Goal: Check status: Check status

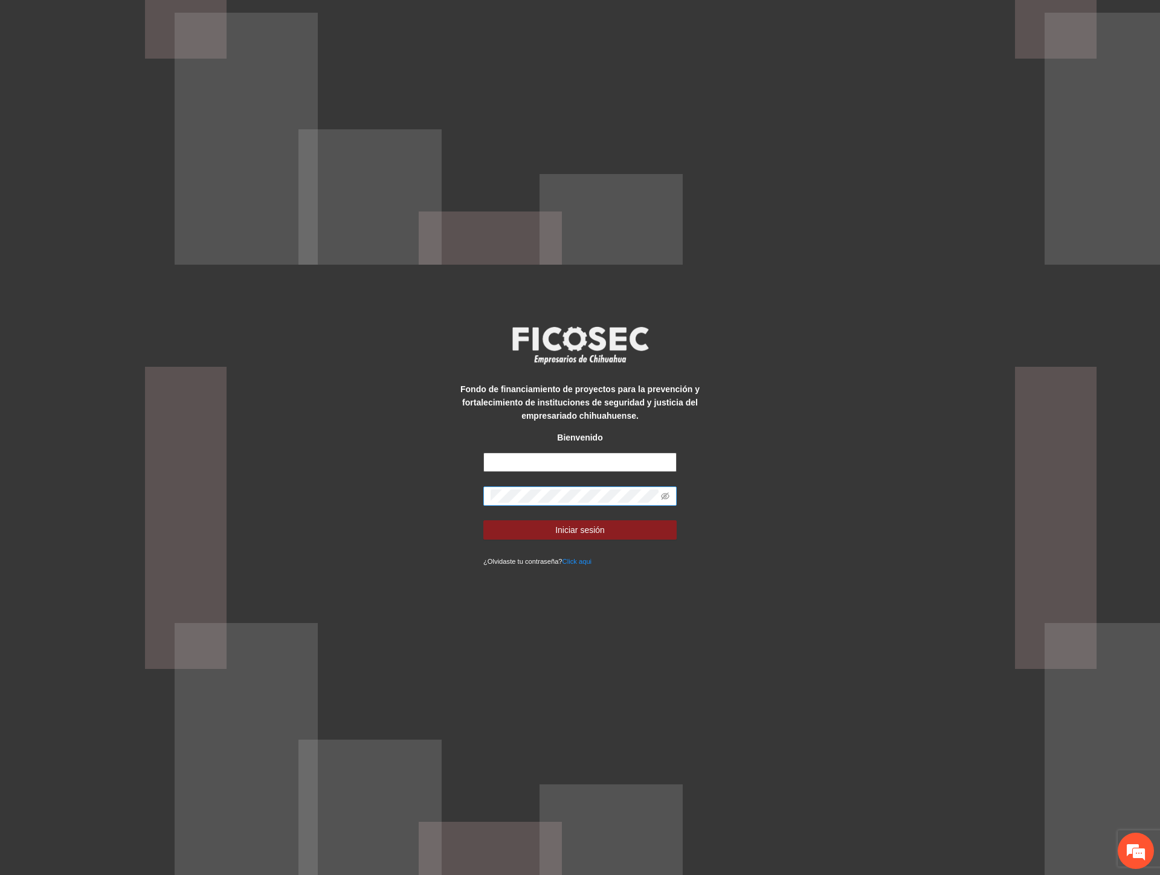
type input "**********"
click at [414, 503] on div "**********" at bounding box center [580, 437] width 1160 height 875
click at [495, 527] on button "Iniciar sesión" at bounding box center [579, 529] width 193 height 19
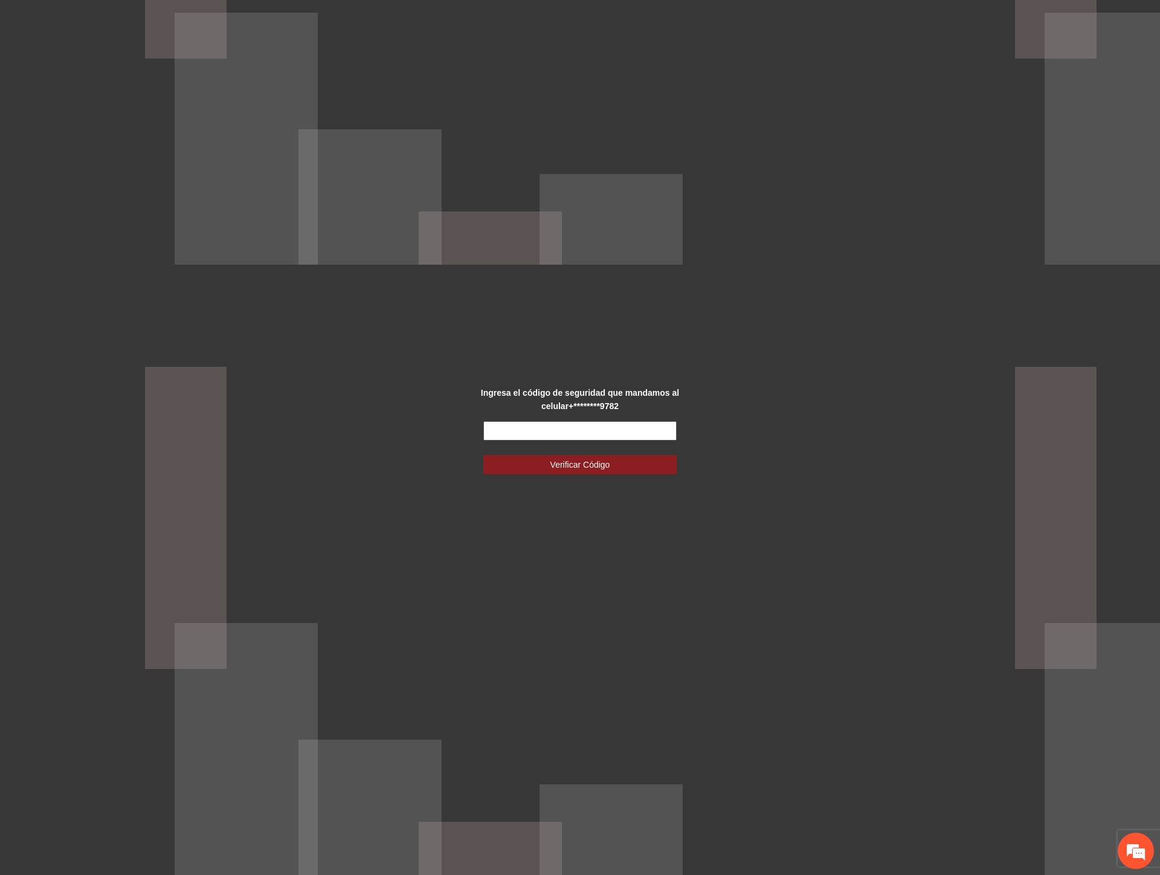
click at [526, 429] on input "text" at bounding box center [579, 430] width 193 height 19
type input "*"
drag, startPoint x: 526, startPoint y: 427, endPoint x: 343, endPoint y: 430, distance: 183.1
click at [343, 430] on div "Ingresa el código de seguridad que mandamos al celular +********9782 Por favor …" at bounding box center [580, 437] width 1160 height 875
type input "******"
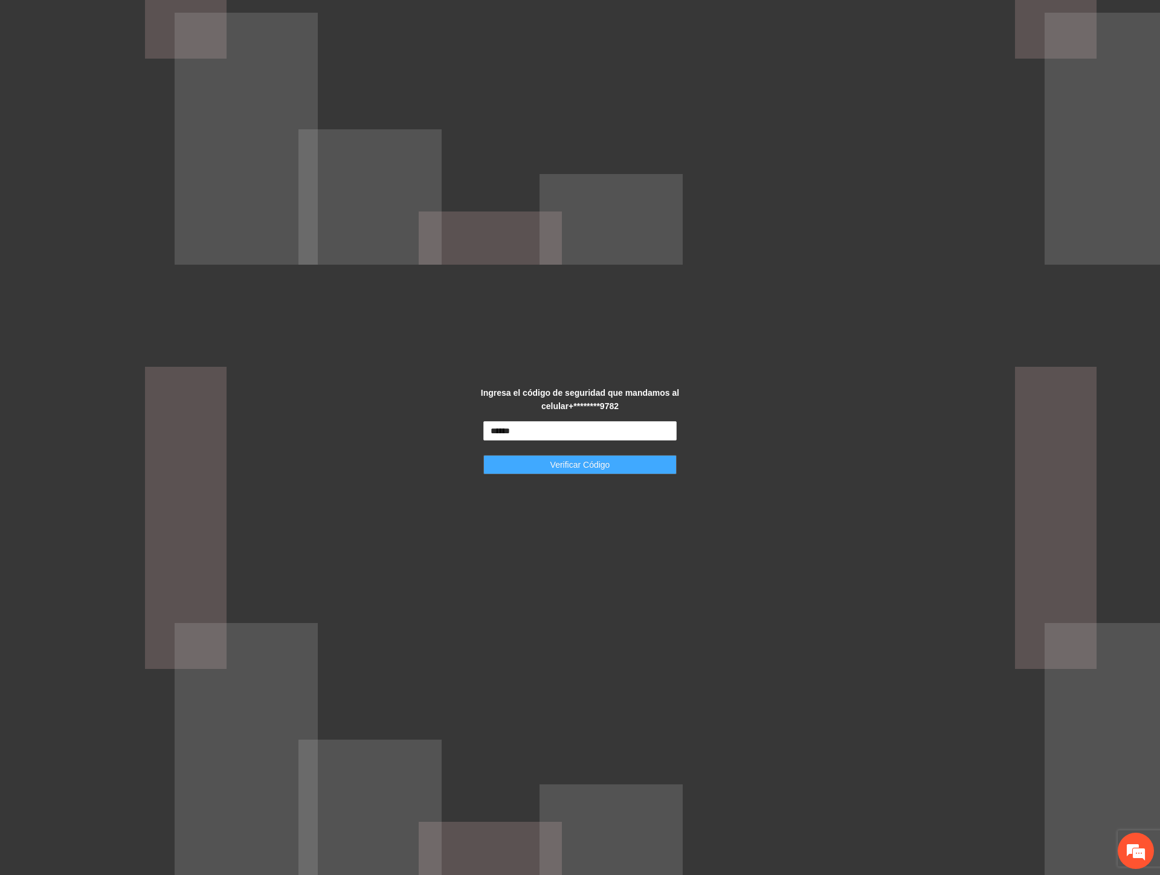
click at [569, 466] on span "Verificar Código" at bounding box center [580, 464] width 60 height 13
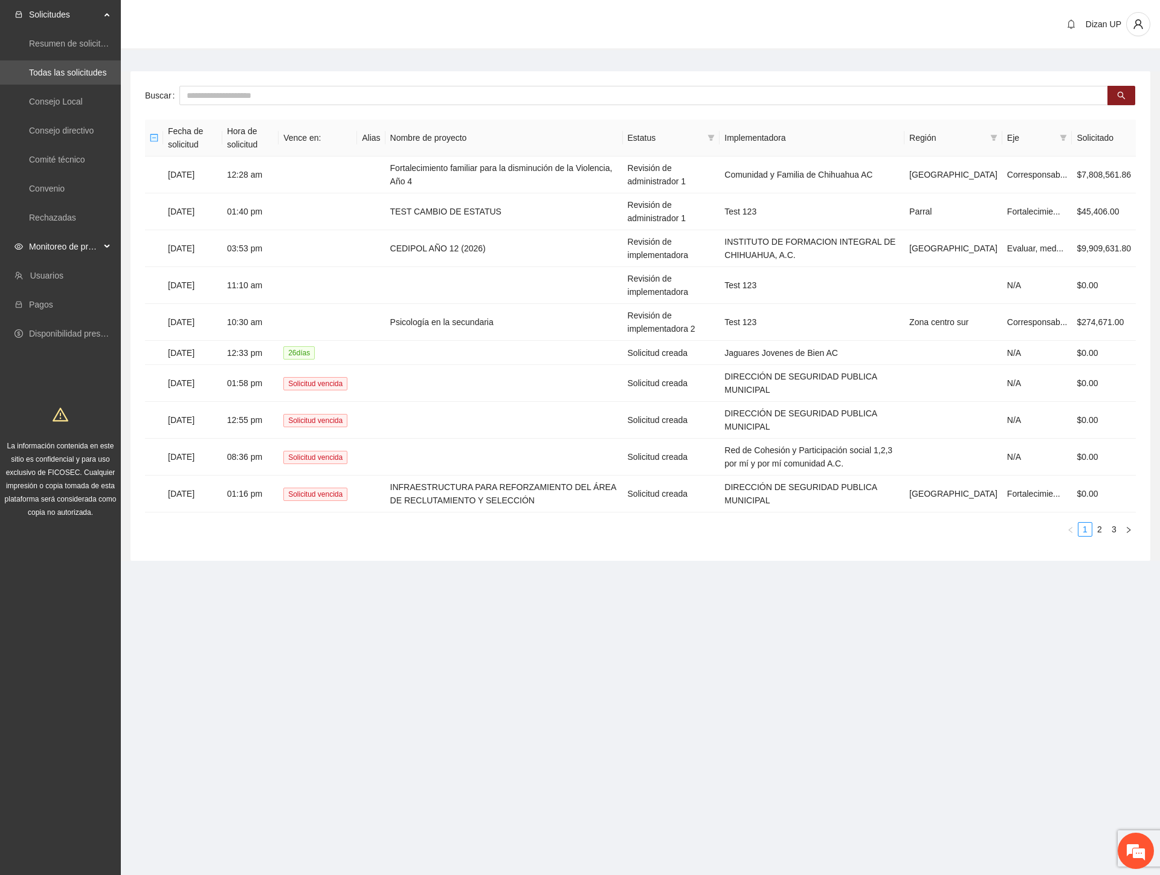
click at [46, 249] on span "Monitoreo de proyectos" at bounding box center [64, 246] width 71 height 24
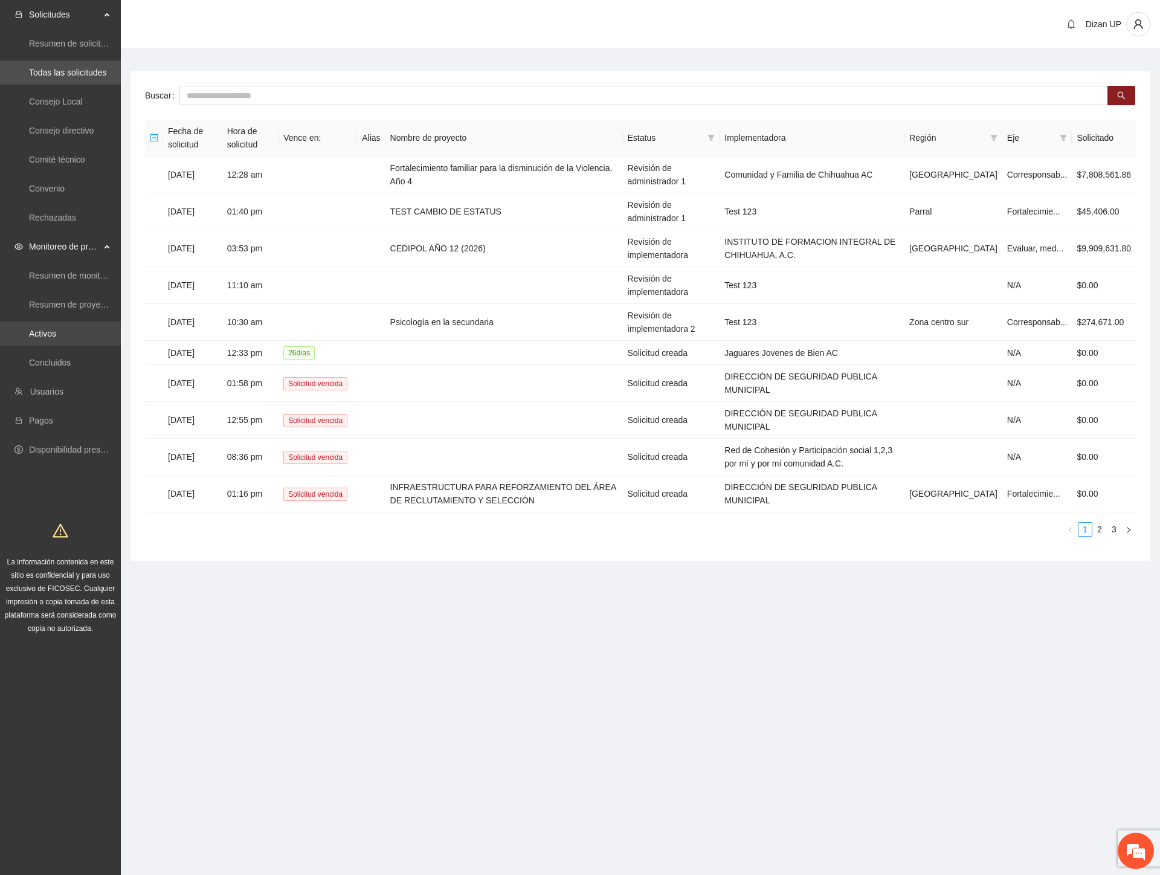
click at [39, 335] on link "Activos" at bounding box center [42, 334] width 27 height 10
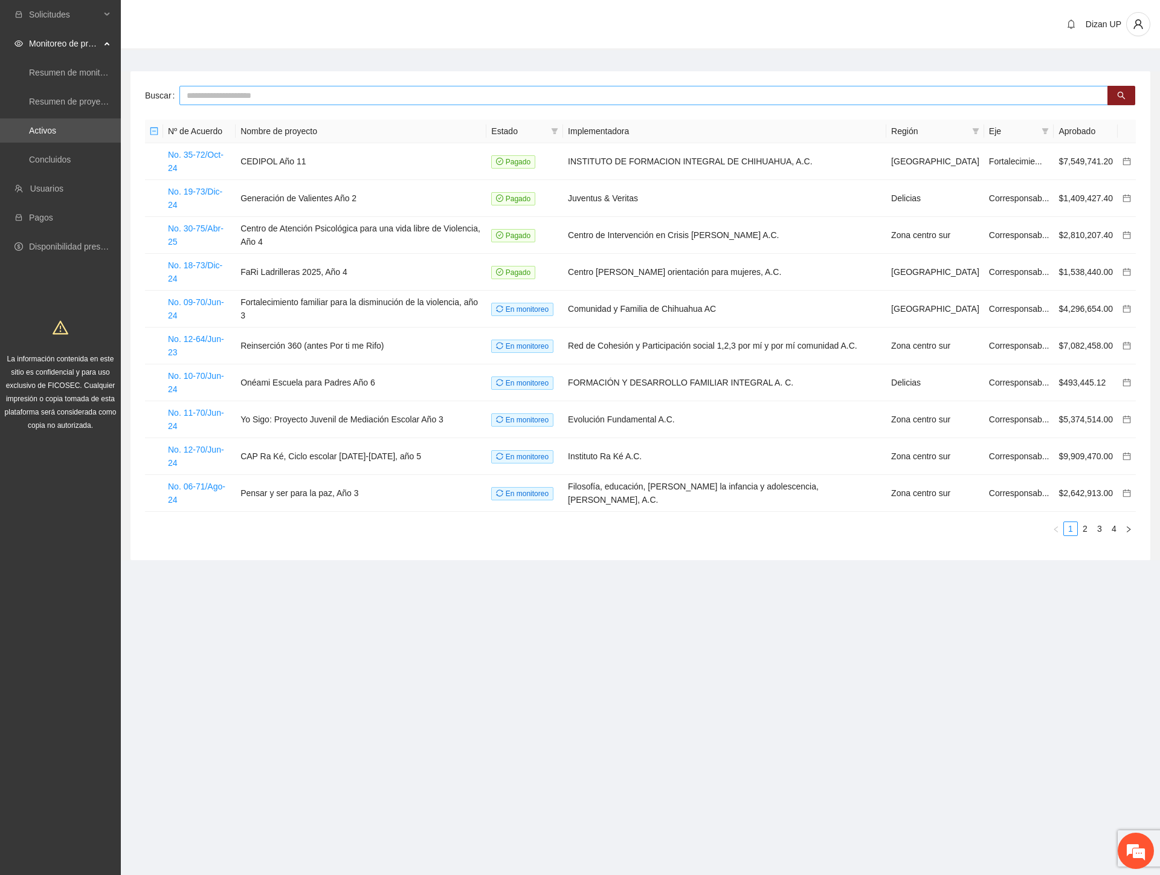
click at [230, 92] on input "text" at bounding box center [643, 95] width 928 height 19
type input "****"
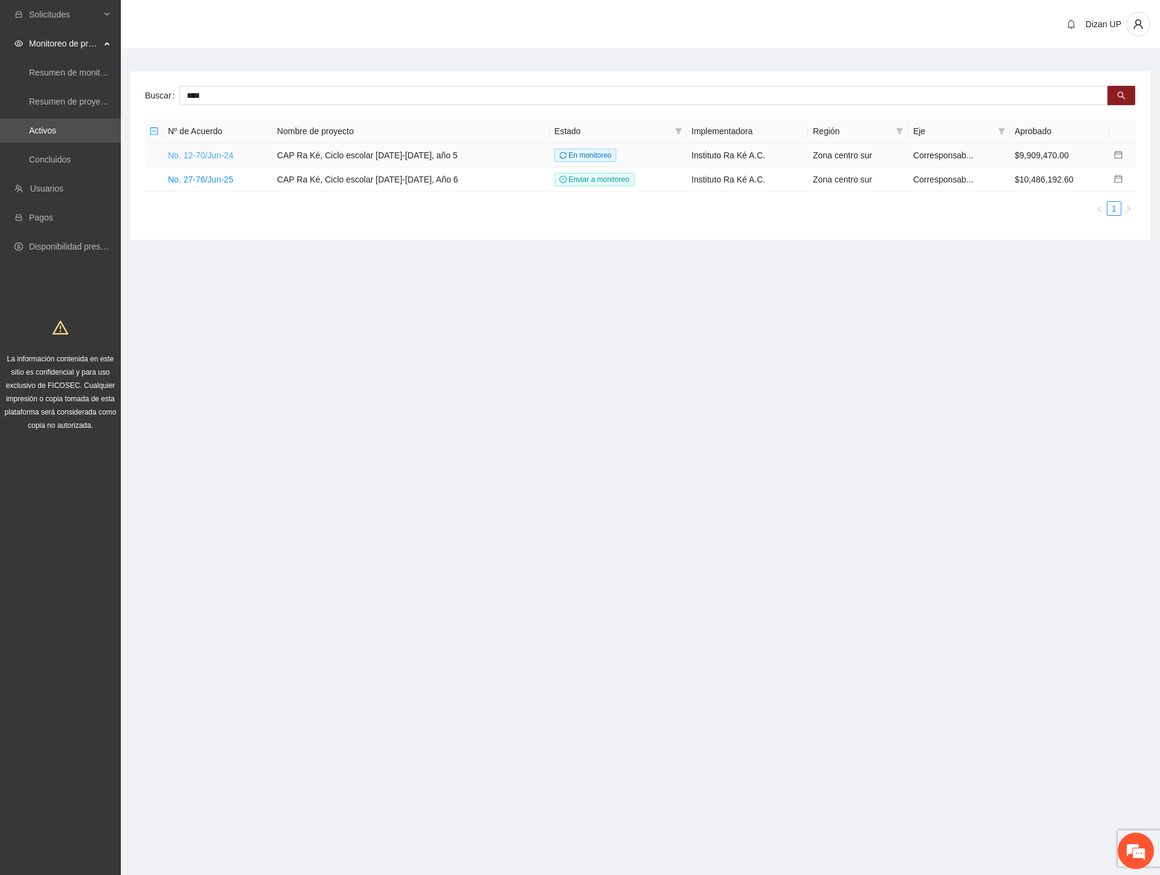
click at [188, 154] on link "No. 12-70/Jun-24" at bounding box center [200, 155] width 65 height 10
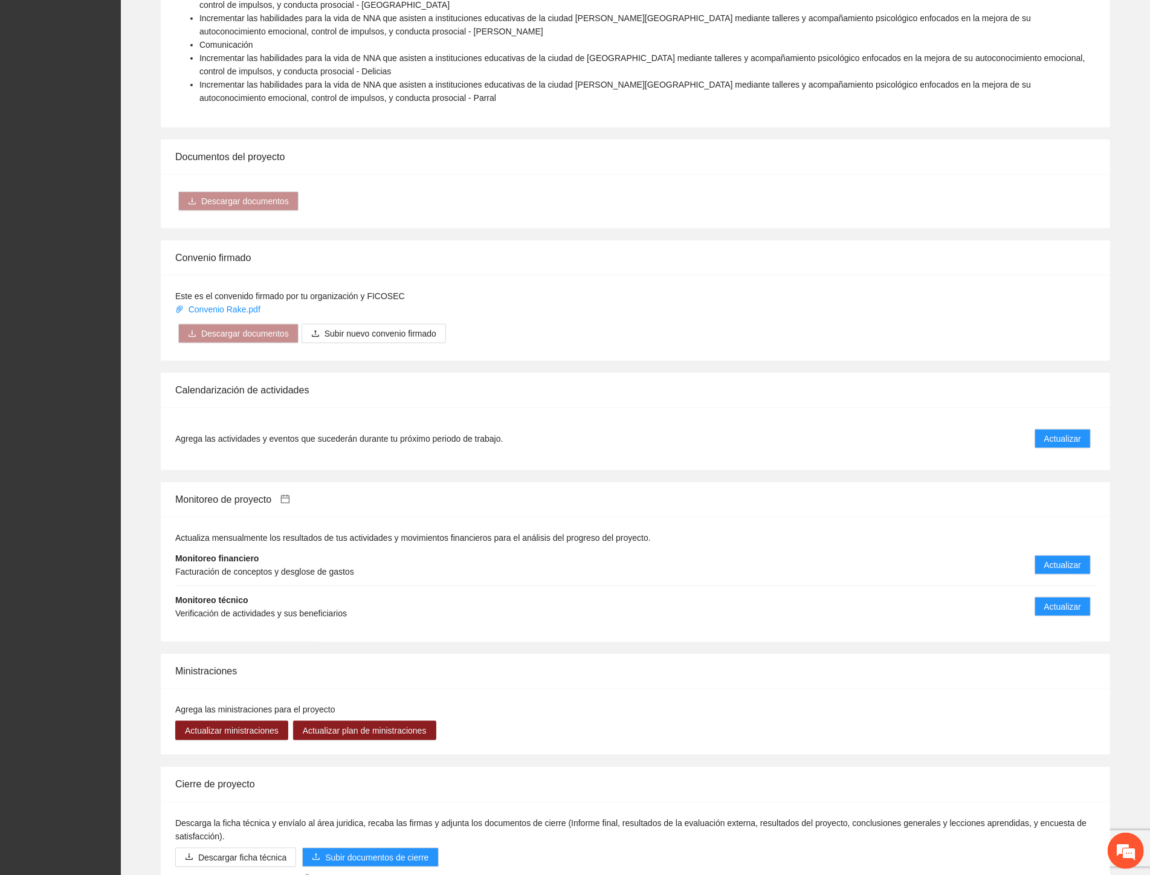
scroll to position [939, 0]
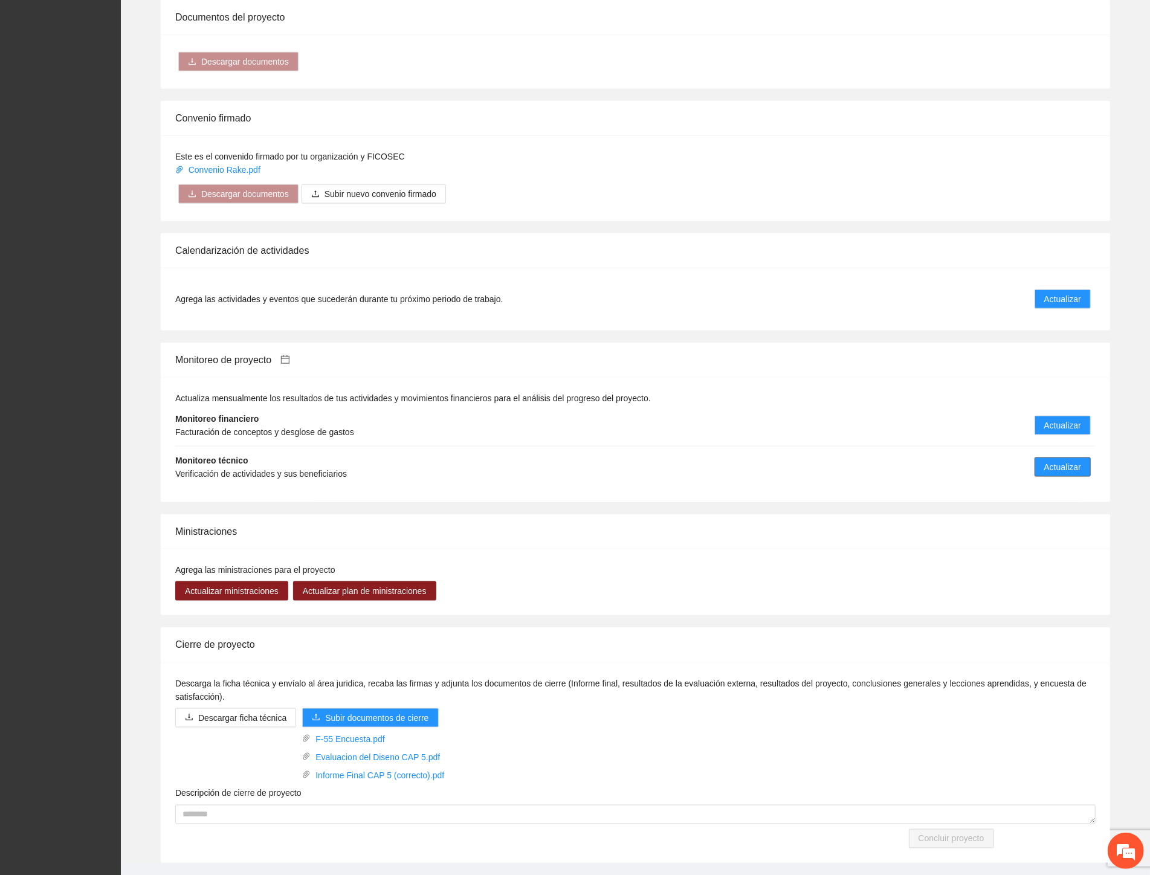
click at [1046, 467] on span "Actualizar" at bounding box center [1062, 466] width 37 height 13
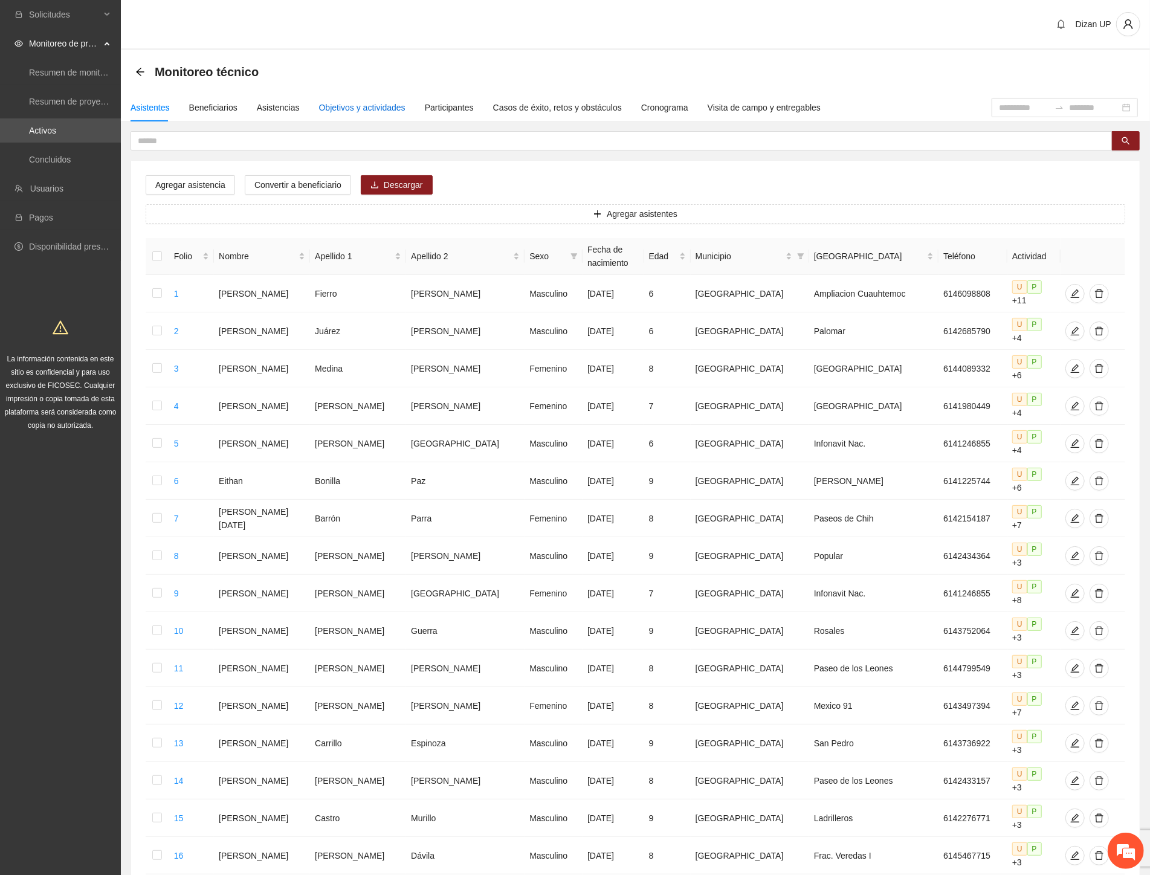
click at [367, 105] on div "Objetivos y actividades" at bounding box center [362, 107] width 86 height 13
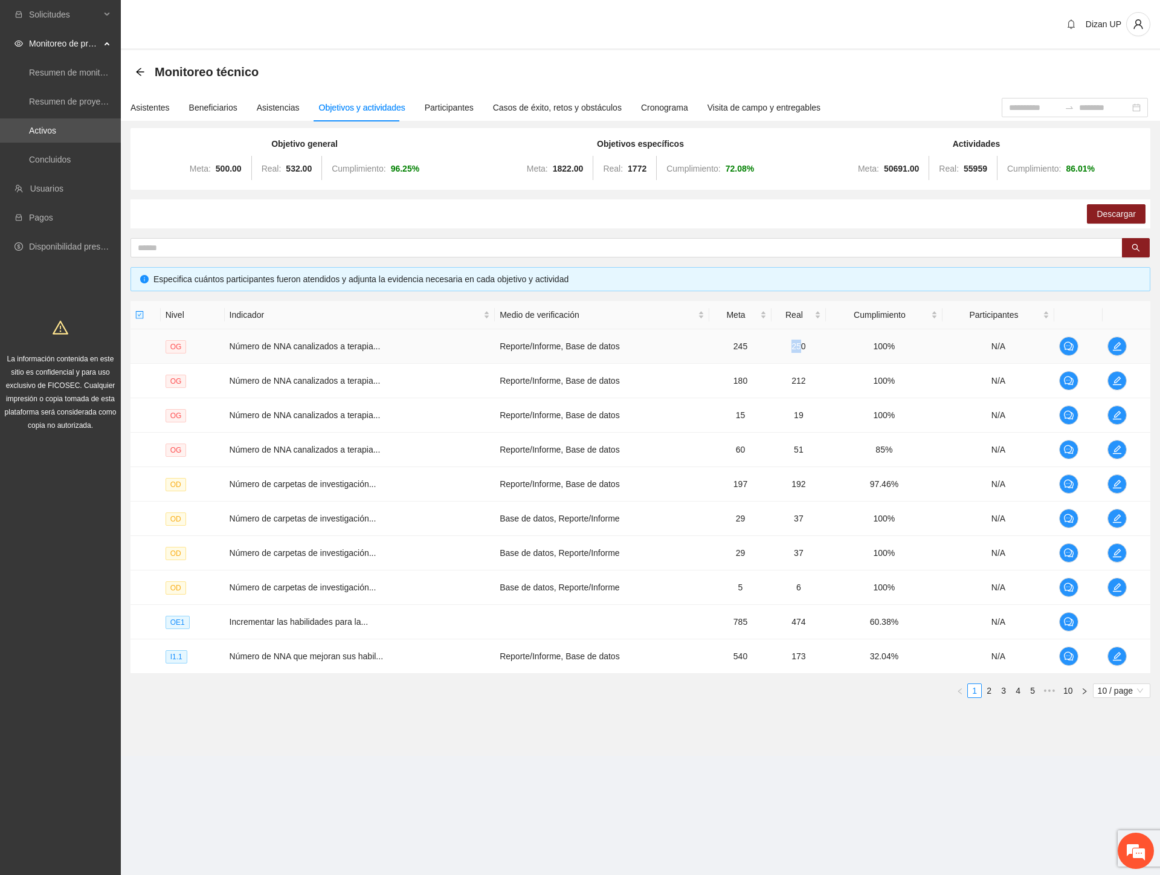
drag, startPoint x: 785, startPoint y: 347, endPoint x: 794, endPoint y: 361, distance: 16.8
click at [797, 355] on td "250" at bounding box center [798, 346] width 54 height 34
click at [829, 384] on tr "OG Número de NNA canalizados a terapia... Reporte/Informe, Base de datos 180 21…" at bounding box center [640, 381] width 1020 height 34
click at [988, 690] on link "2" at bounding box center [988, 690] width 13 height 13
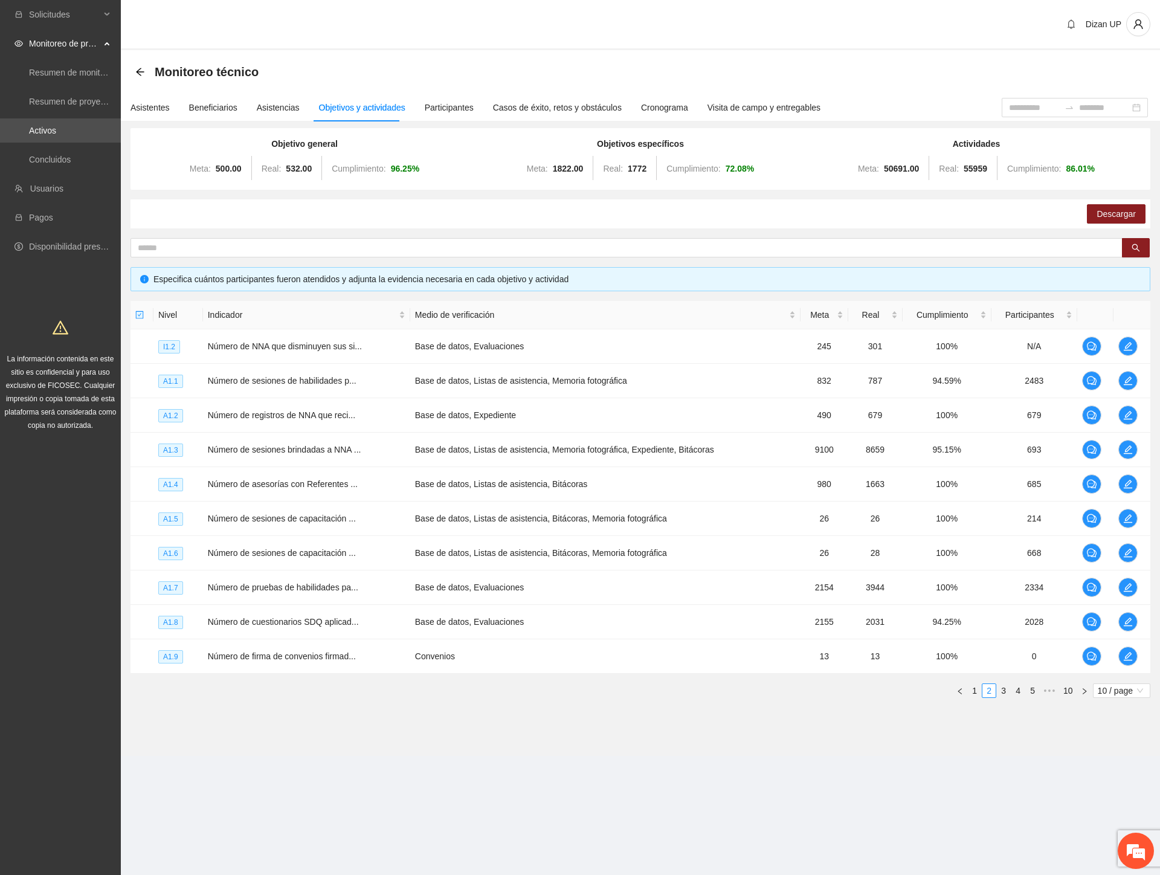
drag, startPoint x: 263, startPoint y: 228, endPoint x: 251, endPoint y: 221, distance: 14.1
click at [263, 228] on div "Objetivo general Meta: 500.00 Real: 532.00 Cumplimiento: 96.25 % Objetivos espe…" at bounding box center [640, 417] width 1020 height 579
click at [143, 108] on div "Asistentes" at bounding box center [149, 107] width 39 height 13
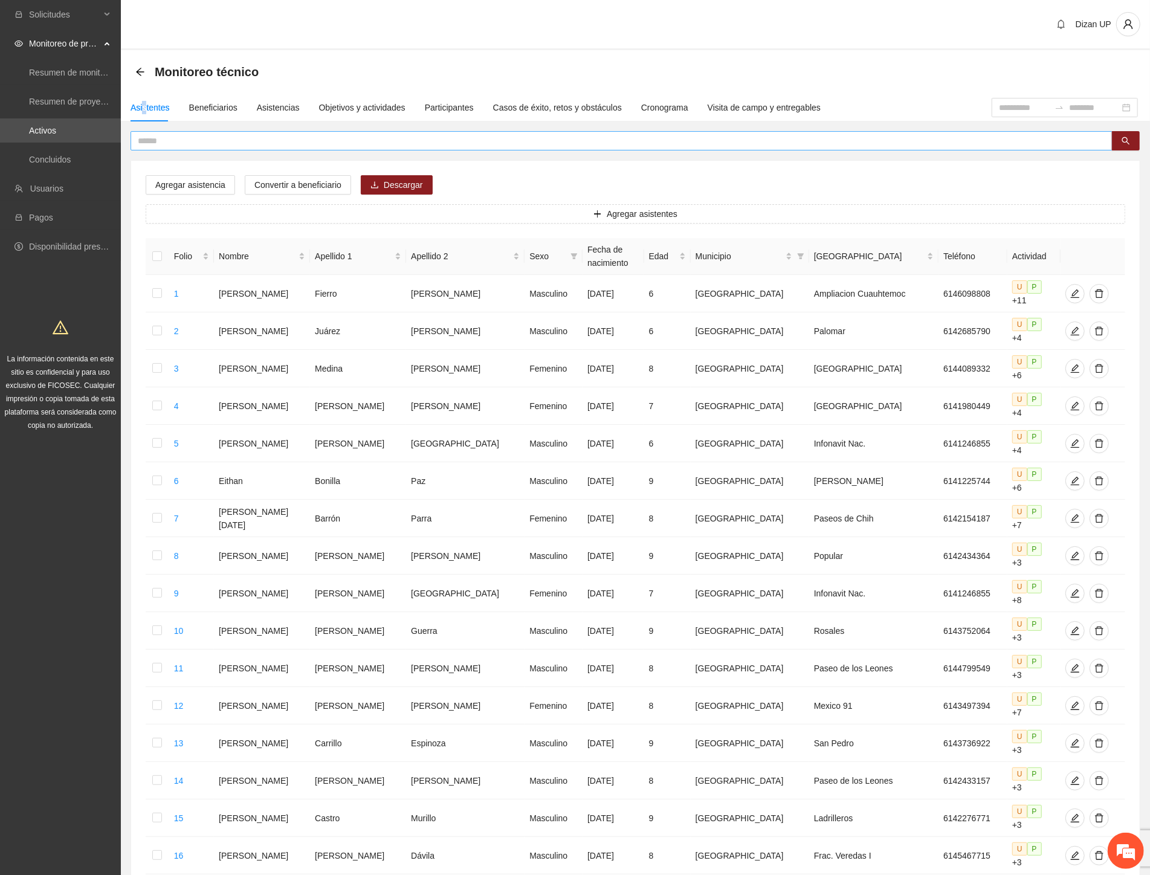
click at [175, 140] on input "text" at bounding box center [616, 140] width 957 height 13
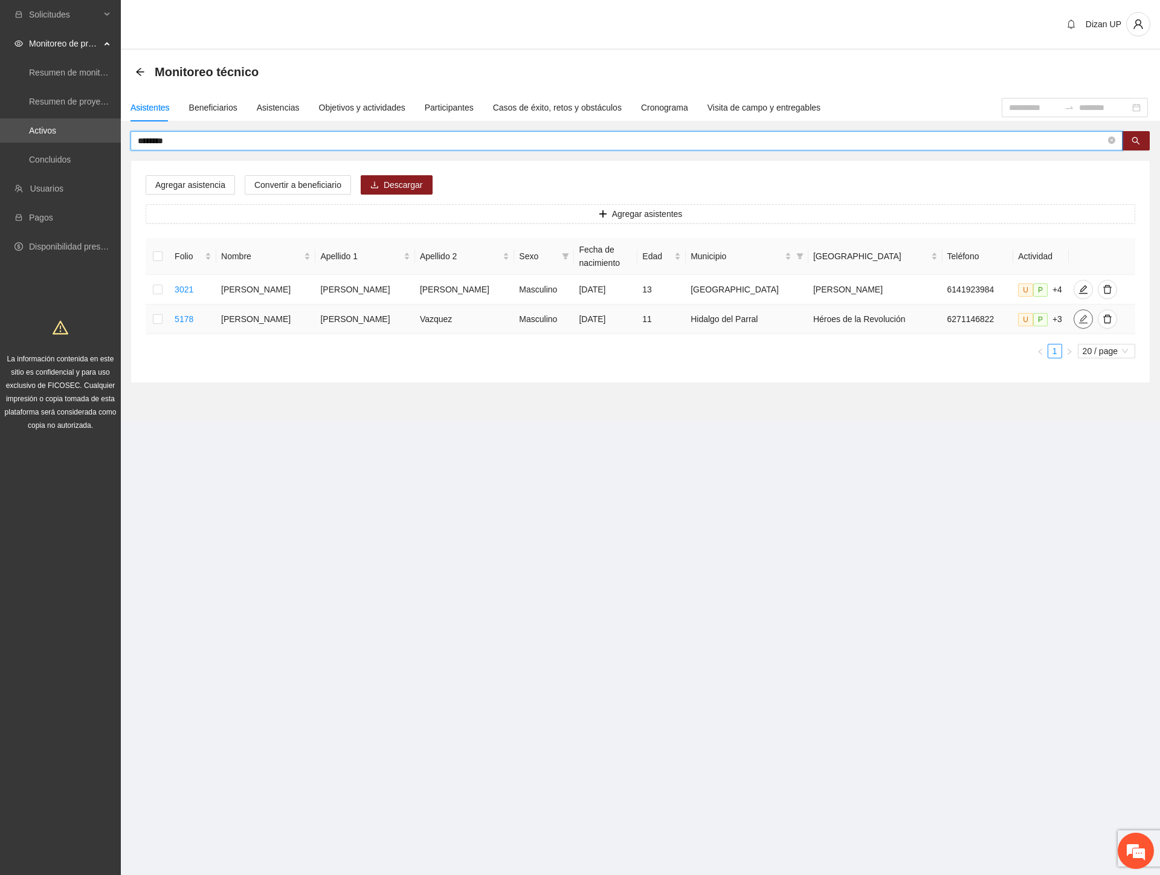
click at [1078, 323] on icon "edit" at bounding box center [1083, 319] width 10 height 10
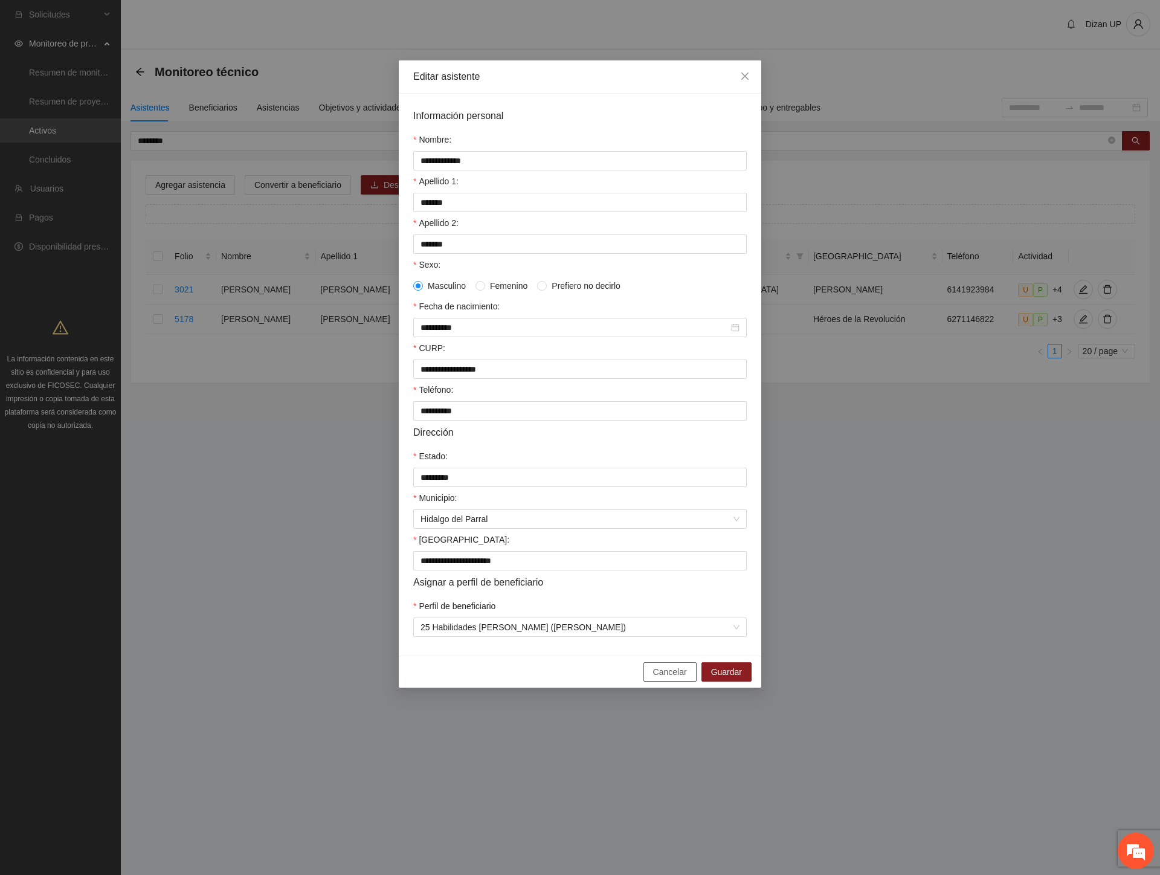
click at [663, 678] on span "Cancelar" at bounding box center [670, 671] width 34 height 13
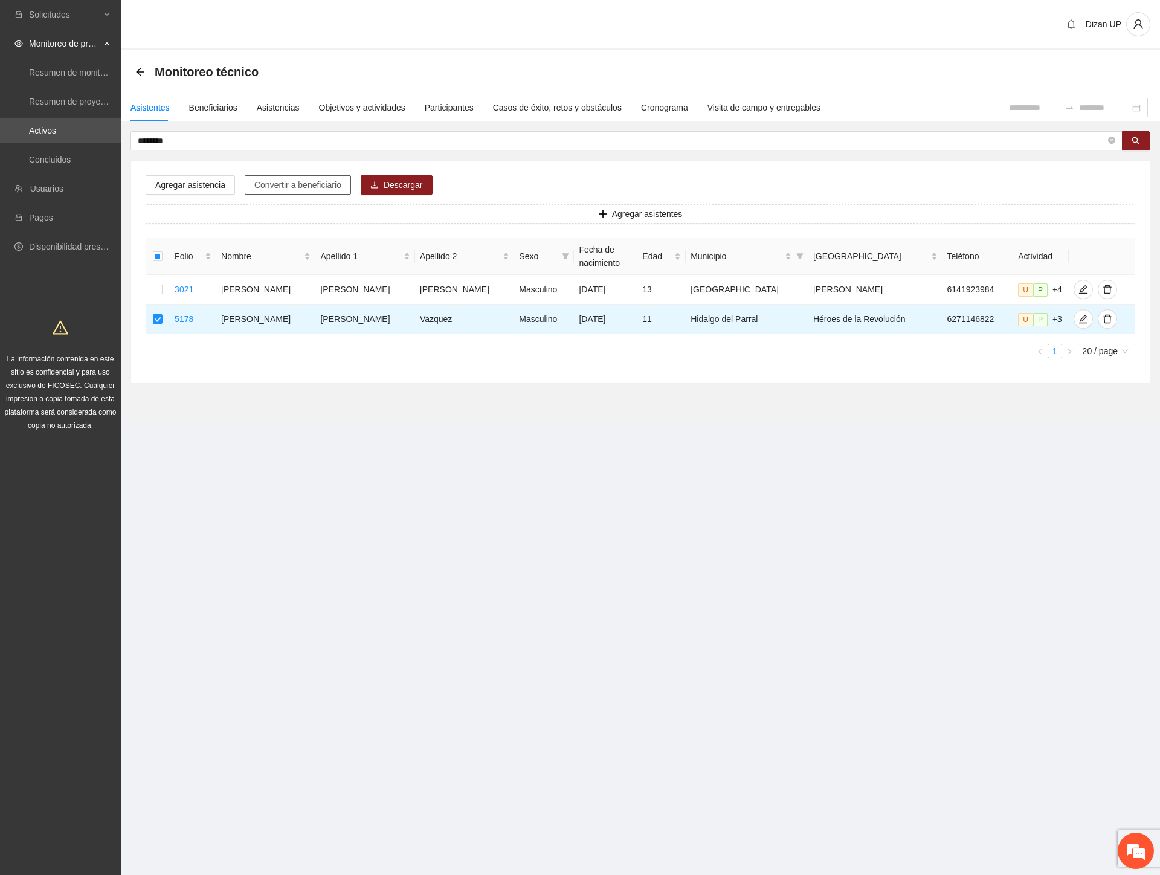
click at [275, 181] on span "Convertir a beneficiario" at bounding box center [297, 184] width 87 height 13
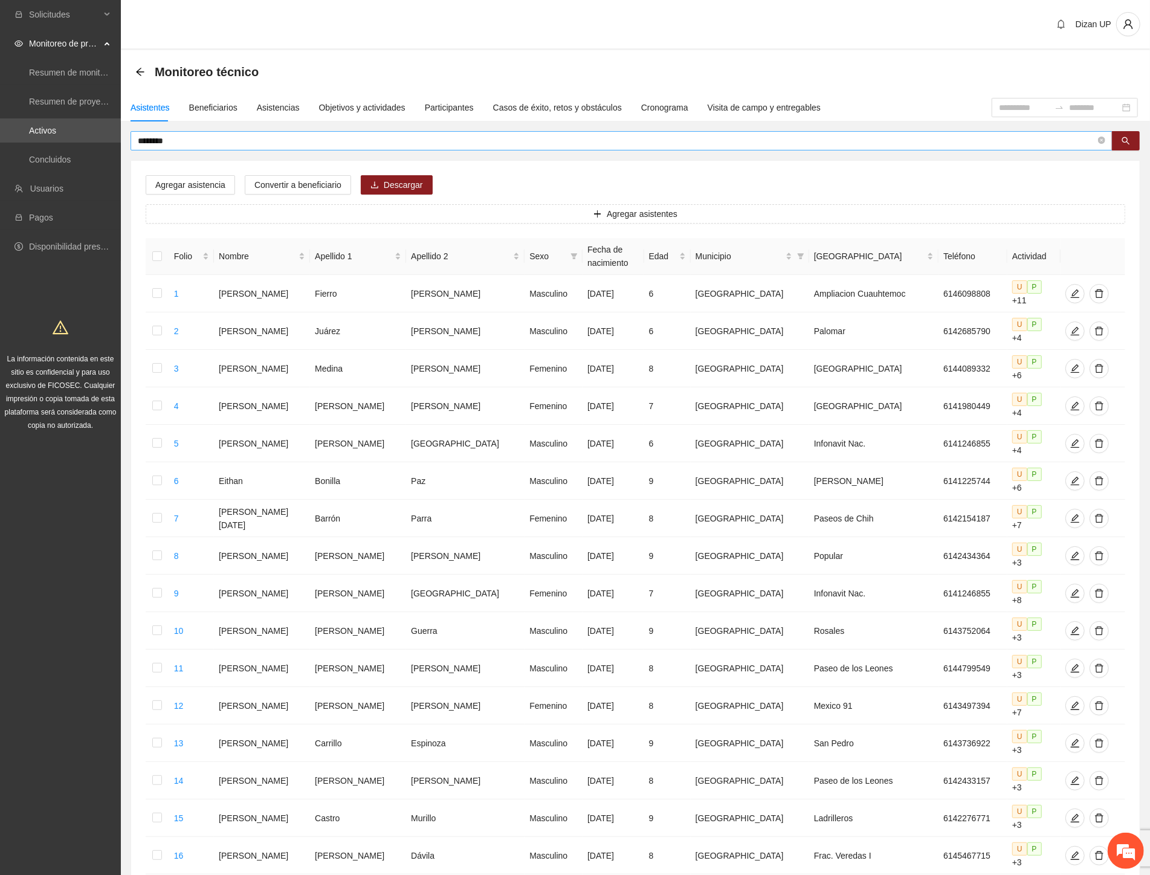
click at [173, 135] on input "********" at bounding box center [616, 140] width 957 height 13
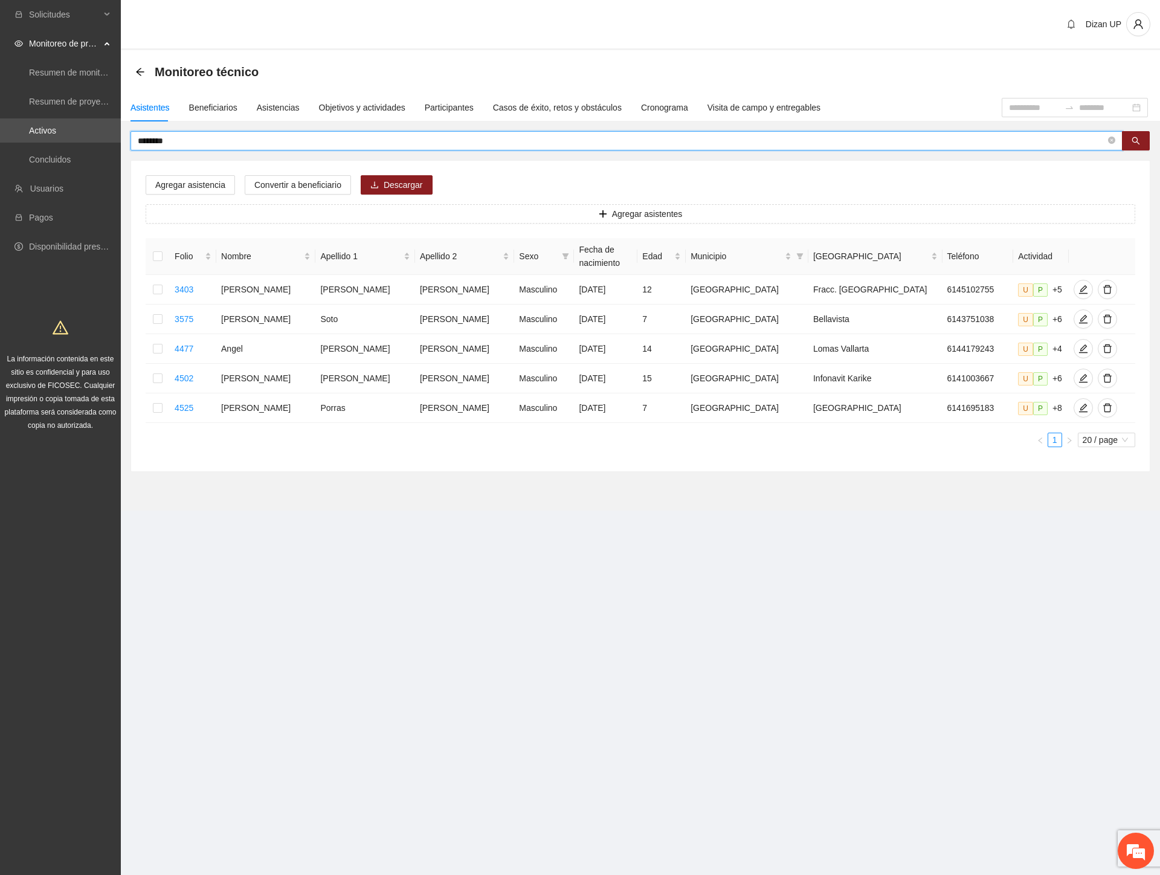
click at [140, 137] on input "********" at bounding box center [622, 140] width 968 height 13
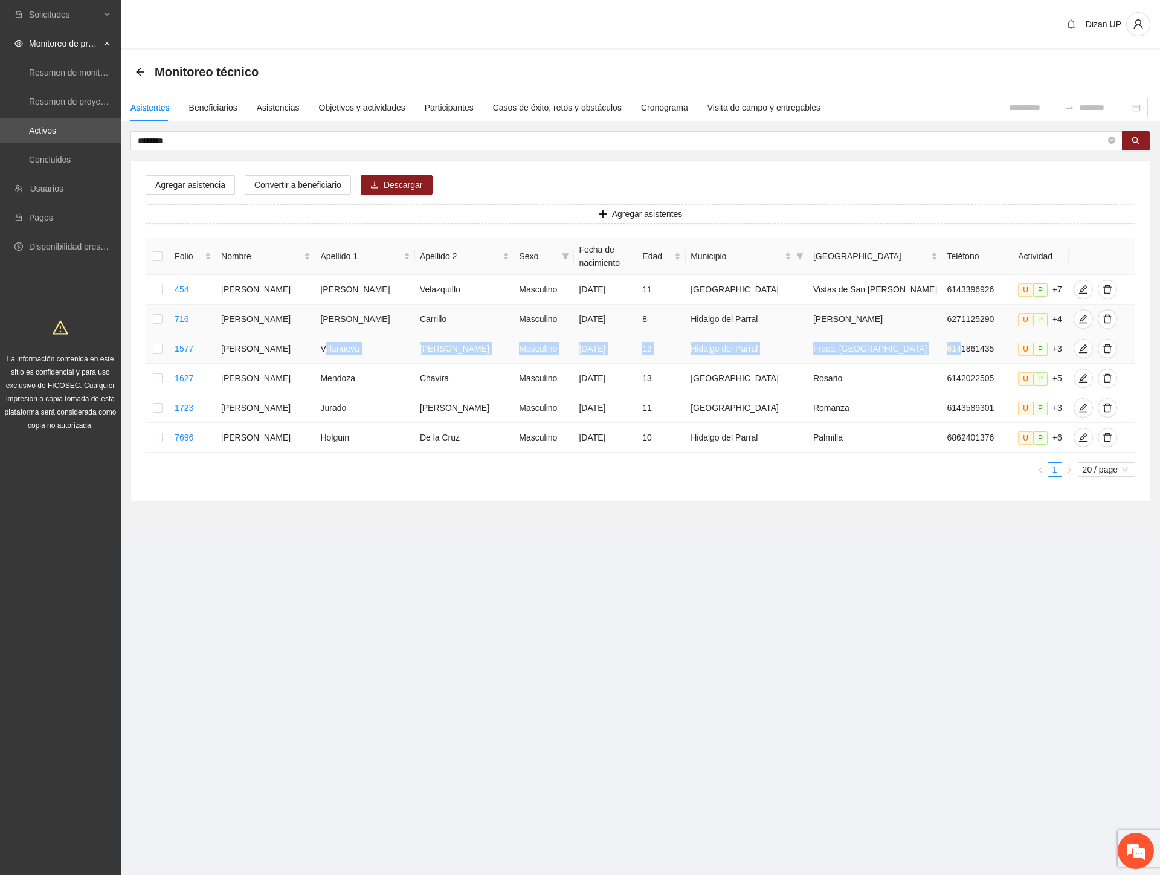
drag, startPoint x: 327, startPoint y: 351, endPoint x: 898, endPoint y: 335, distance: 571.7
click at [908, 342] on tr "1577 [PERSON_NAME] [DATE] 12 [PERSON_NAME] del Parral Fracc. Bosques del Real 6…" at bounding box center [641, 349] width 990 height 30
click at [1078, 353] on icon "edit" at bounding box center [1083, 349] width 10 height 10
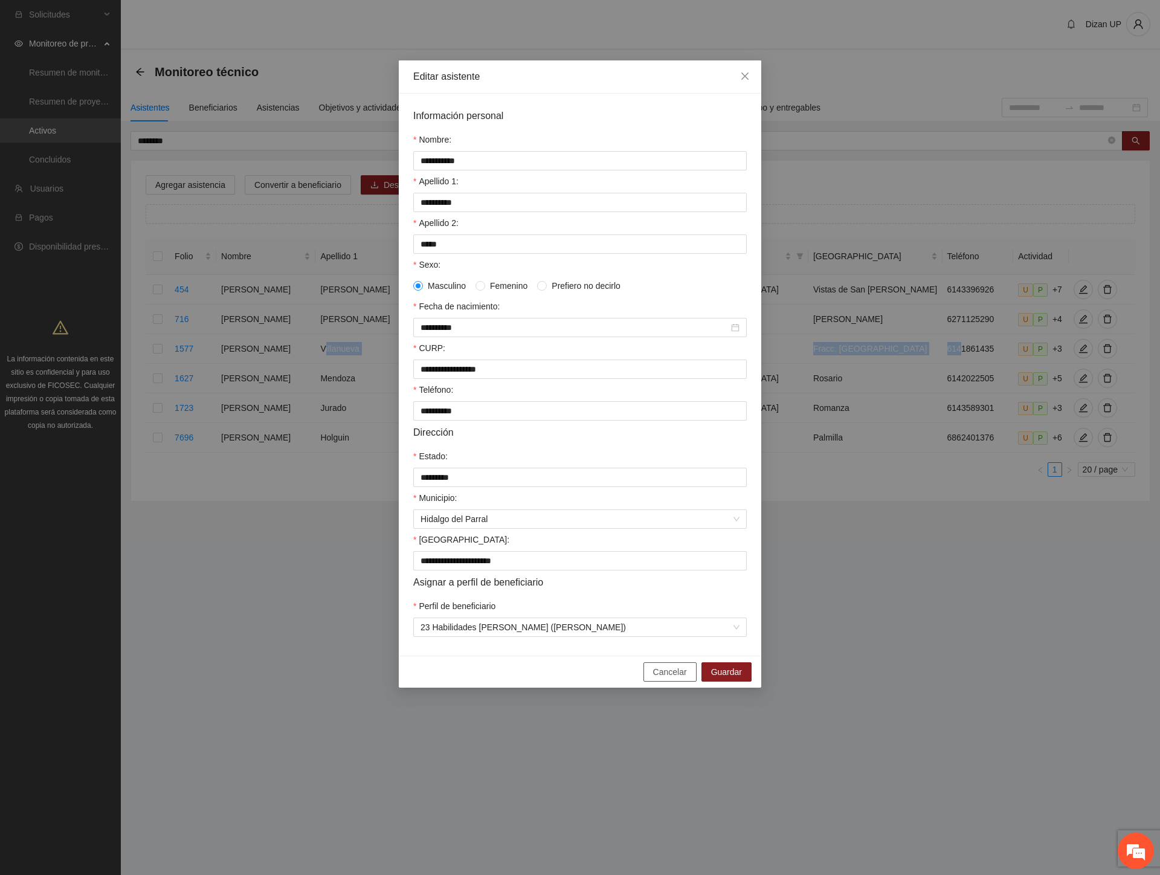
click at [660, 678] on span "Cancelar" at bounding box center [670, 671] width 34 height 13
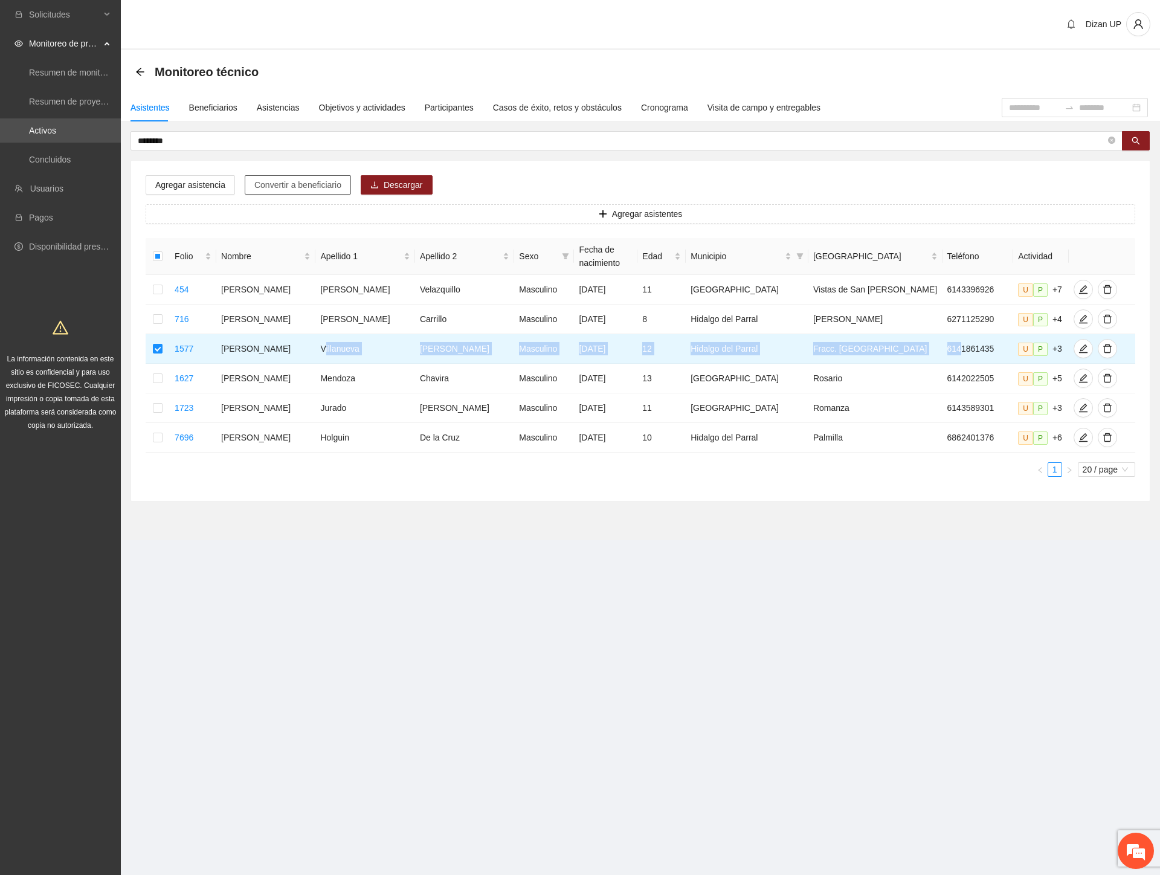
click at [288, 179] on span "Convertir a beneficiario" at bounding box center [297, 184] width 87 height 13
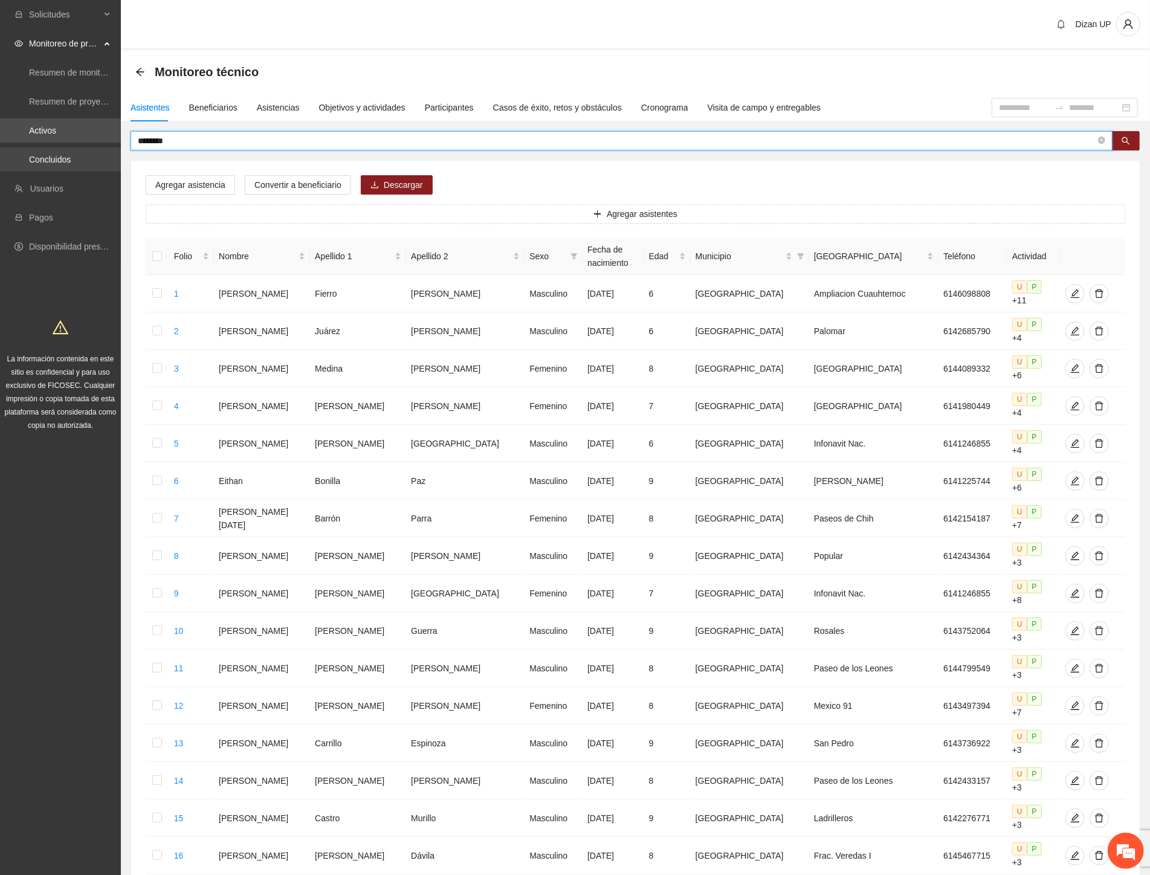
drag, startPoint x: 172, startPoint y: 143, endPoint x: 31, endPoint y: 154, distance: 141.8
click at [30, 153] on section "Solicitudes Monitoreo de proyectos Resumen de monitoreo Resumen de proyectos ap…" at bounding box center [575, 572] width 1150 height 1145
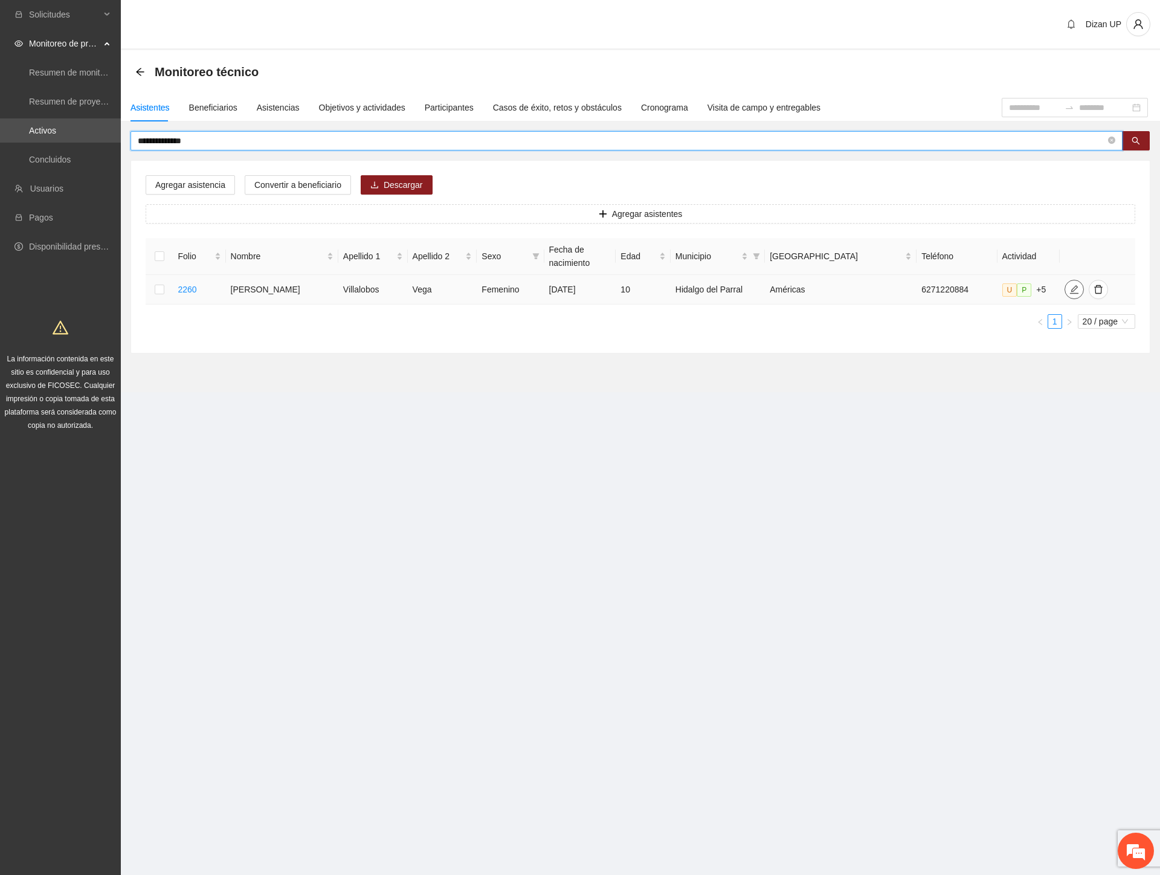
click at [1069, 289] on icon "edit" at bounding box center [1074, 290] width 10 height 10
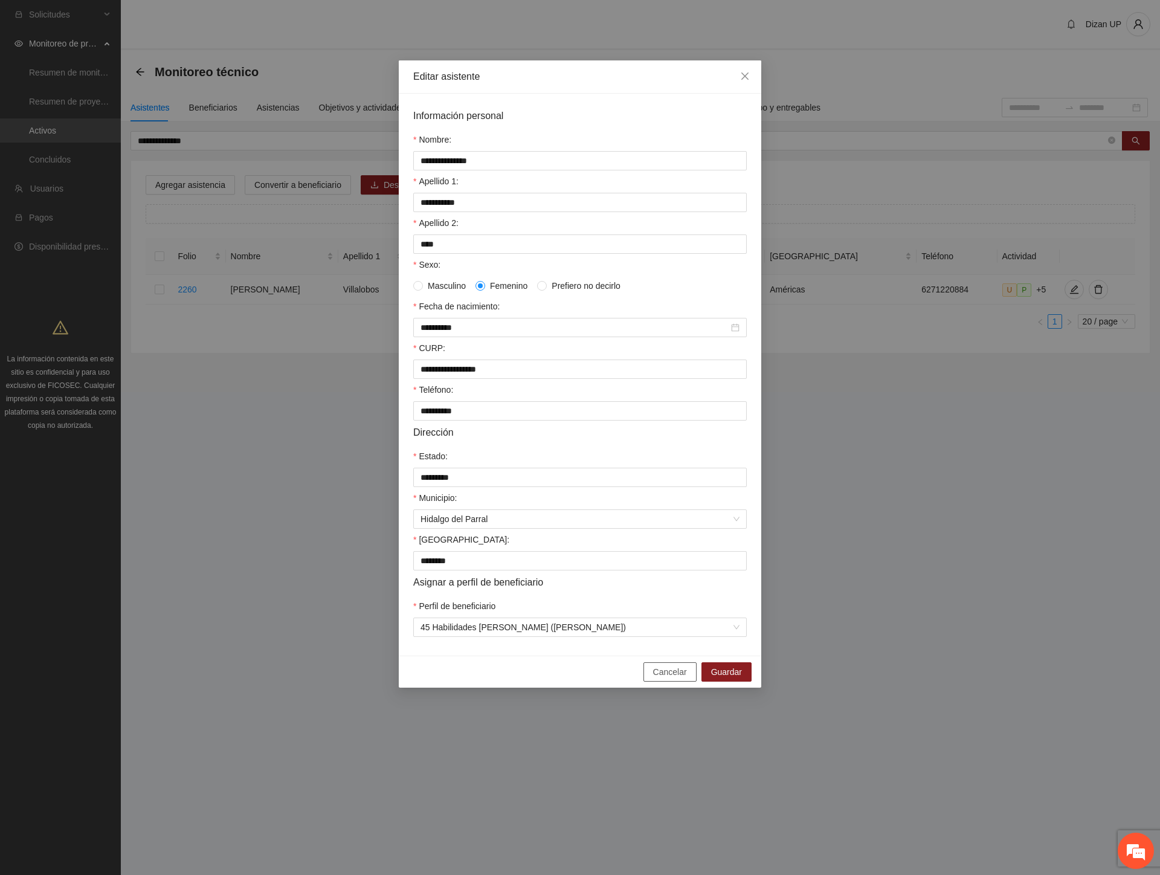
drag, startPoint x: 666, startPoint y: 678, endPoint x: 649, endPoint y: 672, distance: 18.0
click at [666, 678] on span "Cancelar" at bounding box center [670, 671] width 34 height 13
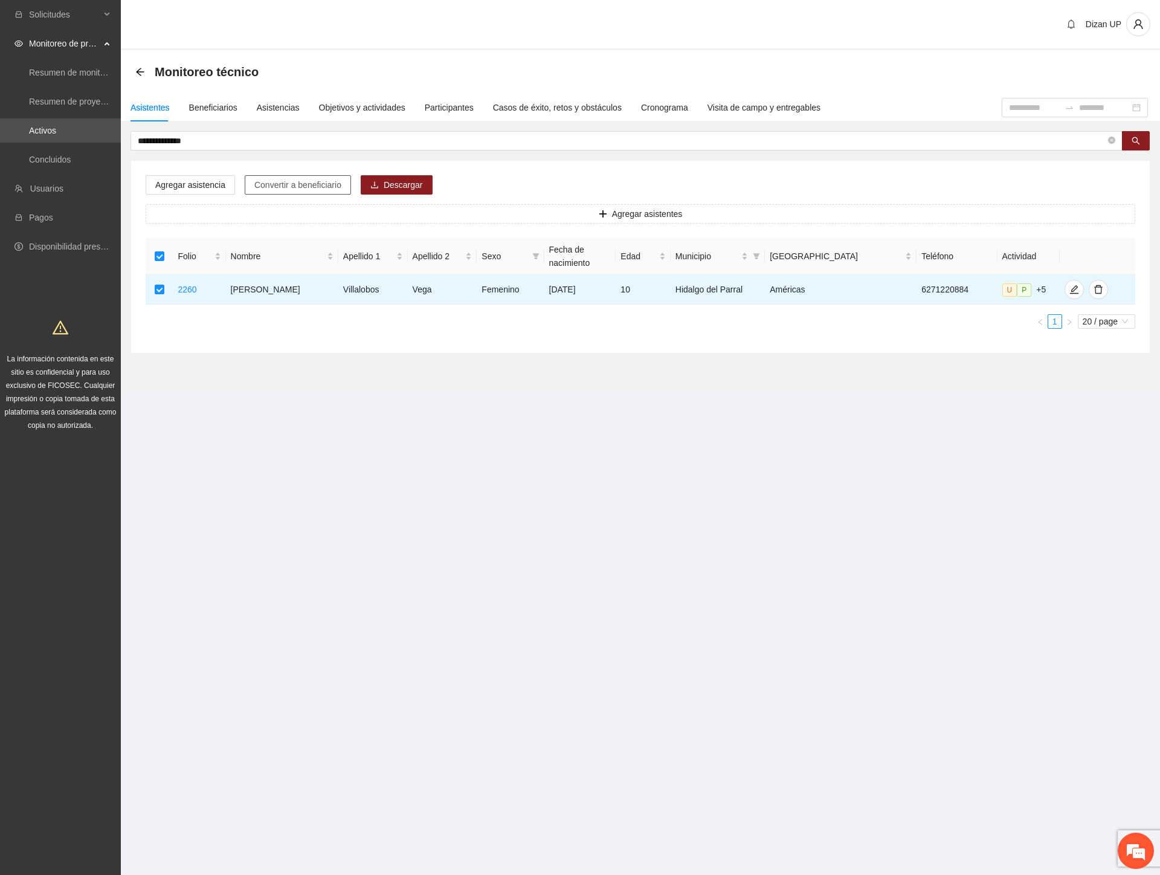
click at [275, 185] on span "Convertir a beneficiario" at bounding box center [297, 184] width 87 height 13
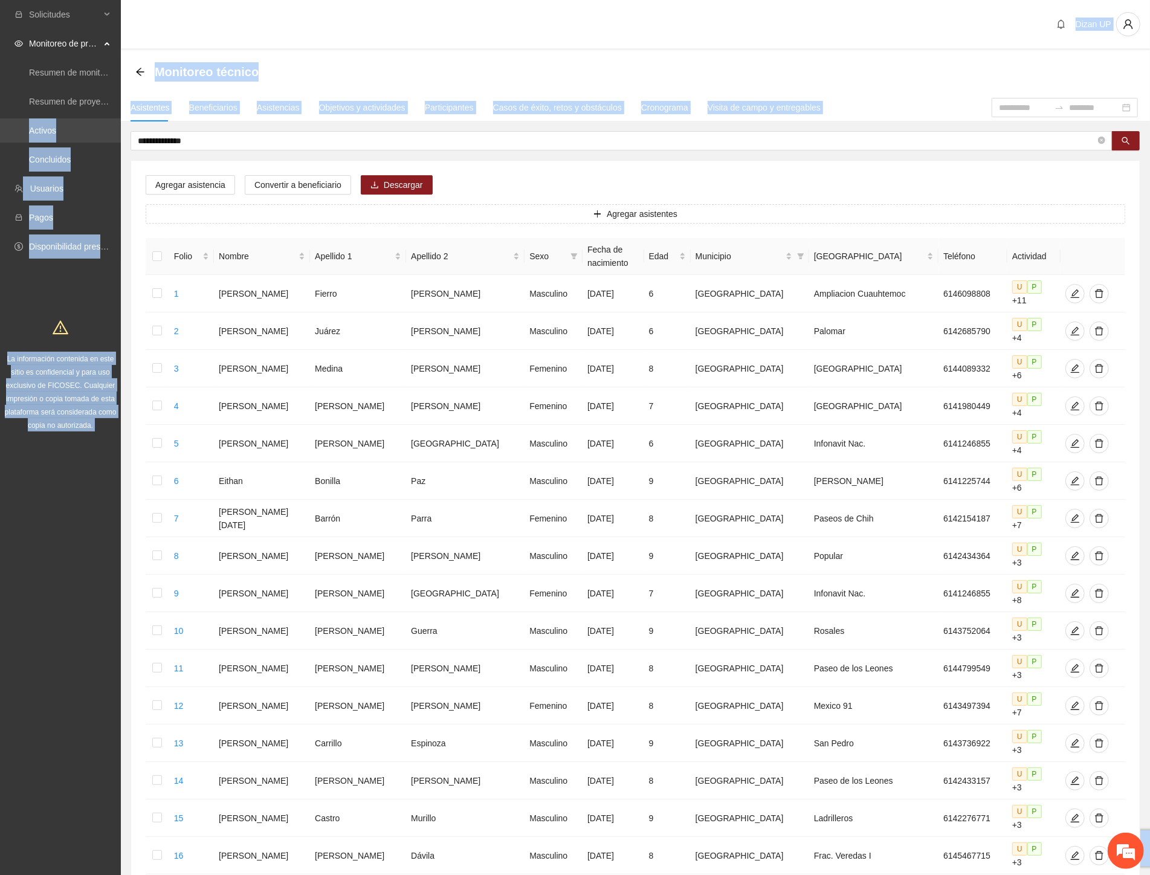
drag, startPoint x: 89, startPoint y: 131, endPoint x: 75, endPoint y: 133, distance: 14.0
click at [74, 132] on section "**********" at bounding box center [575, 572] width 1150 height 1145
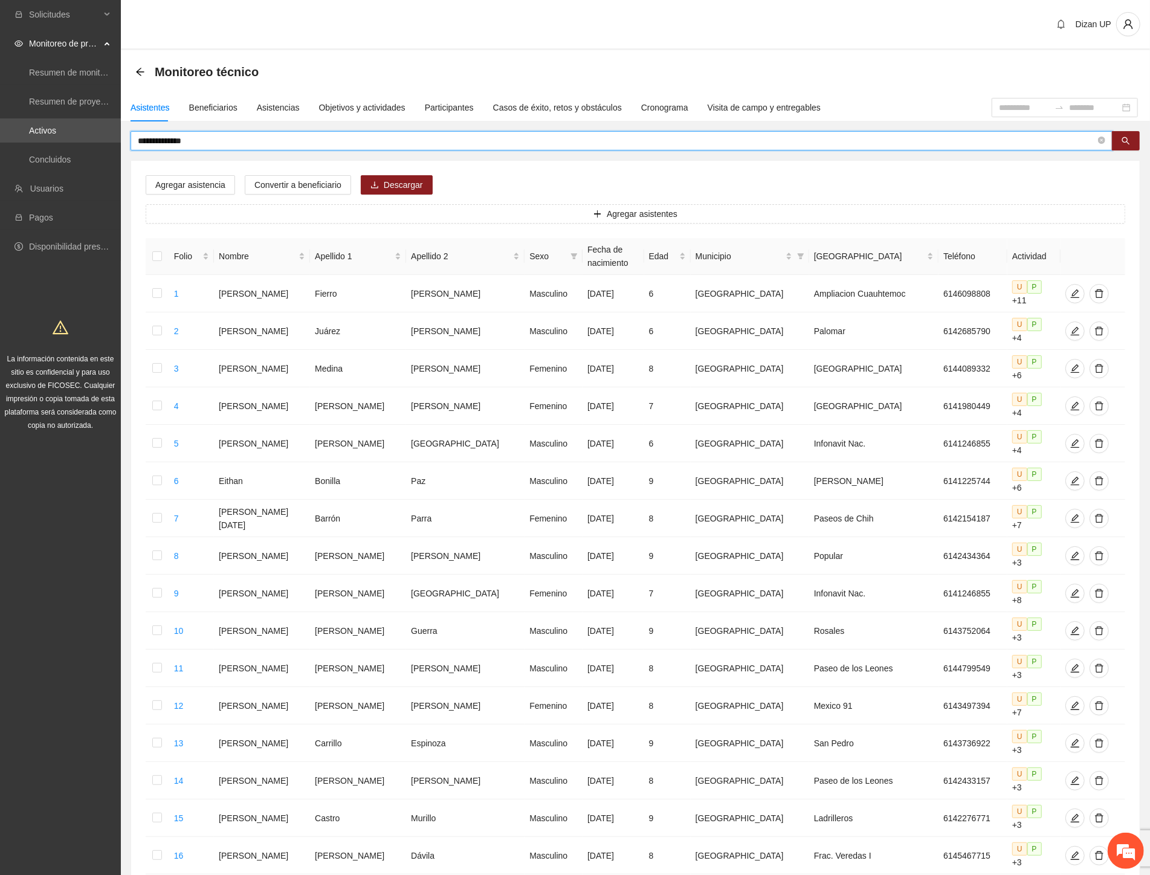
drag, startPoint x: 277, startPoint y: 134, endPoint x: 249, endPoint y: 137, distance: 28.0
click at [274, 134] on input "**********" at bounding box center [616, 140] width 957 height 13
drag, startPoint x: 138, startPoint y: 143, endPoint x: 48, endPoint y: 159, distance: 90.9
click at [48, 159] on section "**********" at bounding box center [575, 572] width 1150 height 1145
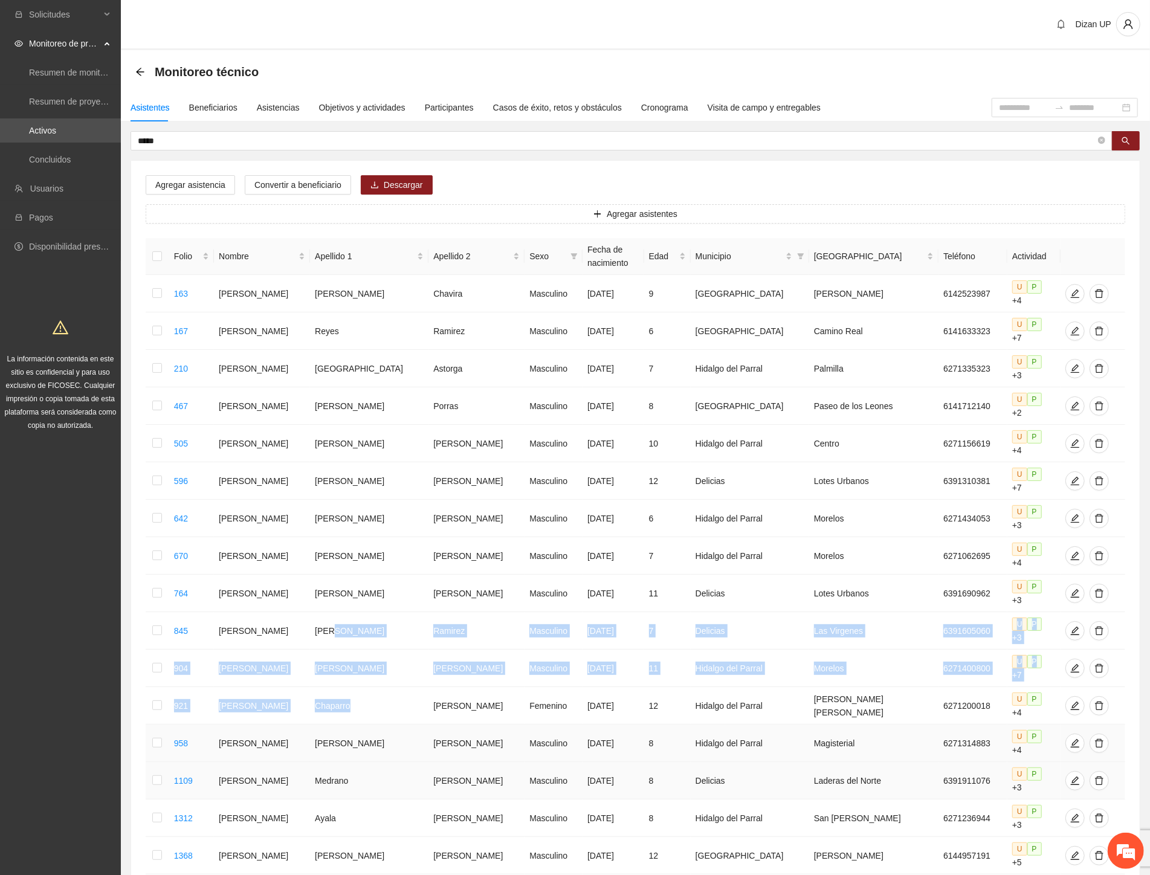
drag, startPoint x: 351, startPoint y: 560, endPoint x: 379, endPoint y: 677, distance: 119.9
click at [379, 677] on tbody "163 [PERSON_NAME] Masculino [DATE] 9 [GEOGRAPHIC_DATA] [PERSON_NAME] 6142523987…" at bounding box center [635, 649] width 979 height 749
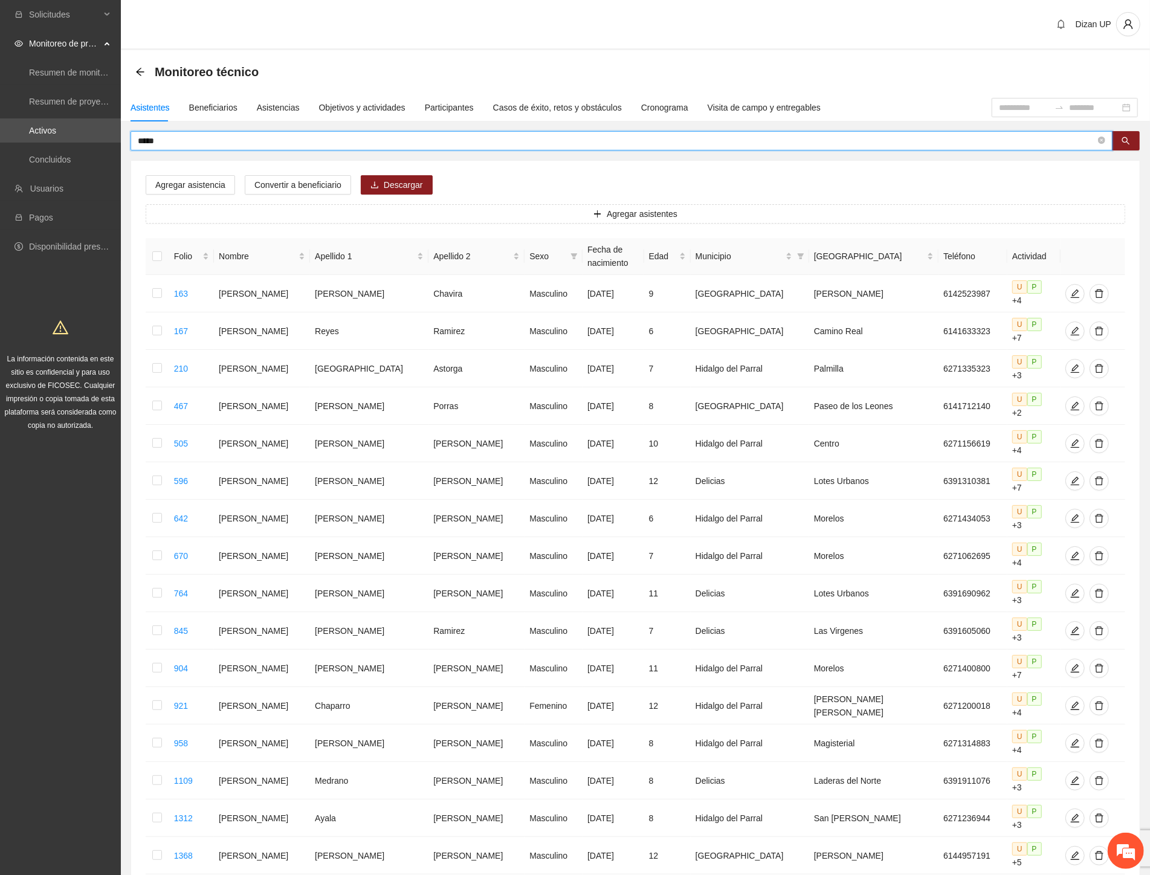
drag, startPoint x: 123, startPoint y: 137, endPoint x: -1, endPoint y: 140, distance: 123.9
click at [0, 140] on html "Solicitudes Monitoreo de proyectos Resumen de monitoreo Resumen de proyectos ap…" at bounding box center [575, 437] width 1150 height 875
type input "****"
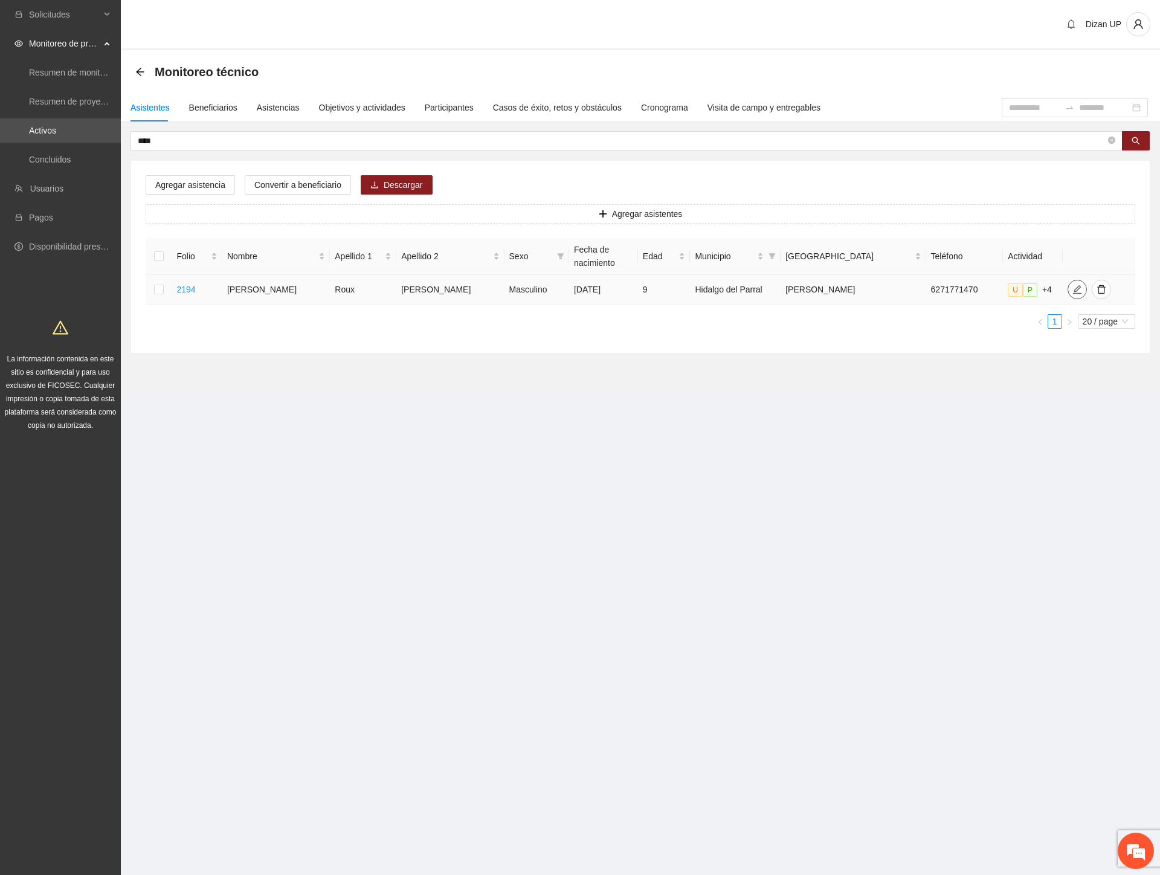
click at [1067, 283] on button "button" at bounding box center [1076, 289] width 19 height 19
type input "**********"
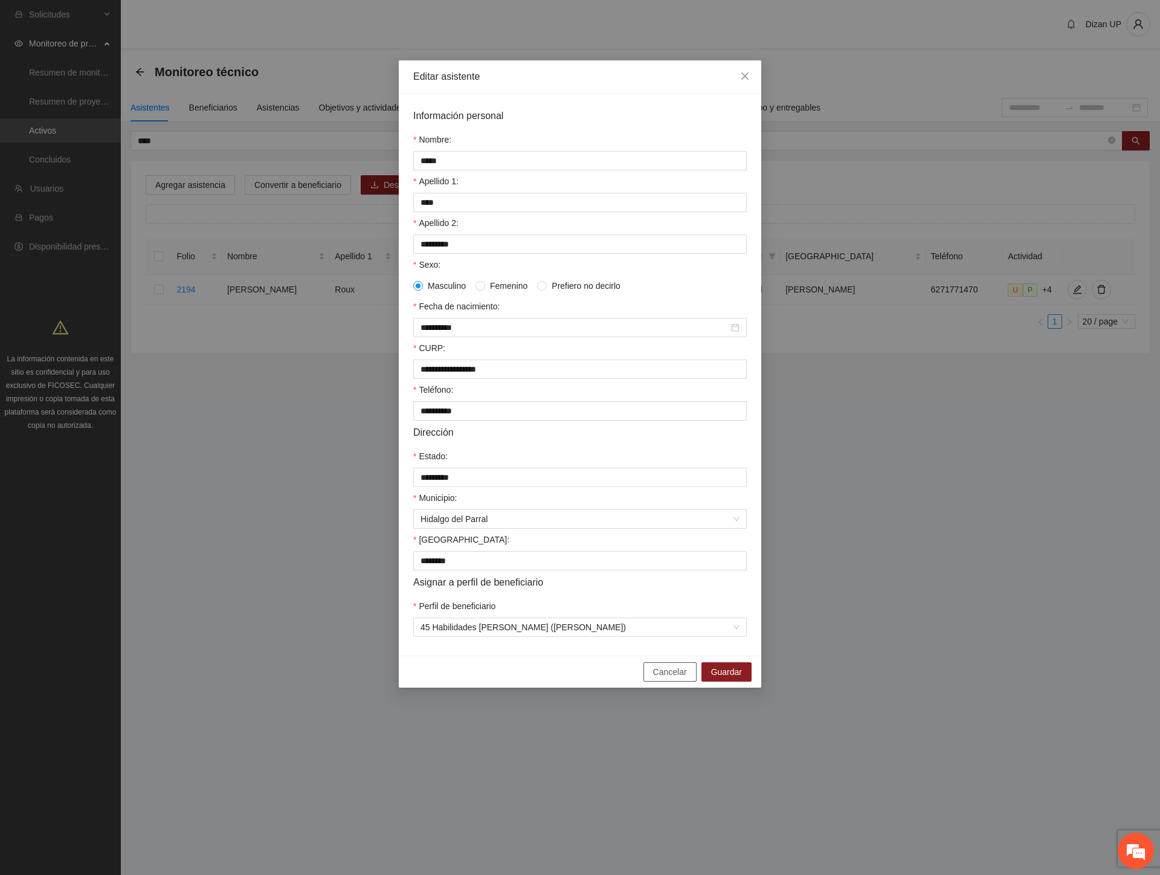
click at [669, 678] on span "Cancelar" at bounding box center [670, 671] width 34 height 13
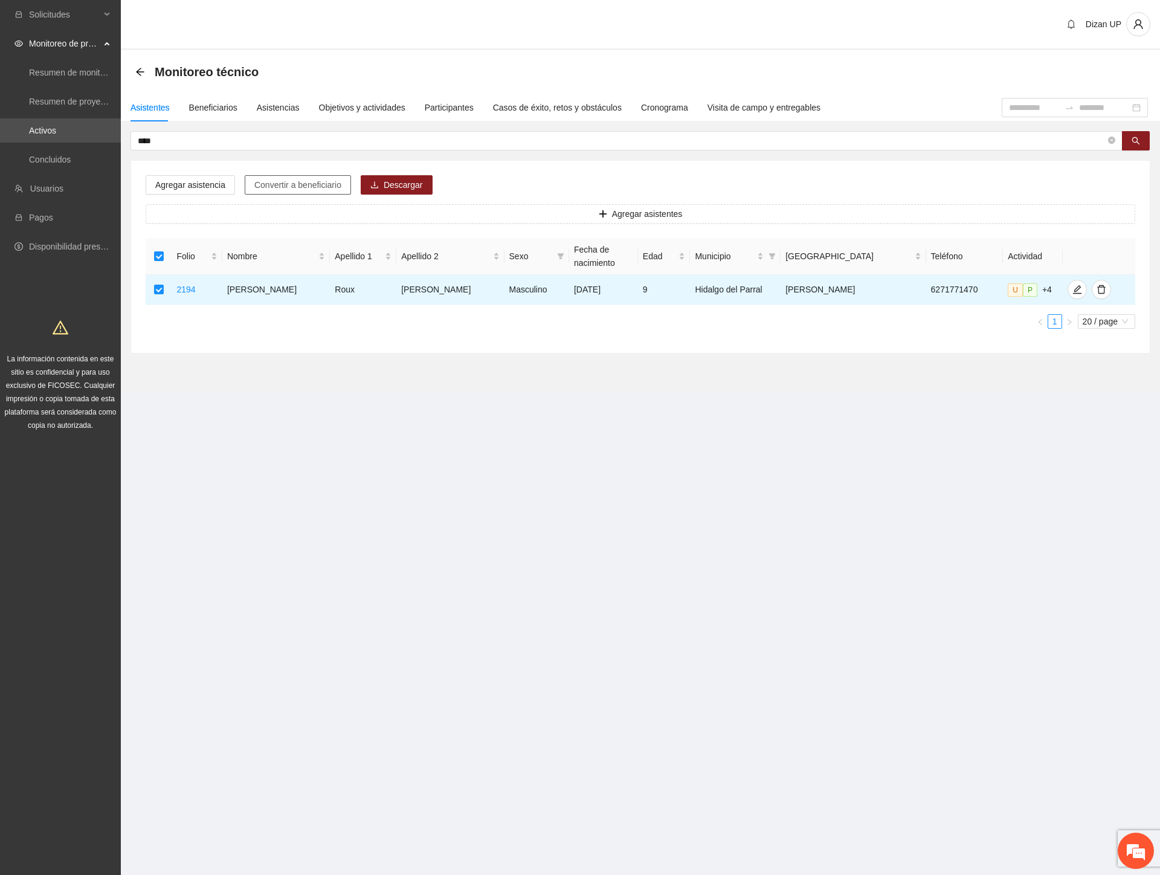
drag, startPoint x: 265, startPoint y: 191, endPoint x: 285, endPoint y: 190, distance: 20.0
click at [266, 191] on button "Convertir a beneficiario" at bounding box center [298, 184] width 106 height 19
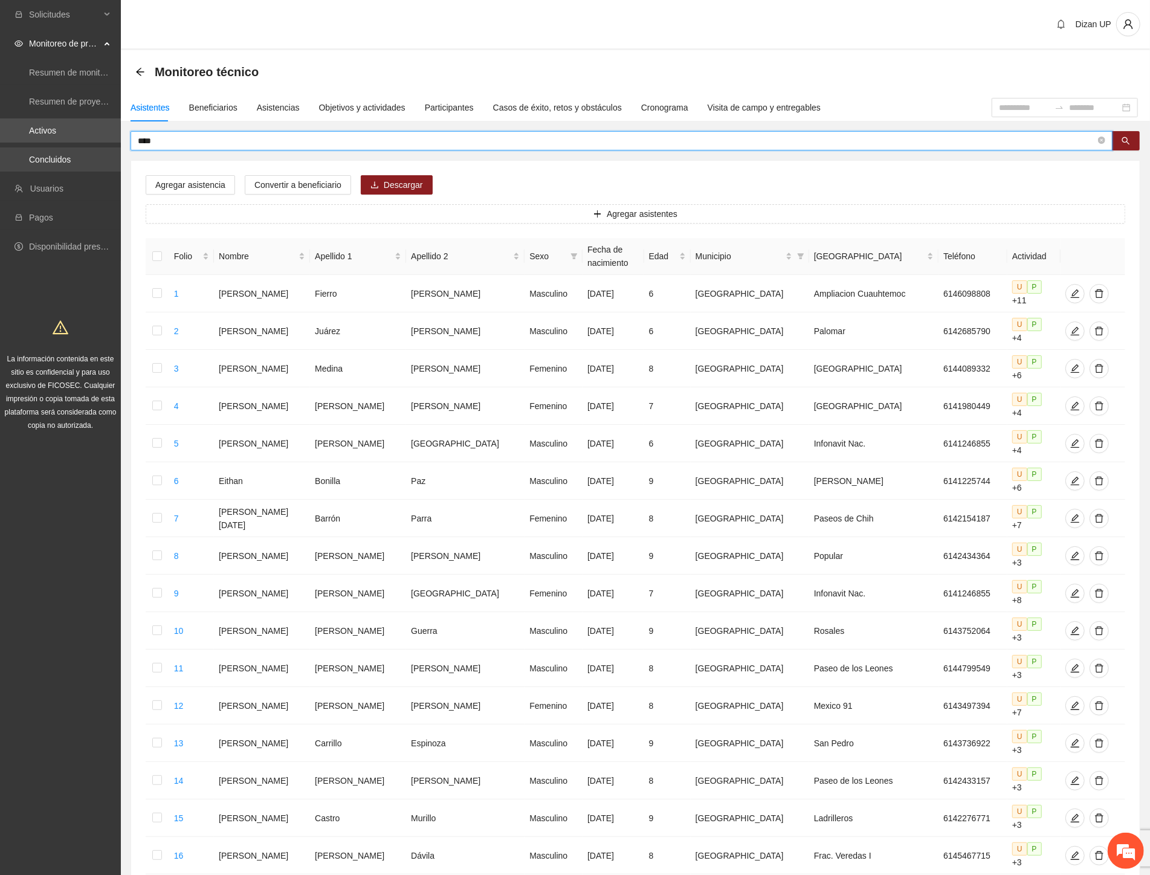
drag, startPoint x: 167, startPoint y: 140, endPoint x: 52, endPoint y: 150, distance: 115.2
click at [56, 148] on section "Solicitudes Monitoreo de proyectos Resumen de monitoreo Resumen de proyectos ap…" at bounding box center [575, 572] width 1150 height 1145
type input "********"
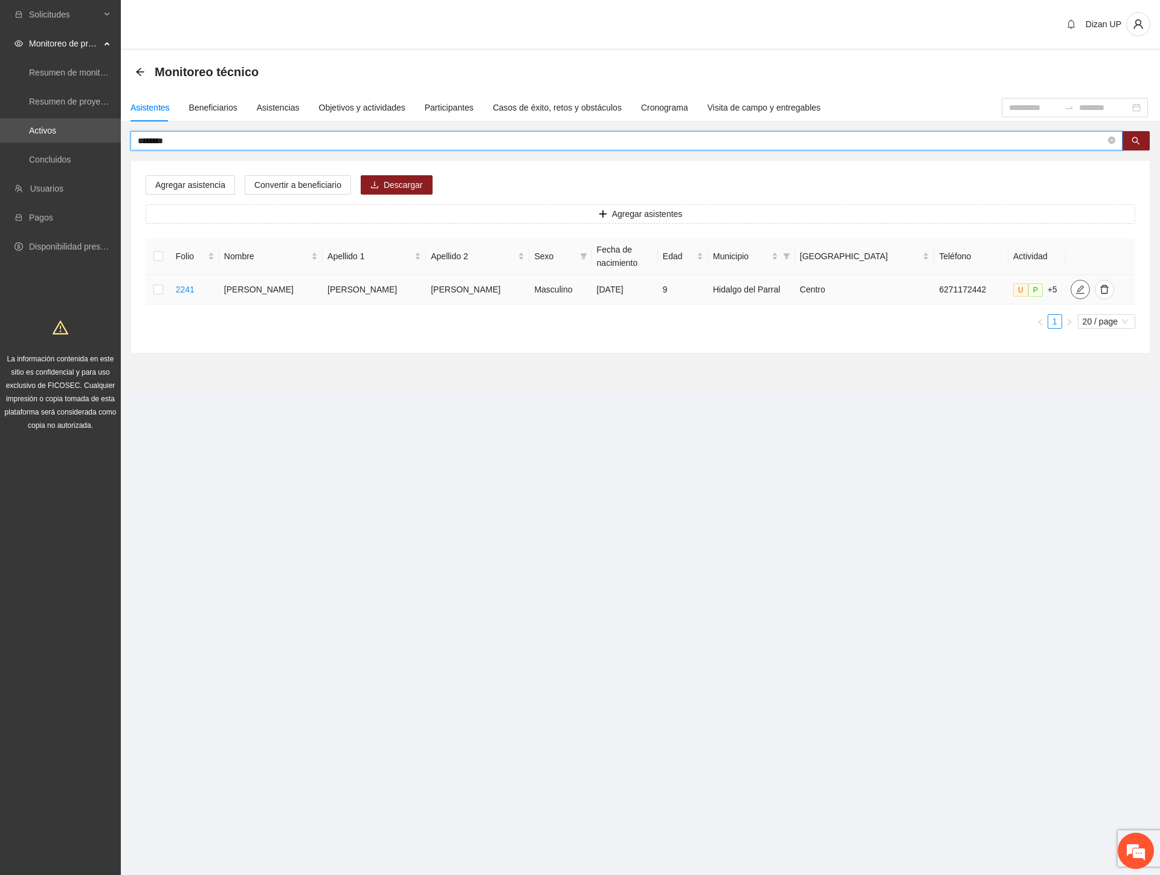
click at [1071, 286] on span "edit" at bounding box center [1080, 290] width 18 height 10
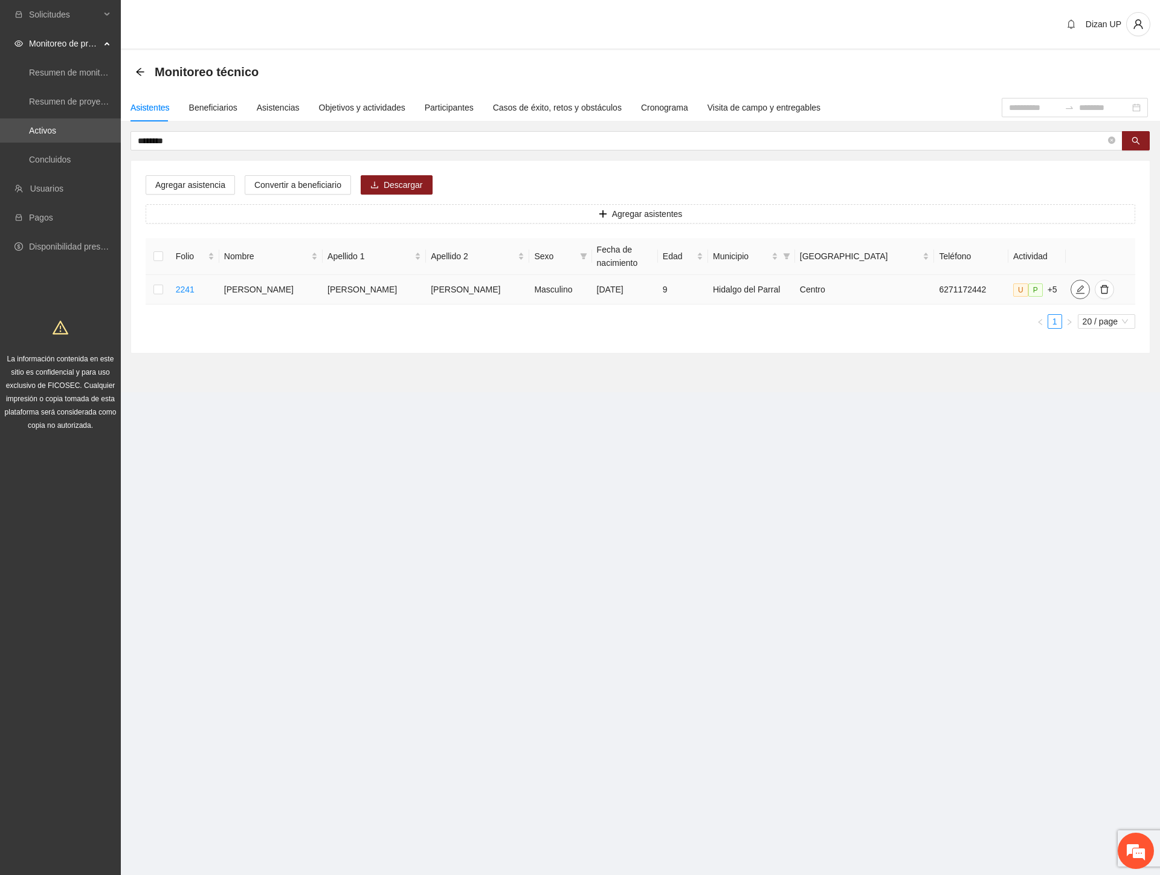
type input "**********"
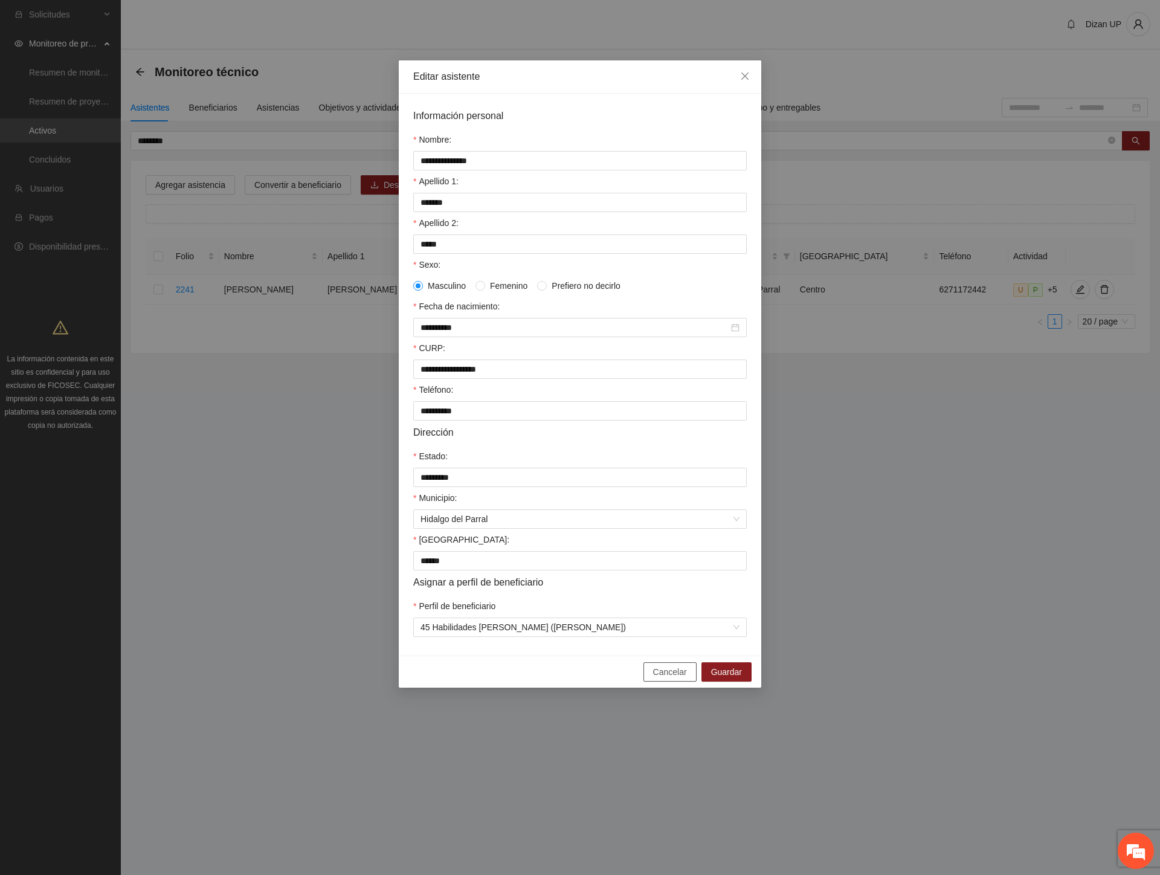
drag, startPoint x: 655, startPoint y: 689, endPoint x: 635, endPoint y: 680, distance: 22.2
click at [655, 678] on span "Cancelar" at bounding box center [670, 671] width 34 height 13
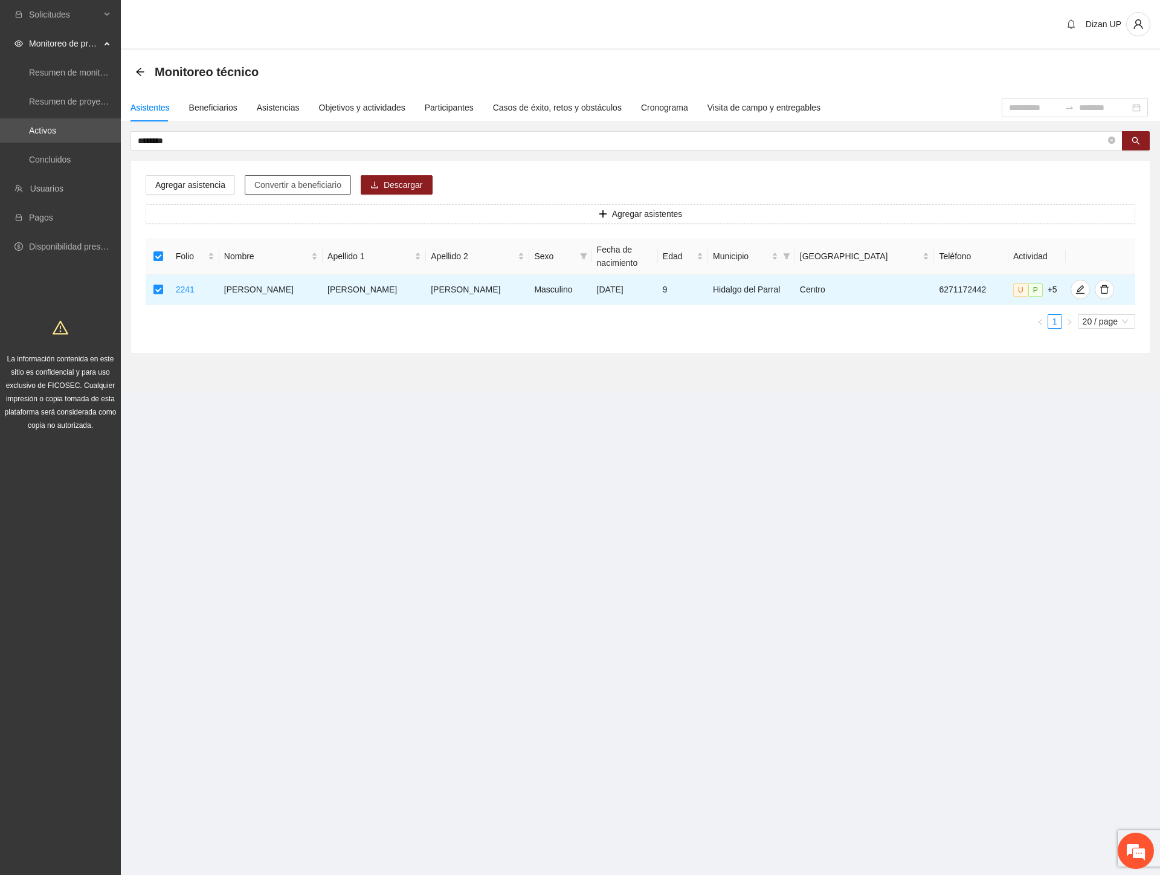
click at [315, 187] on span "Convertir a beneficiario" at bounding box center [297, 184] width 87 height 13
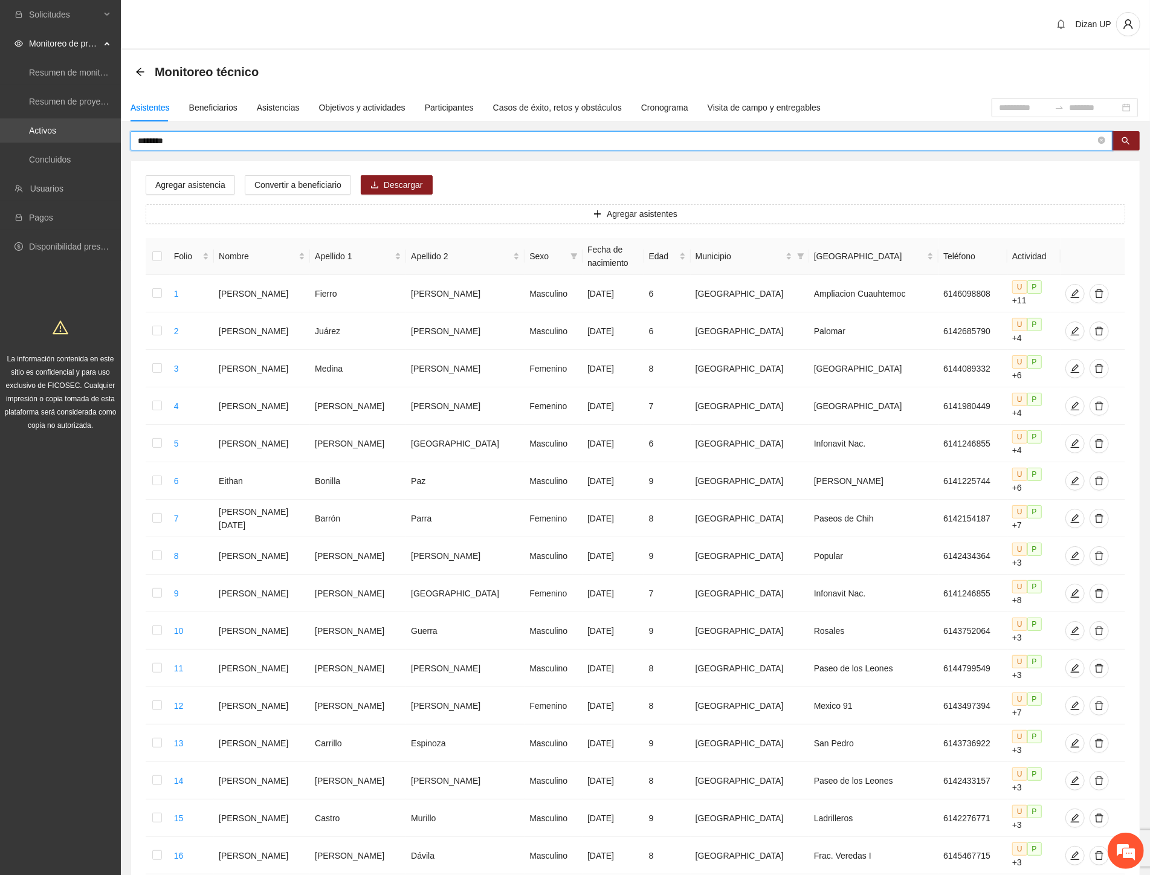
drag, startPoint x: 188, startPoint y: 139, endPoint x: 8, endPoint y: 140, distance: 179.4
click at [10, 140] on section "Solicitudes Monitoreo de proyectos Resumen de monitoreo Resumen de proyectos ap…" at bounding box center [575, 572] width 1150 height 1145
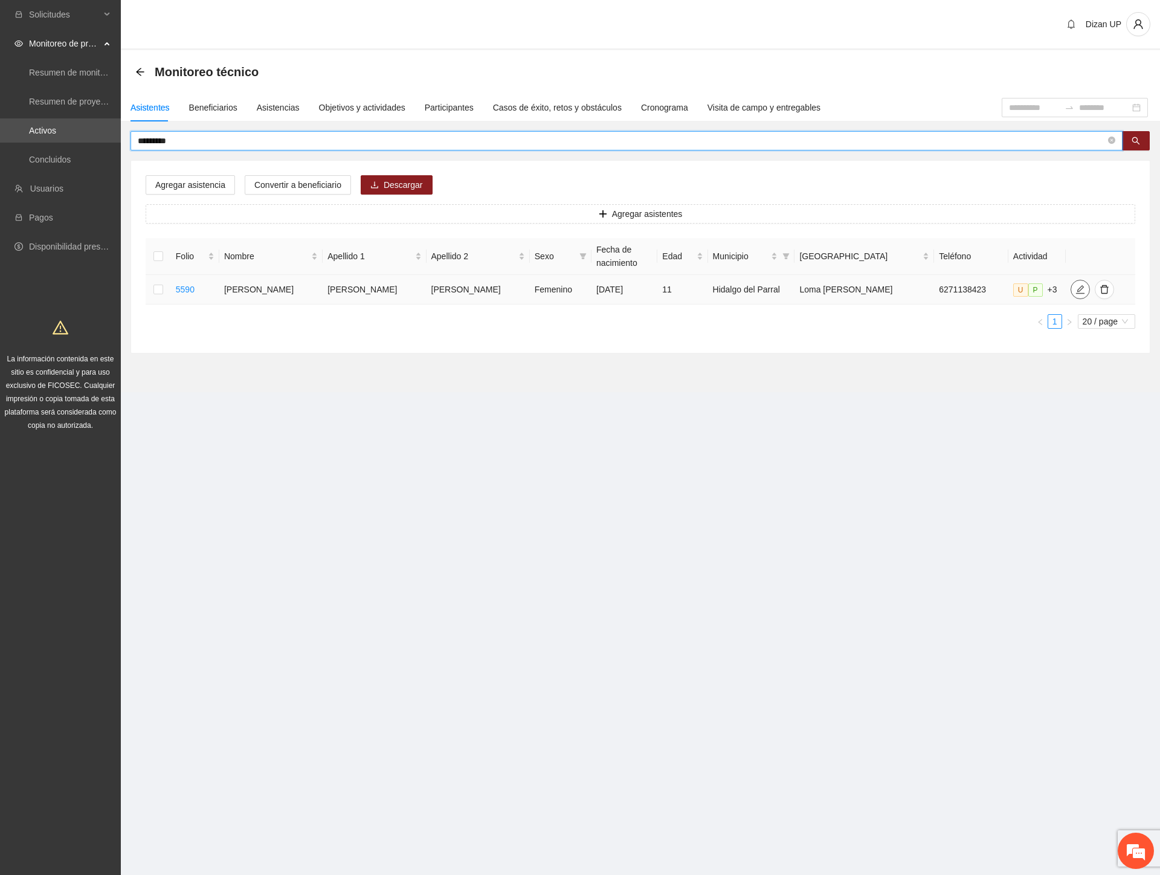
click at [1076, 286] on icon "edit" at bounding box center [1080, 289] width 8 height 8
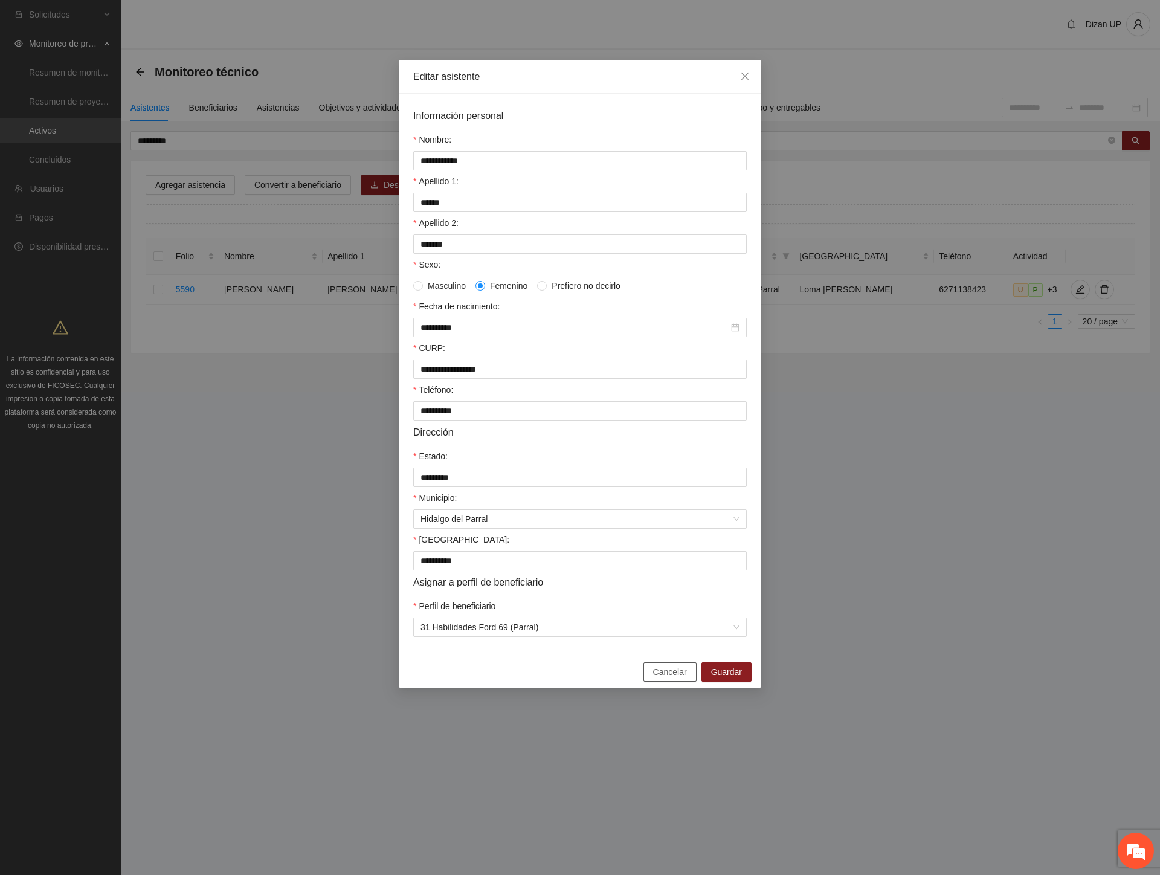
click at [659, 678] on span "Cancelar" at bounding box center [670, 671] width 34 height 13
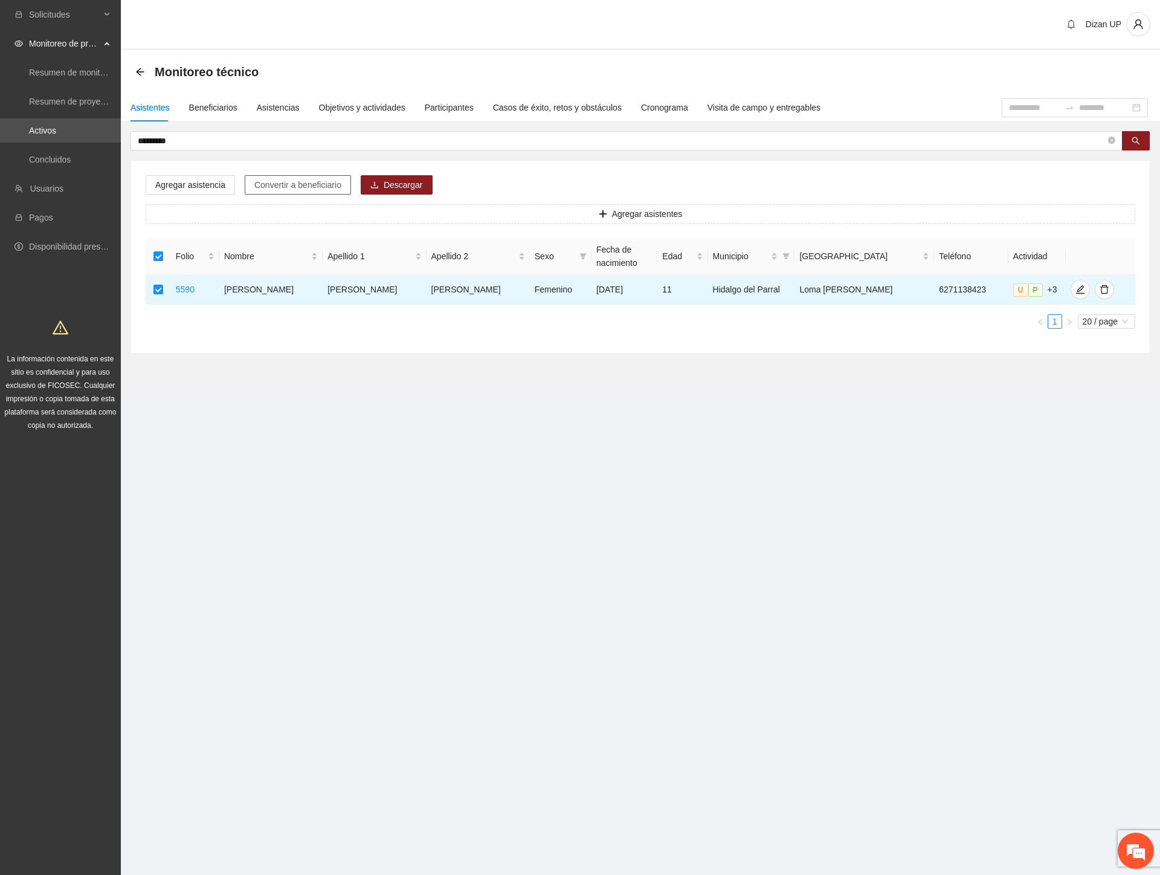
click at [303, 183] on span "Convertir a beneficiario" at bounding box center [297, 184] width 87 height 13
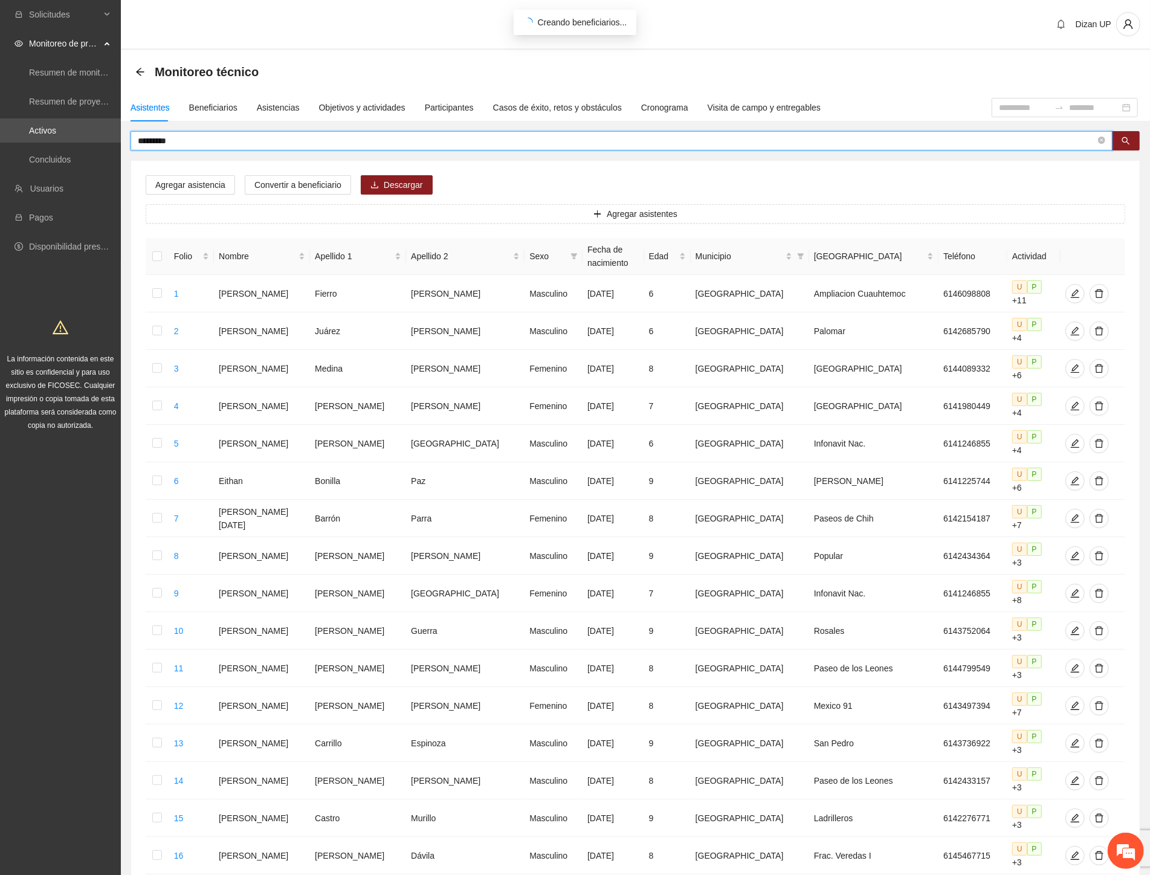
drag, startPoint x: 179, startPoint y: 146, endPoint x: 7, endPoint y: 146, distance: 172.2
click at [14, 146] on section "Solicitudes Monitoreo de proyectos Resumen de monitoreo Resumen de proyectos ap…" at bounding box center [575, 572] width 1150 height 1145
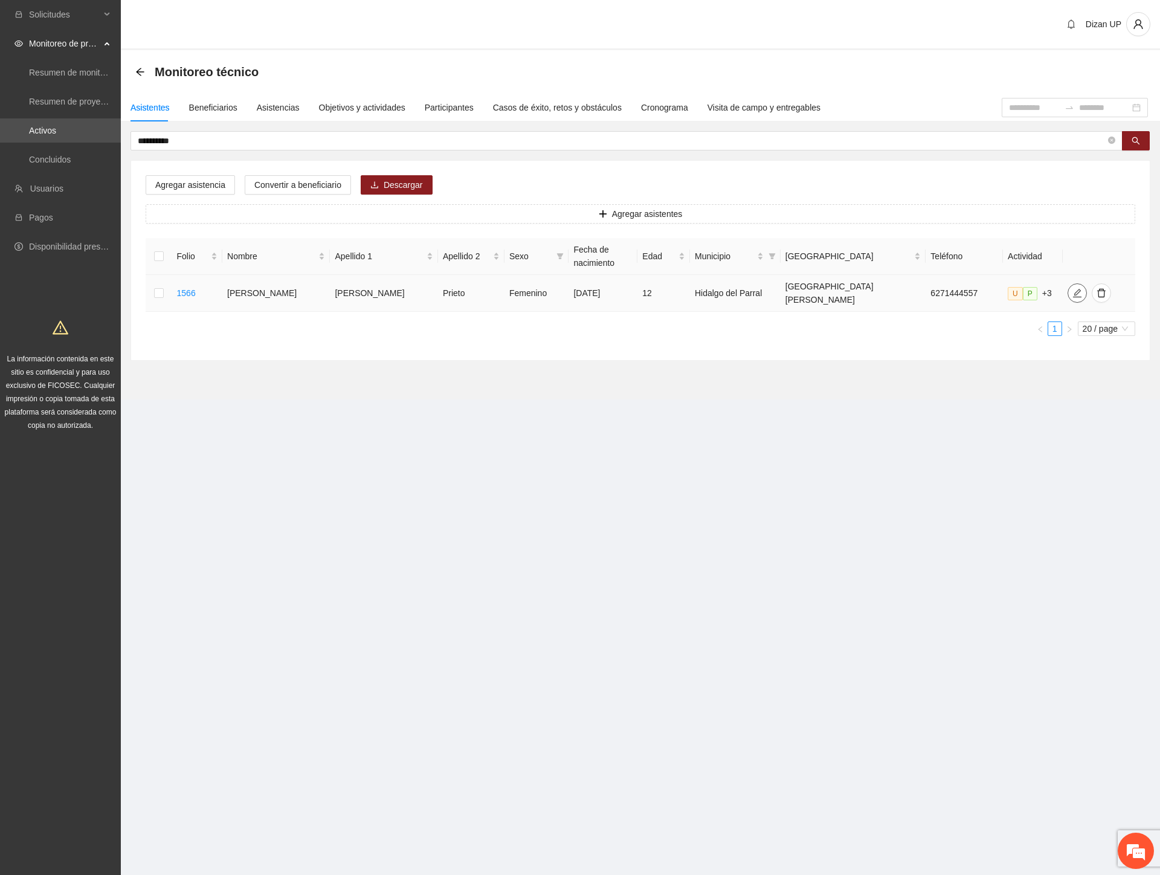
click at [1067, 294] on button "button" at bounding box center [1076, 292] width 19 height 19
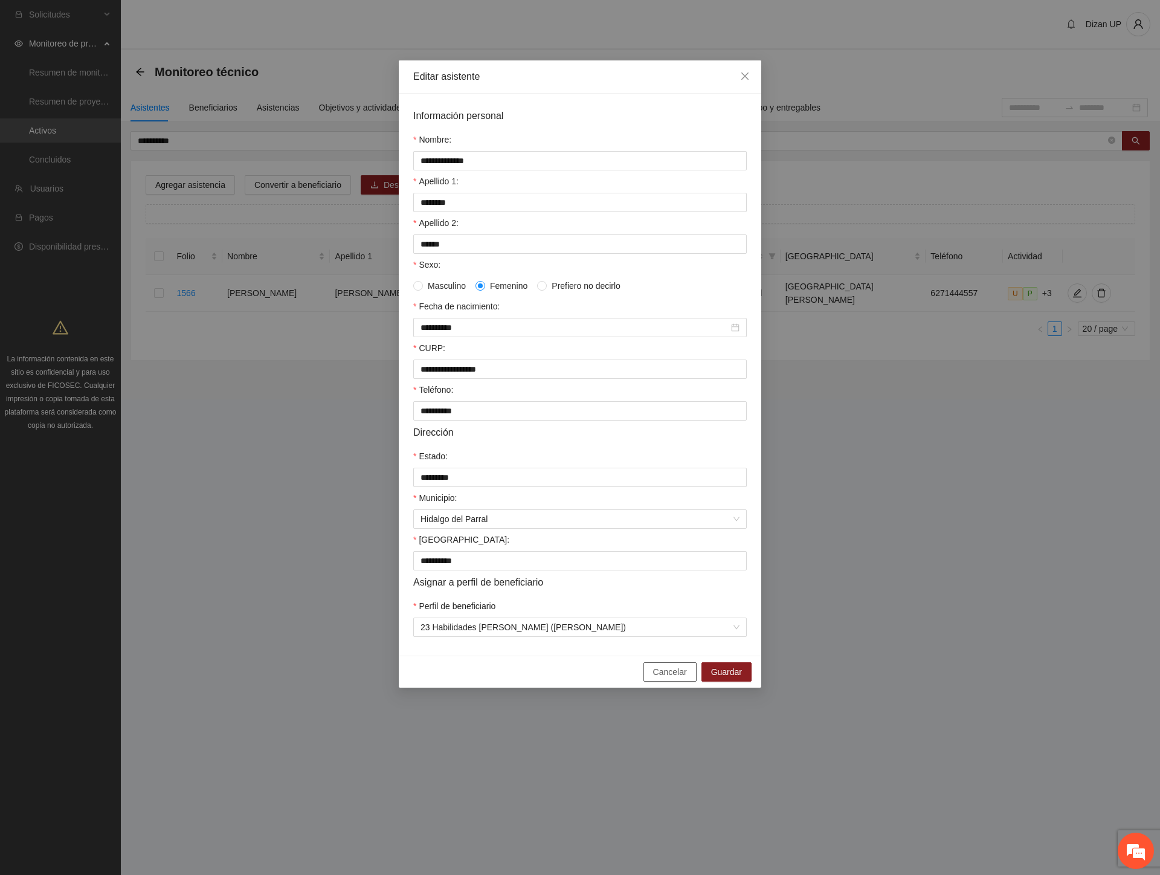
click at [660, 678] on span "Cancelar" at bounding box center [670, 671] width 34 height 13
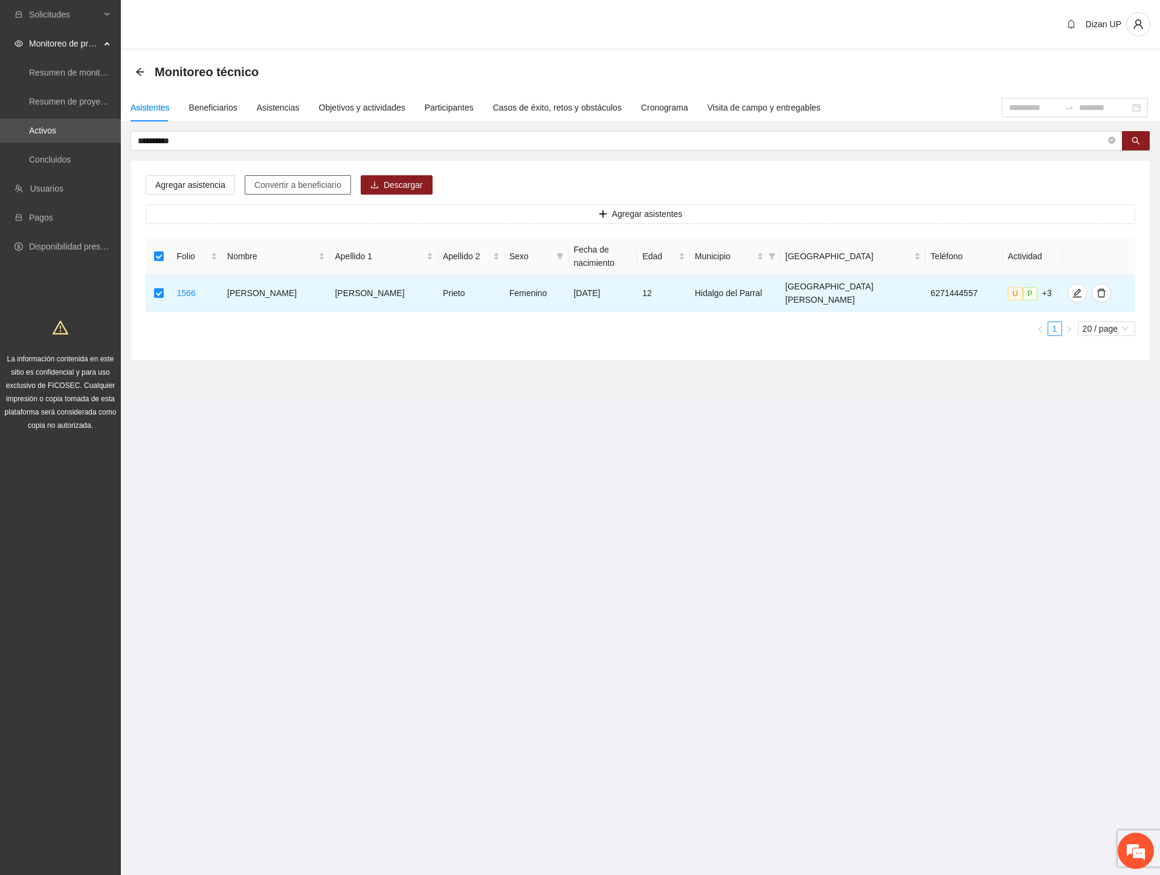
drag, startPoint x: 287, startPoint y: 180, endPoint x: 317, endPoint y: 176, distance: 30.4
click at [292, 180] on span "Convertir a beneficiario" at bounding box center [297, 184] width 87 height 13
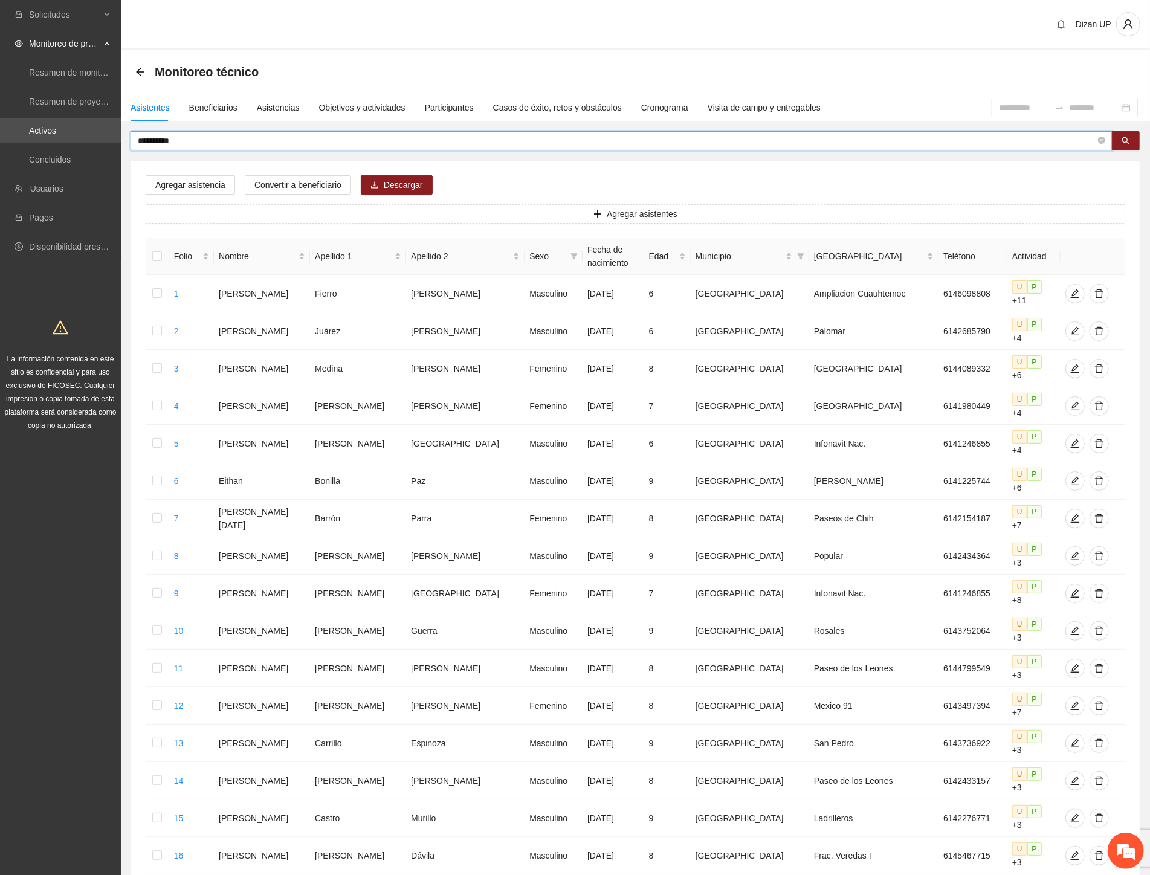
click at [172, 138] on input "**********" at bounding box center [616, 140] width 957 height 13
click at [196, 133] on span "**********" at bounding box center [621, 140] width 982 height 19
type input "*"
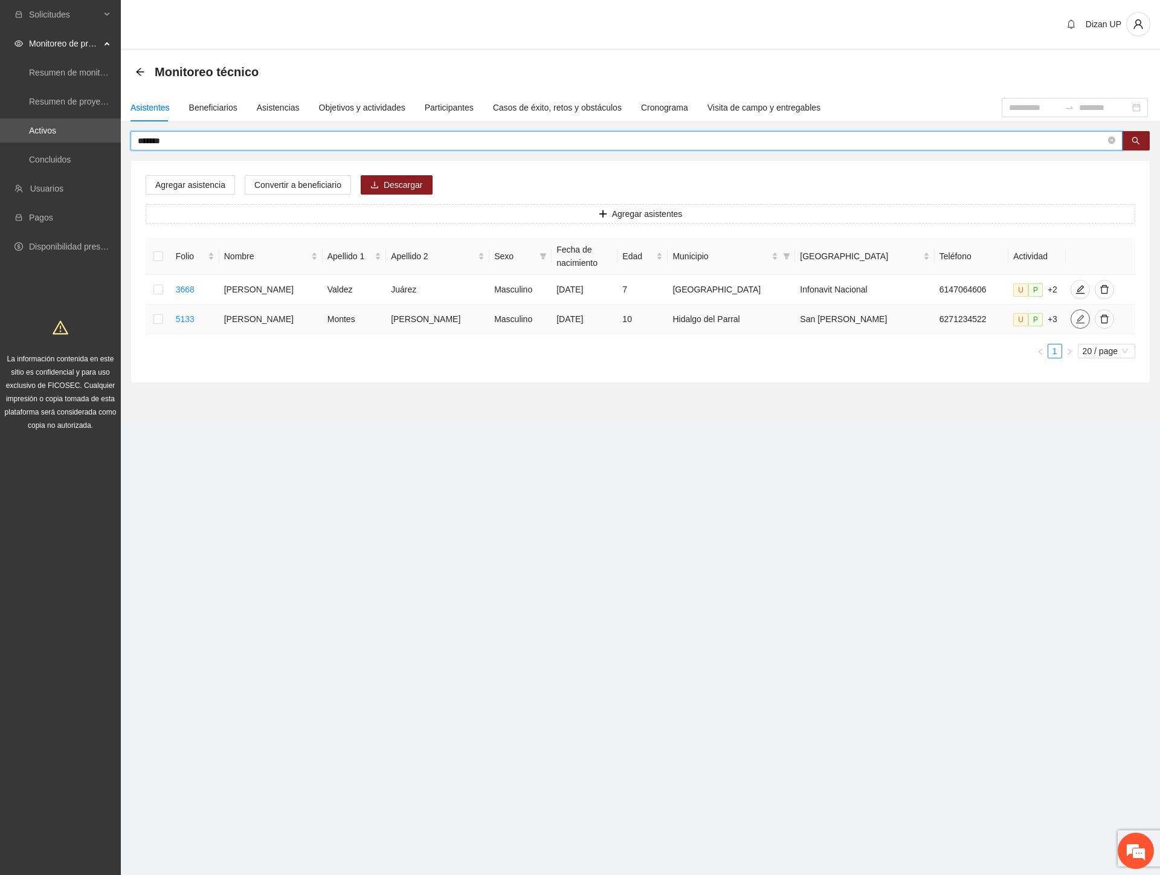
click at [1075, 324] on icon "edit" at bounding box center [1080, 319] width 10 height 10
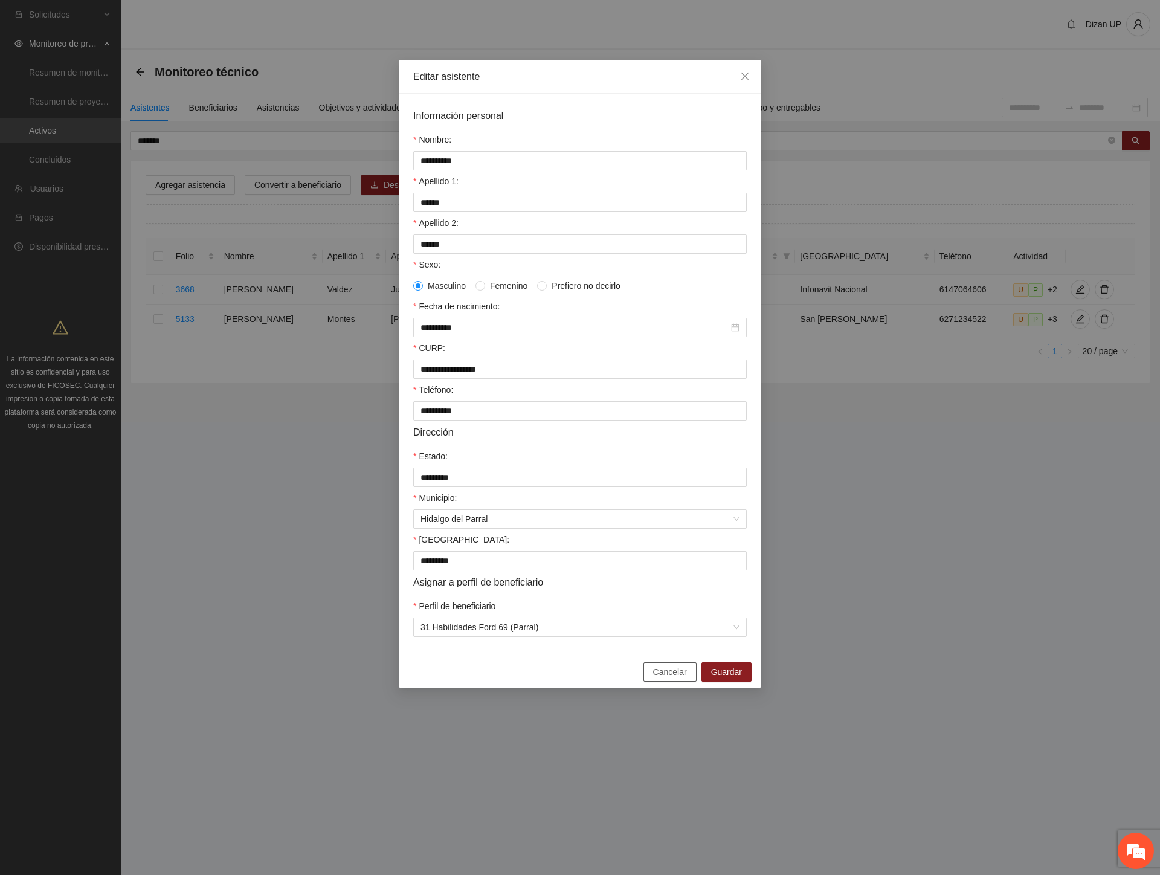
drag, startPoint x: 663, startPoint y: 680, endPoint x: 558, endPoint y: 582, distance: 143.6
click at [660, 678] on span "Cancelar" at bounding box center [670, 671] width 34 height 13
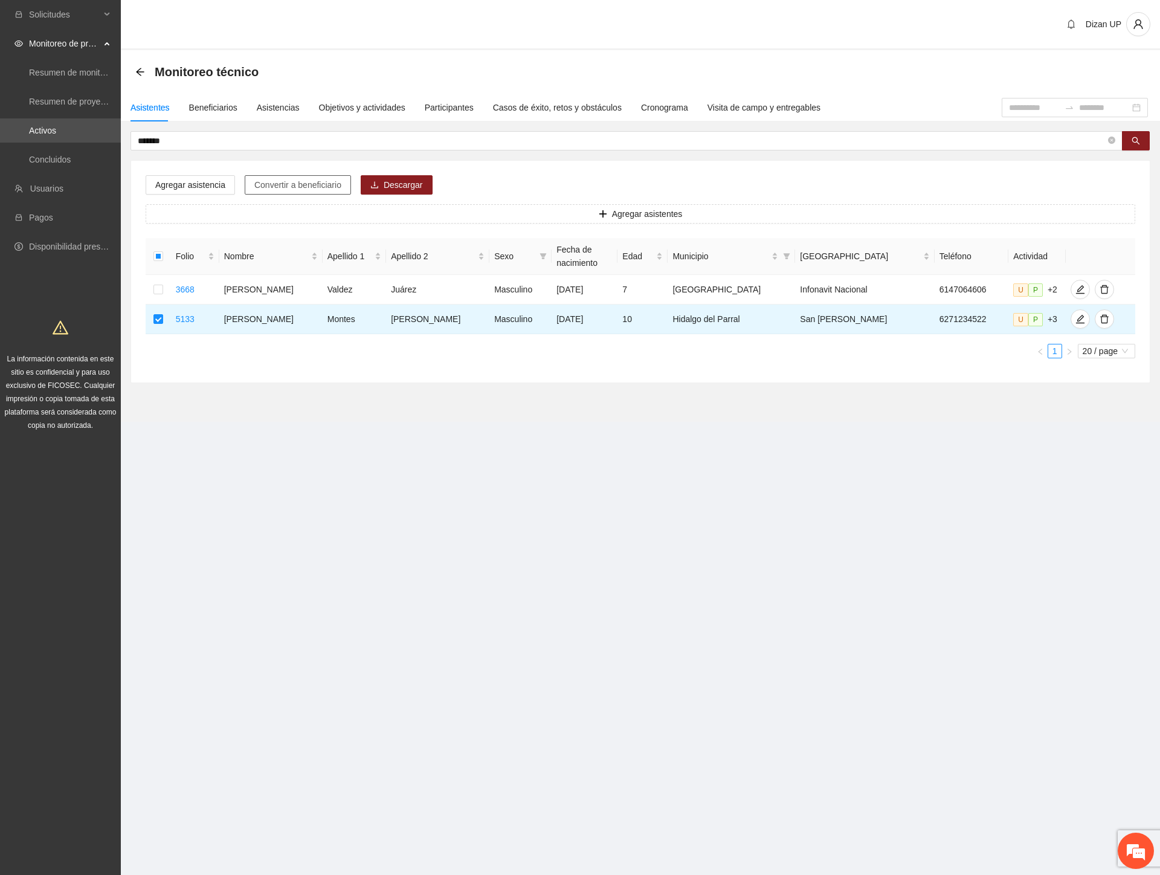
click at [282, 188] on span "Convertir a beneficiario" at bounding box center [297, 184] width 87 height 13
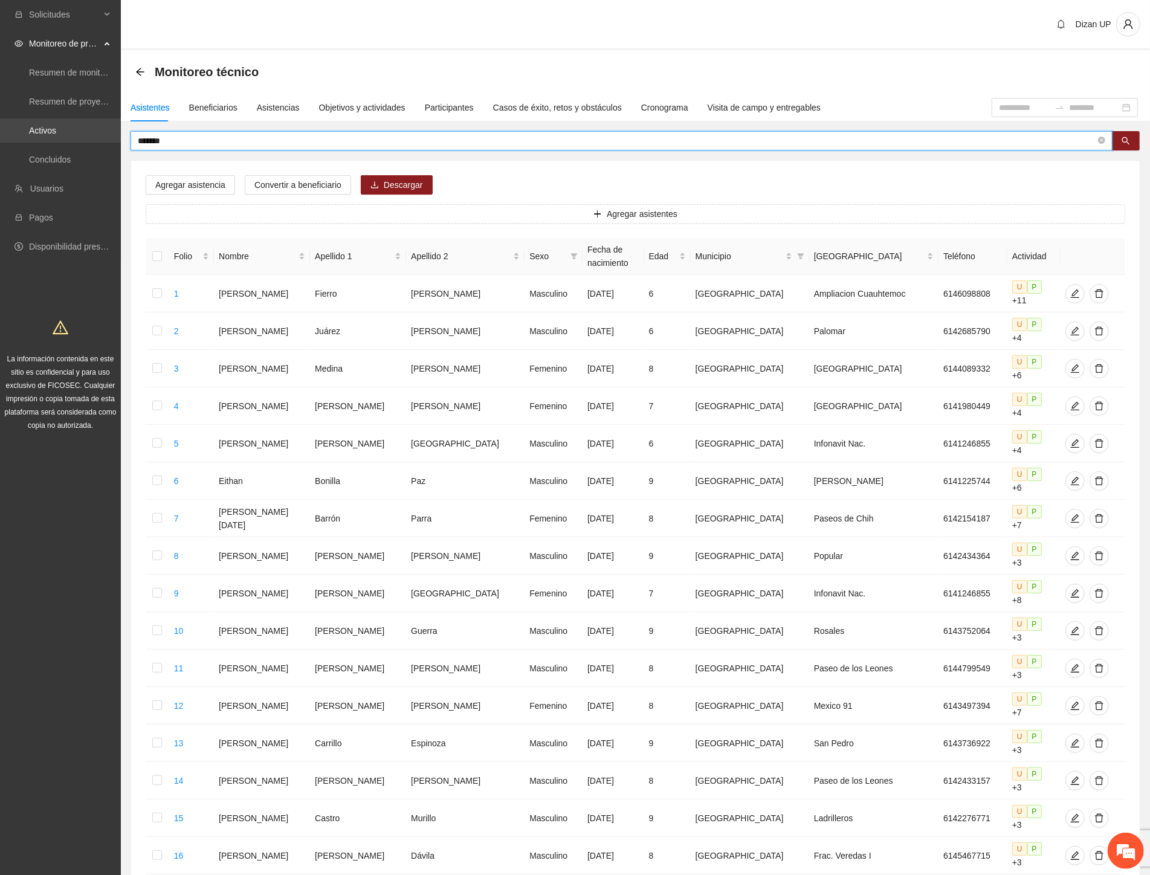
drag, startPoint x: 175, startPoint y: 142, endPoint x: 85, endPoint y: 140, distance: 90.6
click at [85, 140] on section "Solicitudes Monitoreo de proyectos Resumen de monitoreo Resumen de proyectos ap…" at bounding box center [575, 572] width 1150 height 1145
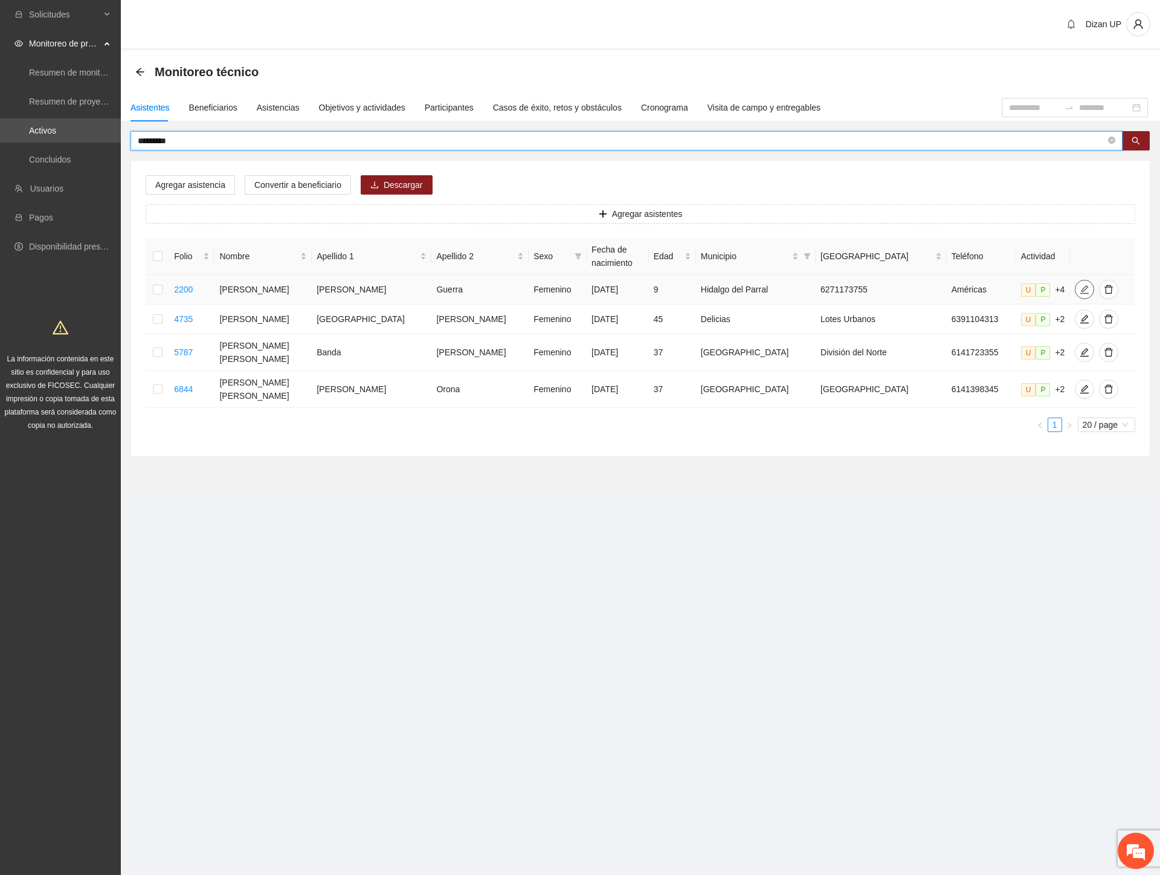
click at [1080, 286] on icon "edit" at bounding box center [1085, 290] width 10 height 10
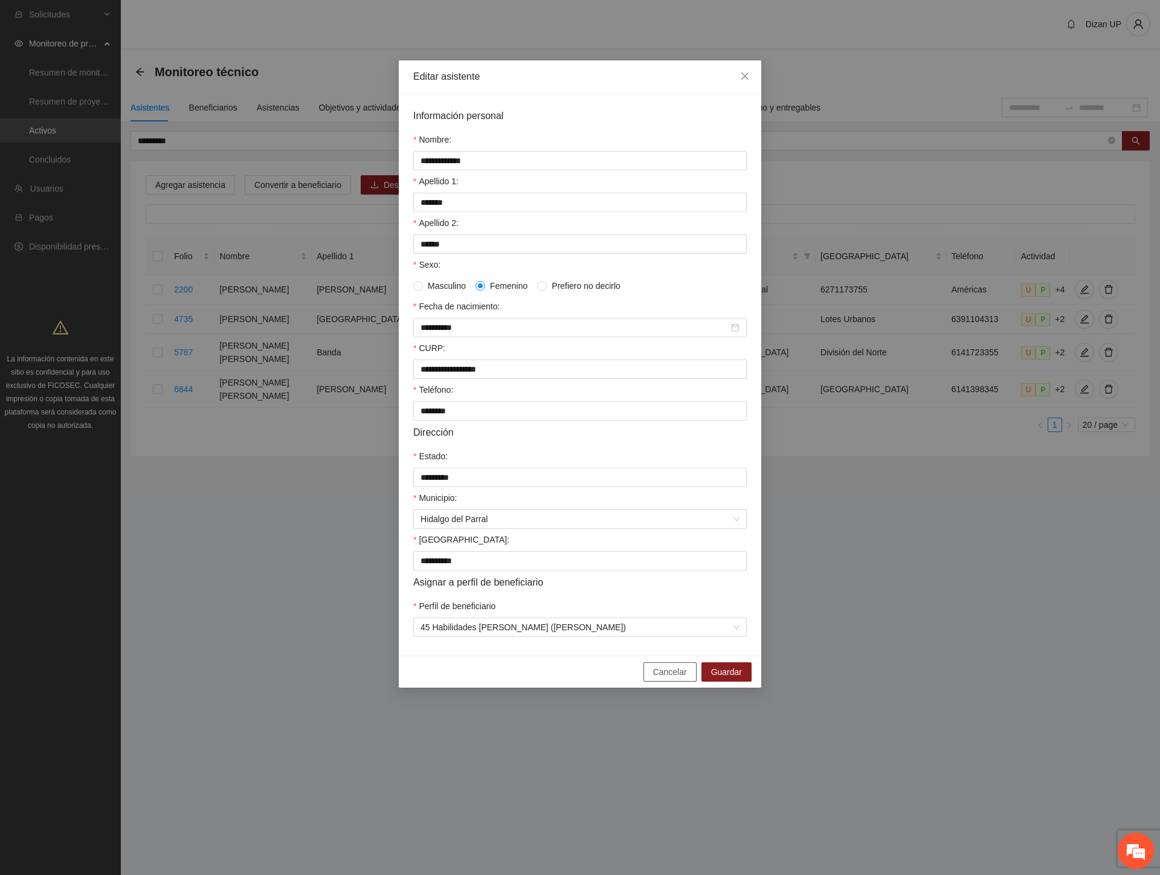
click at [659, 678] on span "Cancelar" at bounding box center [670, 671] width 34 height 13
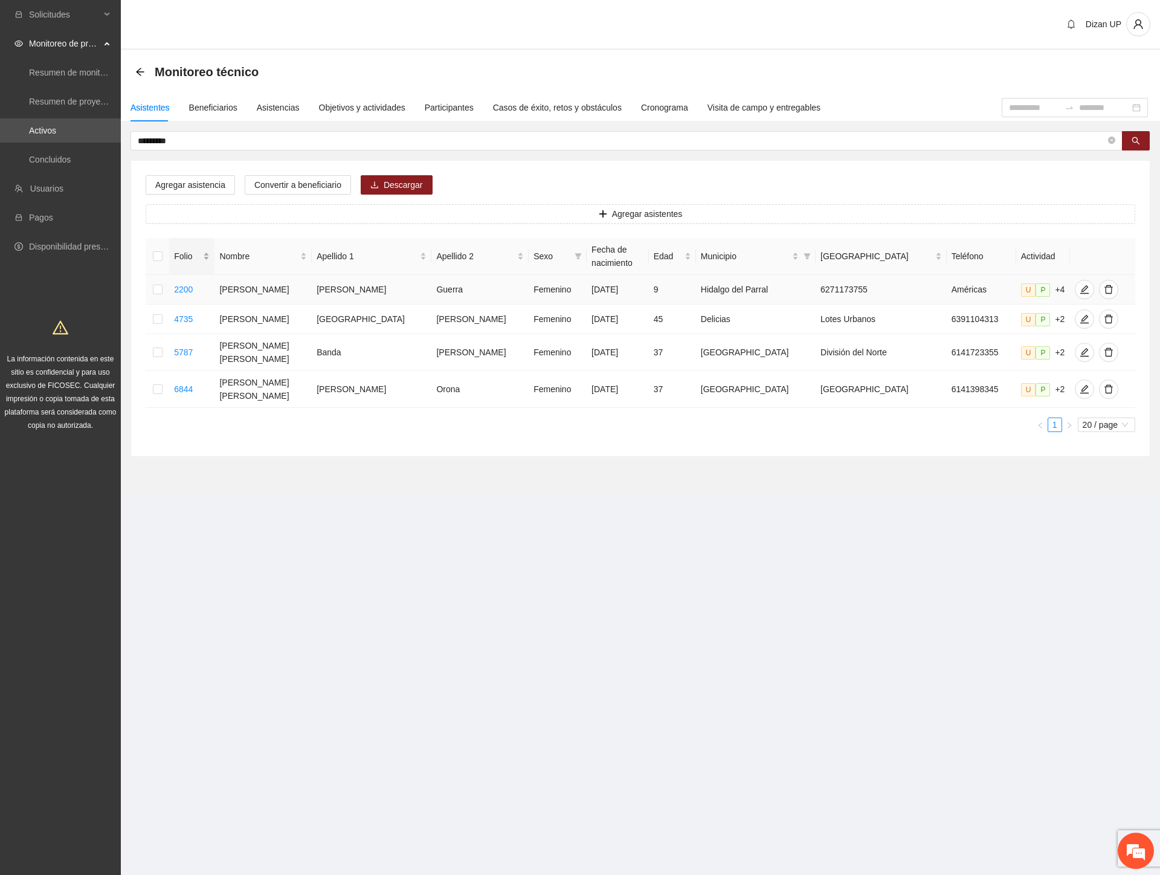
click at [196, 261] on span "Folio" at bounding box center [187, 255] width 27 height 13
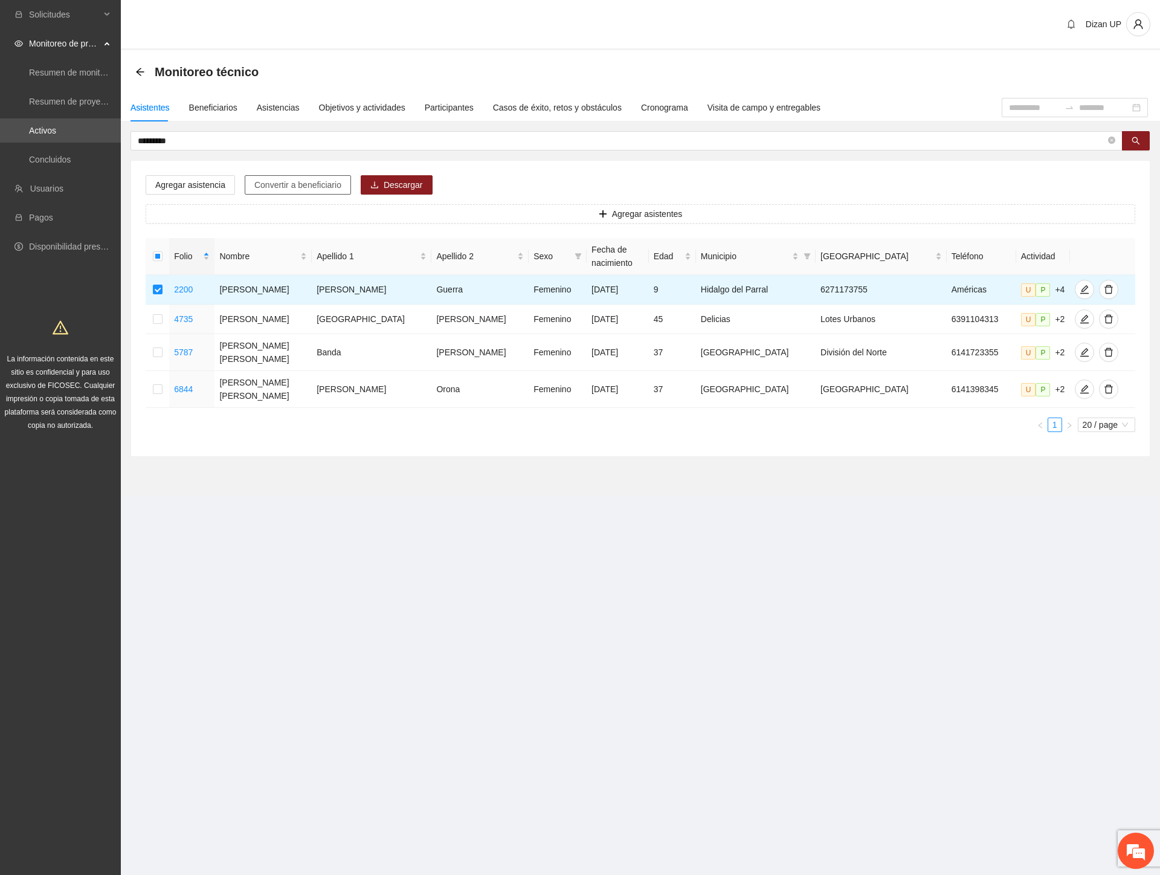
click at [300, 184] on span "Convertir a beneficiario" at bounding box center [297, 184] width 87 height 13
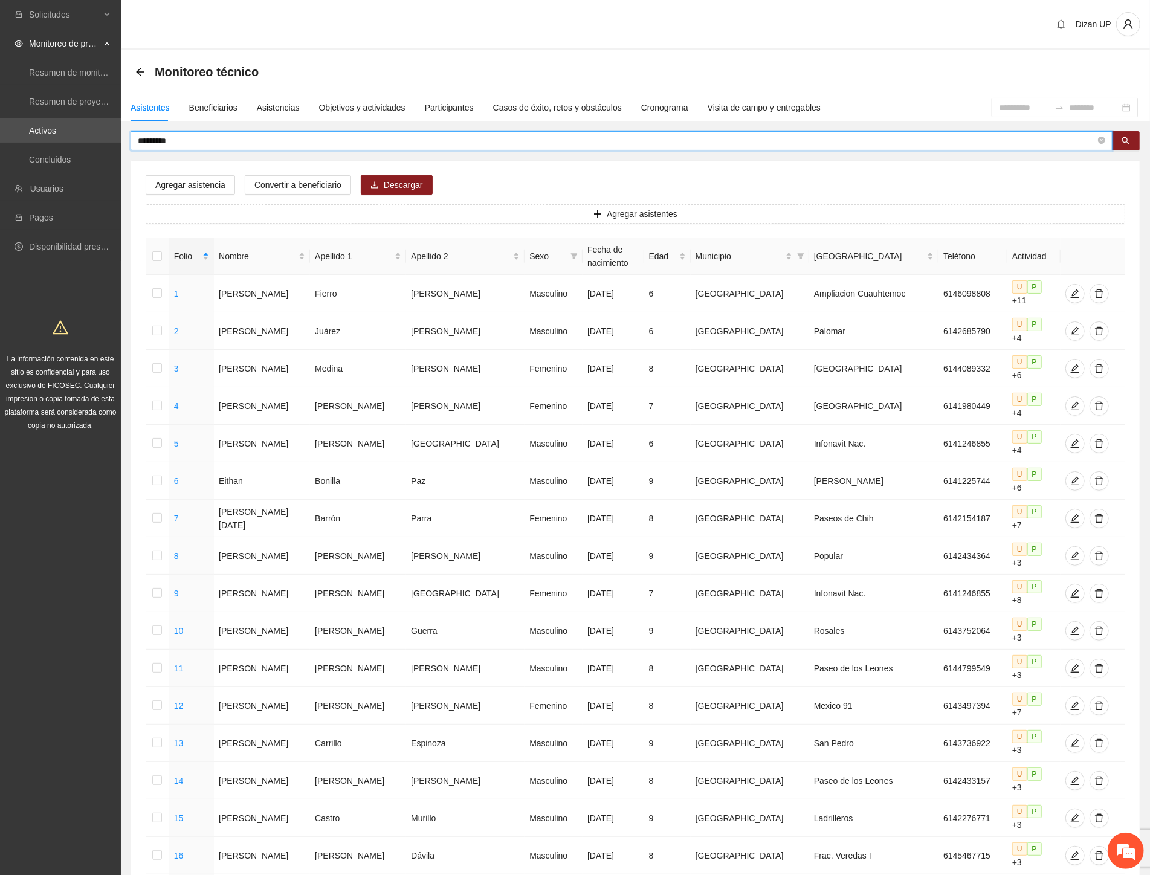
drag, startPoint x: 202, startPoint y: 144, endPoint x: 16, endPoint y: 143, distance: 185.5
click at [16, 143] on section "Solicitudes Monitoreo de proyectos Resumen de monitoreo Resumen de proyectos ap…" at bounding box center [575, 572] width 1150 height 1145
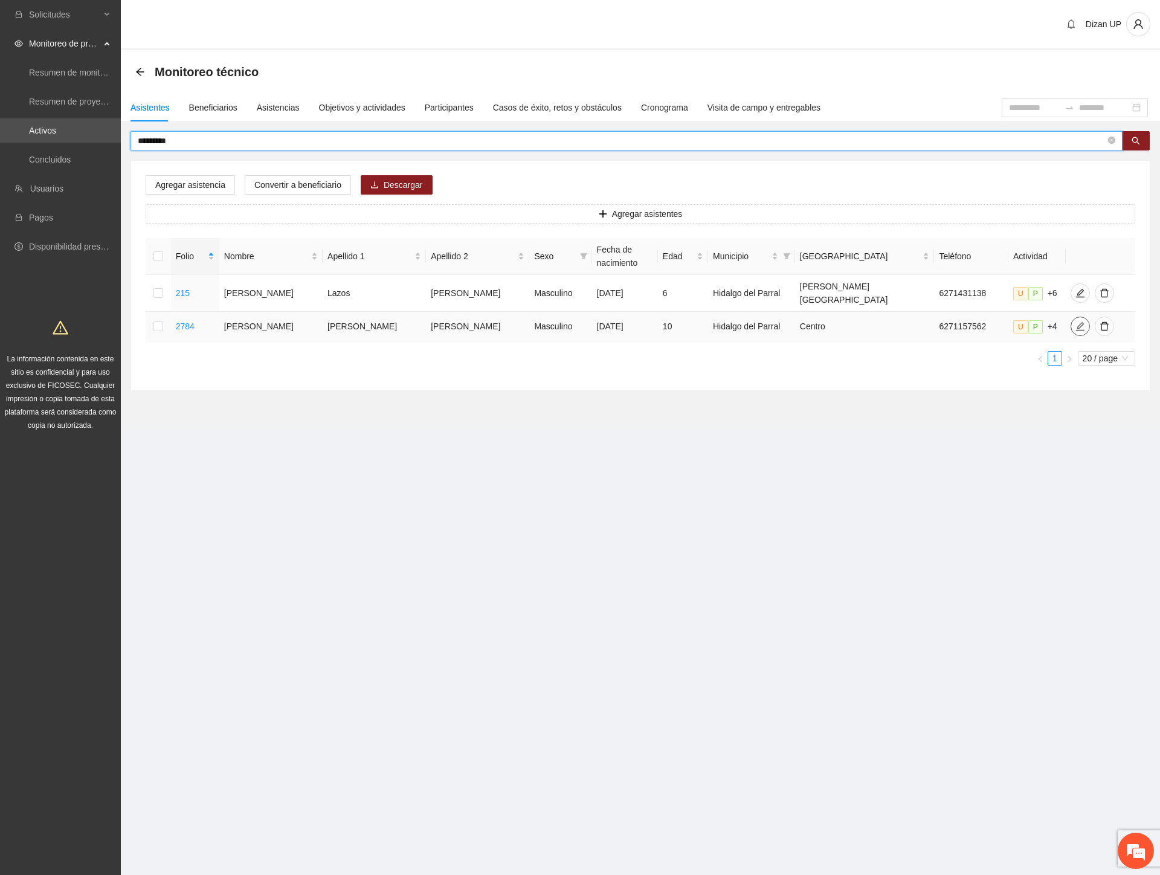
click at [1075, 321] on icon "edit" at bounding box center [1080, 326] width 10 height 10
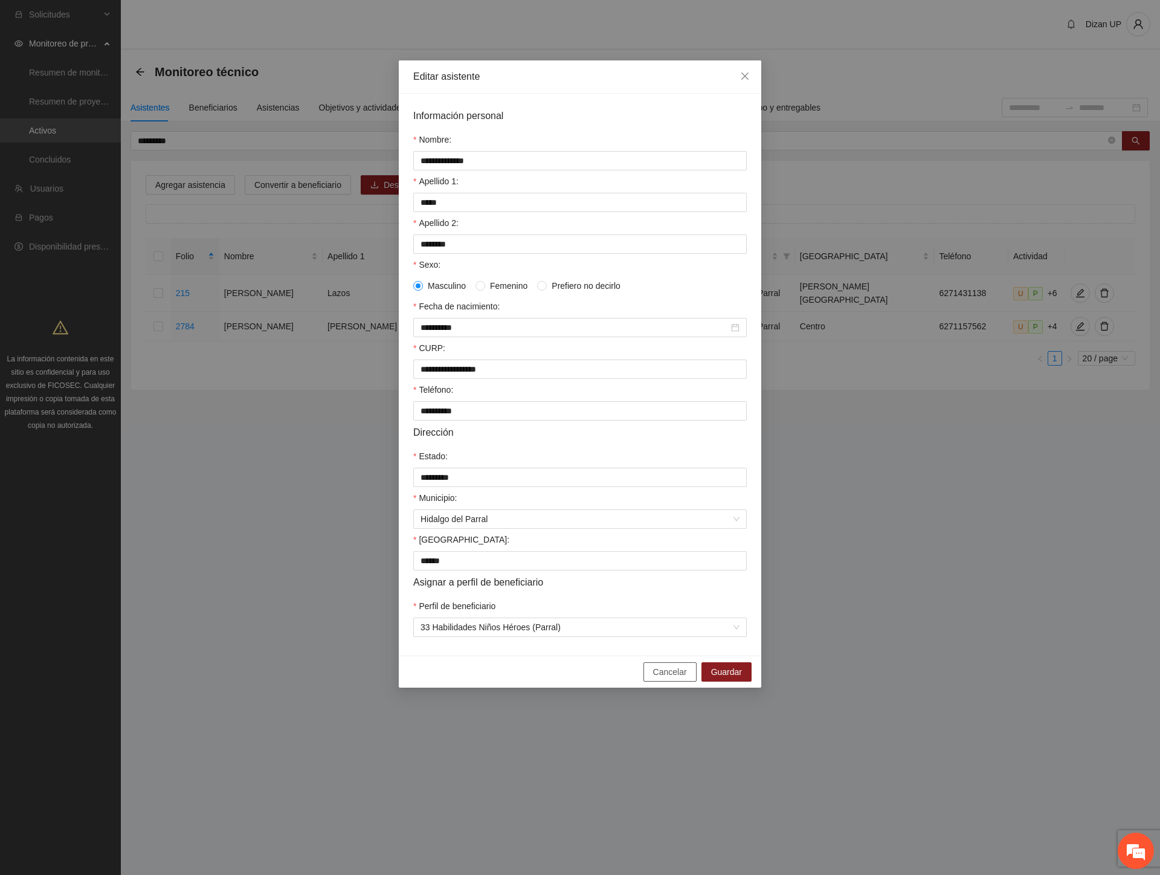
drag, startPoint x: 671, startPoint y: 683, endPoint x: 654, endPoint y: 675, distance: 18.9
click at [669, 678] on span "Cancelar" at bounding box center [670, 671] width 34 height 13
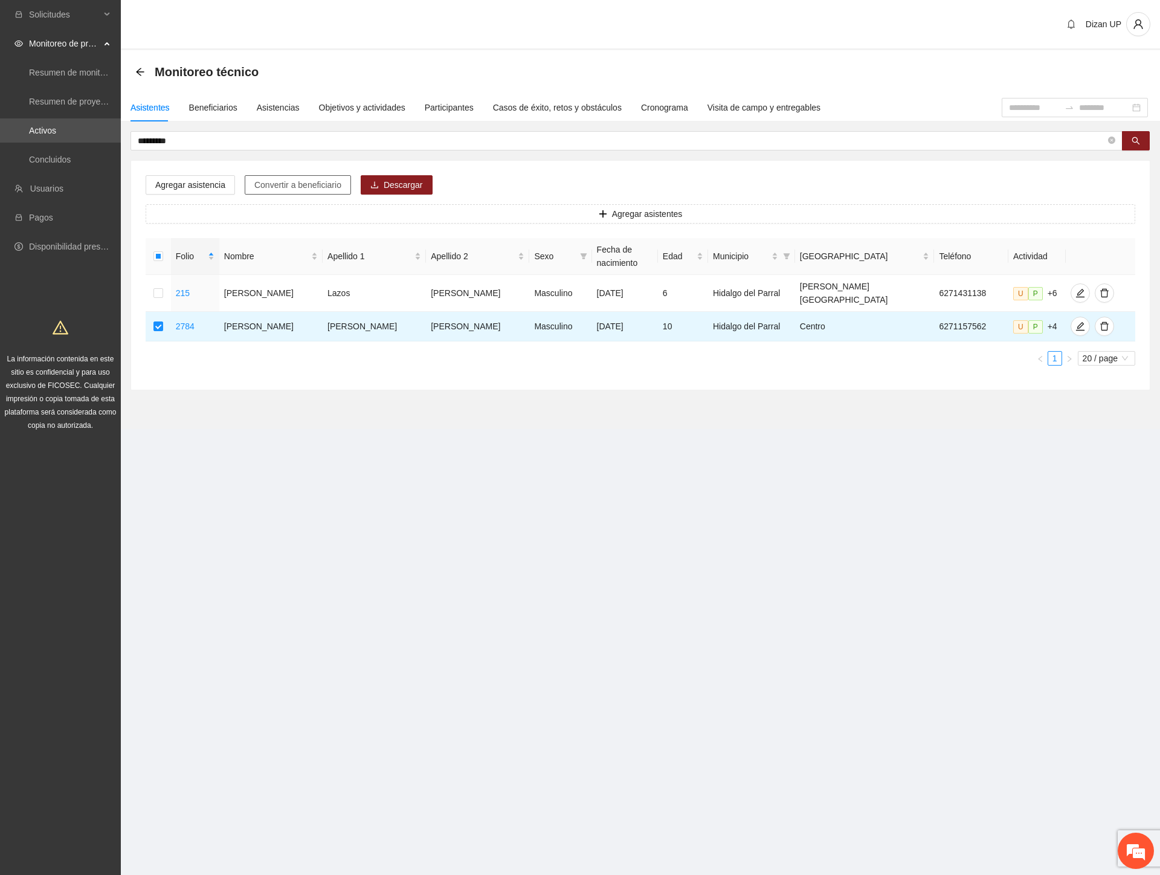
drag, startPoint x: 309, startPoint y: 183, endPoint x: 460, endPoint y: 190, distance: 151.8
click at [310, 183] on span "Convertir a beneficiario" at bounding box center [297, 184] width 87 height 13
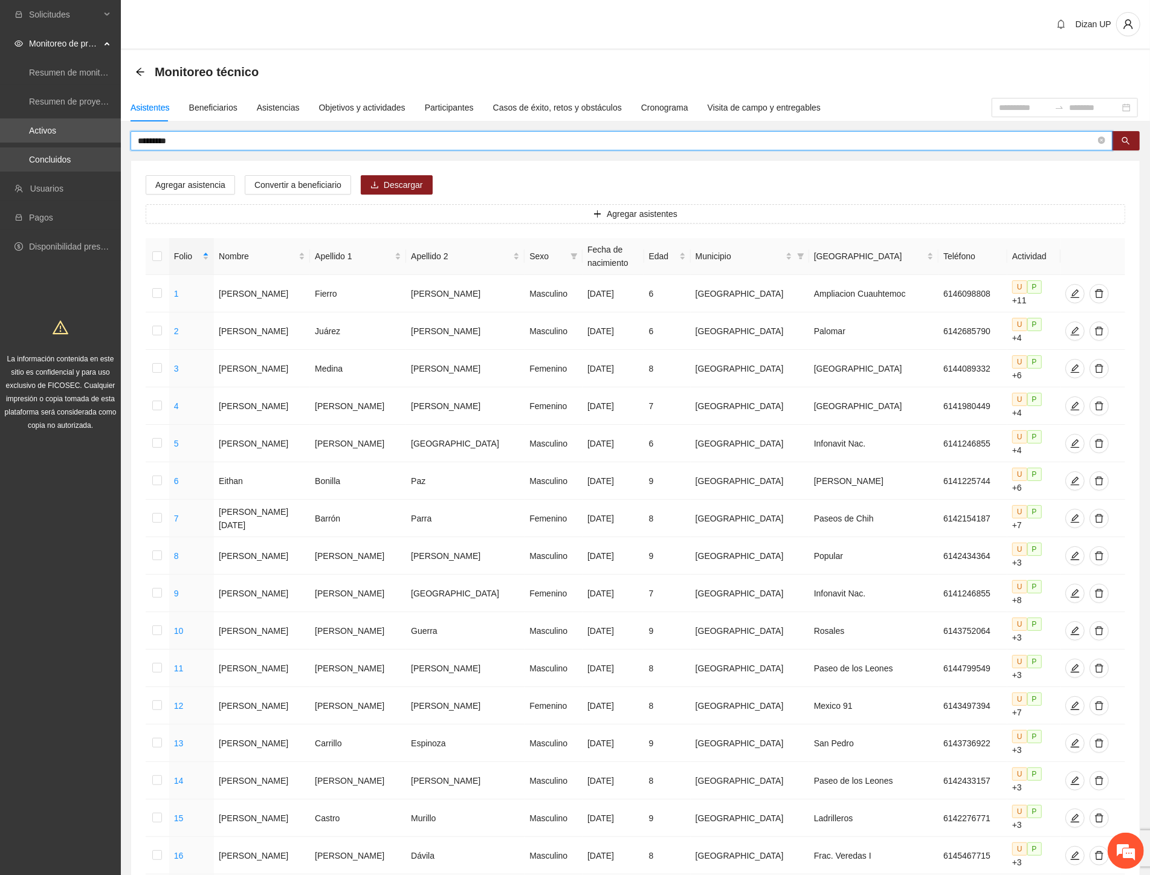
drag, startPoint x: 205, startPoint y: 141, endPoint x: 4, endPoint y: 152, distance: 201.5
click at [4, 152] on section "Solicitudes Monitoreo de proyectos Resumen de monitoreo Resumen de proyectos ap…" at bounding box center [575, 572] width 1150 height 1145
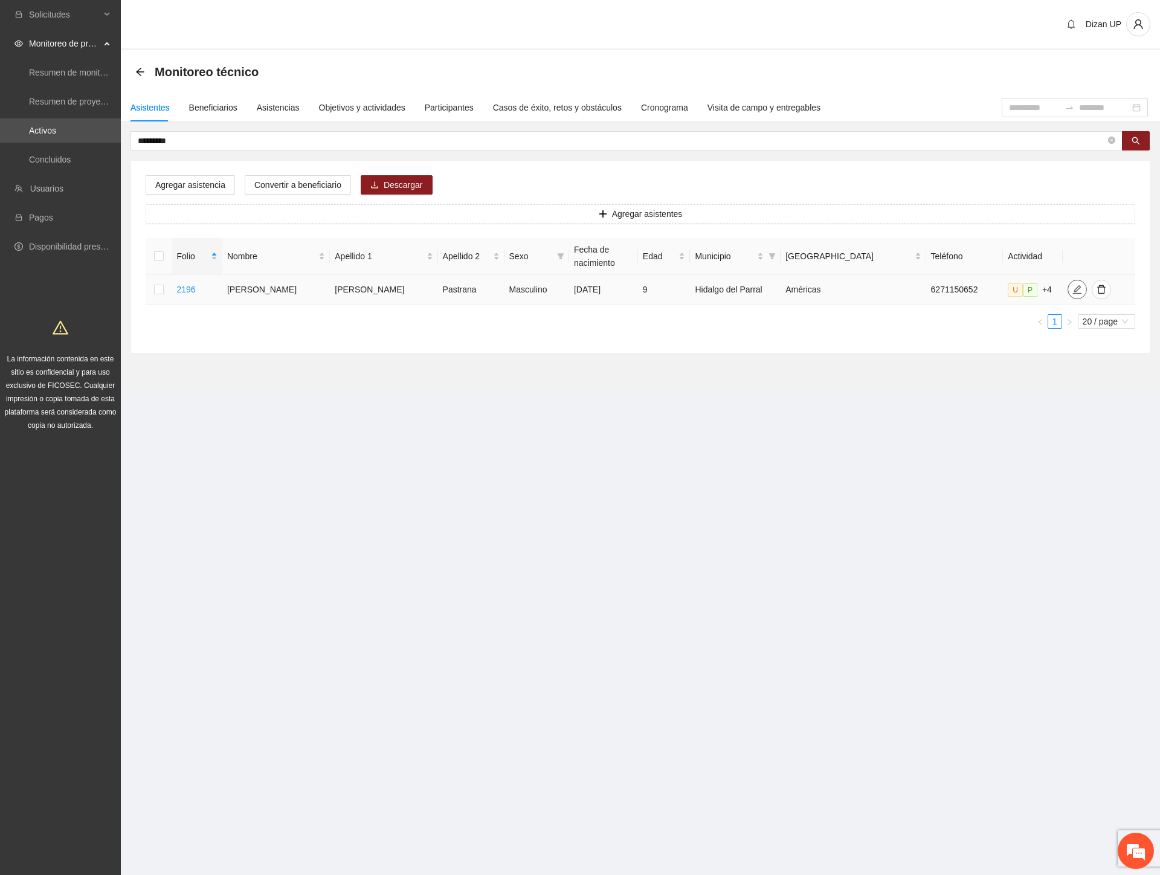
click at [1072, 291] on icon "edit" at bounding box center [1077, 290] width 10 height 10
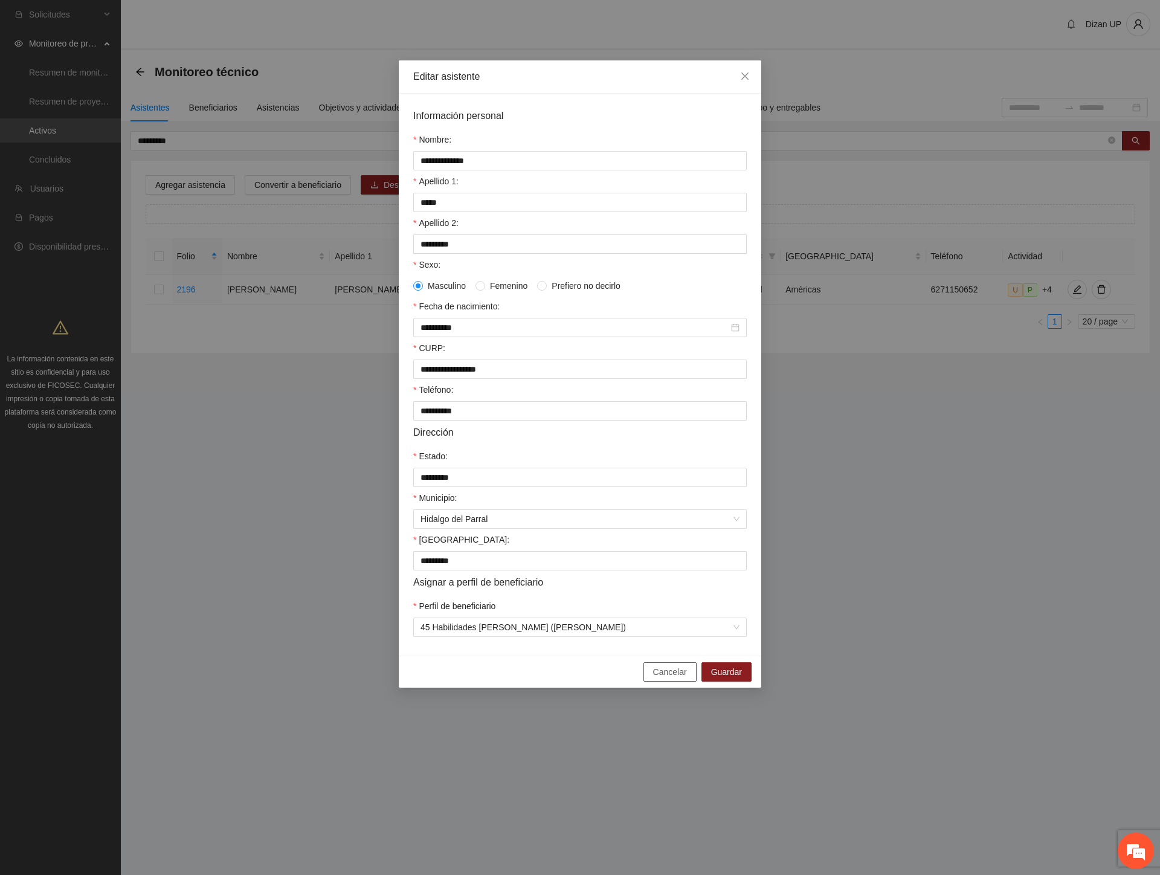
click at [671, 678] on span "Cancelar" at bounding box center [670, 671] width 34 height 13
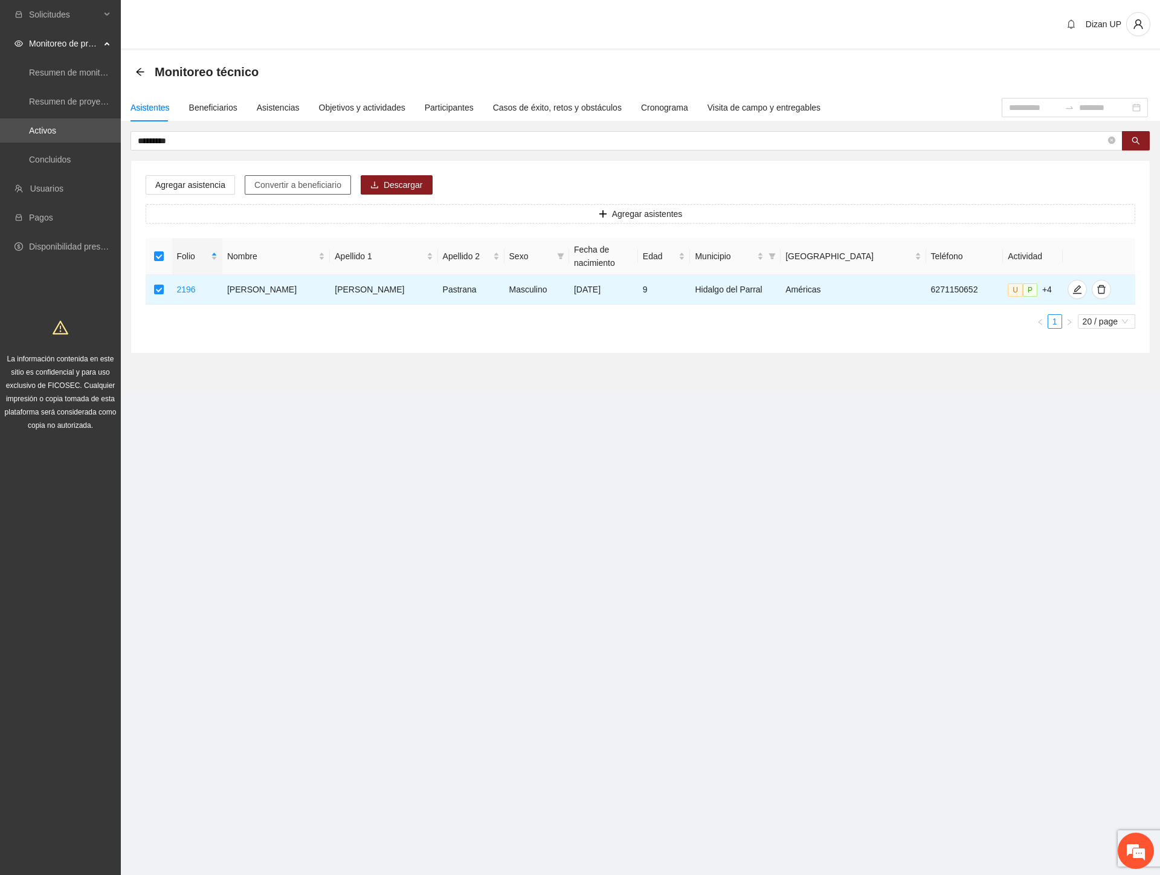
click at [290, 181] on span "Convertir a beneficiario" at bounding box center [297, 184] width 87 height 13
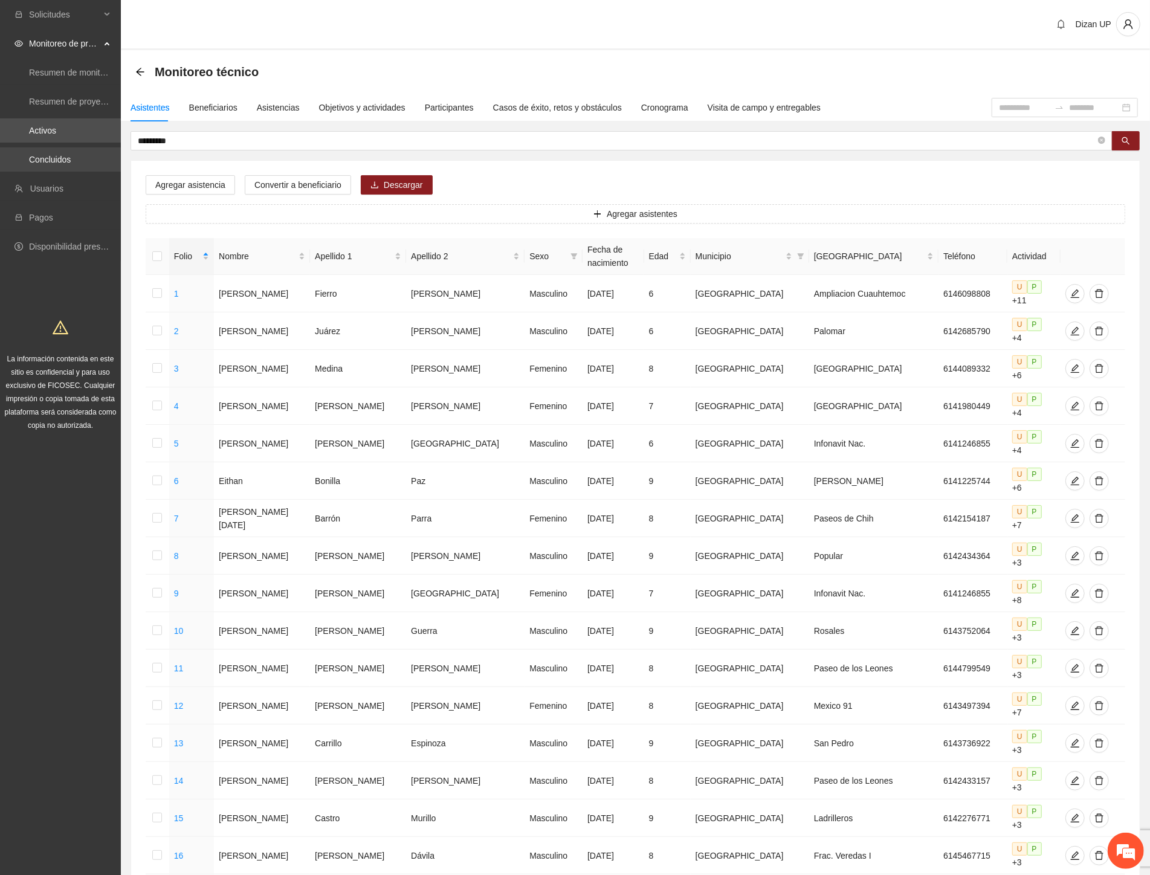
drag, startPoint x: 200, startPoint y: 143, endPoint x: 43, endPoint y: 149, distance: 156.6
click at [43, 149] on section "Solicitudes Monitoreo de proyectos Resumen de monitoreo Resumen de proyectos ap…" at bounding box center [575, 572] width 1150 height 1145
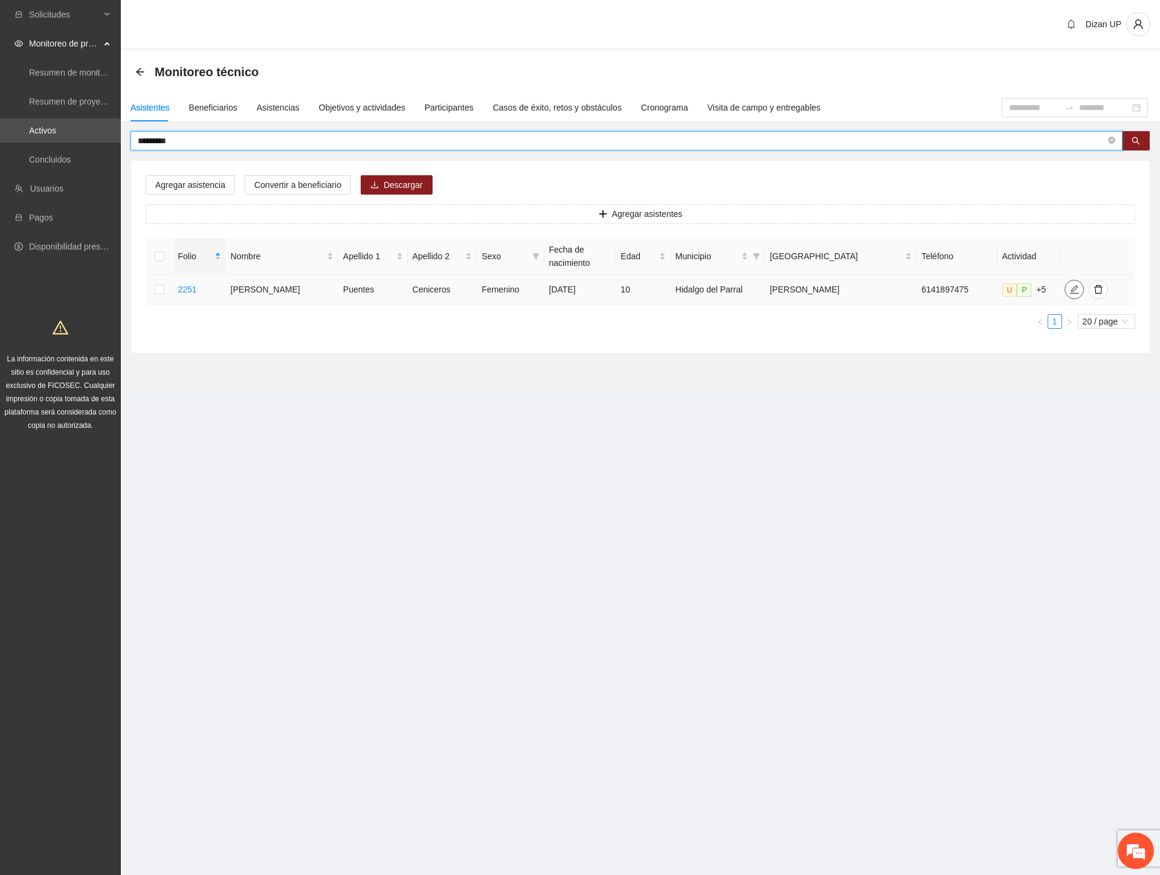
click at [1067, 281] on button "button" at bounding box center [1073, 289] width 19 height 19
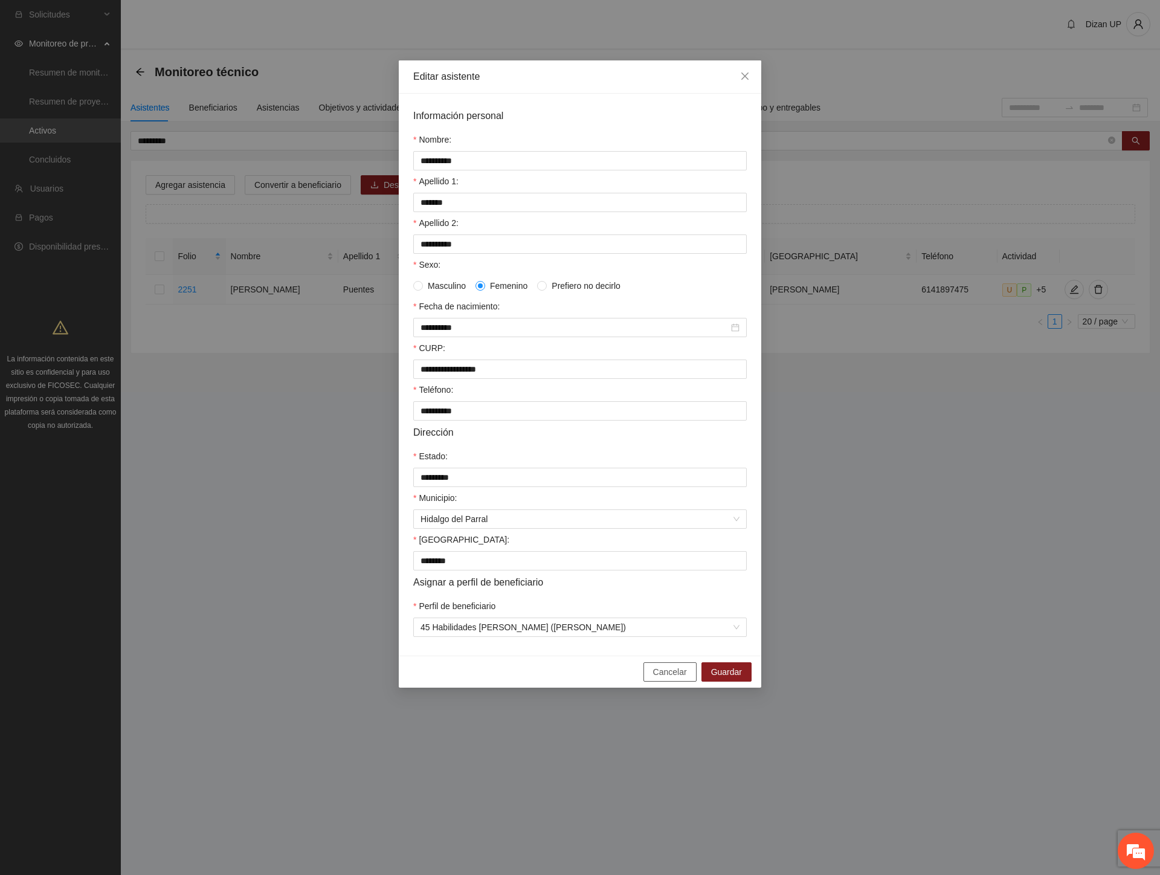
drag, startPoint x: 666, startPoint y: 684, endPoint x: 631, endPoint y: 646, distance: 51.7
click at [666, 678] on span "Cancelar" at bounding box center [670, 671] width 34 height 13
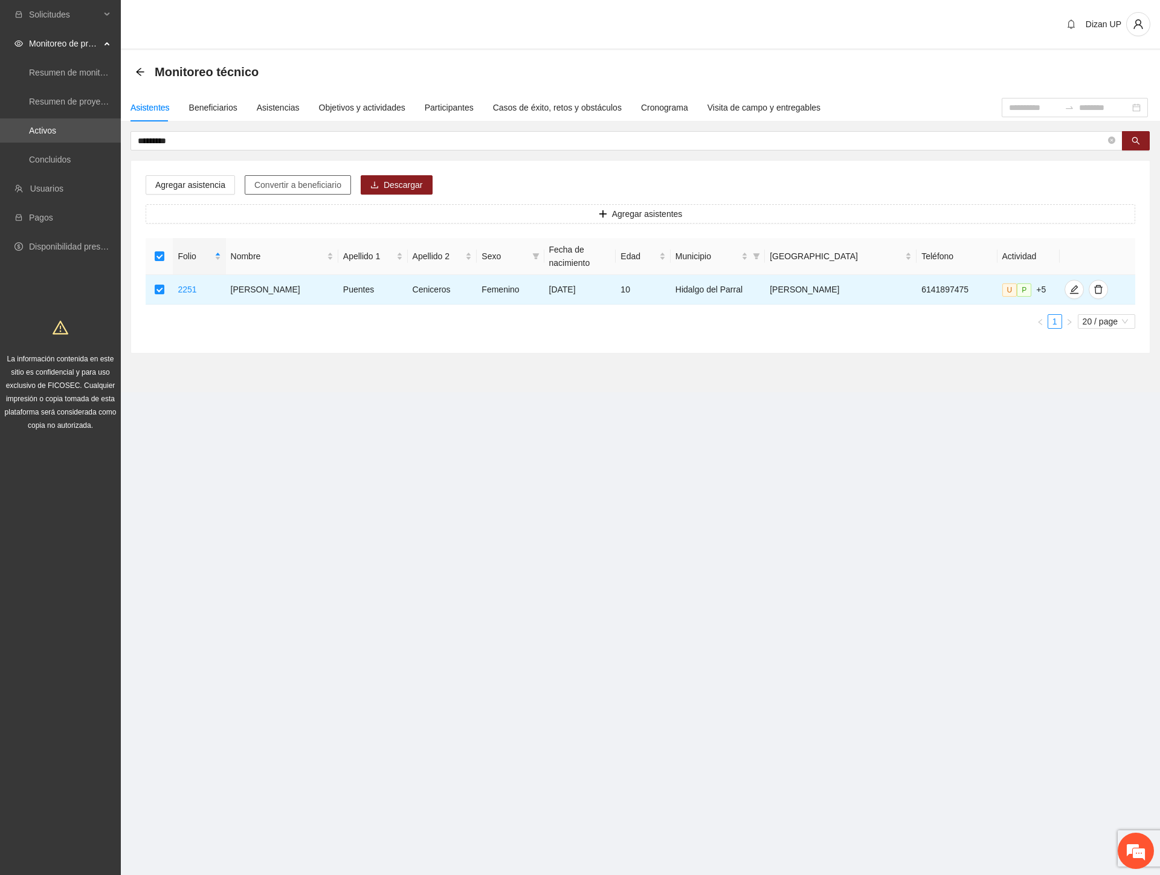
click at [307, 189] on span "Convertir a beneficiario" at bounding box center [297, 184] width 87 height 13
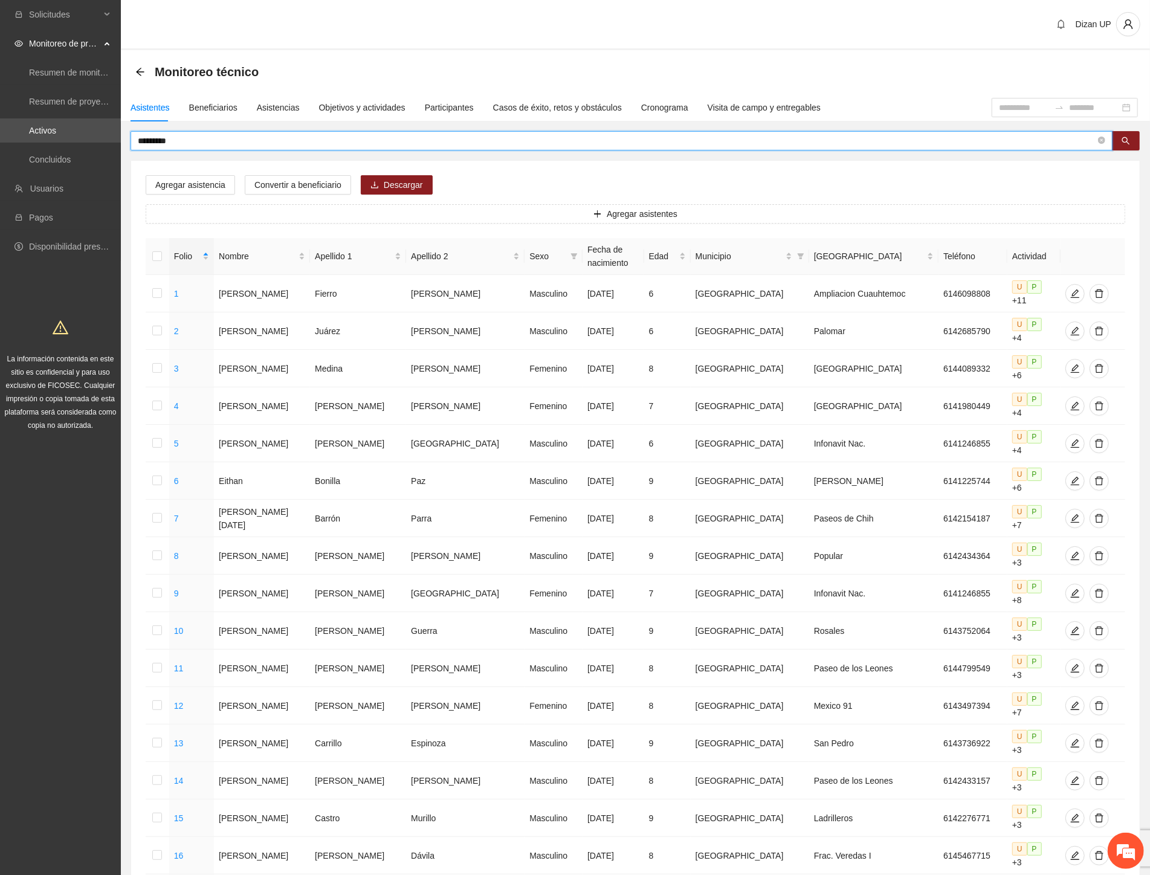
drag, startPoint x: 184, startPoint y: 143, endPoint x: 63, endPoint y: 143, distance: 121.4
click at [63, 142] on section "Solicitudes Monitoreo de proyectos Resumen de monitoreo Resumen de proyectos ap…" at bounding box center [575, 572] width 1150 height 1145
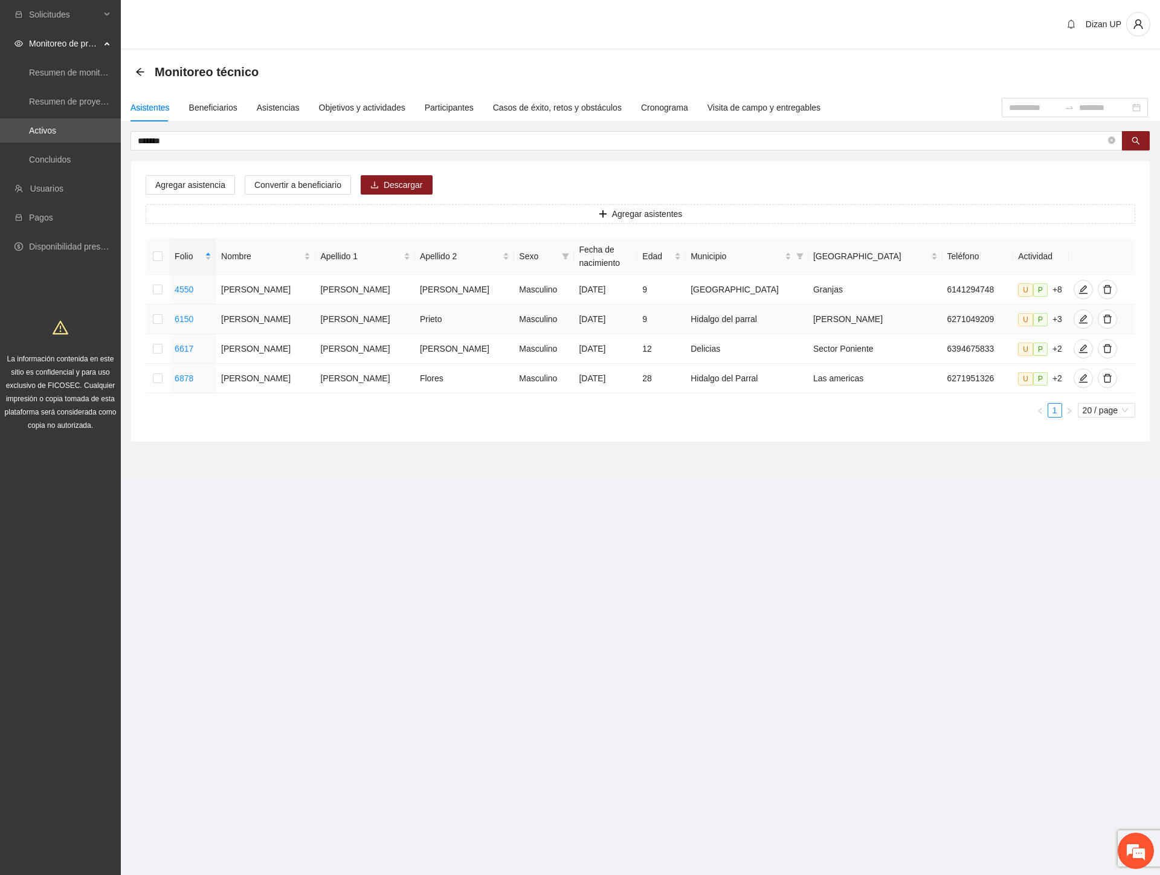
drag, startPoint x: 358, startPoint y: 314, endPoint x: 649, endPoint y: 309, distance: 291.2
click at [648, 309] on tr "6150 [PERSON_NAME] [PERSON_NAME] Masculino [DATE] 9 [PERSON_NAME] del parral Ol…" at bounding box center [641, 319] width 990 height 30
click at [1078, 317] on icon "edit" at bounding box center [1082, 319] width 8 height 8
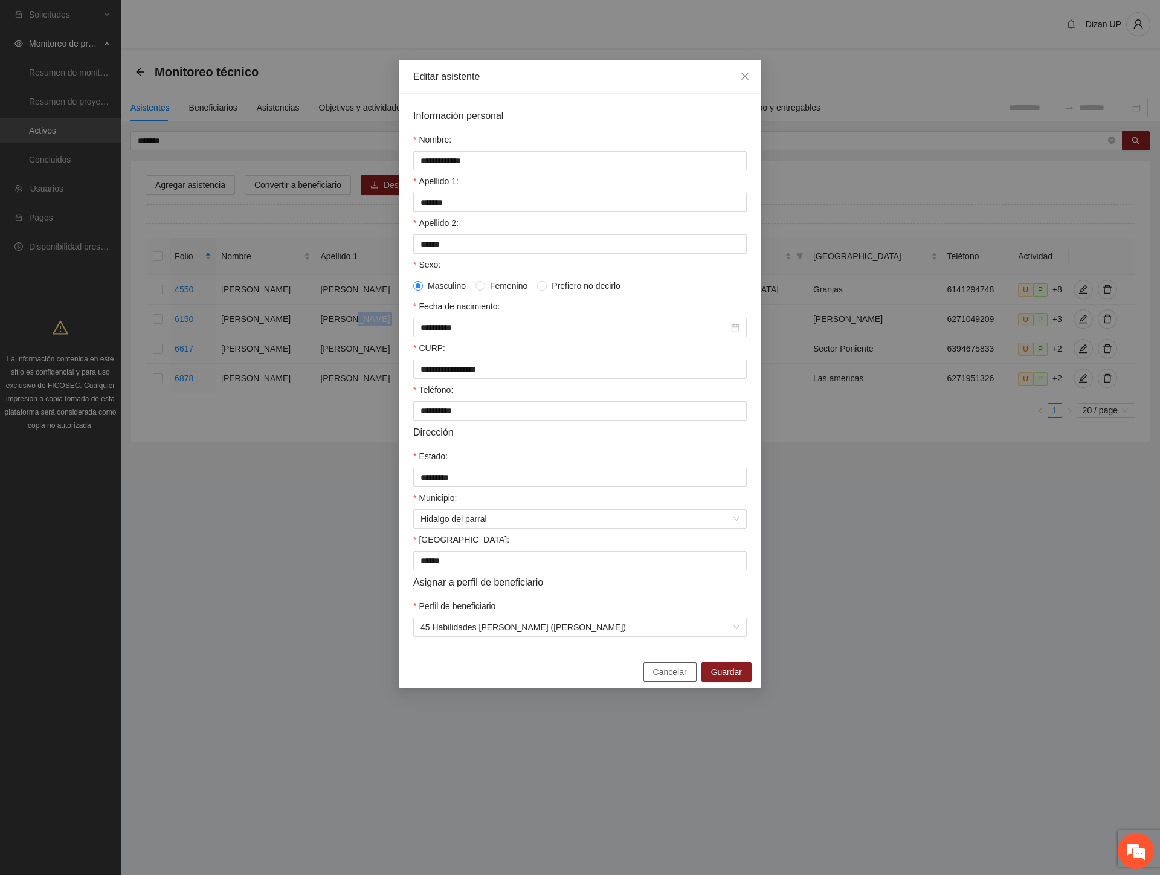
click at [651, 681] on button "Cancelar" at bounding box center [669, 671] width 53 height 19
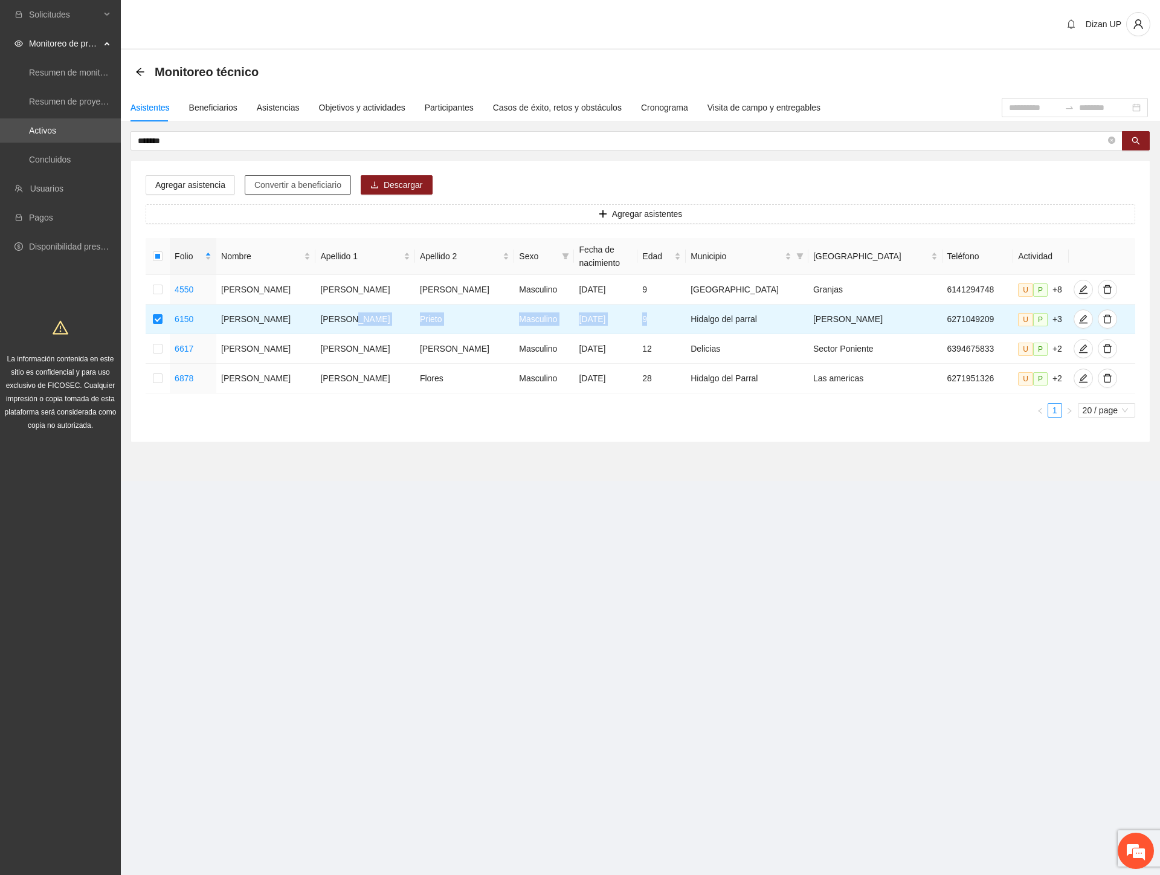
click at [292, 185] on span "Convertir a beneficiario" at bounding box center [297, 184] width 87 height 13
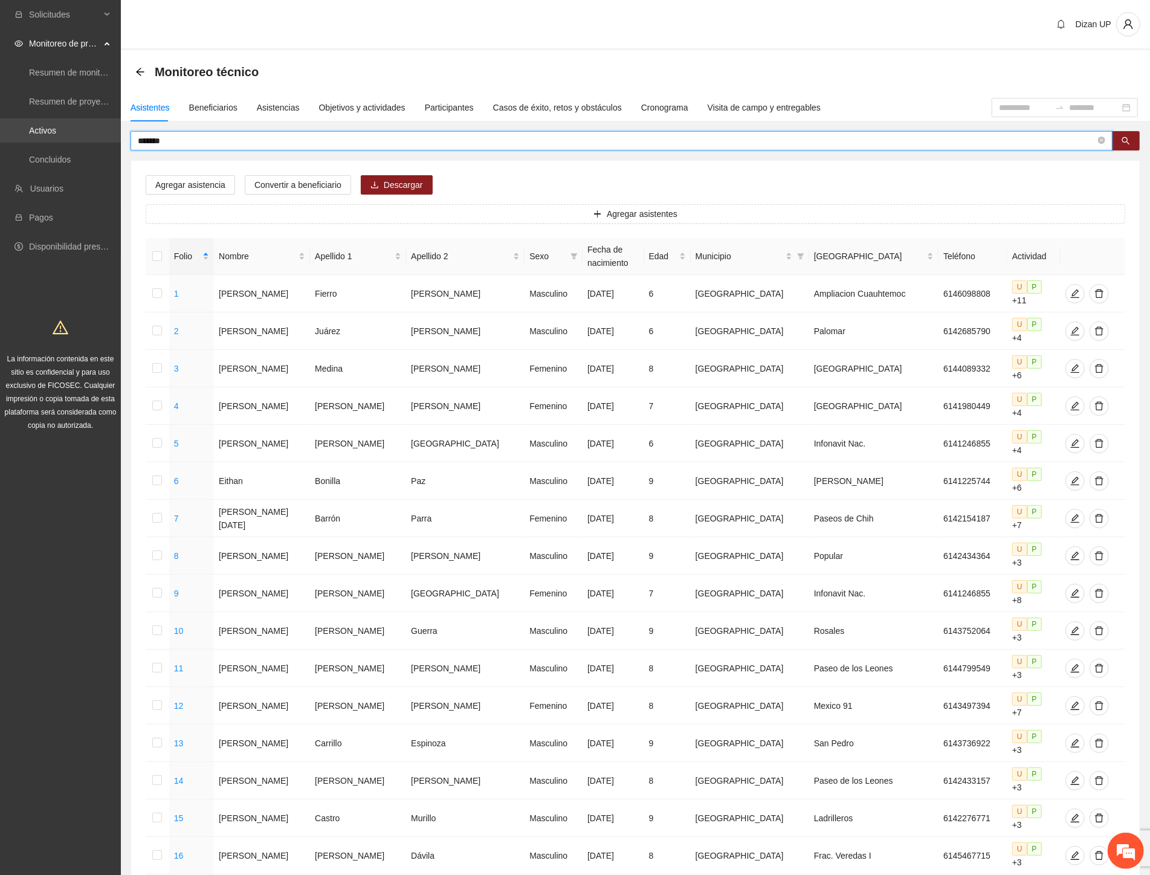
drag, startPoint x: 170, startPoint y: 143, endPoint x: 60, endPoint y: 124, distance: 110.9
click at [73, 141] on section "Solicitudes Monitoreo de proyectos Resumen de monitoreo Resumen de proyectos ap…" at bounding box center [575, 572] width 1150 height 1145
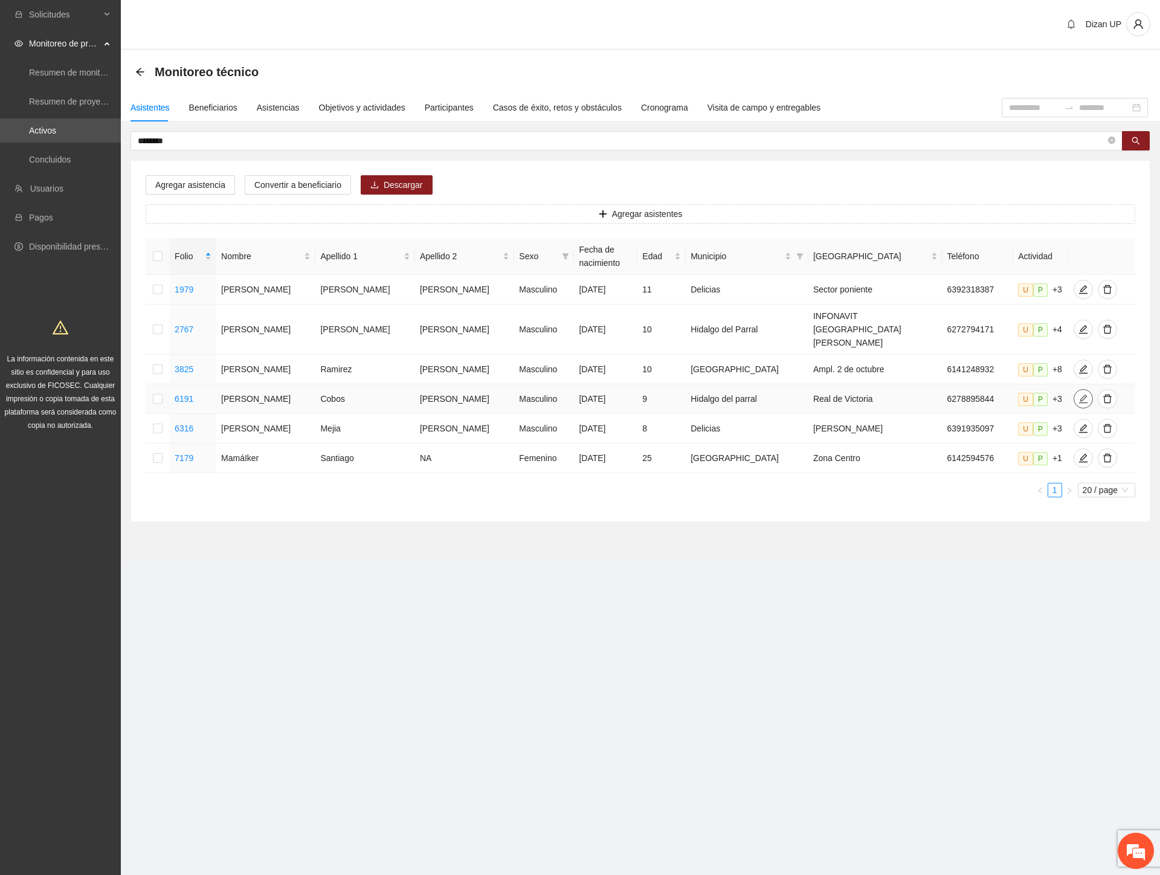
click at [1078, 394] on icon "edit" at bounding box center [1083, 399] width 10 height 10
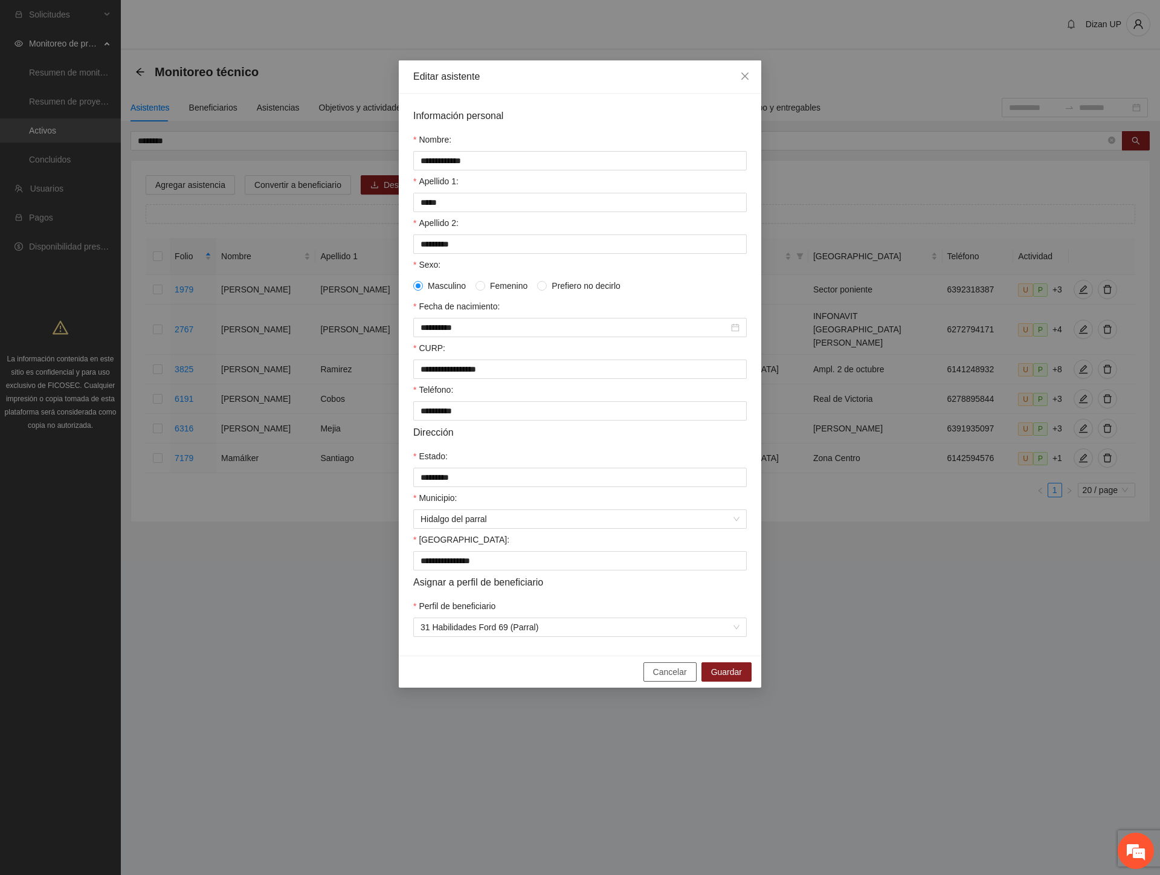
drag, startPoint x: 656, startPoint y: 684, endPoint x: 603, endPoint y: 648, distance: 64.3
click at [655, 678] on span "Cancelar" at bounding box center [670, 671] width 34 height 13
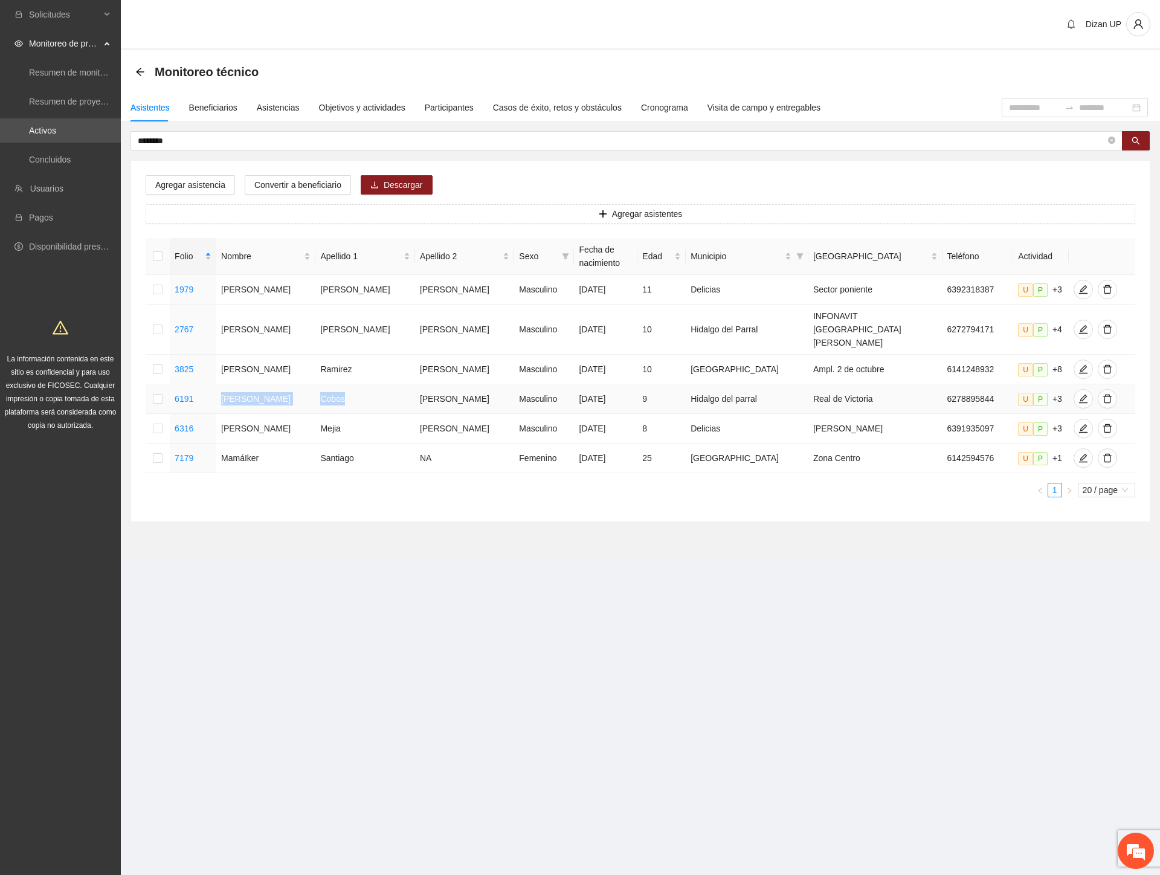
drag, startPoint x: 350, startPoint y: 384, endPoint x: 231, endPoint y: 387, distance: 119.1
click at [231, 385] on tr "6191 [PERSON_NAME] Masculino [DATE] 9 [PERSON_NAME] del parral Real de Victoria…" at bounding box center [641, 399] width 990 height 30
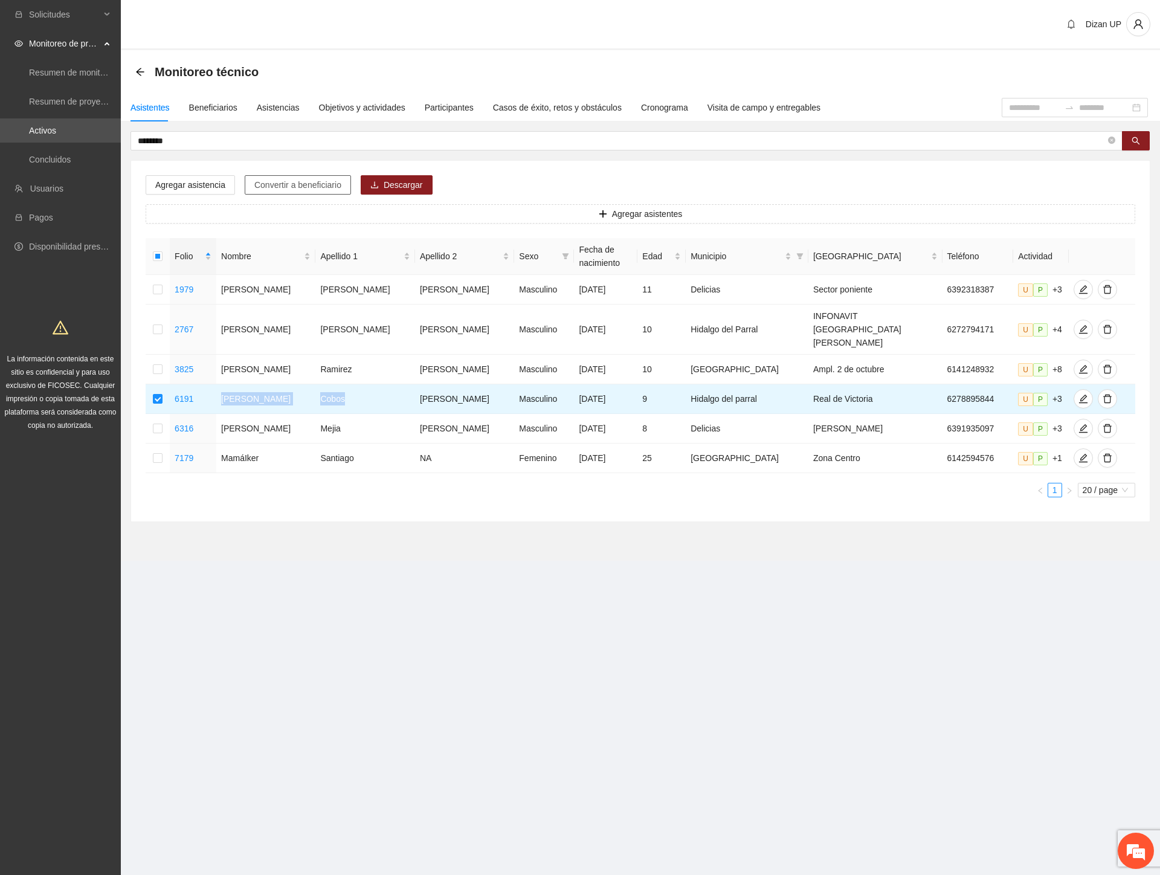
click at [262, 185] on span "Convertir a beneficiario" at bounding box center [297, 184] width 87 height 13
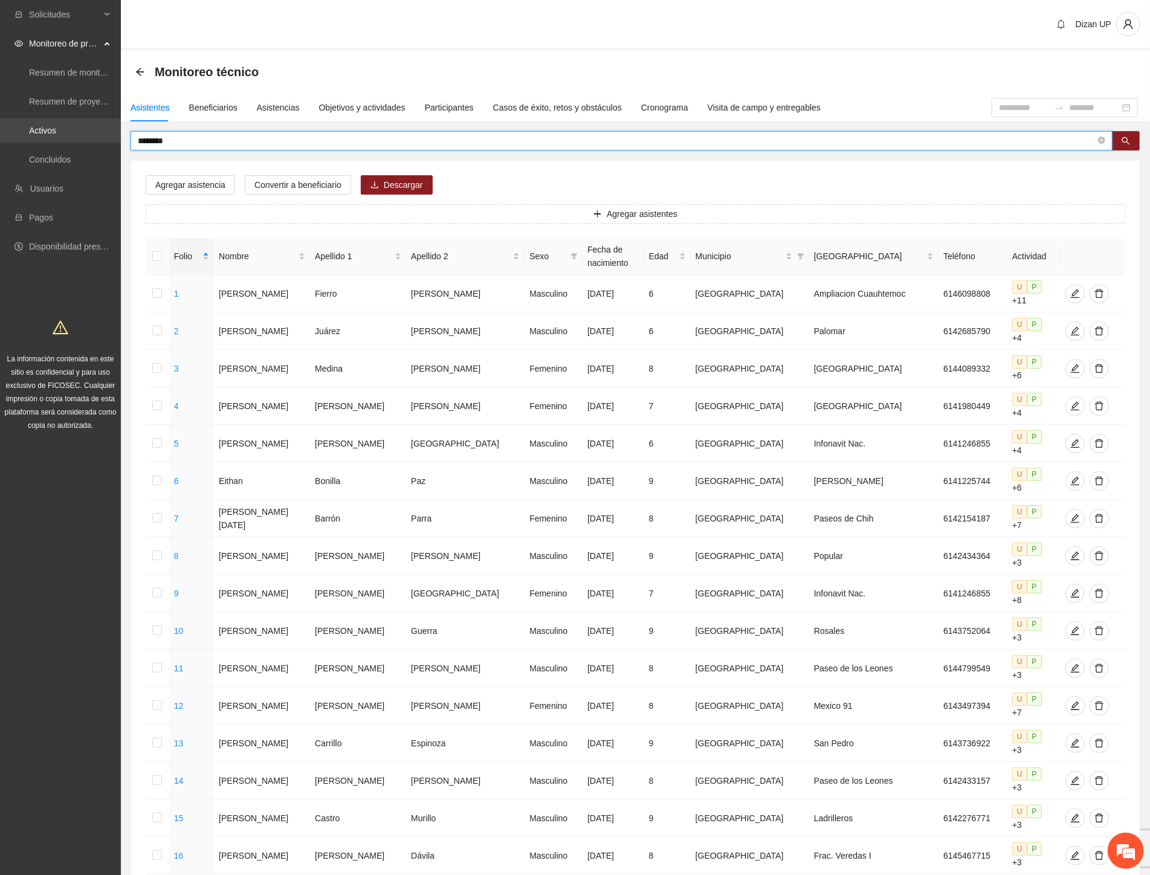
drag, startPoint x: 108, startPoint y: 134, endPoint x: 15, endPoint y: 134, distance: 92.4
click at [22, 135] on section "Solicitudes Monitoreo de proyectos Resumen de monitoreo Resumen de proyectos ap…" at bounding box center [575, 572] width 1150 height 1145
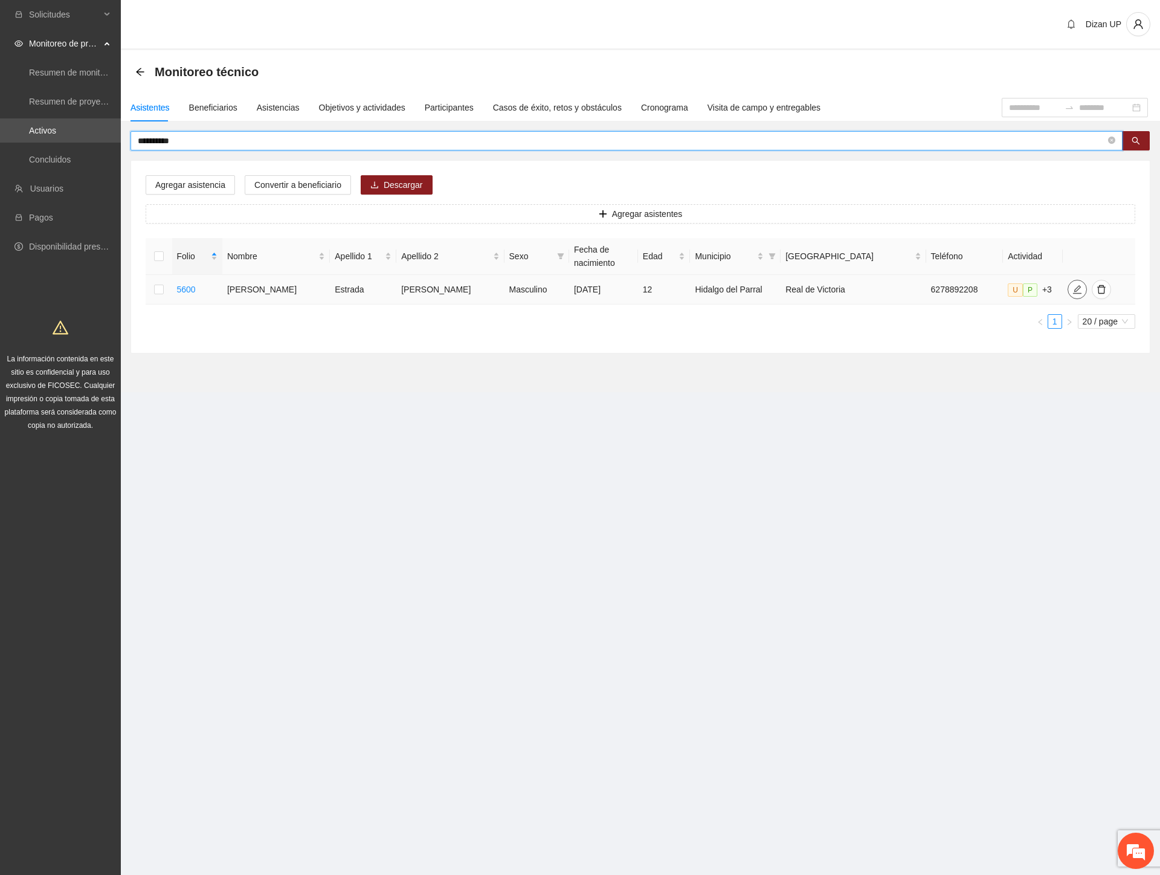
click at [1070, 290] on span "edit" at bounding box center [1077, 290] width 18 height 10
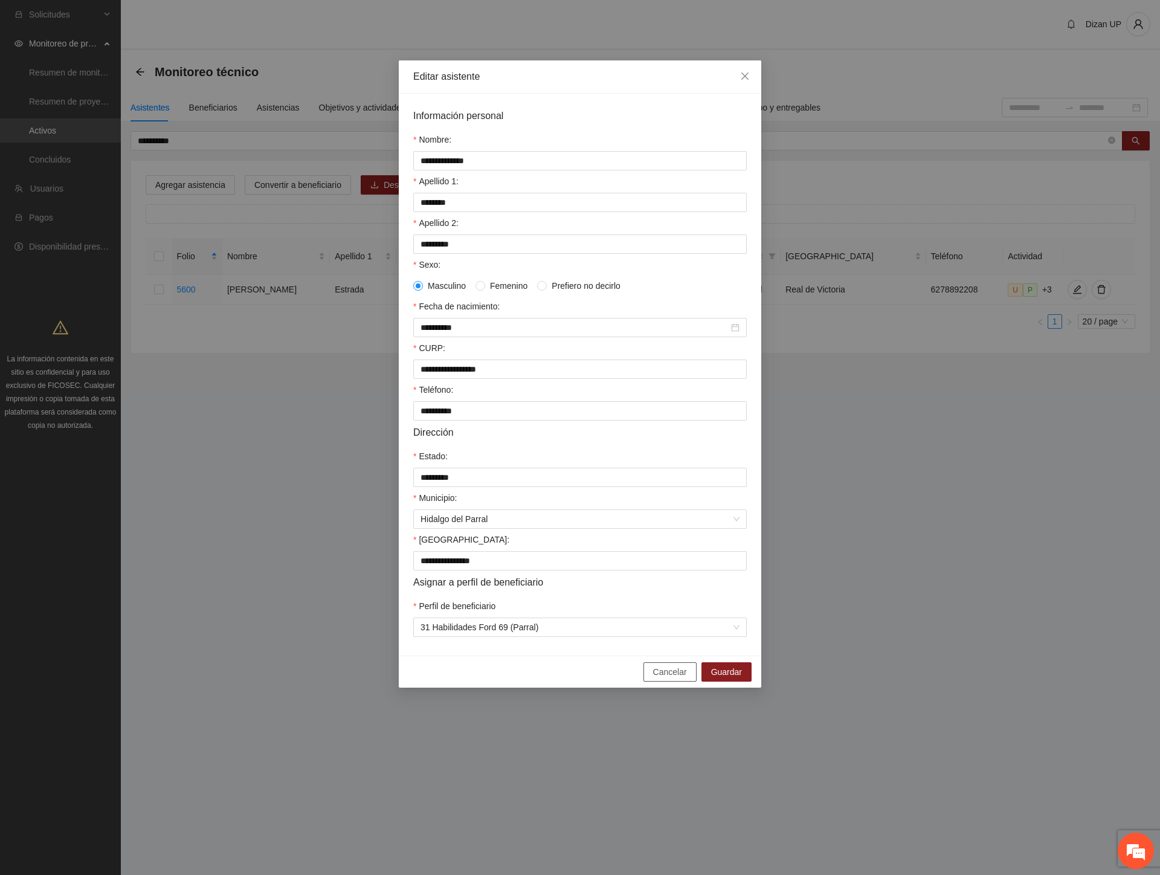
click at [657, 678] on span "Cancelar" at bounding box center [670, 671] width 34 height 13
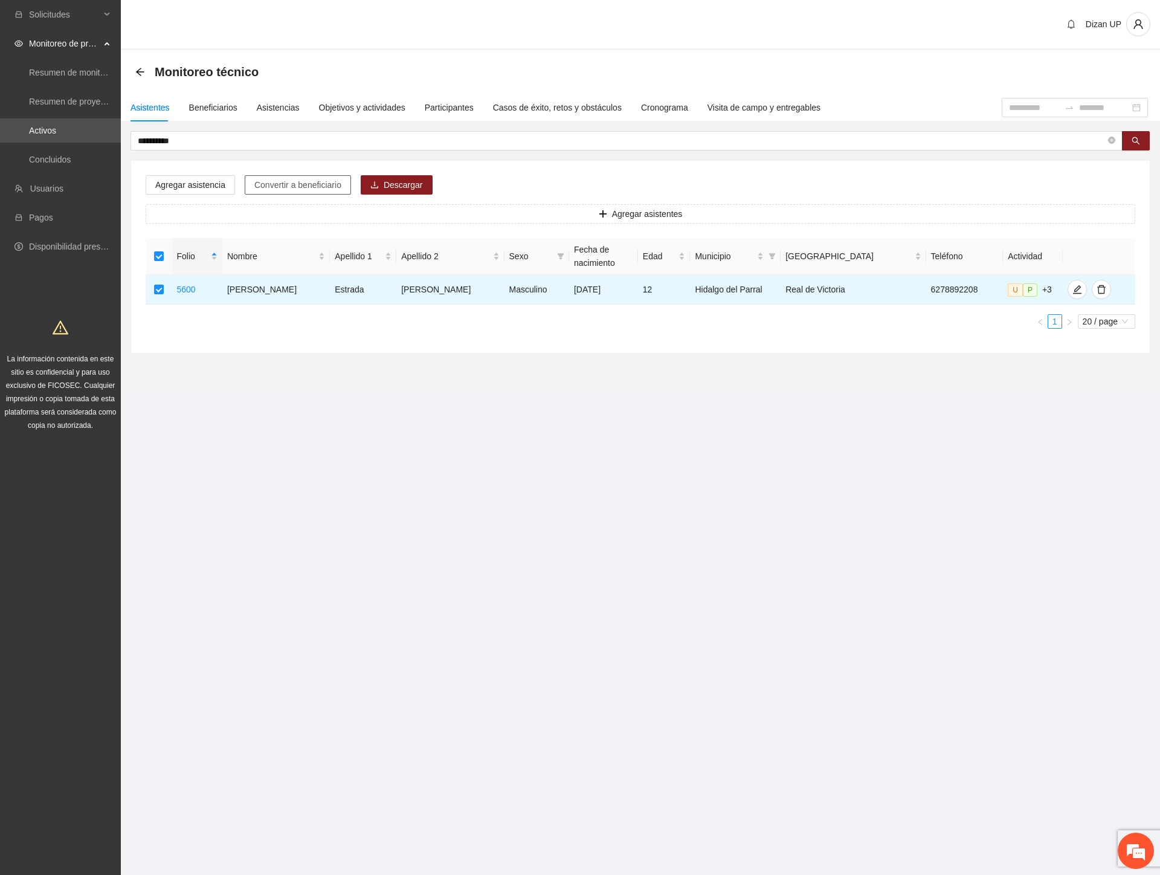
click at [286, 187] on span "Convertir a beneficiario" at bounding box center [297, 184] width 87 height 13
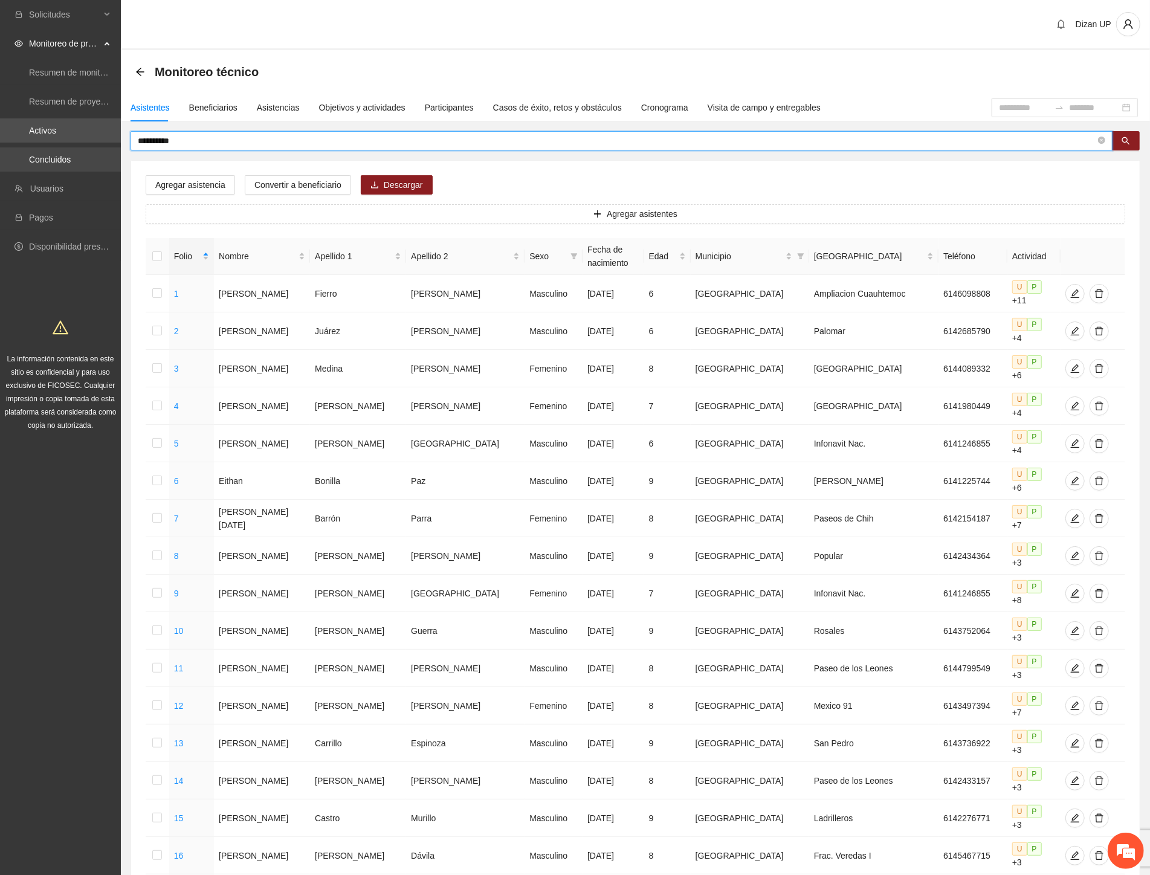
drag, startPoint x: 93, startPoint y: 143, endPoint x: 22, endPoint y: 147, distance: 70.8
click at [25, 147] on section "**********" at bounding box center [575, 572] width 1150 height 1145
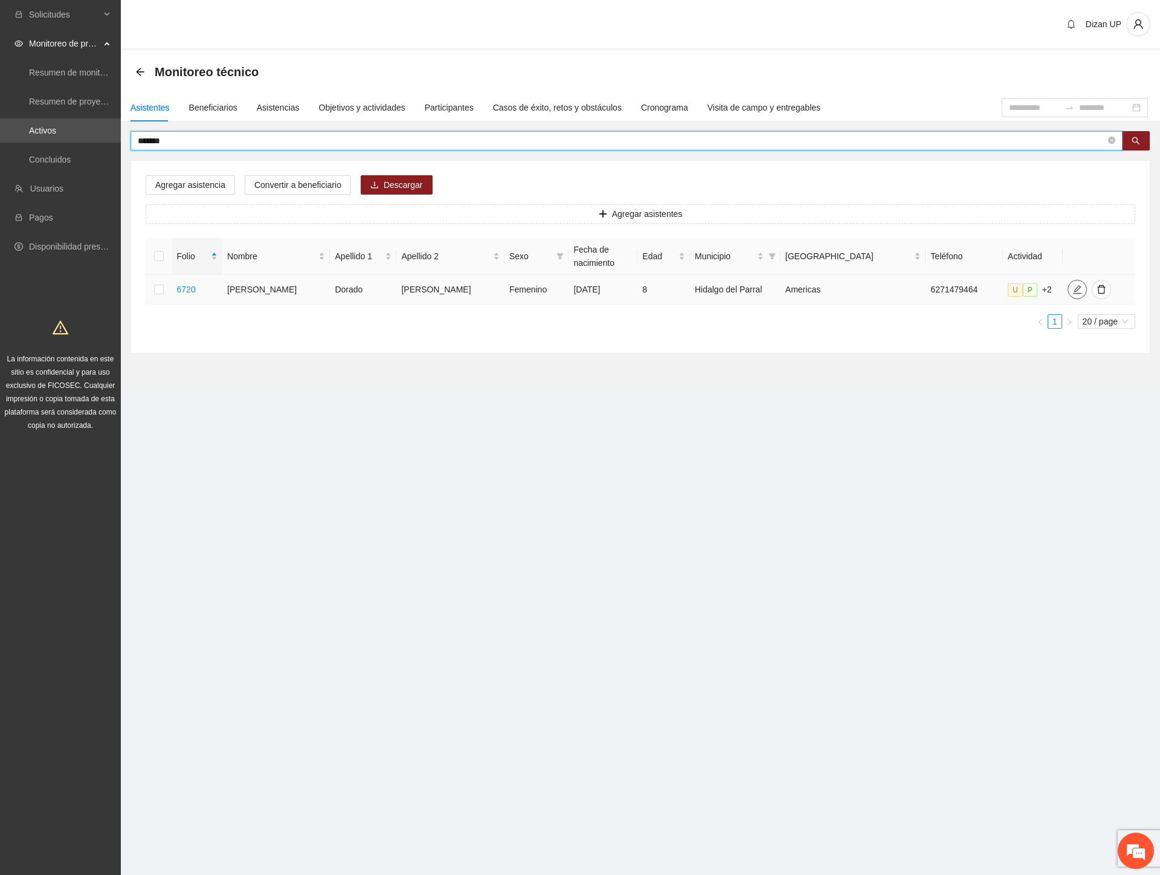
click at [1072, 289] on icon "edit" at bounding box center [1077, 290] width 10 height 10
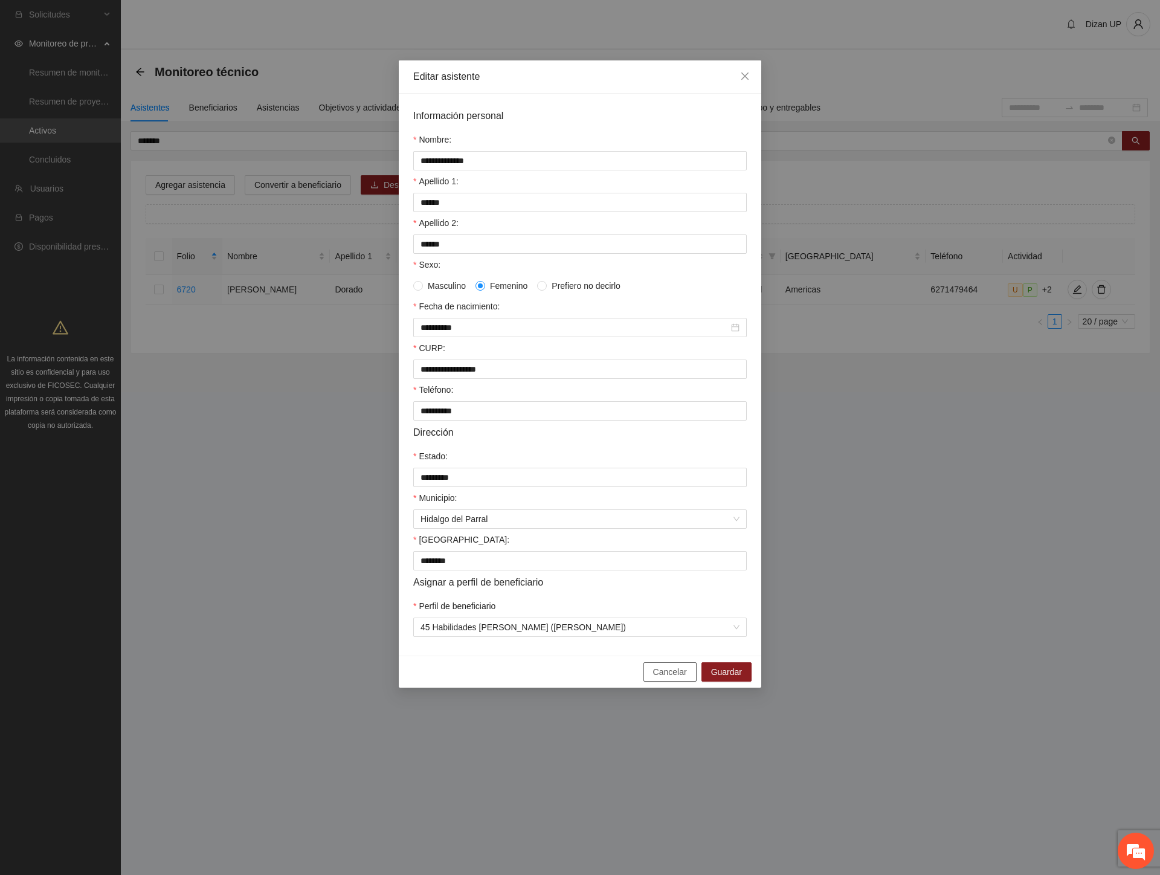
click at [651, 681] on button "Cancelar" at bounding box center [669, 671] width 53 height 19
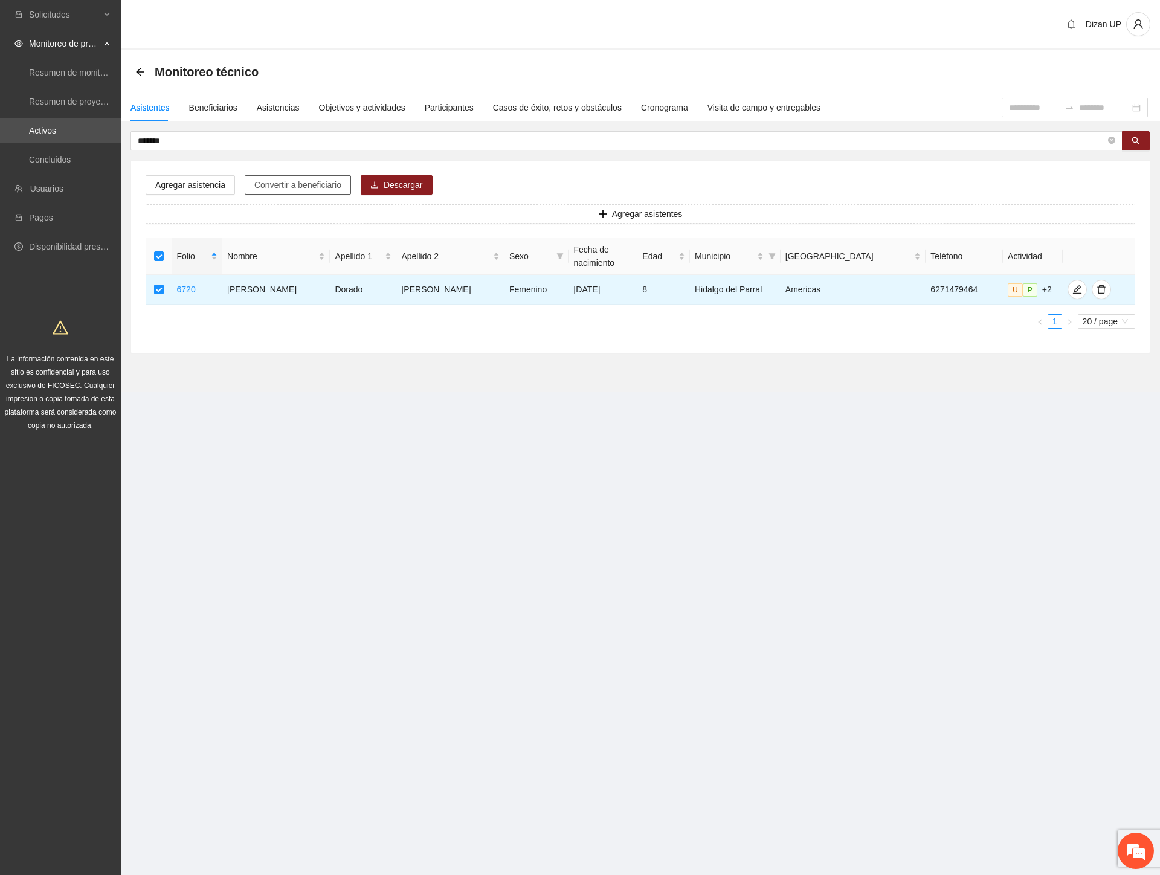
click at [303, 183] on span "Convertir a beneficiario" at bounding box center [297, 184] width 87 height 13
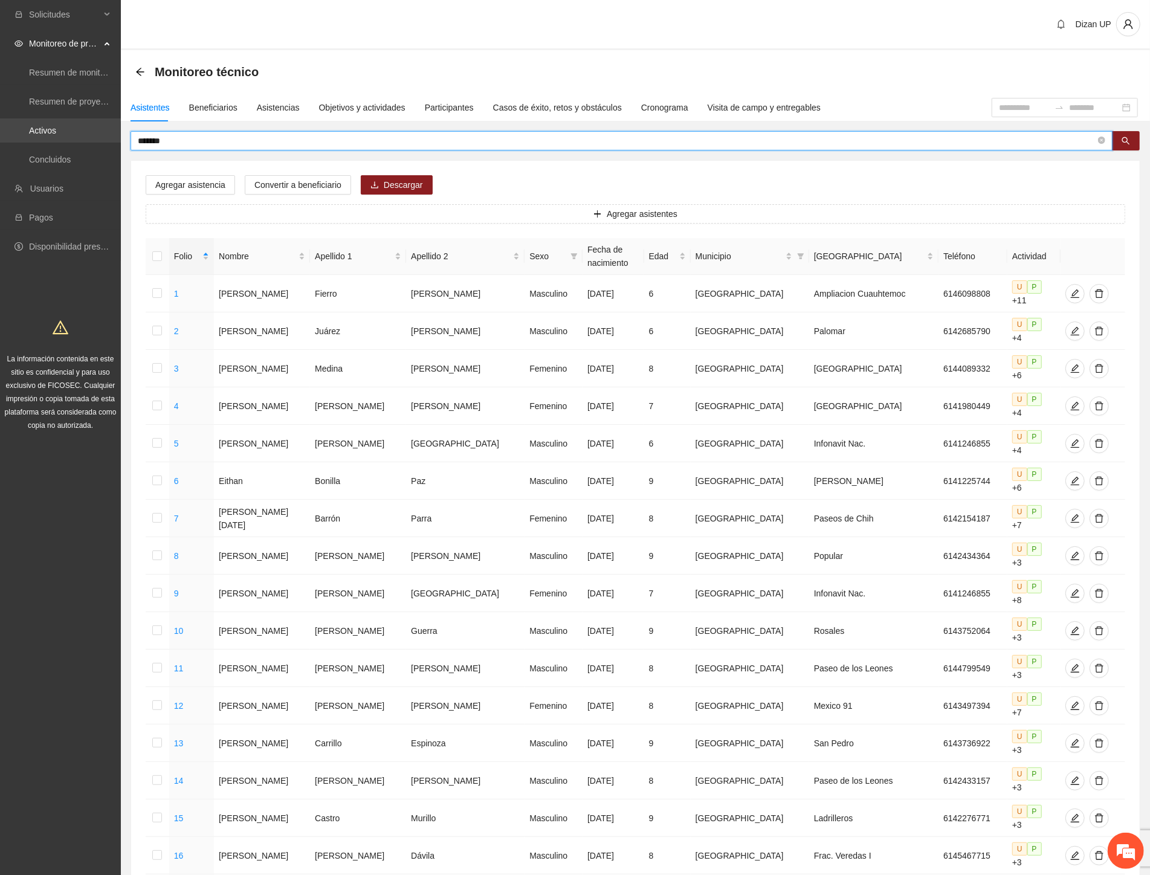
drag, startPoint x: 172, startPoint y: 141, endPoint x: 42, endPoint y: 139, distance: 129.3
click at [44, 140] on section "Solicitudes Monitoreo de proyectos Resumen de monitoreo Resumen de proyectos ap…" at bounding box center [575, 572] width 1150 height 1145
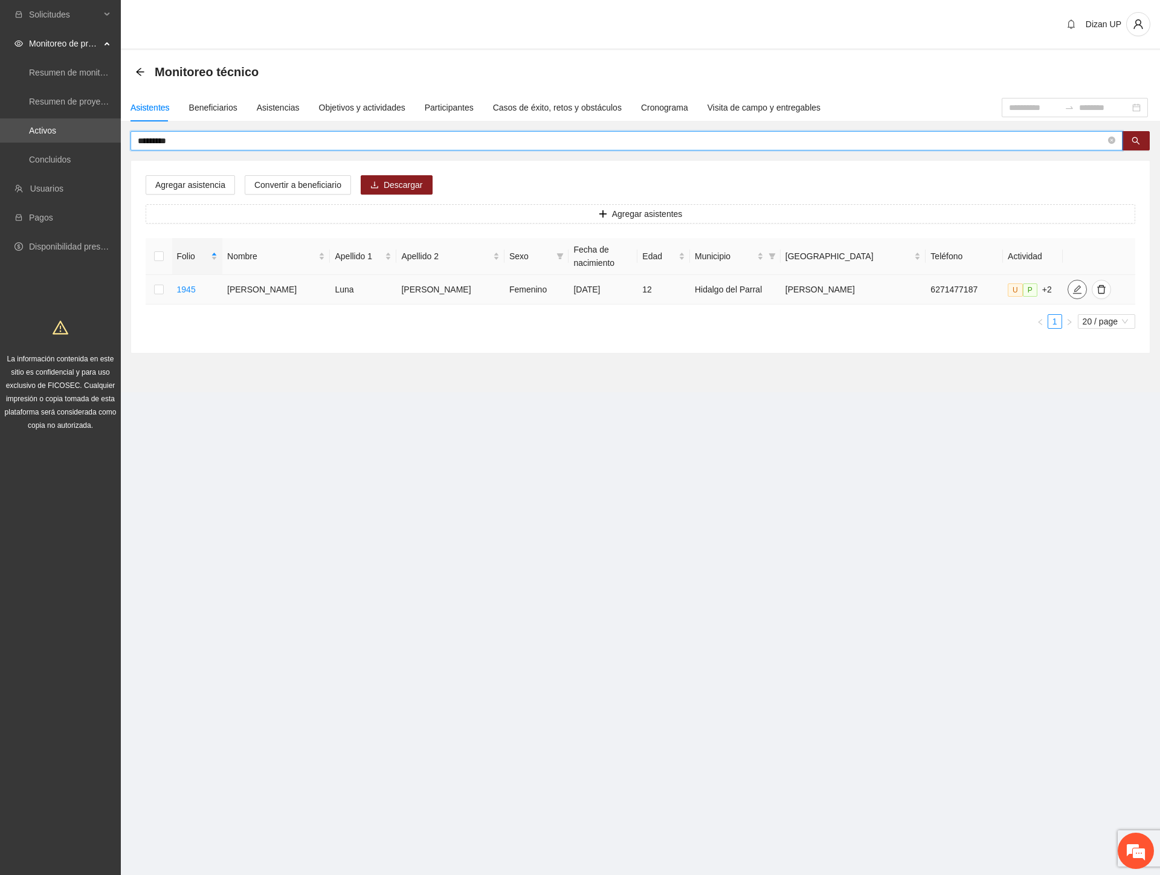
click at [1073, 287] on icon "edit" at bounding box center [1077, 289] width 8 height 8
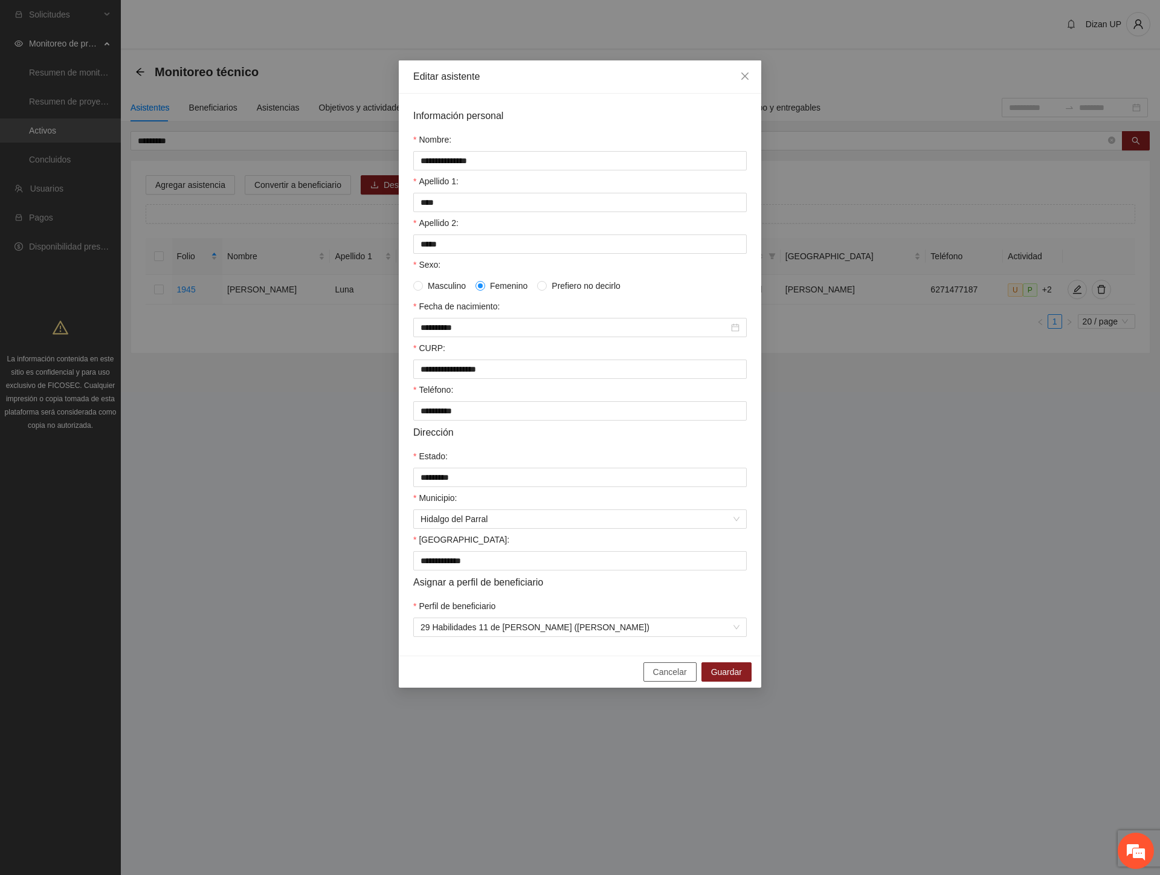
click at [669, 678] on span "Cancelar" at bounding box center [670, 671] width 34 height 13
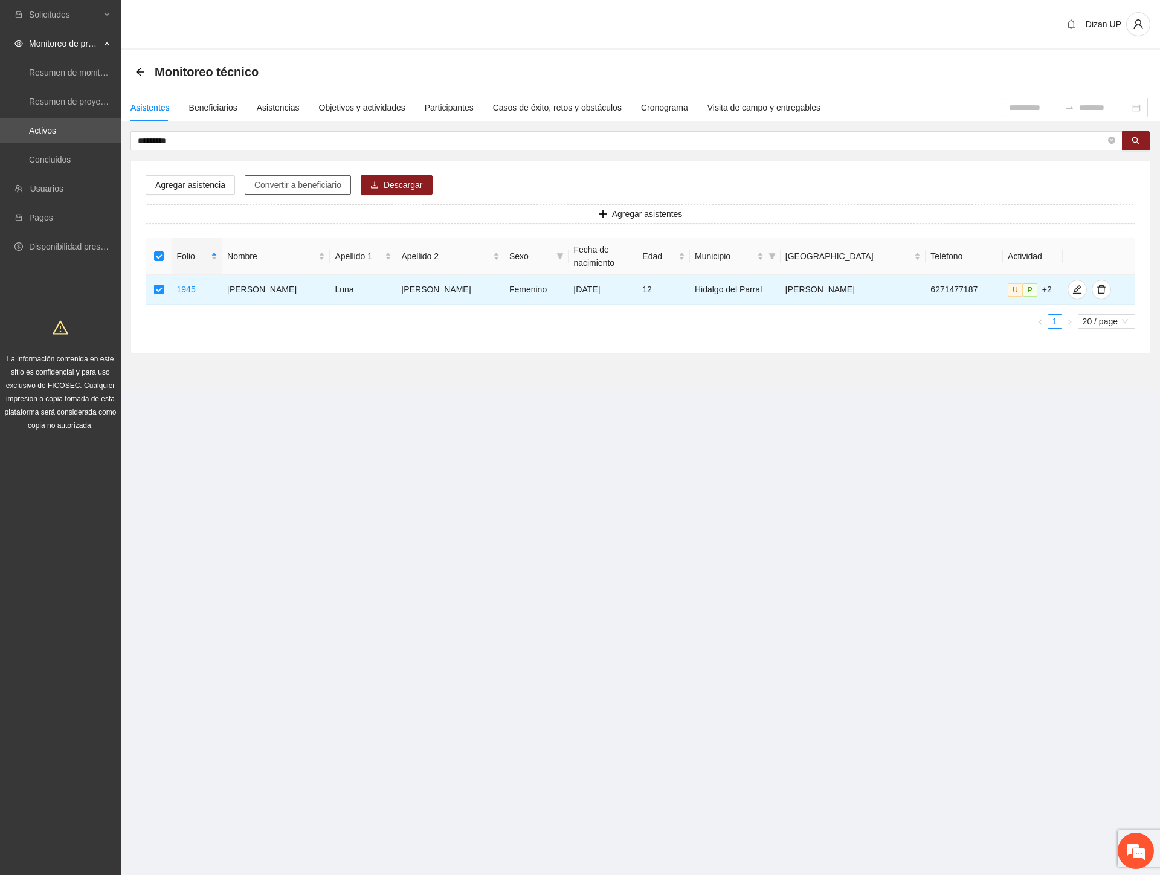
click at [306, 190] on span "Convertir a beneficiario" at bounding box center [297, 184] width 87 height 13
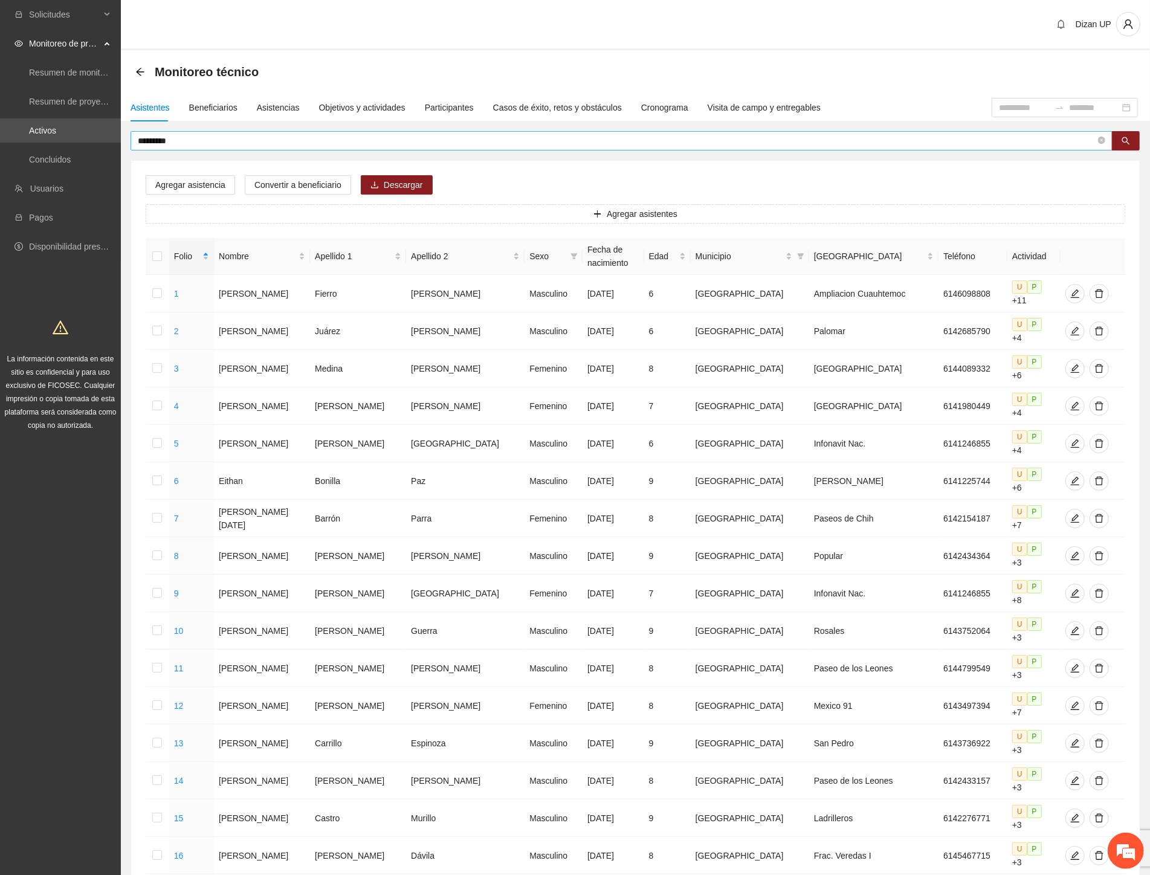
drag, startPoint x: 161, startPoint y: 141, endPoint x: 153, endPoint y: 144, distance: 8.8
click at [153, 144] on input "*********" at bounding box center [616, 140] width 957 height 13
drag, startPoint x: 184, startPoint y: 141, endPoint x: 94, endPoint y: 124, distance: 91.6
click at [106, 140] on section "Solicitudes Monitoreo de proyectos Resumen de monitoreo Resumen de proyectos ap…" at bounding box center [575, 572] width 1150 height 1145
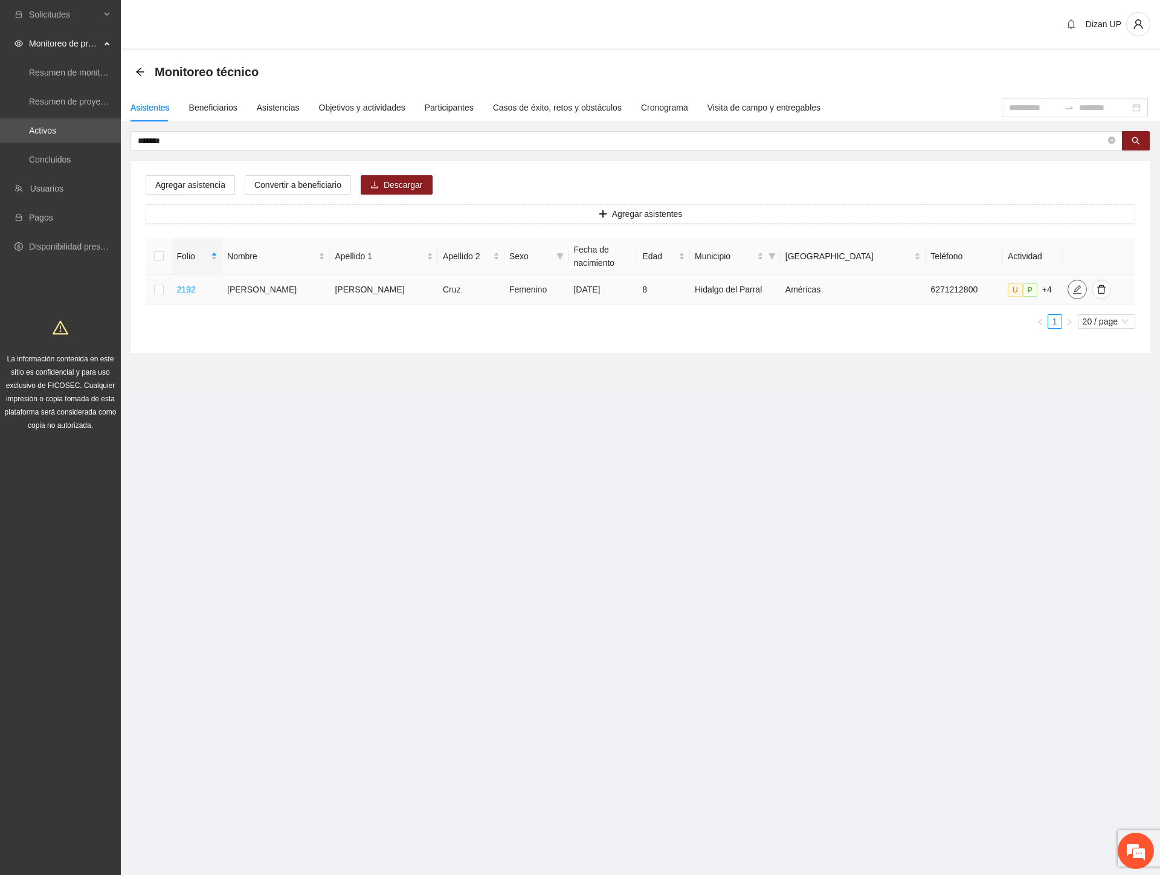
click at [1072, 288] on icon "edit" at bounding box center [1077, 290] width 10 height 10
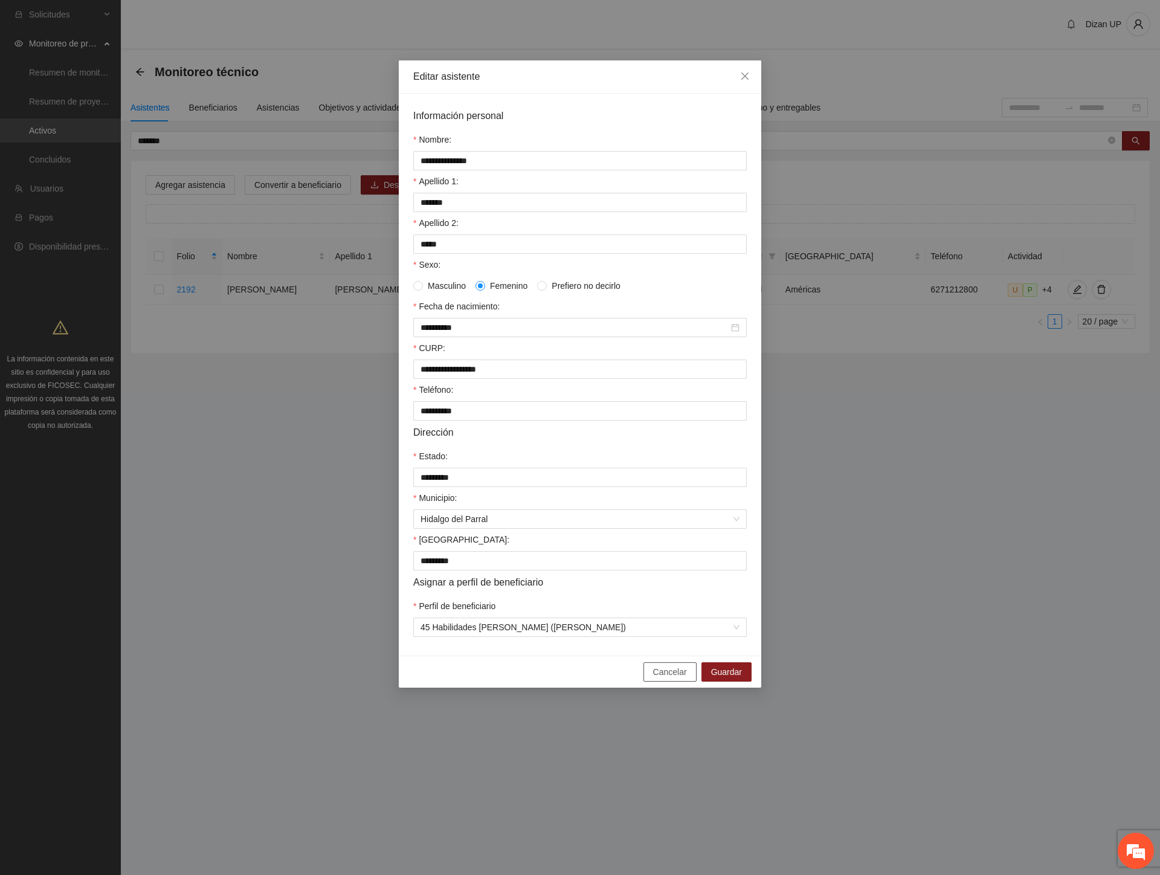
drag, startPoint x: 660, startPoint y: 686, endPoint x: 638, endPoint y: 693, distance: 22.9
click at [657, 678] on span "Cancelar" at bounding box center [670, 671] width 34 height 13
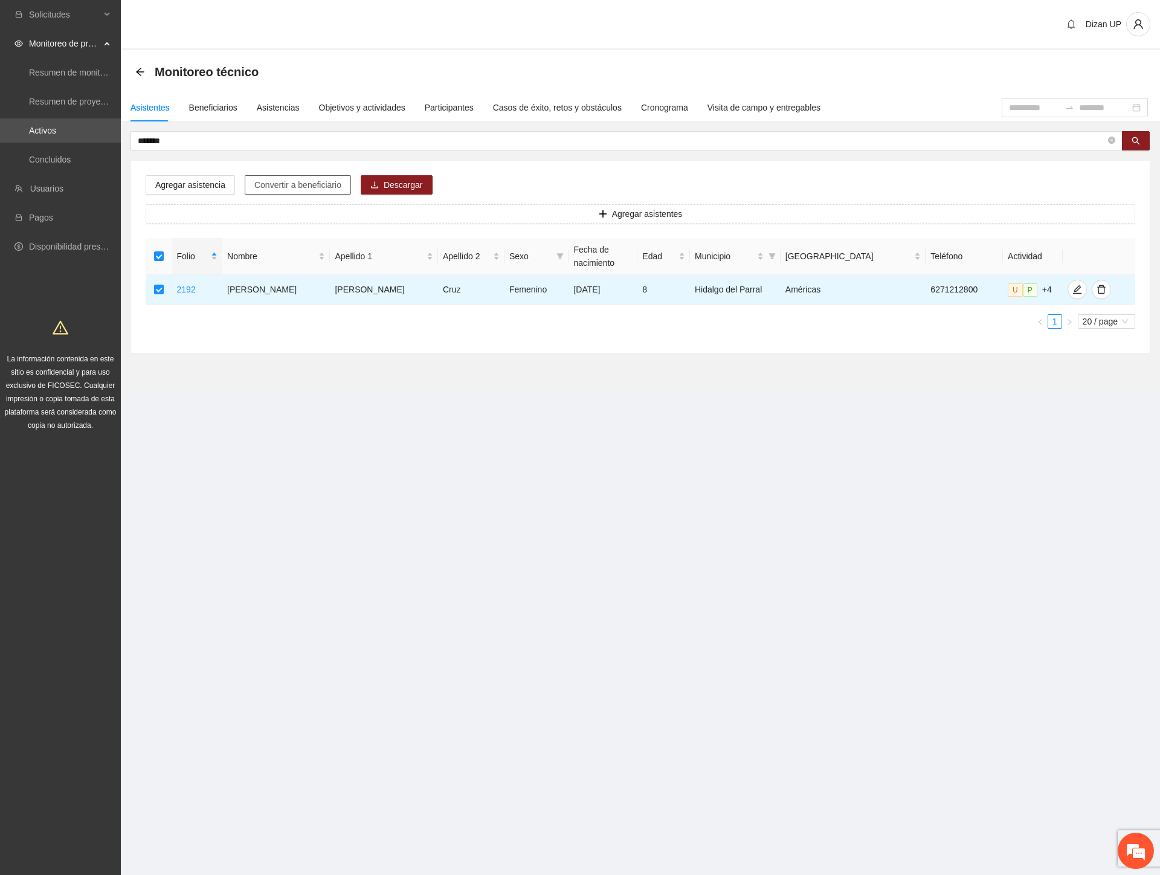
click at [282, 184] on span "Convertir a beneficiario" at bounding box center [297, 184] width 87 height 13
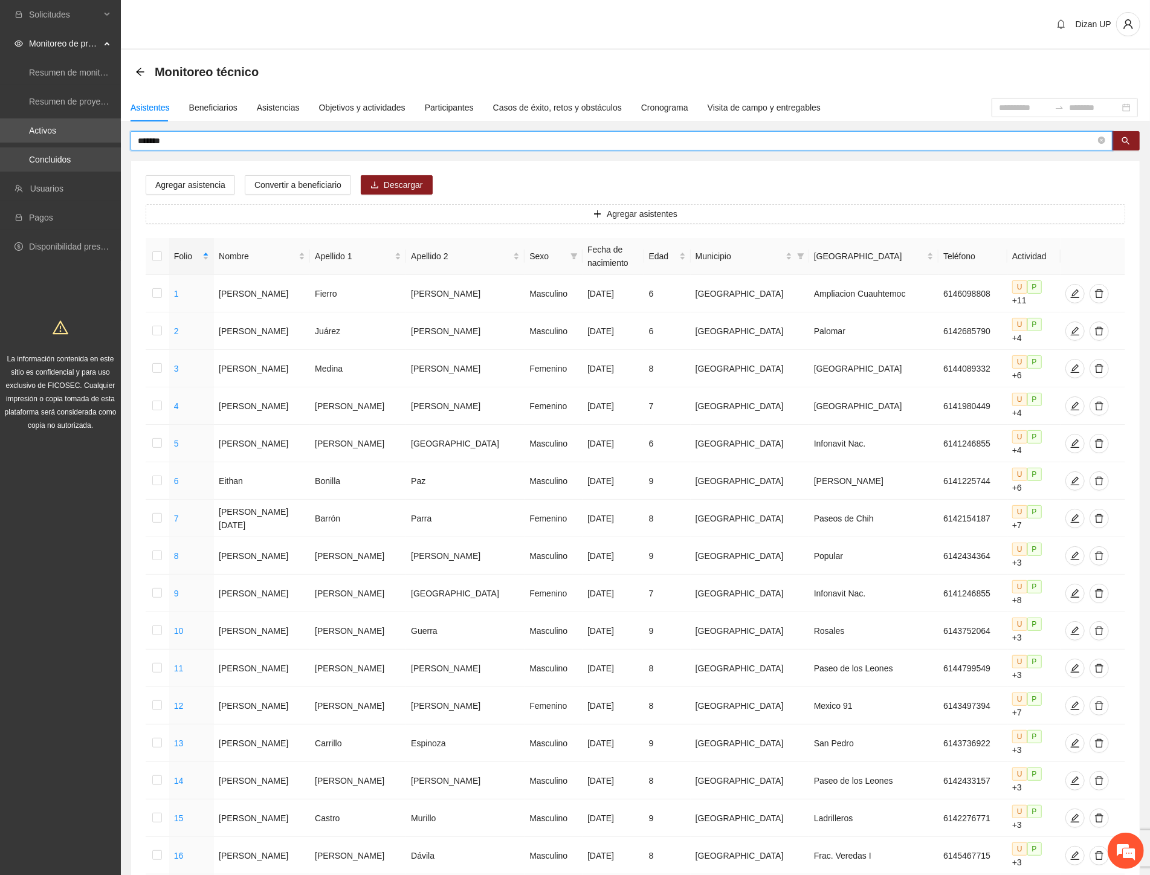
drag, startPoint x: 159, startPoint y: 141, endPoint x: 79, endPoint y: 149, distance: 80.7
click at [79, 147] on section "Solicitudes Monitoreo de proyectos Resumen de monitoreo Resumen de proyectos ap…" at bounding box center [575, 572] width 1150 height 1145
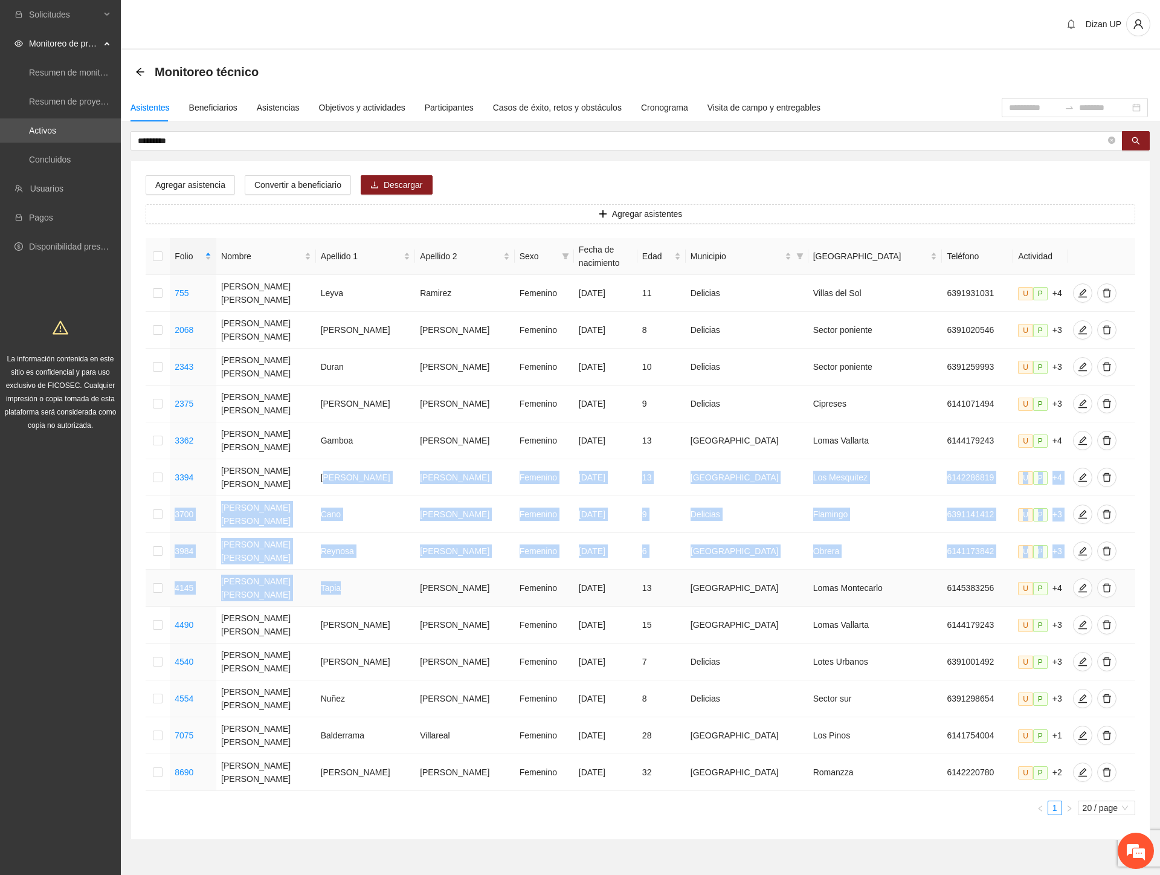
drag, startPoint x: 333, startPoint y: 443, endPoint x: 352, endPoint y: 532, distance: 90.8
click at [352, 532] on tbody "755 [PERSON_NAME] [PERSON_NAME] Femenino [DATE] 11 Delicias Villas del Sol 6391…" at bounding box center [641, 533] width 990 height 516
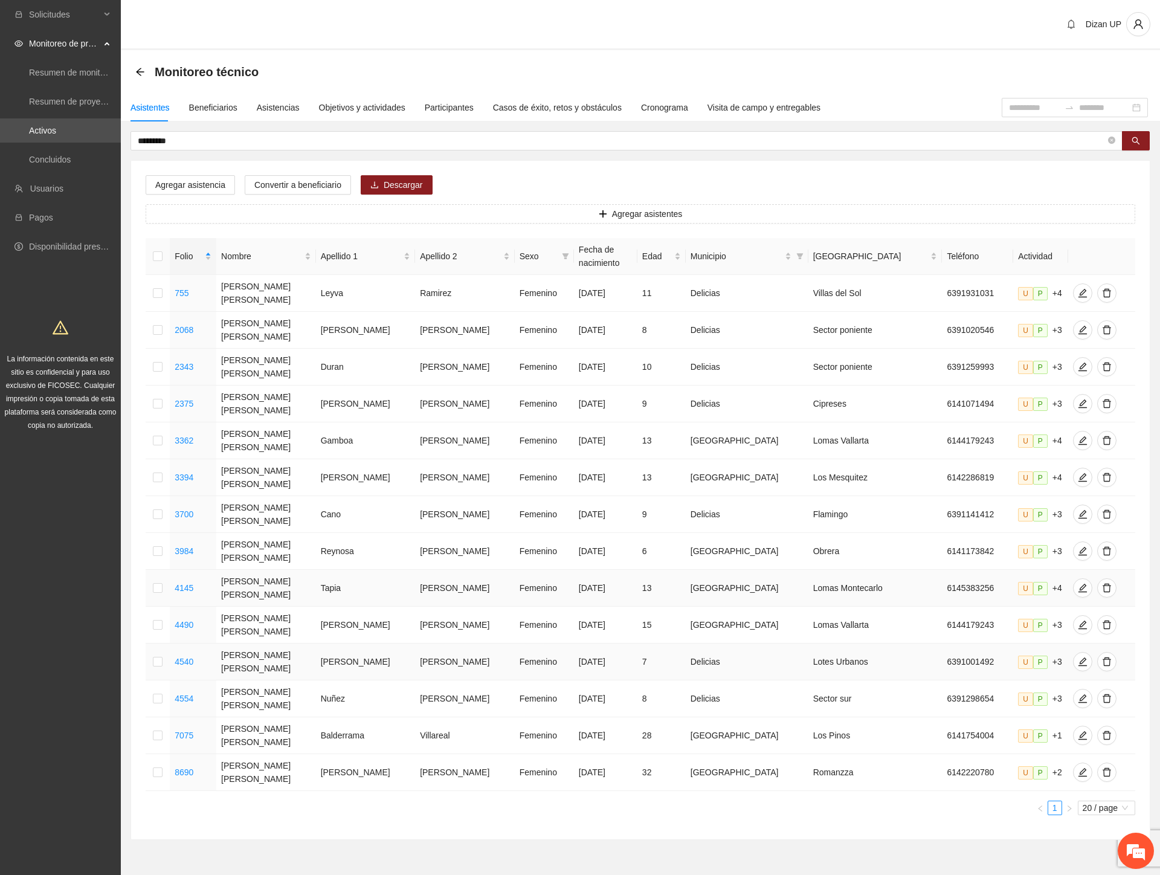
click at [340, 643] on td "[PERSON_NAME]" at bounding box center [366, 661] width 100 height 37
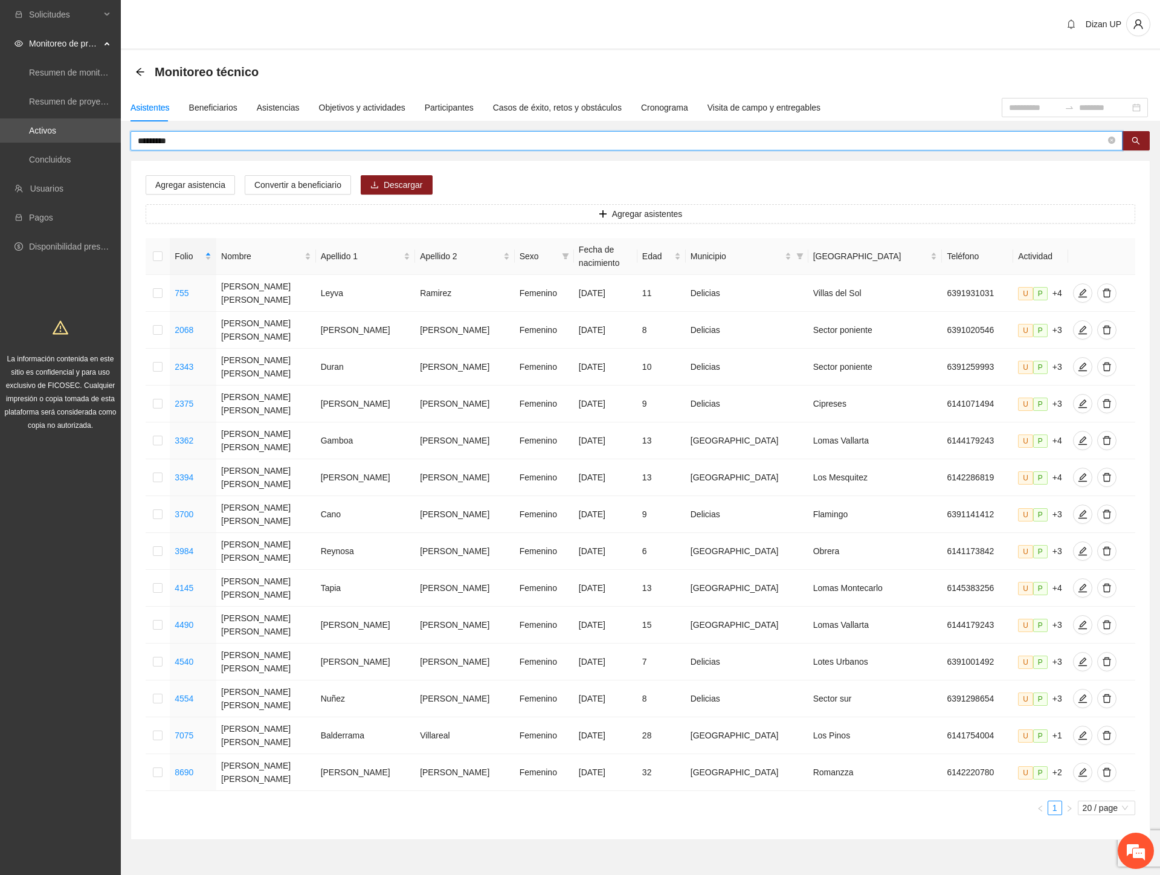
drag, startPoint x: 116, startPoint y: 140, endPoint x: 68, endPoint y: 145, distance: 48.6
click at [71, 140] on section "Solicitudes Monitoreo de proyectos Resumen de monitoreo Resumen de proyectos ap…" at bounding box center [580, 456] width 1160 height 912
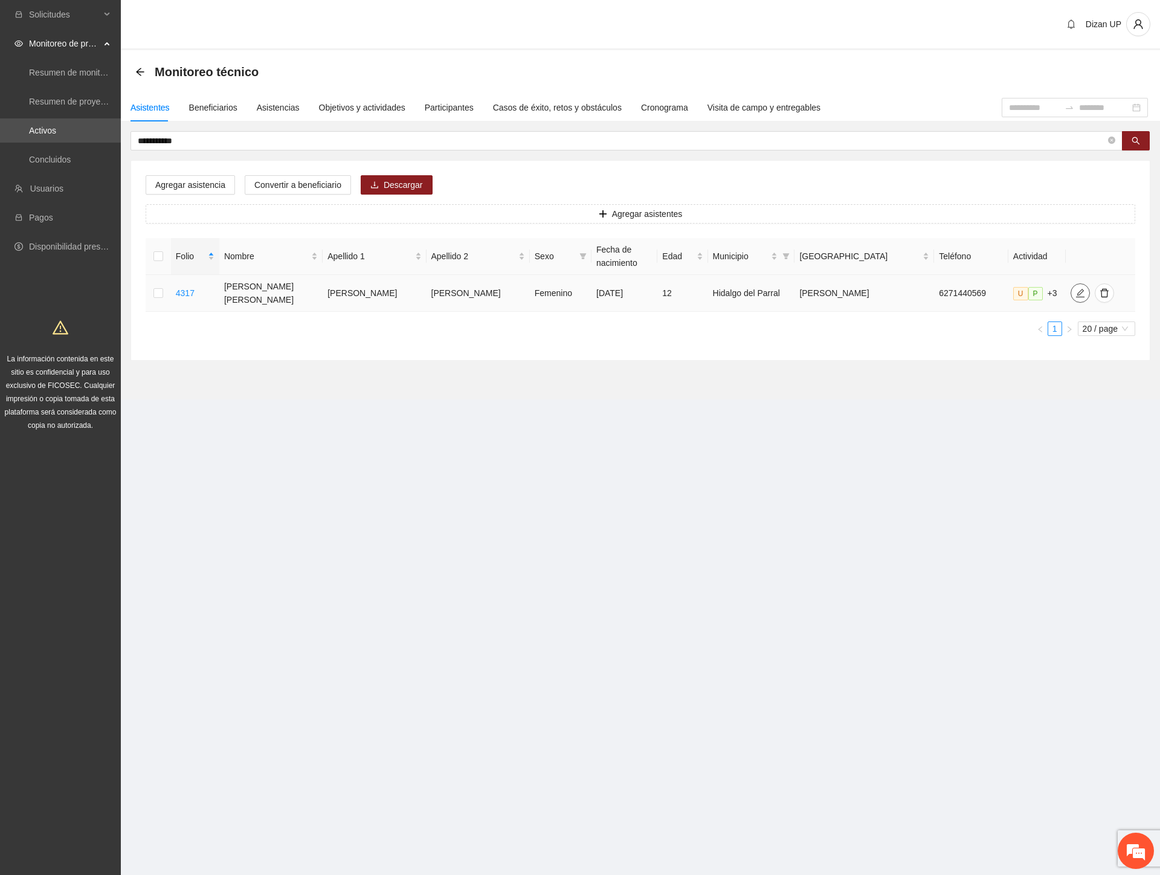
click at [1071, 288] on span "edit" at bounding box center [1080, 293] width 18 height 10
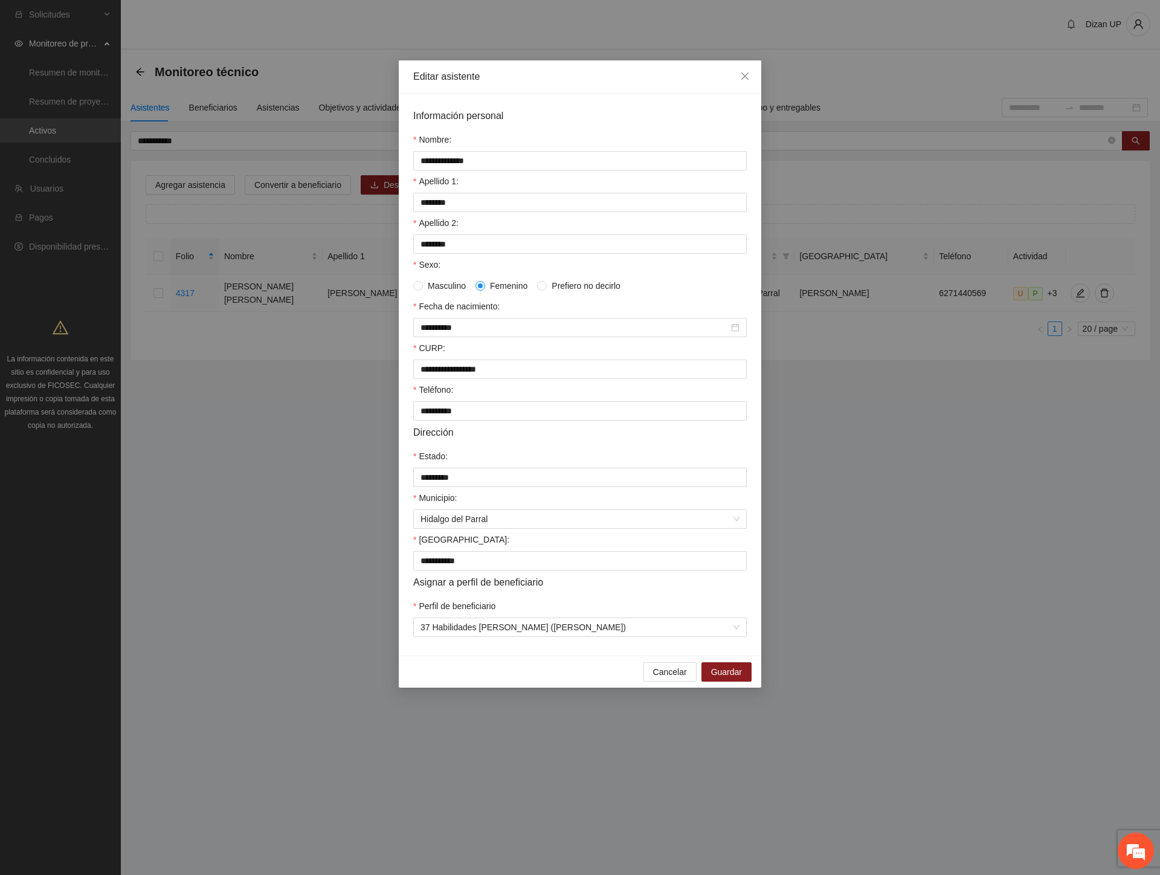
drag, startPoint x: 671, startPoint y: 671, endPoint x: 652, endPoint y: 666, distance: 18.8
click at [669, 671] on div "Cancelar Guardar" at bounding box center [580, 671] width 362 height 32
click at [744, 75] on icon "close" at bounding box center [744, 75] width 7 height 7
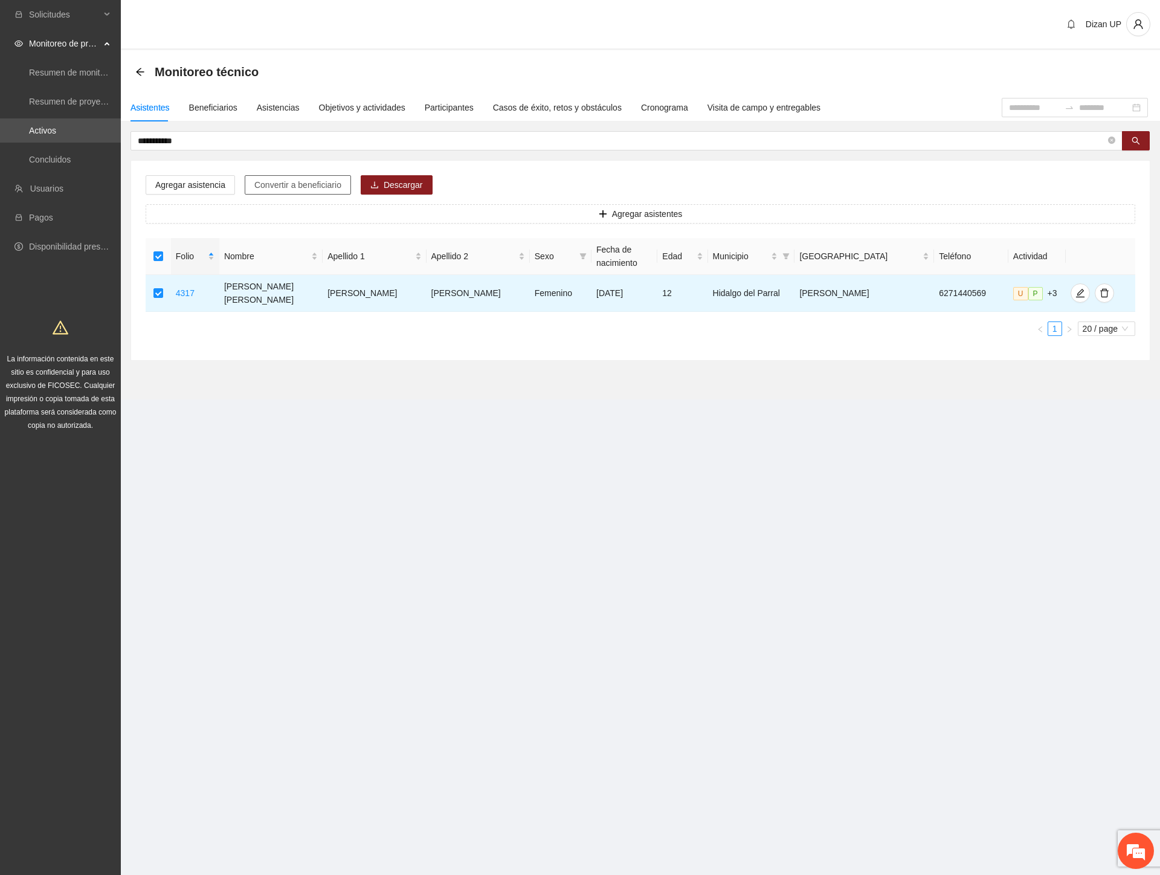
drag, startPoint x: 275, startPoint y: 184, endPoint x: 255, endPoint y: 192, distance: 22.0
click at [275, 184] on span "Convertir a beneficiario" at bounding box center [297, 184] width 87 height 13
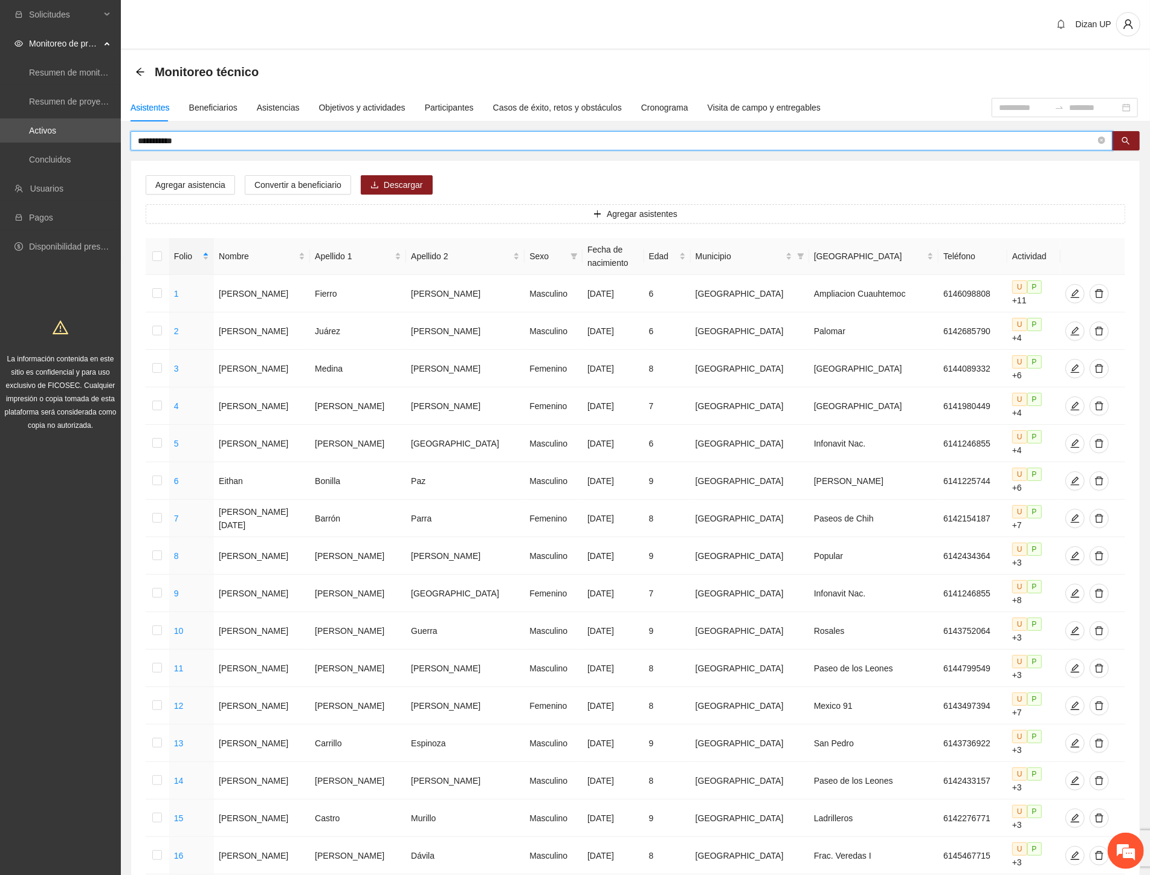
drag, startPoint x: 186, startPoint y: 142, endPoint x: -1, endPoint y: 142, distance: 187.3
click at [0, 142] on html "**********" at bounding box center [575, 437] width 1150 height 875
type input "******"
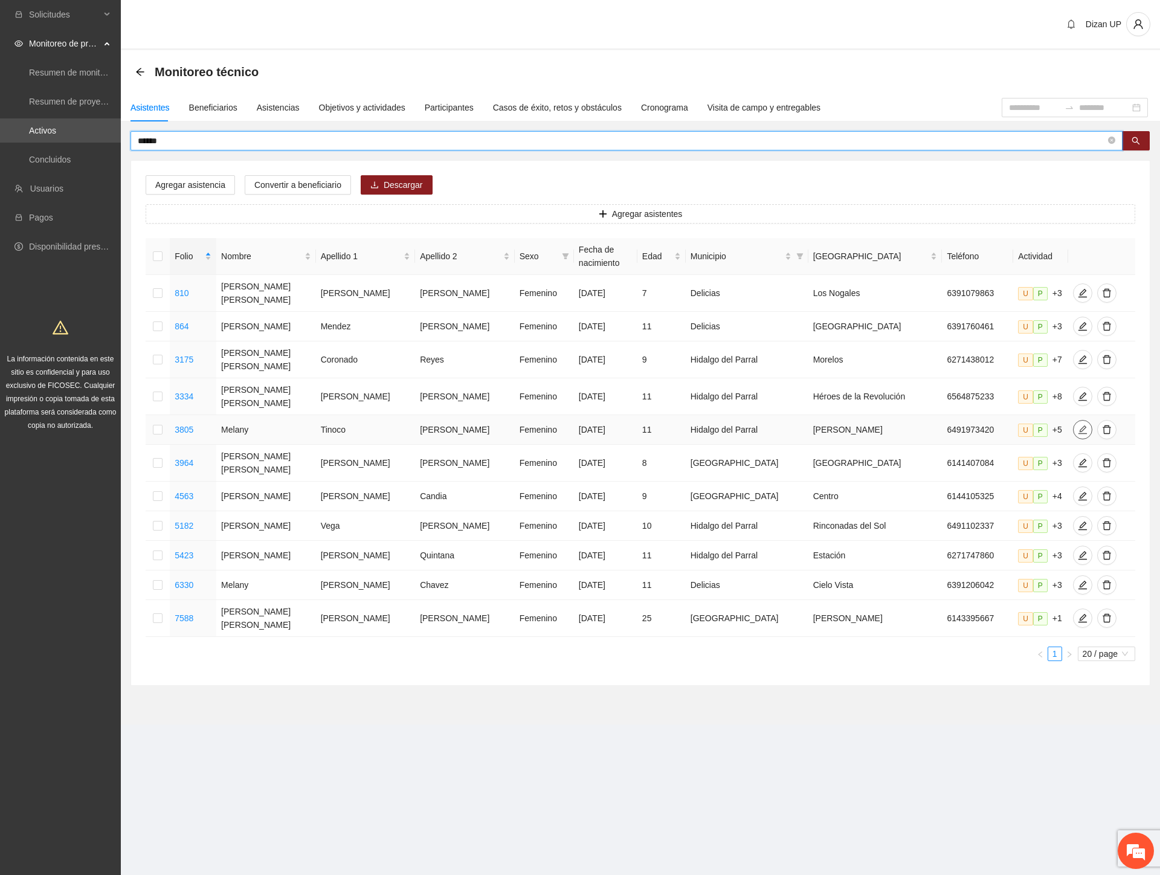
click at [1078, 425] on icon "edit" at bounding box center [1083, 430] width 10 height 10
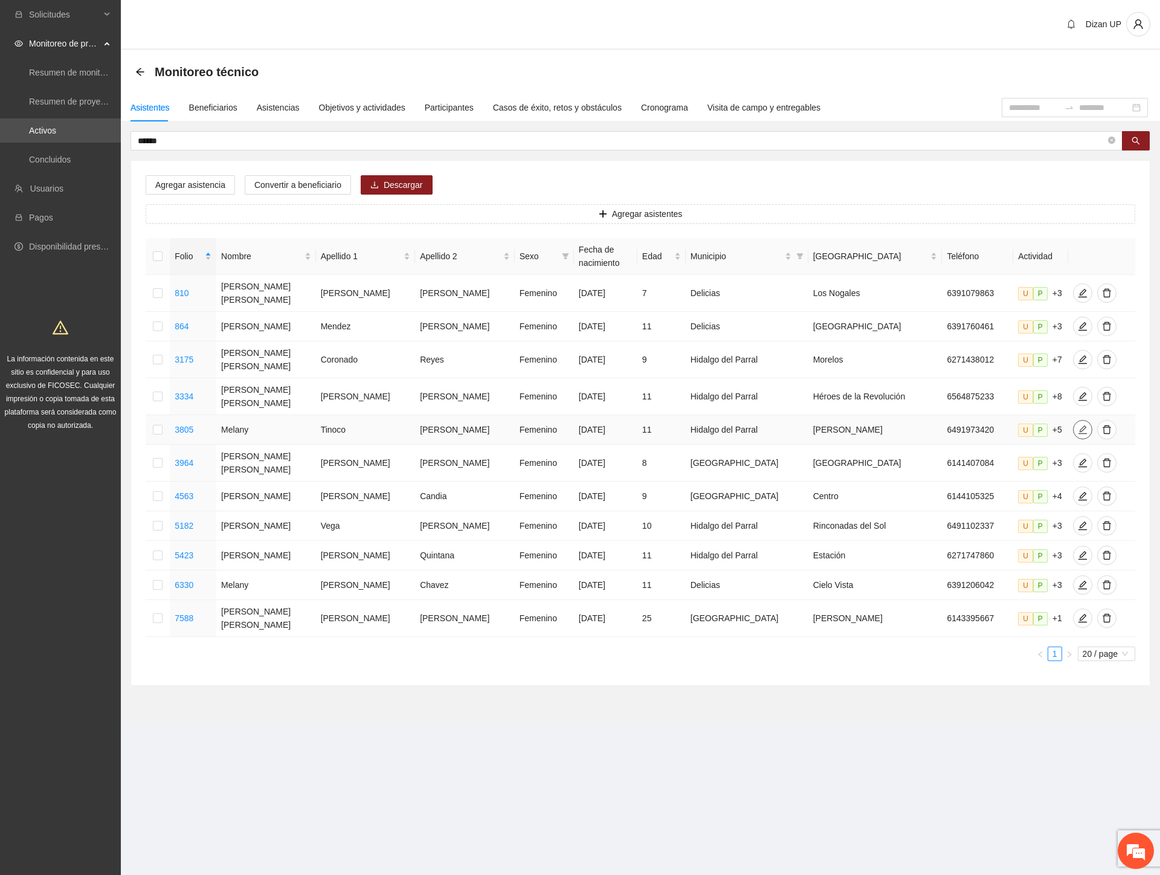
type input "**********"
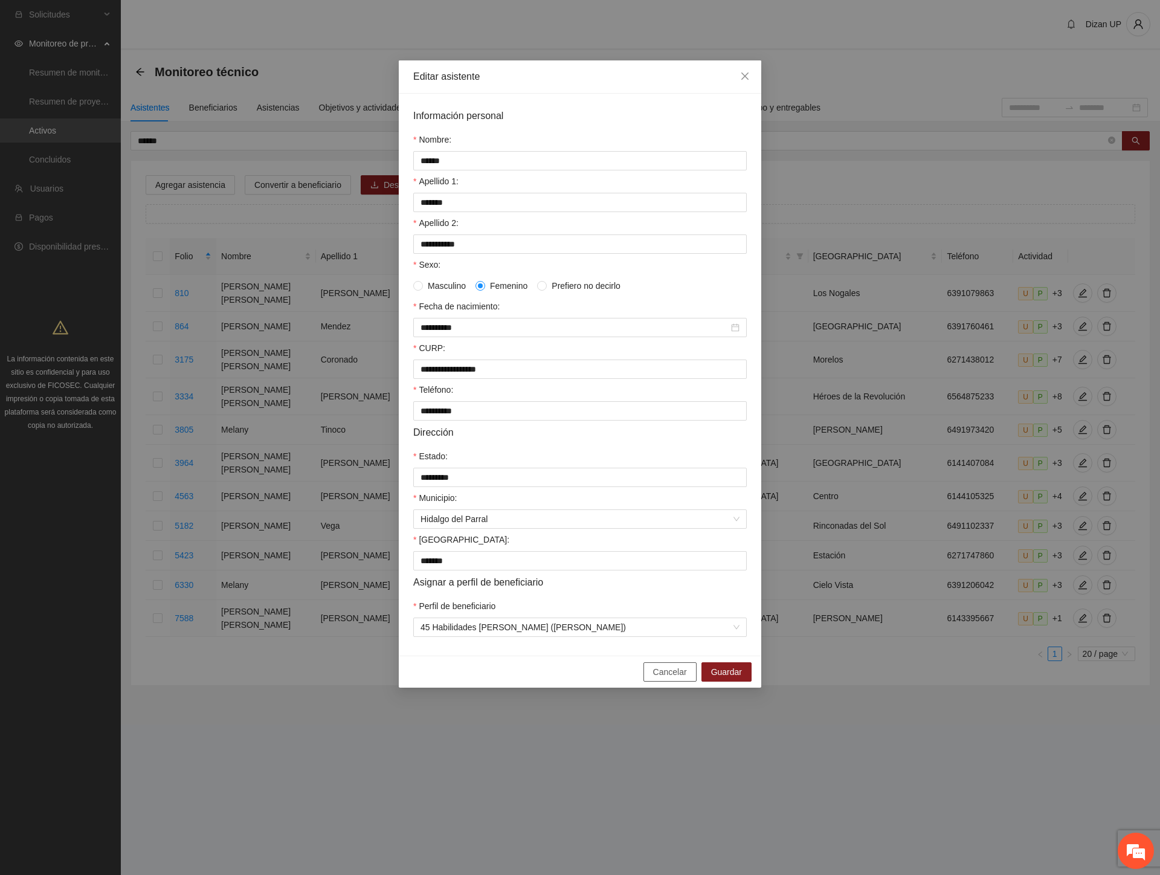
click at [657, 678] on span "Cancelar" at bounding box center [670, 671] width 34 height 13
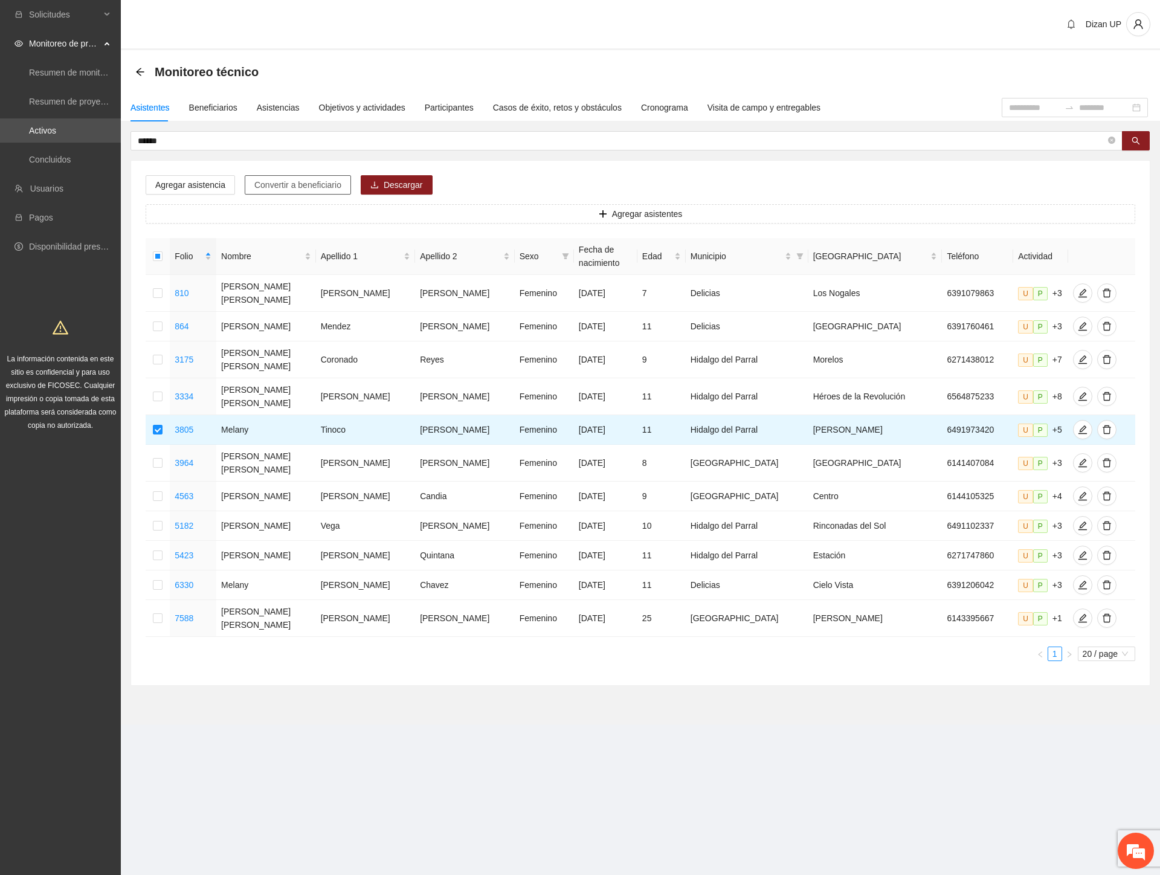
click at [285, 181] on span "Convertir a beneficiario" at bounding box center [297, 184] width 87 height 13
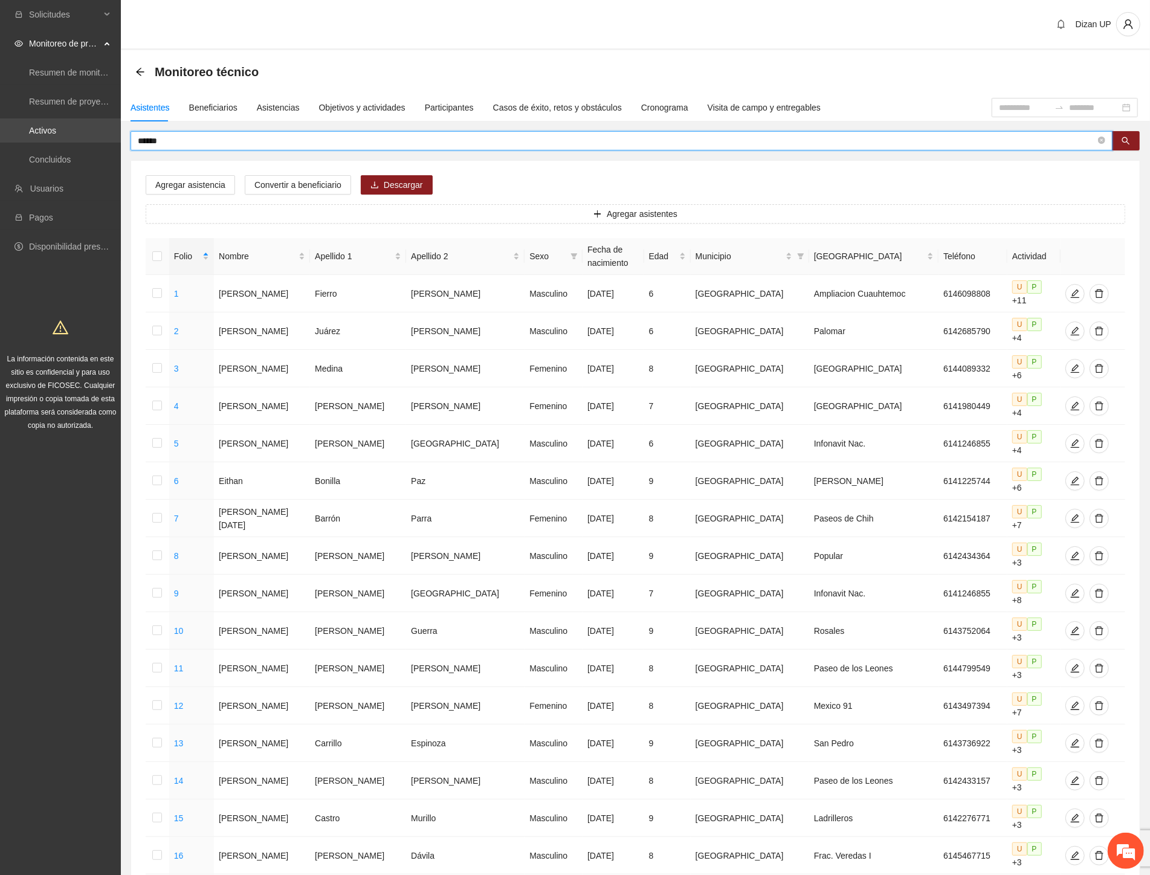
drag, startPoint x: 92, startPoint y: 140, endPoint x: 33, endPoint y: 118, distance: 63.1
click at [62, 137] on section "Solicitudes Monitoreo de proyectos Resumen de monitoreo Resumen de proyectos ap…" at bounding box center [575, 572] width 1150 height 1145
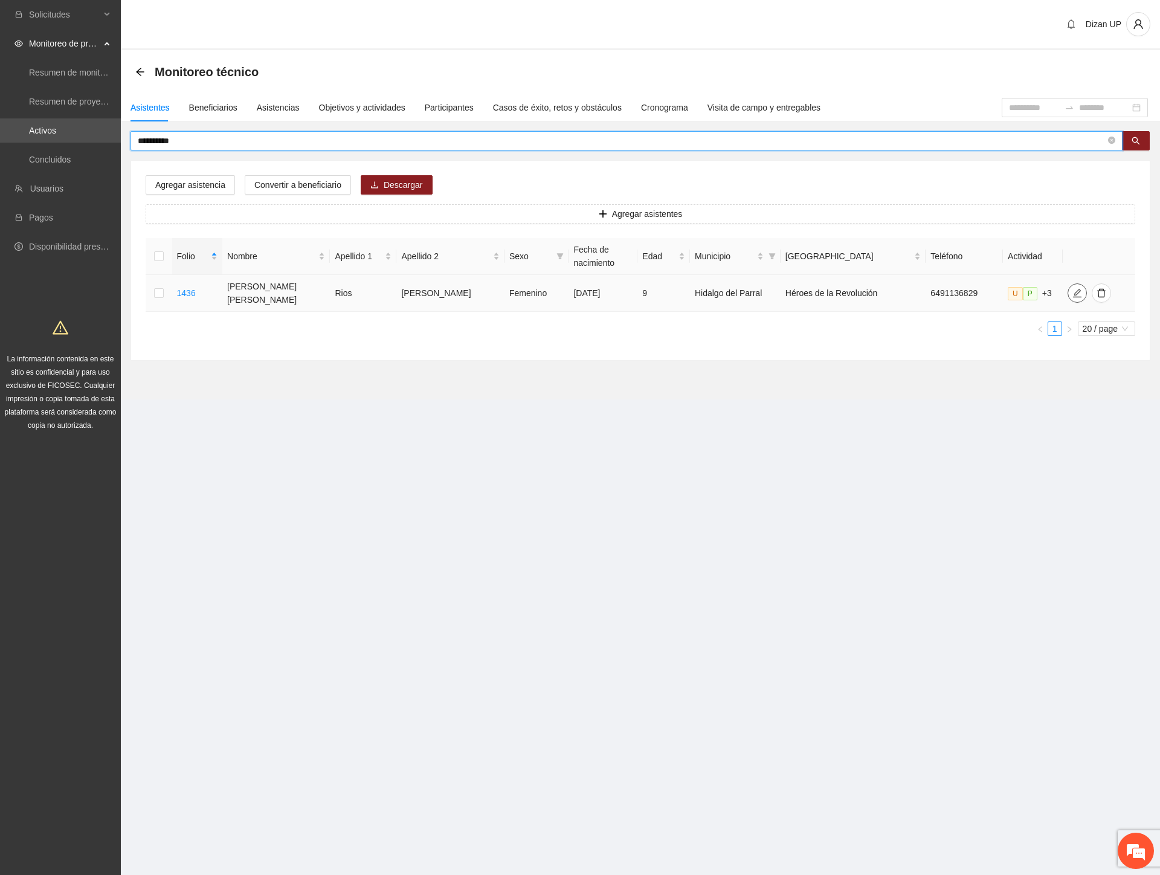
click at [1072, 295] on icon "edit" at bounding box center [1077, 293] width 10 height 10
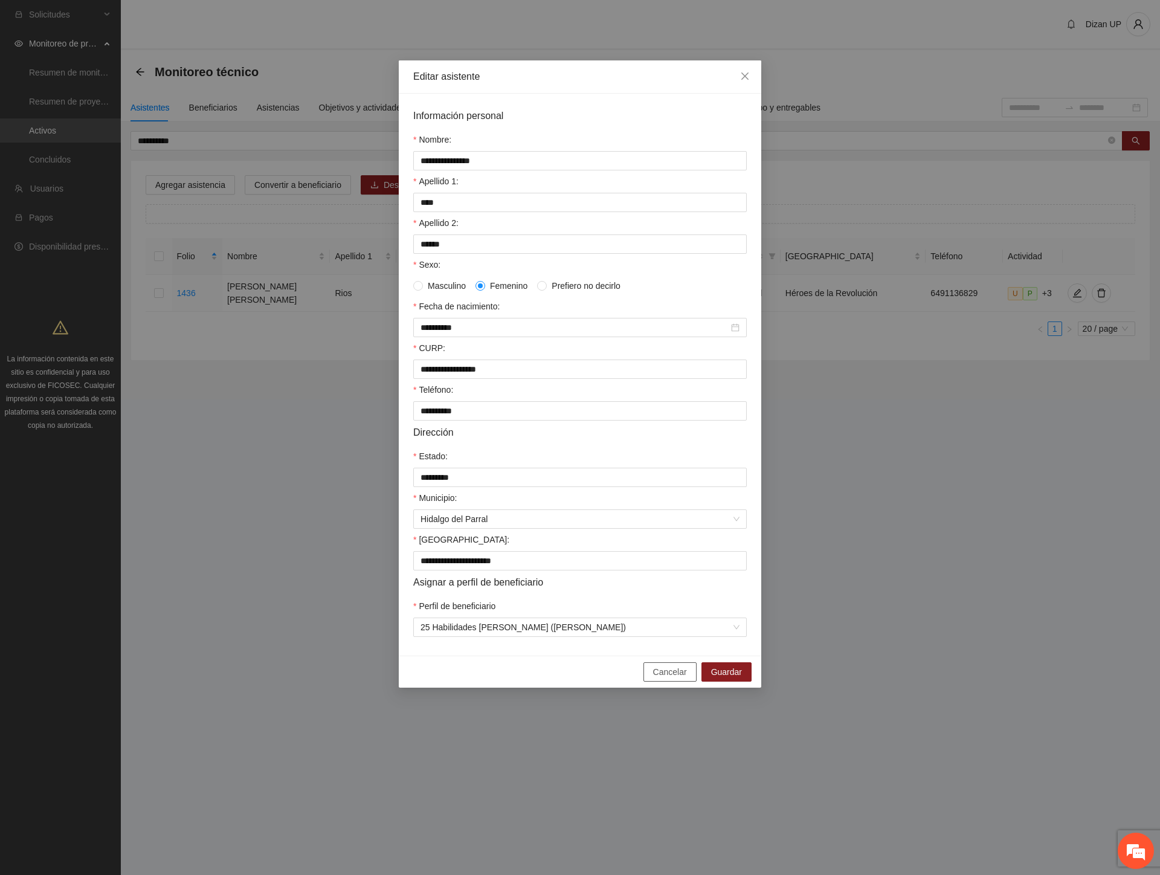
drag, startPoint x: 659, startPoint y: 683, endPoint x: 613, endPoint y: 668, distance: 48.9
click at [657, 678] on span "Cancelar" at bounding box center [670, 671] width 34 height 13
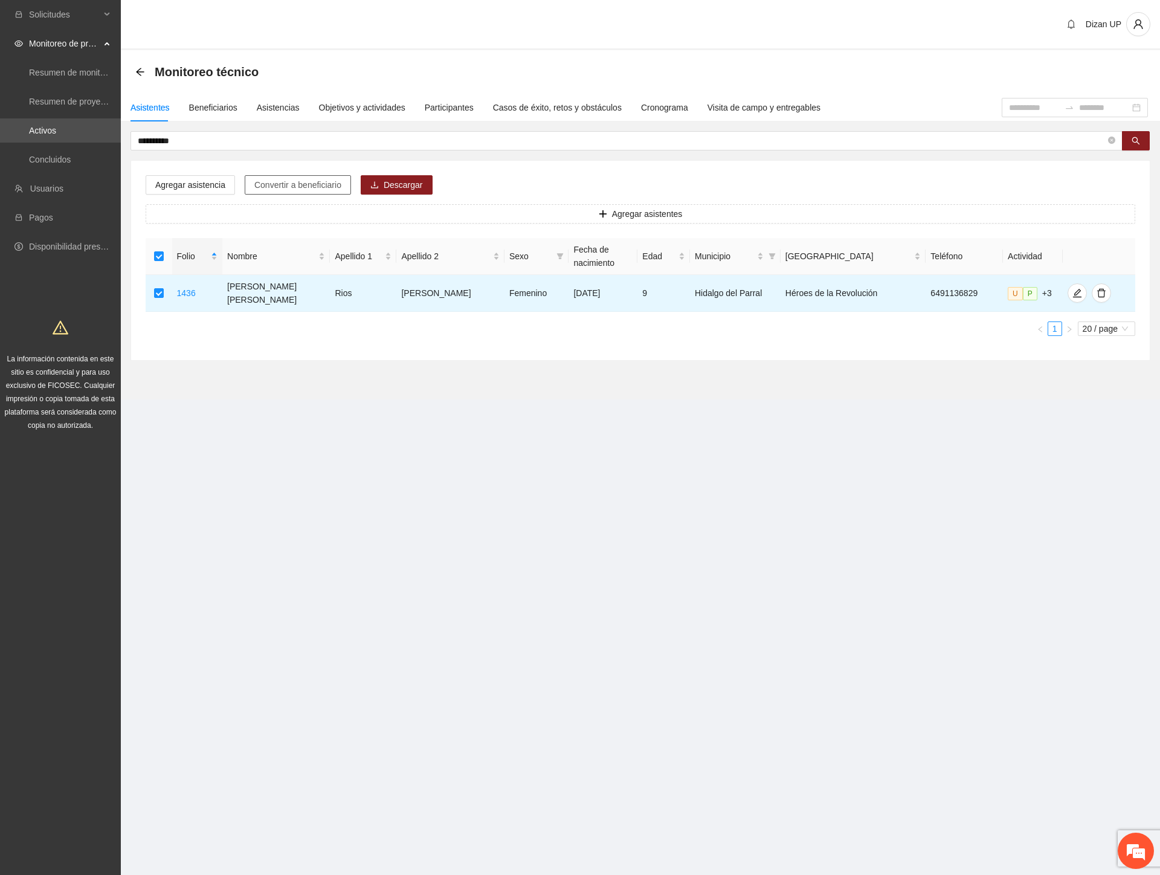
click at [287, 185] on span "Convertir a beneficiario" at bounding box center [297, 184] width 87 height 13
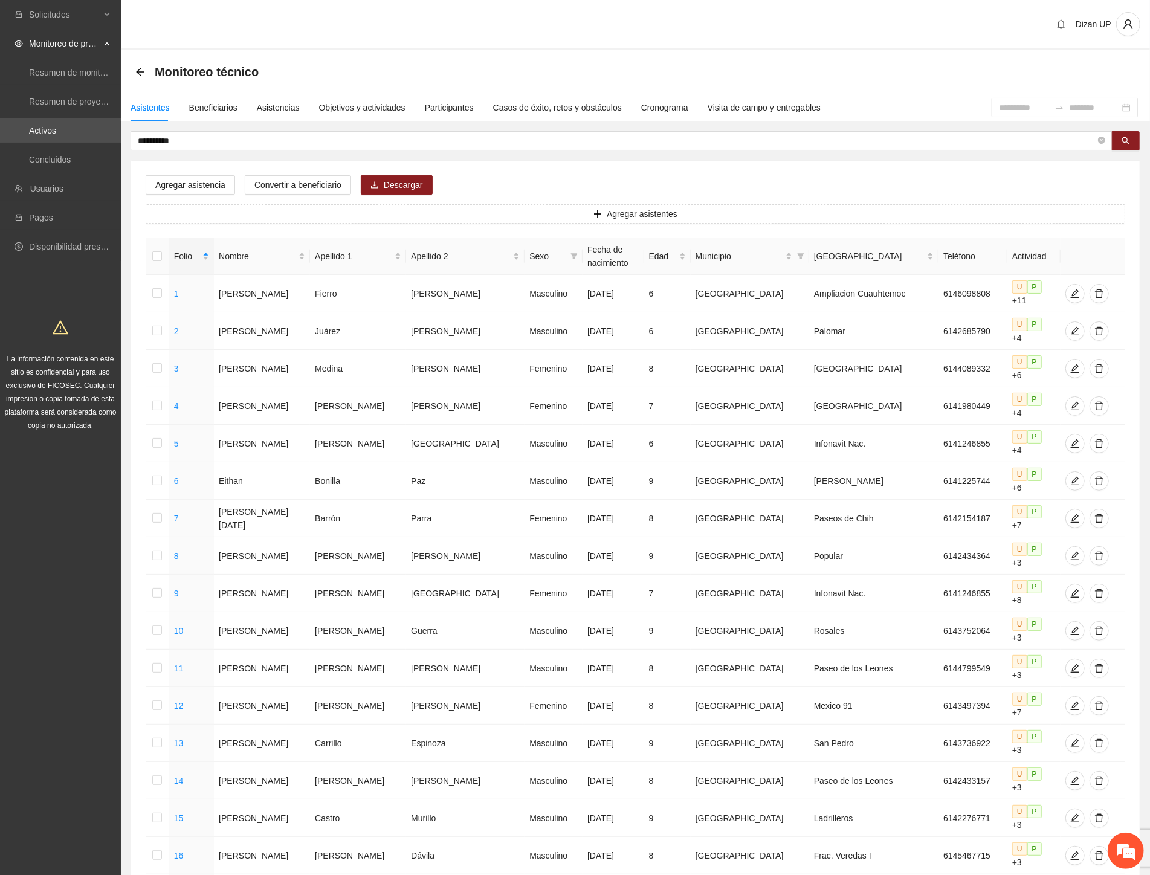
drag, startPoint x: 206, startPoint y: 144, endPoint x: -1, endPoint y: 148, distance: 207.2
click at [0, 148] on html "**********" at bounding box center [575, 437] width 1150 height 875
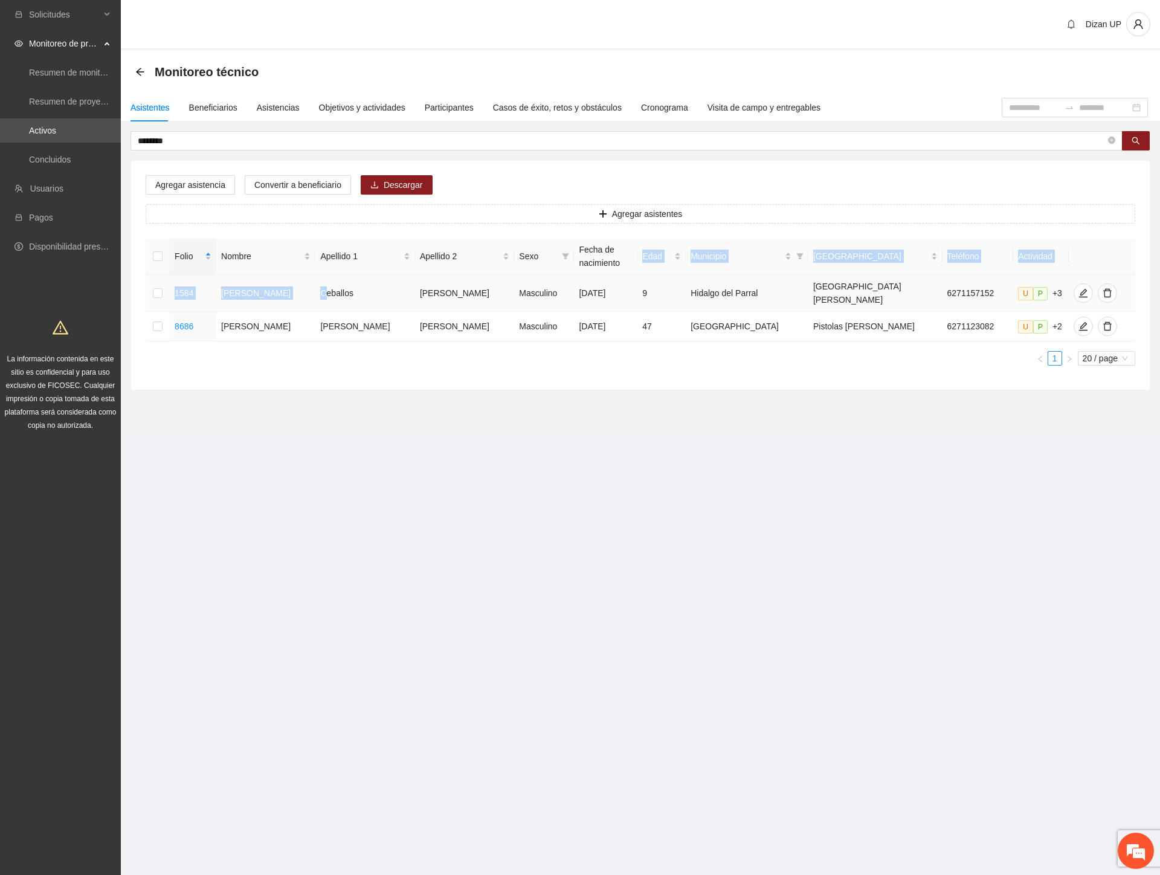
drag, startPoint x: 463, startPoint y: 278, endPoint x: 635, endPoint y: 266, distance: 172.6
click at [634, 266] on table "Folio Nombre Apellido 1 Apellido 2 Sexo Fecha de nacimiento Edad Municipio Colo…" at bounding box center [641, 289] width 990 height 103
click at [1078, 291] on icon "edit" at bounding box center [1083, 293] width 10 height 10
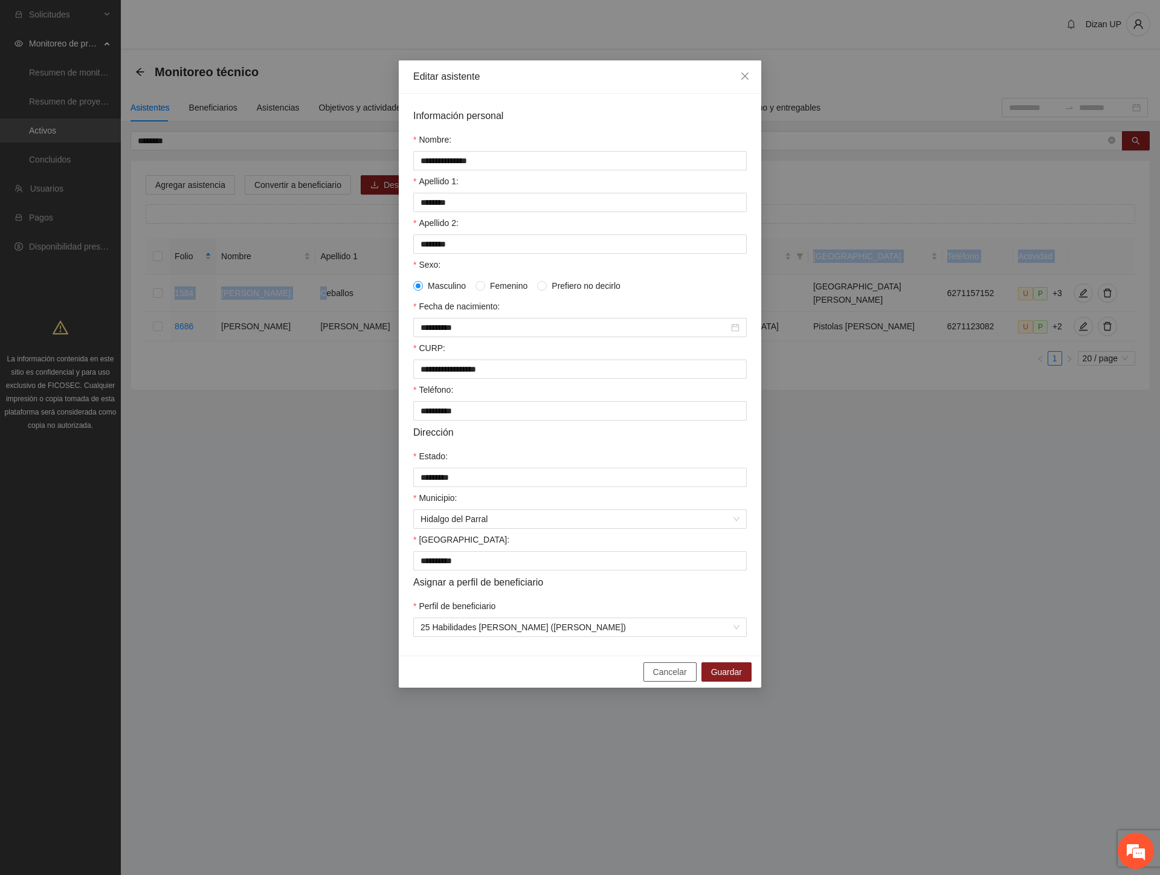
click at [663, 678] on span "Cancelar" at bounding box center [670, 671] width 34 height 13
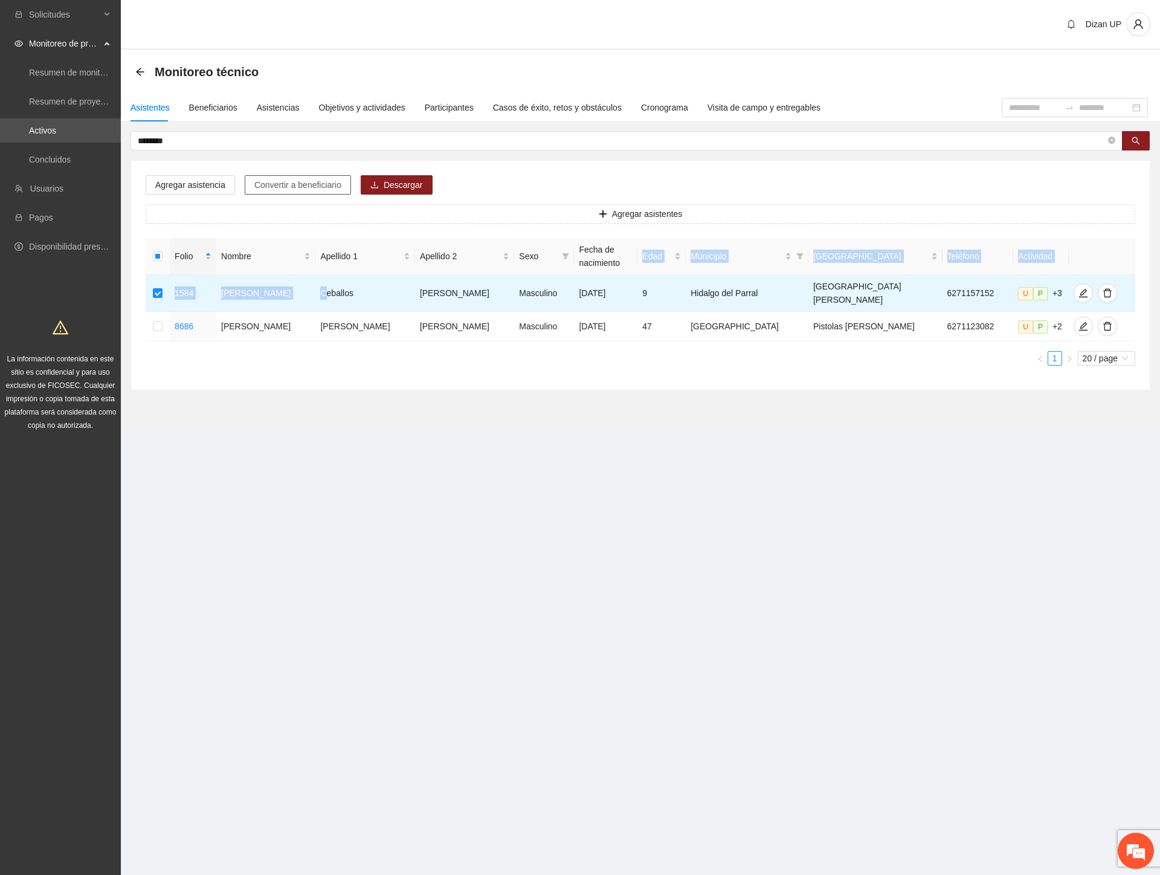
click at [268, 183] on span "Convertir a beneficiario" at bounding box center [297, 184] width 87 height 13
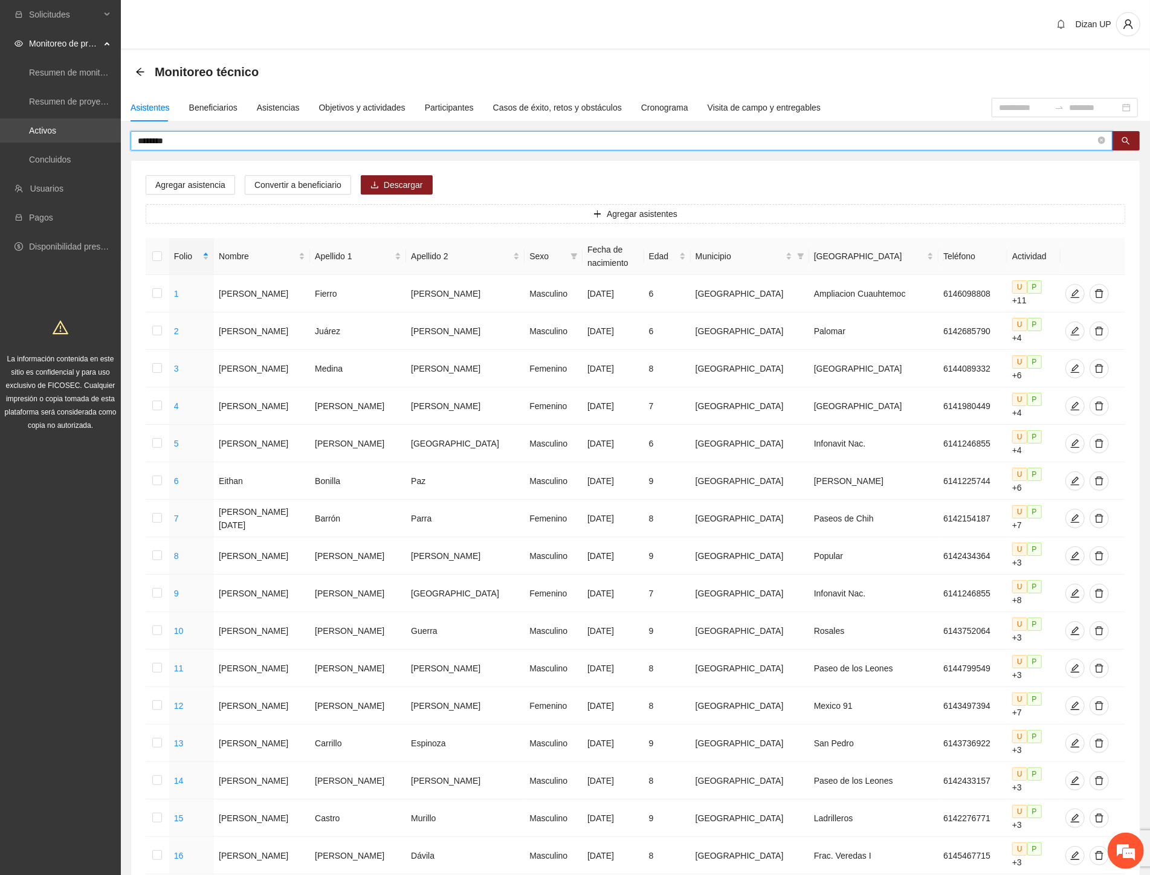
drag, startPoint x: 180, startPoint y: 136, endPoint x: 11, endPoint y: 141, distance: 169.2
click at [11, 141] on section "Solicitudes Monitoreo de proyectos Resumen de monitoreo Resumen de proyectos ap…" at bounding box center [575, 572] width 1150 height 1145
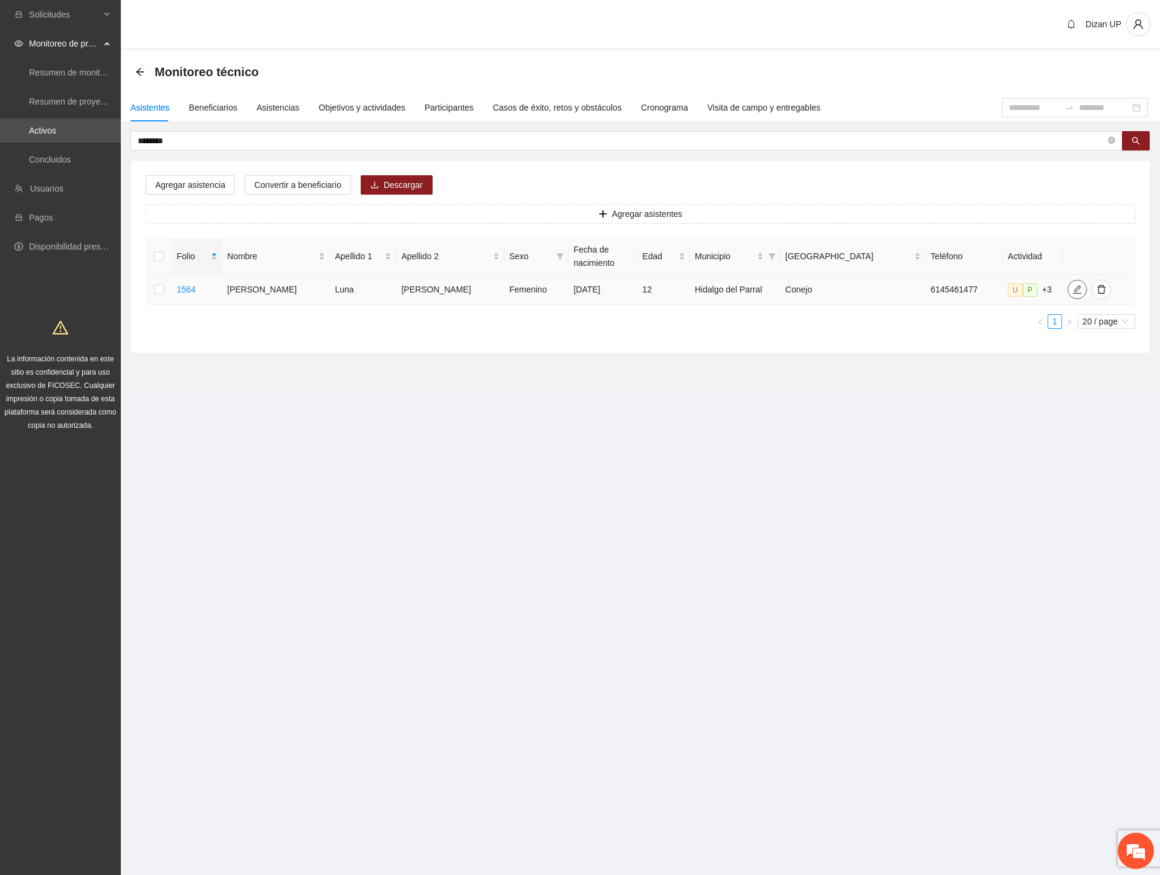
click at [1072, 288] on icon "edit" at bounding box center [1077, 290] width 10 height 10
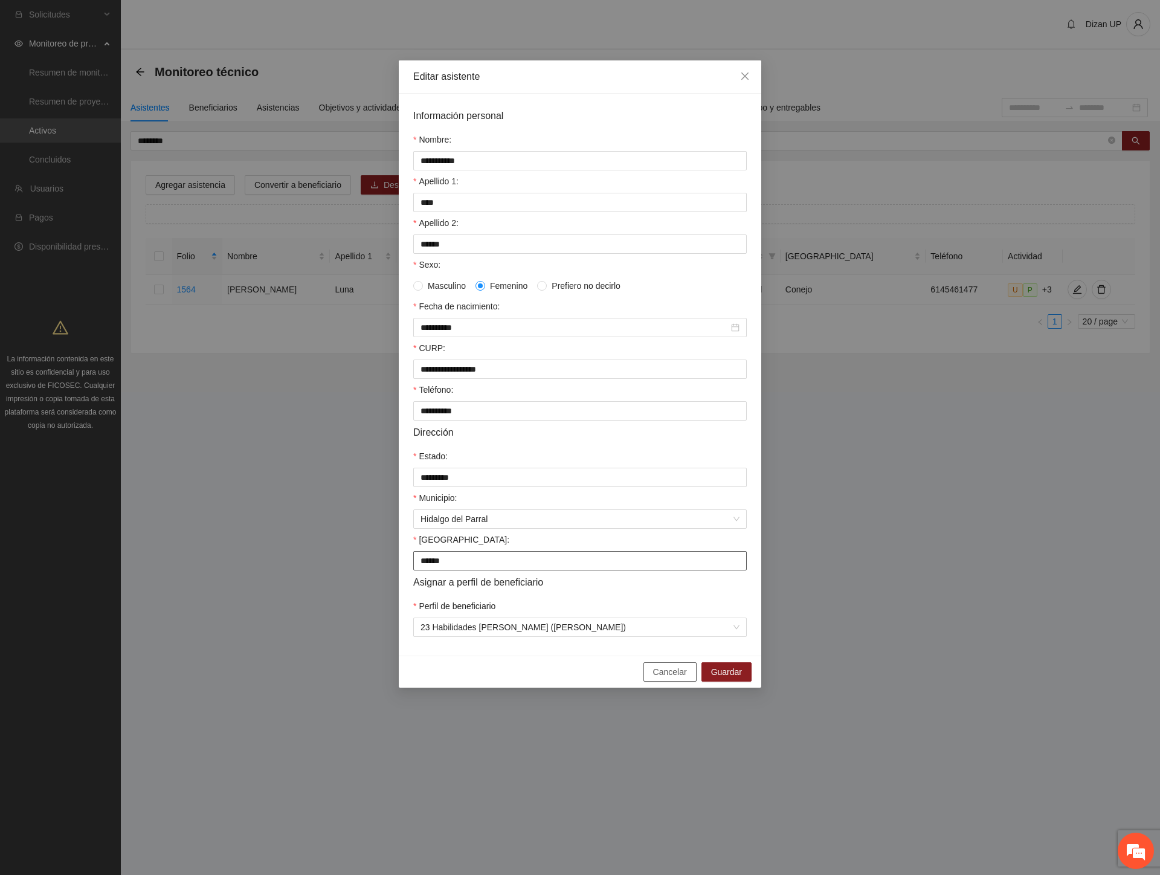
drag, startPoint x: 667, startPoint y: 680, endPoint x: 590, endPoint y: 576, distance: 129.2
click at [665, 672] on div "Cancelar Guardar" at bounding box center [580, 671] width 362 height 32
click at [744, 71] on icon "close" at bounding box center [745, 76] width 10 height 10
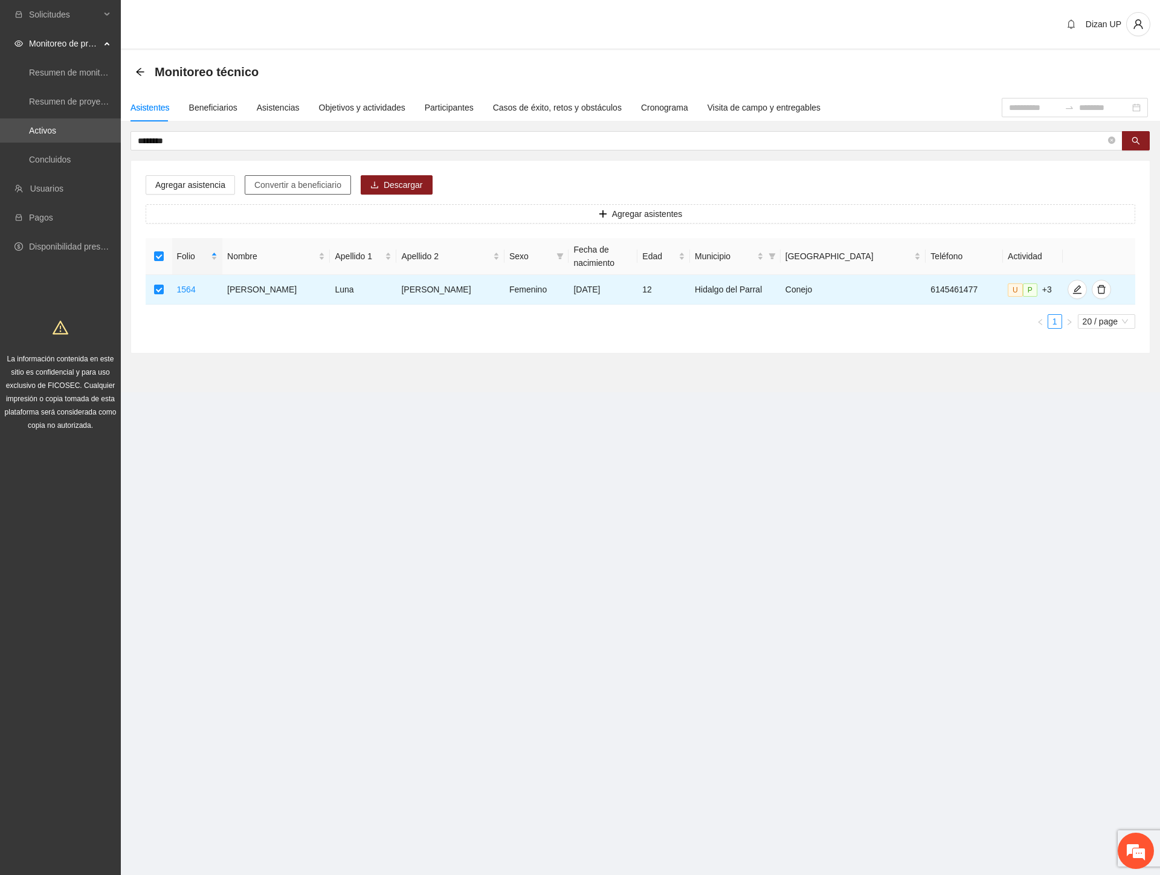
drag, startPoint x: 300, startPoint y: 182, endPoint x: 306, endPoint y: 180, distance: 6.3
click at [300, 182] on span "Convertir a beneficiario" at bounding box center [297, 184] width 87 height 13
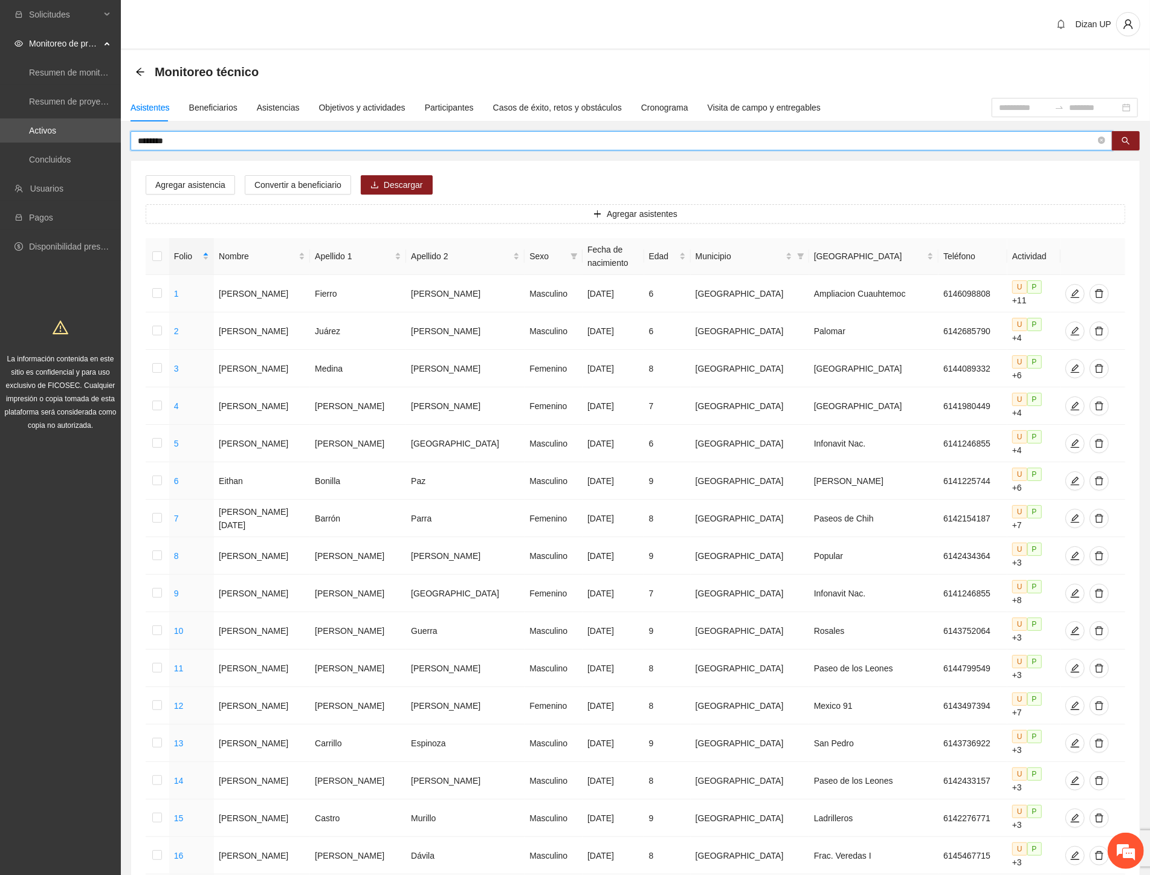
drag, startPoint x: 177, startPoint y: 135, endPoint x: 155, endPoint y: 139, distance: 22.6
click at [155, 139] on input "********" at bounding box center [616, 140] width 957 height 13
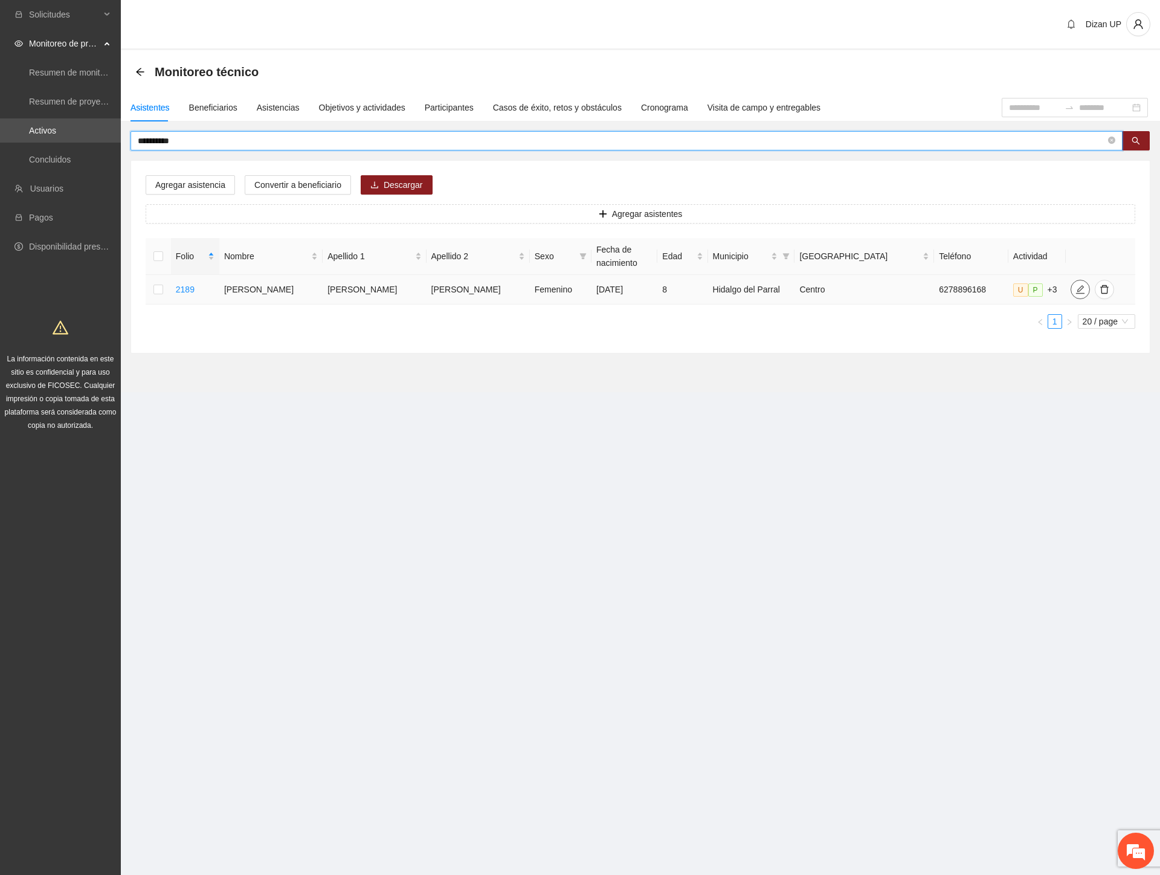
click at [1075, 288] on icon "edit" at bounding box center [1080, 290] width 10 height 10
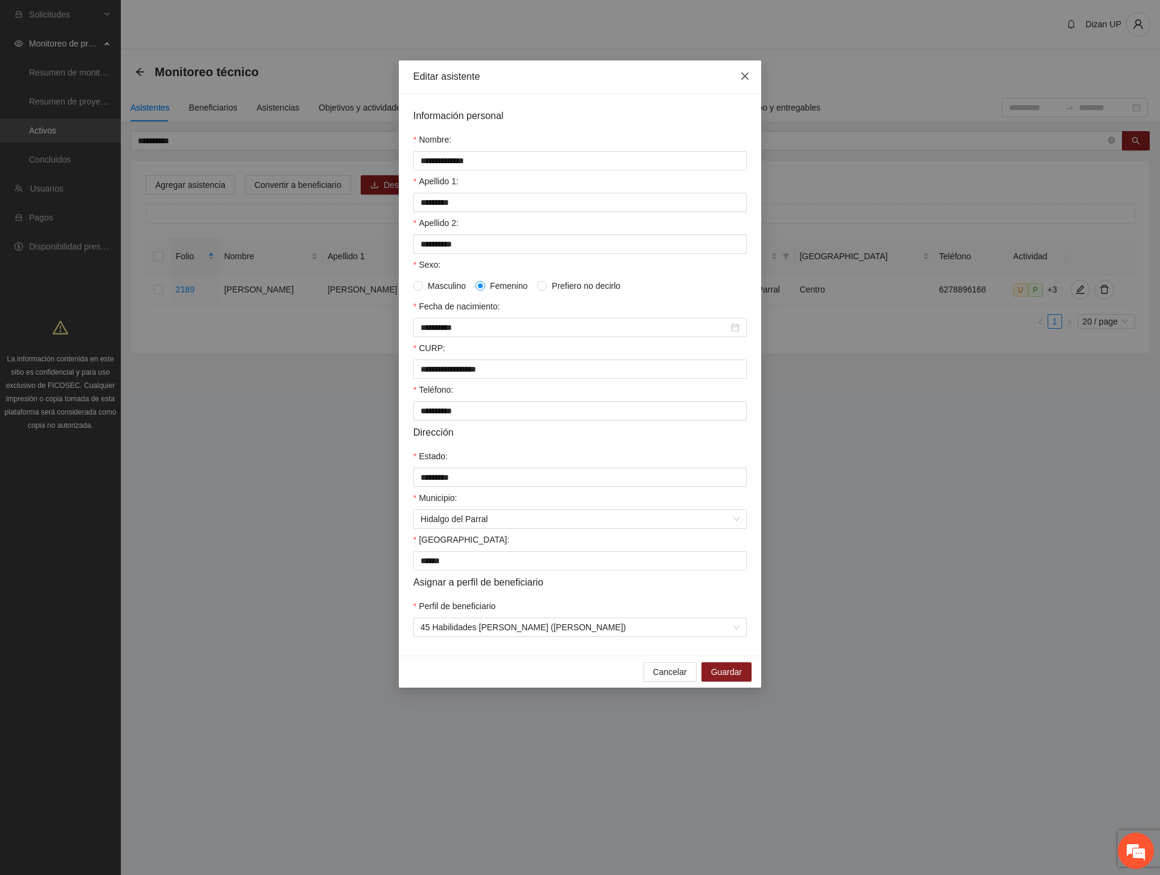
click at [745, 76] on icon "close" at bounding box center [745, 76] width 10 height 10
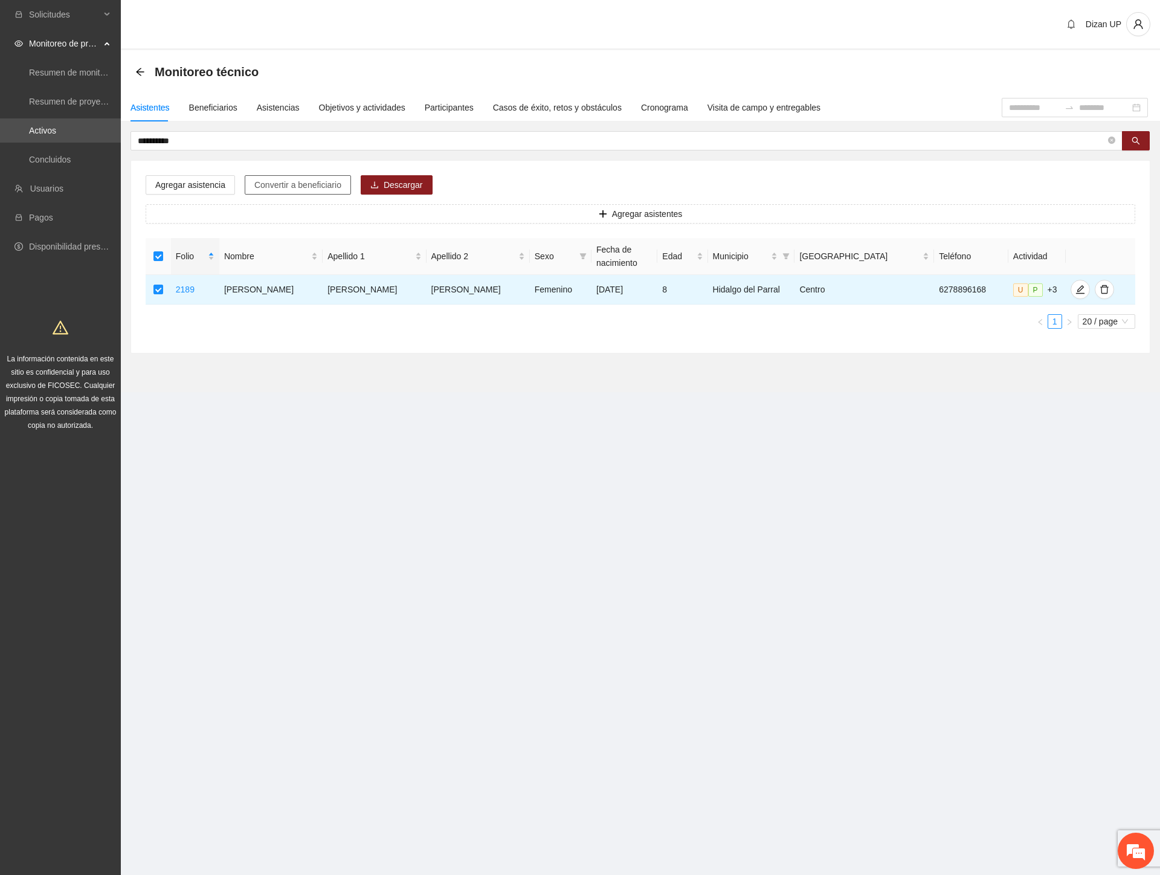
click at [293, 185] on span "Convertir a beneficiario" at bounding box center [297, 184] width 87 height 13
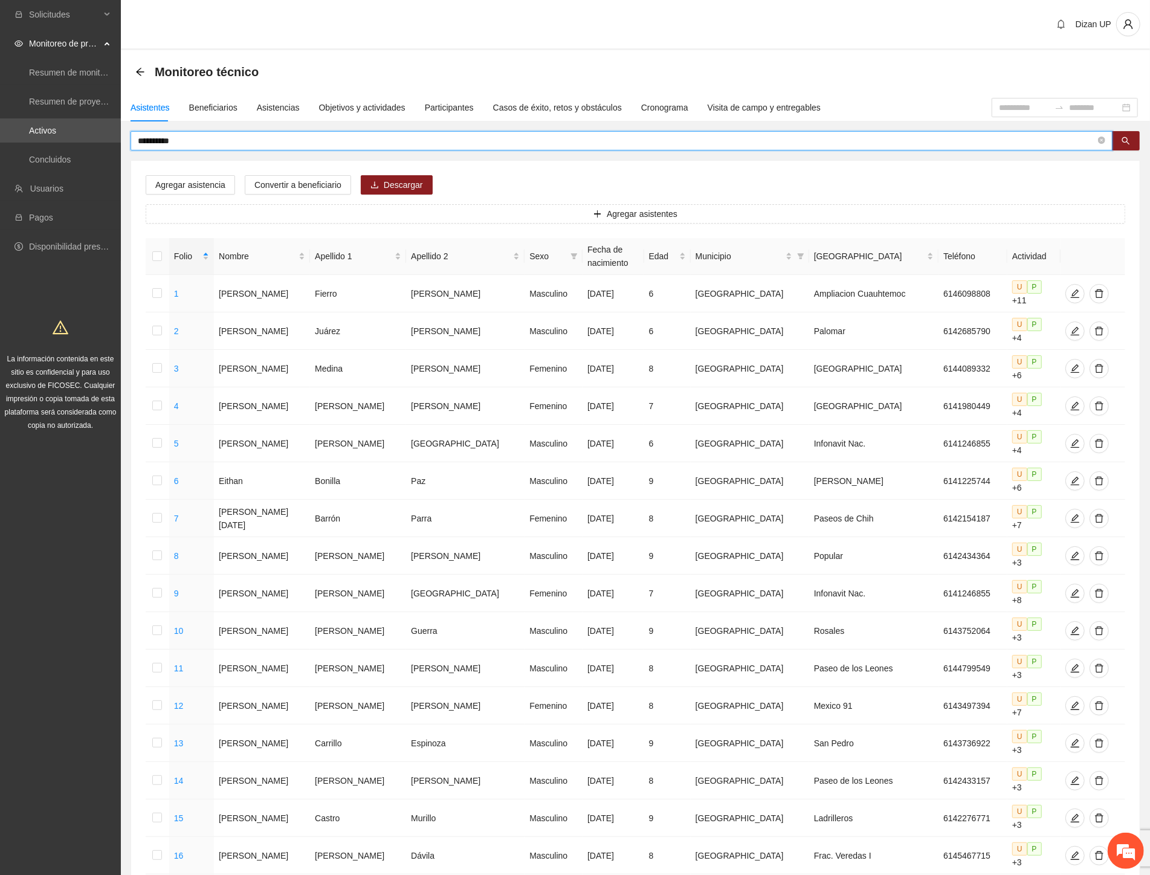
drag, startPoint x: 179, startPoint y: 143, endPoint x: 19, endPoint y: 144, distance: 160.1
click at [19, 144] on section "**********" at bounding box center [575, 572] width 1150 height 1145
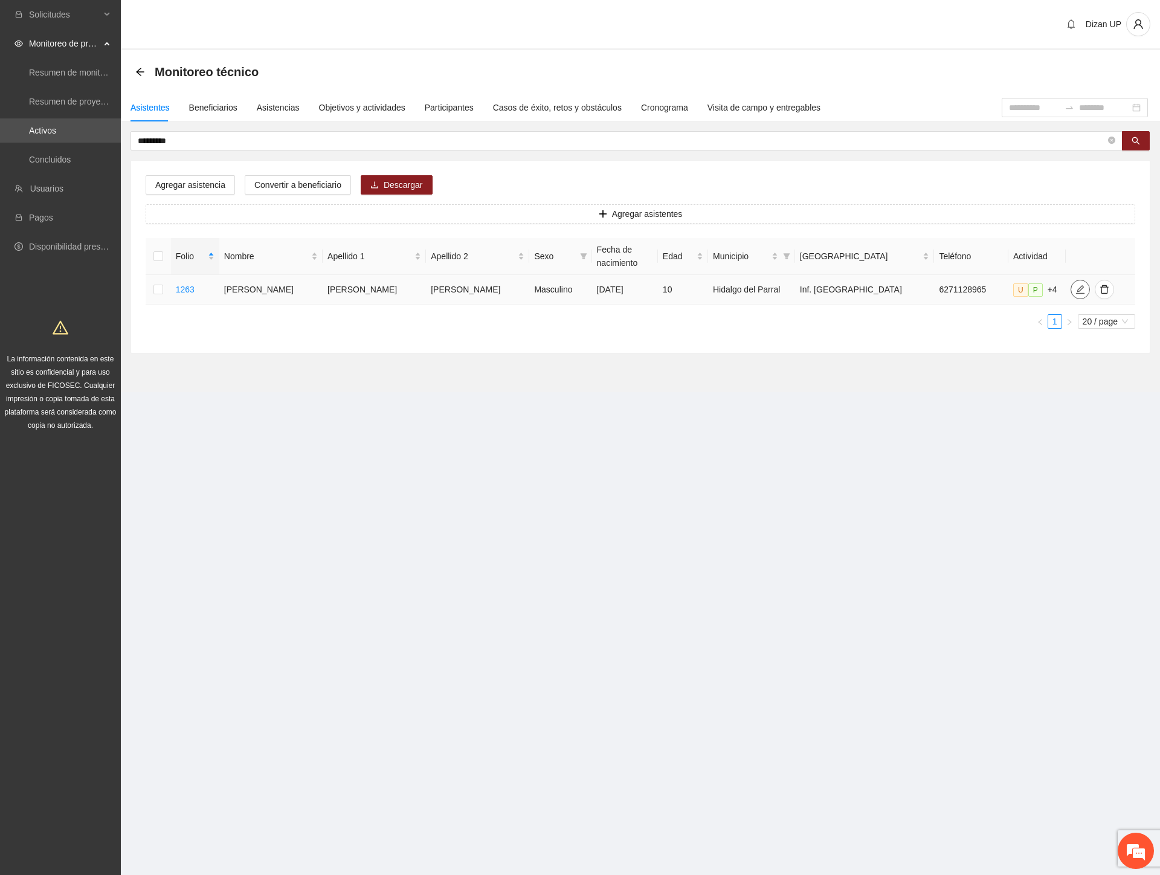
click at [1076, 288] on icon "edit" at bounding box center [1080, 289] width 8 height 8
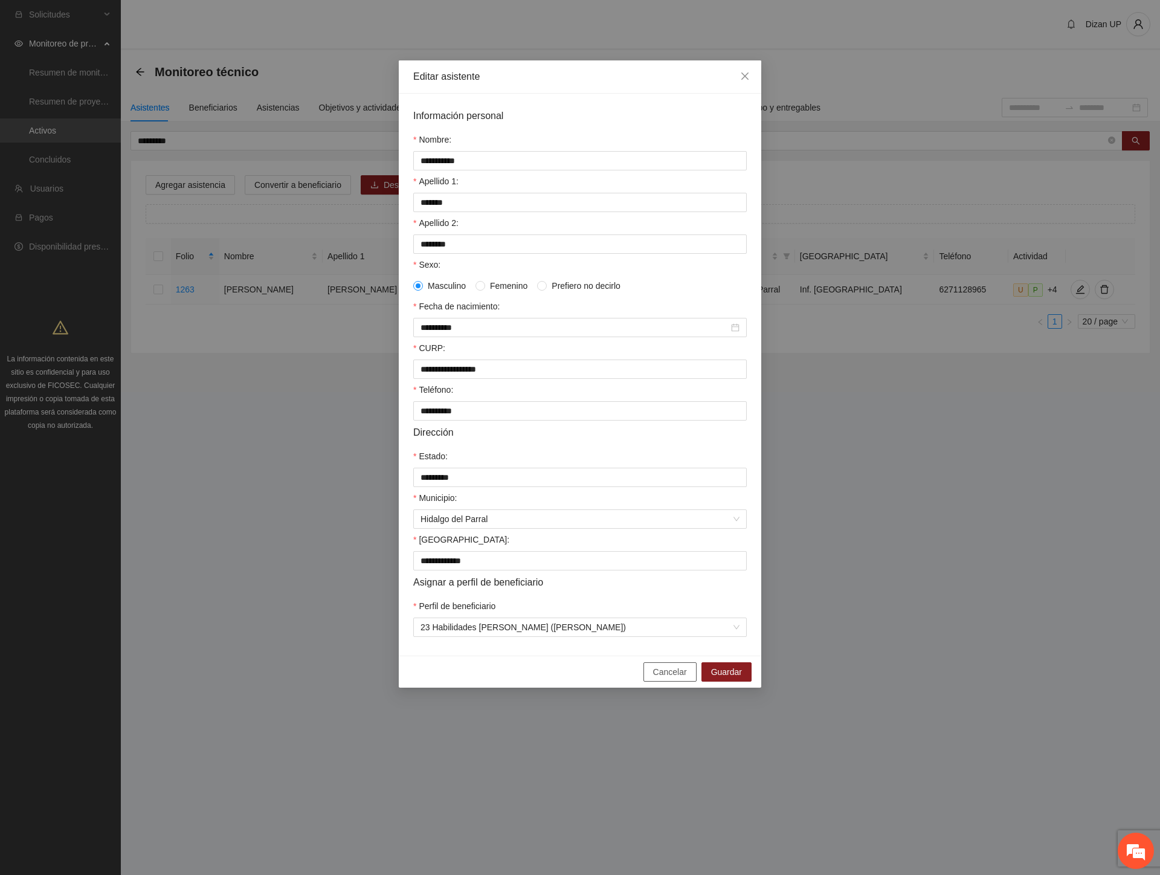
click at [668, 678] on span "Cancelar" at bounding box center [670, 671] width 34 height 13
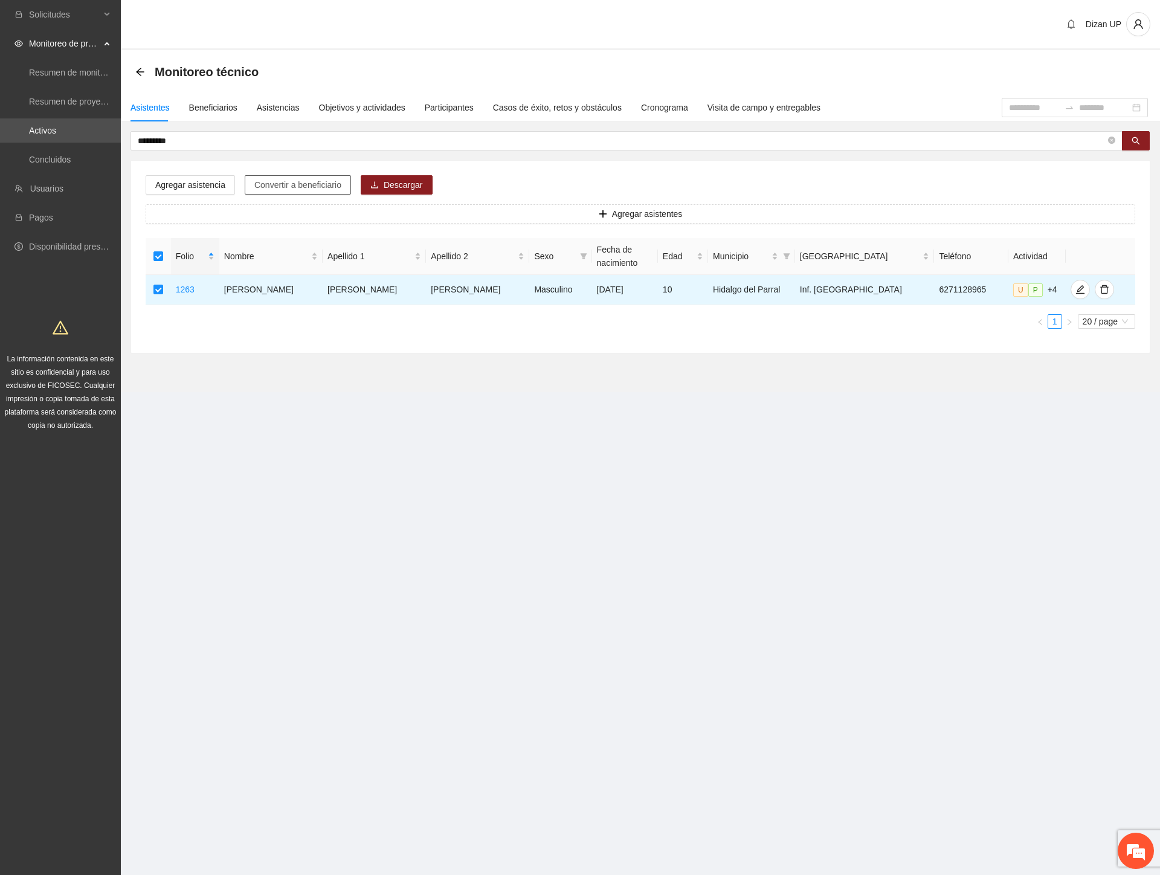
click at [314, 186] on span "Convertir a beneficiario" at bounding box center [297, 184] width 87 height 13
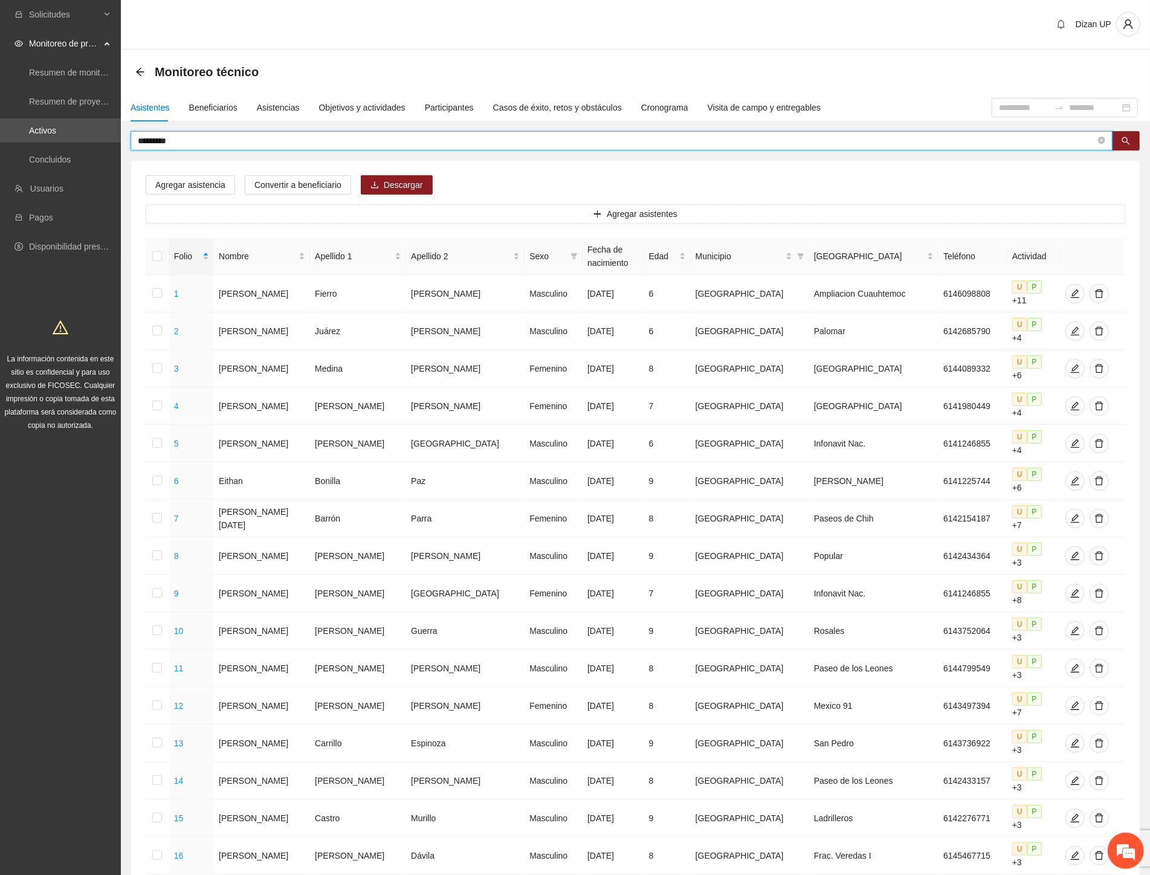
drag, startPoint x: 153, startPoint y: 135, endPoint x: -1, endPoint y: 135, distance: 154.0
click at [0, 135] on html "Solicitudes Monitoreo de proyectos Resumen de monitoreo Resumen de proyectos ap…" at bounding box center [575, 437] width 1150 height 875
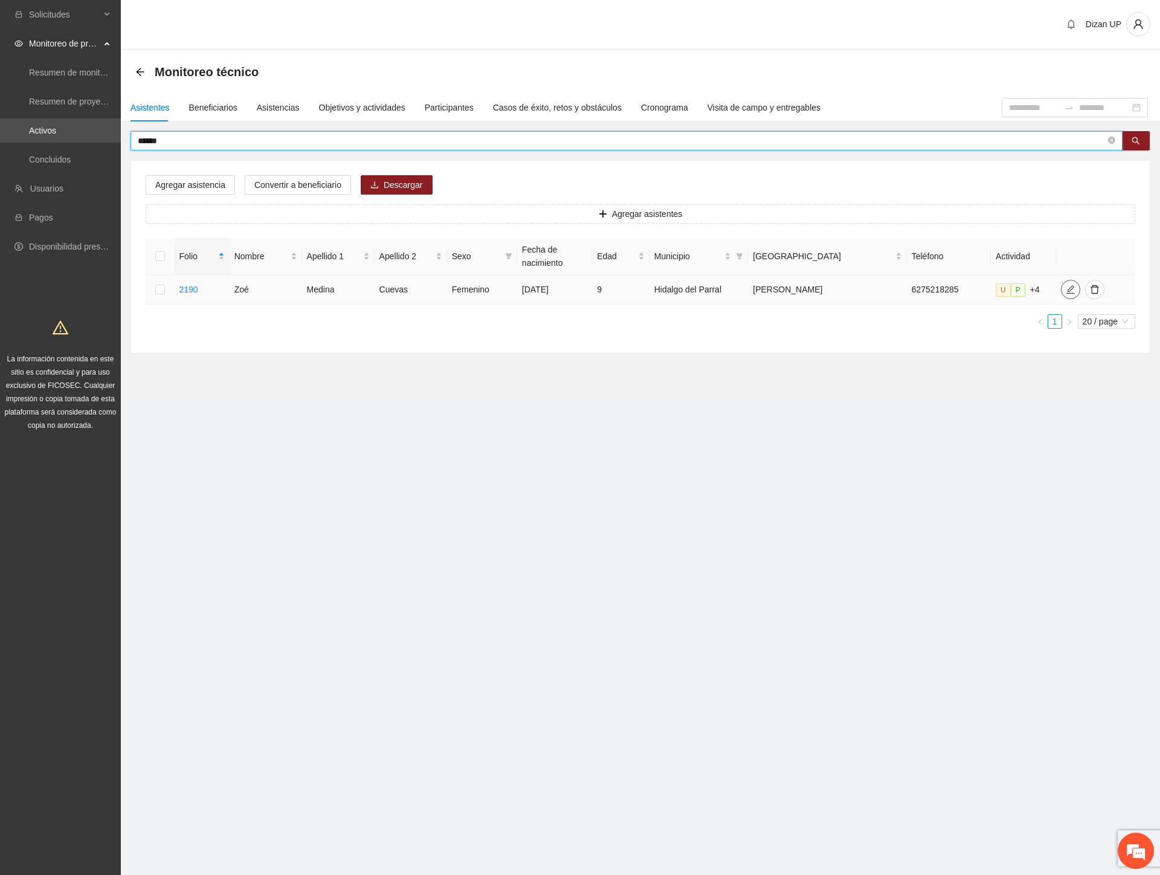
click at [1068, 288] on icon "edit" at bounding box center [1071, 290] width 10 height 10
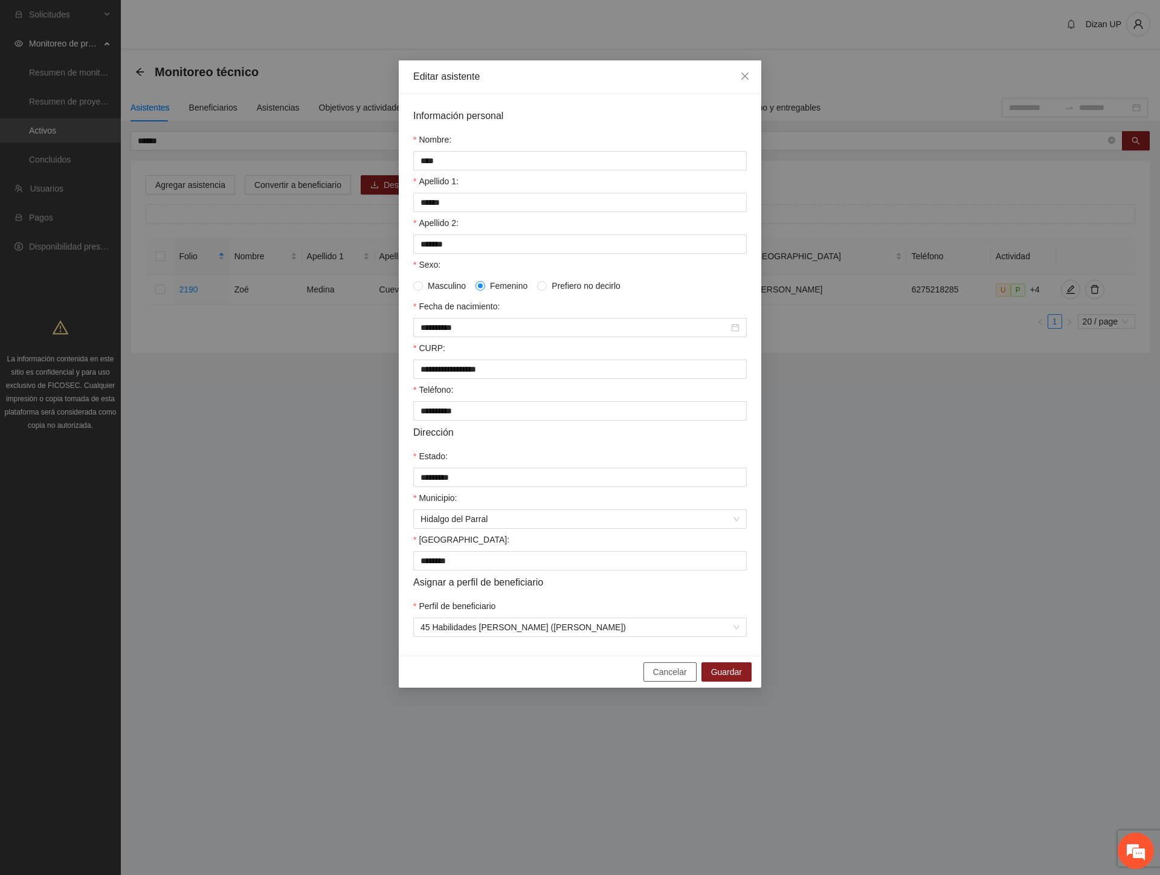
click at [666, 678] on span "Cancelar" at bounding box center [670, 671] width 34 height 13
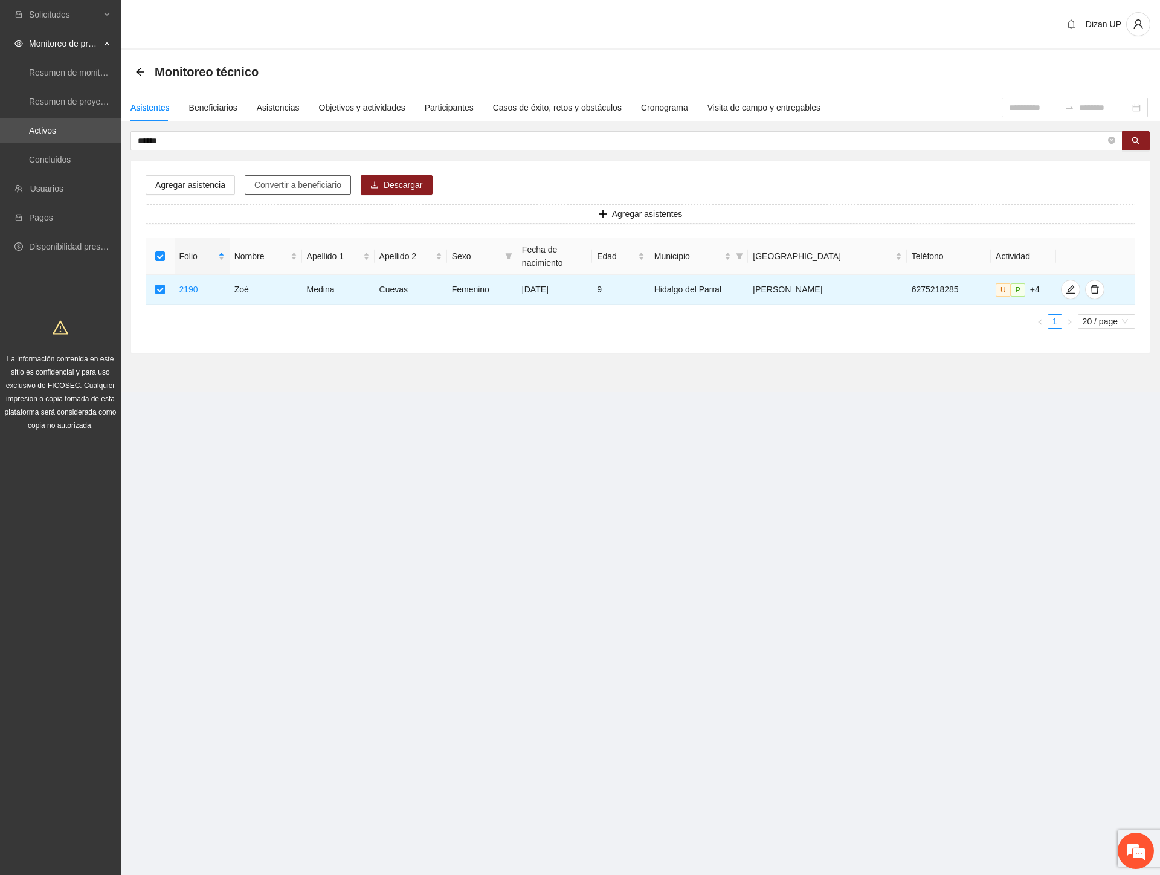
click at [276, 176] on button "Convertir a beneficiario" at bounding box center [298, 184] width 106 height 19
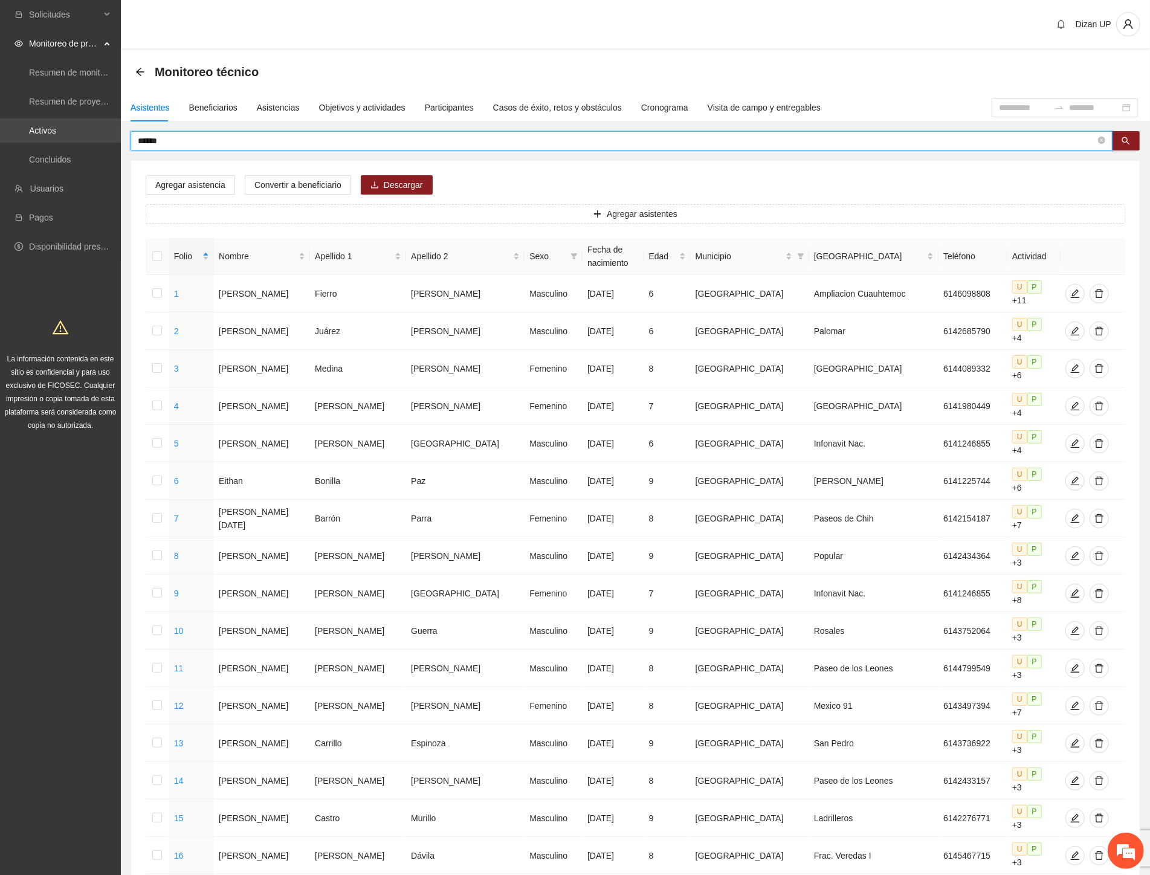
drag, startPoint x: 170, startPoint y: 137, endPoint x: 65, endPoint y: 141, distance: 105.2
click at [65, 141] on section "Solicitudes Monitoreo de proyectos Resumen de monitoreo Resumen de proyectos ap…" at bounding box center [575, 572] width 1150 height 1145
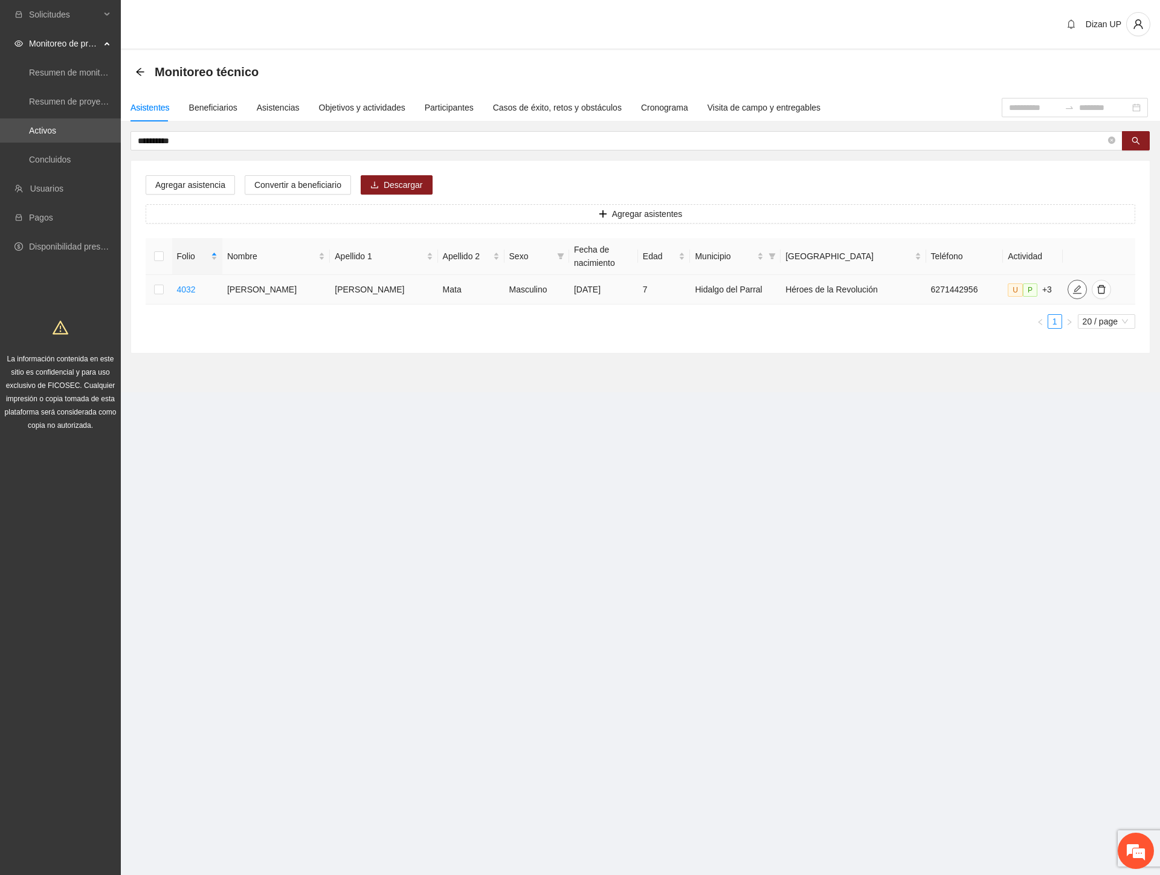
click at [1068, 293] on span "edit" at bounding box center [1077, 290] width 18 height 10
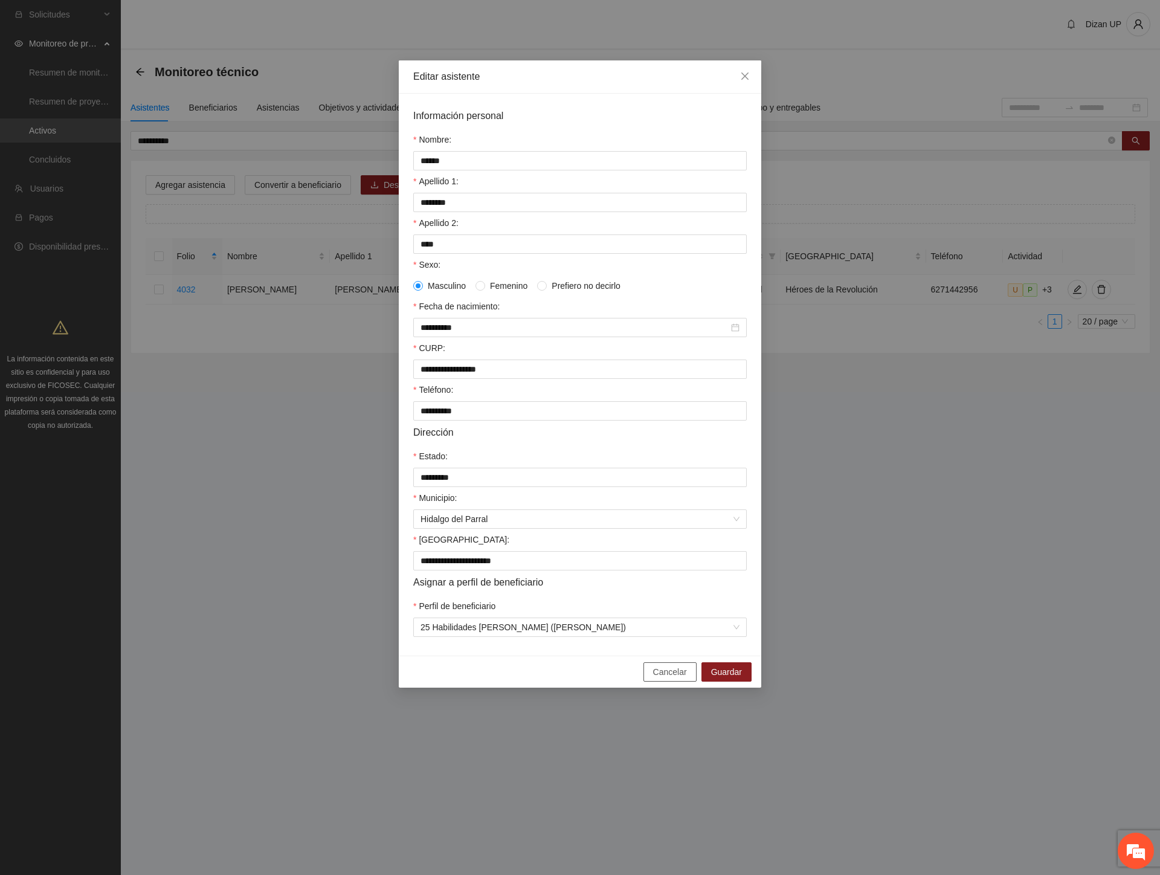
click at [655, 678] on span "Cancelar" at bounding box center [670, 671] width 34 height 13
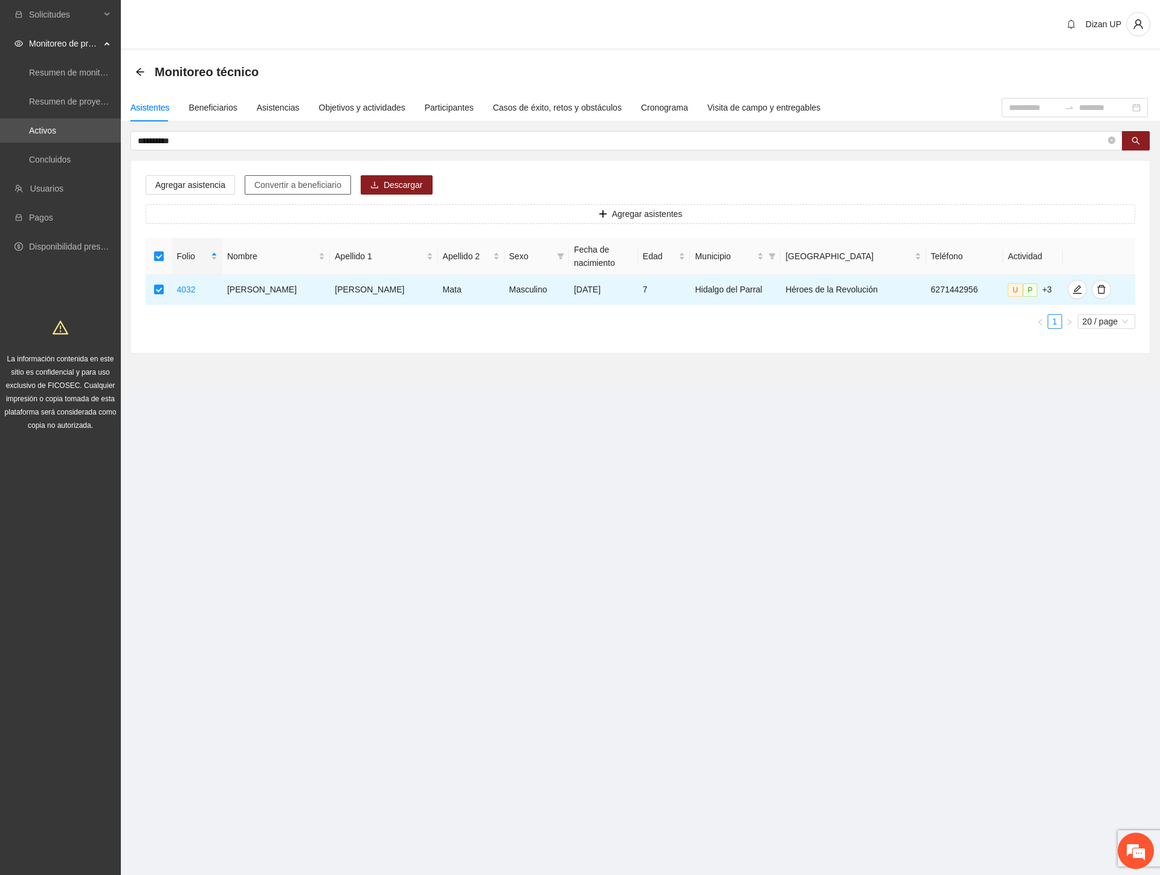
click at [273, 185] on span "Convertir a beneficiario" at bounding box center [297, 184] width 87 height 13
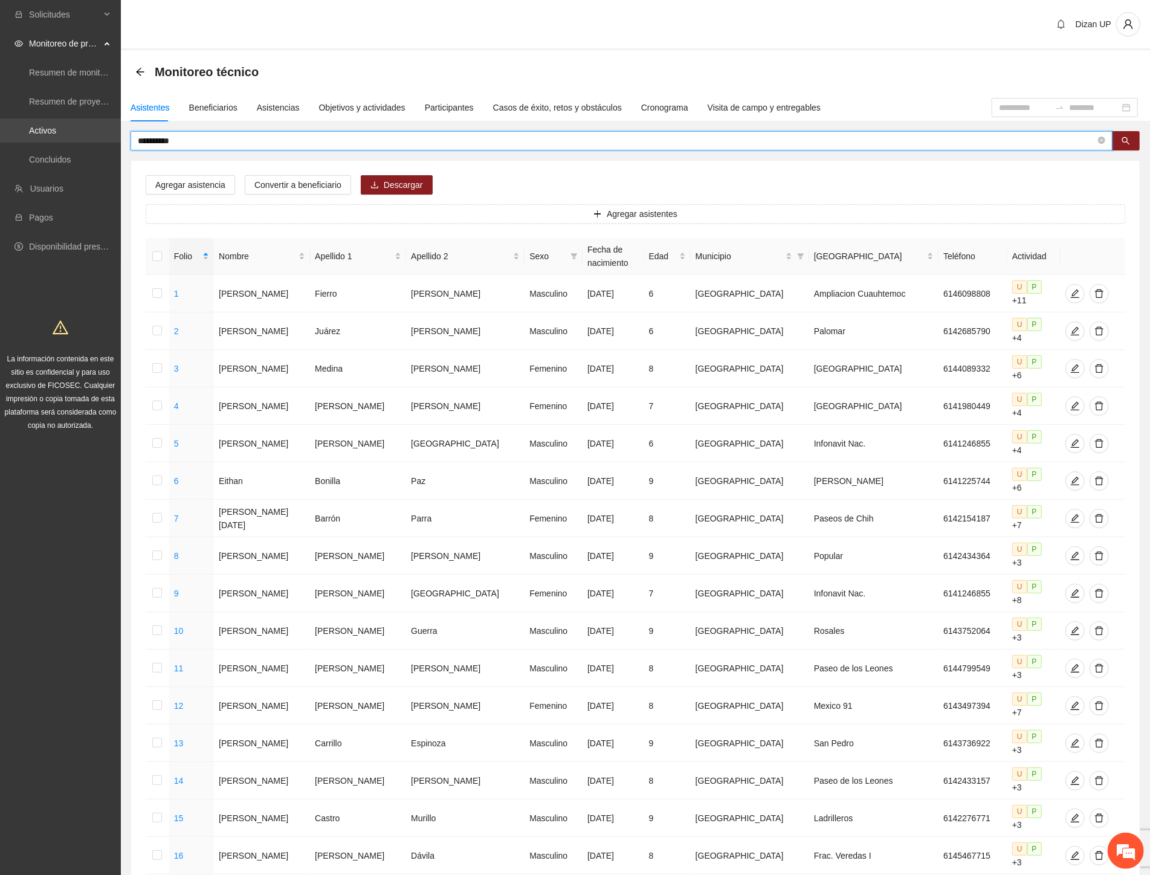
drag, startPoint x: 173, startPoint y: 139, endPoint x: 121, endPoint y: 137, distance: 52.0
click at [119, 137] on section "**********" at bounding box center [575, 572] width 1150 height 1145
type input "********"
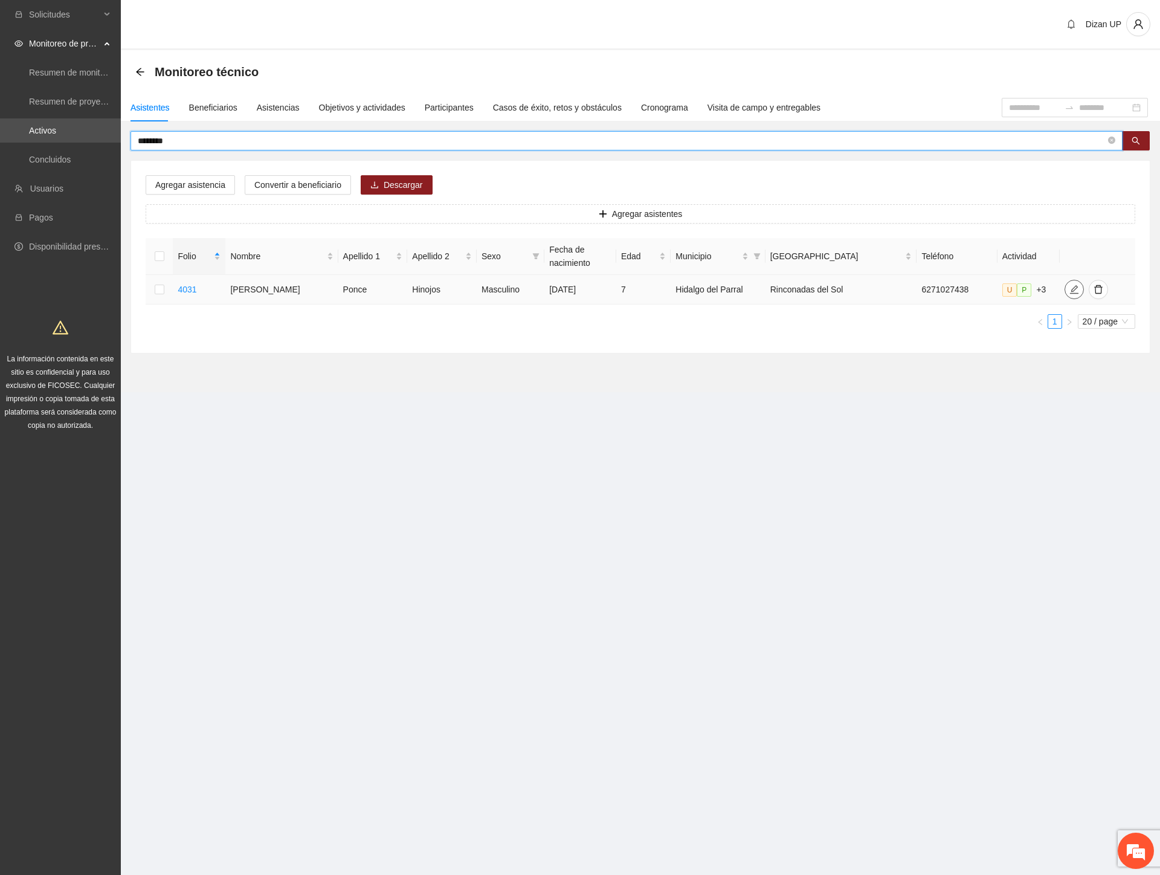
click at [1070, 288] on icon "edit" at bounding box center [1074, 289] width 8 height 8
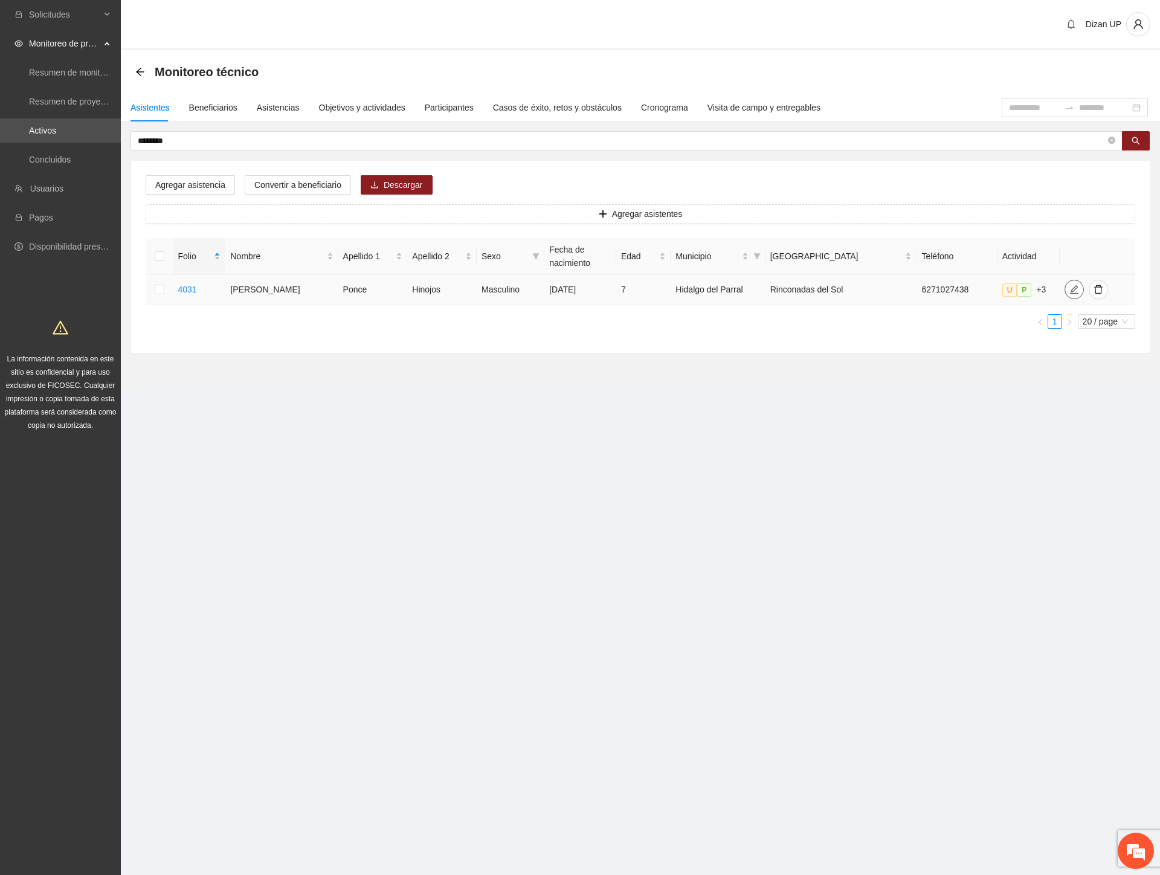
type input "**********"
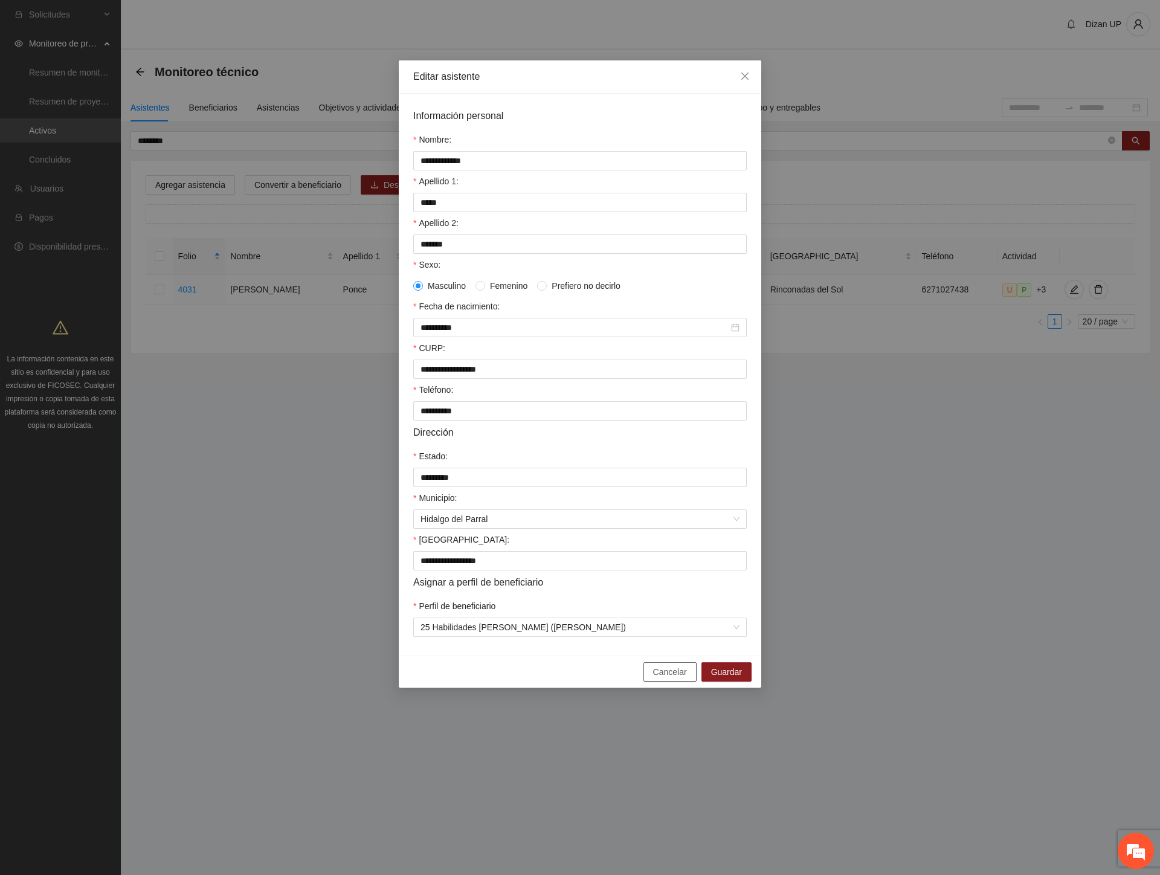
click at [663, 678] on span "Cancelar" at bounding box center [670, 671] width 34 height 13
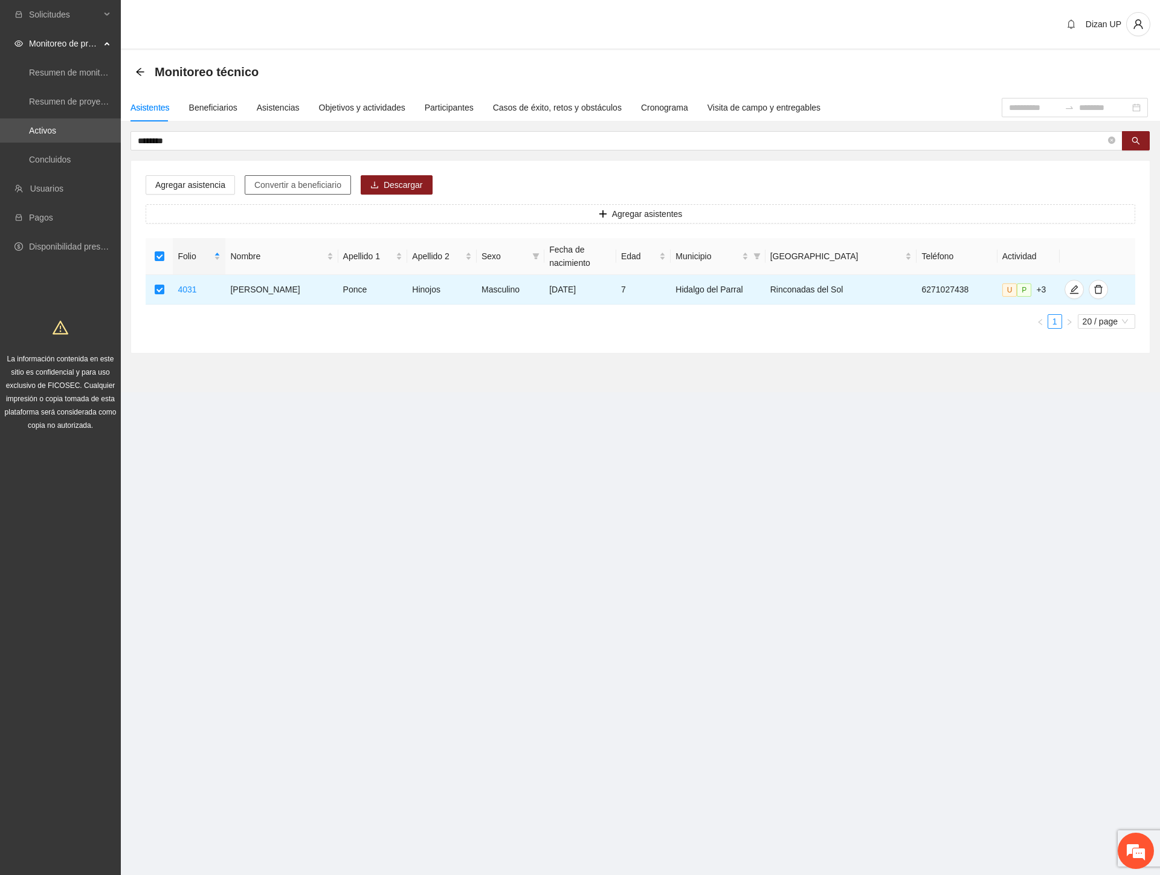
click at [283, 184] on span "Convertir a beneficiario" at bounding box center [297, 184] width 87 height 13
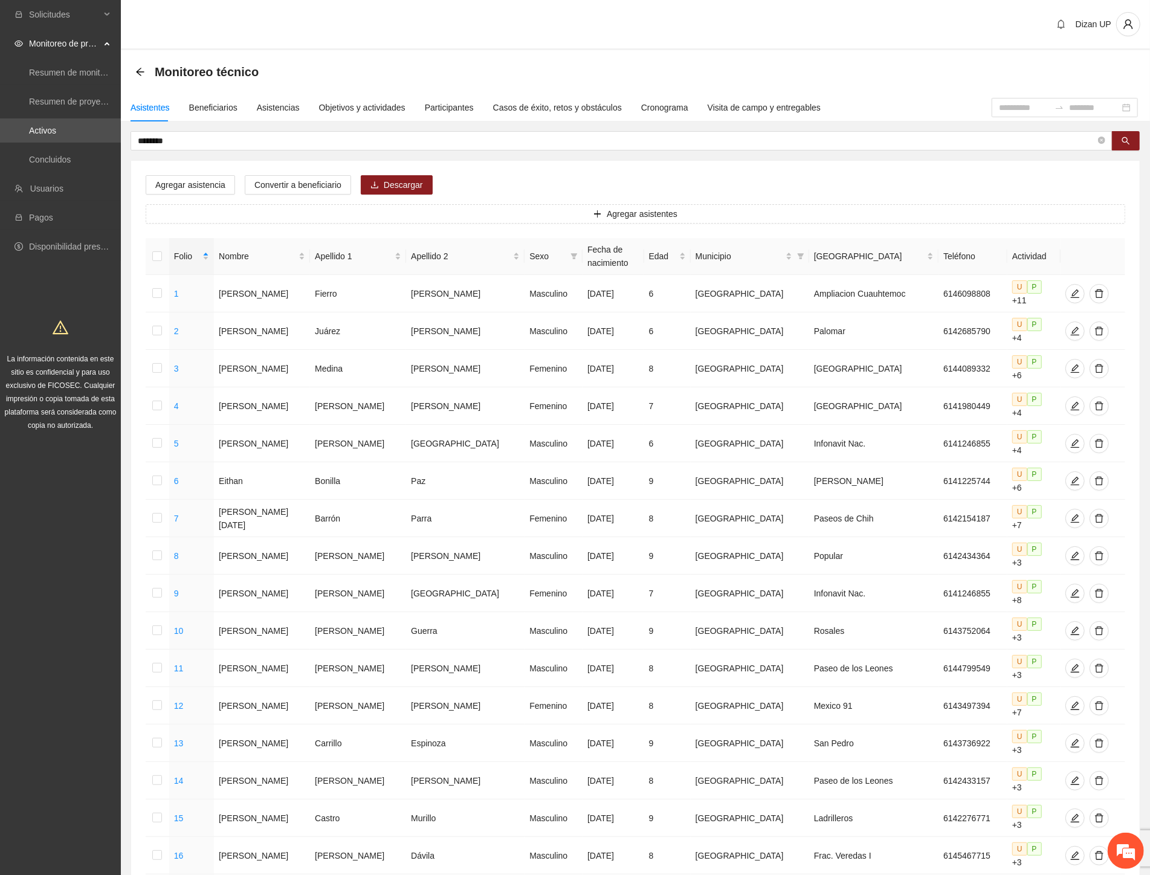
drag, startPoint x: 194, startPoint y: 141, endPoint x: 48, endPoint y: 143, distance: 145.6
click at [48, 143] on section "Solicitudes Monitoreo de proyectos Resumen de monitoreo Resumen de proyectos ap…" at bounding box center [575, 572] width 1150 height 1145
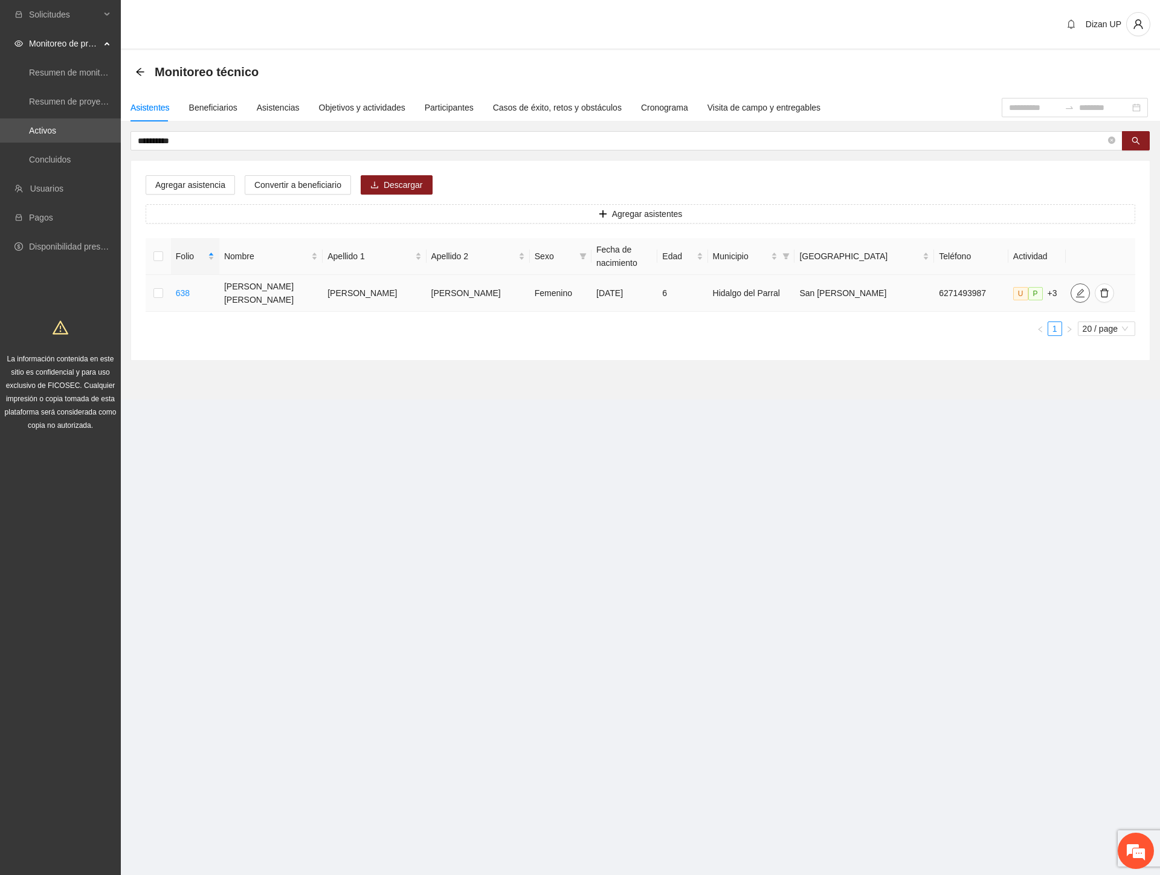
click at [1071, 290] on span "edit" at bounding box center [1080, 293] width 18 height 10
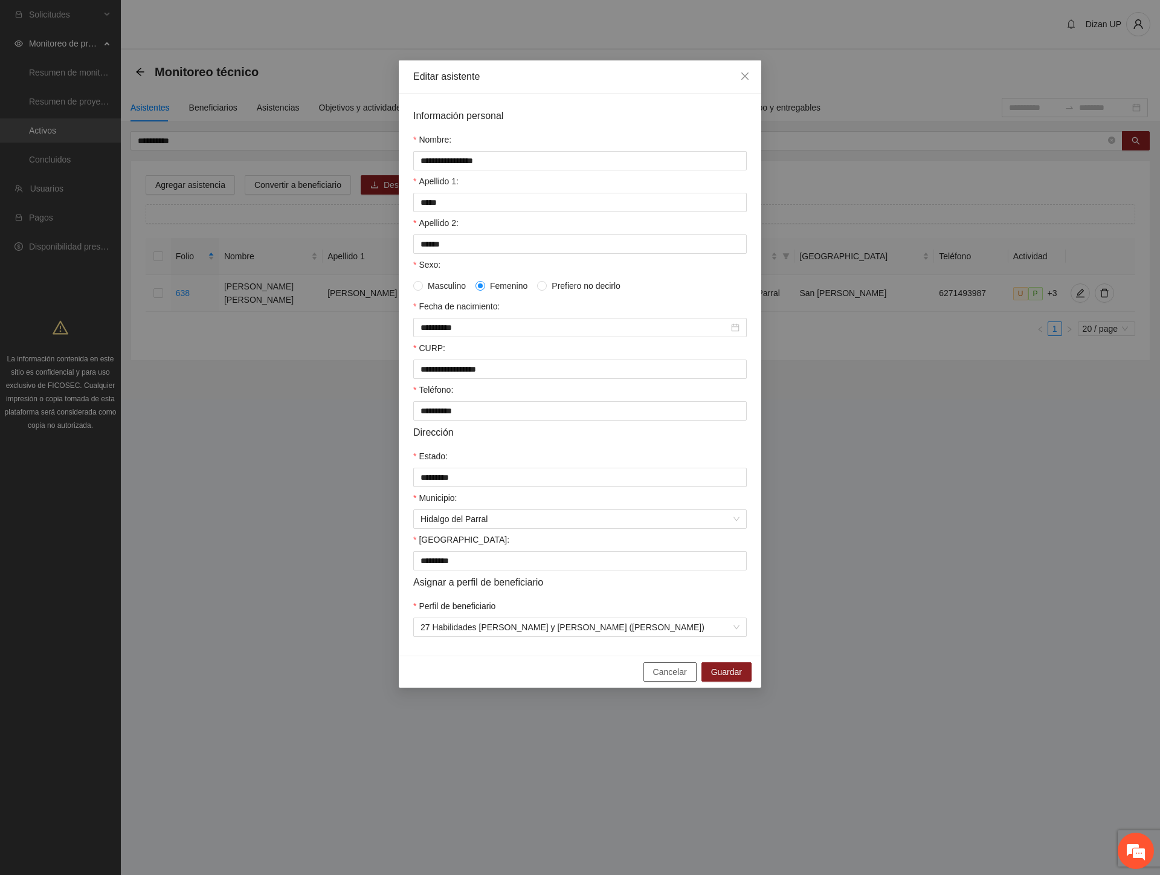
click at [671, 678] on span "Cancelar" at bounding box center [670, 671] width 34 height 13
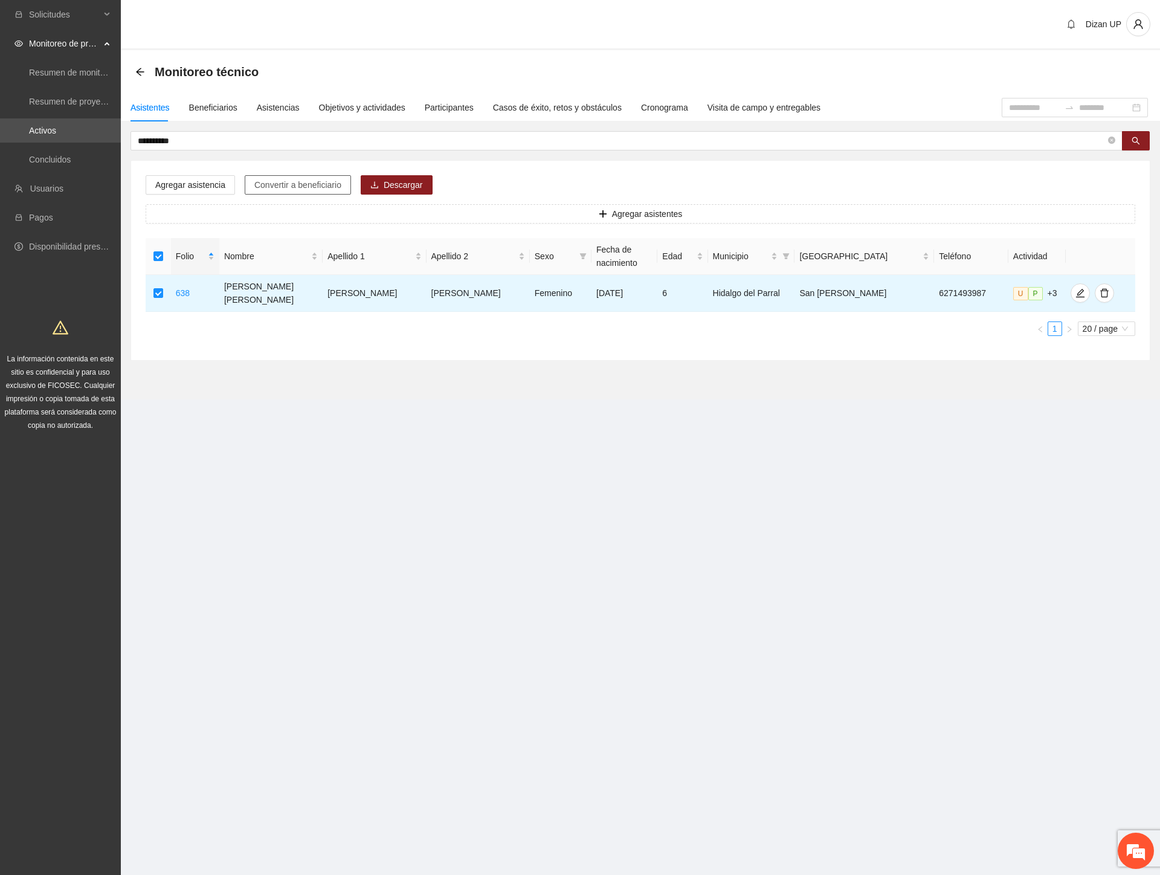
click at [296, 186] on span "Convertir a beneficiario" at bounding box center [297, 184] width 87 height 13
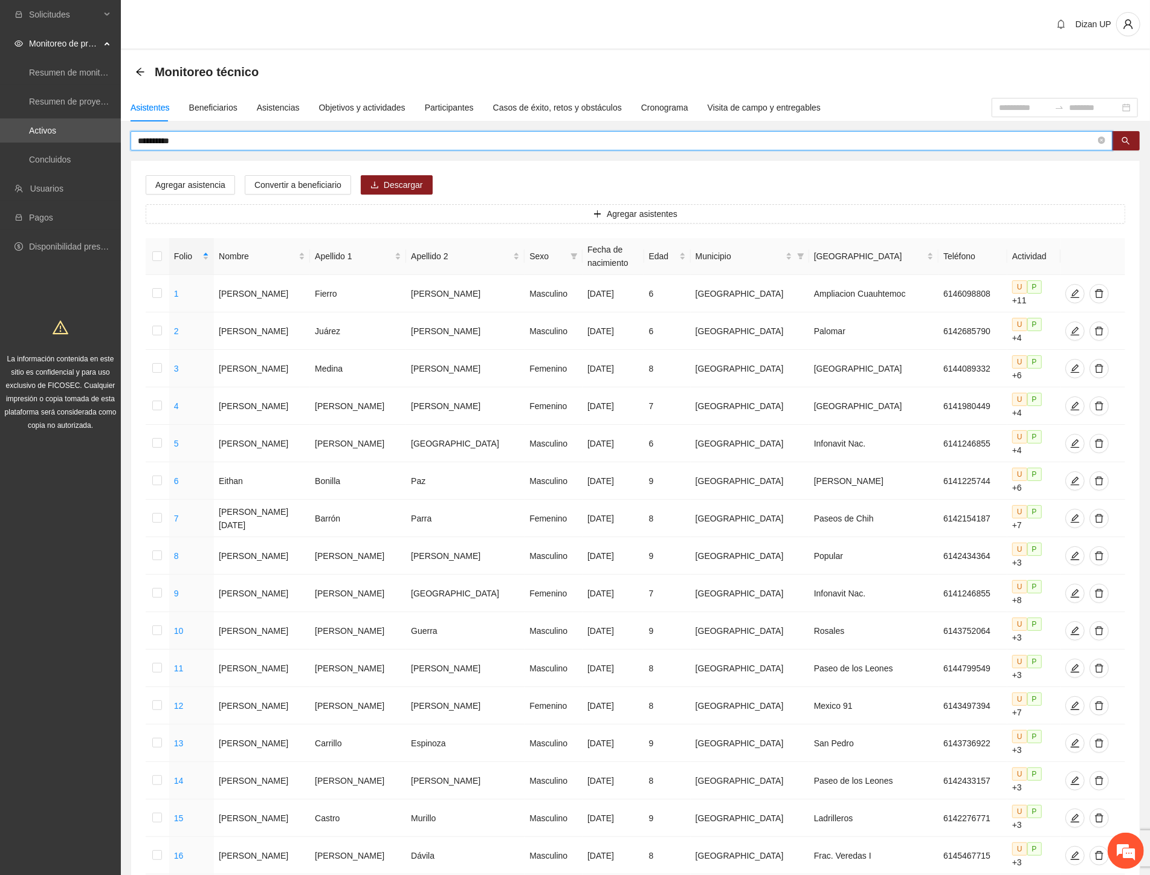
drag, startPoint x: 185, startPoint y: 144, endPoint x: -1, endPoint y: 155, distance: 187.0
click at [0, 155] on html "**********" at bounding box center [575, 437] width 1150 height 875
type input "********"
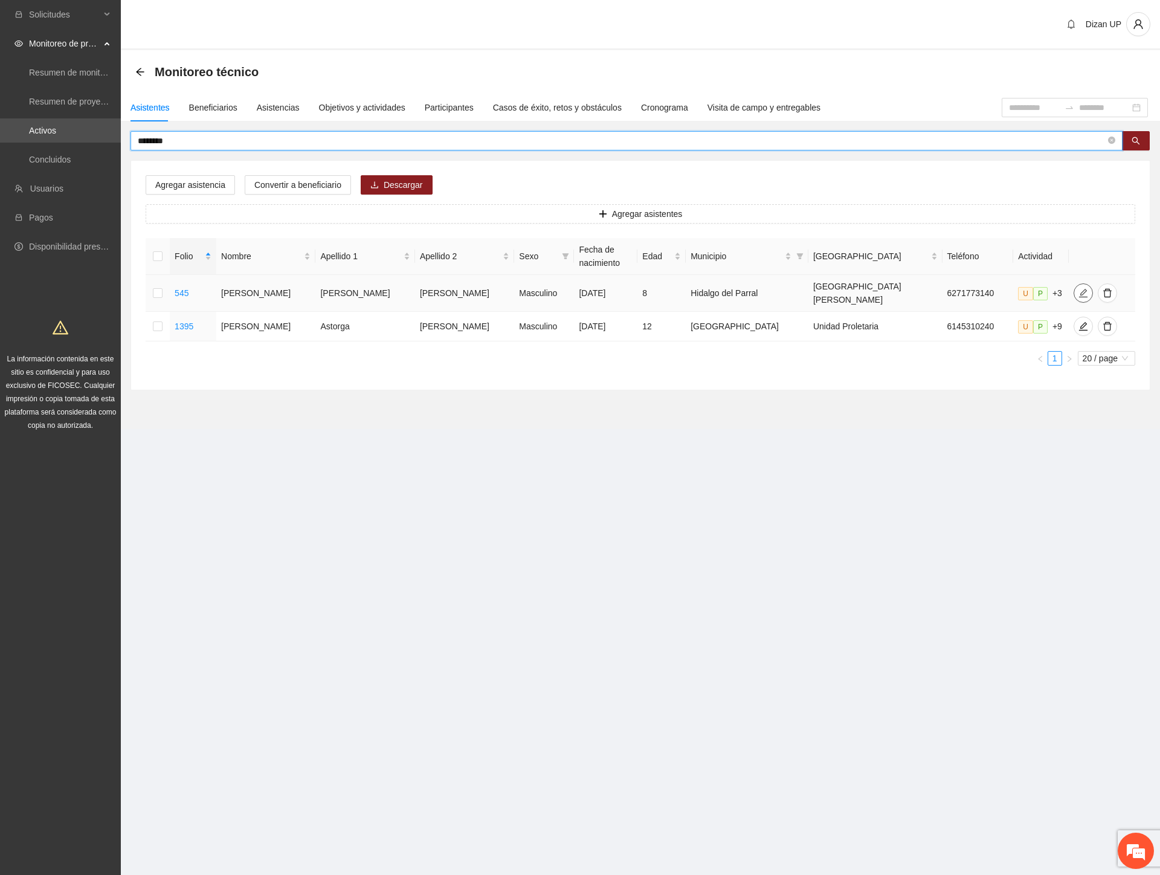
click at [1078, 291] on icon "edit" at bounding box center [1083, 293] width 10 height 10
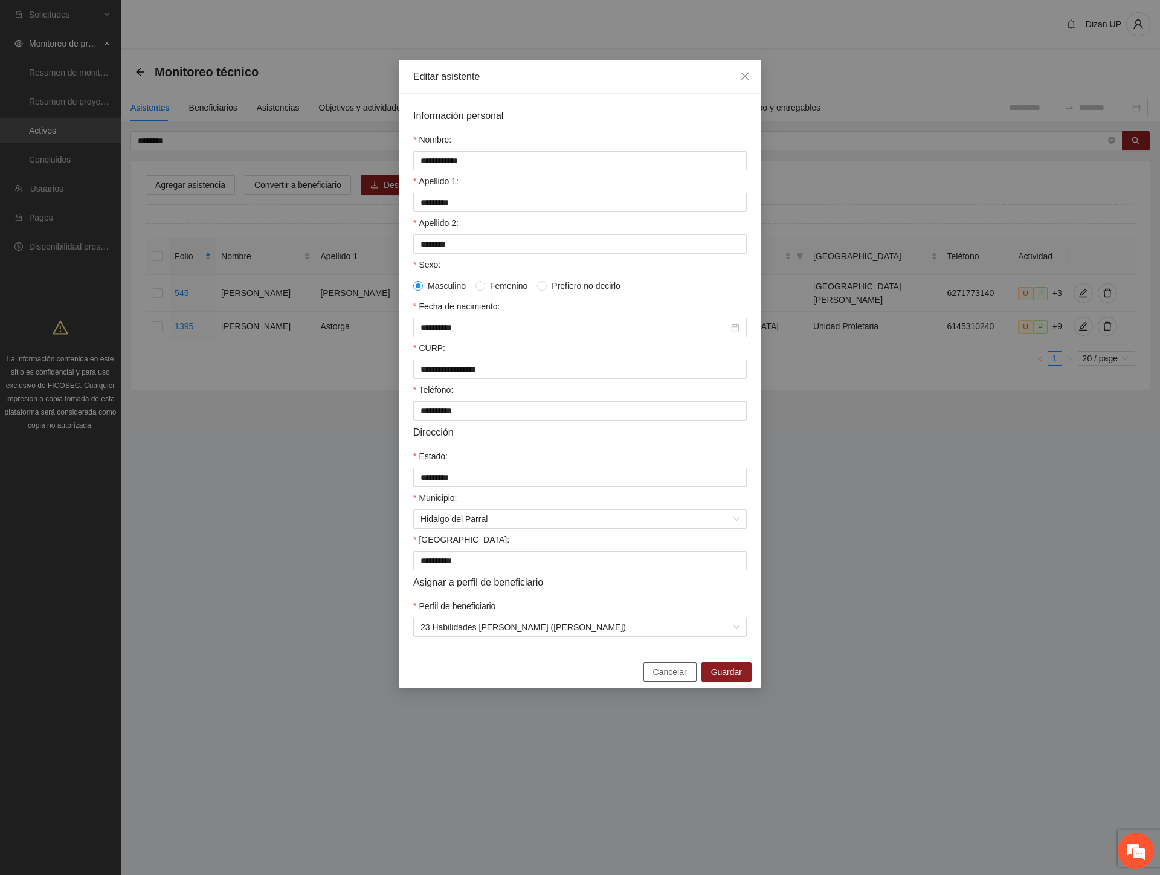
click at [661, 678] on span "Cancelar" at bounding box center [670, 671] width 34 height 13
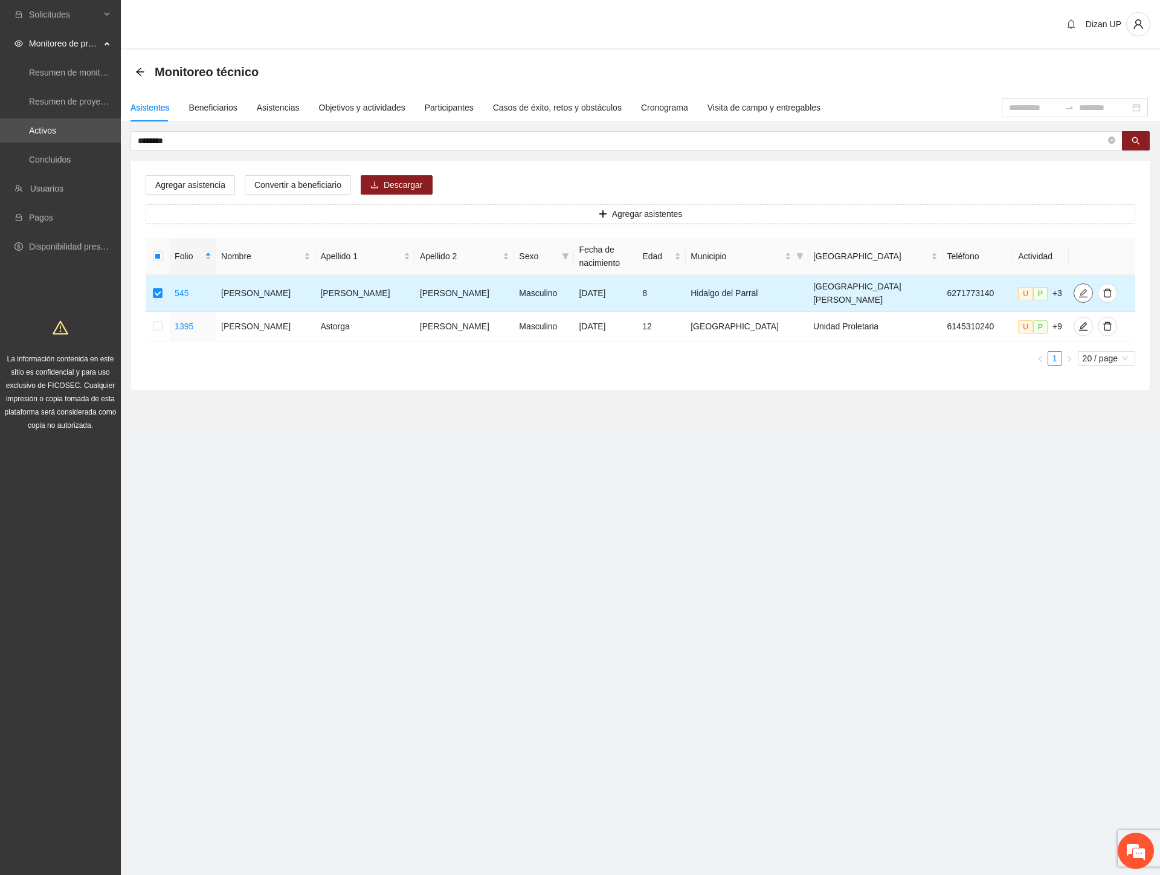
click at [1074, 291] on span "edit" at bounding box center [1083, 293] width 18 height 10
type input "**********"
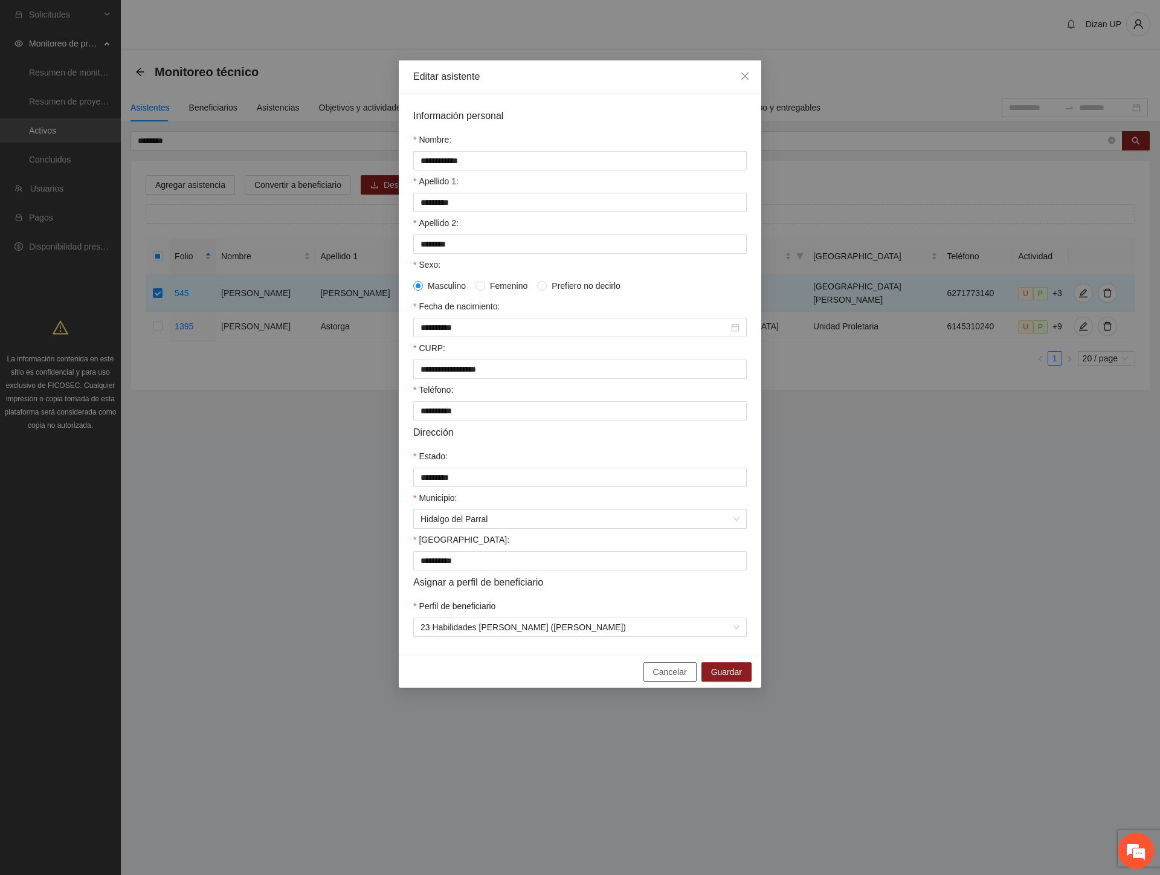
click at [655, 678] on span "Cancelar" at bounding box center [670, 671] width 34 height 13
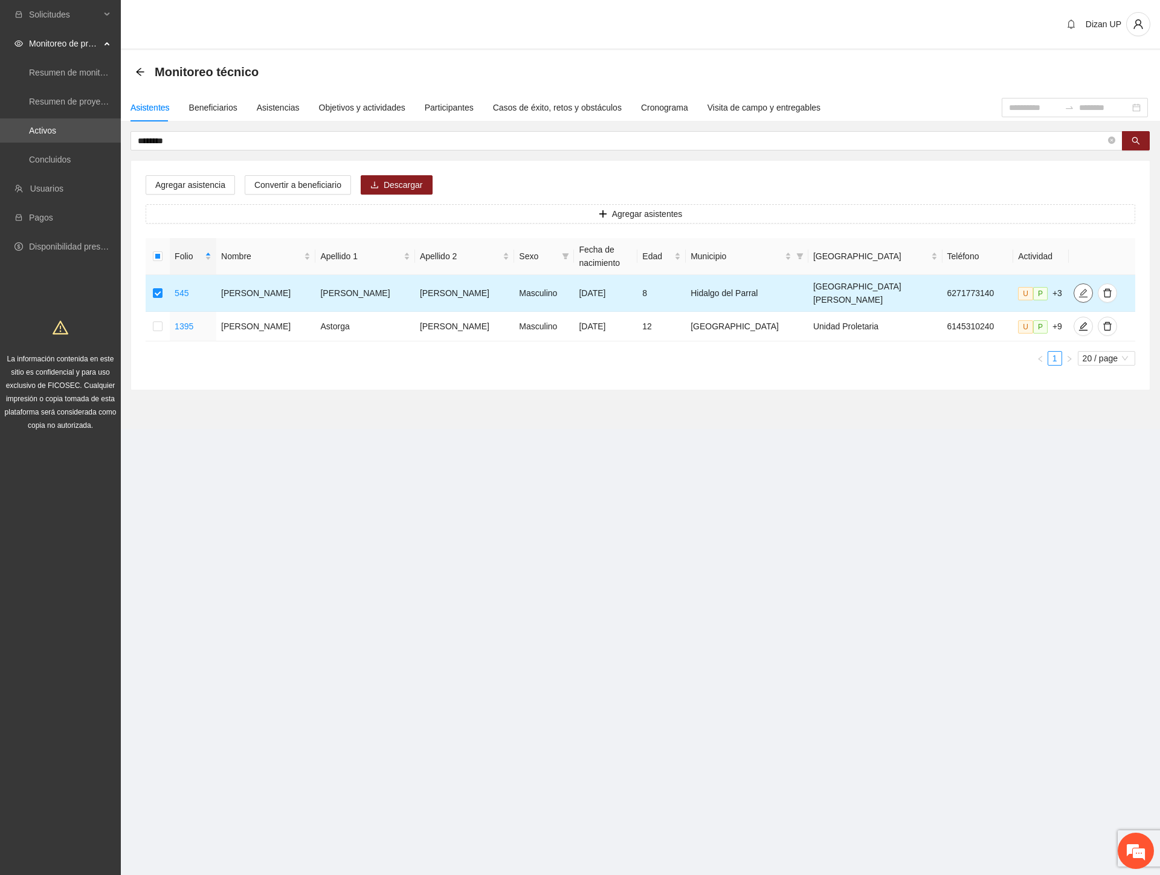
click at [1078, 290] on icon "edit" at bounding box center [1083, 293] width 10 height 10
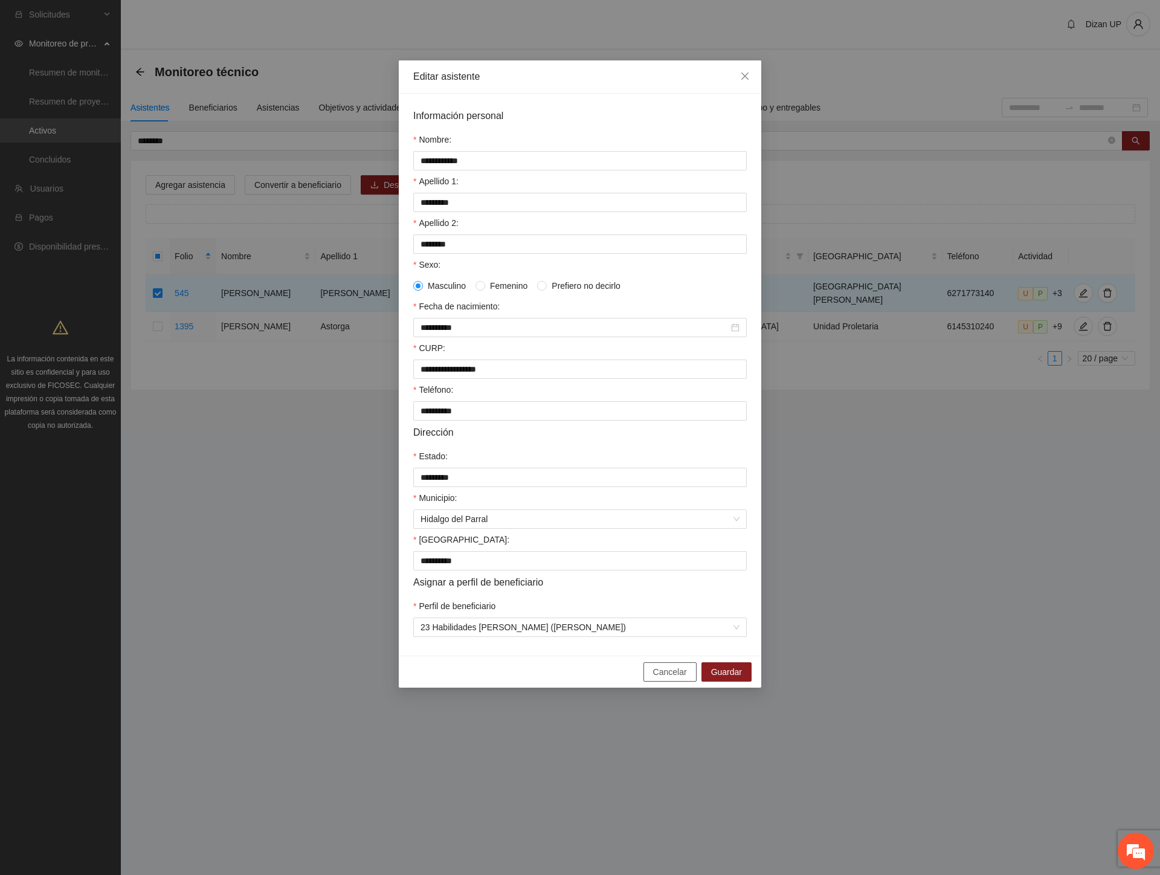
click at [675, 678] on span "Cancelar" at bounding box center [670, 671] width 34 height 13
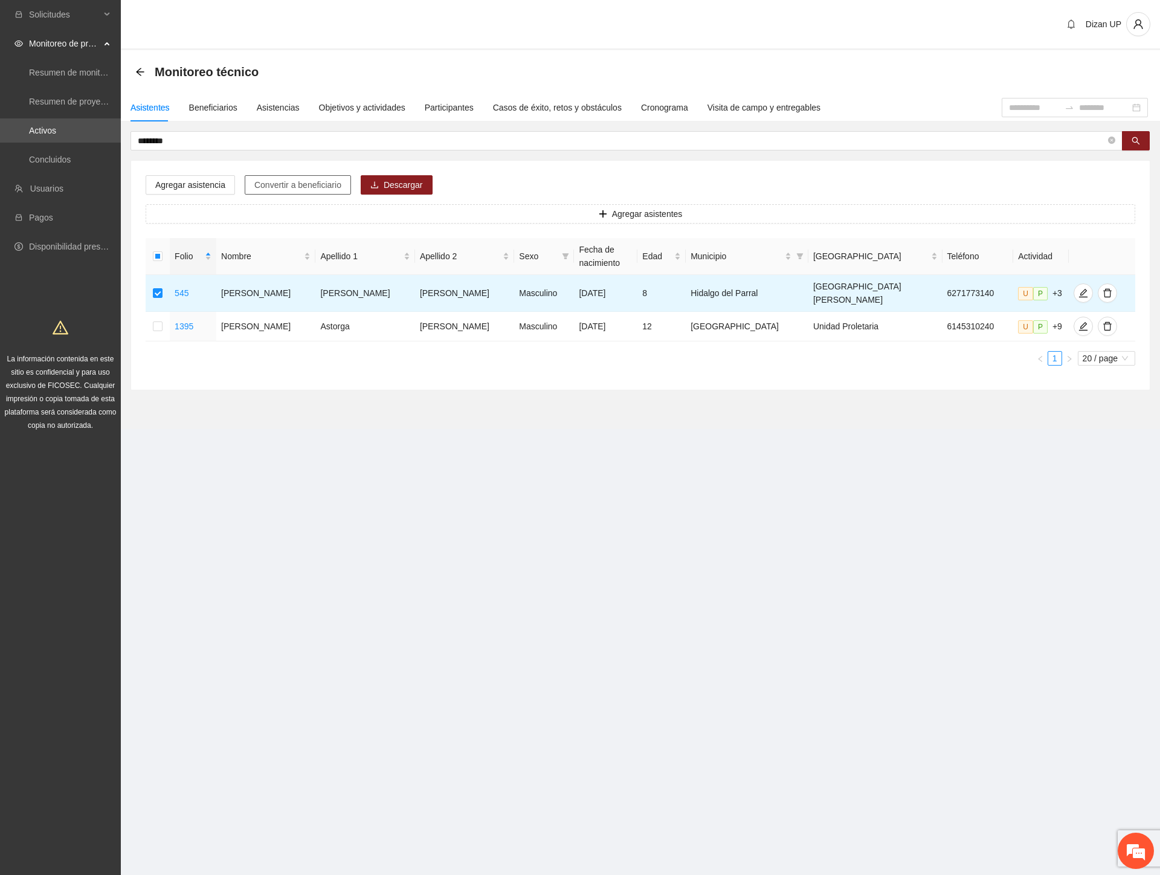
click at [312, 190] on span "Convertir a beneficiario" at bounding box center [297, 184] width 87 height 13
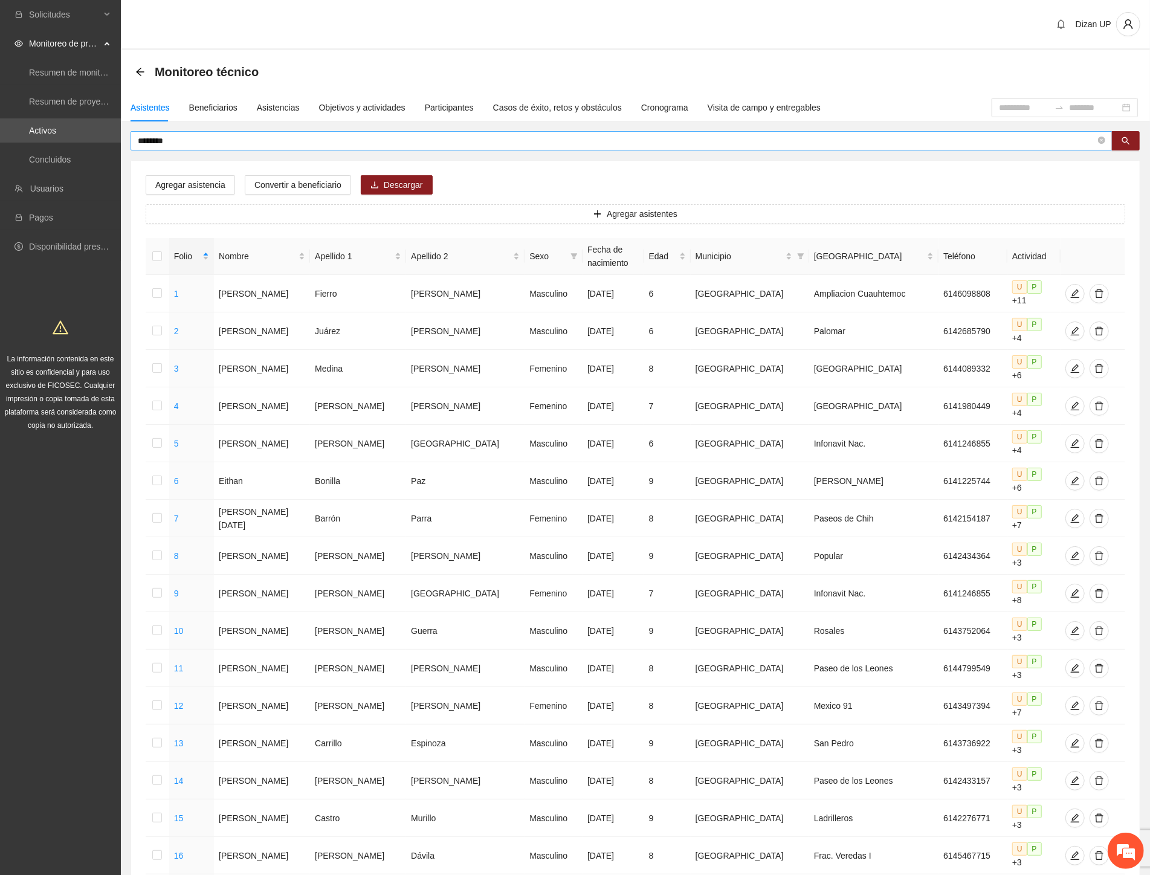
click at [186, 137] on input "********" at bounding box center [616, 140] width 957 height 13
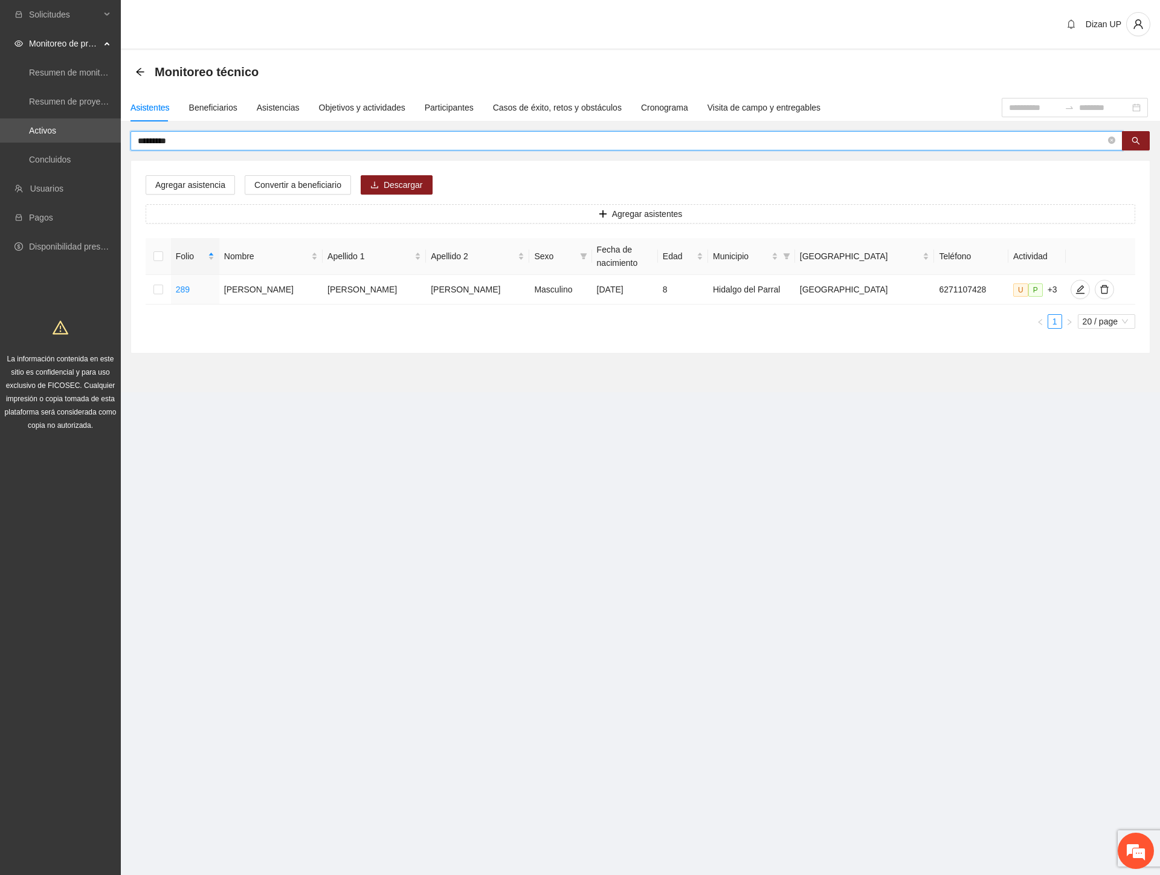
drag, startPoint x: 151, startPoint y: 140, endPoint x: 137, endPoint y: 138, distance: 14.0
click at [138, 138] on input "*********" at bounding box center [622, 140] width 968 height 13
click at [142, 138] on input "*********" at bounding box center [622, 140] width 968 height 13
type input "*********"
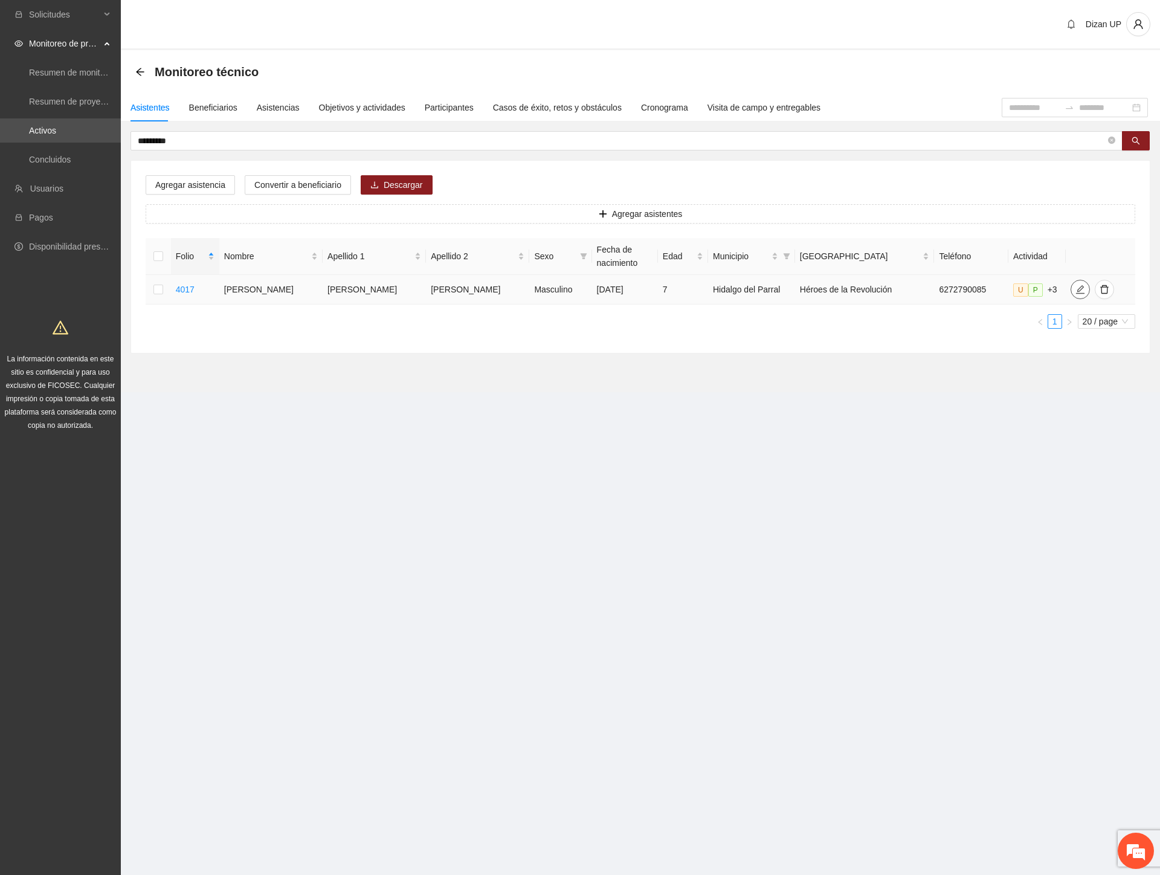
click at [1076, 294] on icon "edit" at bounding box center [1080, 289] width 8 height 8
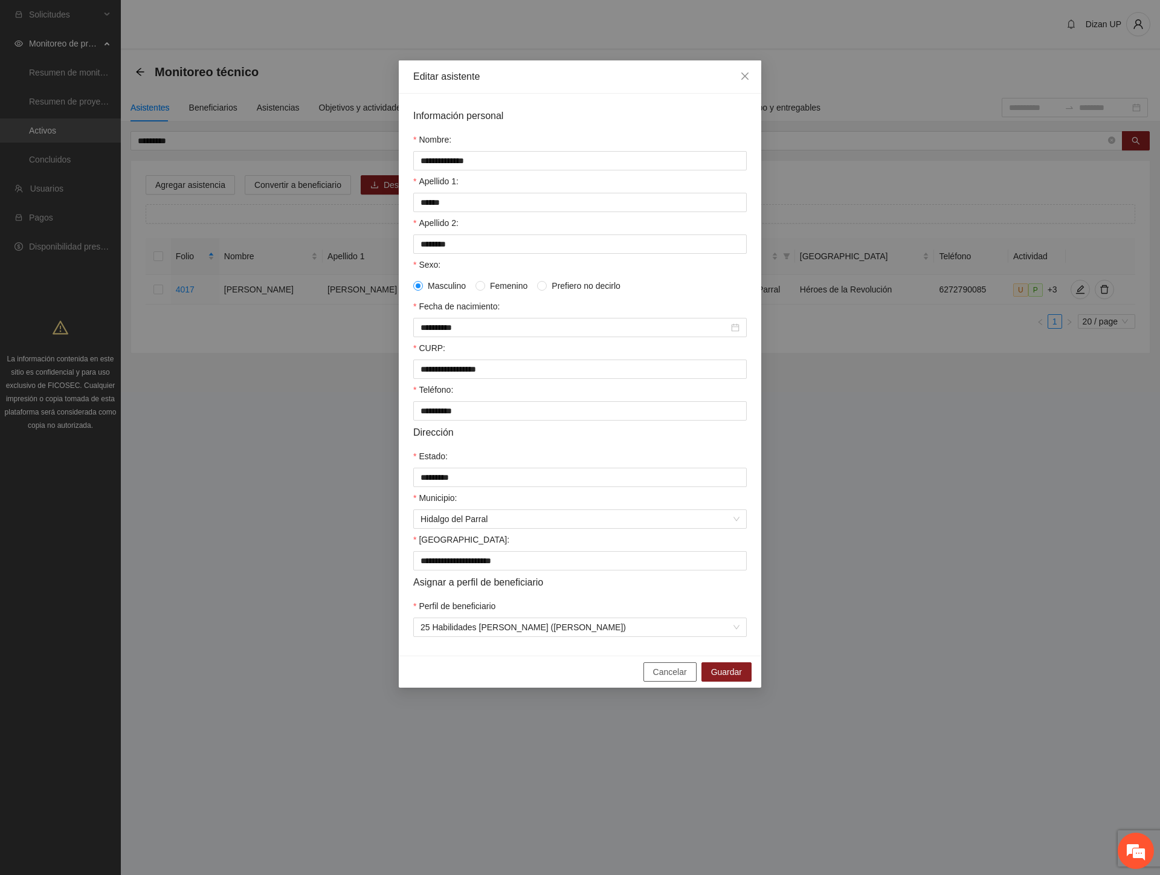
drag, startPoint x: 672, startPoint y: 684, endPoint x: 441, endPoint y: 451, distance: 327.6
click at [671, 678] on span "Cancelar" at bounding box center [670, 671] width 34 height 13
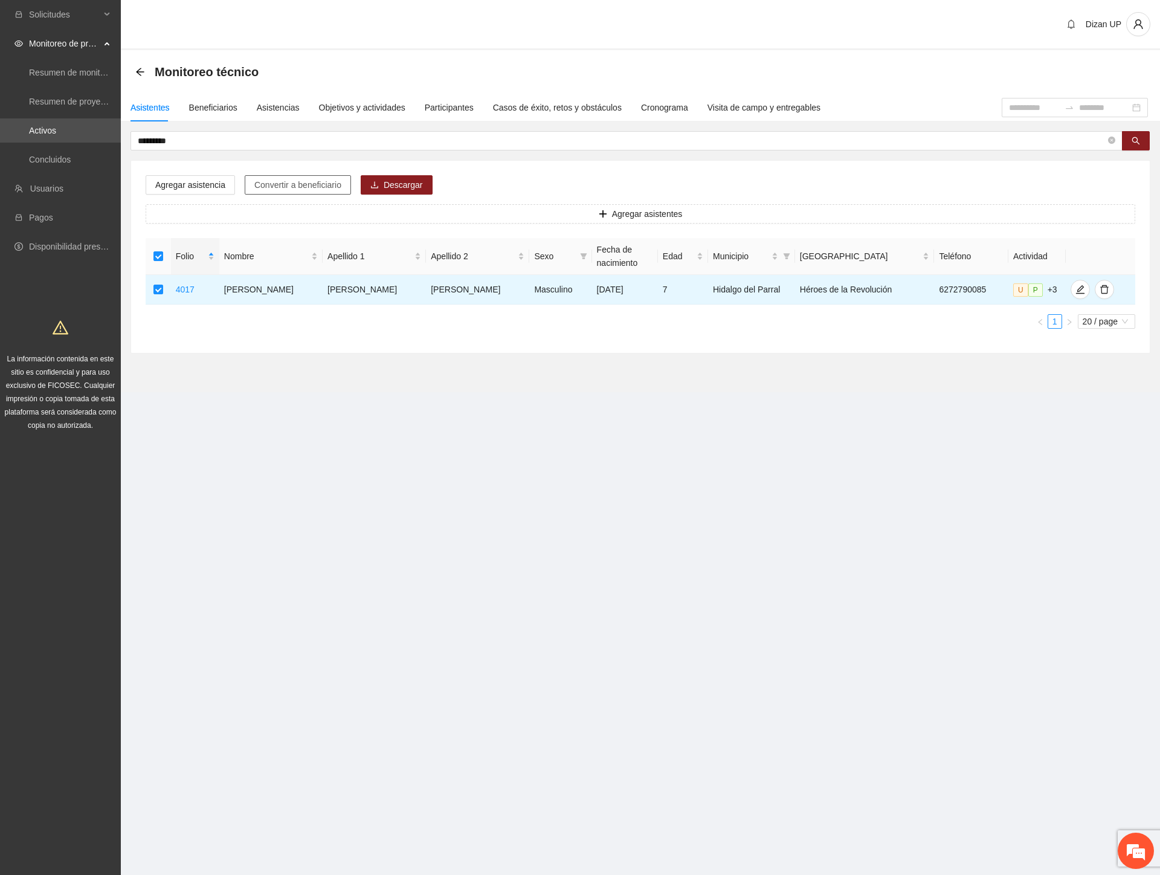
click at [262, 184] on span "Convertir a beneficiario" at bounding box center [297, 184] width 87 height 13
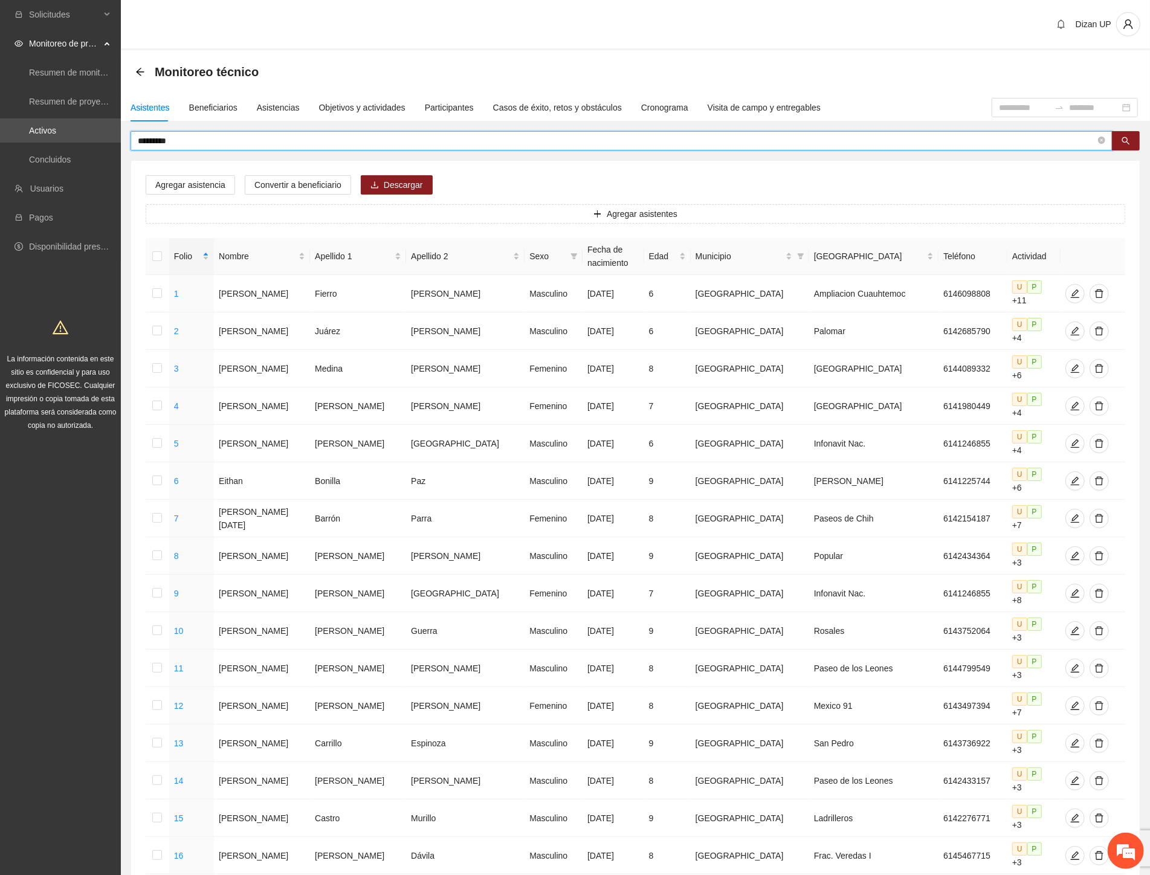
click at [203, 138] on input "*********" at bounding box center [616, 140] width 957 height 13
click at [200, 106] on div "Beneficiarios" at bounding box center [213, 107] width 48 height 13
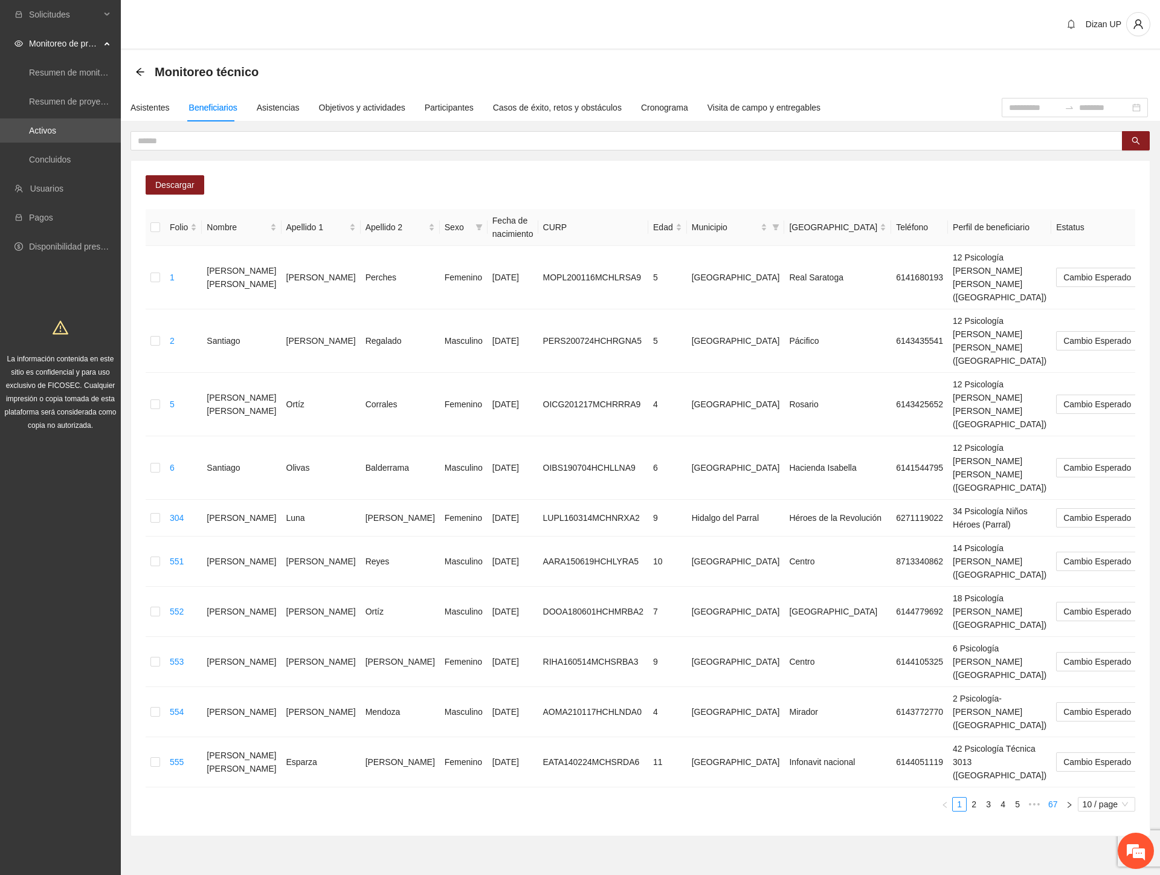
click at [1051, 797] on link "67" at bounding box center [1052, 803] width 17 height 13
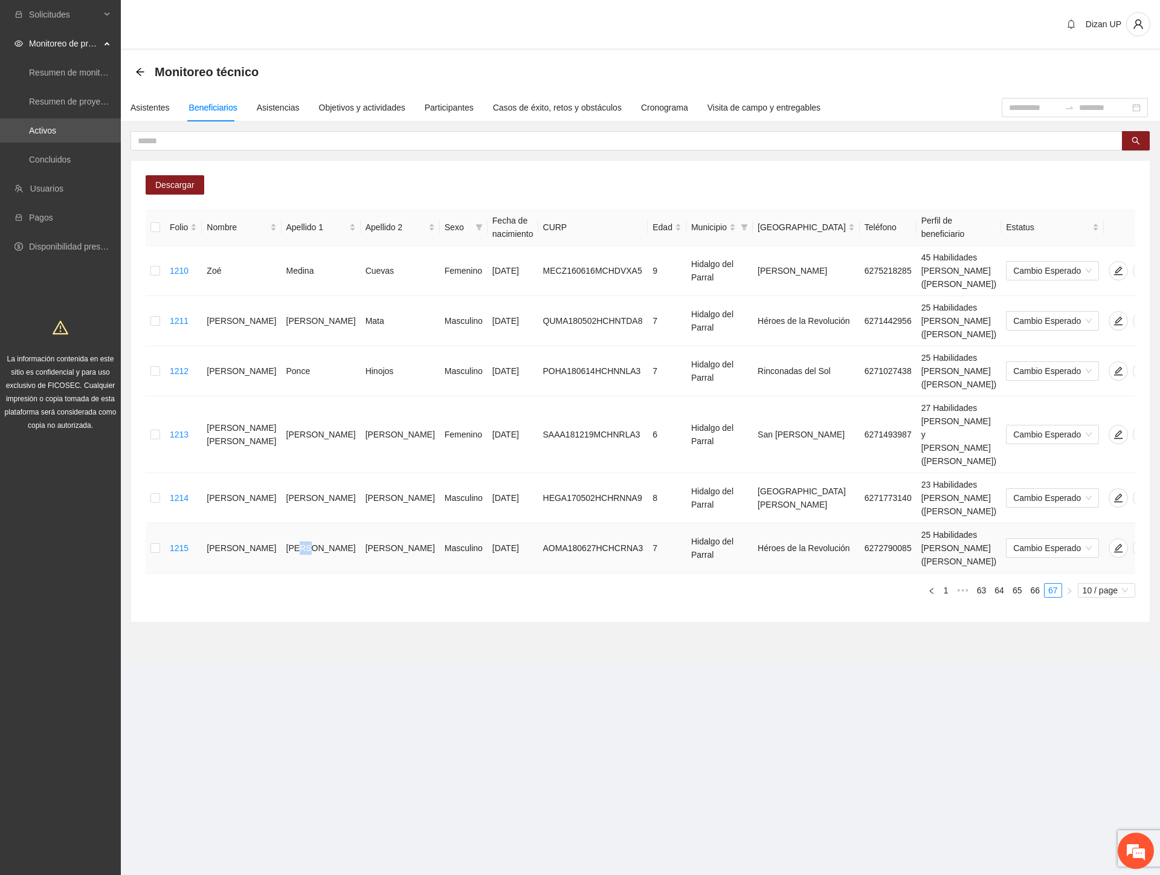
drag, startPoint x: 272, startPoint y: 470, endPoint x: 278, endPoint y: 472, distance: 7.1
click at [282, 523] on td "[PERSON_NAME]" at bounding box center [321, 548] width 79 height 50
drag, startPoint x: 218, startPoint y: 458, endPoint x: 430, endPoint y: 467, distance: 212.2
click at [430, 523] on tr "1215 [PERSON_NAME] [DATE] AOMA180627HCHCRNA3 7 [PERSON_NAME] del Parral Héroes …" at bounding box center [666, 548] width 1040 height 50
click at [860, 523] on td "6272790085" at bounding box center [888, 548] width 57 height 50
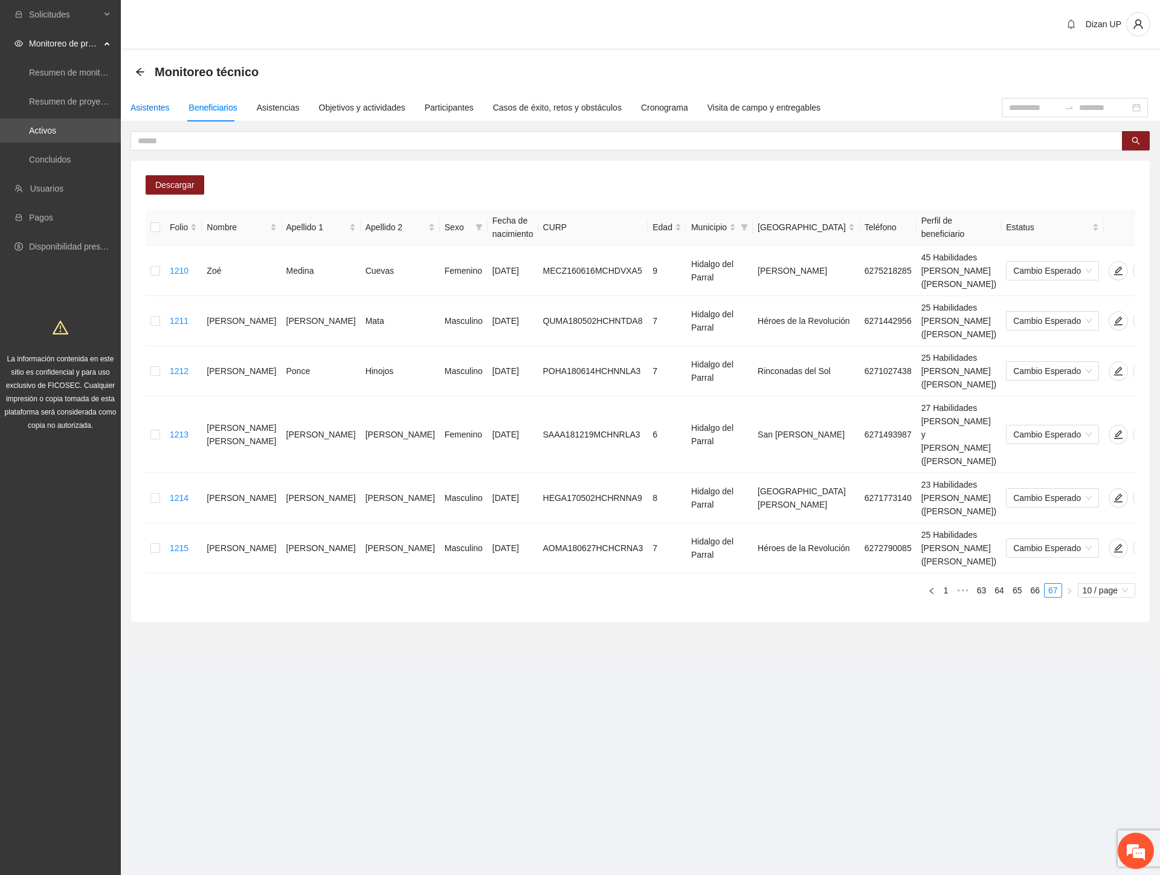
click at [141, 106] on div "Asistentes" at bounding box center [149, 107] width 39 height 13
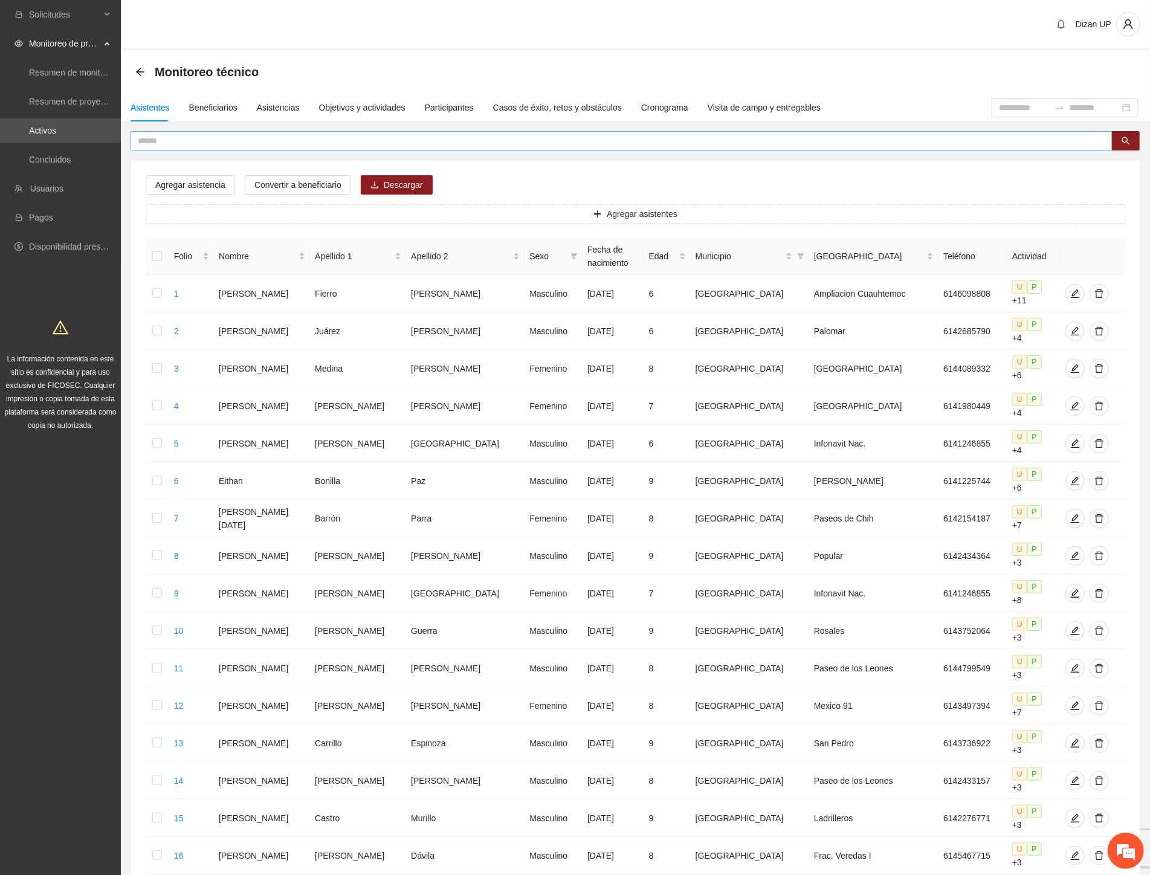
click at [263, 141] on input "text" at bounding box center [616, 140] width 957 height 13
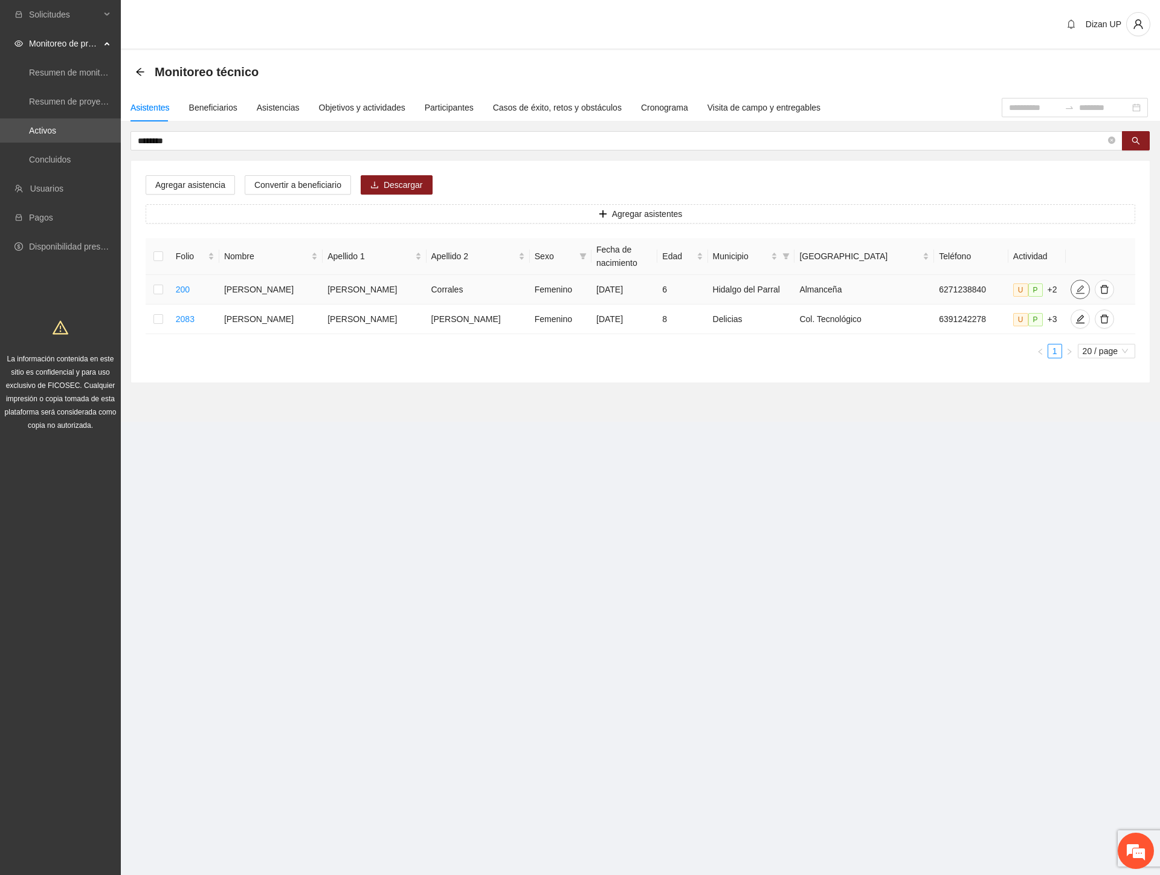
click at [1075, 288] on icon "edit" at bounding box center [1080, 290] width 10 height 10
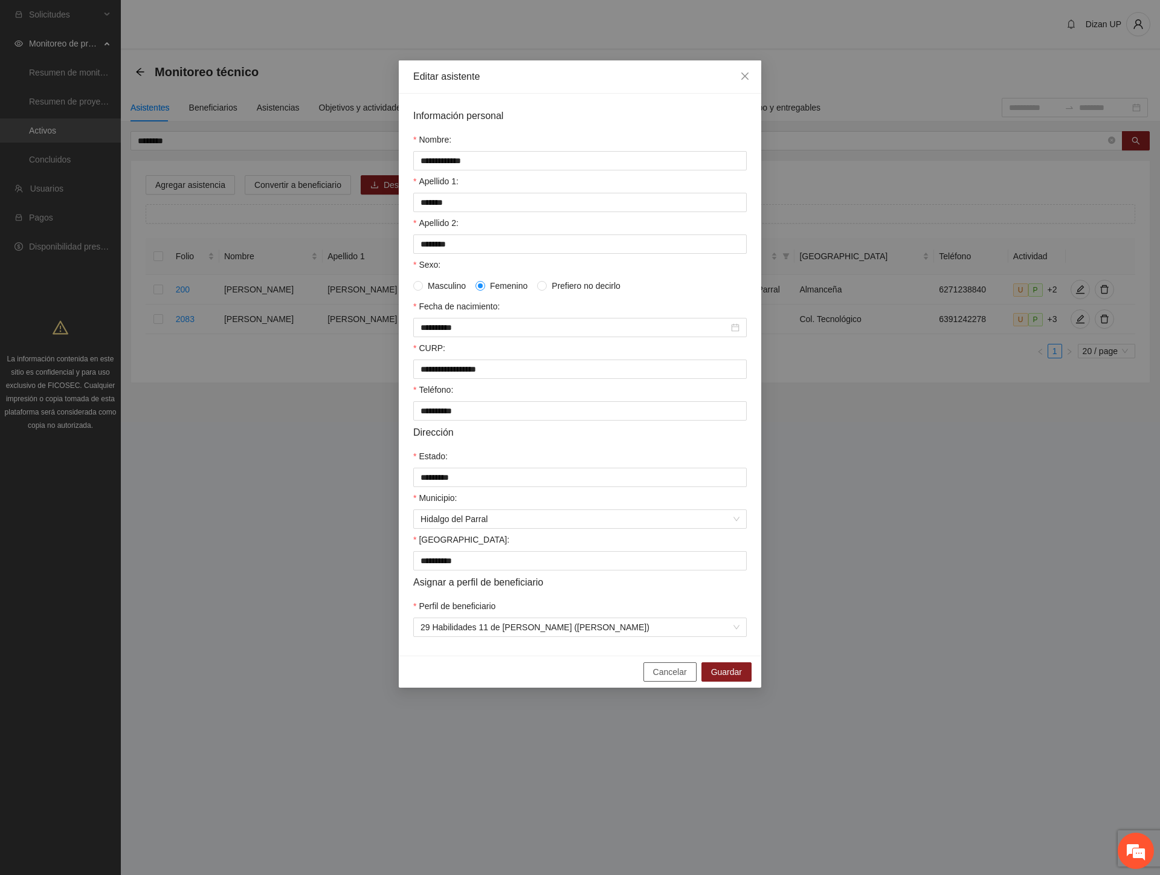
drag, startPoint x: 681, startPoint y: 681, endPoint x: 605, endPoint y: 657, distance: 79.5
click at [679, 678] on span "Cancelar" at bounding box center [670, 671] width 34 height 13
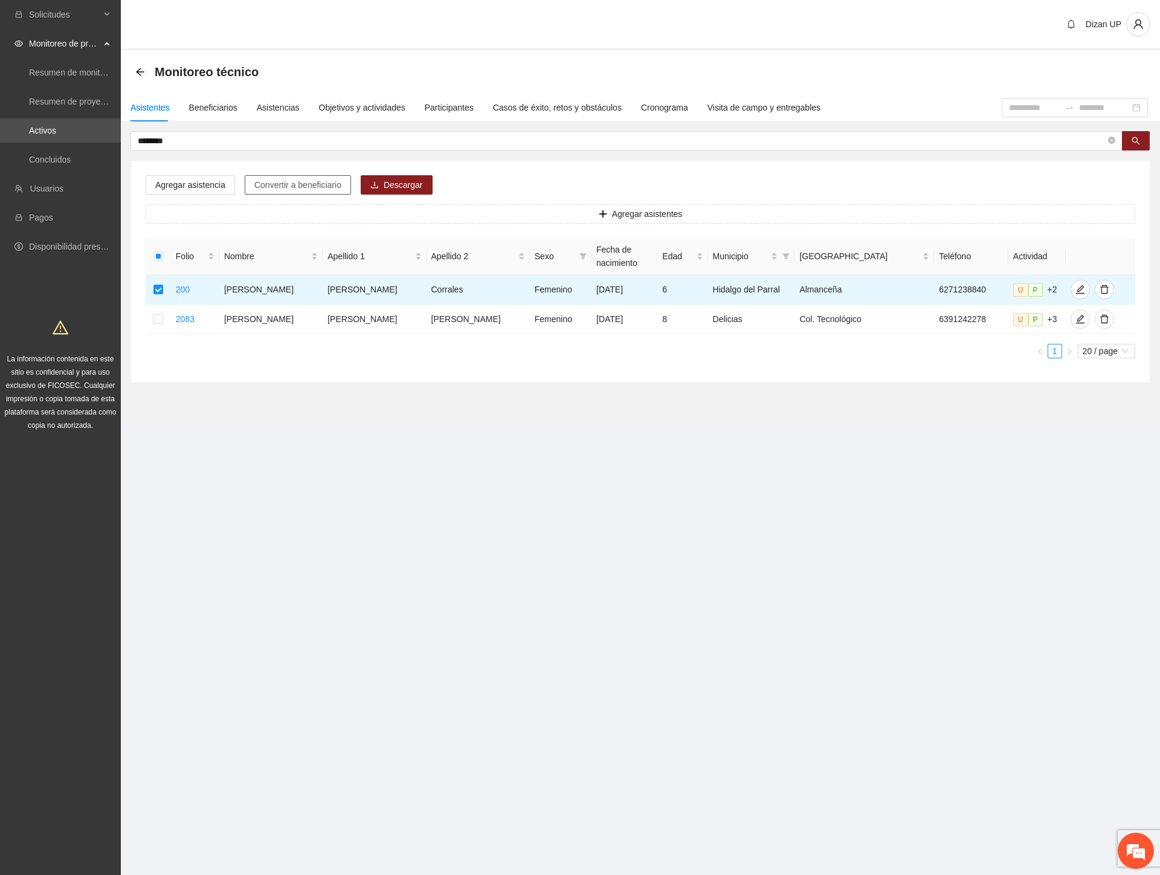
click at [275, 182] on span "Convertir a beneficiario" at bounding box center [297, 184] width 87 height 13
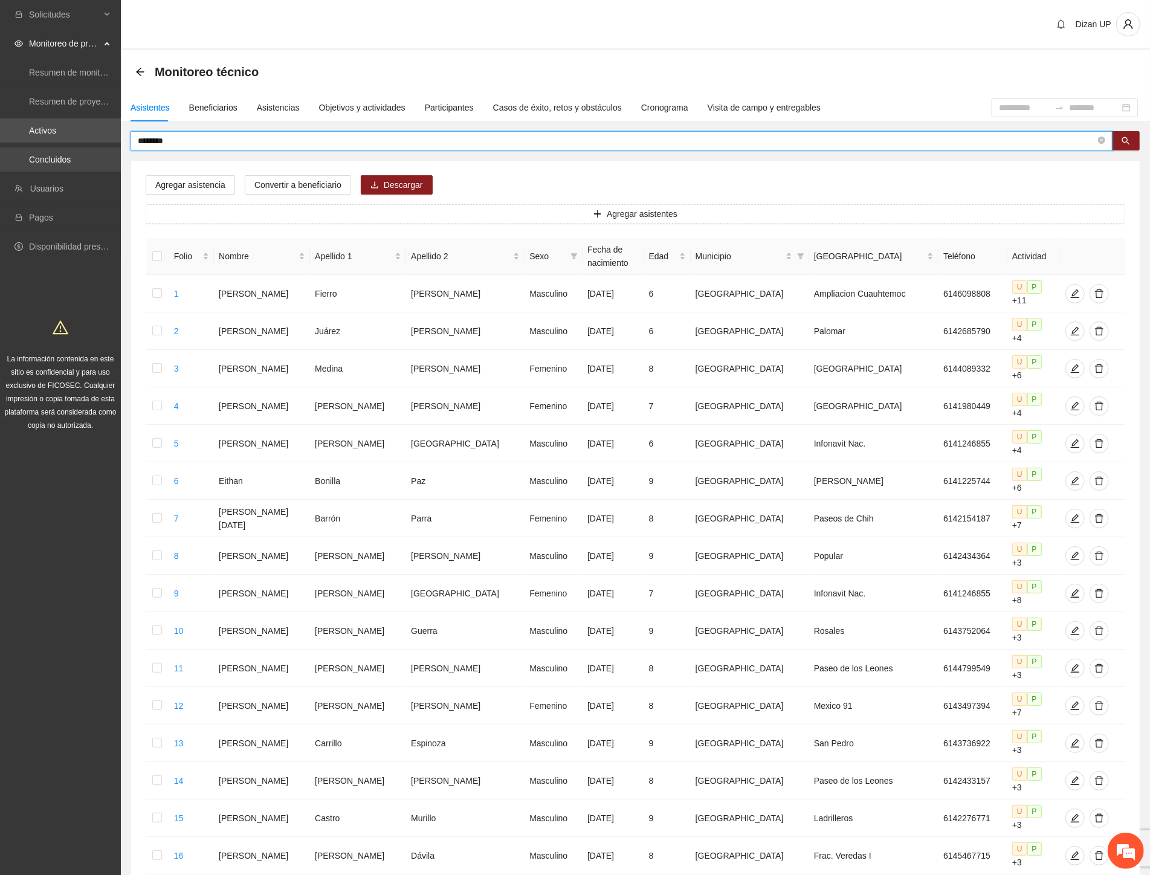
drag, startPoint x: 192, startPoint y: 140, endPoint x: 2, endPoint y: 150, distance: 190.6
click at [2, 150] on section "Solicitudes Monitoreo de proyectos Resumen de monitoreo Resumen de proyectos ap…" at bounding box center [575, 572] width 1150 height 1145
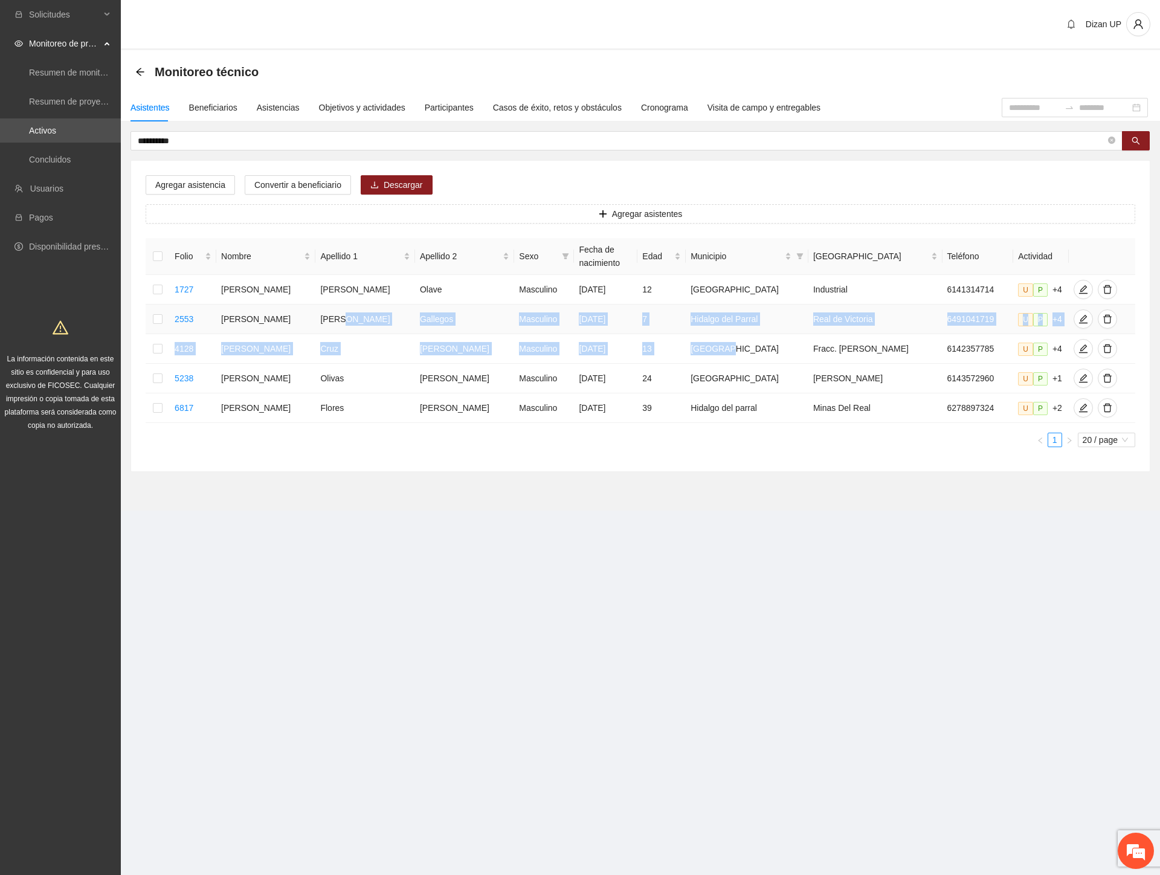
drag, startPoint x: 384, startPoint y: 319, endPoint x: 735, endPoint y: 330, distance: 350.5
click at [742, 333] on tbody "1727 [PERSON_NAME] [PERSON_NAME] Masculino [DATE] 12 Chihuahua Industrial 61413…" at bounding box center [641, 349] width 990 height 148
click at [1078, 321] on icon "edit" at bounding box center [1083, 319] width 10 height 10
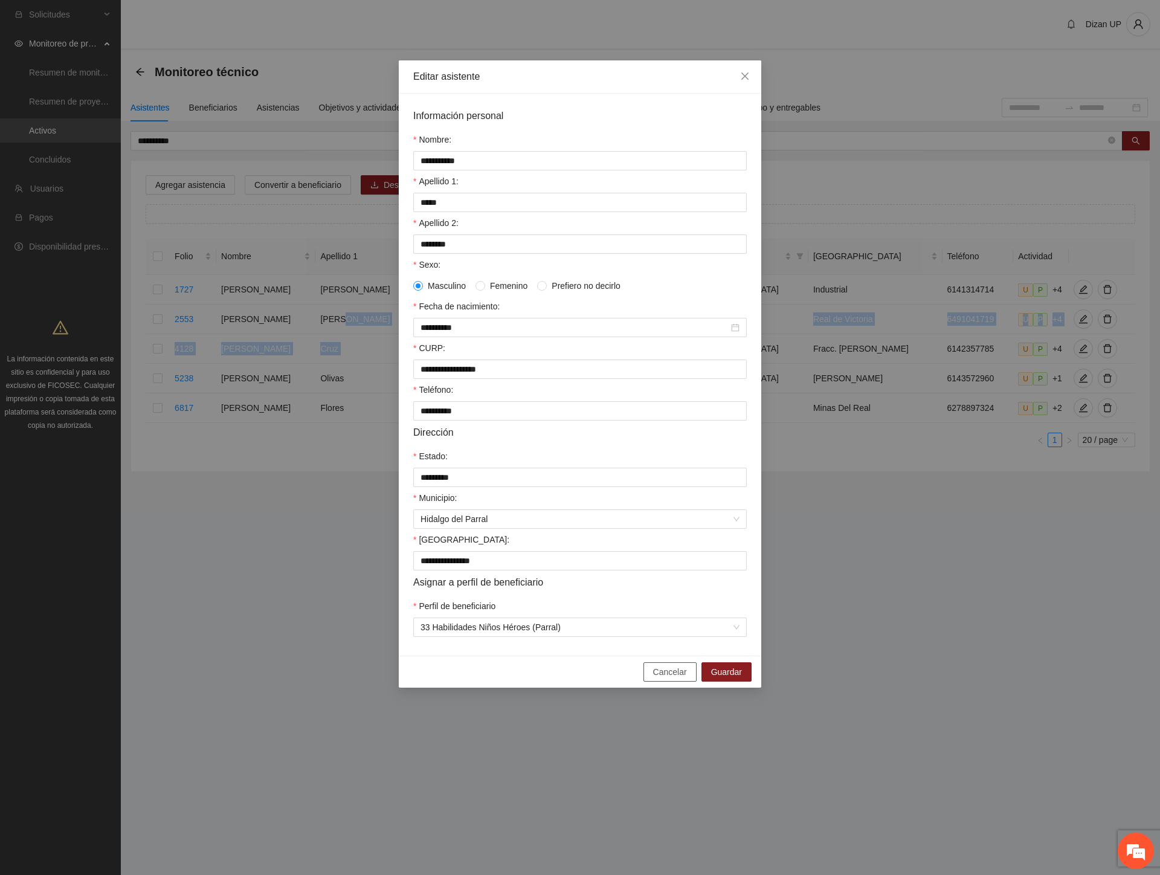
drag, startPoint x: 669, startPoint y: 686, endPoint x: 465, endPoint y: 449, distance: 312.3
click at [669, 678] on span "Cancelar" at bounding box center [670, 671] width 34 height 13
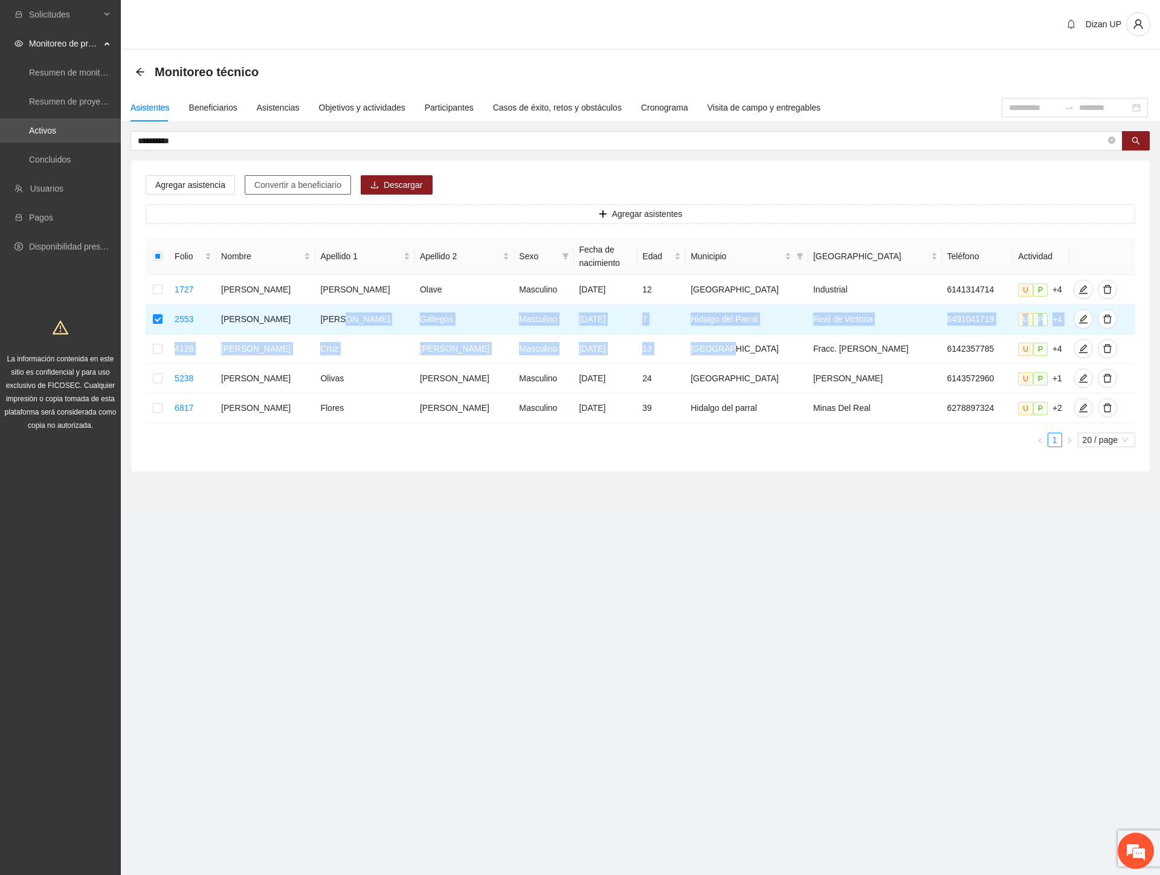
click at [304, 177] on button "Convertir a beneficiario" at bounding box center [298, 184] width 106 height 19
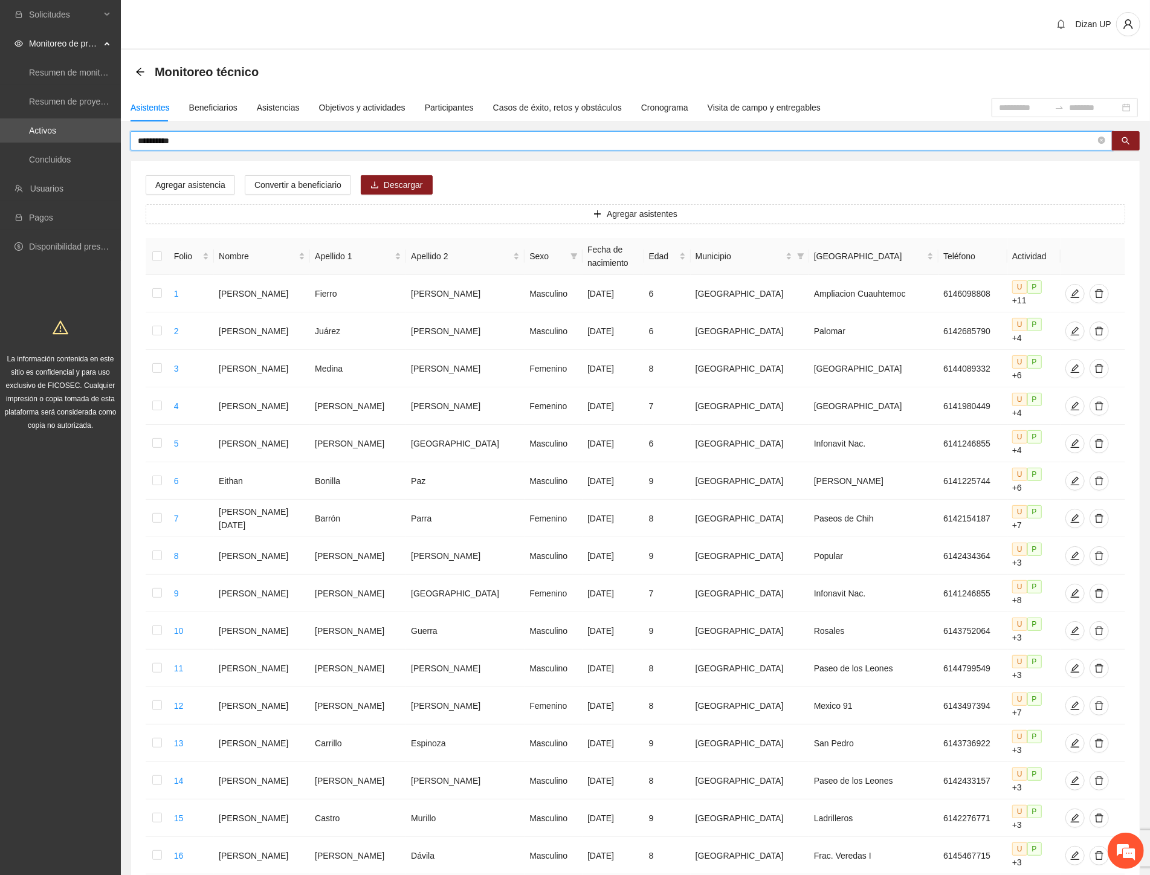
drag, startPoint x: 199, startPoint y: 140, endPoint x: 146, endPoint y: 141, distance: 53.8
click at [146, 141] on input "**********" at bounding box center [616, 140] width 957 height 13
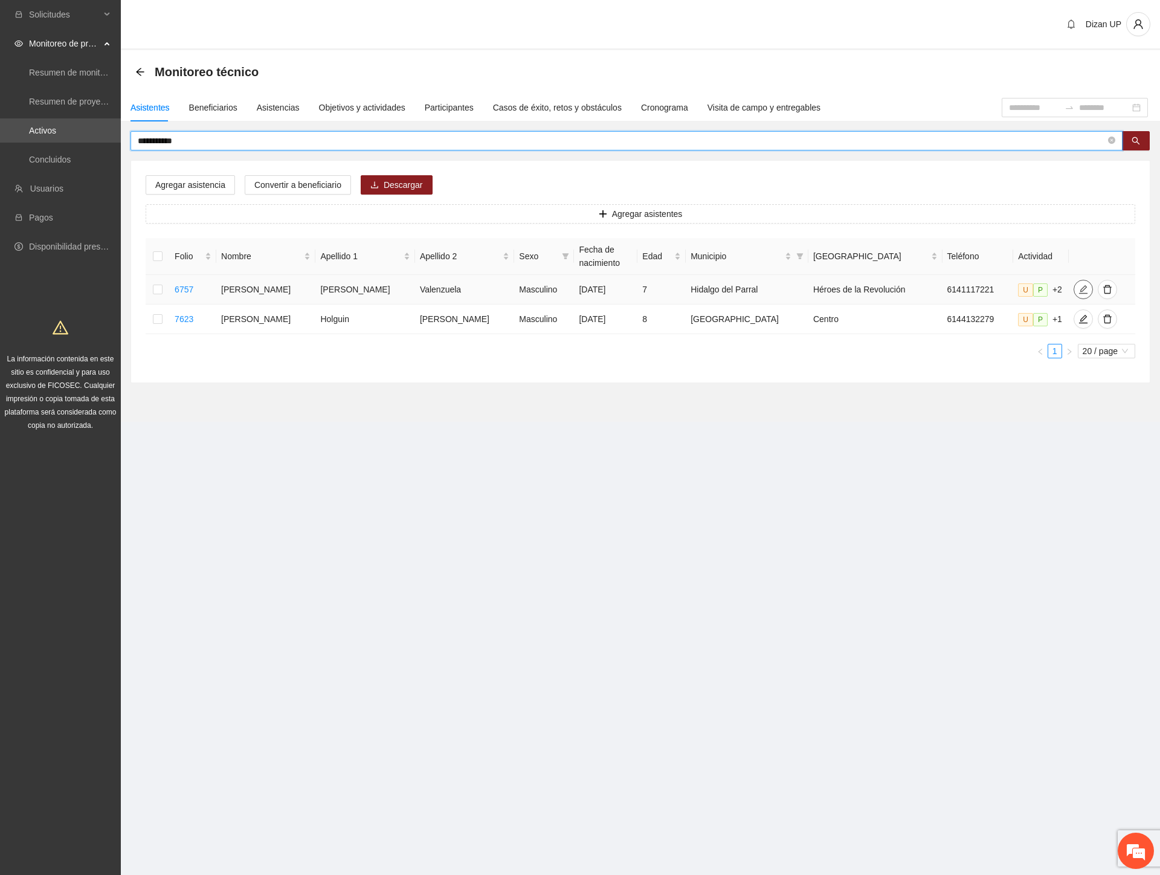
click at [1078, 292] on icon "edit" at bounding box center [1083, 290] width 10 height 10
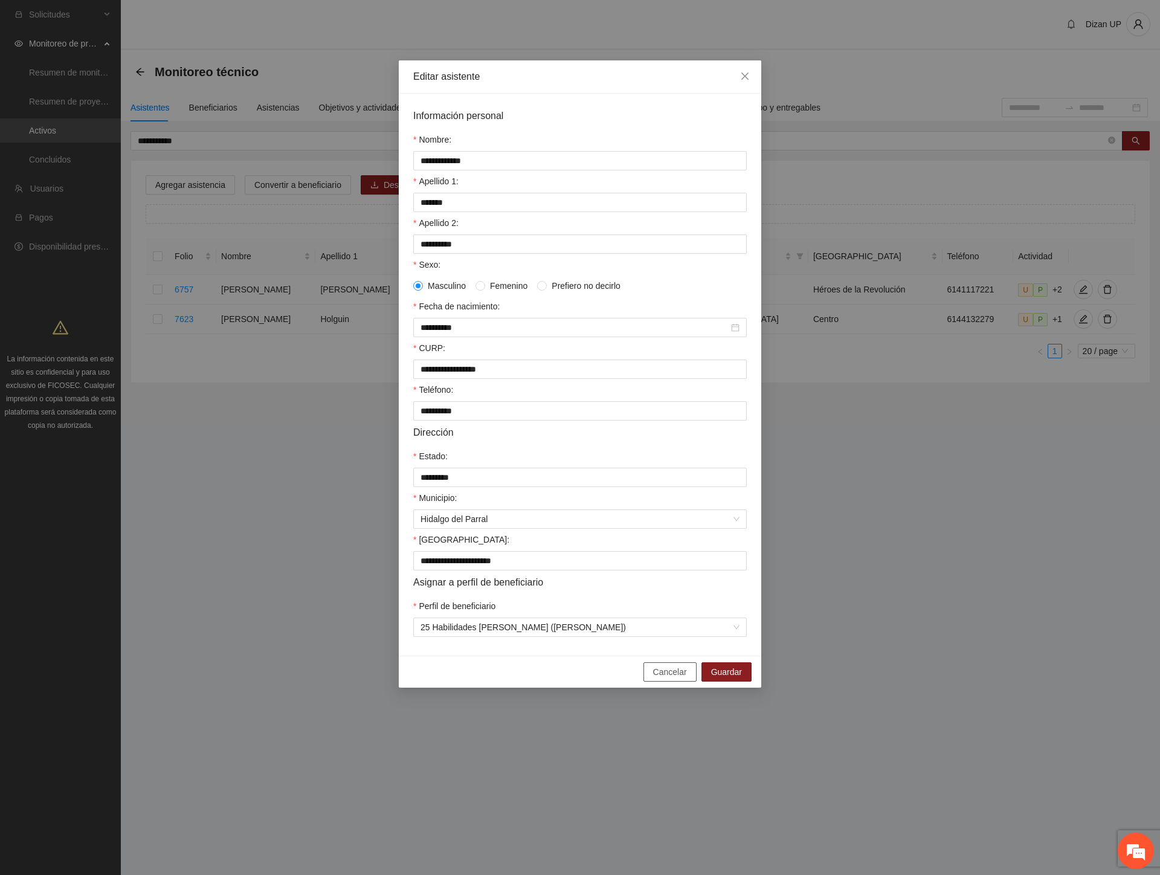
drag, startPoint x: 668, startPoint y: 684, endPoint x: 375, endPoint y: 449, distance: 375.6
click at [666, 678] on span "Cancelar" at bounding box center [670, 671] width 34 height 13
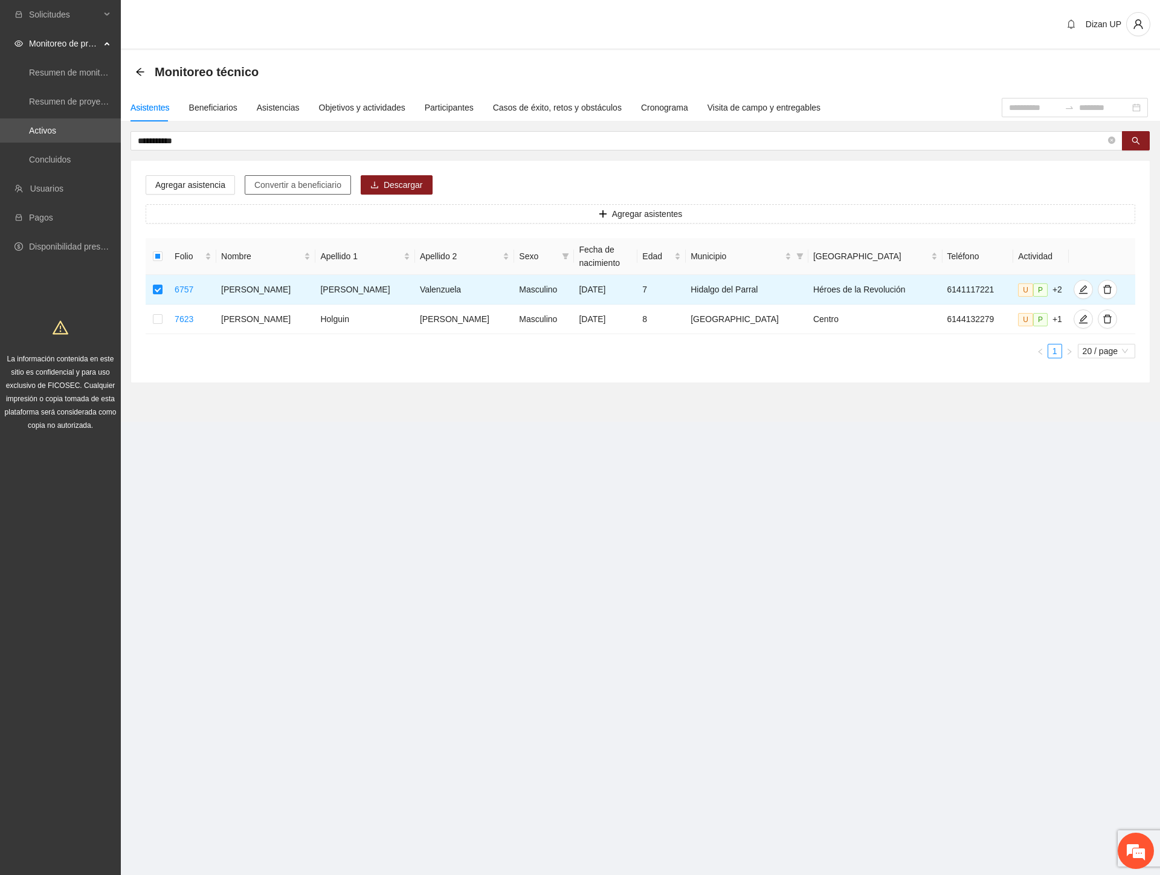
click at [280, 185] on span "Convertir a beneficiario" at bounding box center [297, 184] width 87 height 13
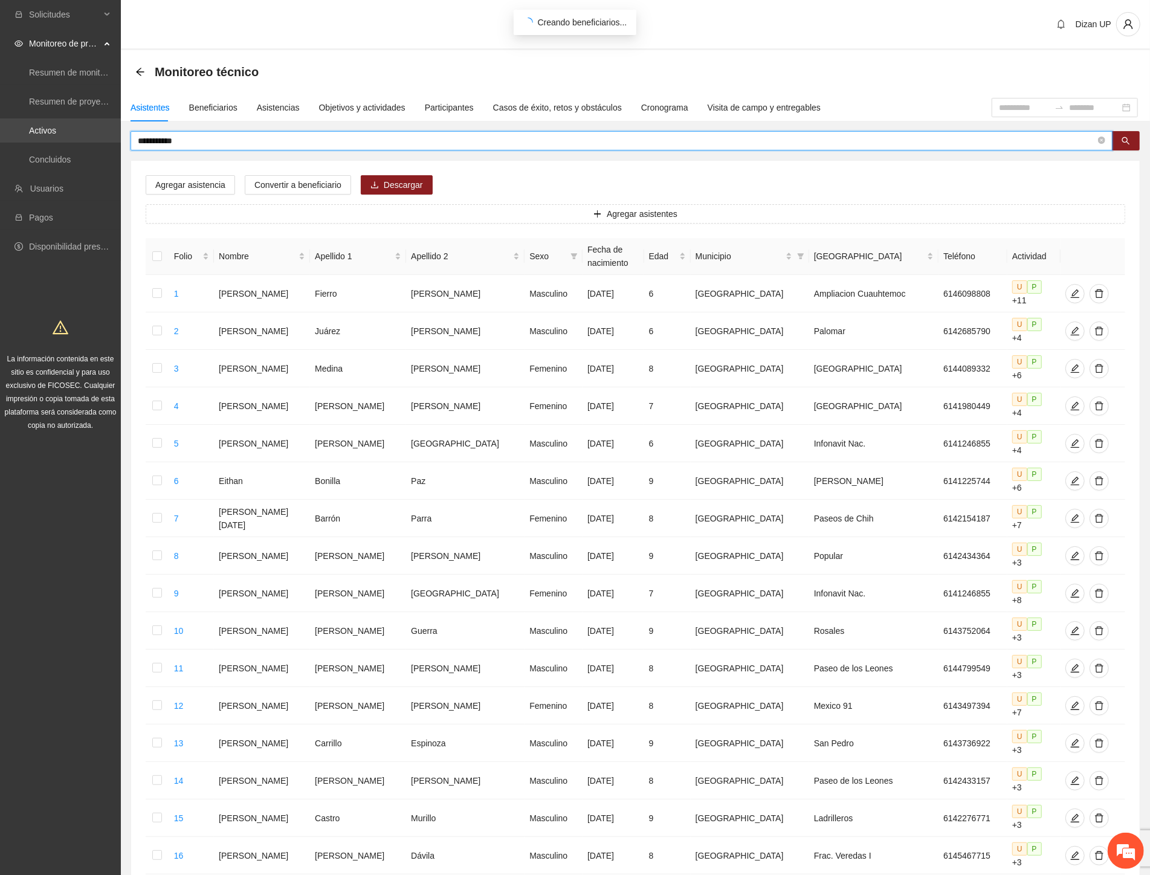
drag, startPoint x: 177, startPoint y: 135, endPoint x: 57, endPoint y: 133, distance: 120.2
click at [64, 141] on section "**********" at bounding box center [575, 572] width 1150 height 1145
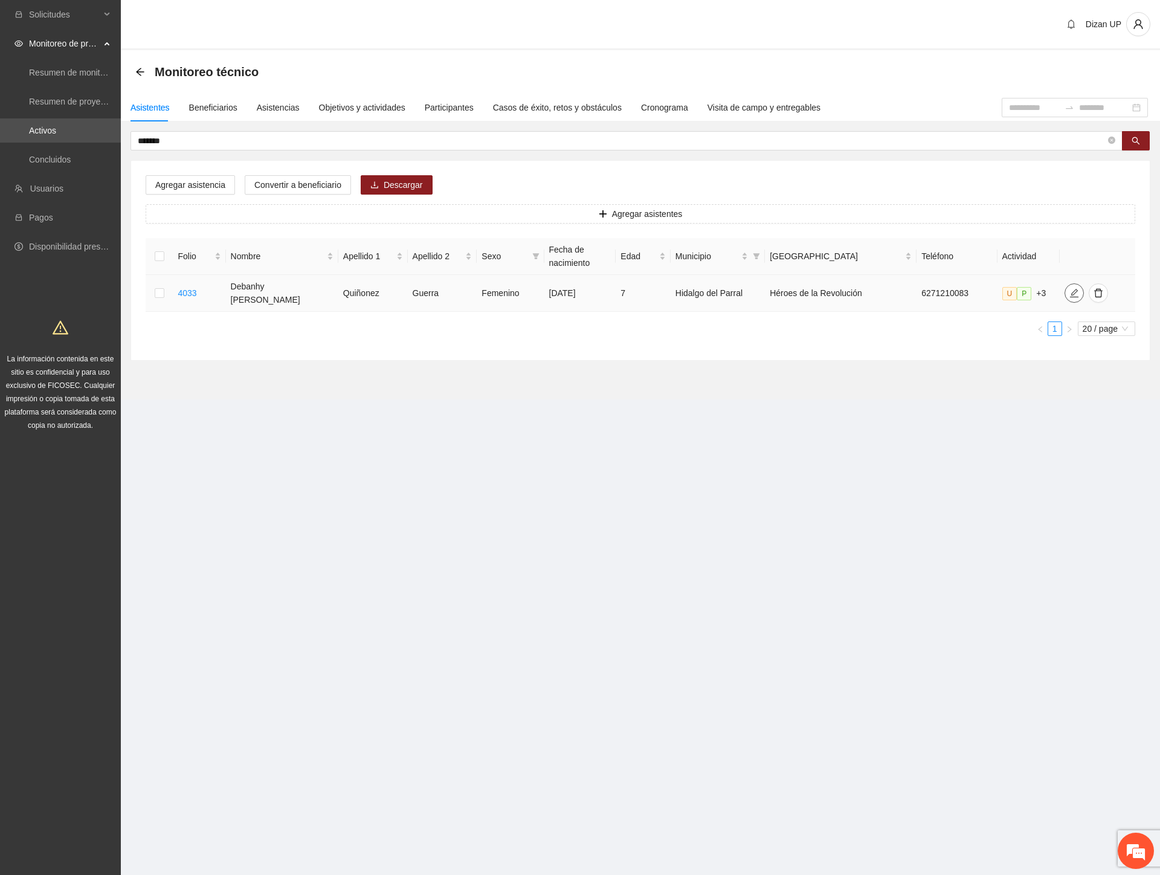
click at [1070, 291] on icon "edit" at bounding box center [1074, 293] width 8 height 8
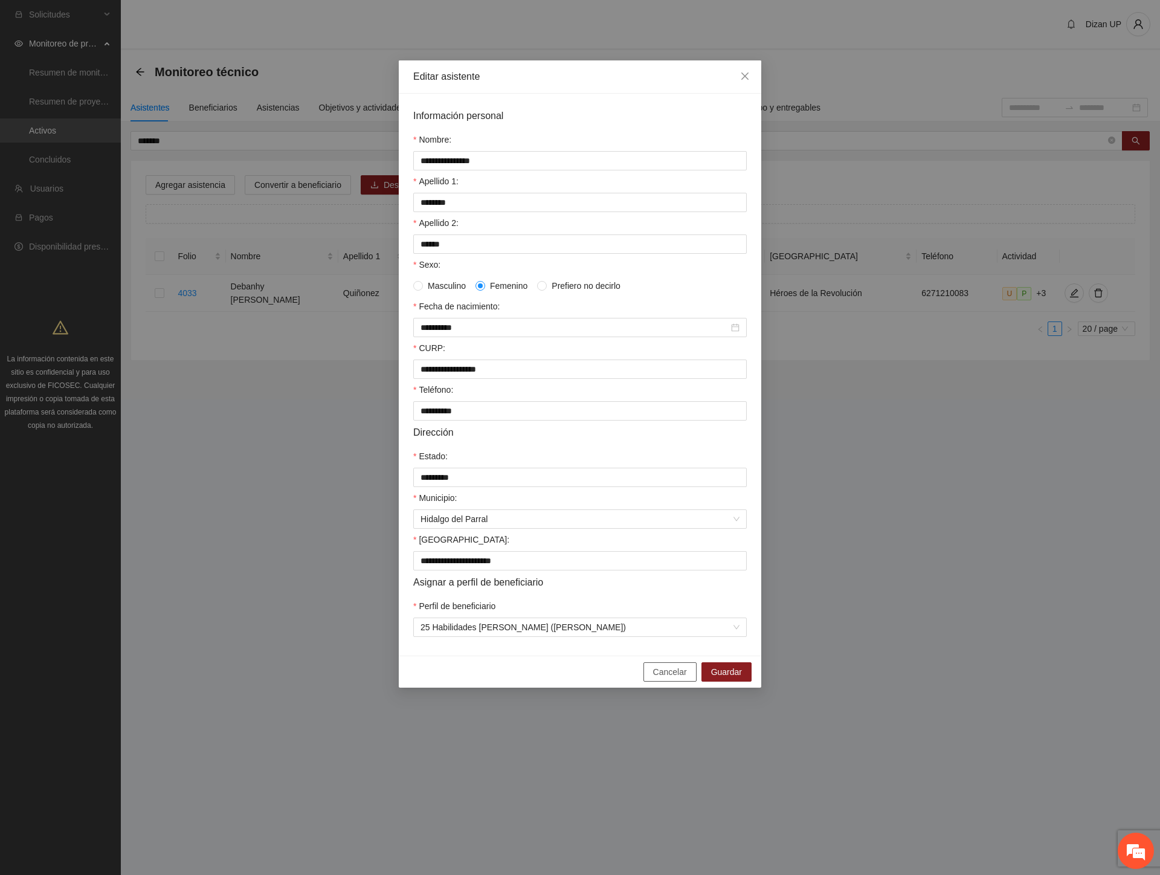
click at [668, 678] on span "Cancelar" at bounding box center [670, 671] width 34 height 13
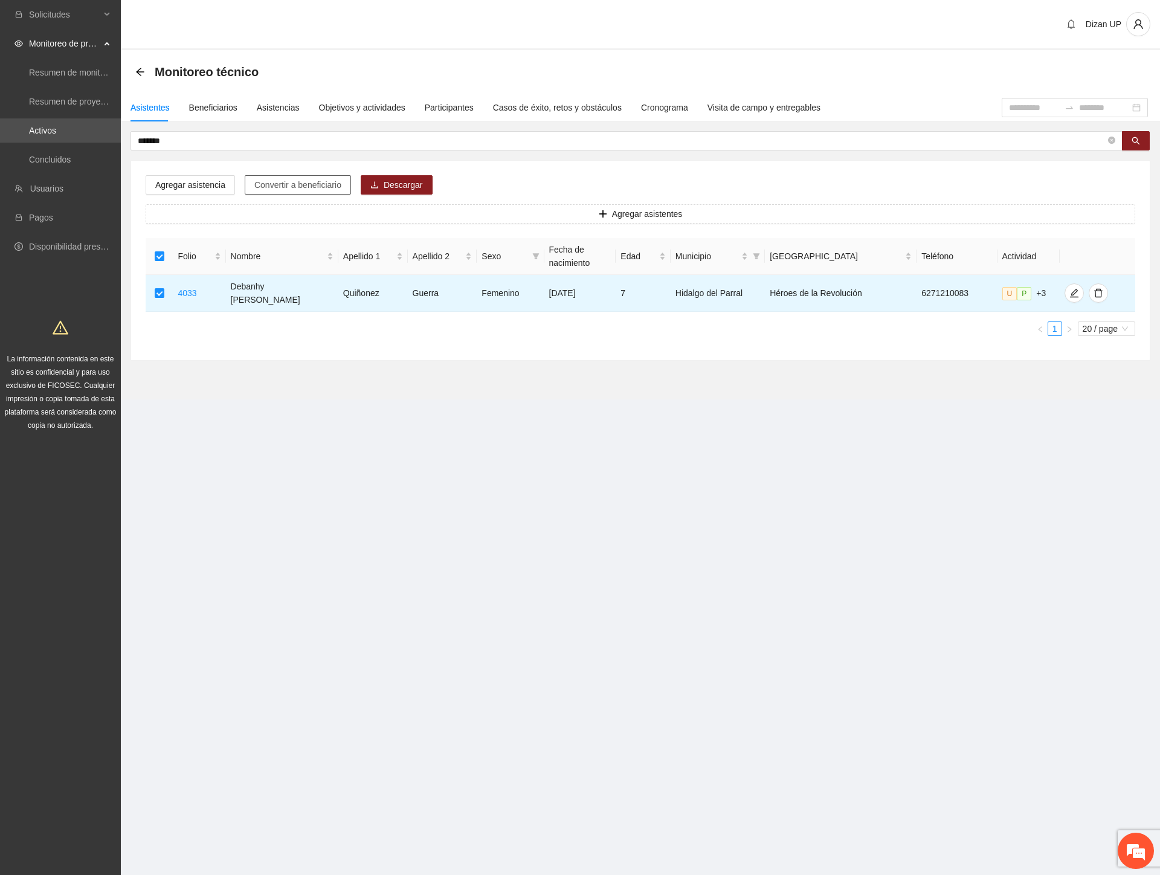
click at [276, 185] on span "Convertir a beneficiario" at bounding box center [297, 184] width 87 height 13
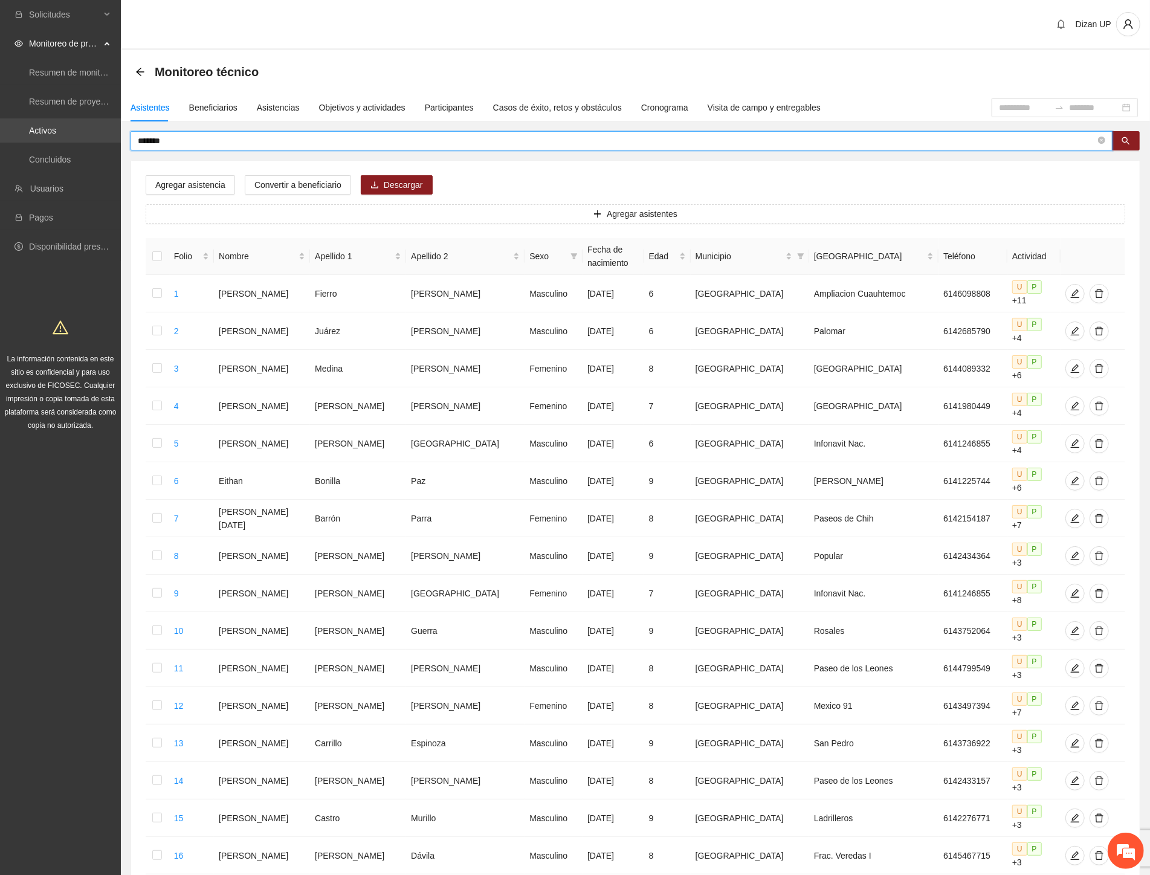
drag, startPoint x: 118, startPoint y: 141, endPoint x: 3, endPoint y: 134, distance: 115.0
click at [3, 134] on section "Solicitudes Monitoreo de proyectos Resumen de monitoreo Resumen de proyectos ap…" at bounding box center [575, 572] width 1150 height 1145
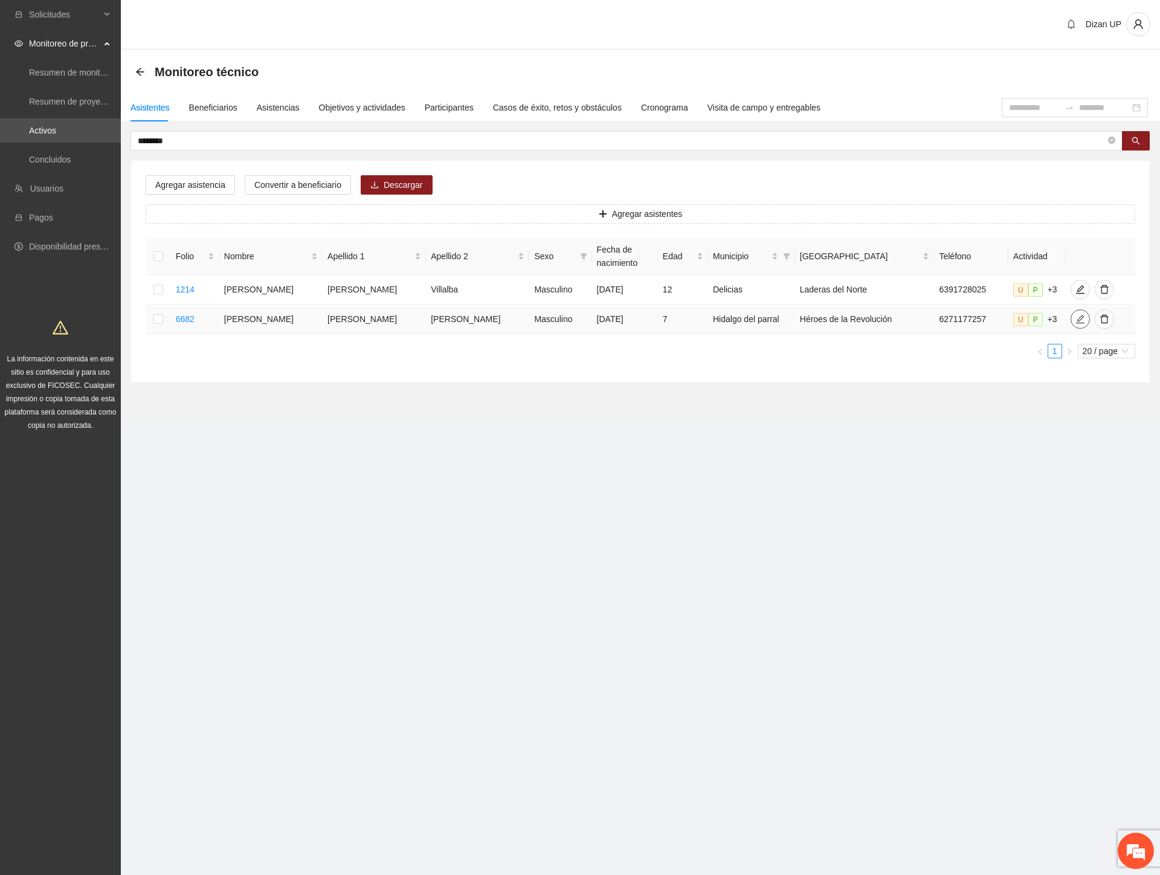
click at [1075, 321] on icon "edit" at bounding box center [1080, 319] width 10 height 10
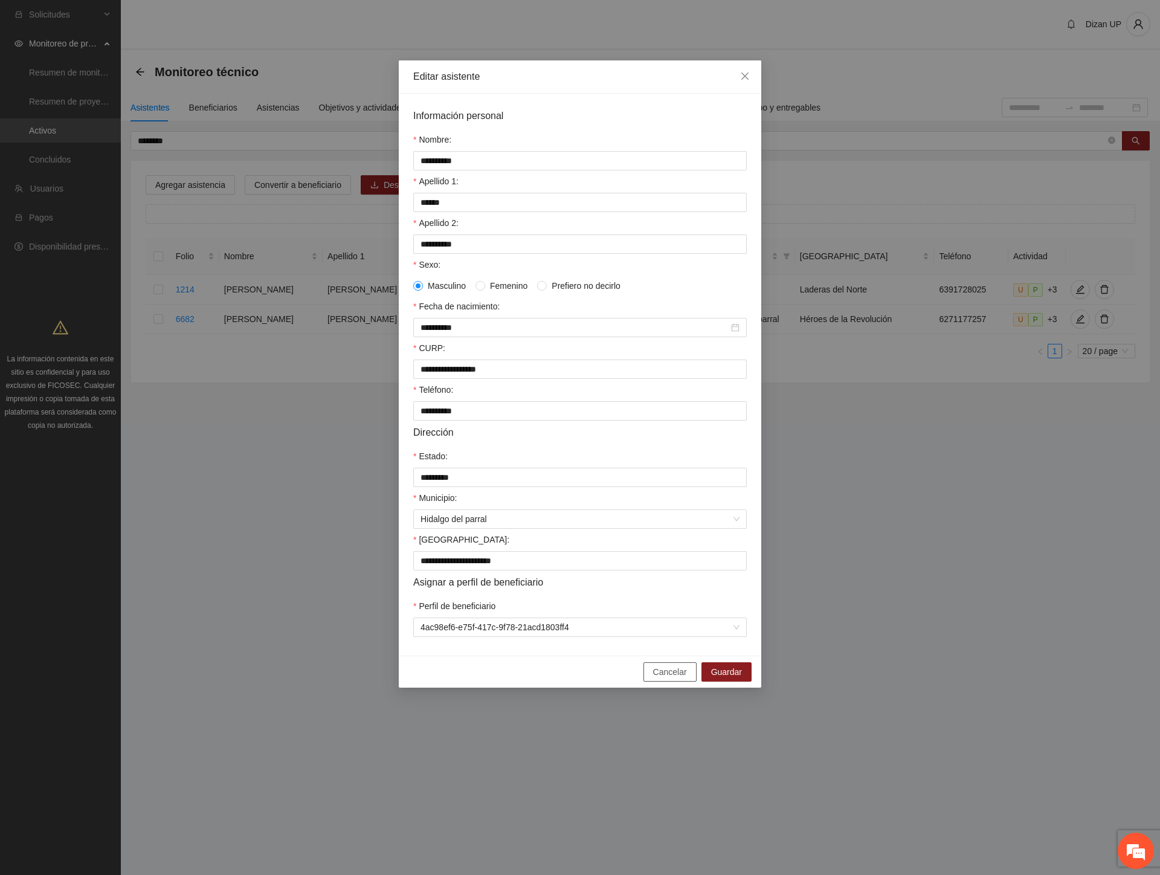
click at [661, 678] on span "Cancelar" at bounding box center [670, 671] width 34 height 13
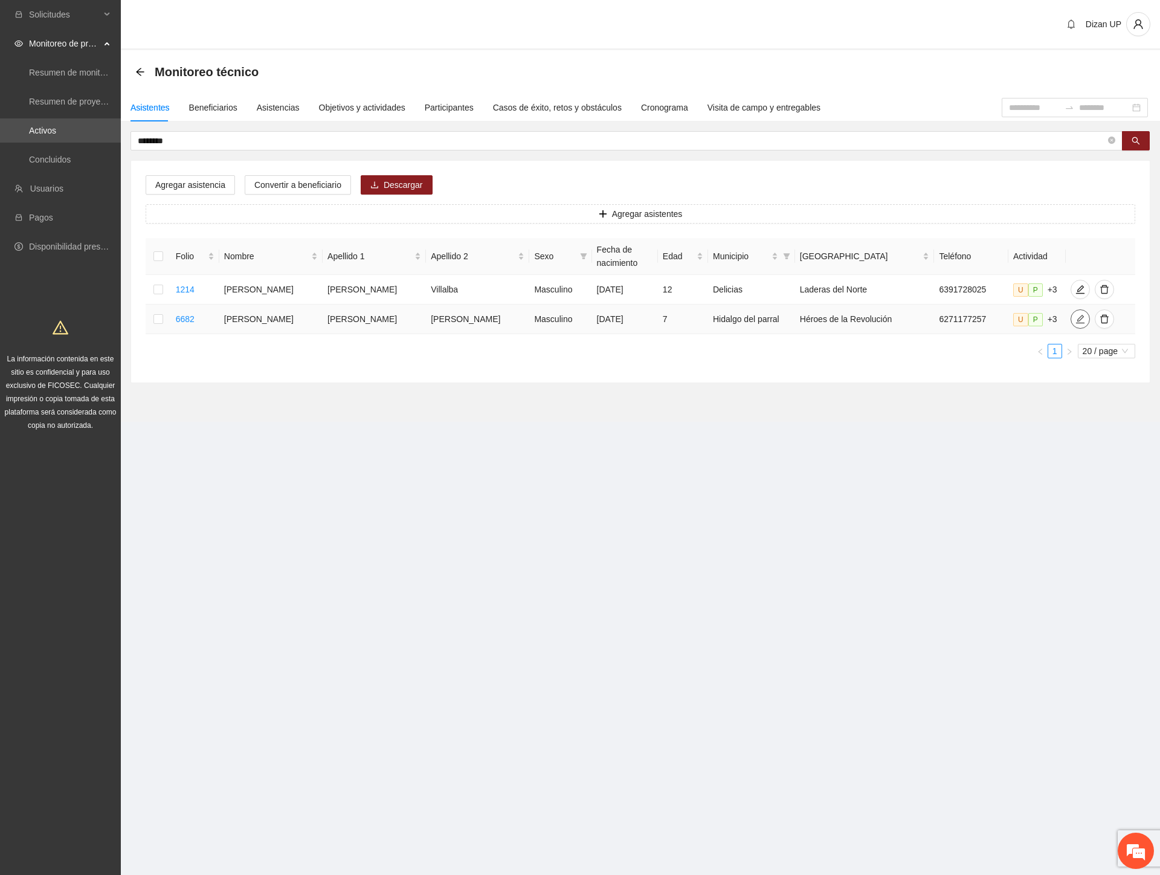
click at [1075, 318] on icon "edit" at bounding box center [1080, 319] width 10 height 10
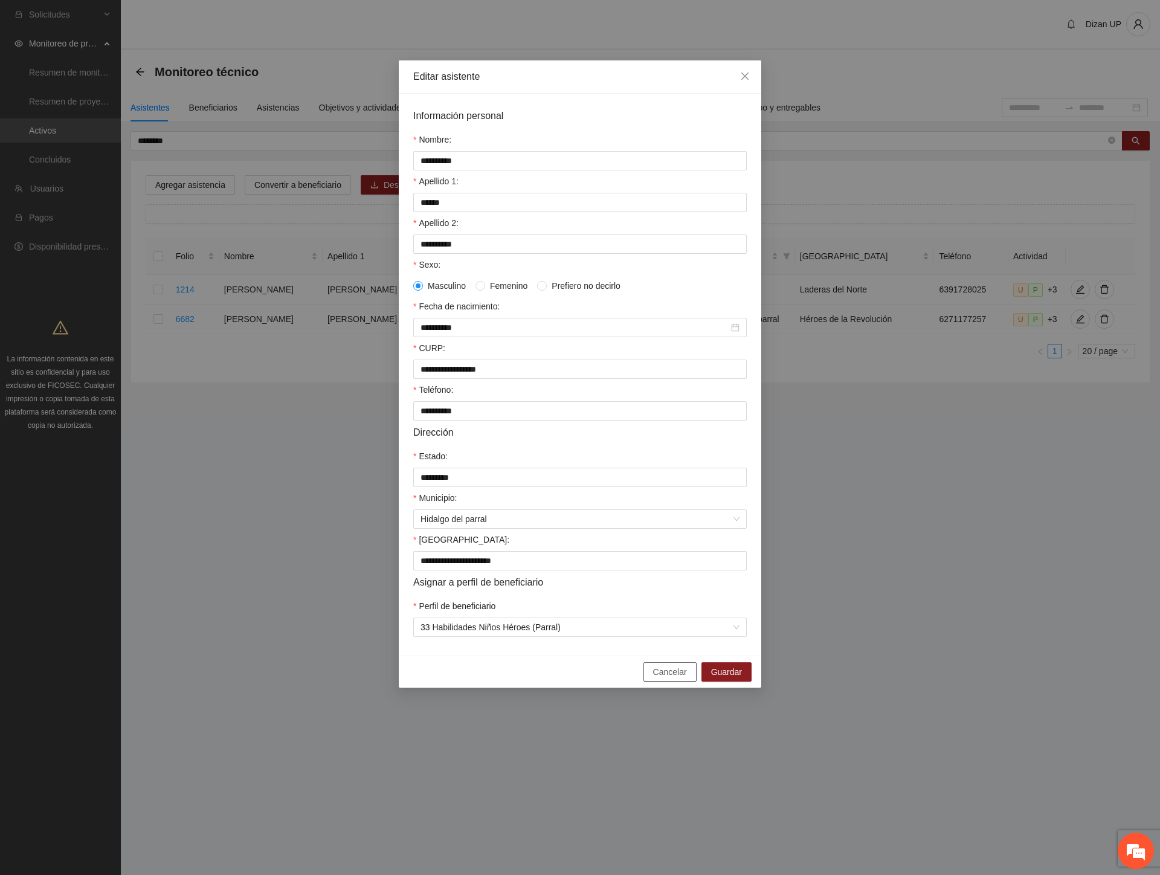
drag, startPoint x: 661, startPoint y: 686, endPoint x: 486, endPoint y: 436, distance: 304.5
click at [660, 678] on span "Cancelar" at bounding box center [670, 671] width 34 height 13
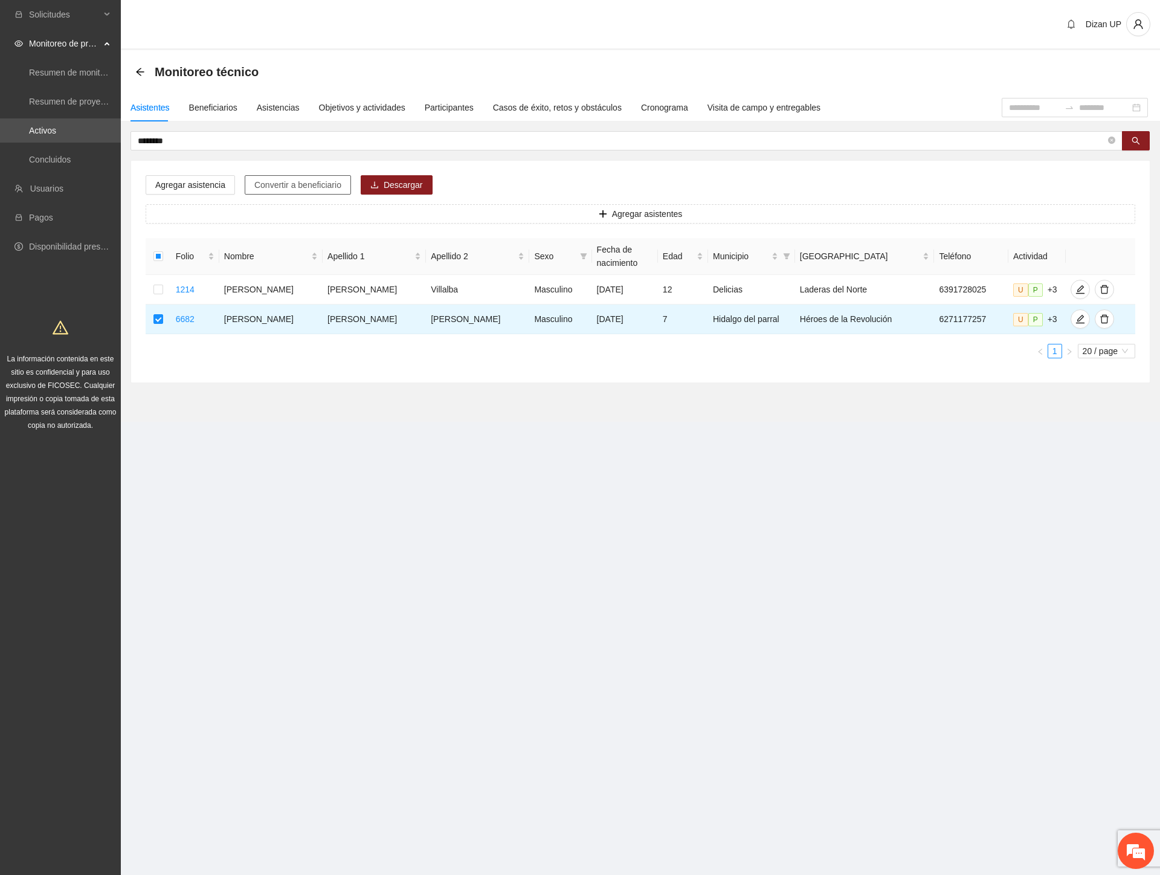
click at [274, 184] on span "Convertir a beneficiario" at bounding box center [297, 184] width 87 height 13
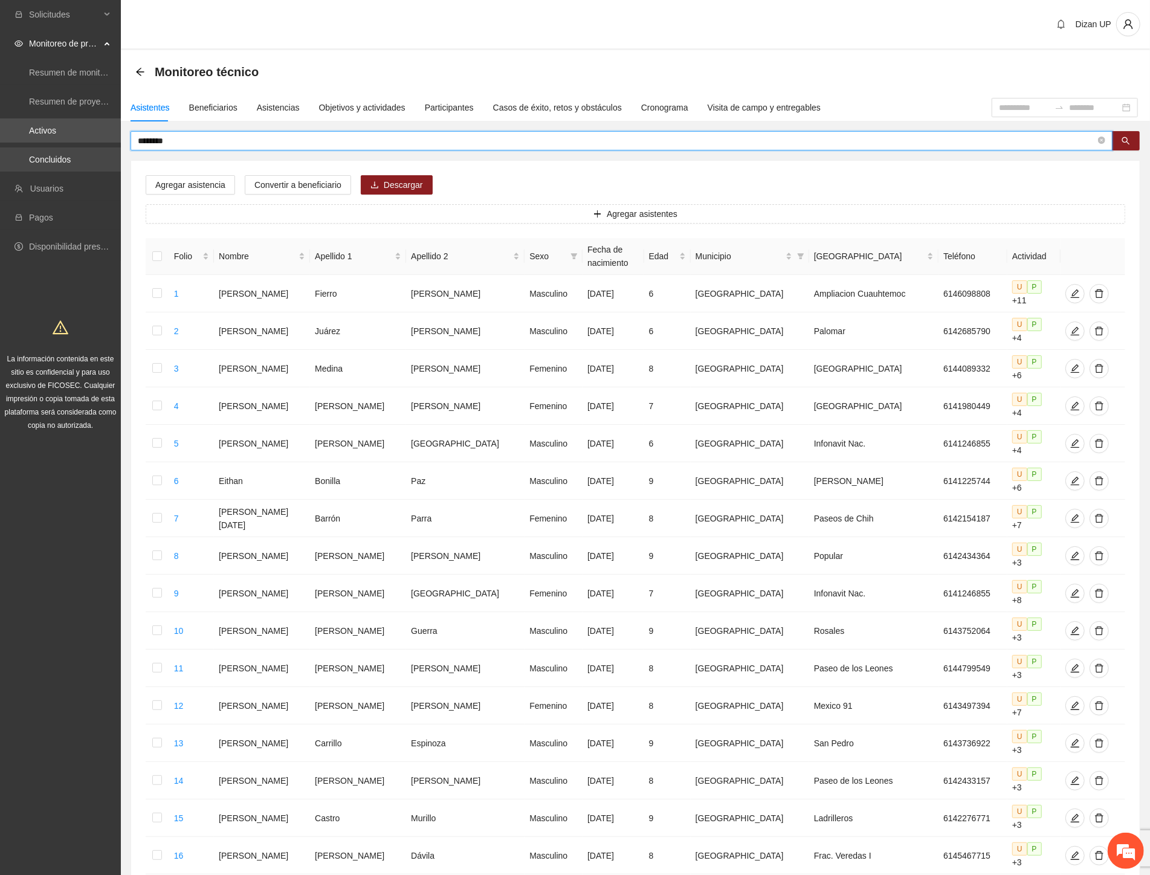
drag, startPoint x: 158, startPoint y: 142, endPoint x: 56, endPoint y: 147, distance: 102.8
click at [57, 147] on section "Solicitudes Monitoreo de proyectos Resumen de monitoreo Resumen de proyectos ap…" at bounding box center [575, 572] width 1150 height 1145
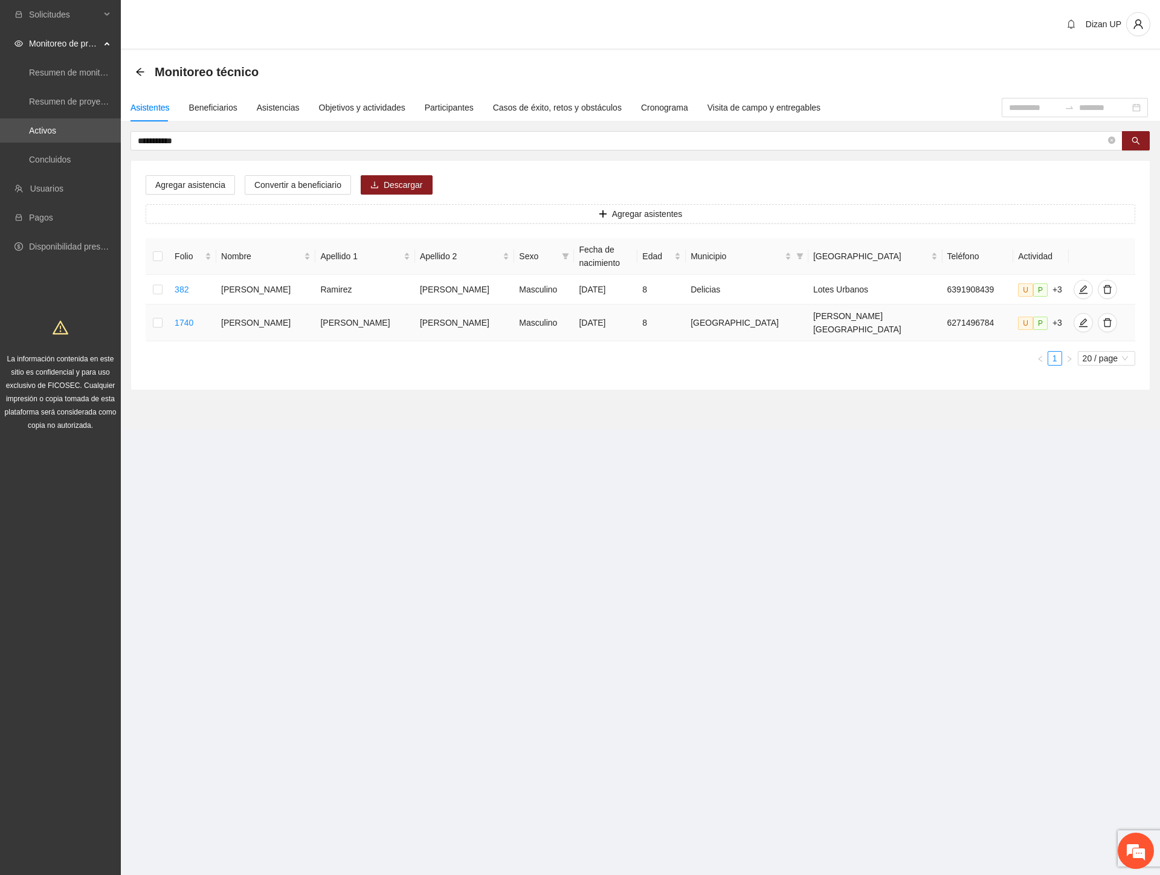
drag, startPoint x: 452, startPoint y: 321, endPoint x: 625, endPoint y: 320, distance: 172.8
click at [625, 320] on tr "1740 [PERSON_NAME] [PERSON_NAME] Masculino [DATE] 8 [GEOGRAPHIC_DATA][PERSON_NA…" at bounding box center [641, 322] width 990 height 37
click at [1078, 318] on icon "edit" at bounding box center [1083, 323] width 10 height 10
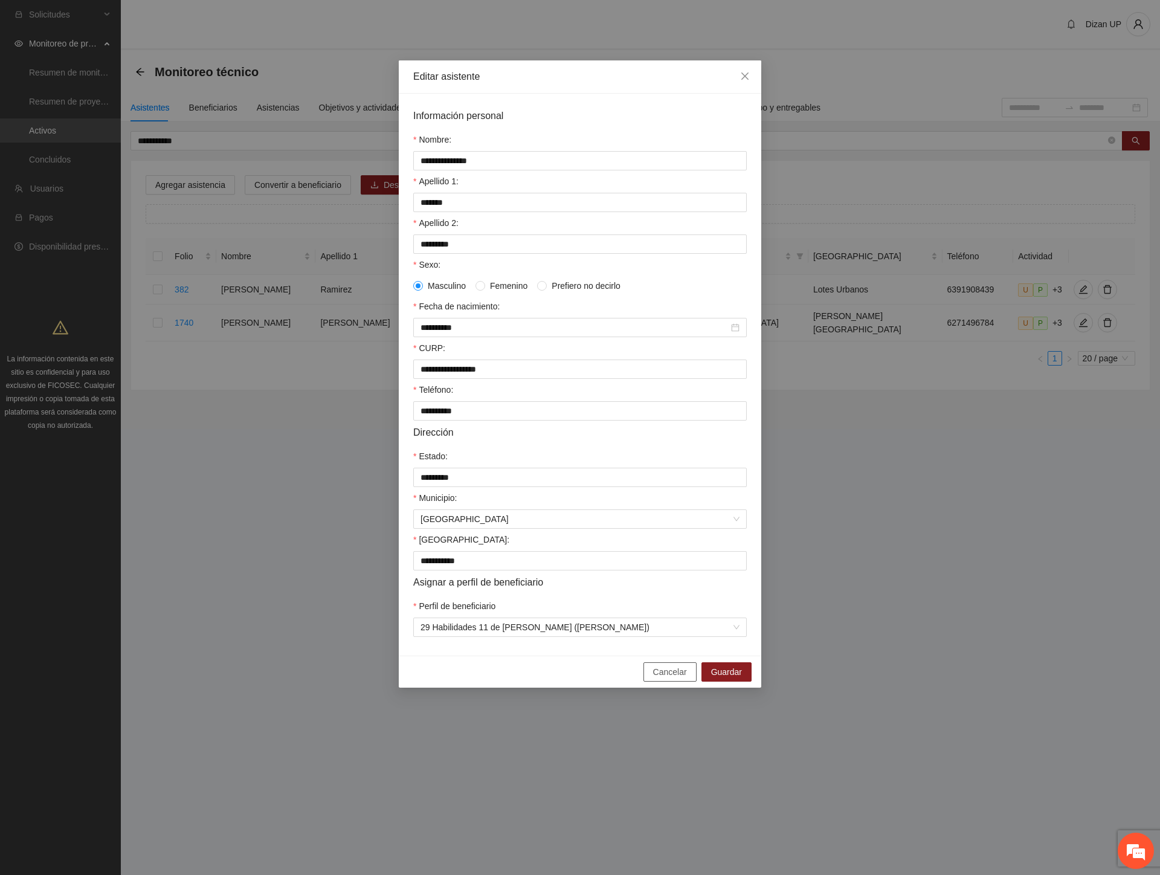
click at [662, 678] on span "Cancelar" at bounding box center [670, 671] width 34 height 13
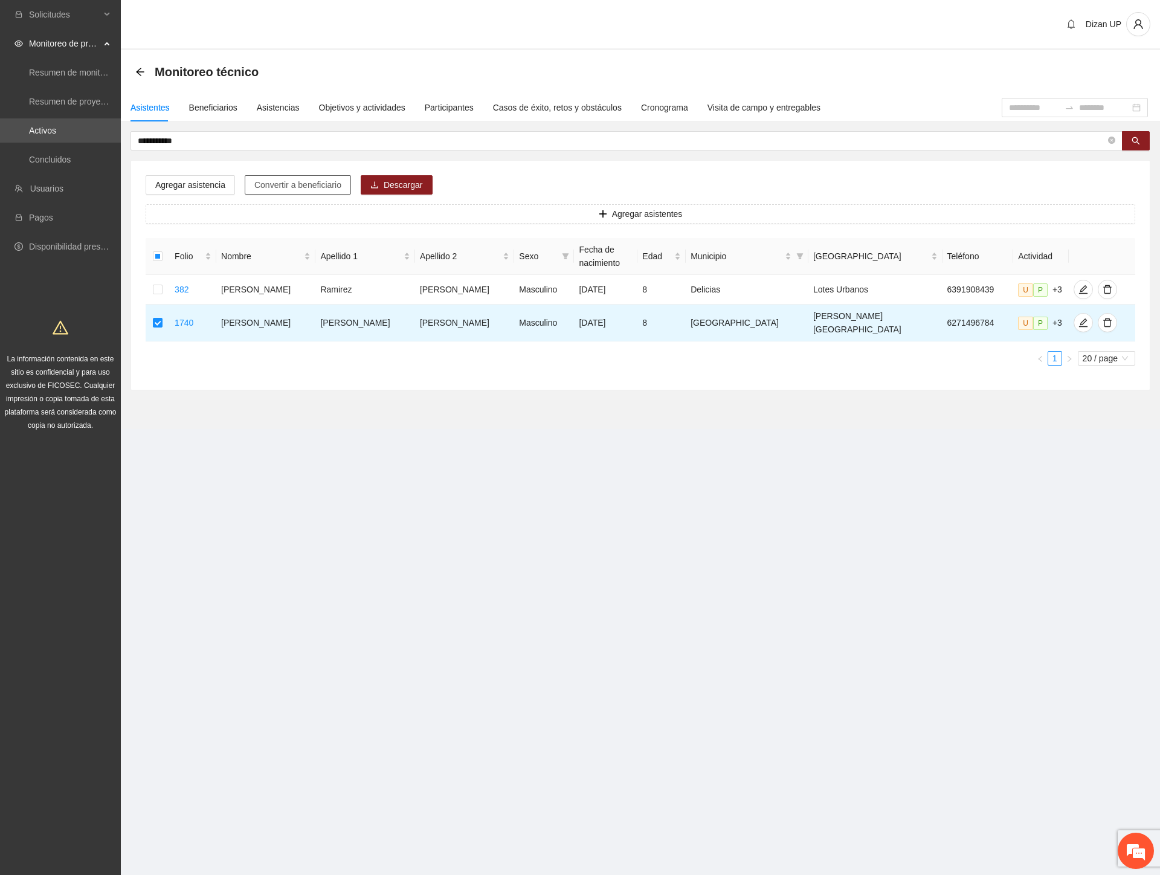
click at [300, 181] on span "Convertir a beneficiario" at bounding box center [297, 184] width 87 height 13
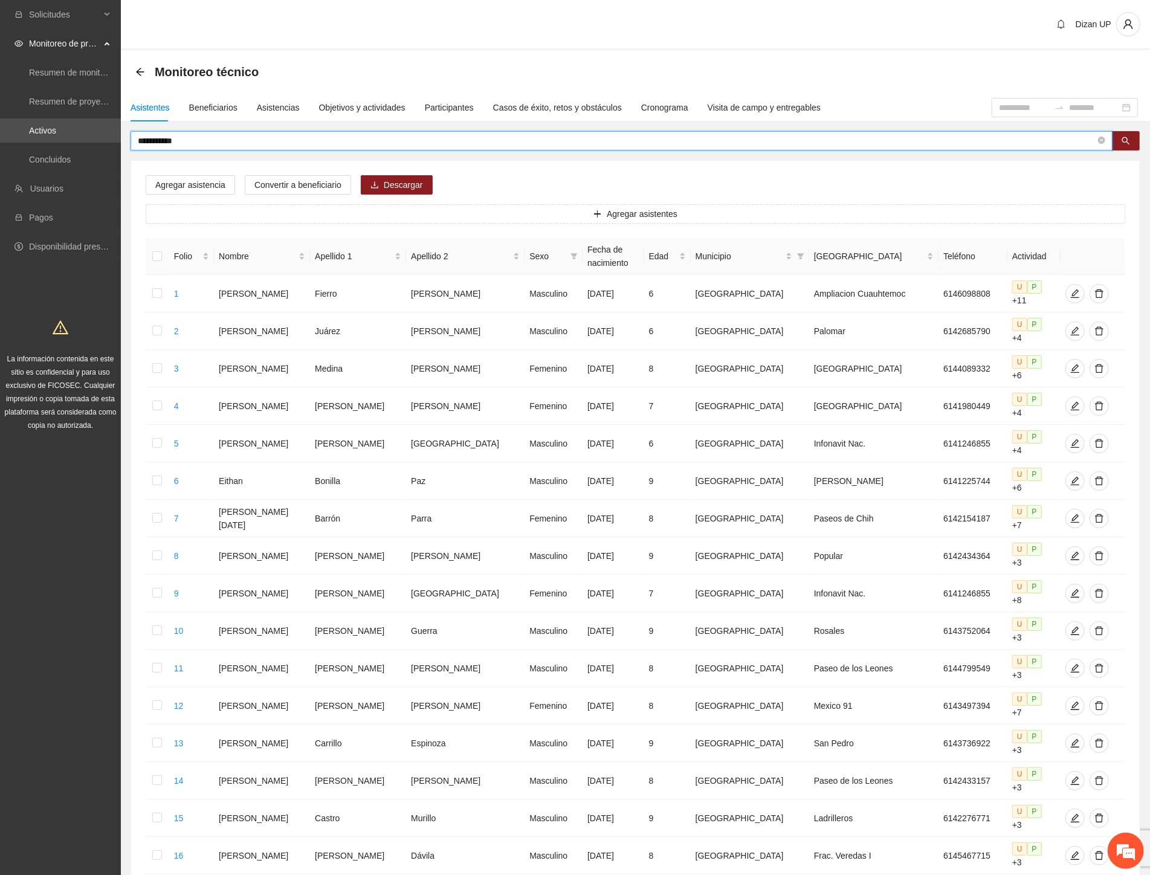
drag, startPoint x: 91, startPoint y: 140, endPoint x: -1, endPoint y: 139, distance: 92.4
click at [0, 139] on html "**********" at bounding box center [575, 437] width 1150 height 875
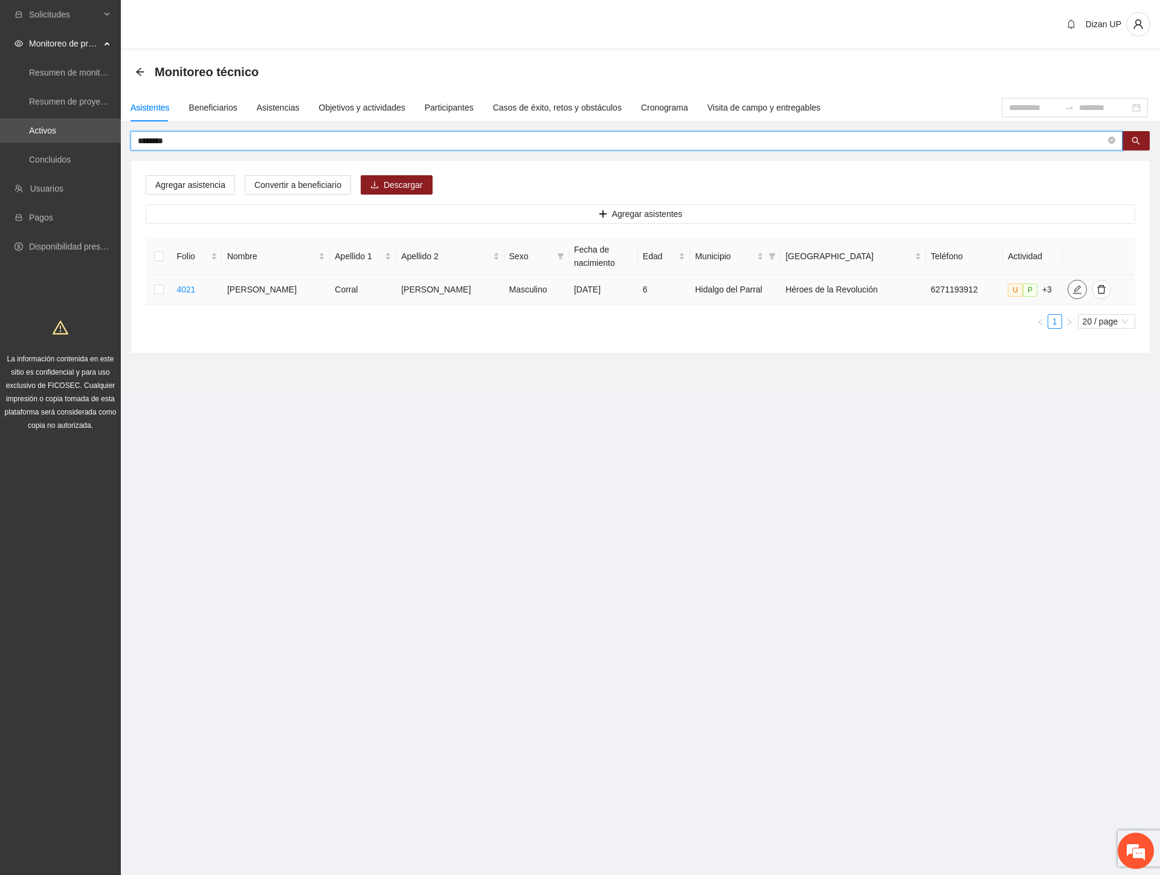
click at [1072, 293] on icon "edit" at bounding box center [1077, 290] width 10 height 10
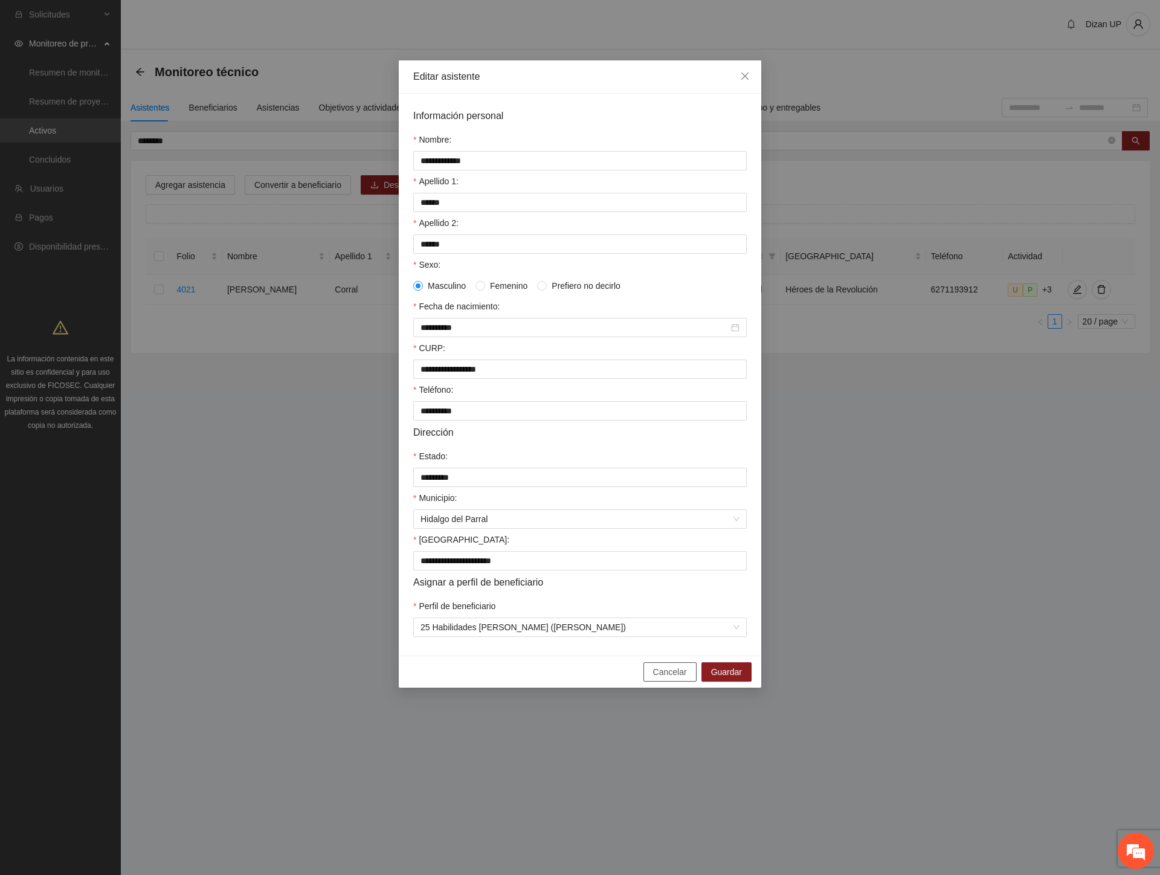
drag, startPoint x: 663, startPoint y: 683, endPoint x: 641, endPoint y: 689, distance: 23.0
click at [663, 678] on span "Cancelar" at bounding box center [670, 671] width 34 height 13
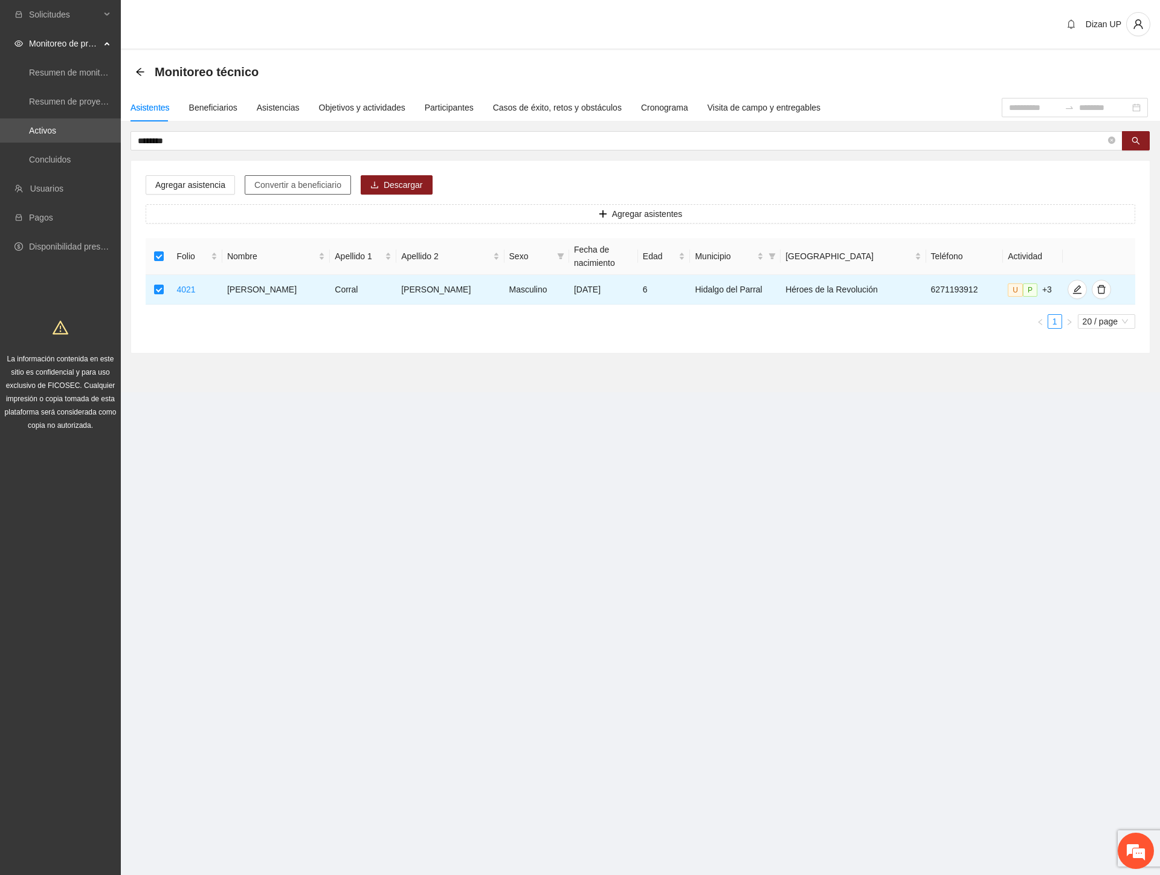
click at [265, 176] on button "Convertir a beneficiario" at bounding box center [298, 184] width 106 height 19
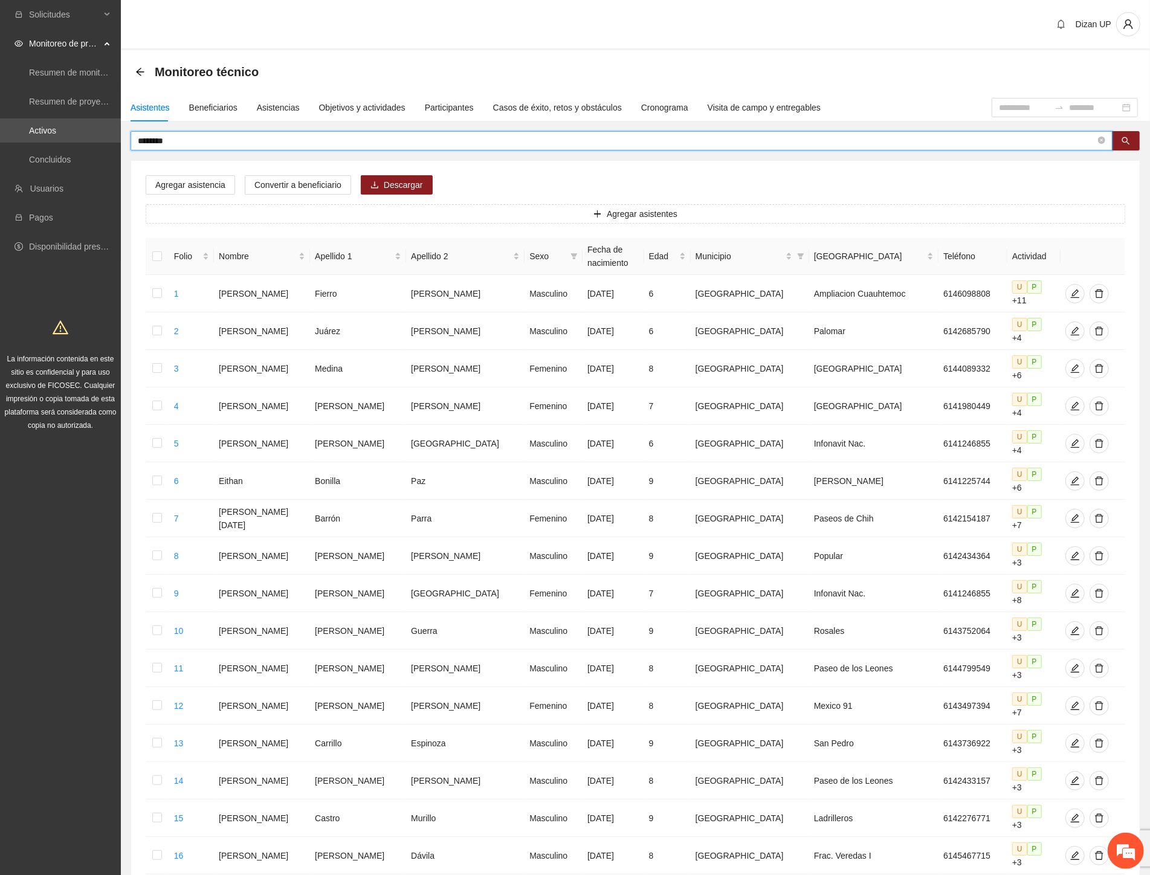
drag, startPoint x: 123, startPoint y: 146, endPoint x: -1, endPoint y: 144, distance: 124.5
click at [0, 144] on html "Solicitudes Monitoreo de proyectos Resumen de monitoreo Resumen de proyectos ap…" at bounding box center [575, 437] width 1150 height 875
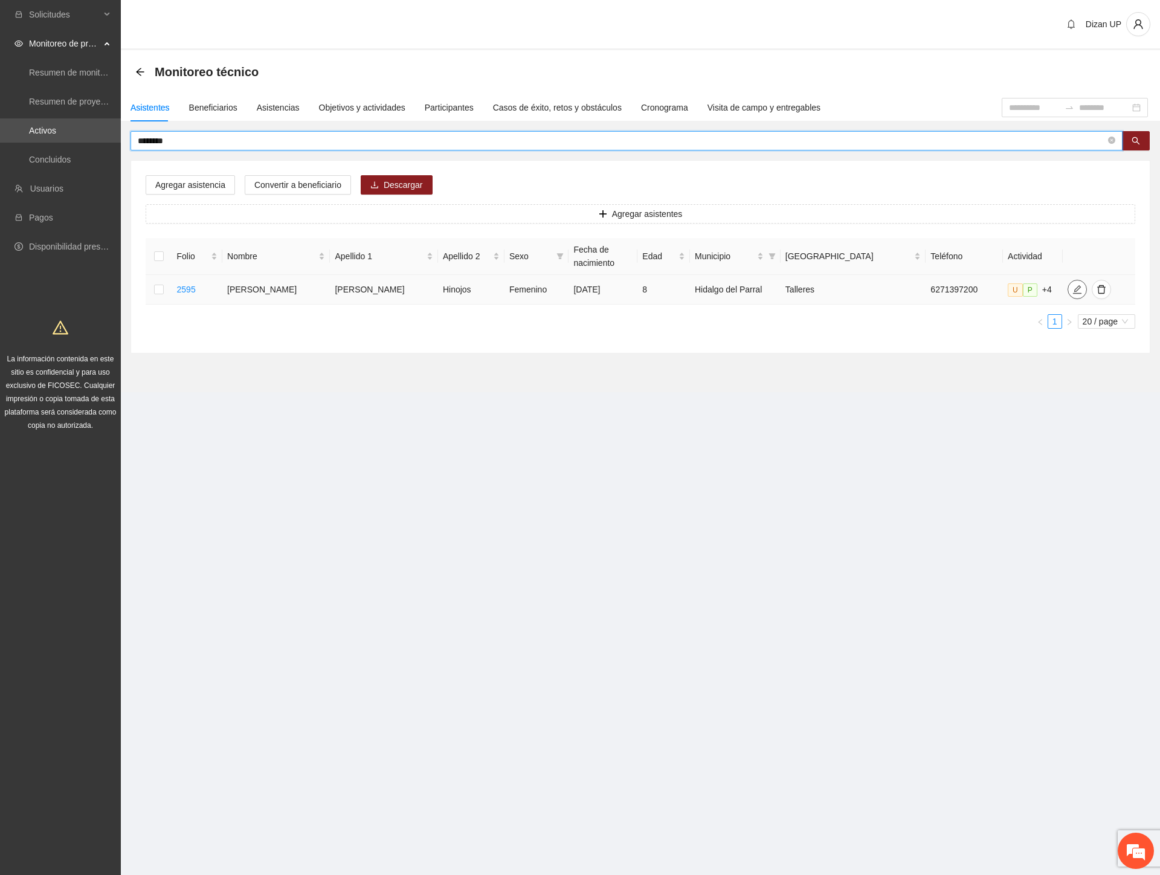
click at [1073, 291] on icon "edit" at bounding box center [1077, 289] width 8 height 8
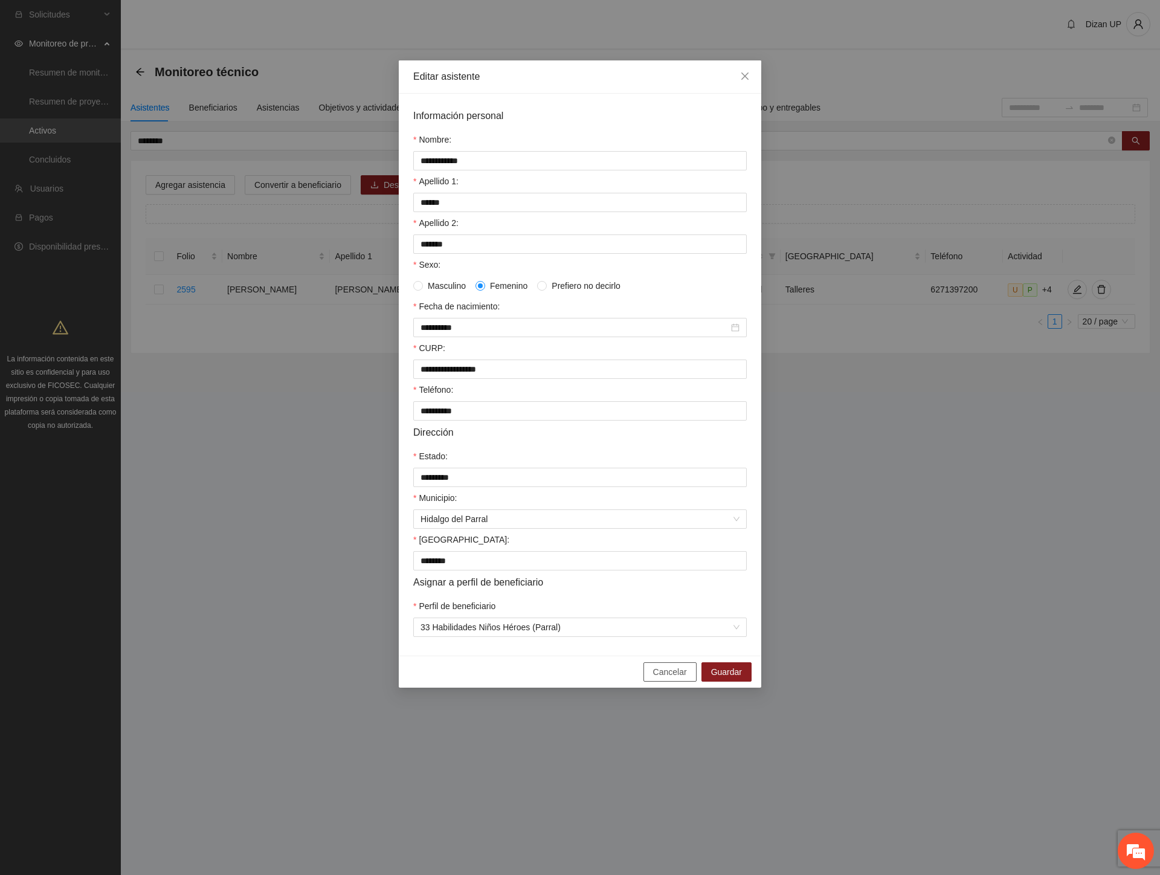
drag, startPoint x: 669, startPoint y: 687, endPoint x: 454, endPoint y: 430, distance: 335.4
click at [666, 678] on span "Cancelar" at bounding box center [670, 671] width 34 height 13
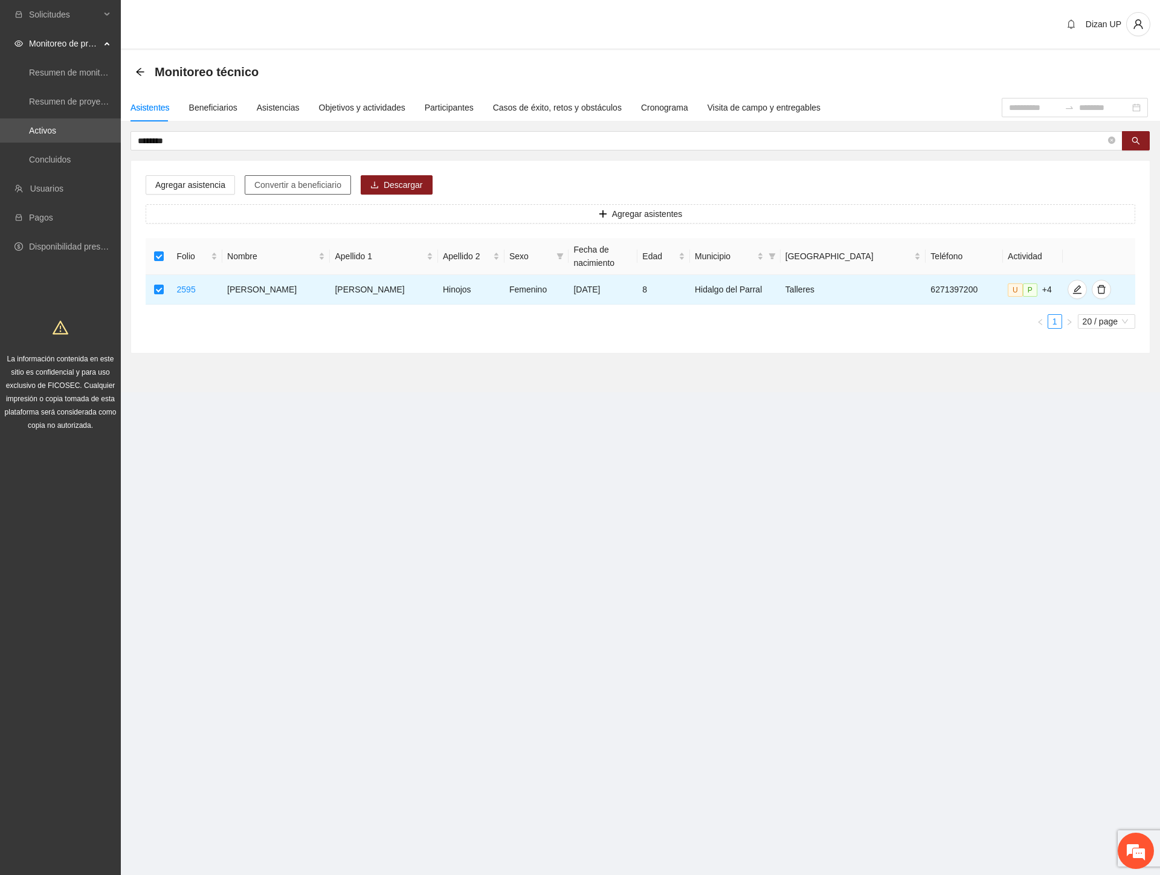
click at [321, 180] on span "Convertir a beneficiario" at bounding box center [297, 184] width 87 height 13
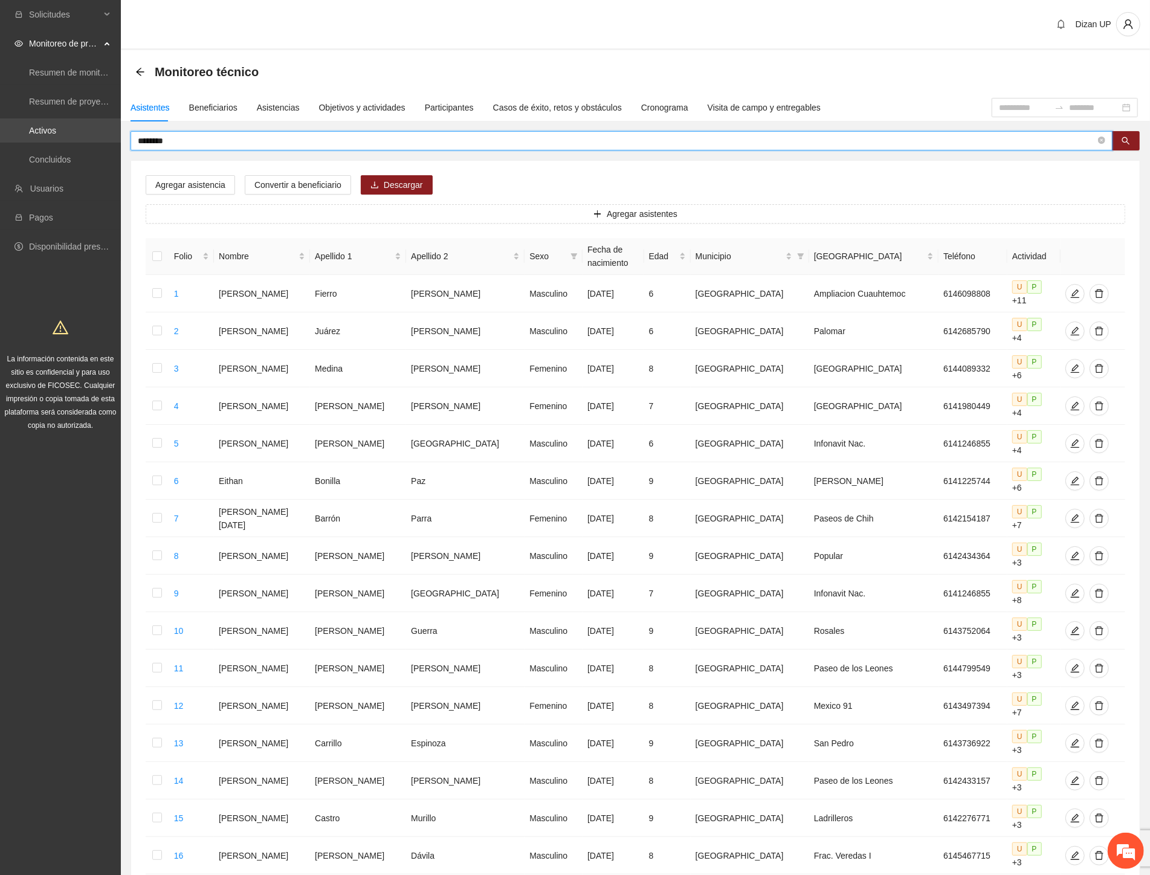
drag, startPoint x: 196, startPoint y: 140, endPoint x: 85, endPoint y: 140, distance: 111.2
click at [85, 139] on section "Solicitudes Monitoreo de proyectos Resumen de monitoreo Resumen de proyectos ap…" at bounding box center [575, 572] width 1150 height 1145
type input "*******"
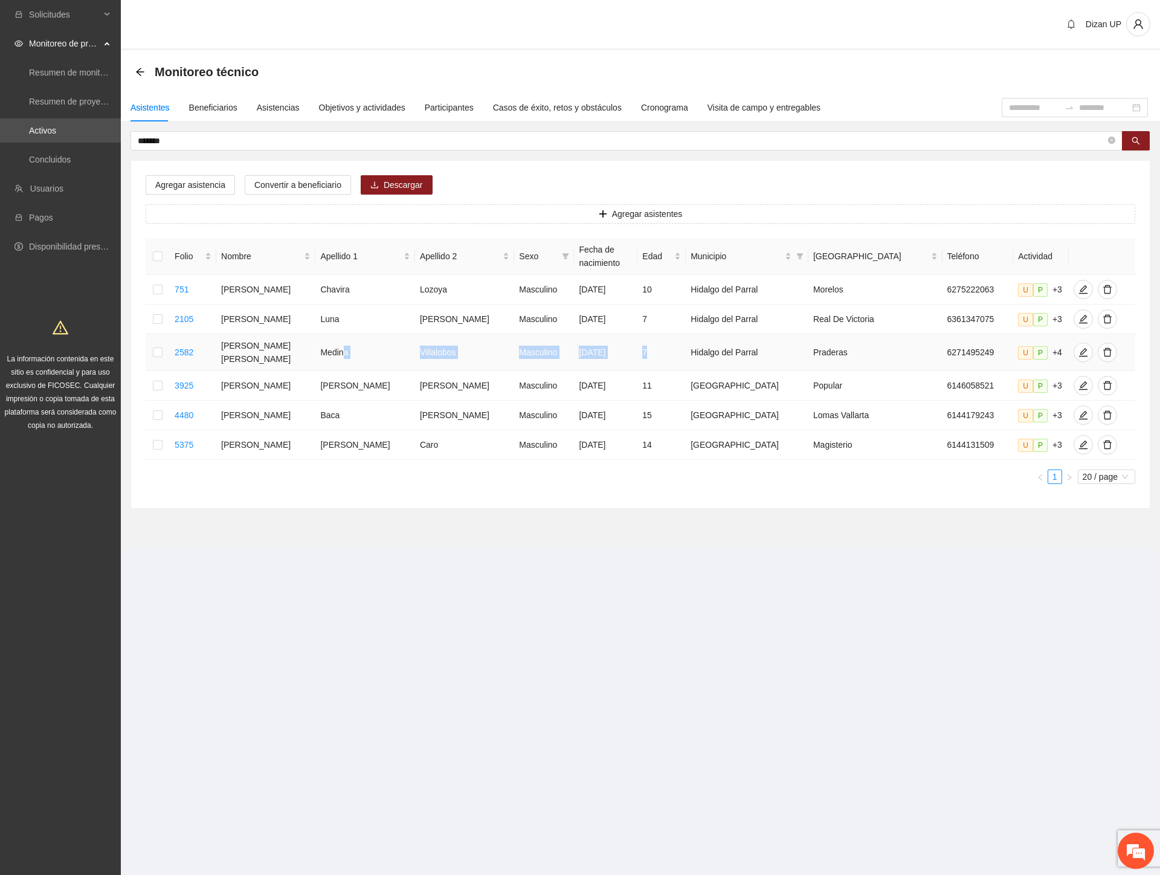
drag, startPoint x: 422, startPoint y: 352, endPoint x: 655, endPoint y: 350, distance: 233.8
click at [655, 350] on tr "2582 [PERSON_NAME] [PERSON_NAME] Masculino [DATE] 7 [PERSON_NAME] del Parral Pr…" at bounding box center [641, 352] width 990 height 37
click at [1078, 350] on icon "edit" at bounding box center [1082, 352] width 8 height 8
type input "**********"
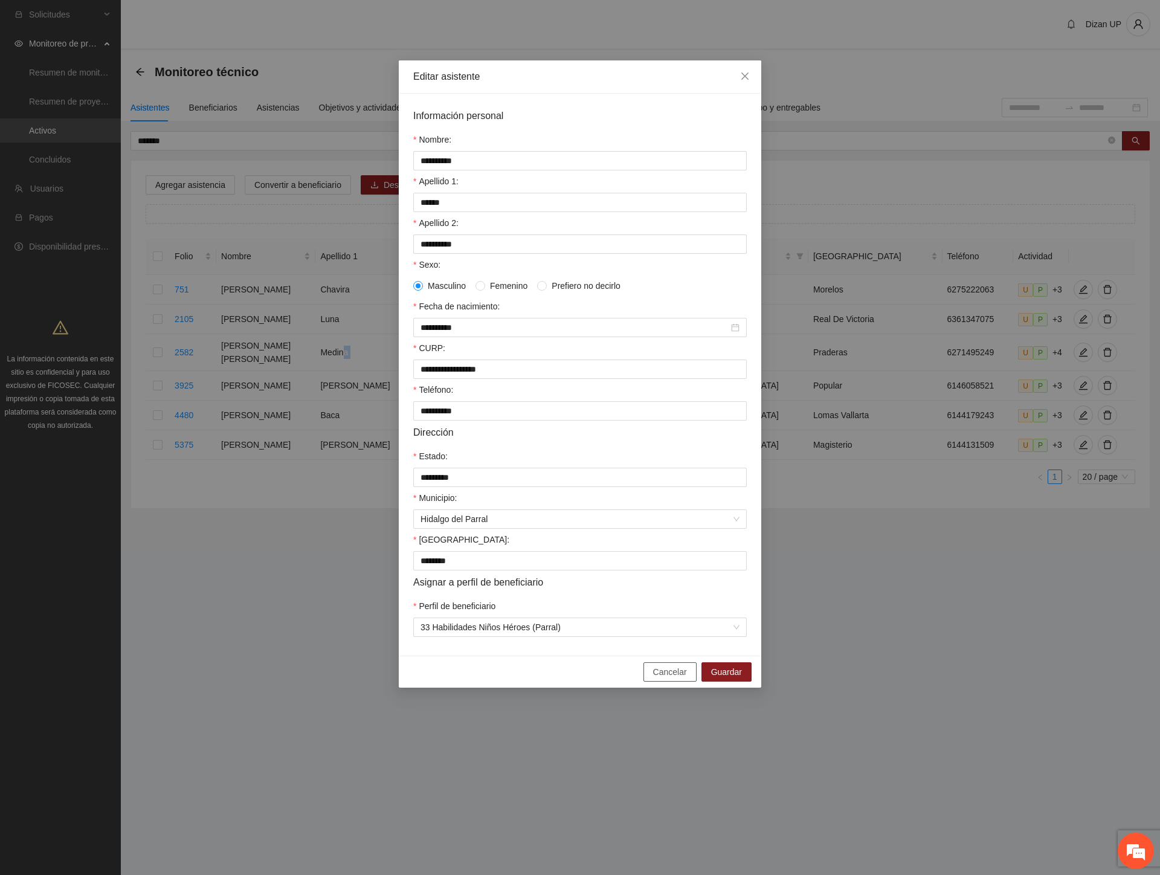
drag, startPoint x: 666, startPoint y: 684, endPoint x: 649, endPoint y: 684, distance: 16.3
click at [665, 678] on span "Cancelar" at bounding box center [670, 671] width 34 height 13
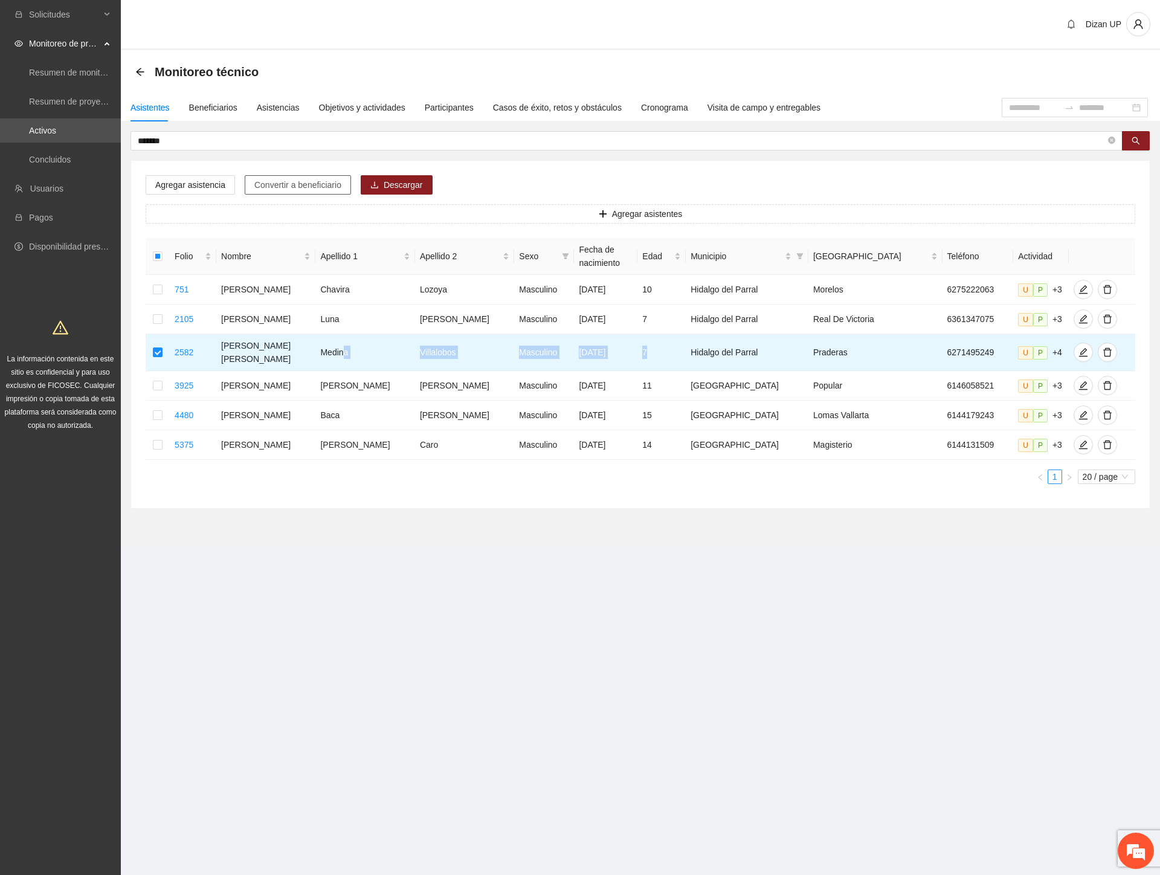
drag, startPoint x: 271, startPoint y: 183, endPoint x: 528, endPoint y: 186, distance: 257.4
click at [272, 183] on span "Convertir a beneficiario" at bounding box center [297, 184] width 87 height 13
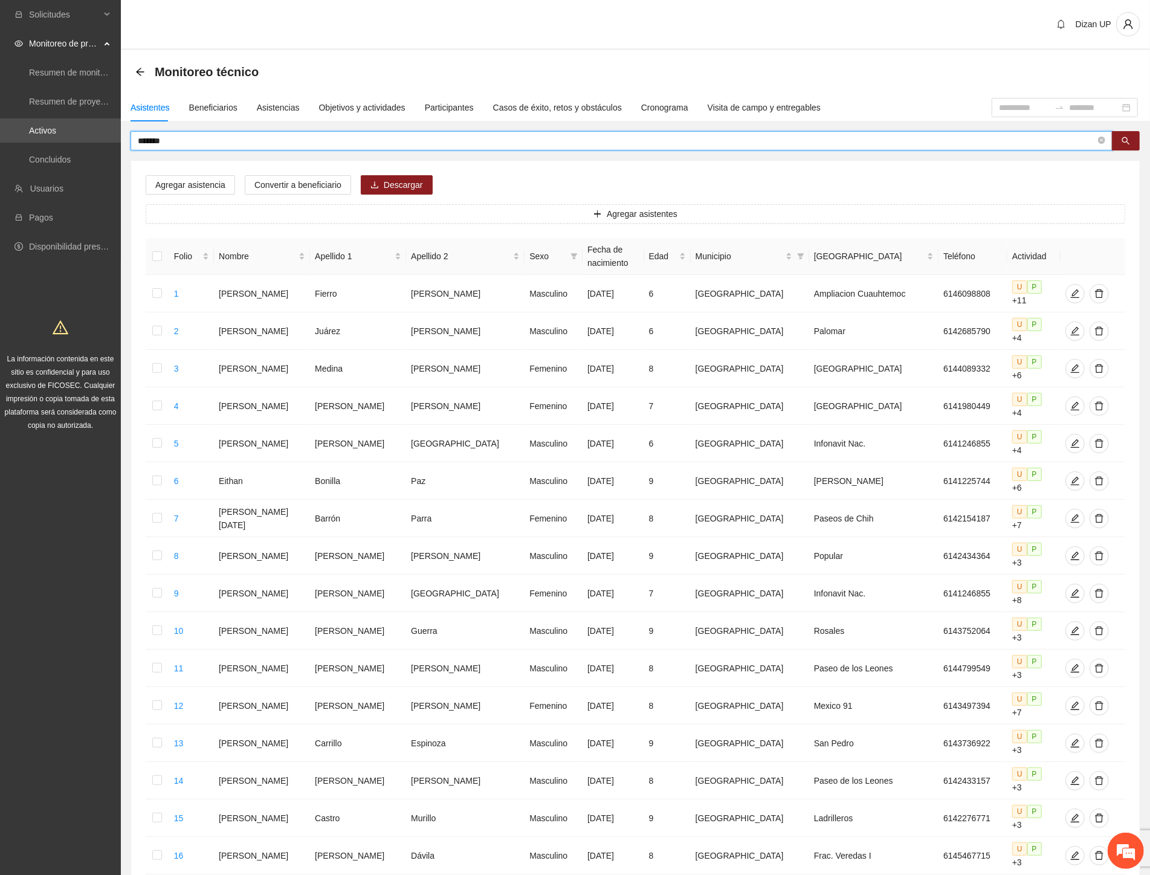
click at [180, 141] on input "*******" at bounding box center [616, 140] width 957 height 13
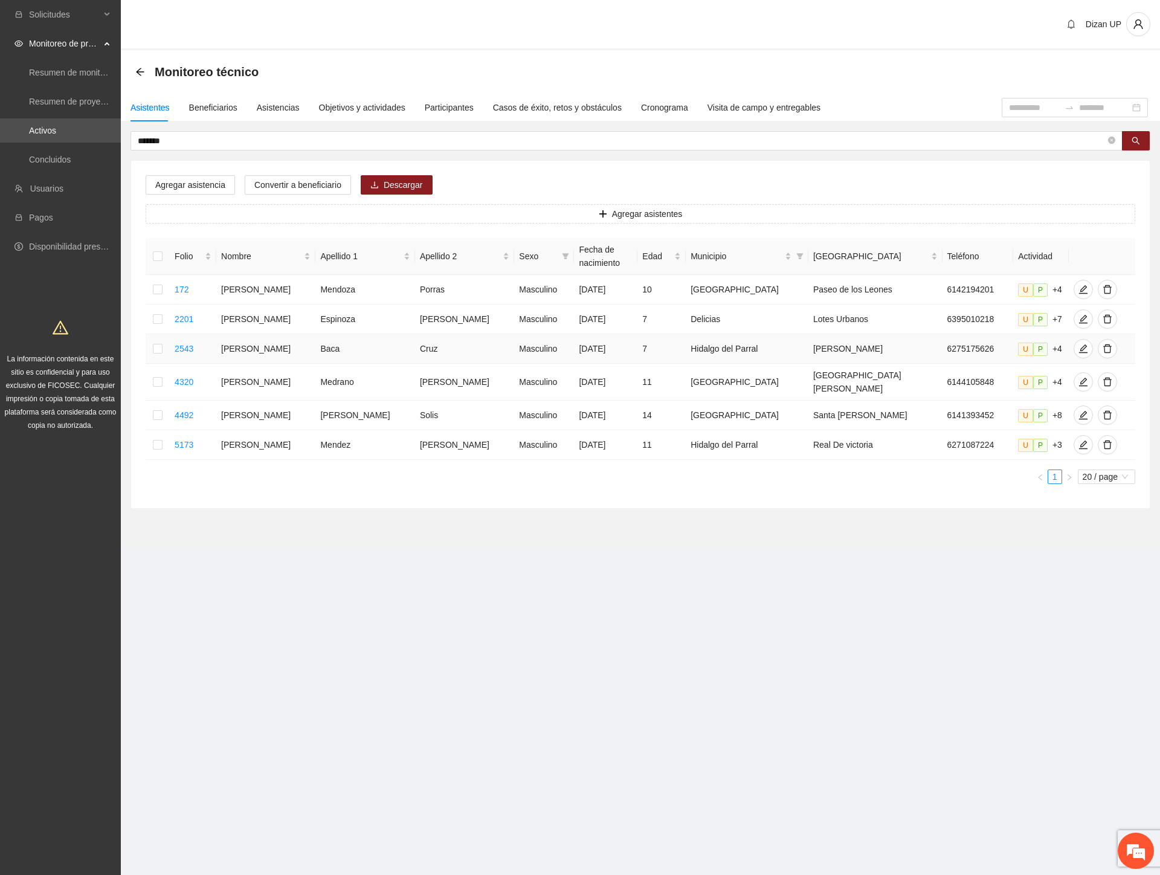
drag, startPoint x: 321, startPoint y: 359, endPoint x: 623, endPoint y: 349, distance: 301.6
click at [623, 349] on tr "2543 [PERSON_NAME] [PERSON_NAME] Masculino [DATE] 7 [PERSON_NAME] del [PERSON_N…" at bounding box center [641, 349] width 990 height 30
drag, startPoint x: 1061, startPoint y: 357, endPoint x: 1054, endPoint y: 356, distance: 7.9
click at [1078, 353] on icon "edit" at bounding box center [1083, 349] width 10 height 10
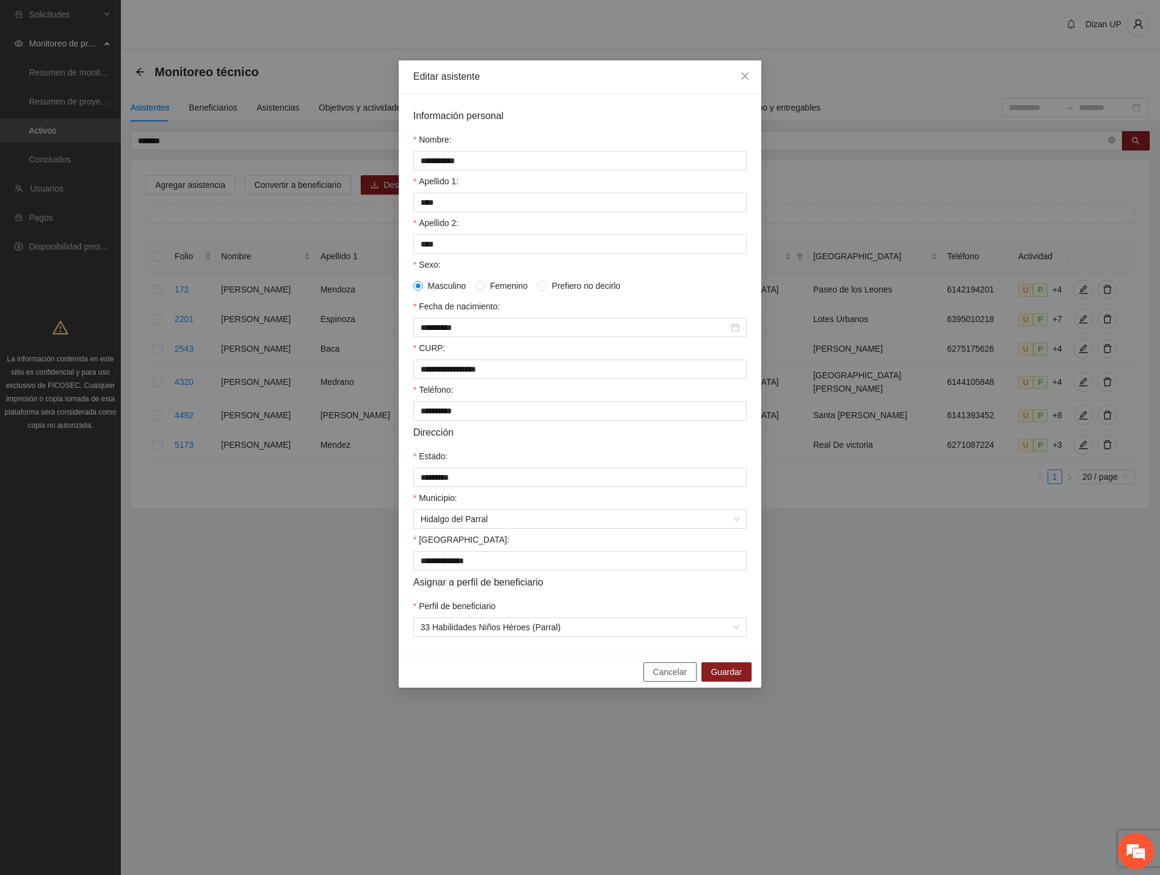
click at [655, 678] on span "Cancelar" at bounding box center [670, 671] width 34 height 13
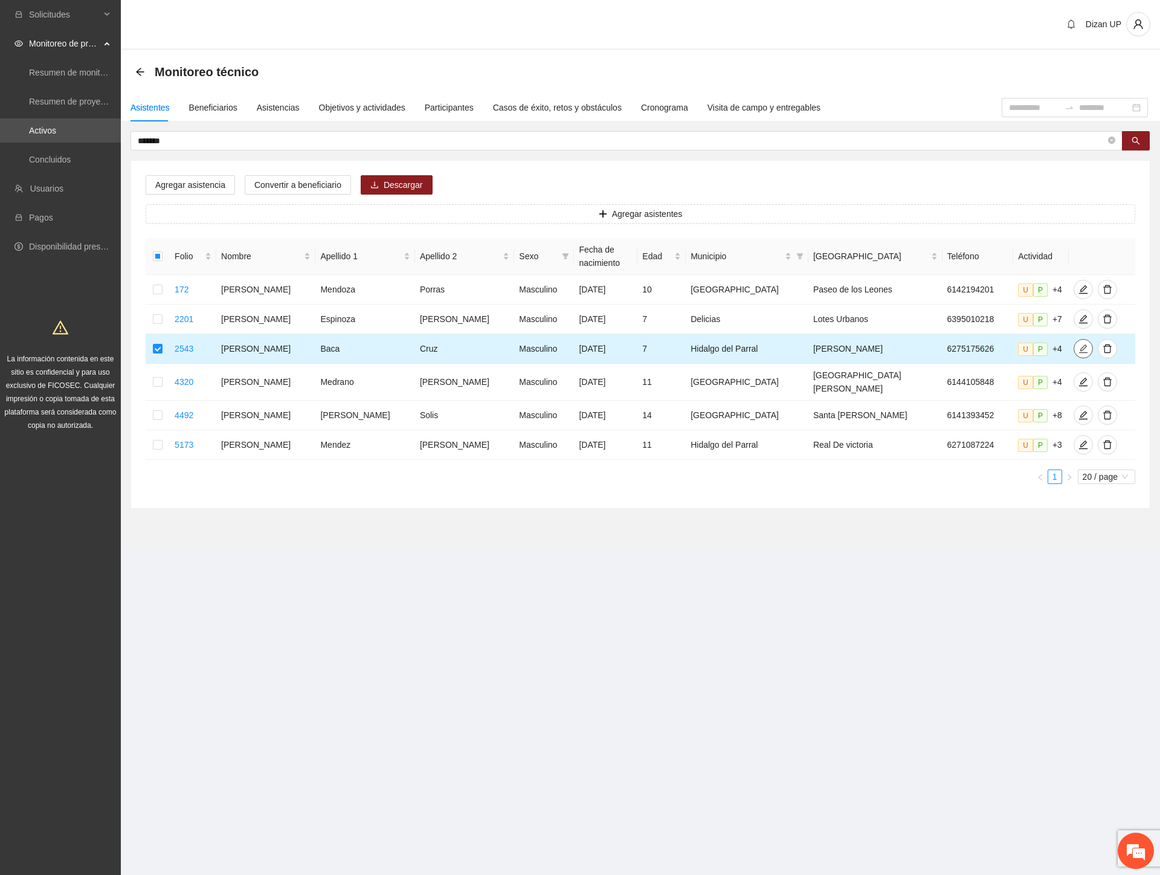
click at [1078, 353] on icon "edit" at bounding box center [1083, 349] width 10 height 10
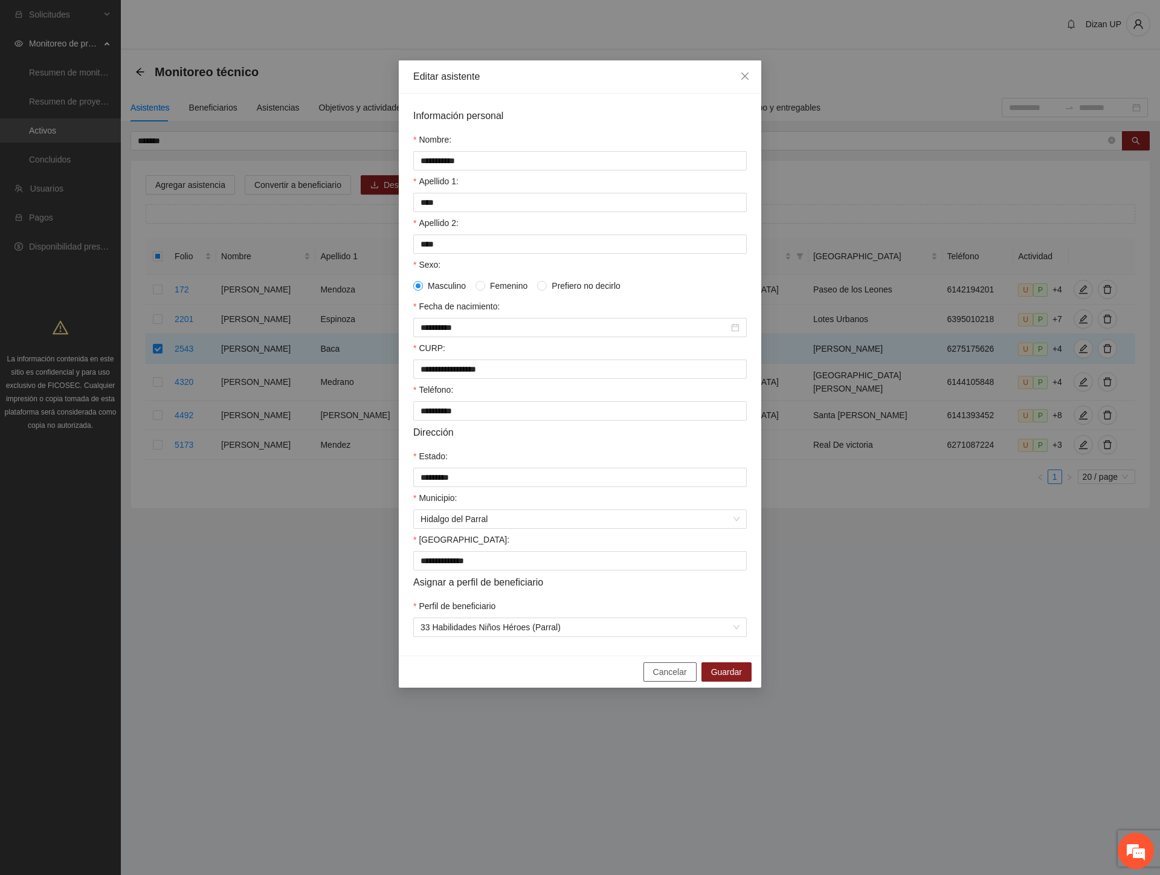
click at [654, 681] on button "Cancelar" at bounding box center [669, 671] width 53 height 19
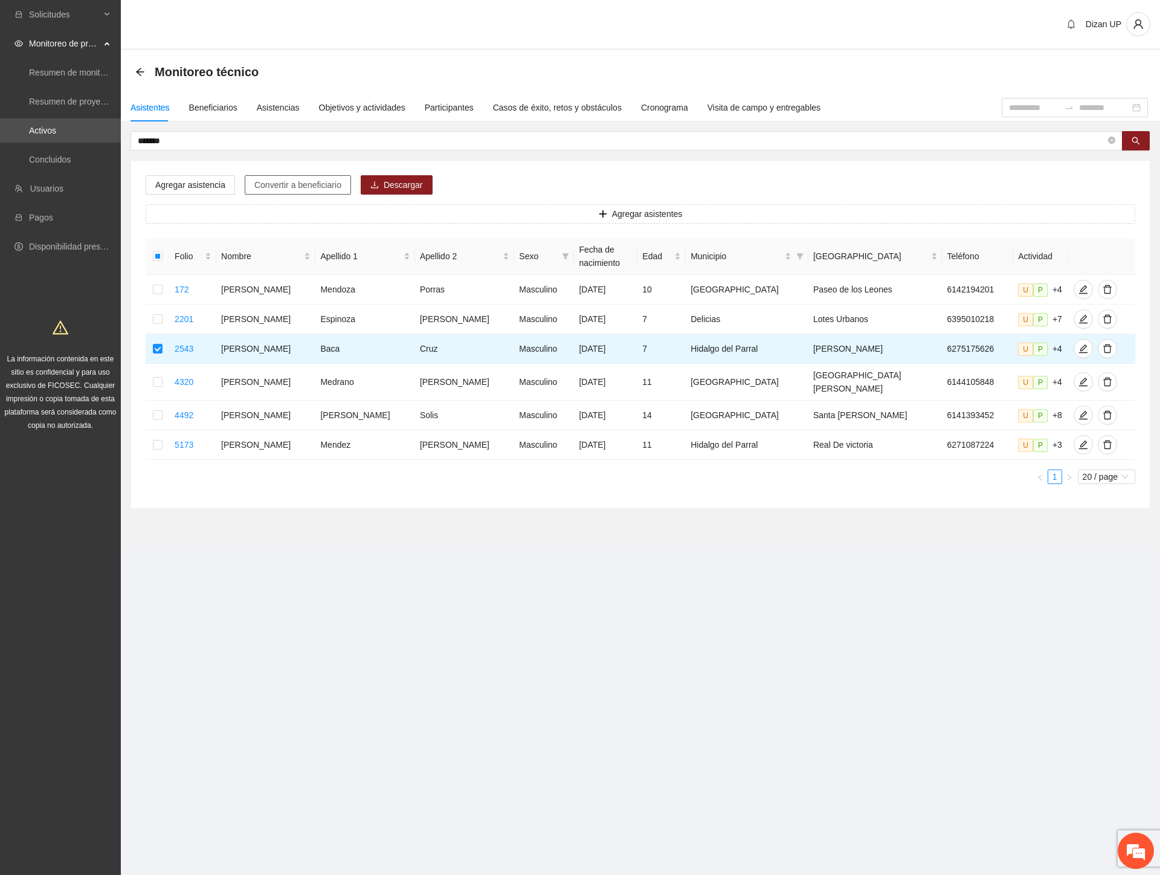
click at [294, 185] on span "Convertir a beneficiario" at bounding box center [297, 184] width 87 height 13
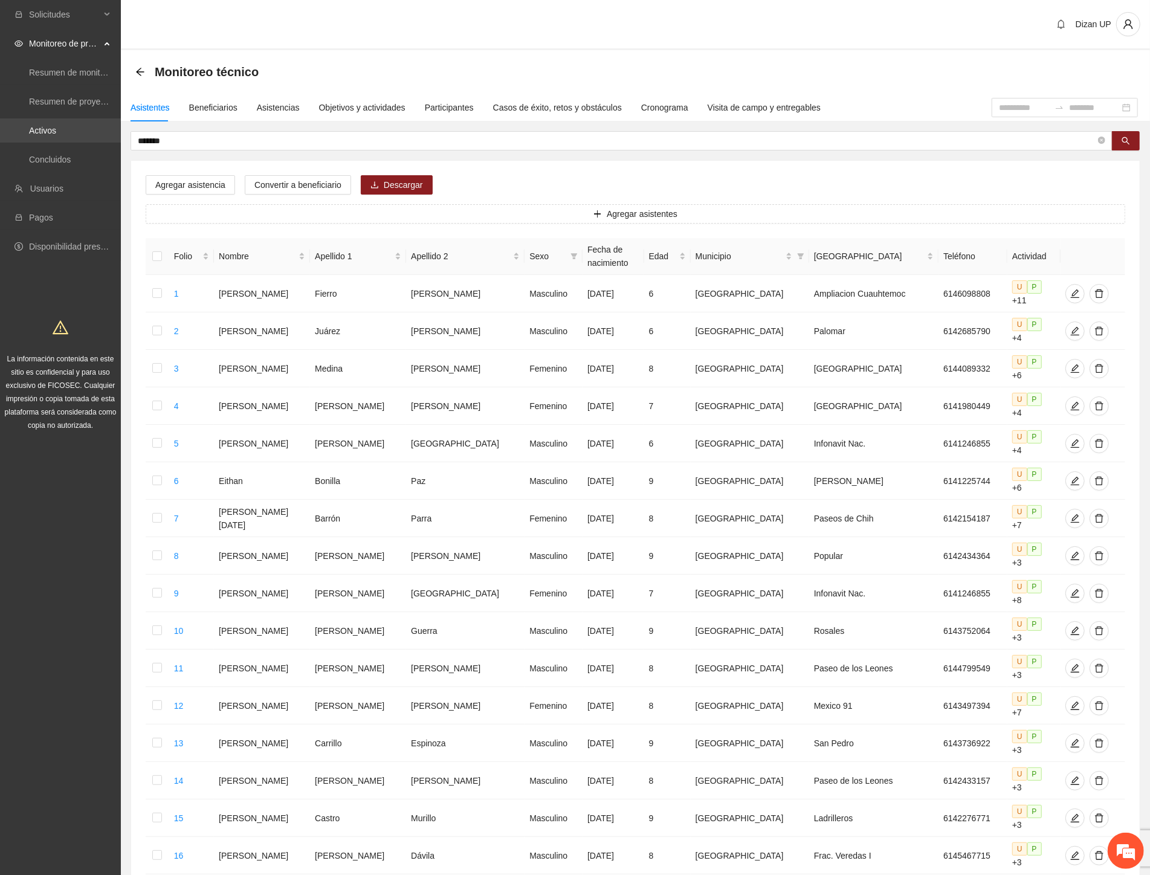
drag, startPoint x: 175, startPoint y: 142, endPoint x: 61, endPoint y: 141, distance: 114.2
click at [61, 140] on section "Solicitudes Monitoreo de proyectos Resumen de monitoreo Resumen de proyectos ap…" at bounding box center [575, 572] width 1150 height 1145
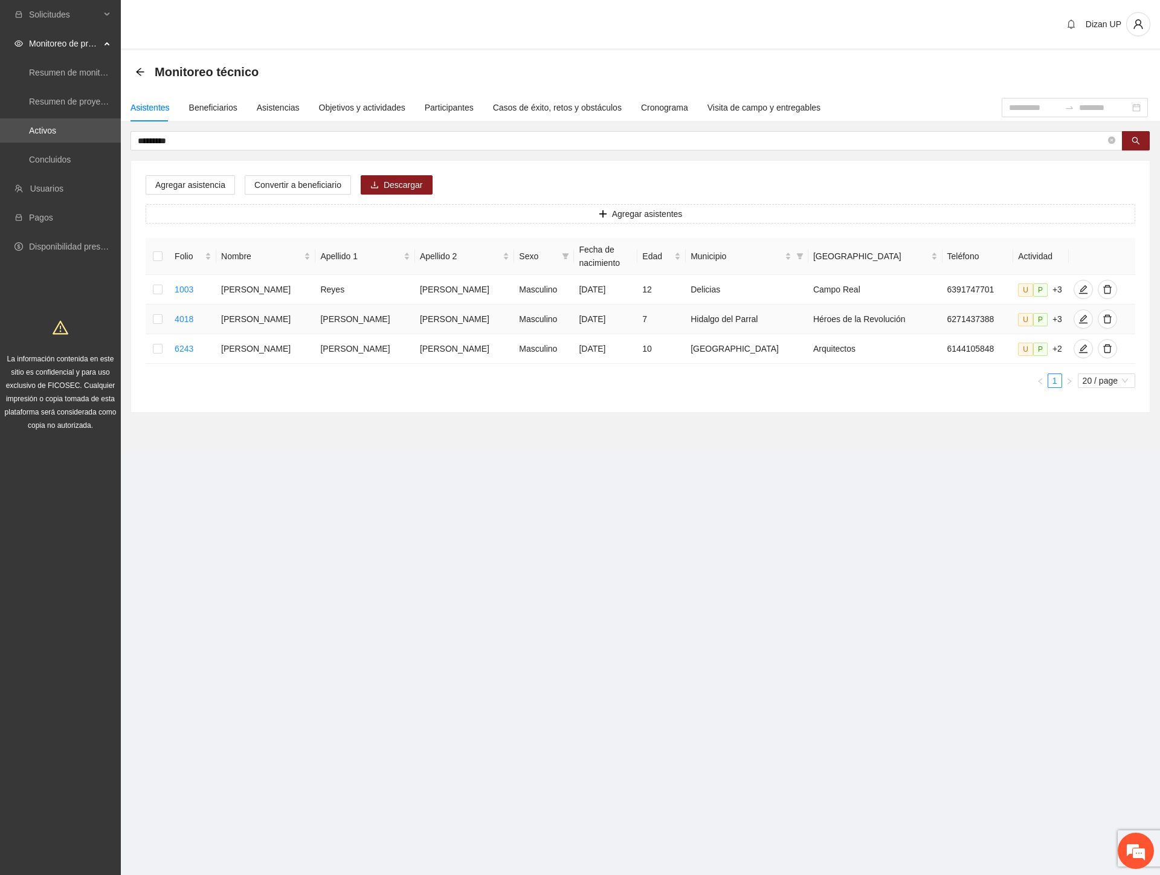
drag, startPoint x: 324, startPoint y: 317, endPoint x: 626, endPoint y: 327, distance: 302.2
click at [626, 327] on tr "4018 [PERSON_NAME] Masculino [DATE] 7 [PERSON_NAME] del Parral Héroes de la Rev…" at bounding box center [641, 319] width 990 height 30
click at [1078, 323] on icon "edit" at bounding box center [1083, 319] width 10 height 10
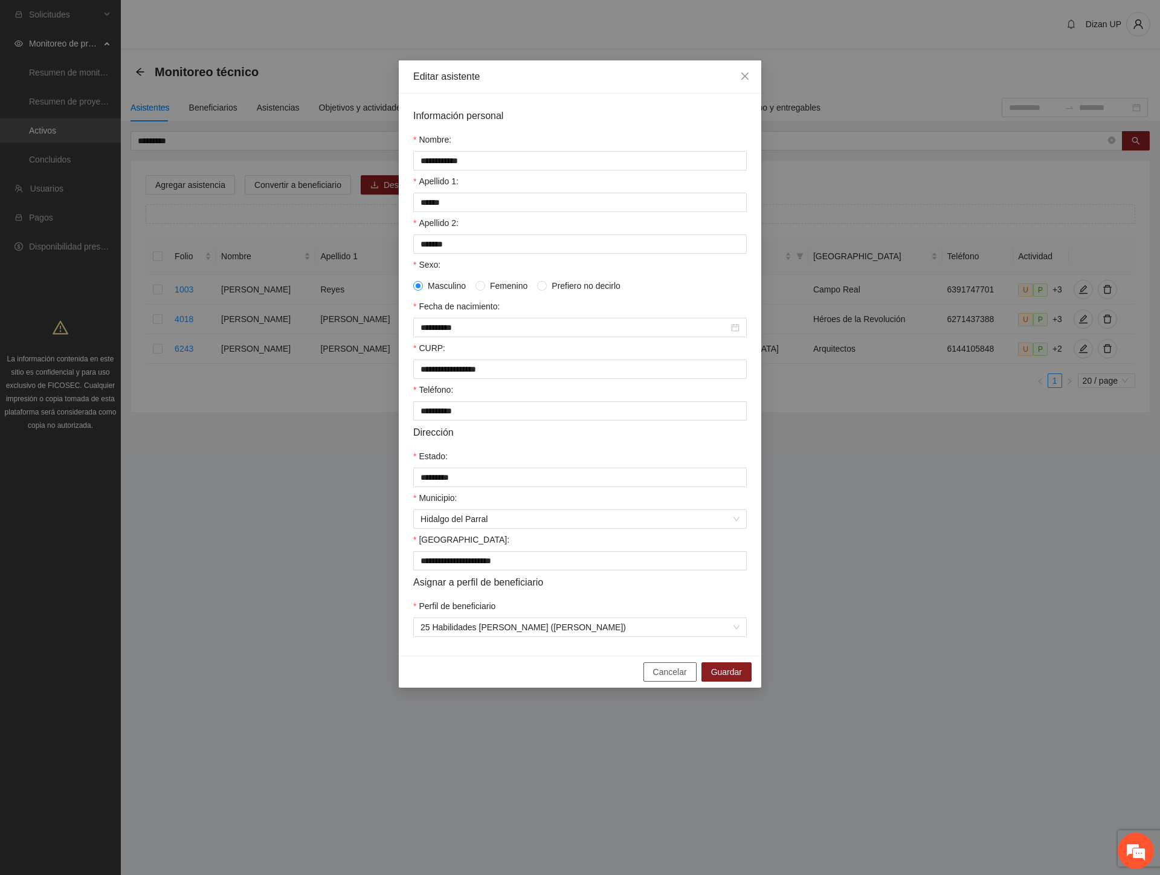
click at [649, 673] on button "Cancelar" at bounding box center [669, 671] width 53 height 19
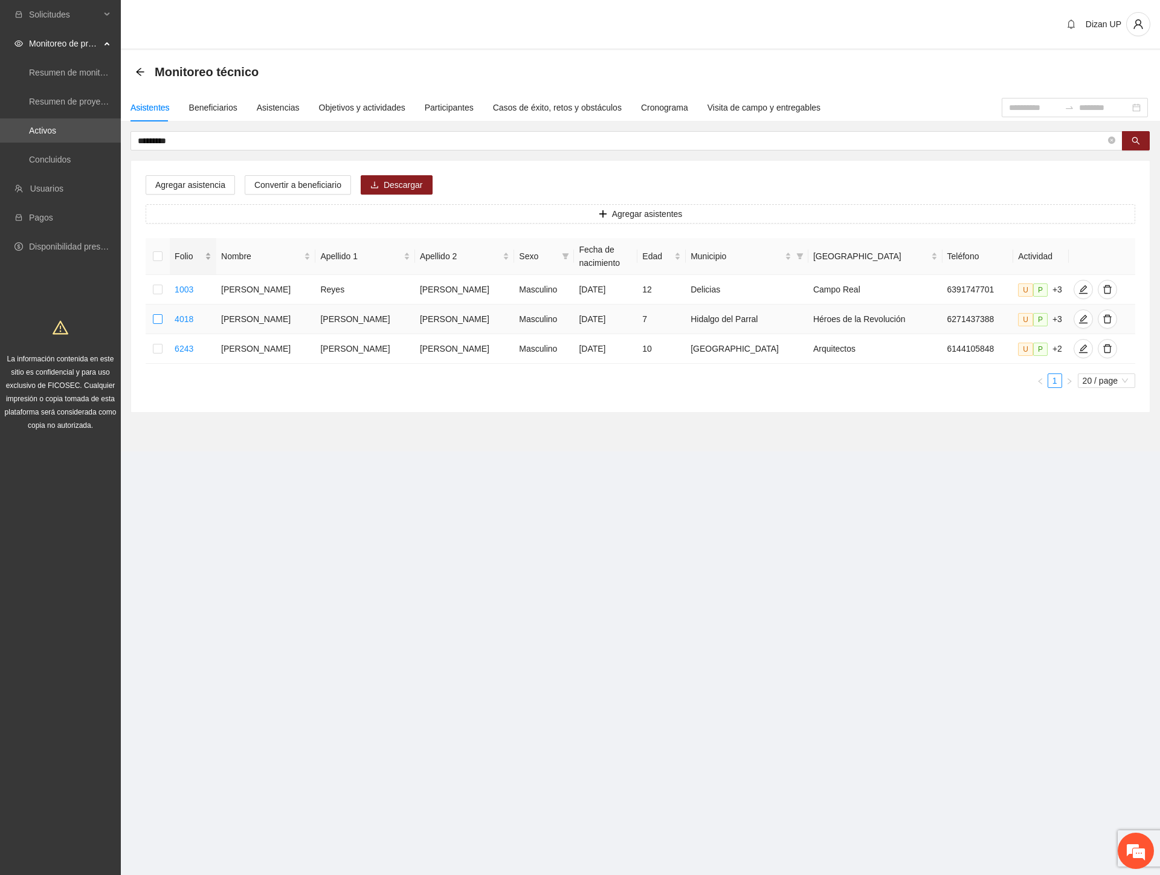
click at [161, 316] on label at bounding box center [158, 318] width 10 height 13
click at [286, 184] on span "Convertir a beneficiario" at bounding box center [297, 184] width 87 height 13
click at [1078, 323] on icon "edit" at bounding box center [1083, 319] width 10 height 10
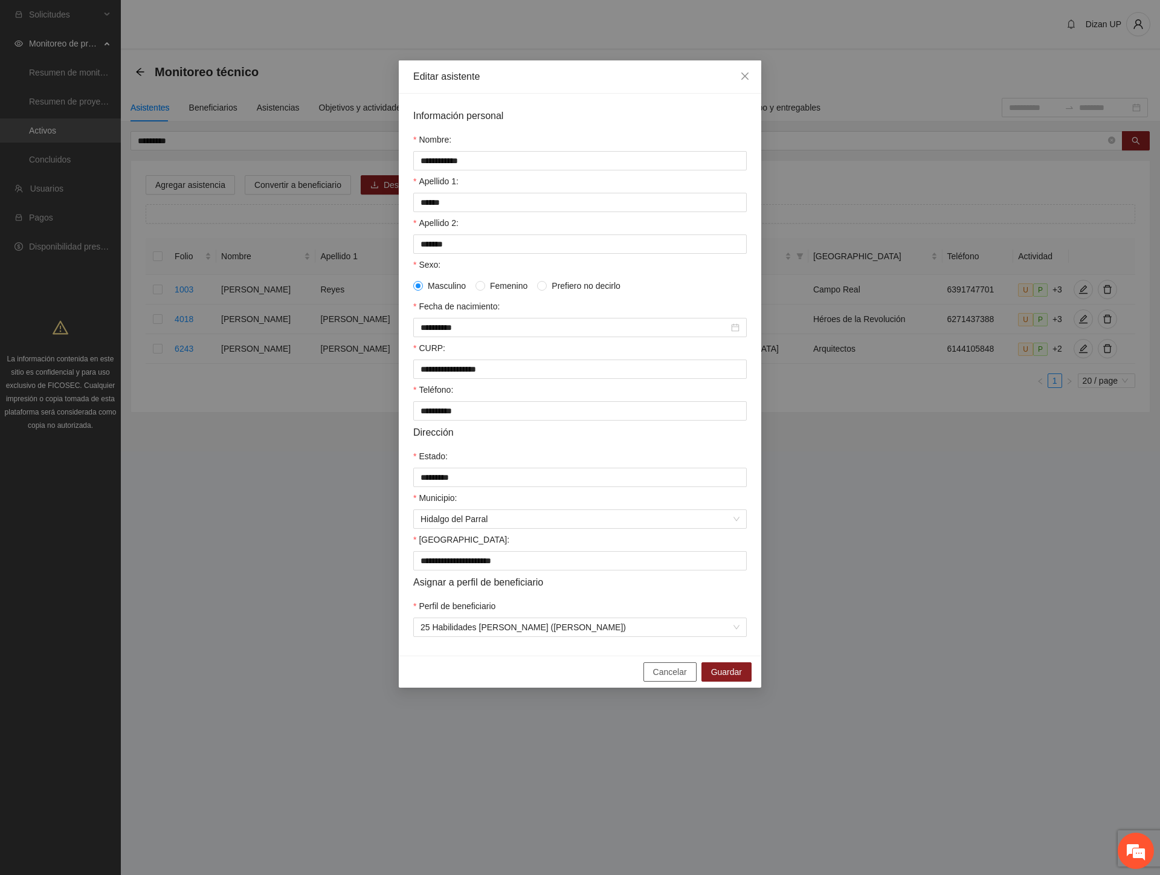
drag, startPoint x: 673, startPoint y: 677, endPoint x: 661, endPoint y: 658, distance: 22.0
click at [673, 678] on span "Cancelar" at bounding box center [670, 671] width 34 height 13
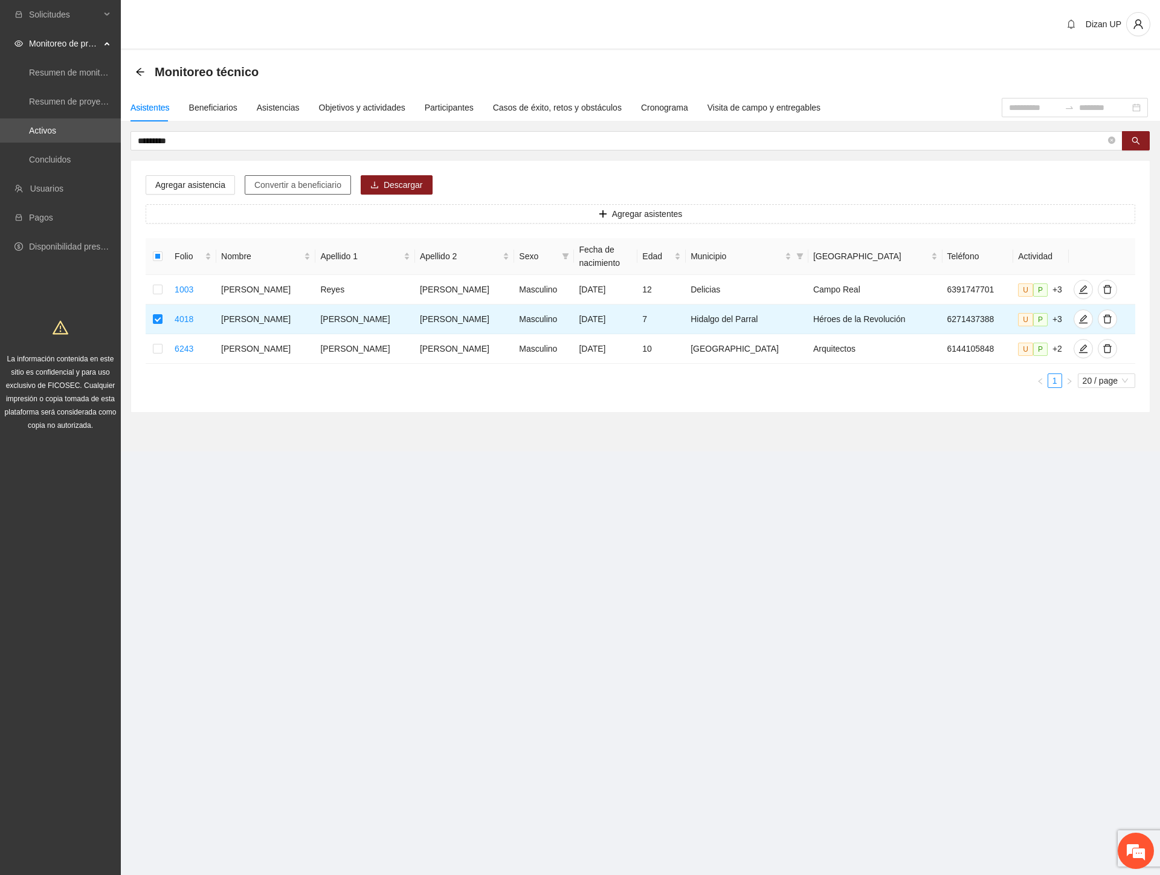
click at [286, 177] on button "Convertir a beneficiario" at bounding box center [298, 184] width 106 height 19
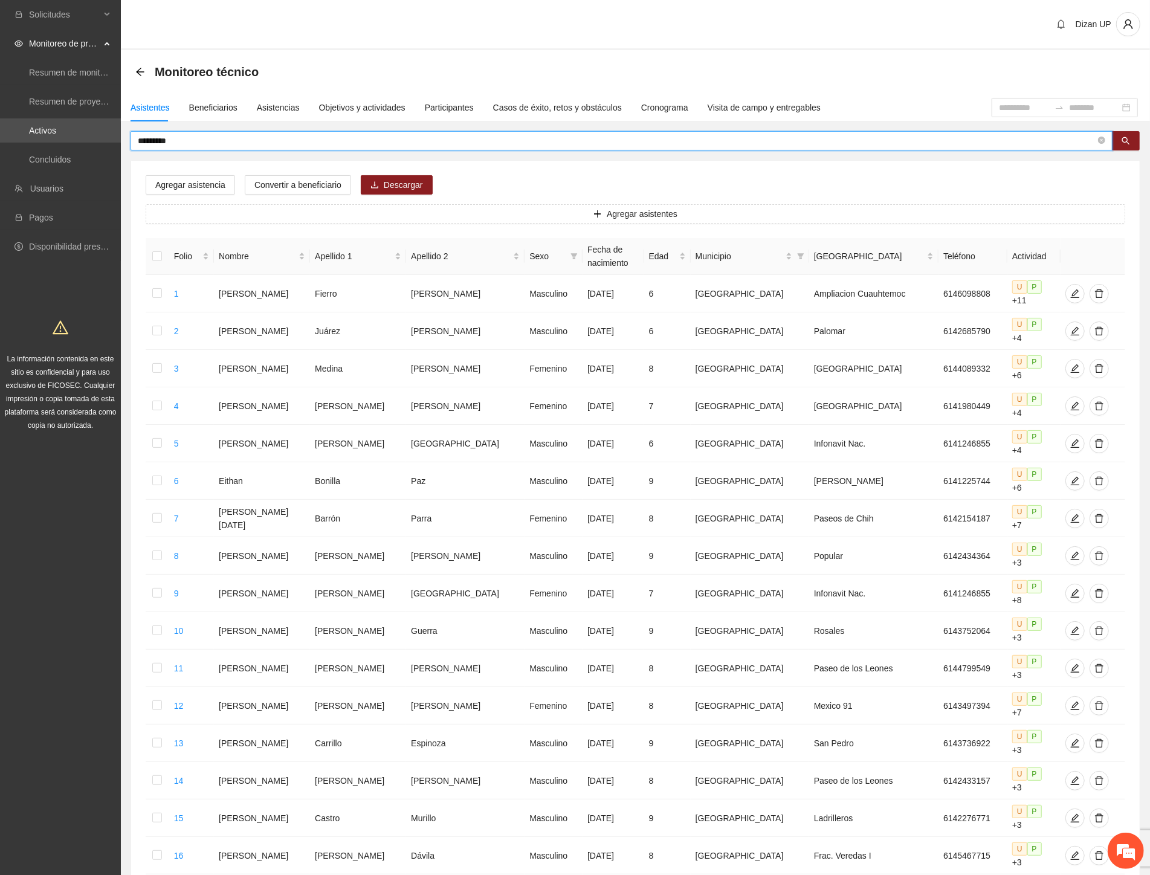
drag, startPoint x: 126, startPoint y: 134, endPoint x: -1, endPoint y: 130, distance: 126.9
click at [0, 130] on html "Solicitudes Monitoreo de proyectos Resumen de monitoreo Resumen de proyectos ap…" at bounding box center [575, 437] width 1150 height 875
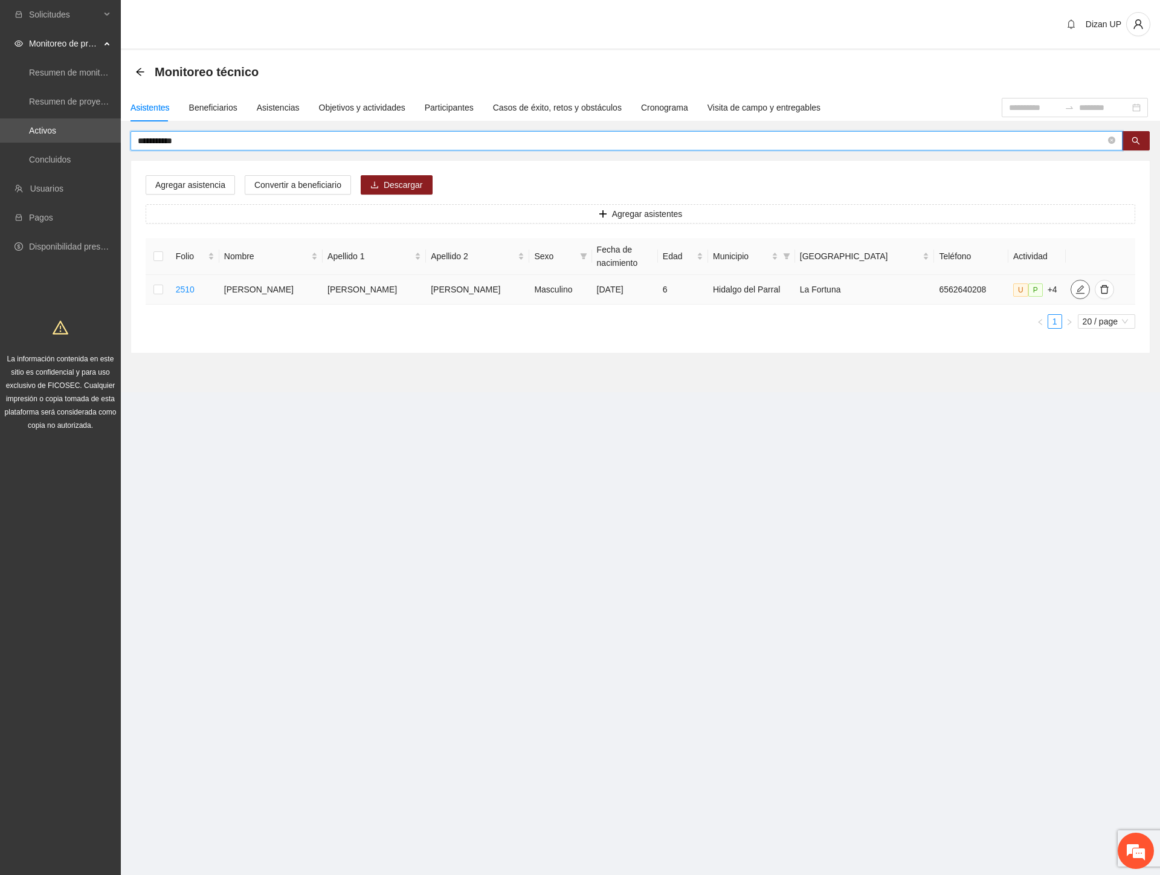
click at [1070, 294] on button "button" at bounding box center [1079, 289] width 19 height 19
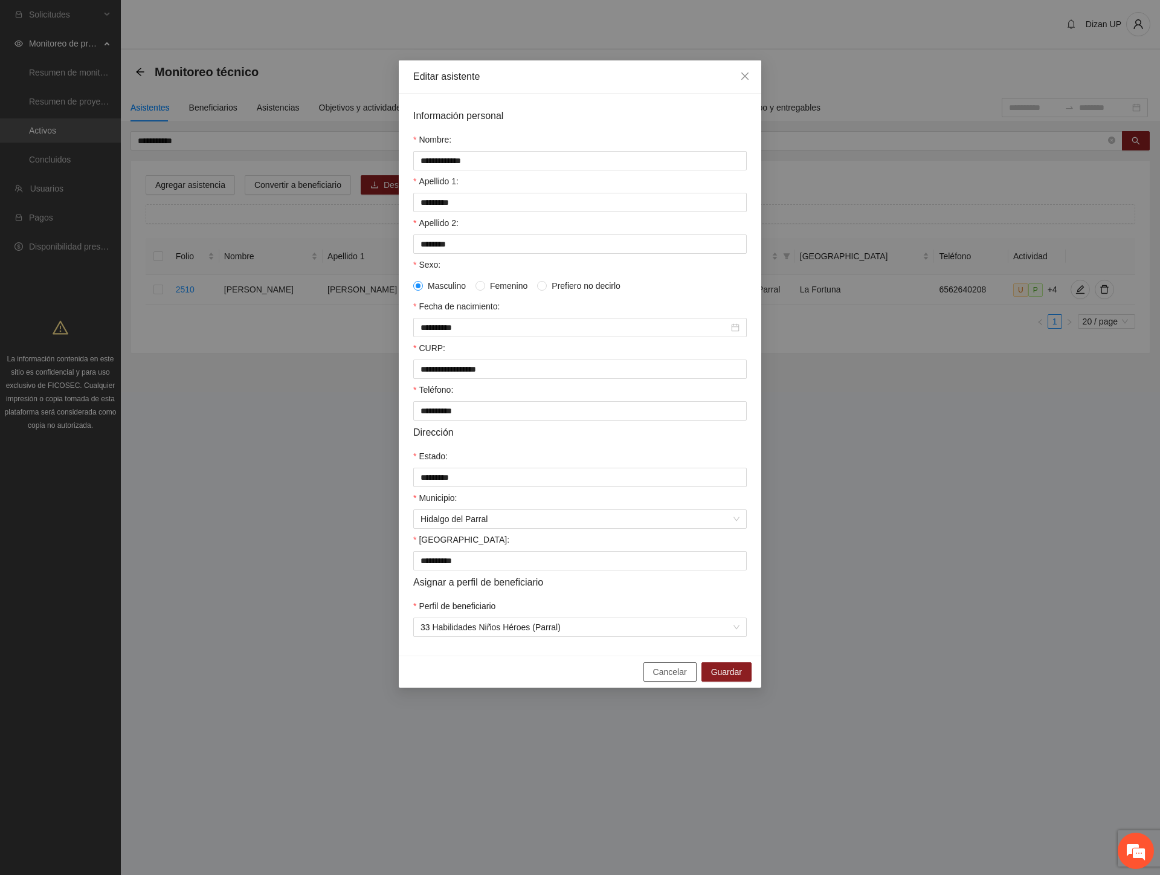
click at [660, 678] on span "Cancelar" at bounding box center [670, 671] width 34 height 13
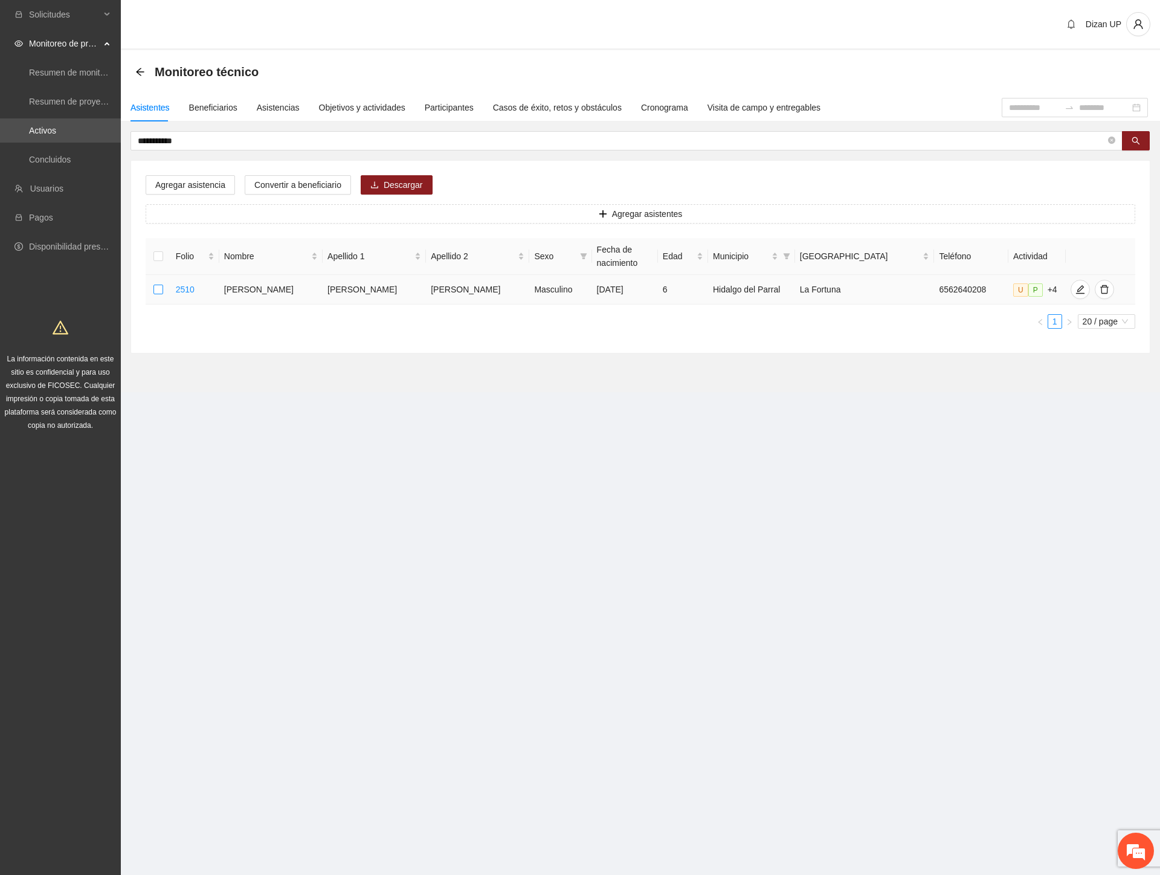
click at [163, 283] on label at bounding box center [158, 289] width 10 height 13
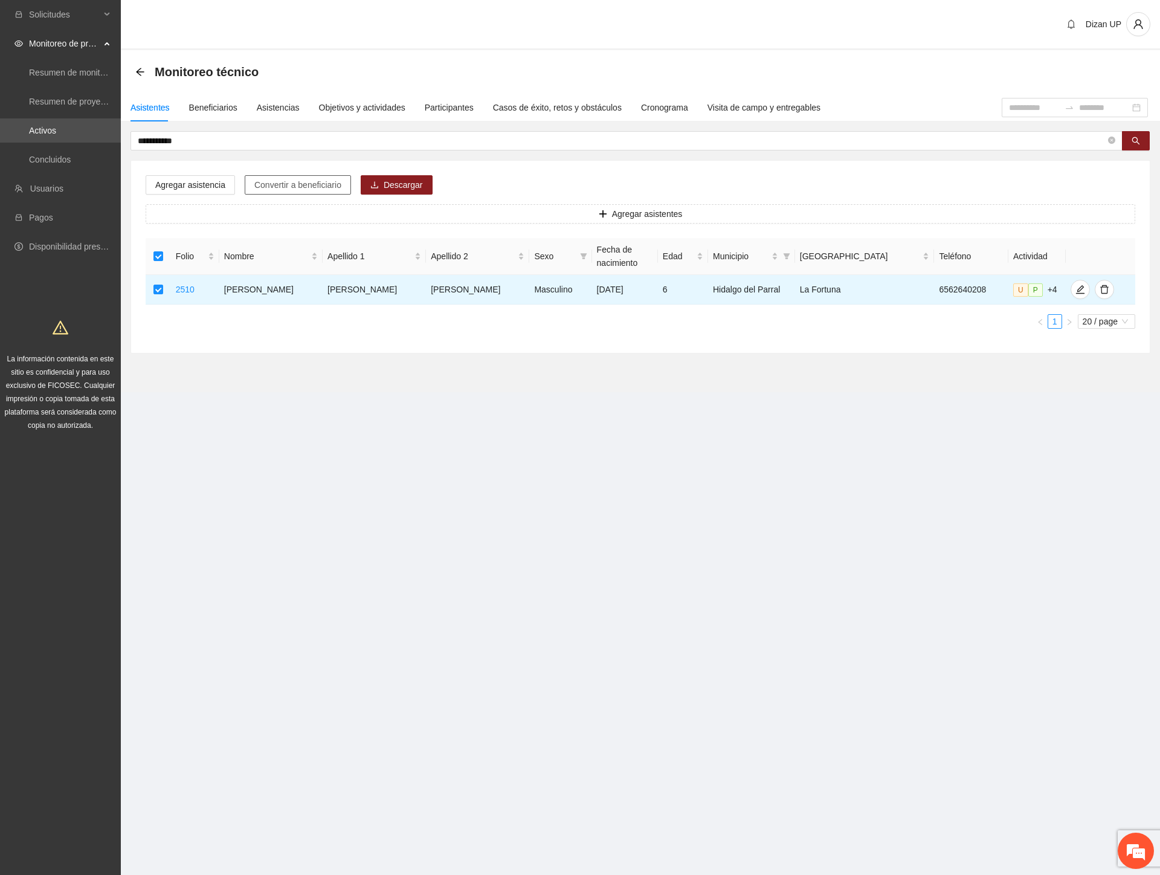
click at [297, 185] on span "Convertir a beneficiario" at bounding box center [297, 184] width 87 height 13
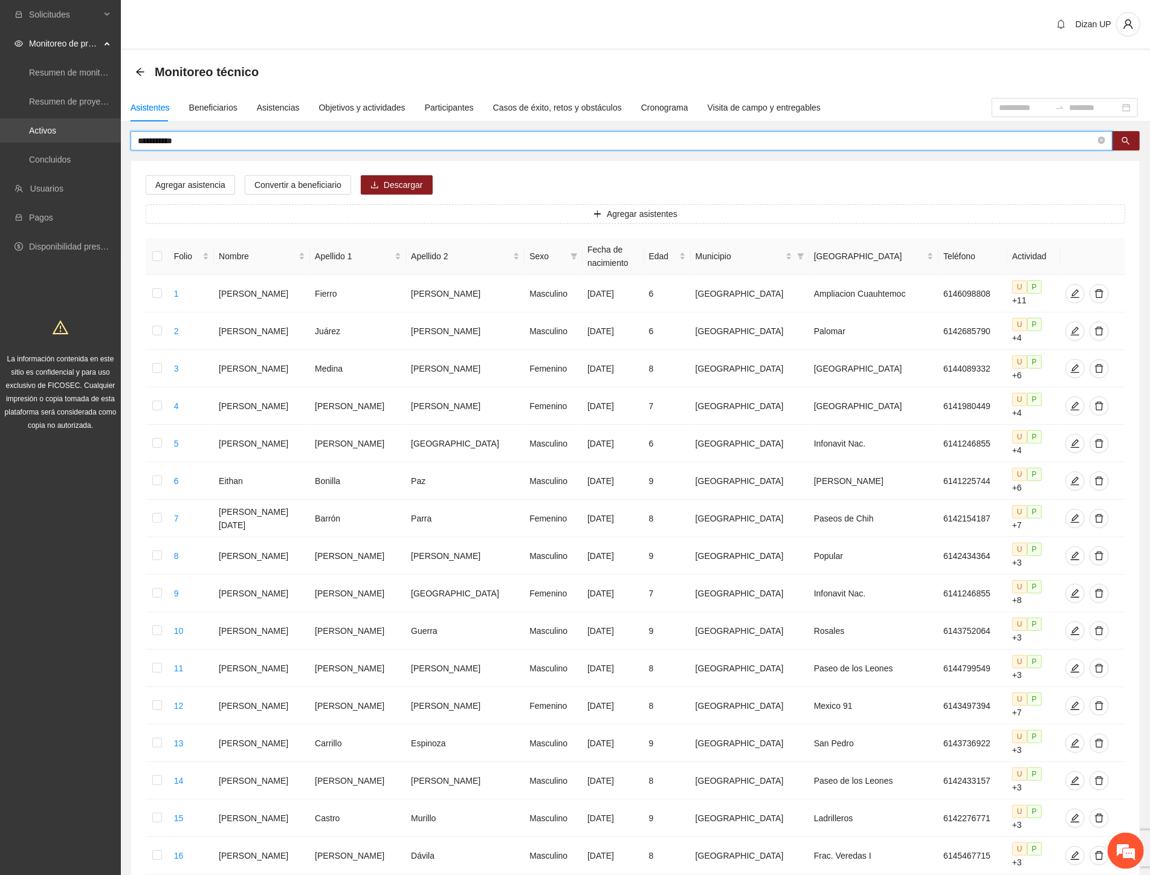
drag, startPoint x: 184, startPoint y: 137, endPoint x: 59, endPoint y: 137, distance: 125.7
click at [63, 140] on section "**********" at bounding box center [575, 572] width 1150 height 1145
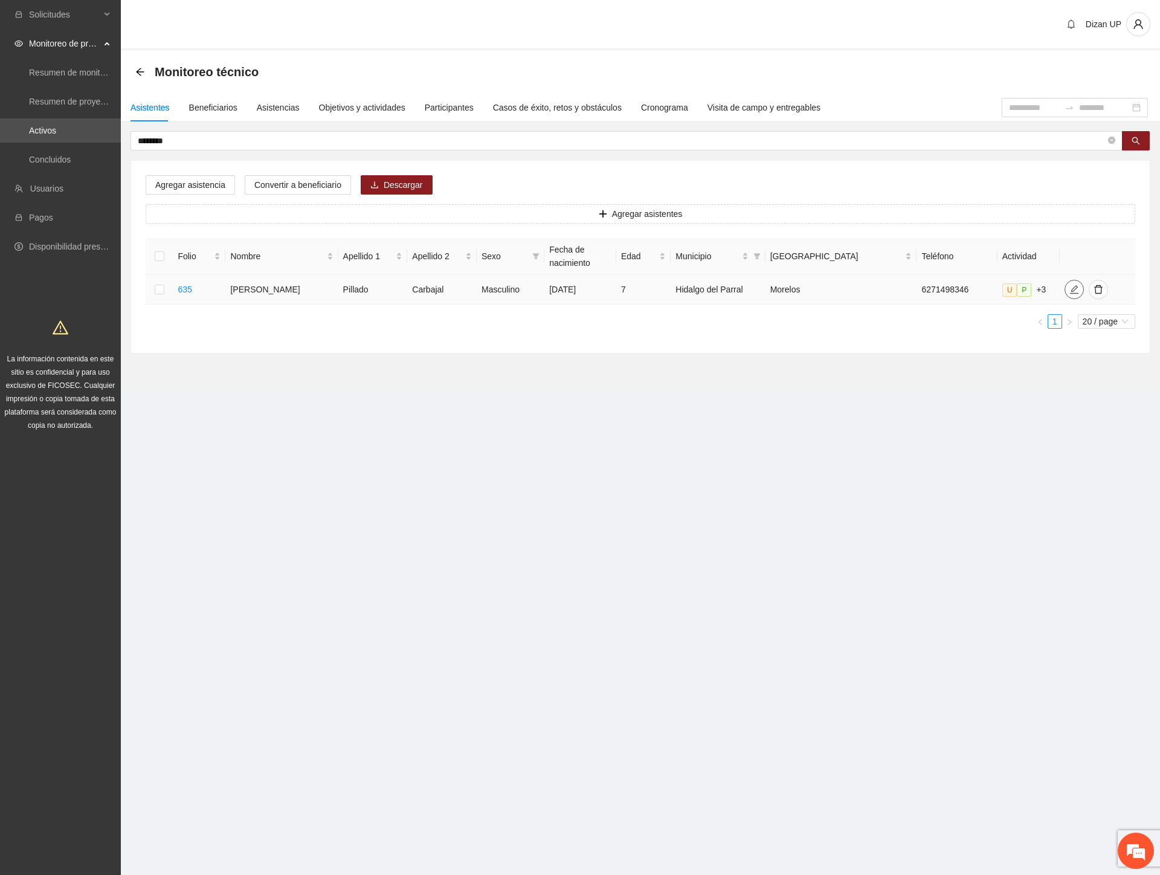
click at [1069, 288] on icon "edit" at bounding box center [1074, 290] width 10 height 10
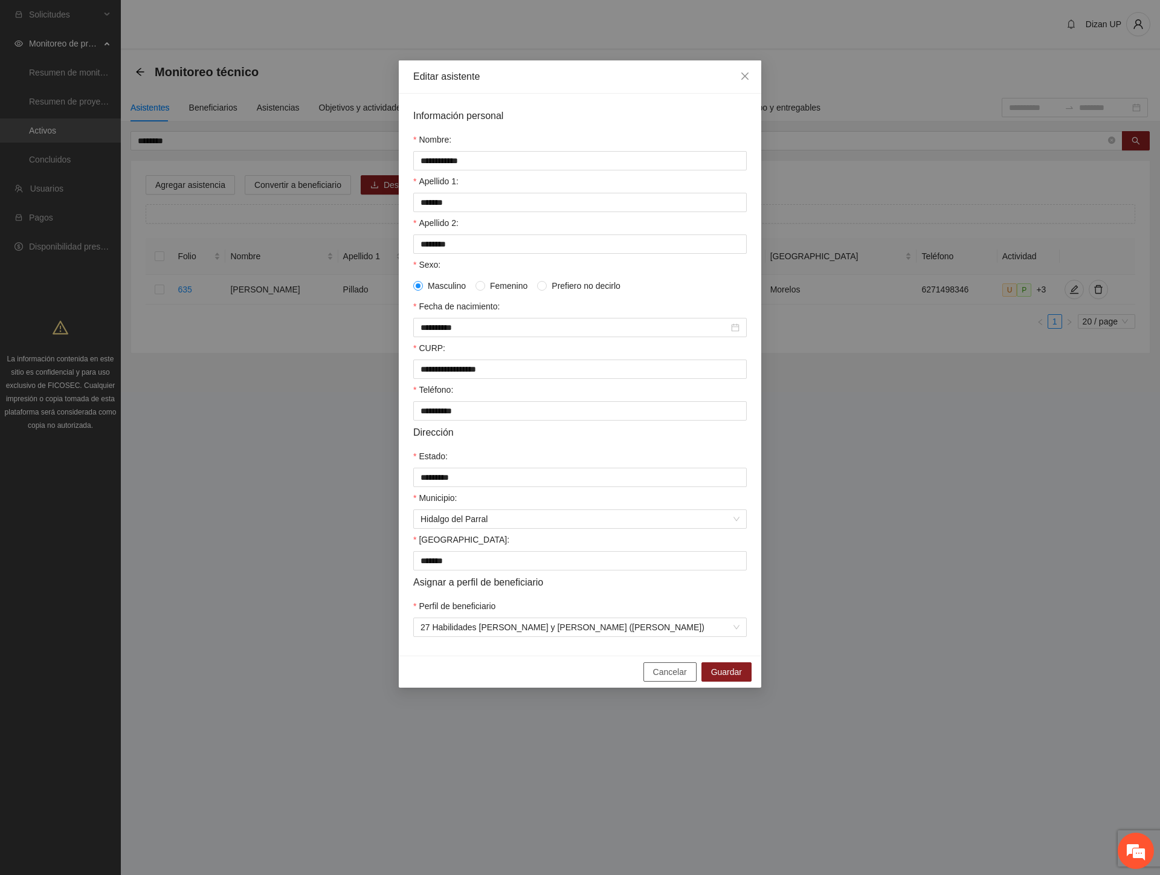
drag, startPoint x: 657, startPoint y: 684, endPoint x: 625, endPoint y: 665, distance: 37.9
click at [652, 681] on button "Cancelar" at bounding box center [669, 671] width 53 height 19
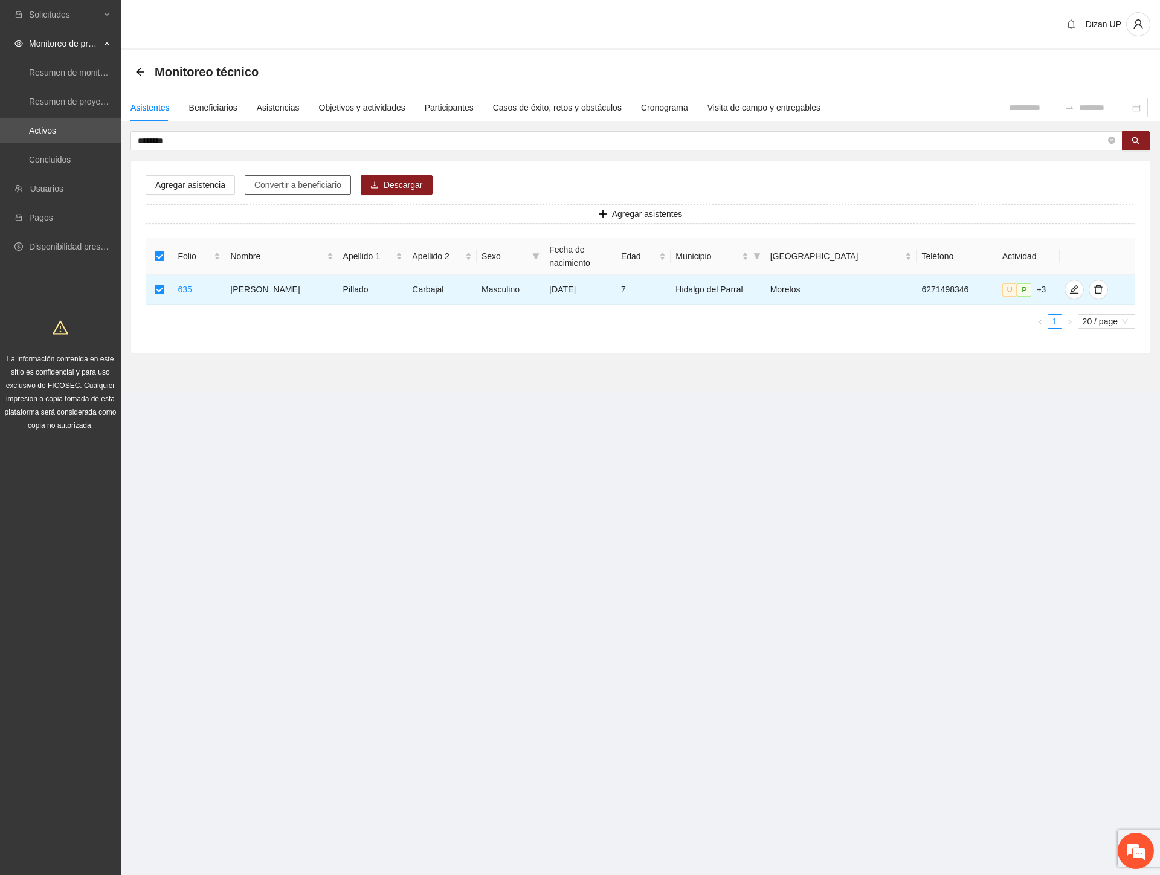
click at [286, 186] on span "Convertir a beneficiario" at bounding box center [297, 184] width 87 height 13
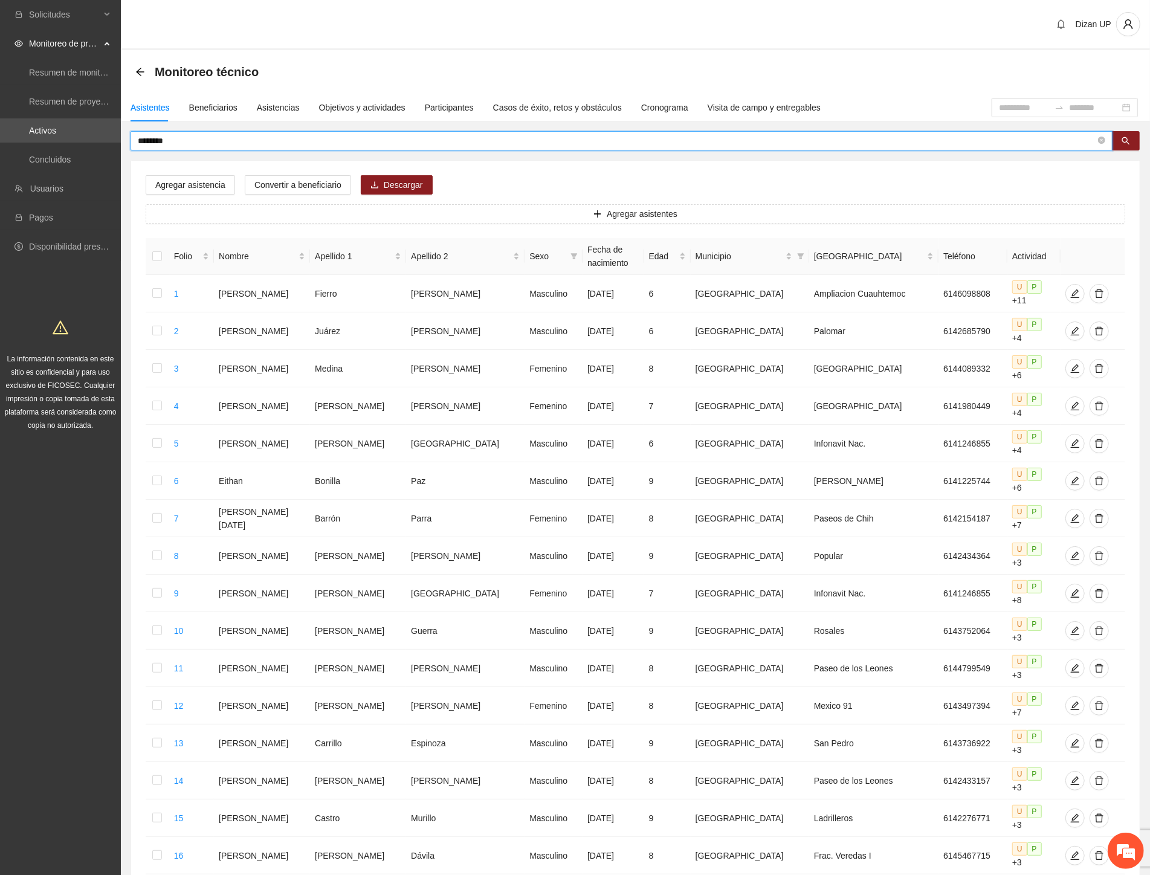
drag, startPoint x: 182, startPoint y: 140, endPoint x: 65, endPoint y: 143, distance: 116.6
click at [65, 143] on section "Solicitudes Monitoreo de proyectos Resumen de monitoreo Resumen de proyectos ap…" at bounding box center [575, 572] width 1150 height 1145
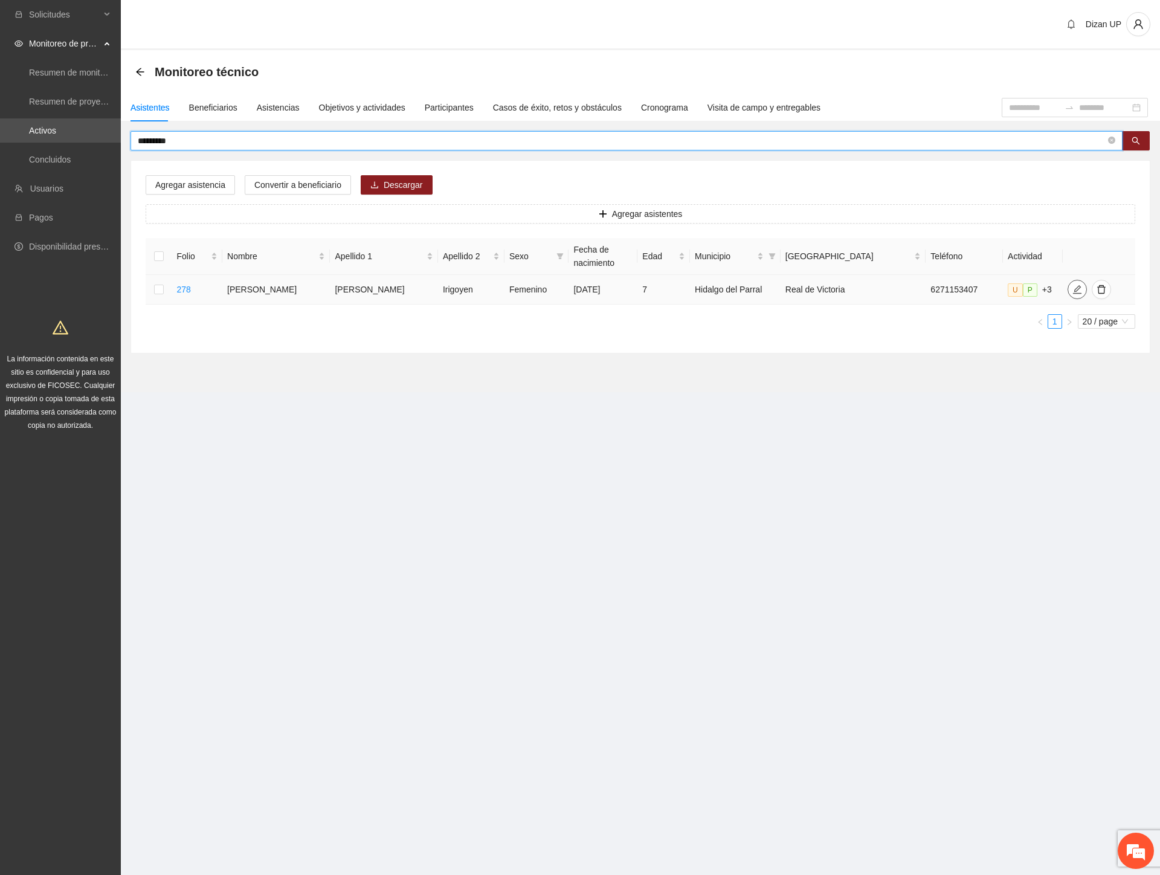
click at [1072, 289] on icon "edit" at bounding box center [1077, 290] width 10 height 10
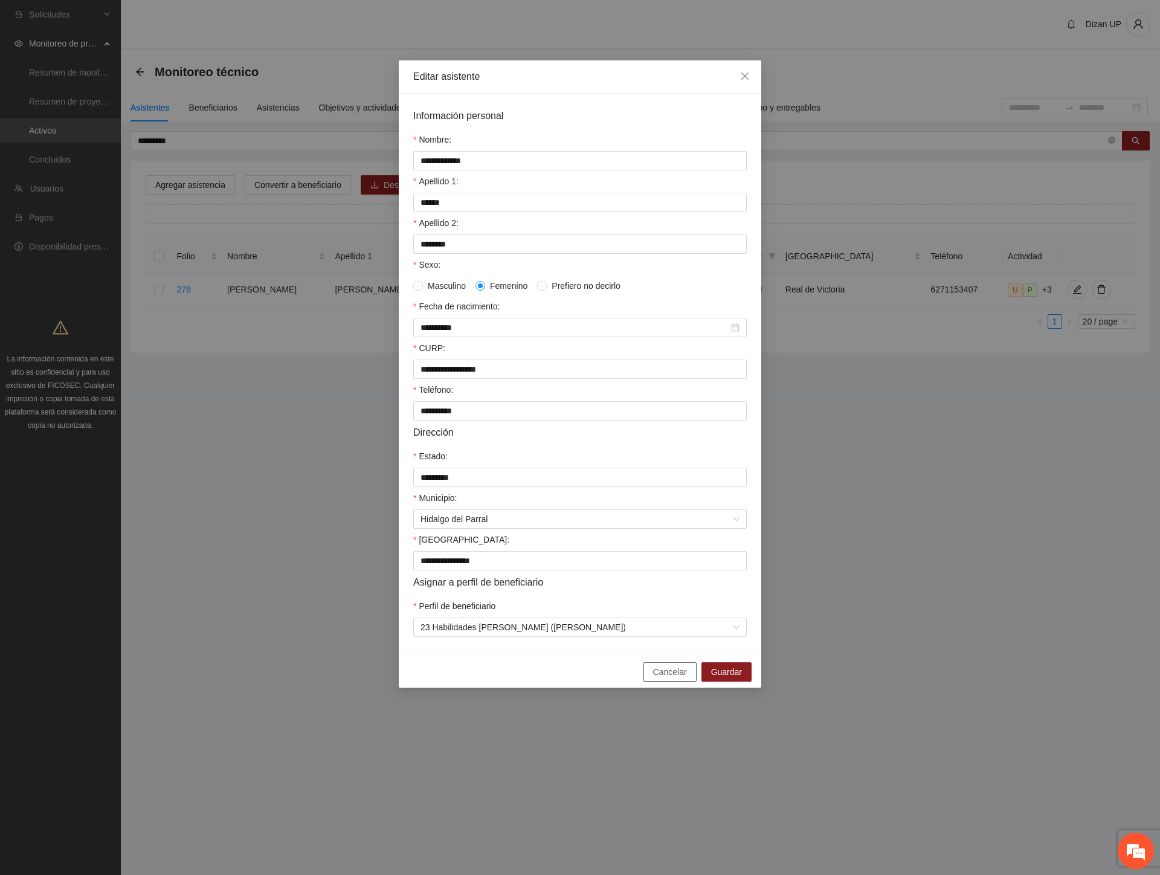
click at [666, 678] on span "Cancelar" at bounding box center [670, 671] width 34 height 13
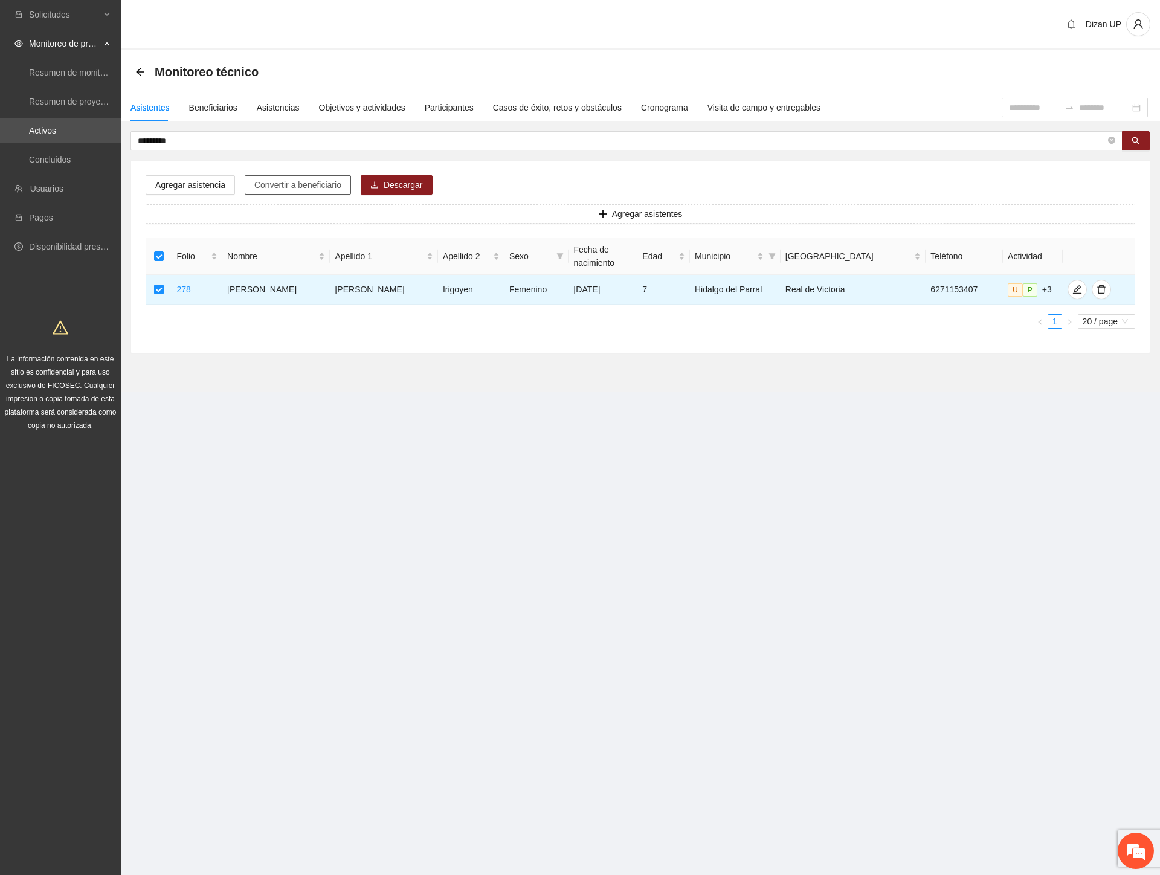
click at [297, 184] on span "Convertir a beneficiario" at bounding box center [297, 184] width 87 height 13
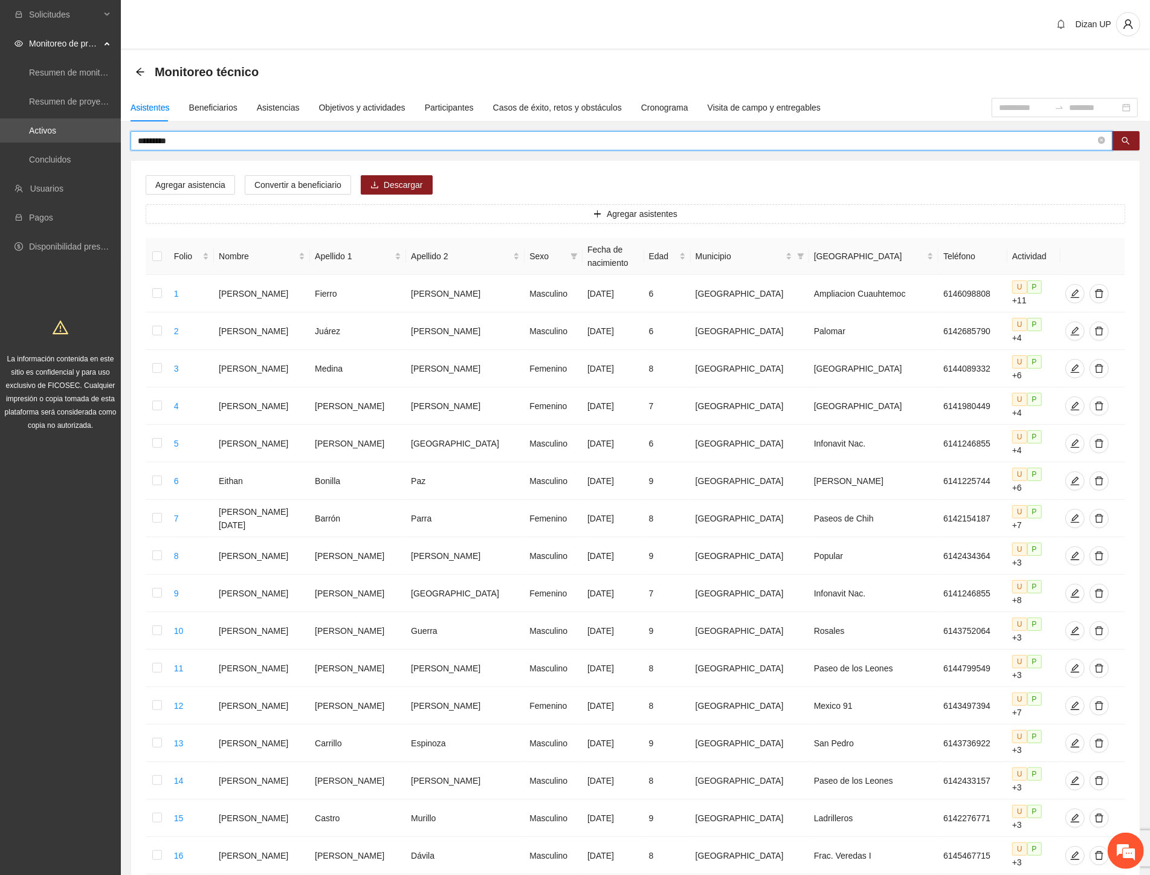
drag, startPoint x: 176, startPoint y: 137, endPoint x: 59, endPoint y: 143, distance: 118.0
click at [59, 145] on section "Solicitudes Monitoreo de proyectos Resumen de monitoreo Resumen de proyectos ap…" at bounding box center [575, 572] width 1150 height 1145
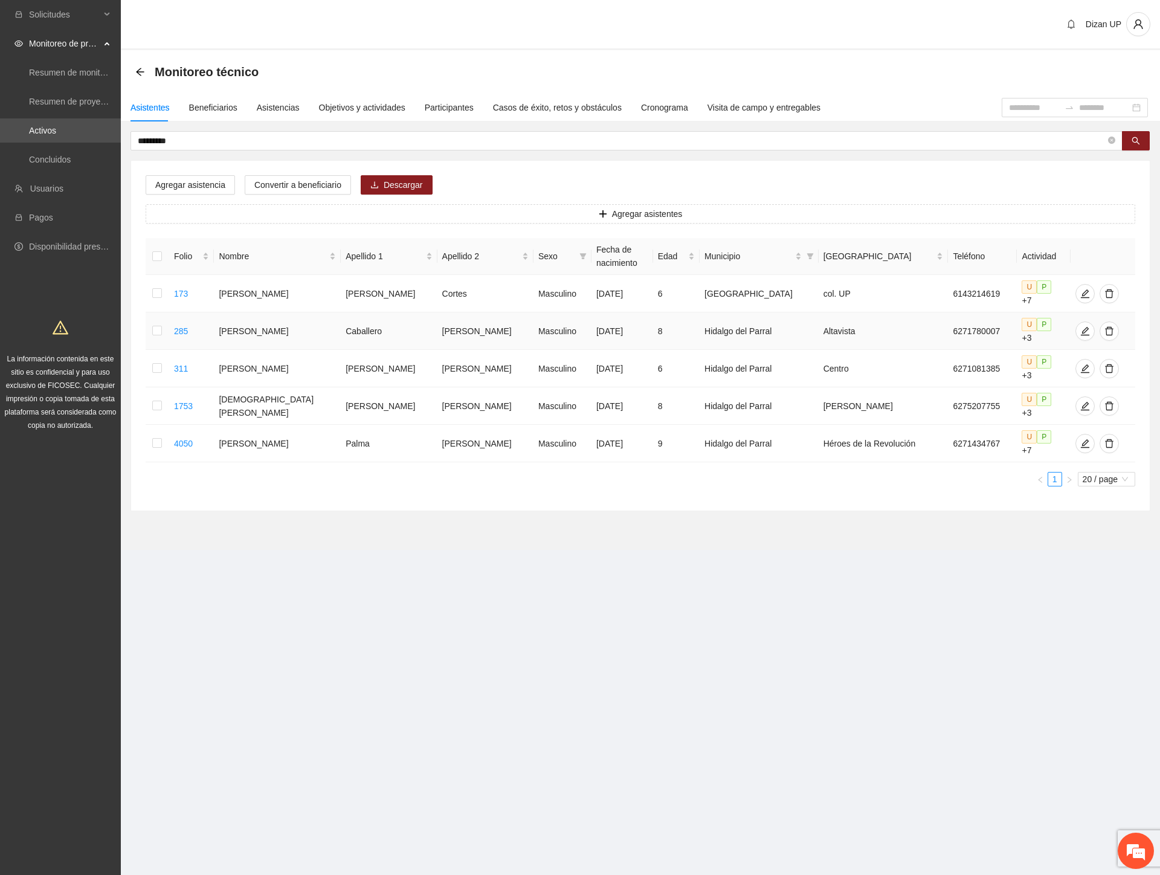
drag, startPoint x: 315, startPoint y: 318, endPoint x: 762, endPoint y: 327, distance: 446.5
click at [762, 327] on tr "285 [PERSON_NAME] [PERSON_NAME] Masculino [DATE] 8 [PERSON_NAME] del Parral Alt…" at bounding box center [641, 330] width 990 height 37
click at [1080, 326] on icon "edit" at bounding box center [1085, 331] width 10 height 10
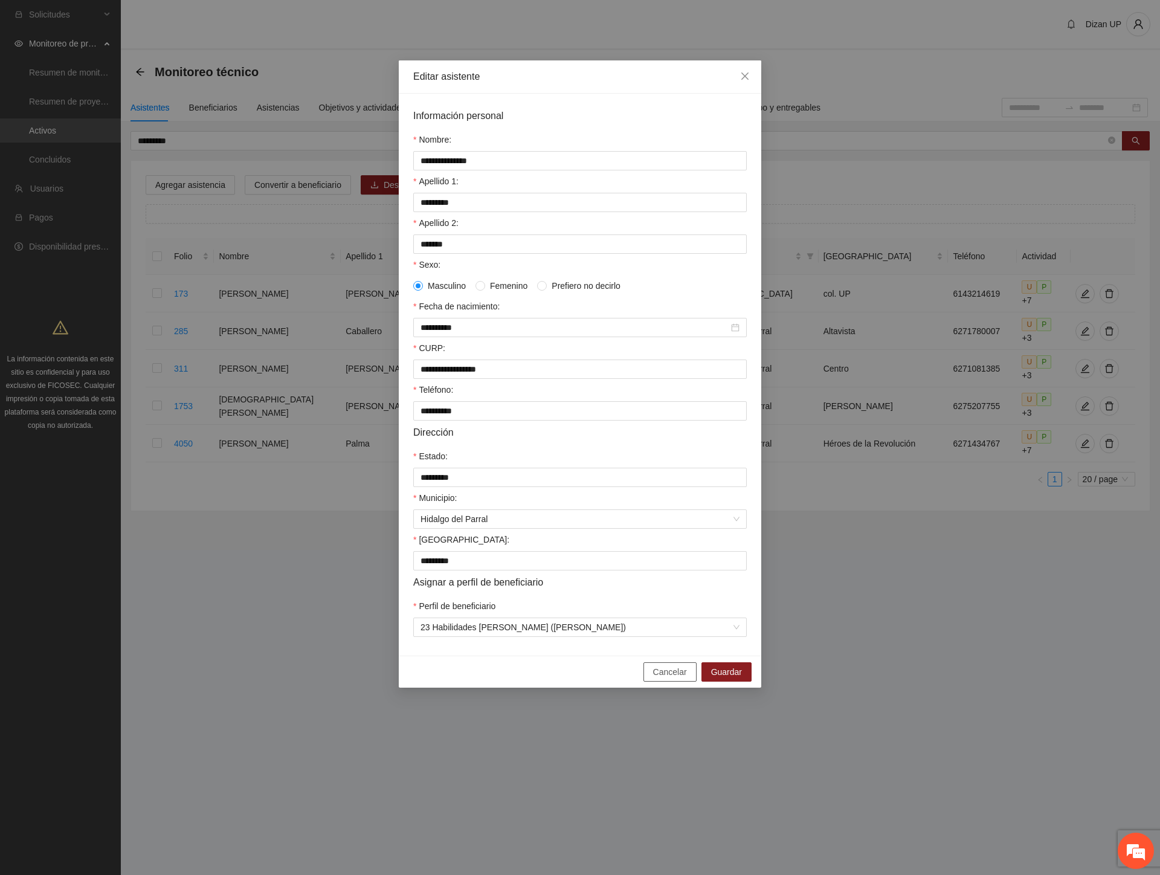
click at [666, 678] on span "Cancelar" at bounding box center [670, 671] width 34 height 13
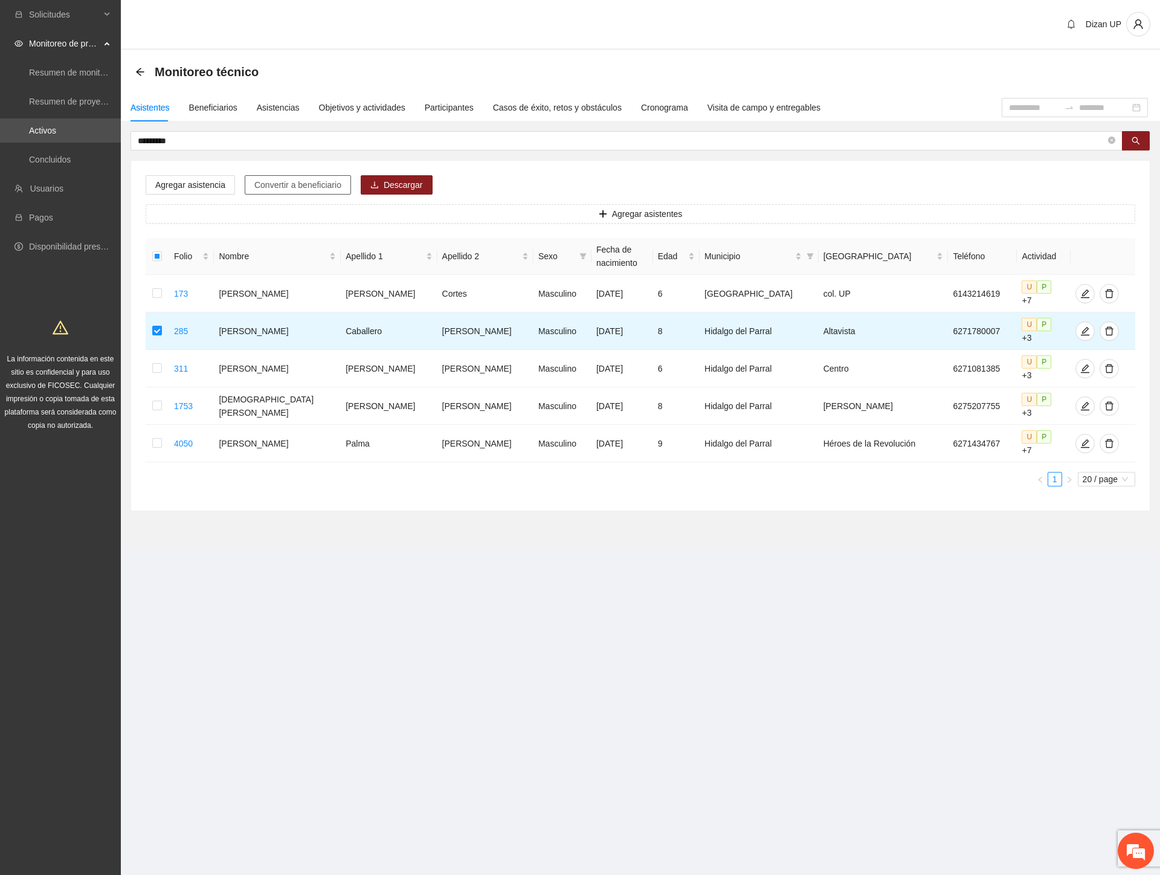
click at [318, 178] on span "Convertir a beneficiario" at bounding box center [297, 184] width 87 height 13
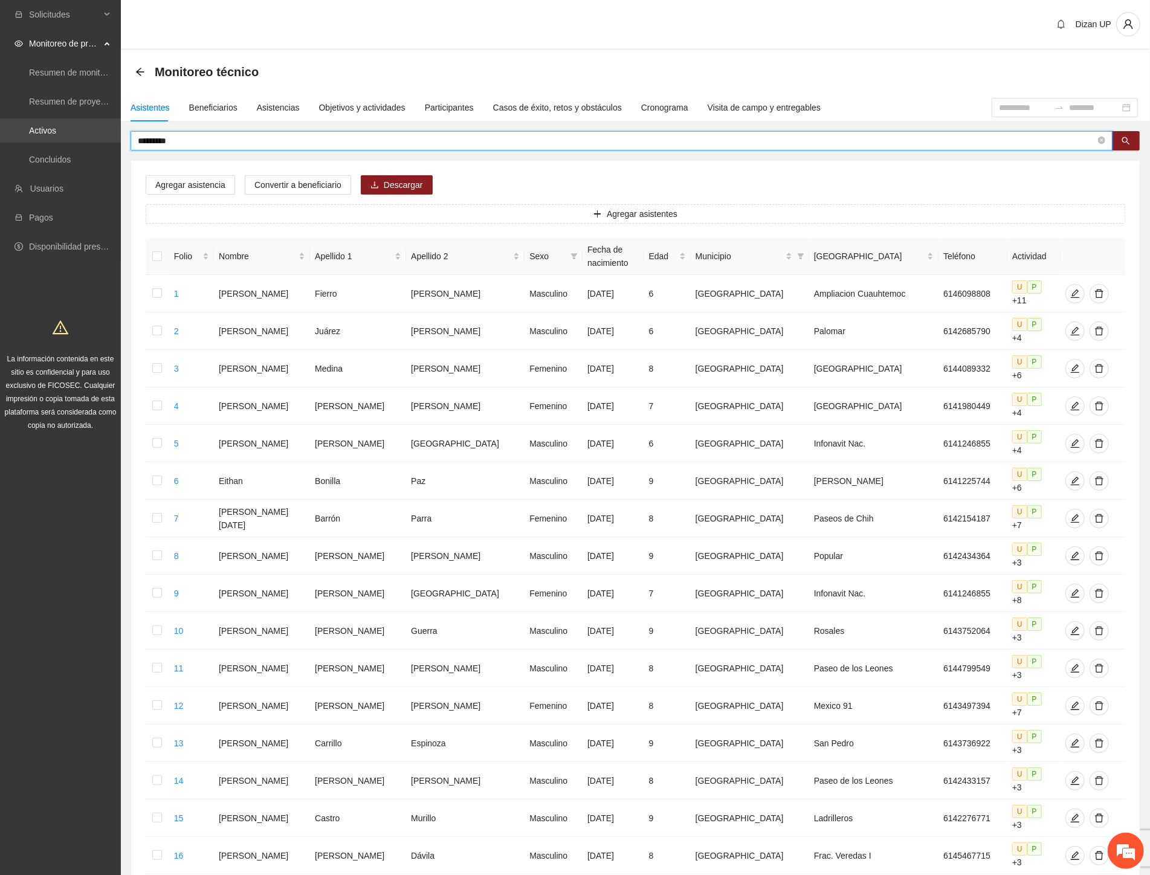
drag, startPoint x: 191, startPoint y: 137, endPoint x: 65, endPoint y: 129, distance: 125.9
click at [65, 129] on section "Solicitudes Monitoreo de proyectos Resumen de monitoreo Resumen de proyectos ap…" at bounding box center [575, 572] width 1150 height 1145
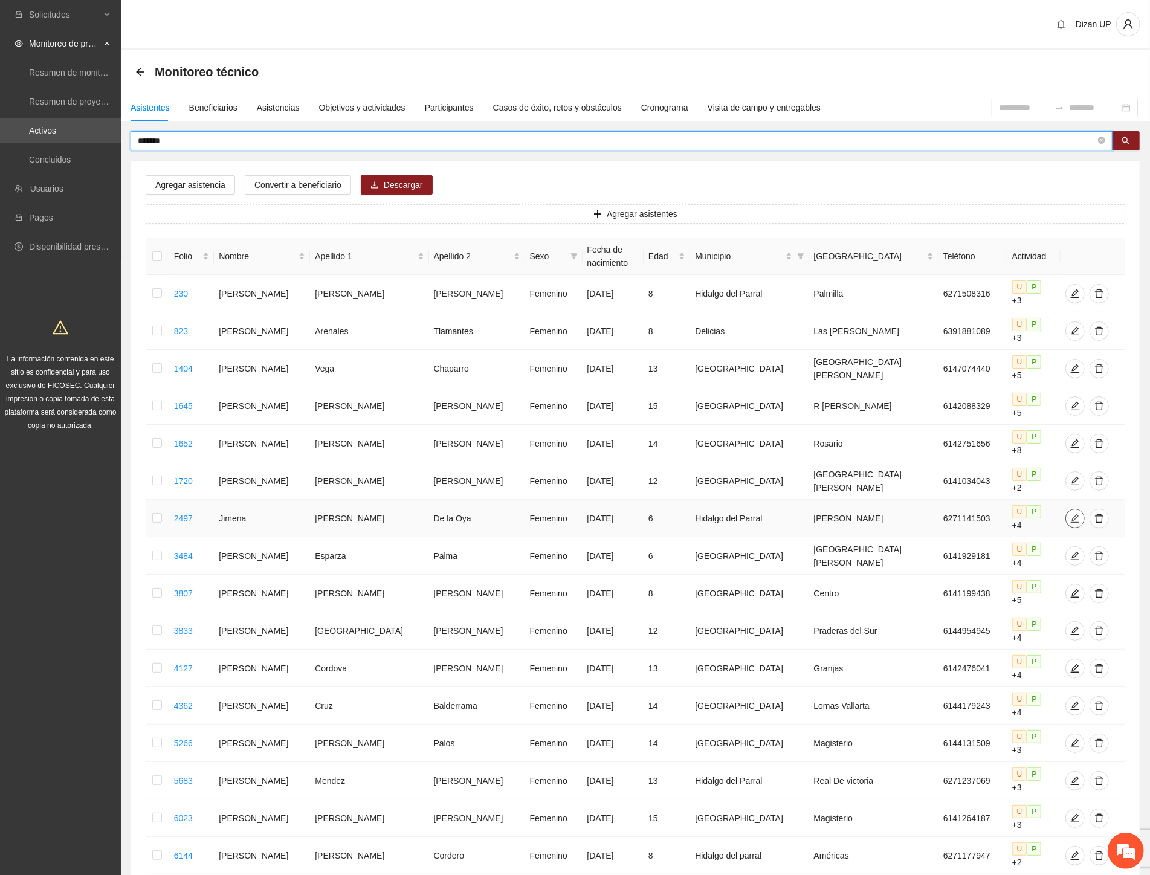
click at [1070, 513] on icon "edit" at bounding box center [1075, 518] width 10 height 10
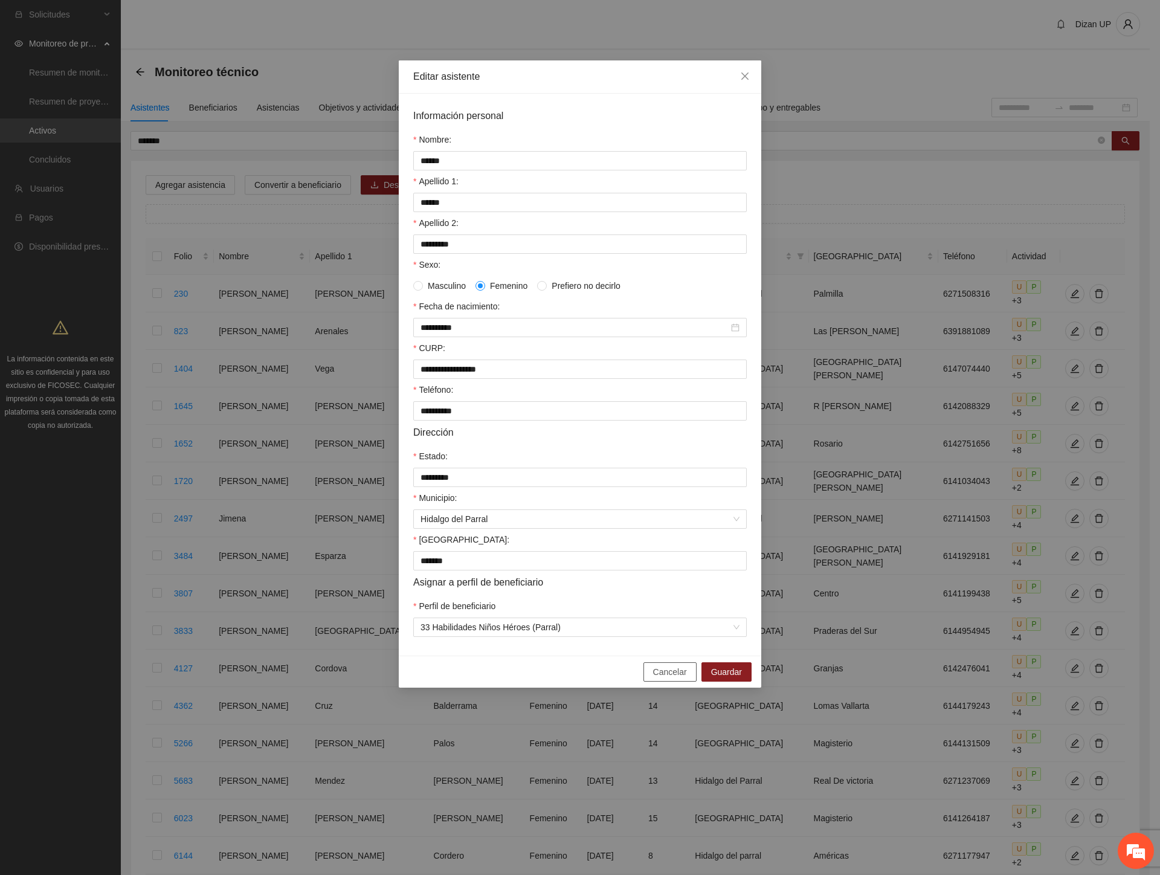
drag, startPoint x: 671, startPoint y: 680, endPoint x: 513, endPoint y: 605, distance: 174.3
click at [666, 678] on span "Cancelar" at bounding box center [670, 671] width 34 height 13
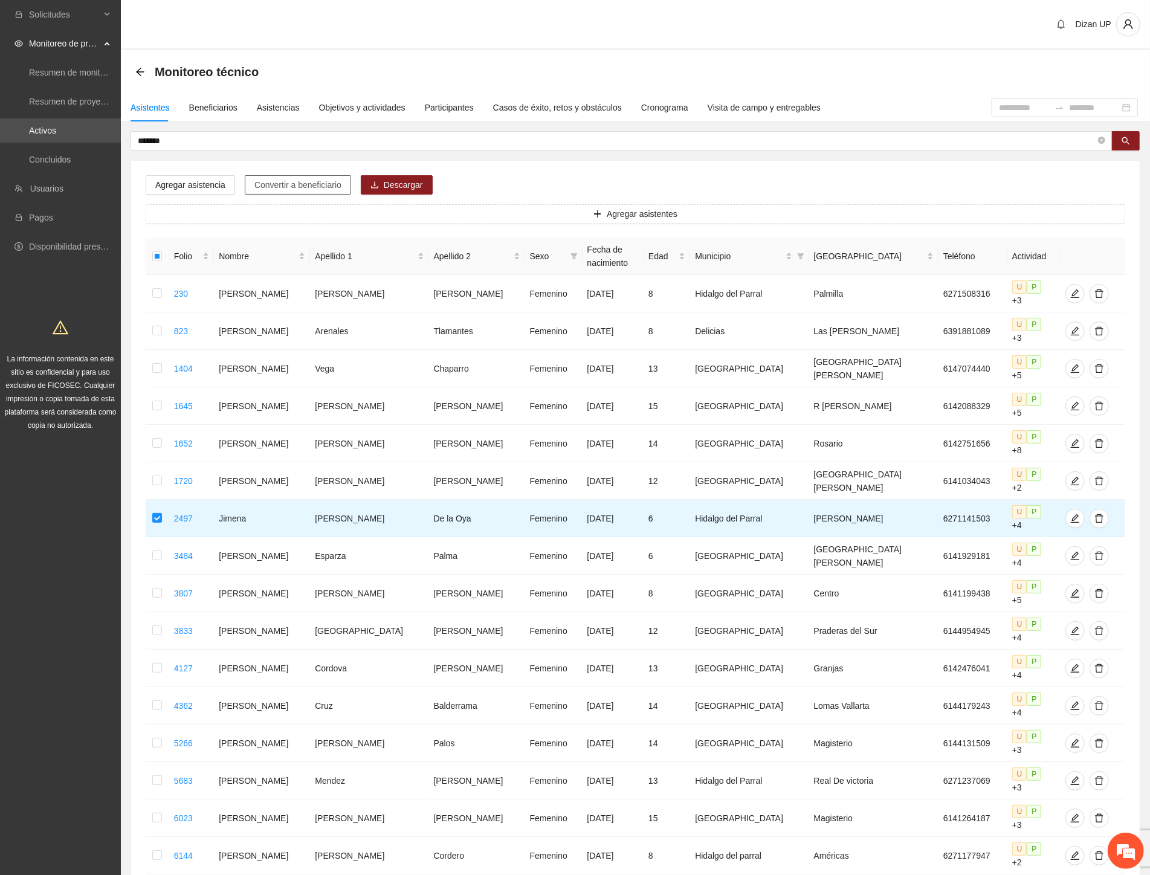
click at [262, 184] on span "Convertir a beneficiario" at bounding box center [297, 184] width 87 height 13
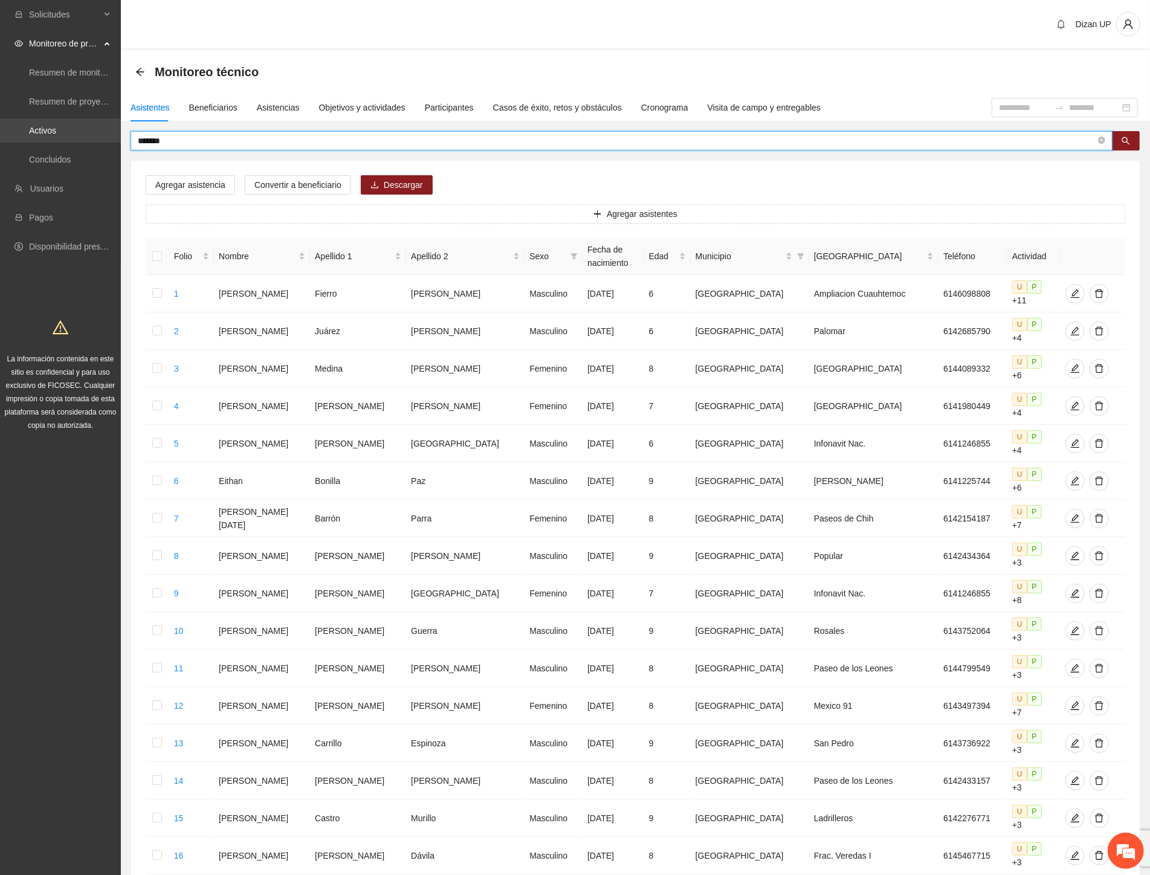
drag, startPoint x: 174, startPoint y: 139, endPoint x: 29, endPoint y: 142, distance: 145.0
click at [29, 141] on section "Solicitudes Monitoreo de proyectos Resumen de monitoreo Resumen de proyectos ap…" at bounding box center [575, 572] width 1150 height 1145
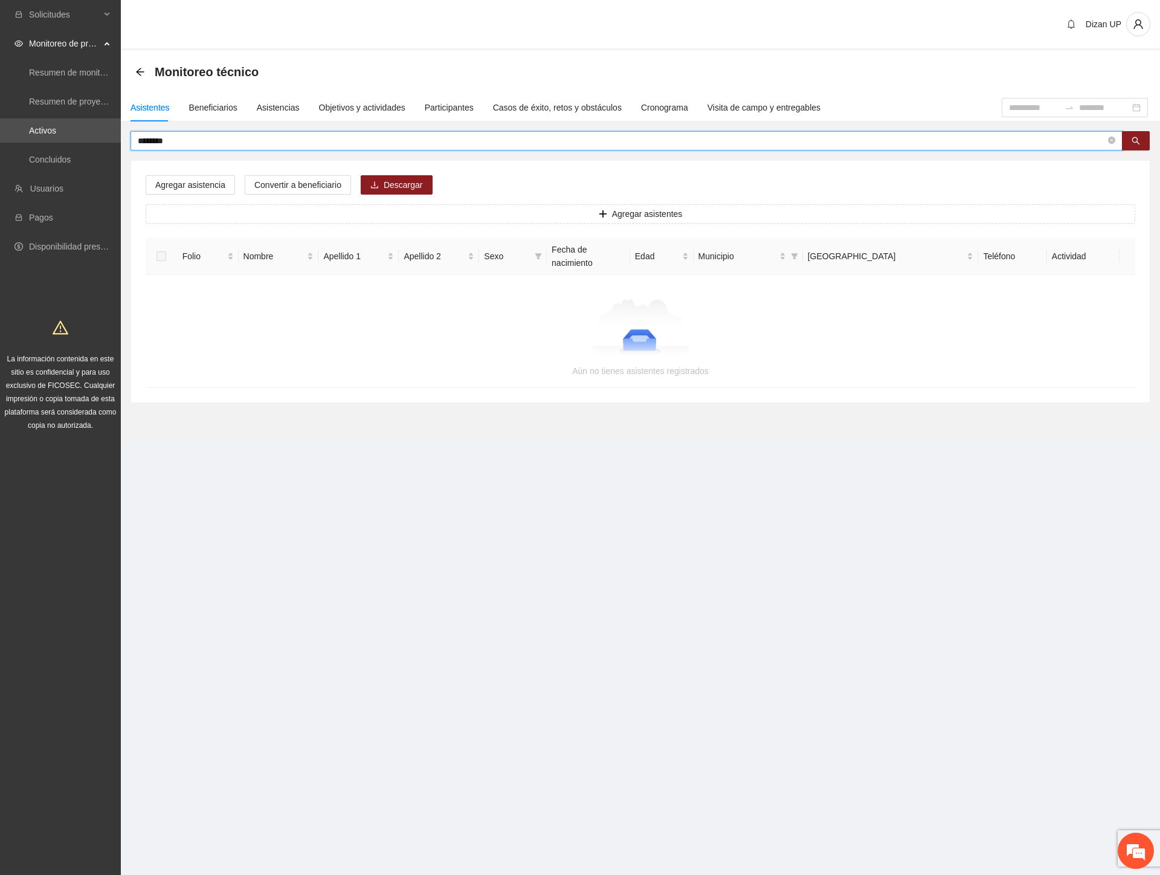
click at [178, 137] on input "********" at bounding box center [622, 140] width 968 height 13
type input "*"
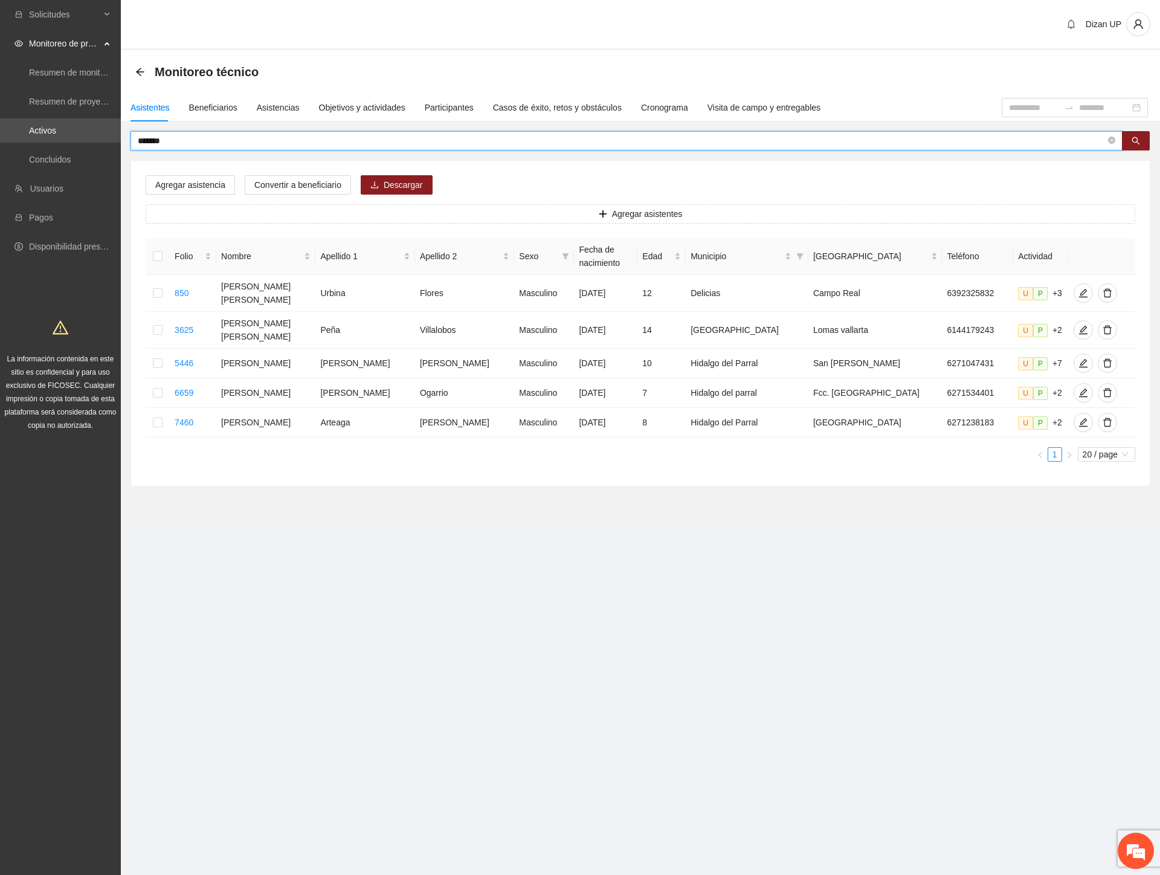
click at [176, 141] on input "*******" at bounding box center [622, 140] width 968 height 13
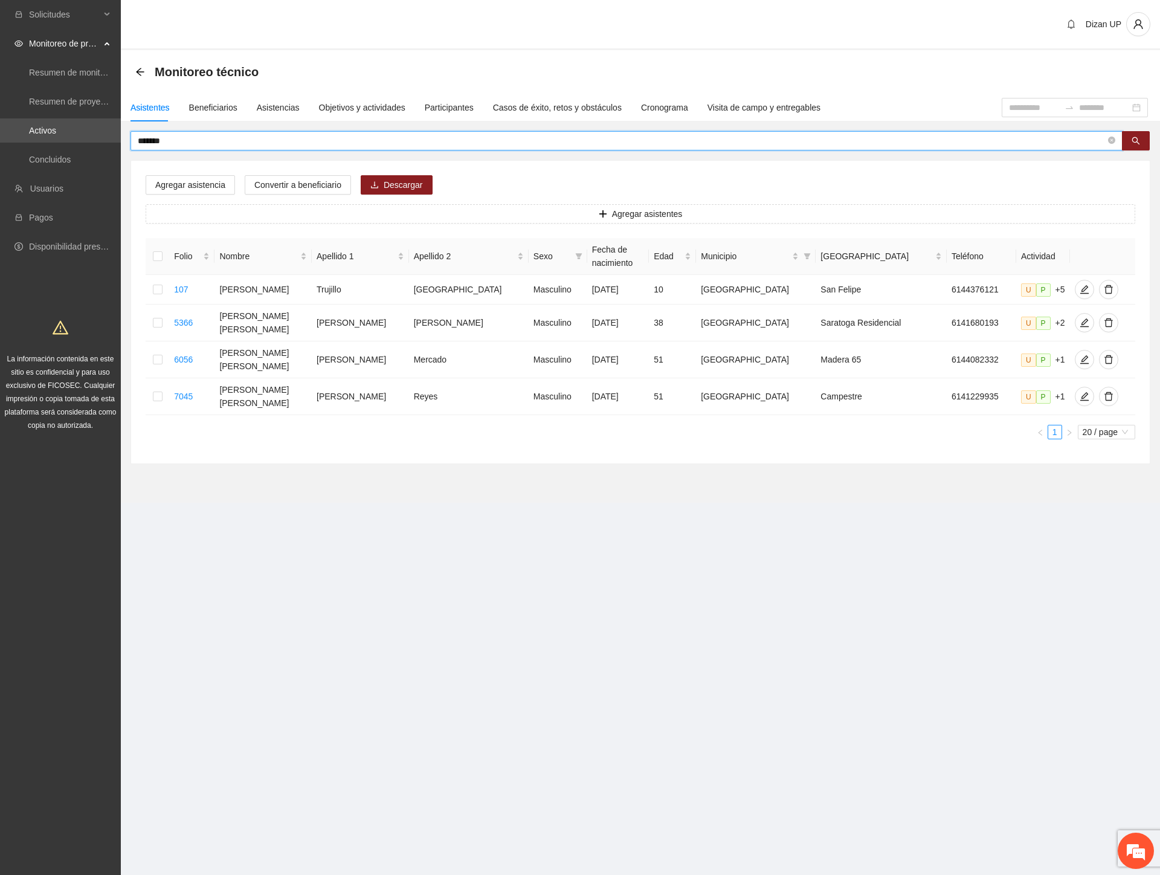
click at [159, 138] on input "*******" at bounding box center [622, 140] width 968 height 13
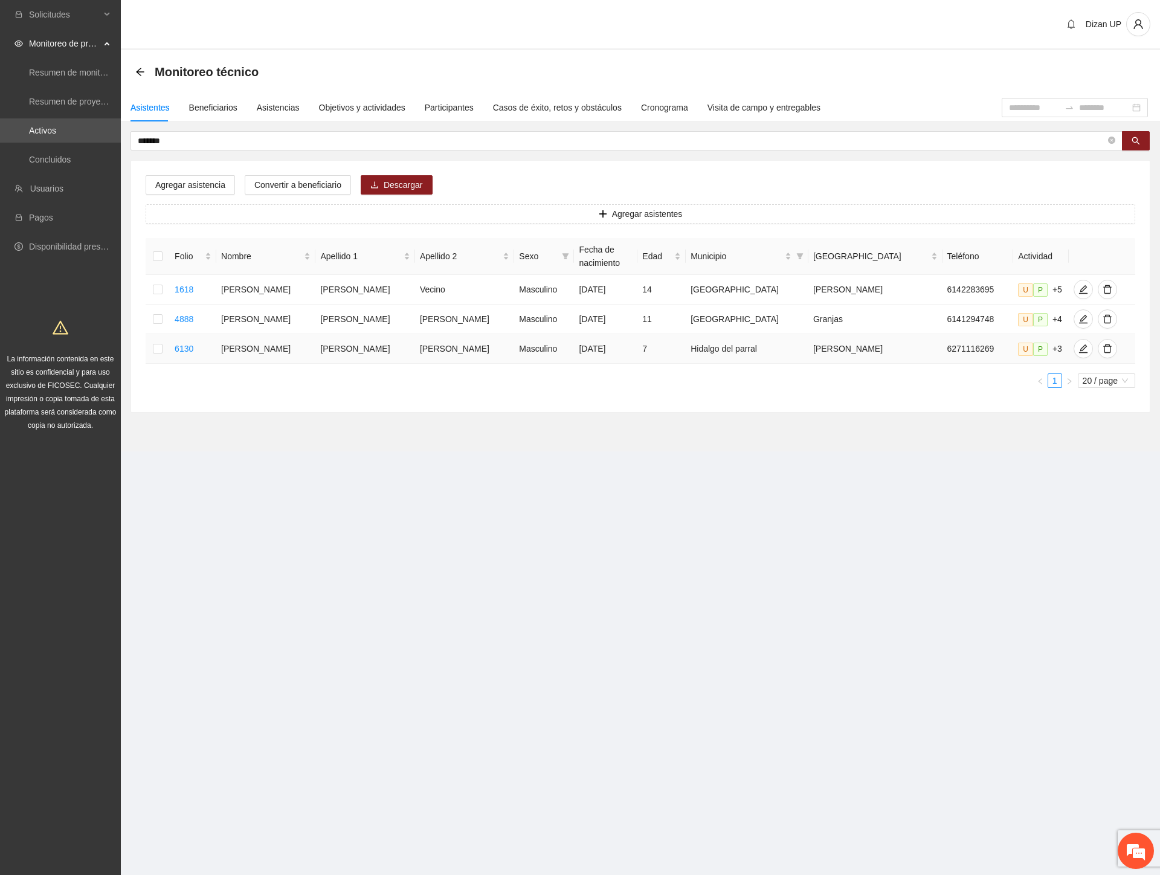
drag, startPoint x: 224, startPoint y: 348, endPoint x: 625, endPoint y: 361, distance: 401.9
click at [625, 361] on tr "6130 [PERSON_NAME] [PERSON_NAME] Masculino [DATE] 7 [PERSON_NAME] del [PERSON_N…" at bounding box center [641, 349] width 990 height 30
click at [1078, 345] on icon "edit" at bounding box center [1083, 349] width 10 height 10
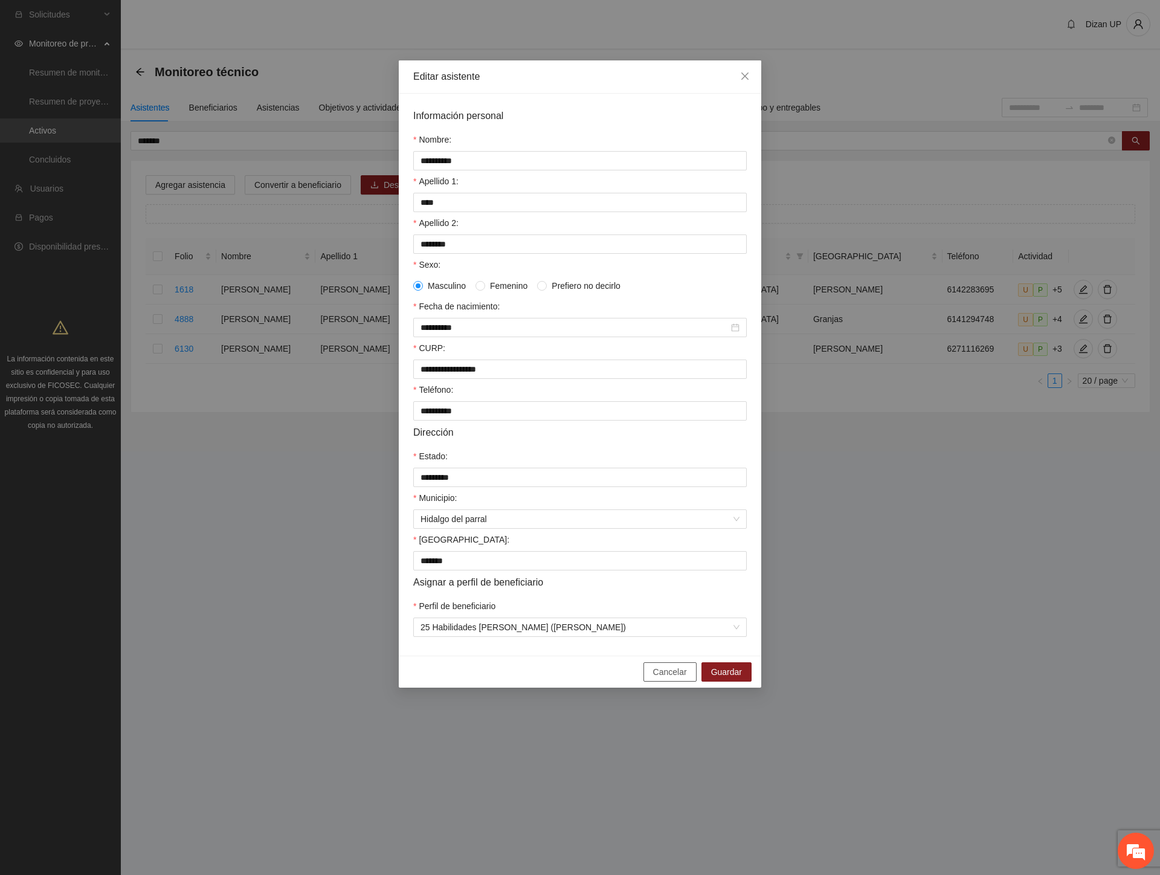
click at [669, 678] on span "Cancelar" at bounding box center [670, 671] width 34 height 13
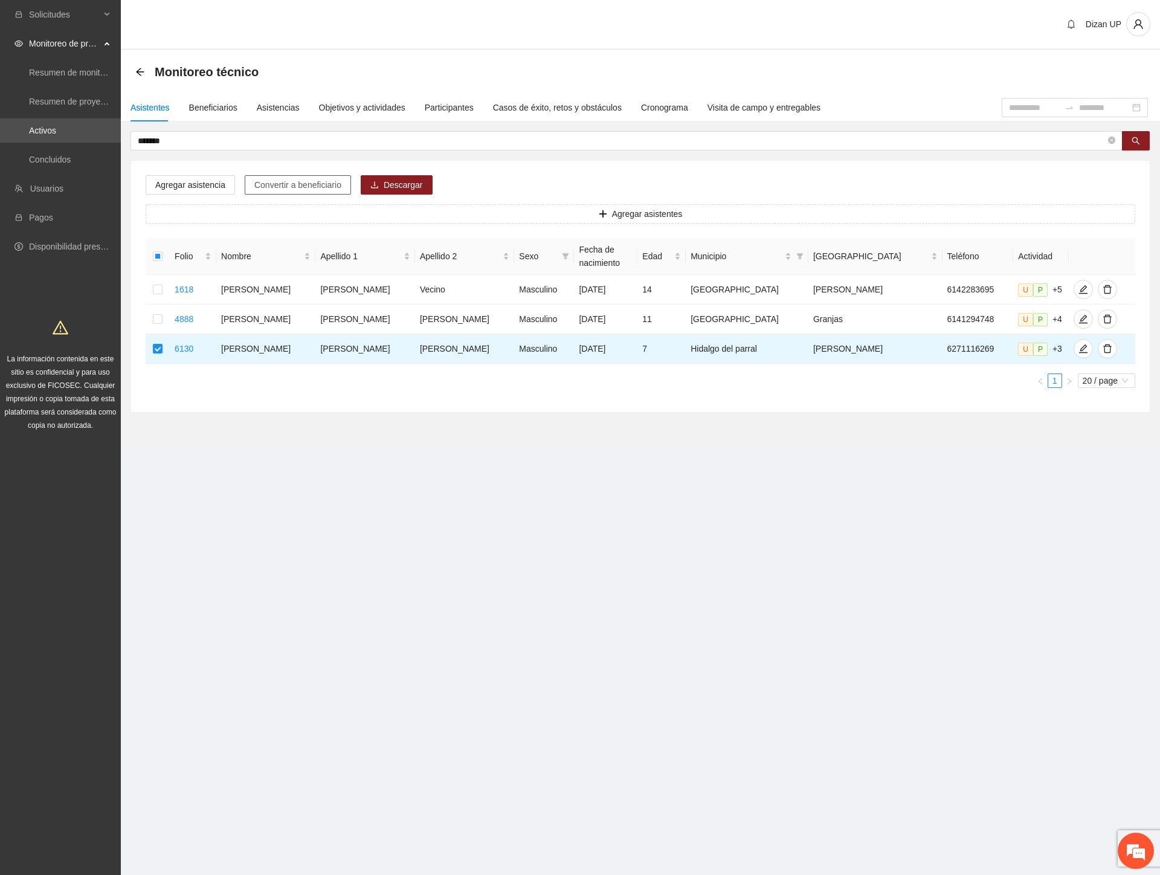
click at [285, 186] on span "Convertir a beneficiario" at bounding box center [297, 184] width 87 height 13
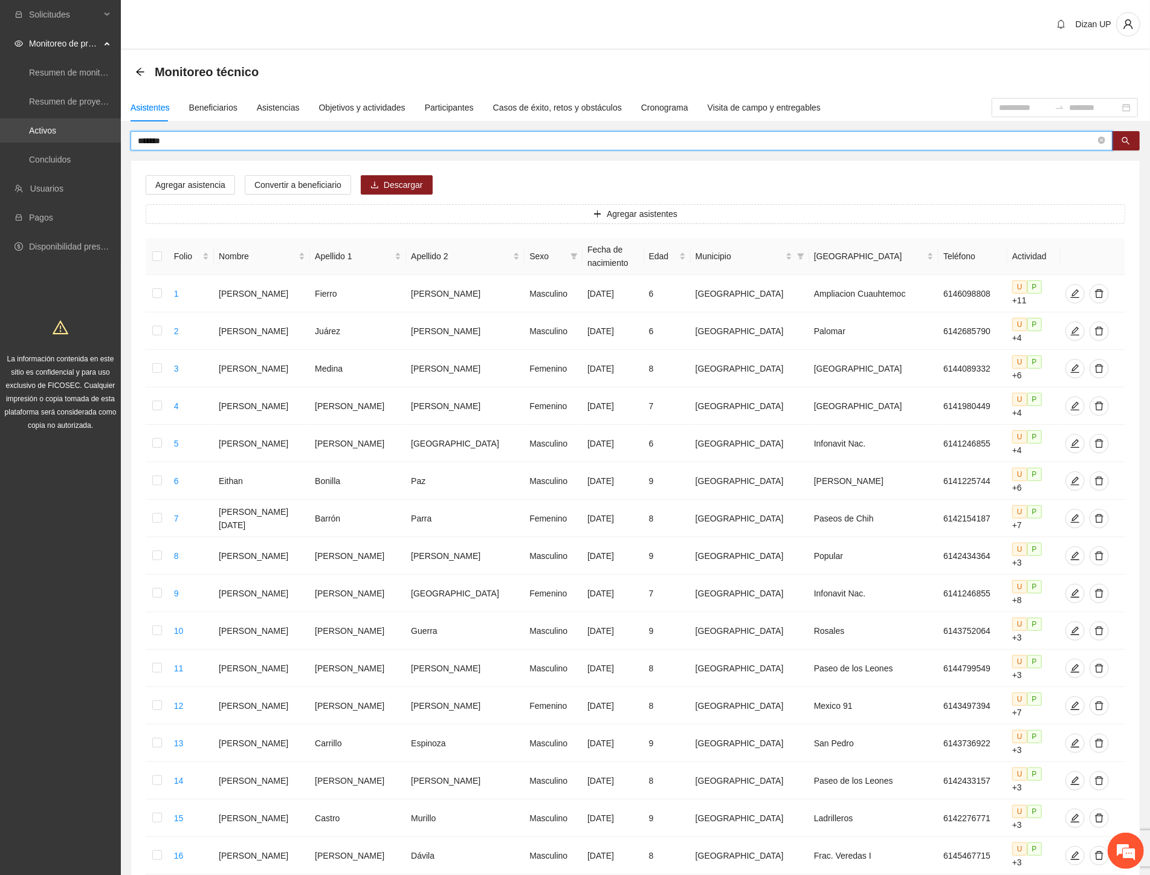
drag, startPoint x: 79, startPoint y: 141, endPoint x: 27, endPoint y: 138, distance: 52.6
click at [33, 141] on section "Solicitudes Monitoreo de proyectos Resumen de monitoreo Resumen de proyectos ap…" at bounding box center [575, 572] width 1150 height 1145
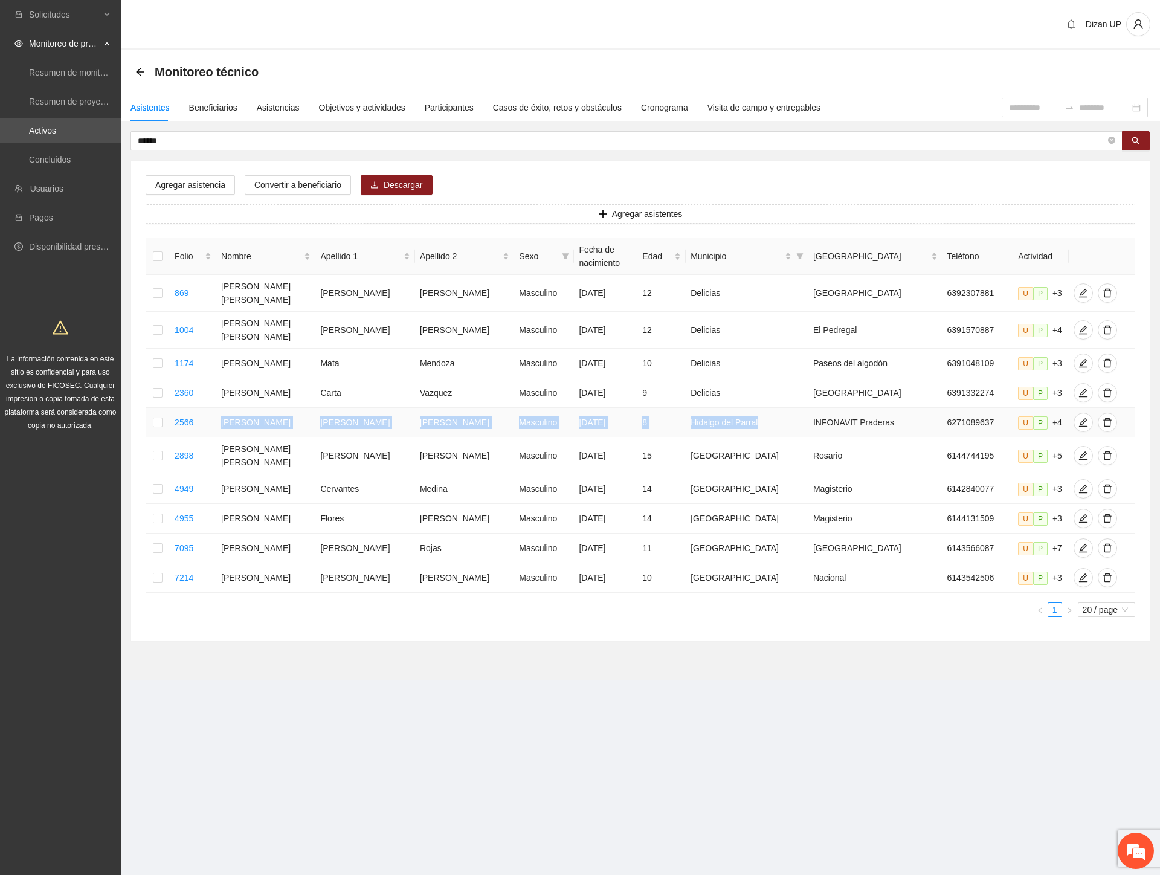
drag, startPoint x: 287, startPoint y: 410, endPoint x: 780, endPoint y: 413, distance: 493.0
click at [780, 413] on tr "2566 [PERSON_NAME] [PERSON_NAME] Masculino [DATE] 8 [PERSON_NAME] del Parral IN…" at bounding box center [641, 423] width 990 height 30
click at [1078, 417] on icon "edit" at bounding box center [1083, 422] width 10 height 10
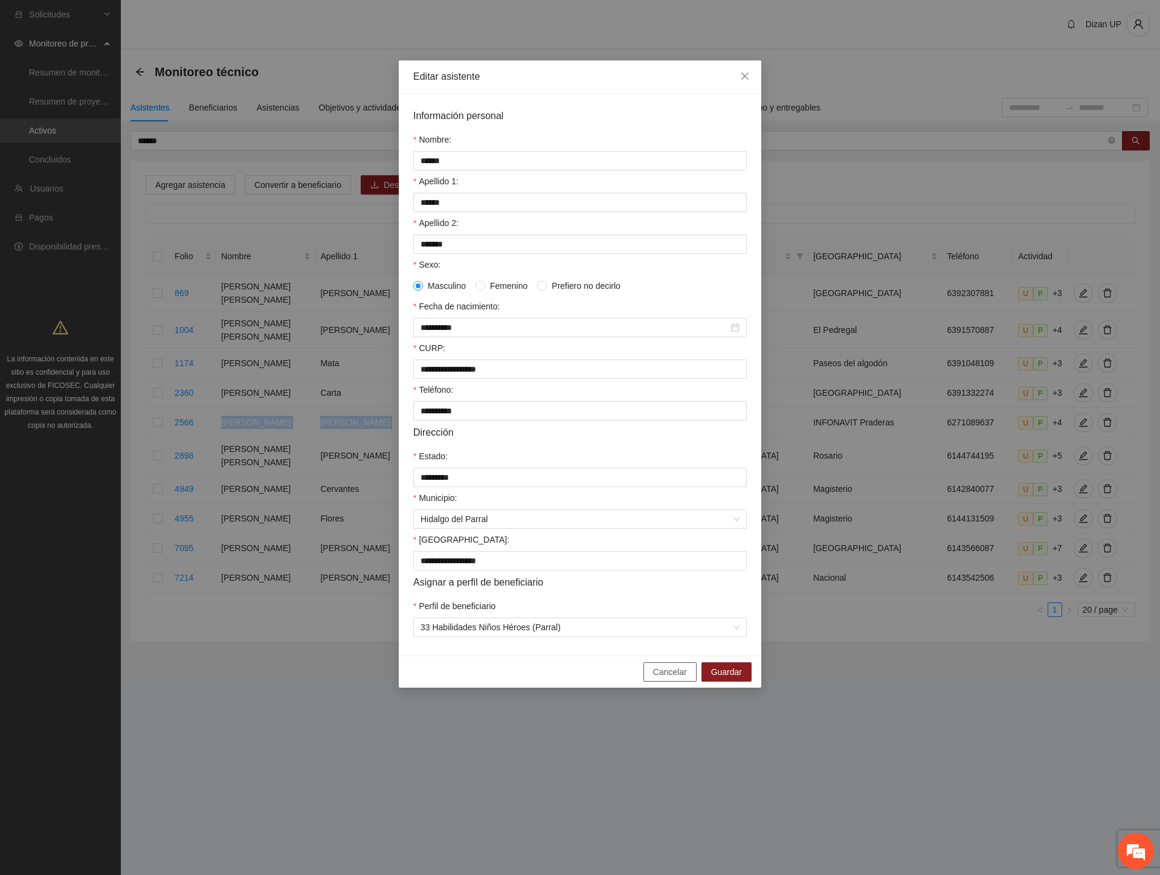
click at [663, 678] on span "Cancelar" at bounding box center [670, 671] width 34 height 13
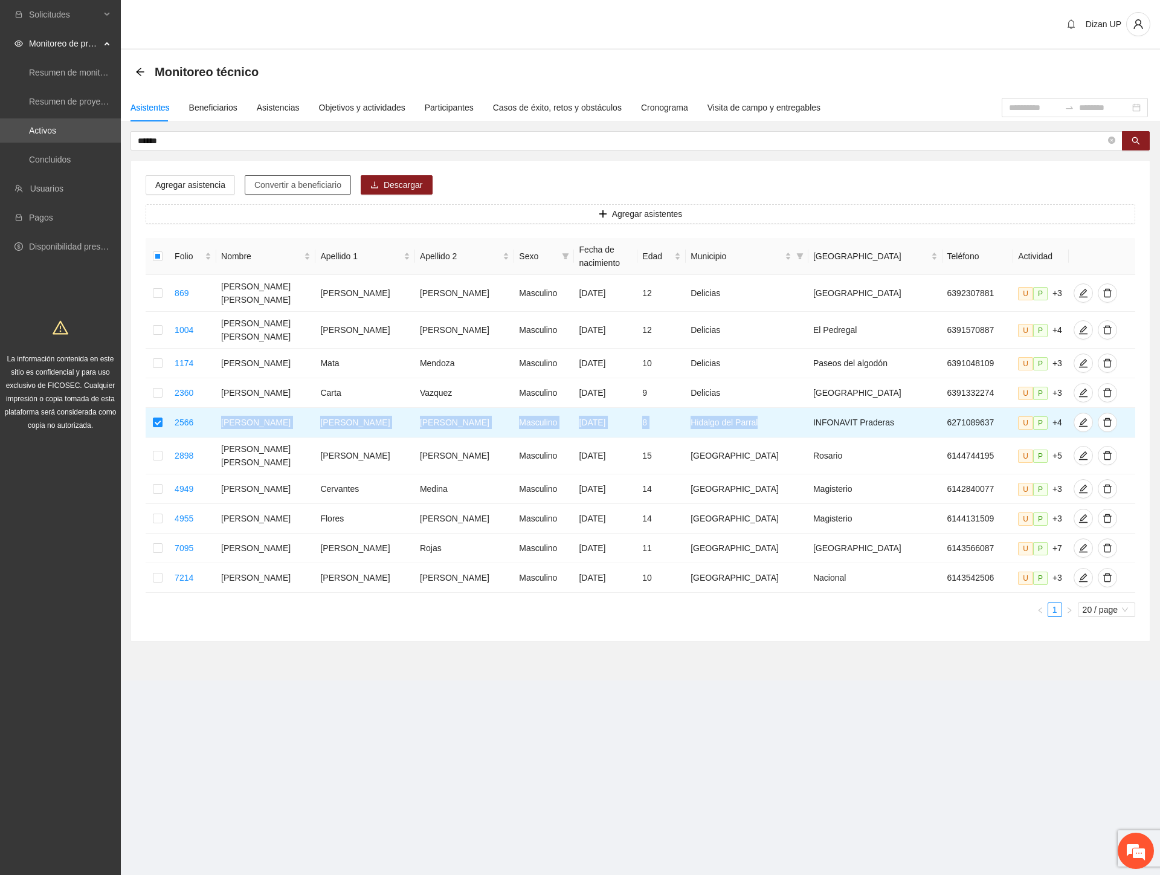
click at [281, 180] on span "Convertir a beneficiario" at bounding box center [297, 184] width 87 height 13
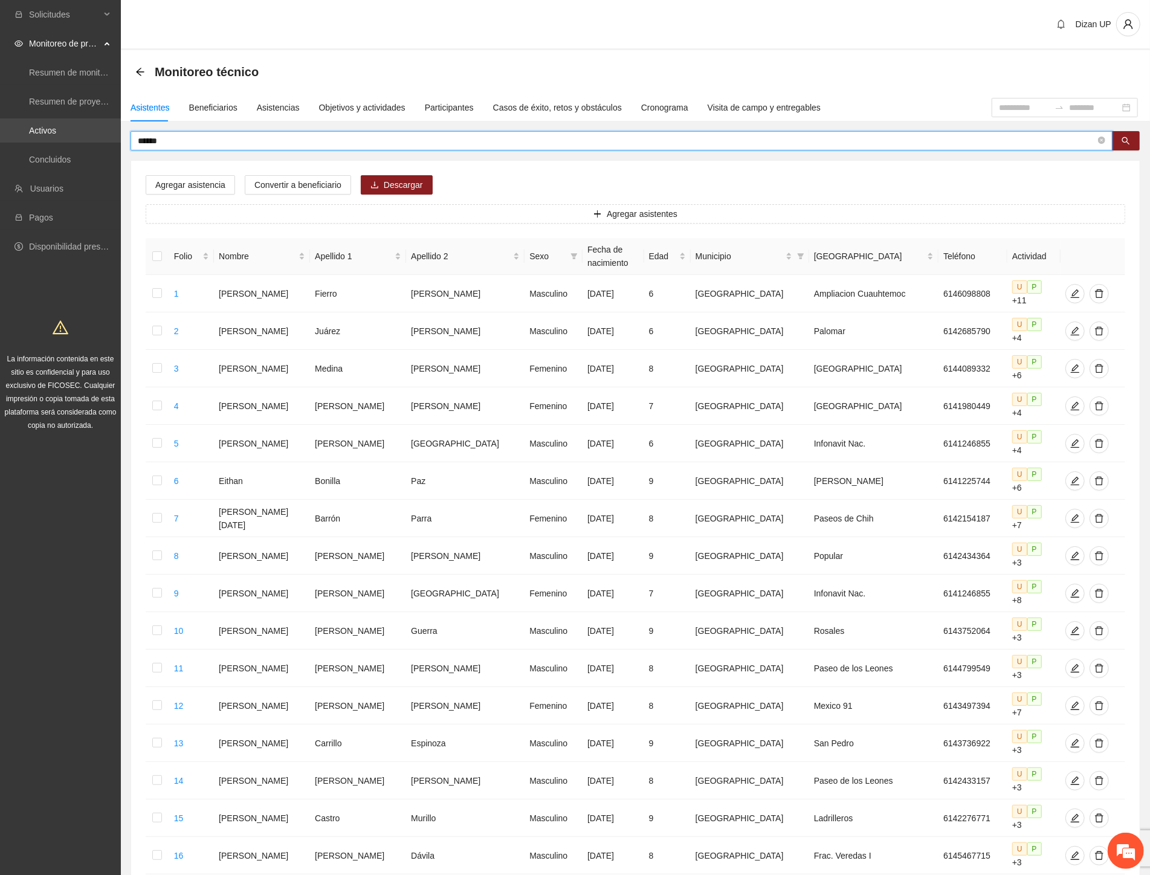
drag, startPoint x: 173, startPoint y: 137, endPoint x: 9, endPoint y: 142, distance: 163.8
click at [13, 144] on section "Solicitudes Monitoreo de proyectos Resumen de monitoreo Resumen de proyectos ap…" at bounding box center [575, 572] width 1150 height 1145
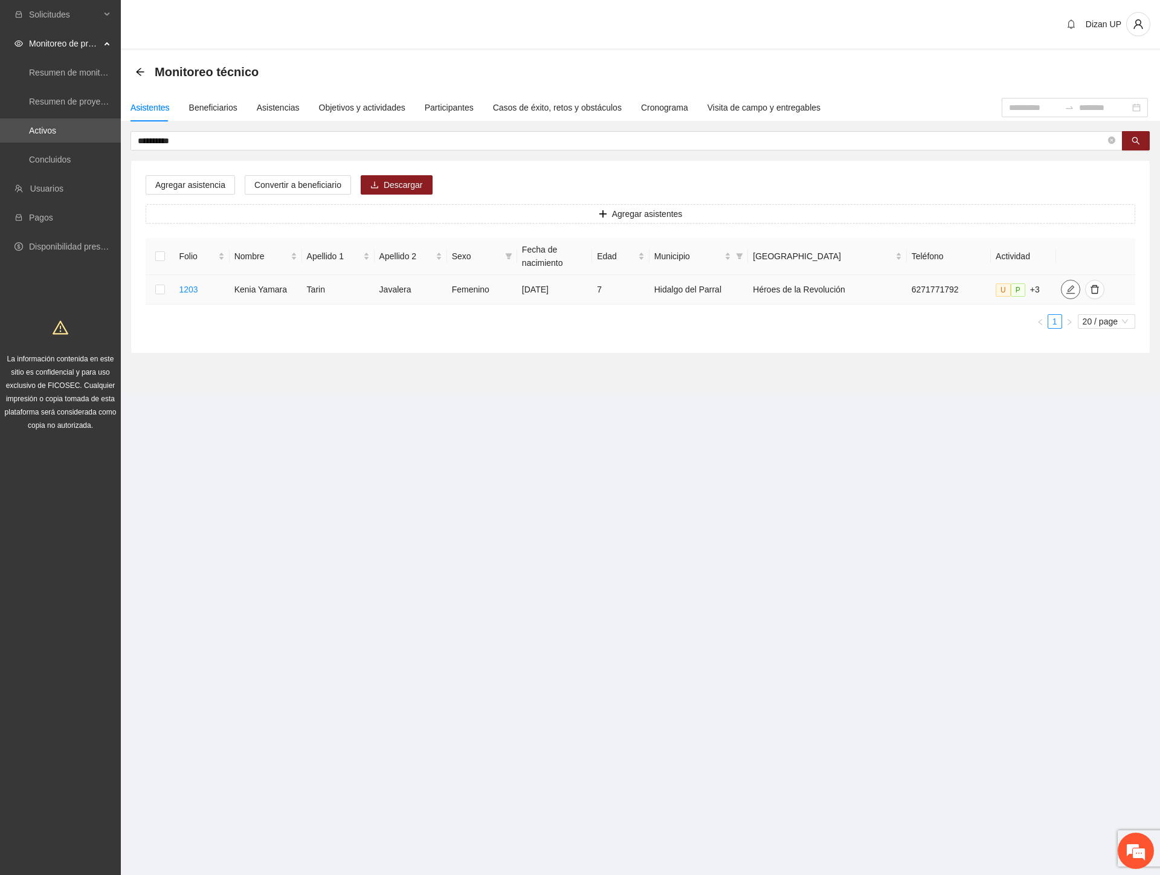
click at [1061, 292] on span "edit" at bounding box center [1070, 290] width 18 height 10
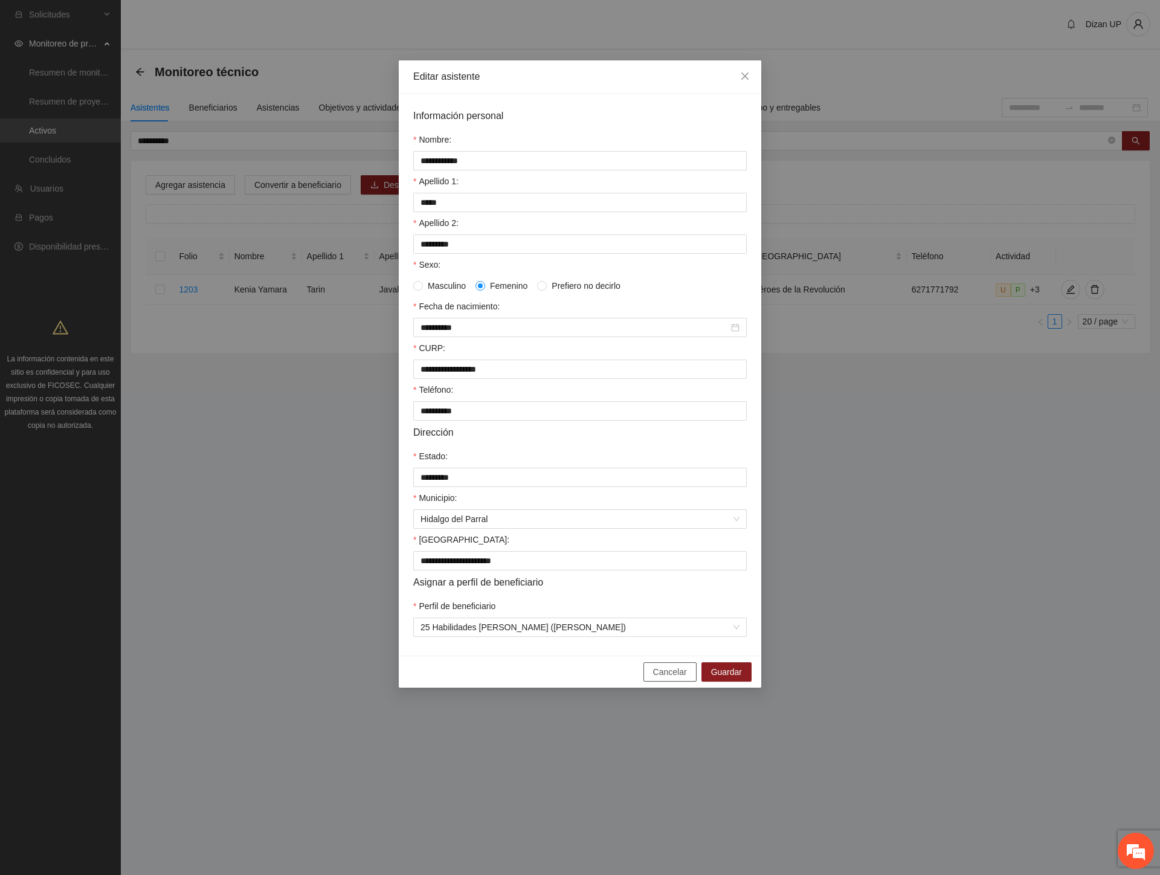
drag, startPoint x: 669, startPoint y: 681, endPoint x: 655, endPoint y: 669, distance: 18.0
click at [668, 678] on span "Cancelar" at bounding box center [670, 671] width 34 height 13
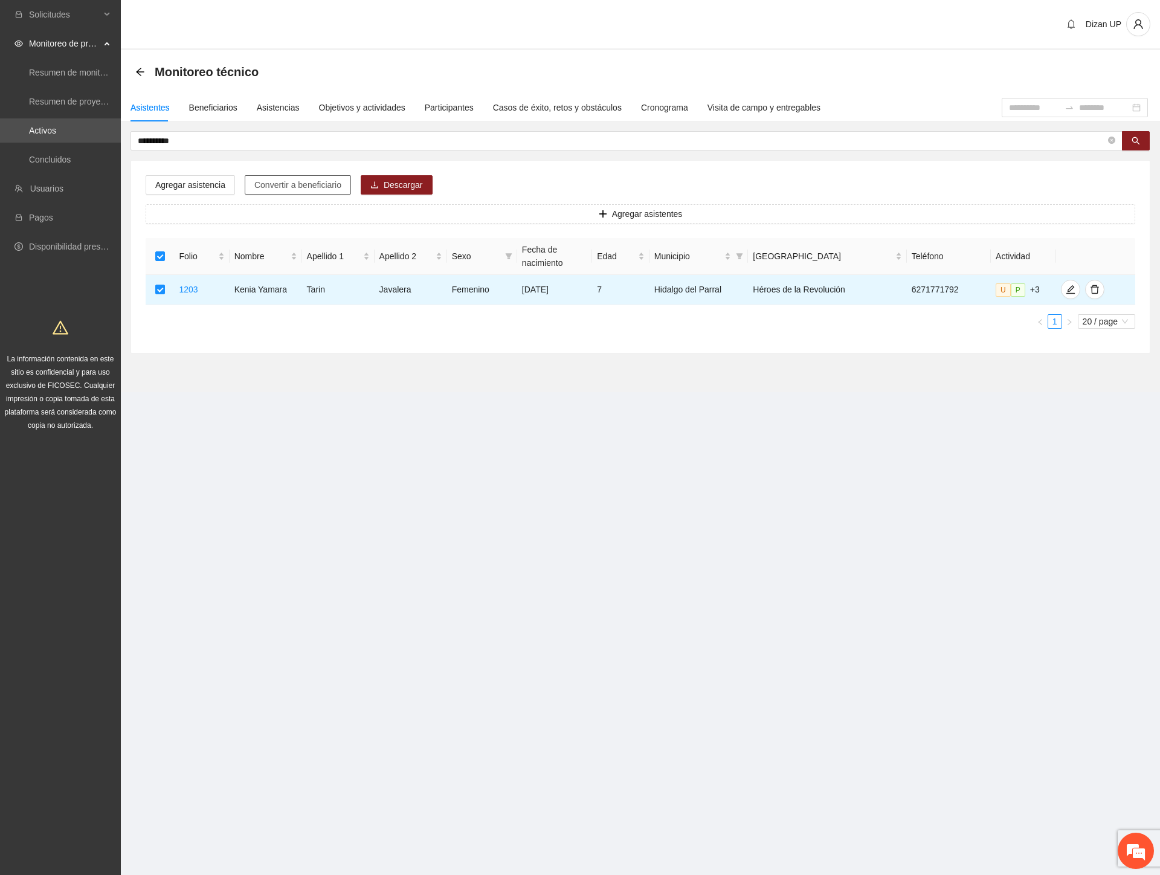
click at [278, 183] on span "Convertir a beneficiario" at bounding box center [297, 184] width 87 height 13
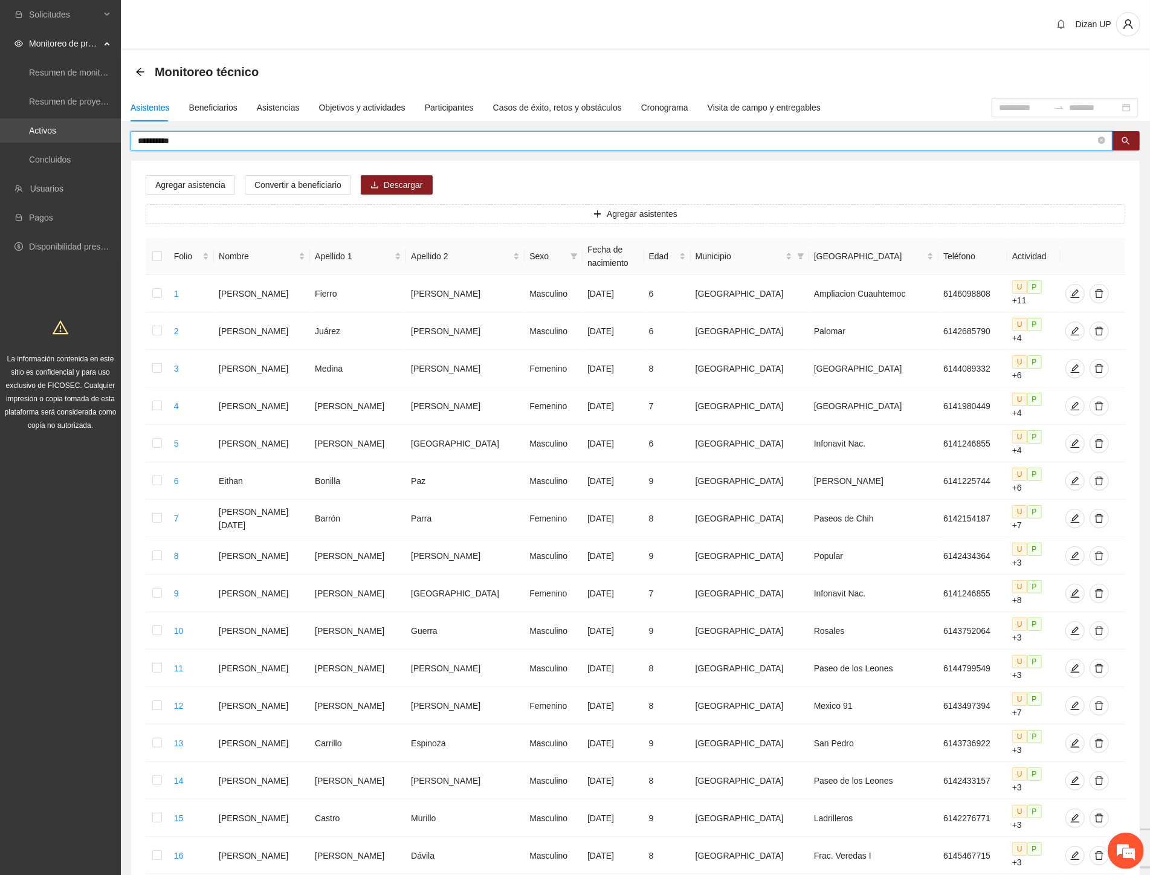
drag, startPoint x: 195, startPoint y: 137, endPoint x: 50, endPoint y: 135, distance: 145.6
click at [63, 139] on section "**********" at bounding box center [575, 572] width 1150 height 1145
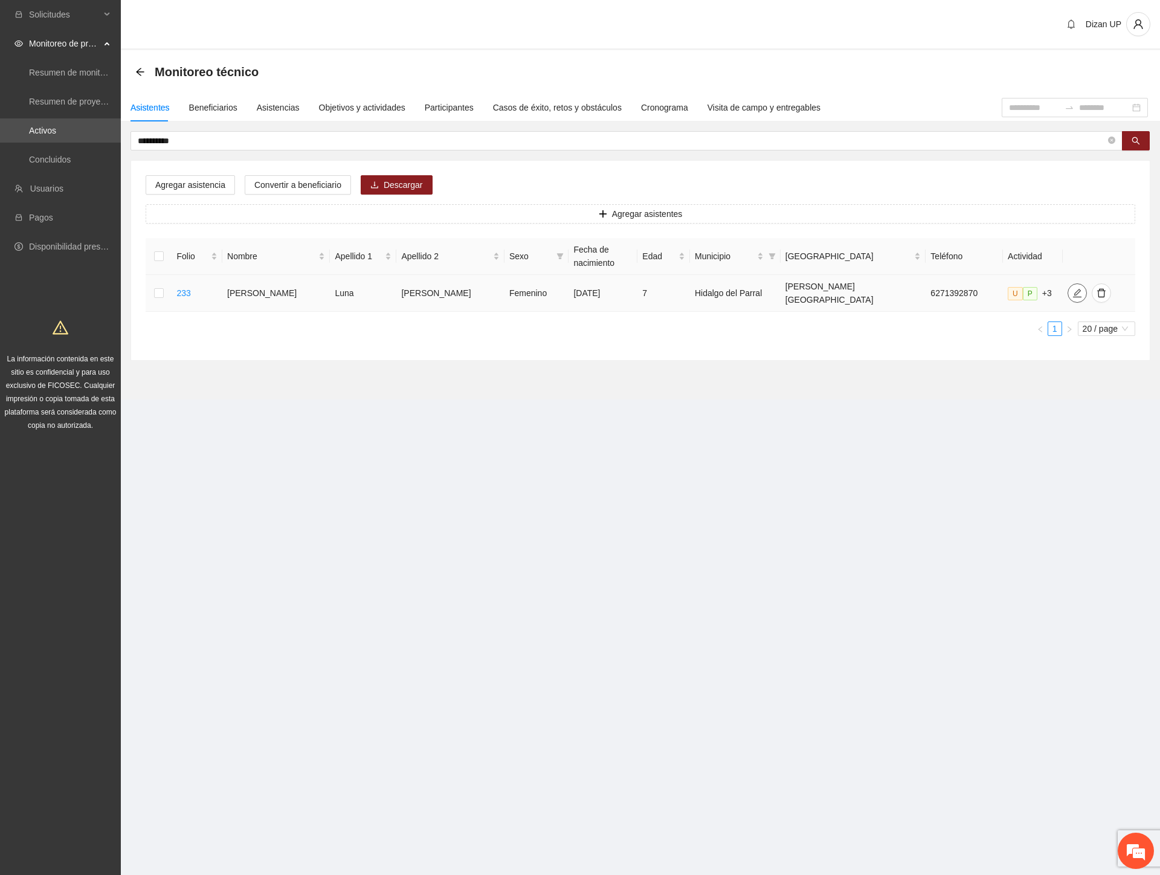
click at [1072, 288] on icon "edit" at bounding box center [1077, 293] width 10 height 10
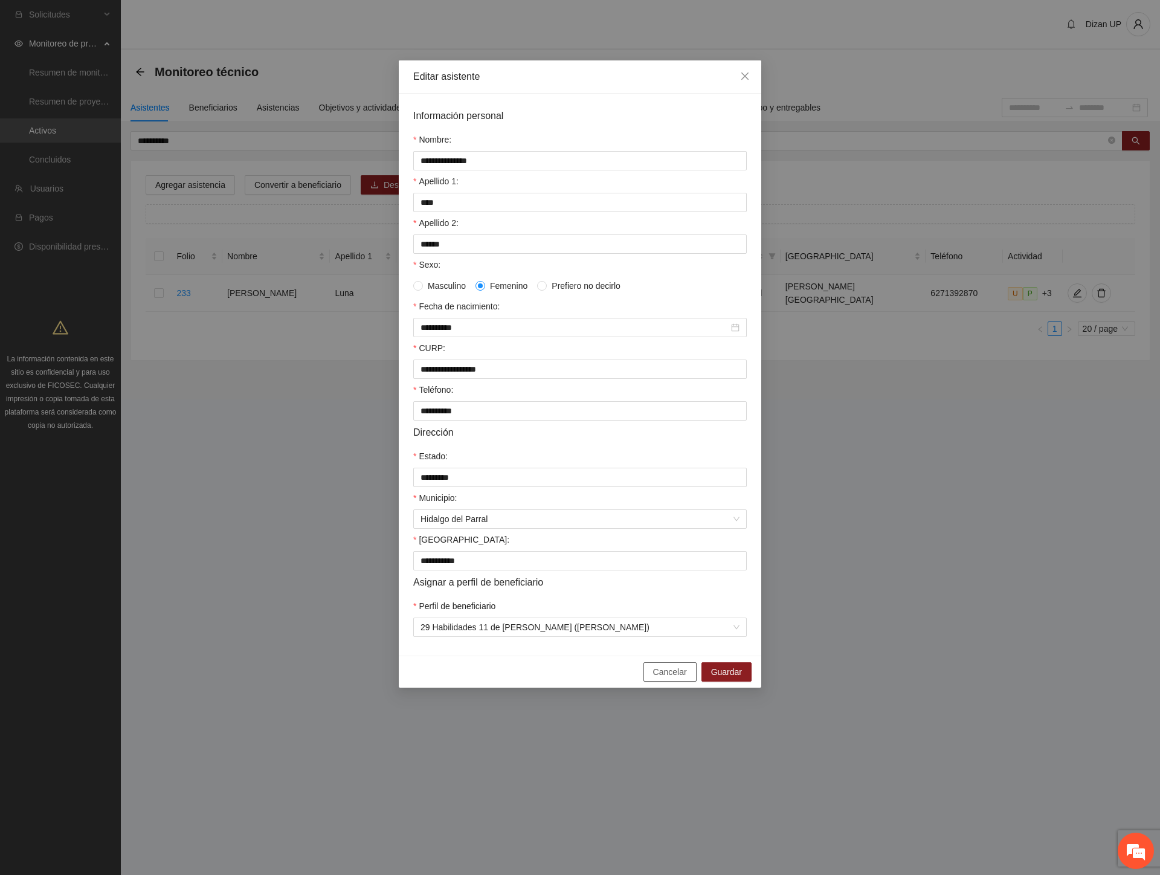
drag, startPoint x: 668, startPoint y: 684, endPoint x: 541, endPoint y: 674, distance: 127.2
click at [665, 678] on span "Cancelar" at bounding box center [670, 671] width 34 height 13
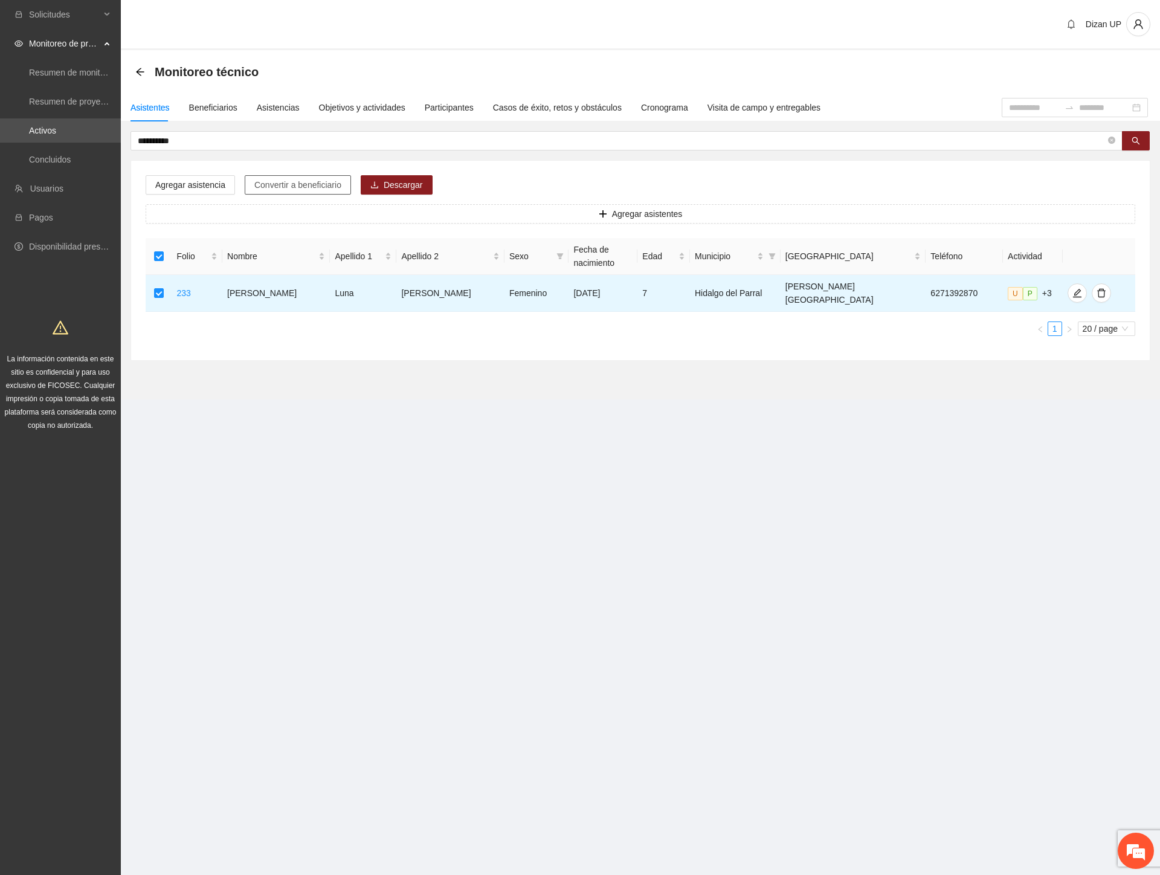
click at [285, 184] on span "Convertir a beneficiario" at bounding box center [297, 184] width 87 height 13
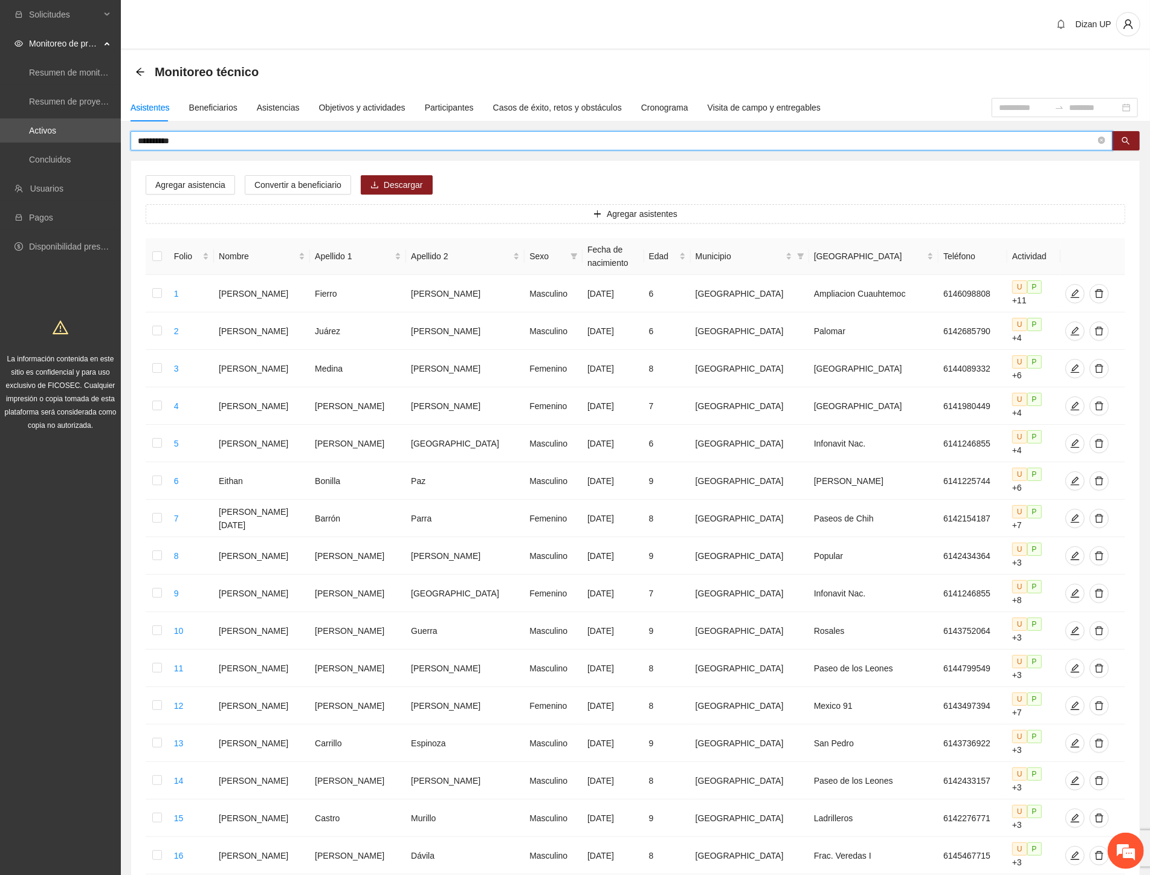
drag, startPoint x: 106, startPoint y: 141, endPoint x: 40, endPoint y: 143, distance: 65.9
click at [41, 143] on section "**********" at bounding box center [575, 572] width 1150 height 1145
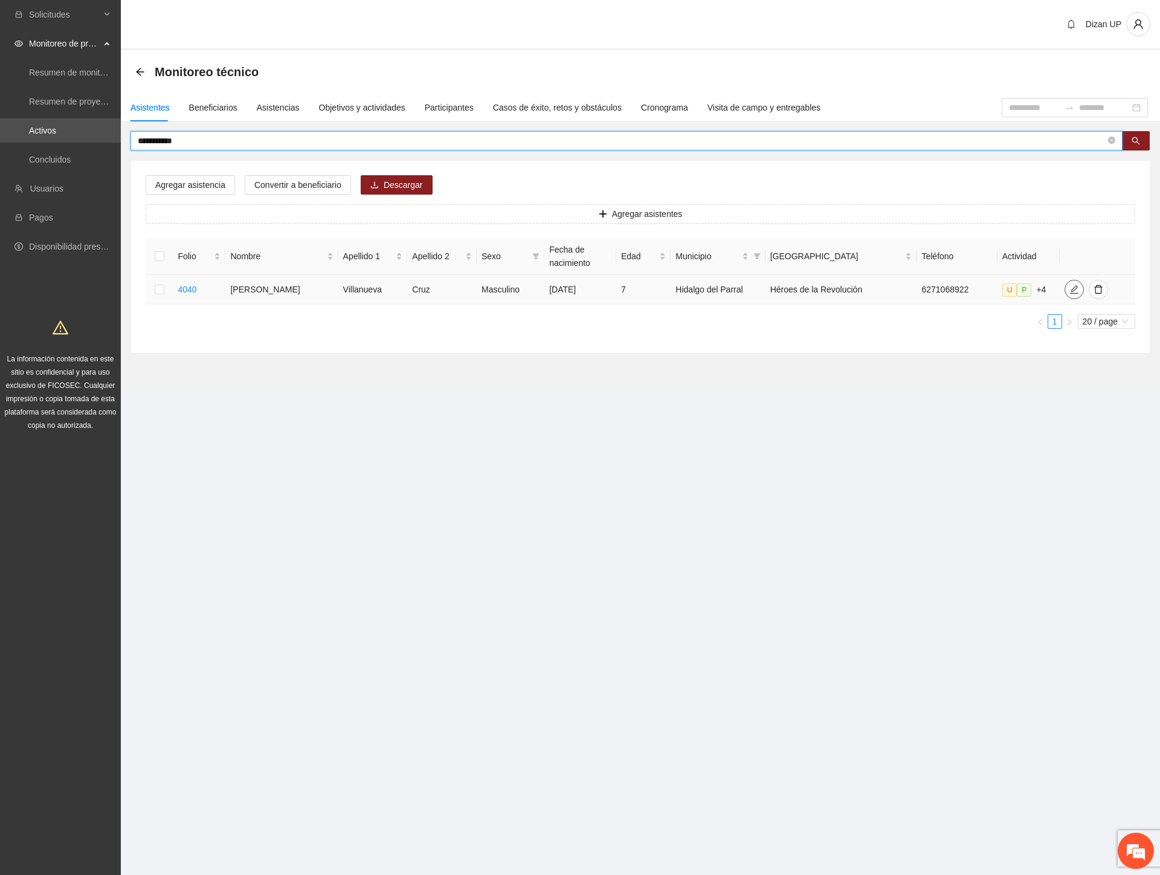
click at [1069, 291] on icon "edit" at bounding box center [1074, 290] width 10 height 10
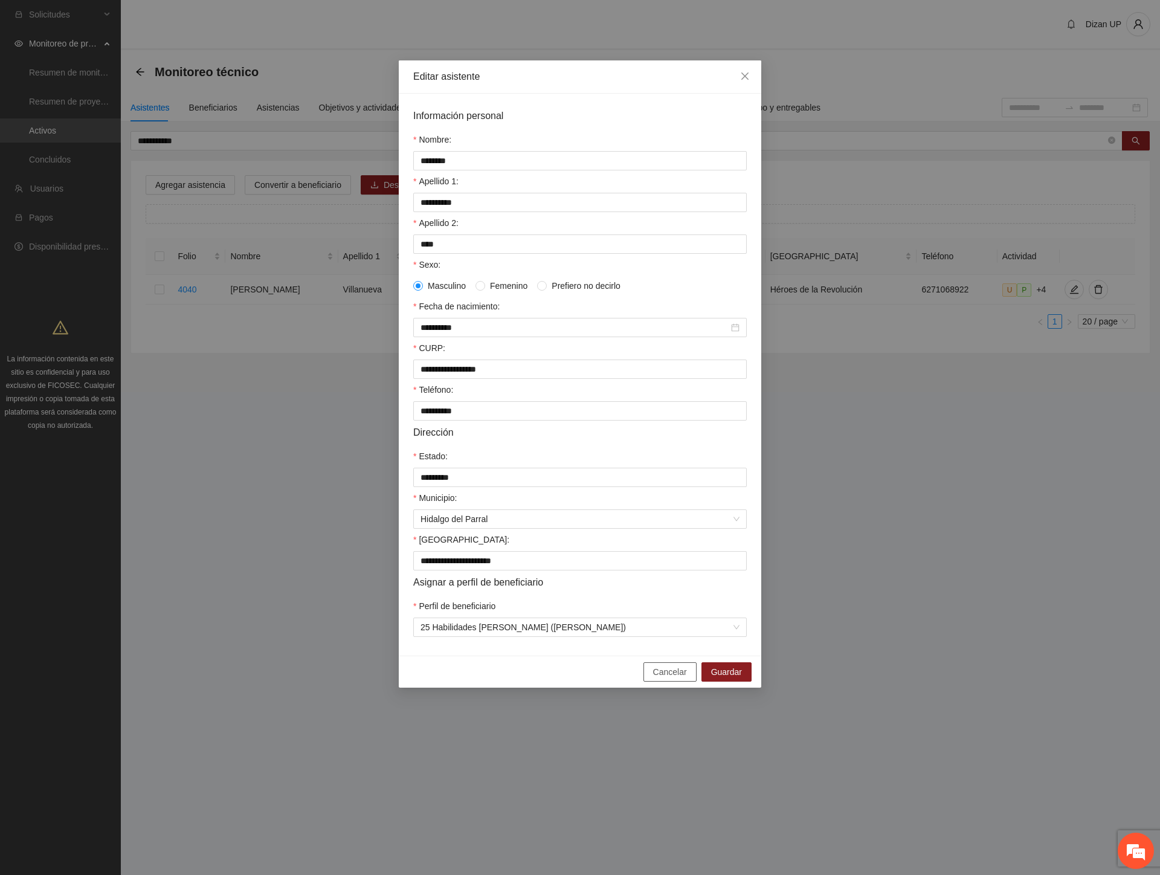
click at [671, 678] on span "Cancelar" at bounding box center [670, 671] width 34 height 13
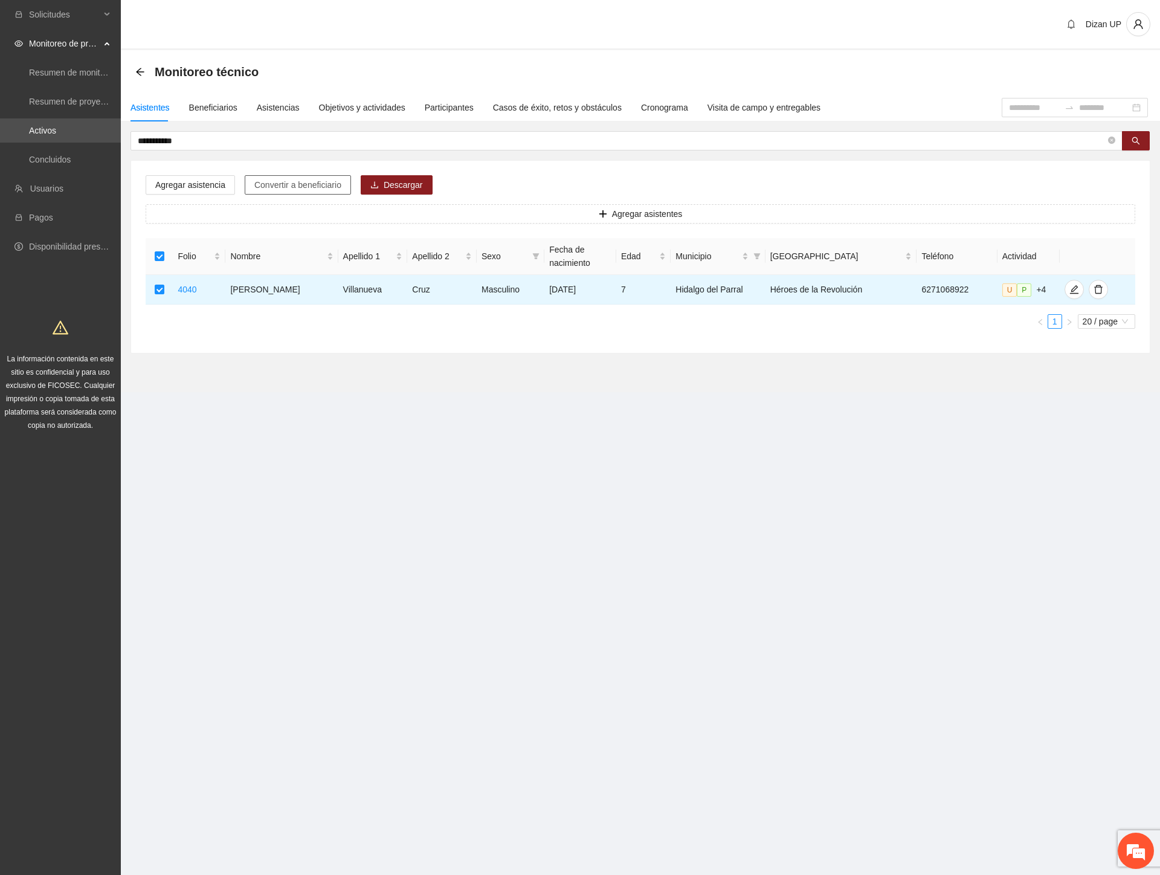
click at [266, 182] on span "Convertir a beneficiario" at bounding box center [297, 184] width 87 height 13
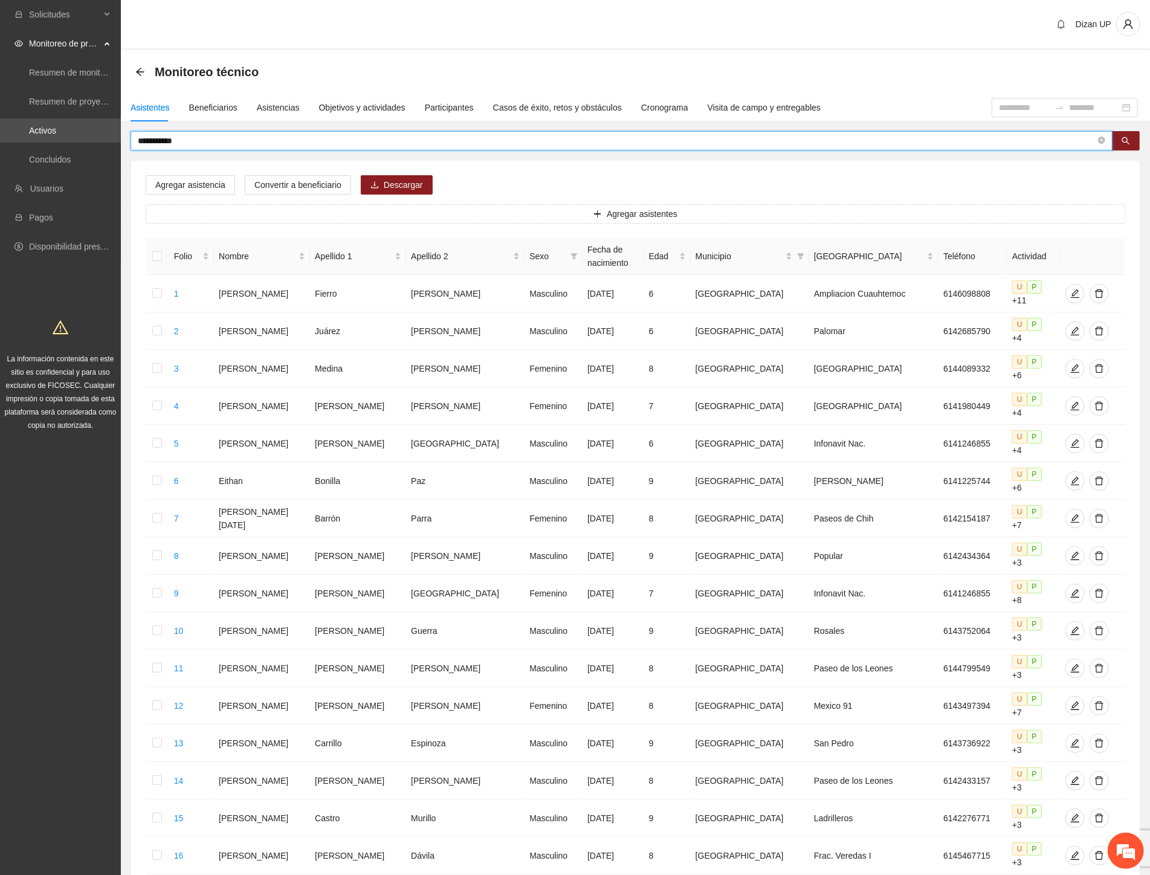
drag, startPoint x: 185, startPoint y: 140, endPoint x: -1, endPoint y: 136, distance: 186.1
click at [0, 136] on html "**********" at bounding box center [575, 437] width 1150 height 875
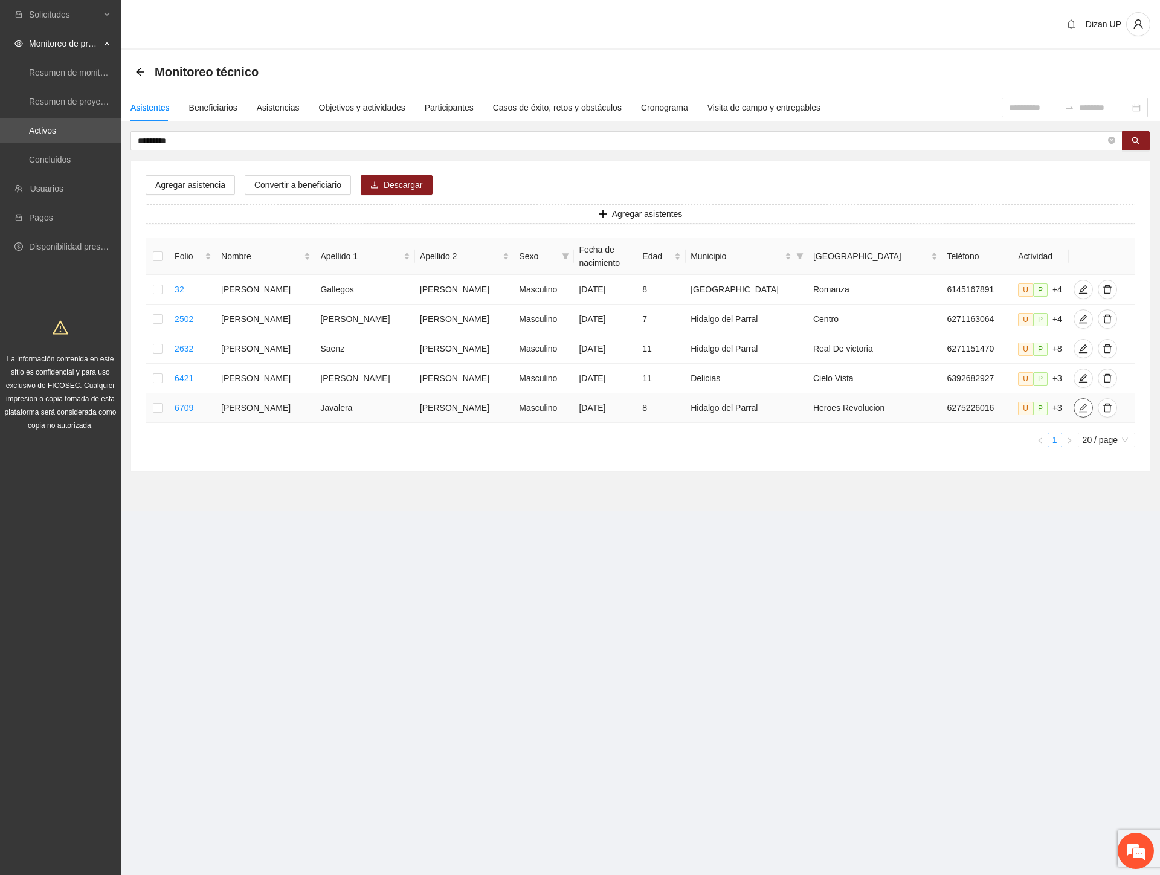
click at [1078, 410] on icon "edit" at bounding box center [1083, 408] width 10 height 10
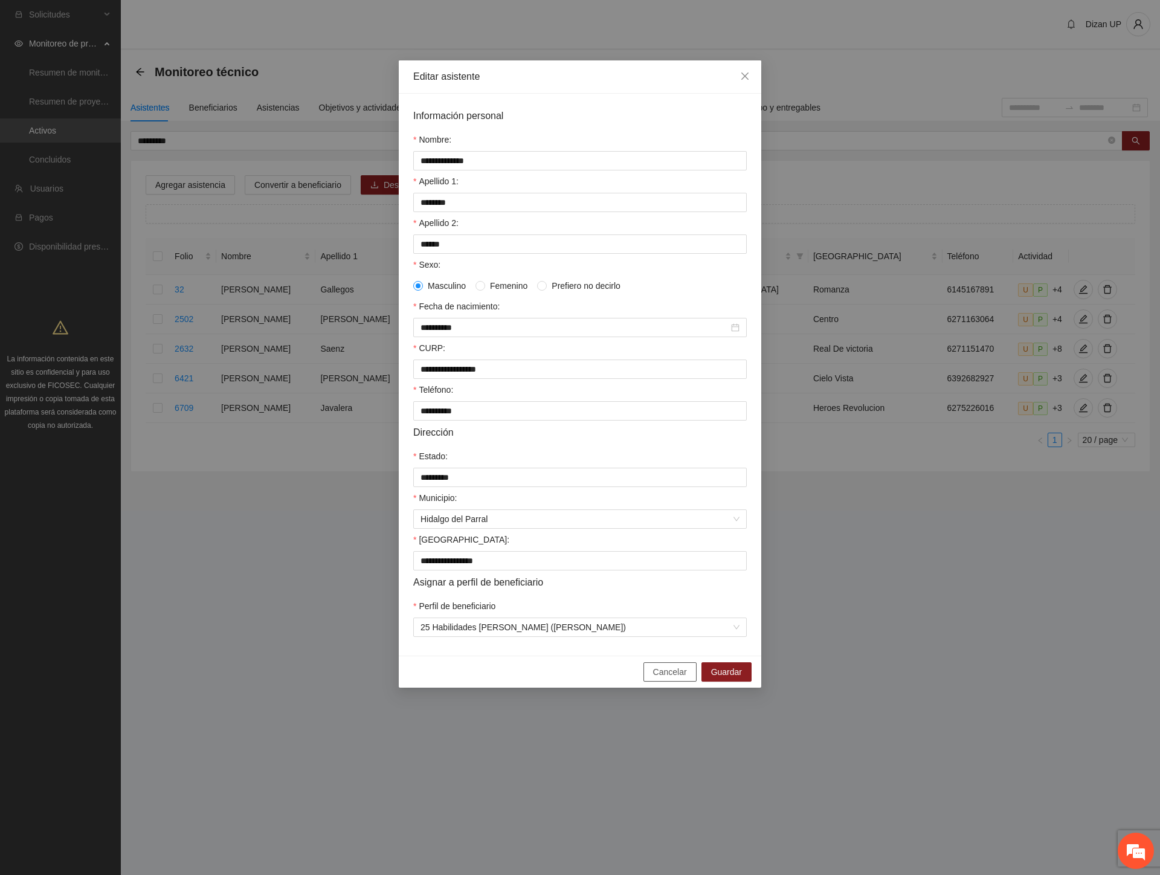
click at [666, 678] on span "Cancelar" at bounding box center [670, 671] width 34 height 13
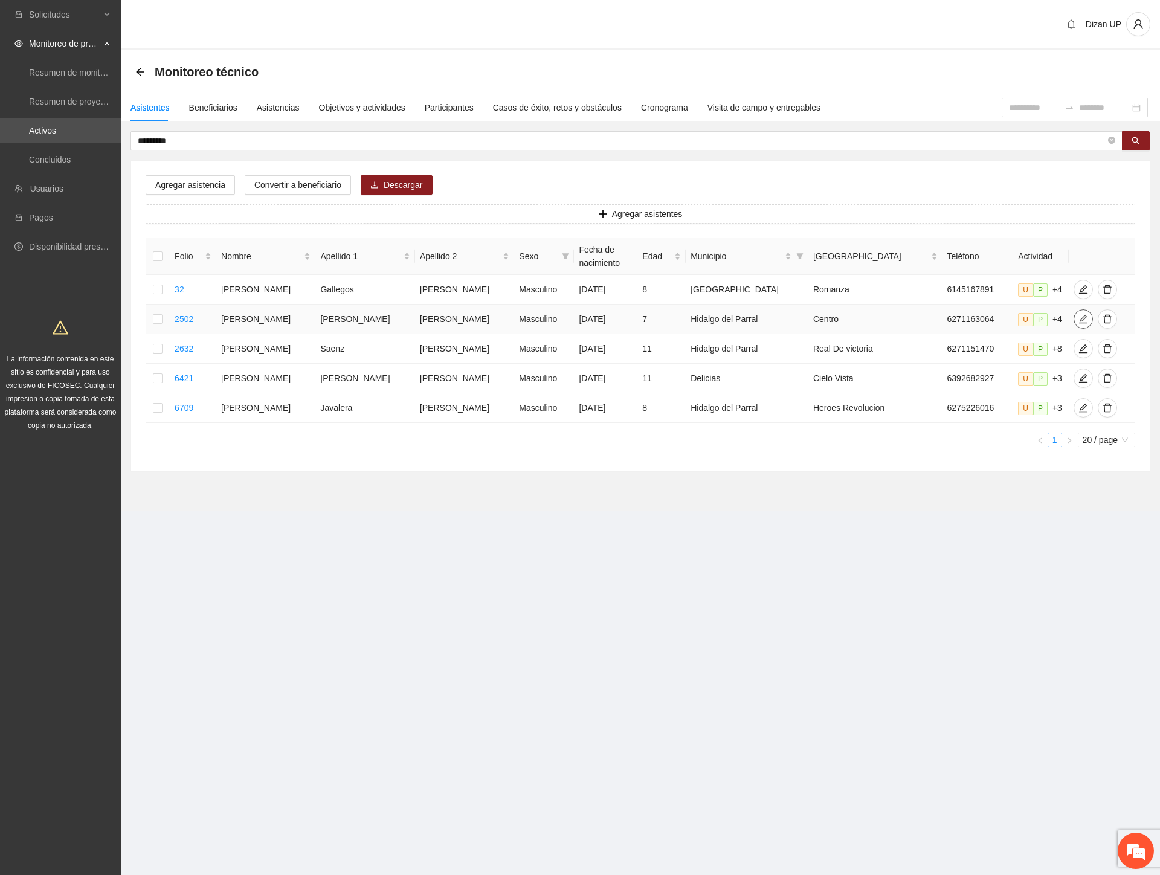
click at [1078, 321] on icon "edit" at bounding box center [1083, 319] width 10 height 10
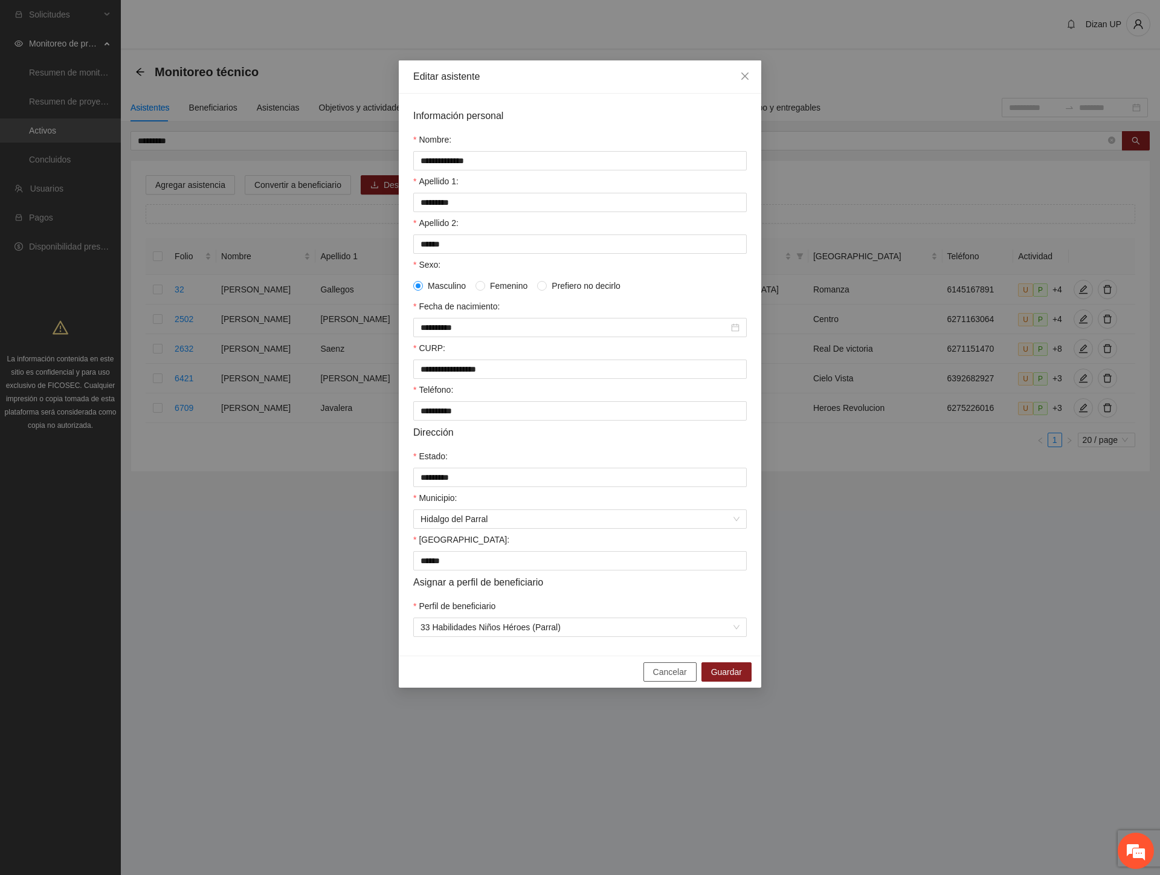
drag, startPoint x: 657, startPoint y: 689, endPoint x: 649, endPoint y: 668, distance: 22.0
click at [657, 678] on span "Cancelar" at bounding box center [670, 671] width 34 height 13
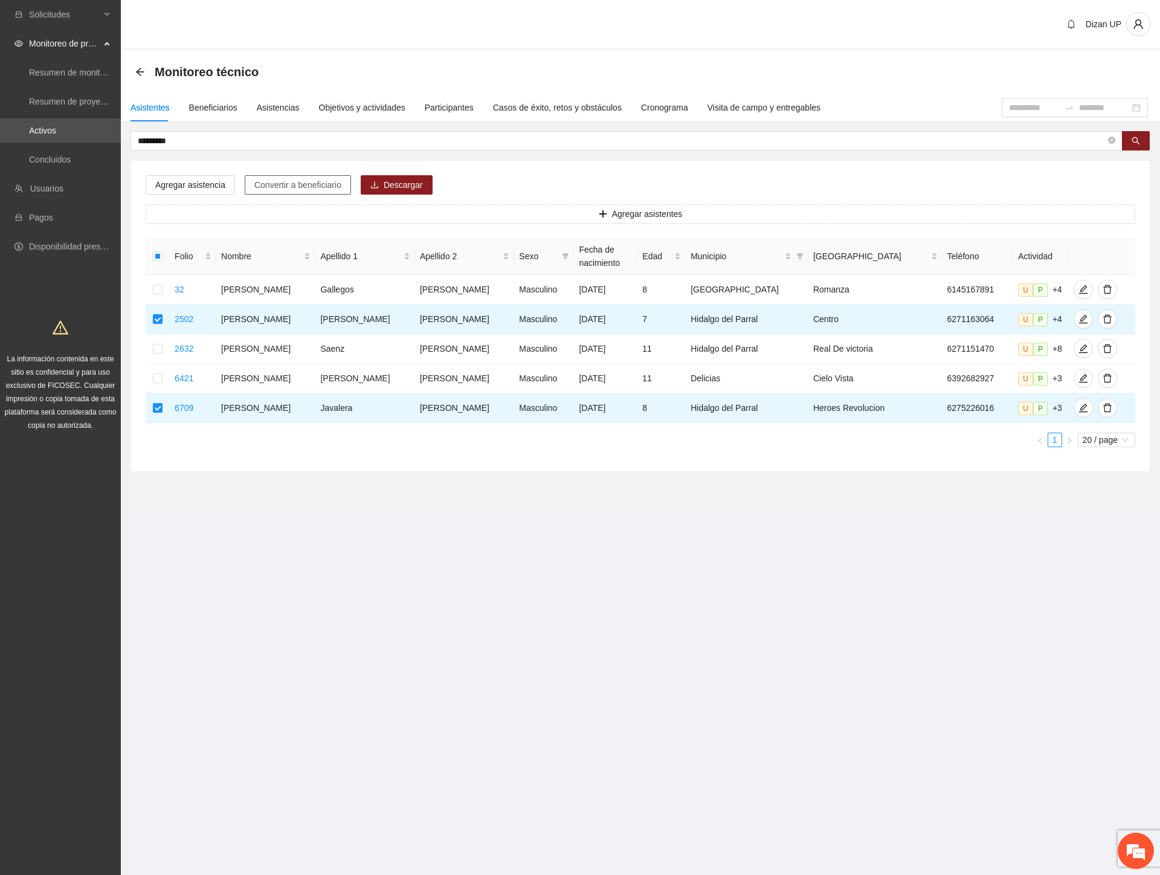
click at [276, 182] on span "Convertir a beneficiario" at bounding box center [297, 184] width 87 height 13
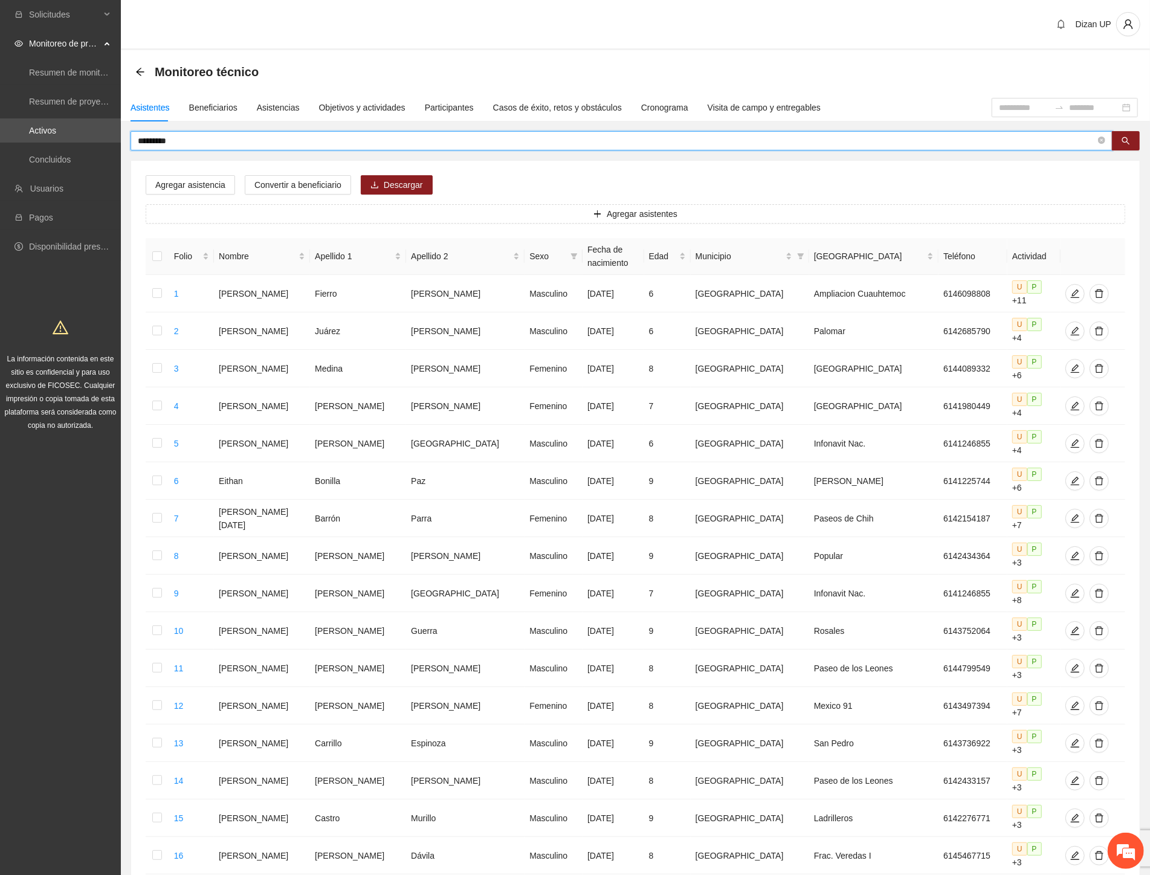
drag, startPoint x: 184, startPoint y: 136, endPoint x: 130, endPoint y: 140, distance: 53.3
click at [130, 140] on span "*********" at bounding box center [621, 140] width 982 height 19
click at [181, 135] on input "*********" at bounding box center [616, 140] width 957 height 13
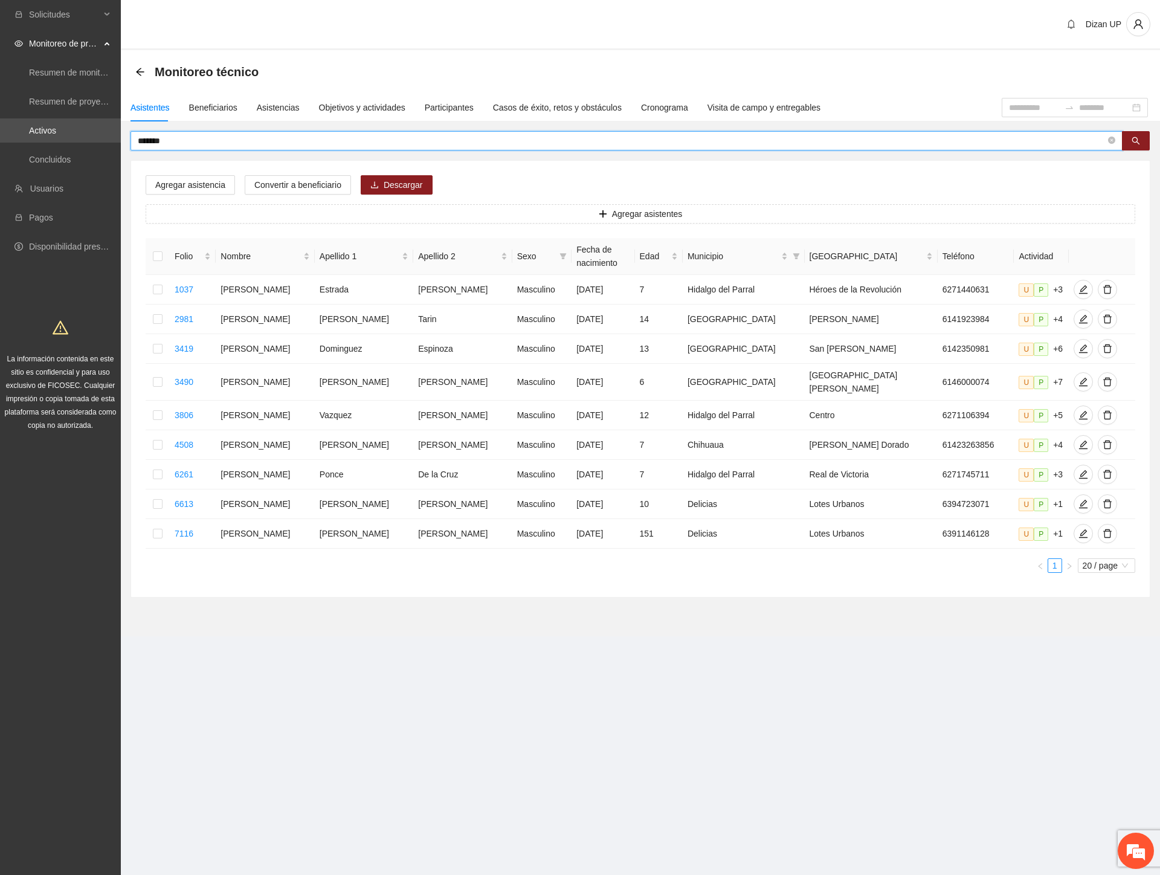
click at [156, 140] on input "*******" at bounding box center [622, 140] width 968 height 13
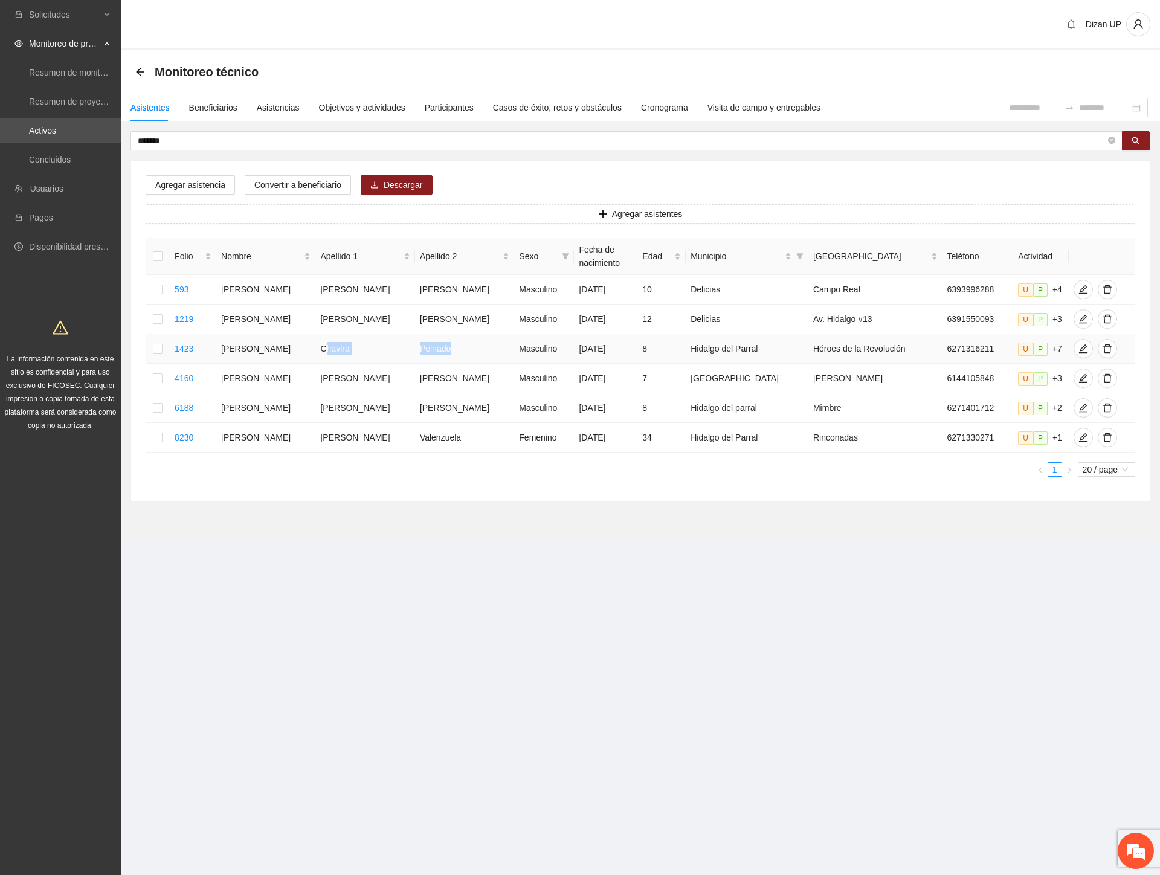
drag, startPoint x: 325, startPoint y: 348, endPoint x: 462, endPoint y: 342, distance: 136.7
click at [462, 342] on tr "1423 [PERSON_NAME] [PERSON_NAME] Masculino [DATE] 8 [PERSON_NAME] del Parral Hé…" at bounding box center [641, 349] width 990 height 30
click at [1078, 352] on icon "edit" at bounding box center [1082, 348] width 8 height 8
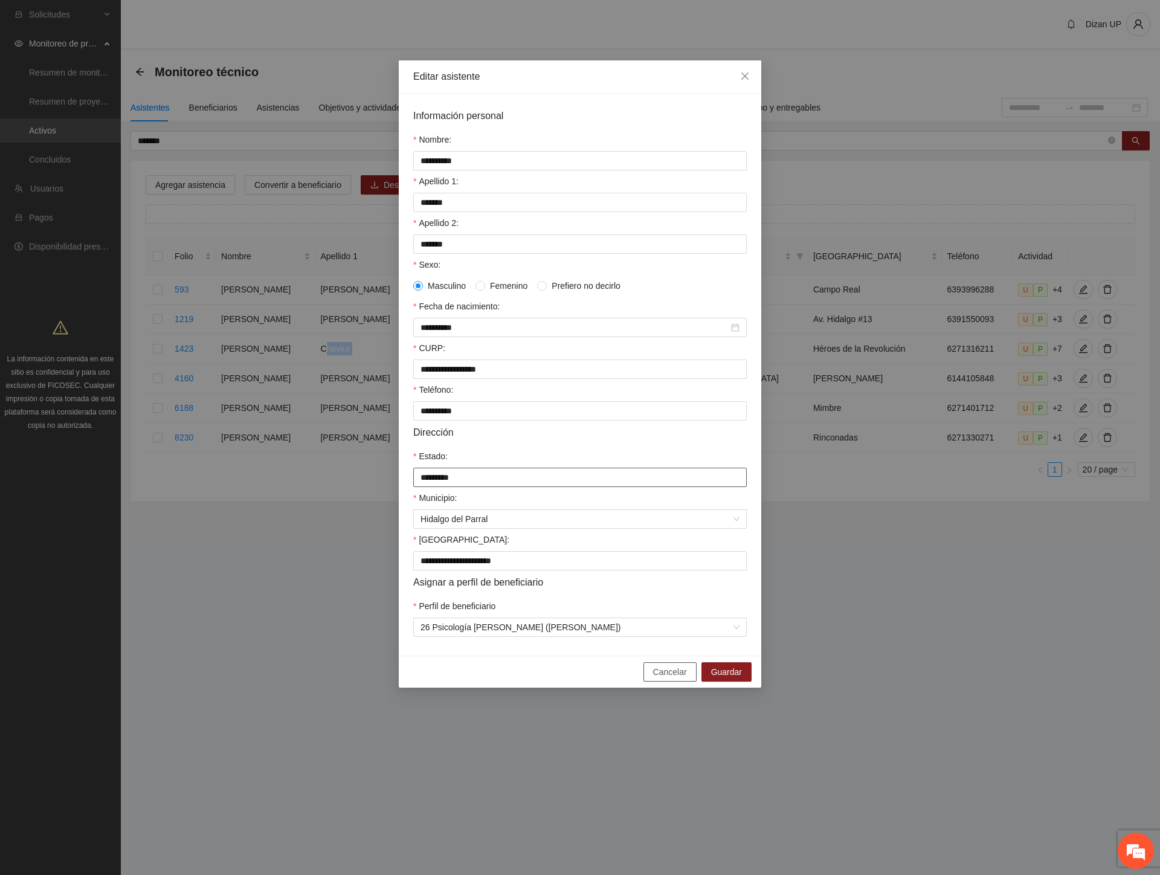
drag, startPoint x: 673, startPoint y: 679, endPoint x: 447, endPoint y: 490, distance: 294.6
click at [660, 672] on div "Cancelar Guardar" at bounding box center [580, 671] width 362 height 32
click at [666, 678] on span "Cancelar" at bounding box center [670, 671] width 34 height 13
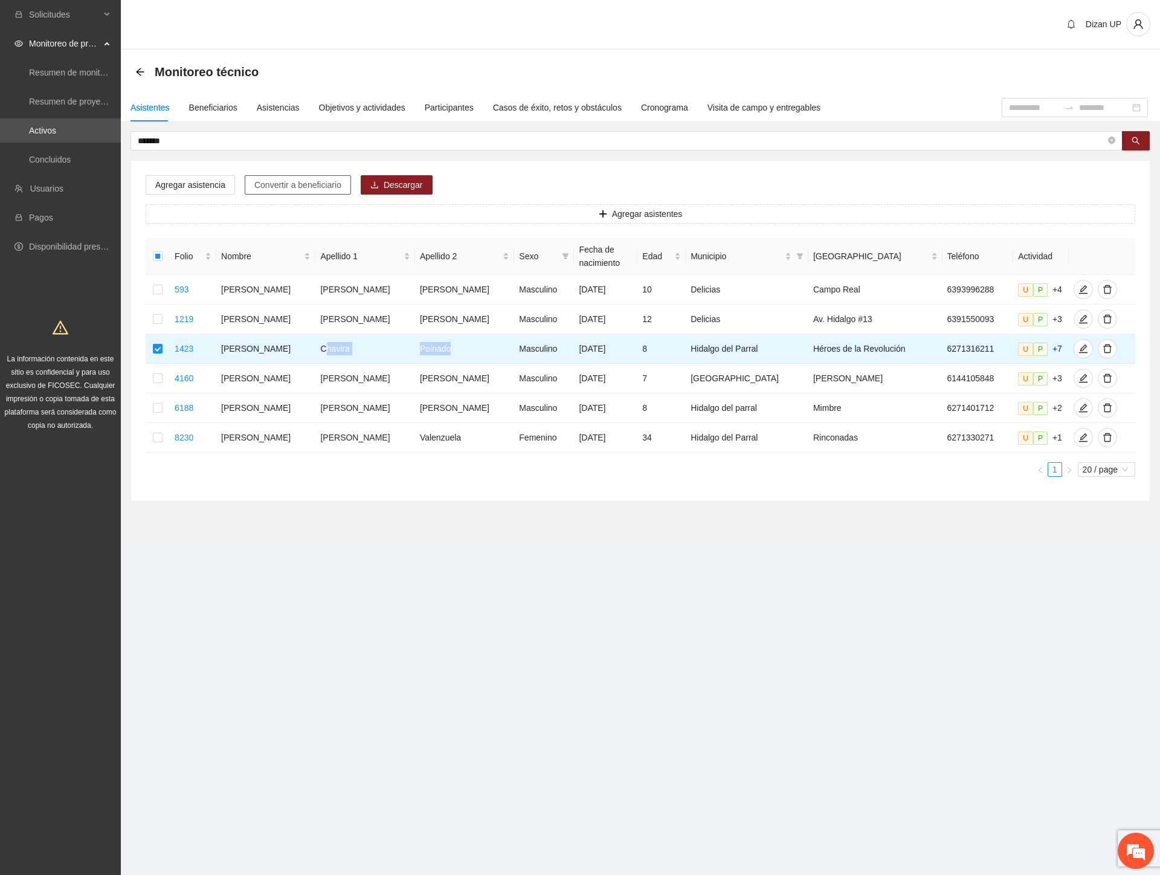
drag, startPoint x: 274, startPoint y: 182, endPoint x: 347, endPoint y: 182, distance: 73.7
click at [274, 183] on span "Convertir a beneficiario" at bounding box center [297, 184] width 87 height 13
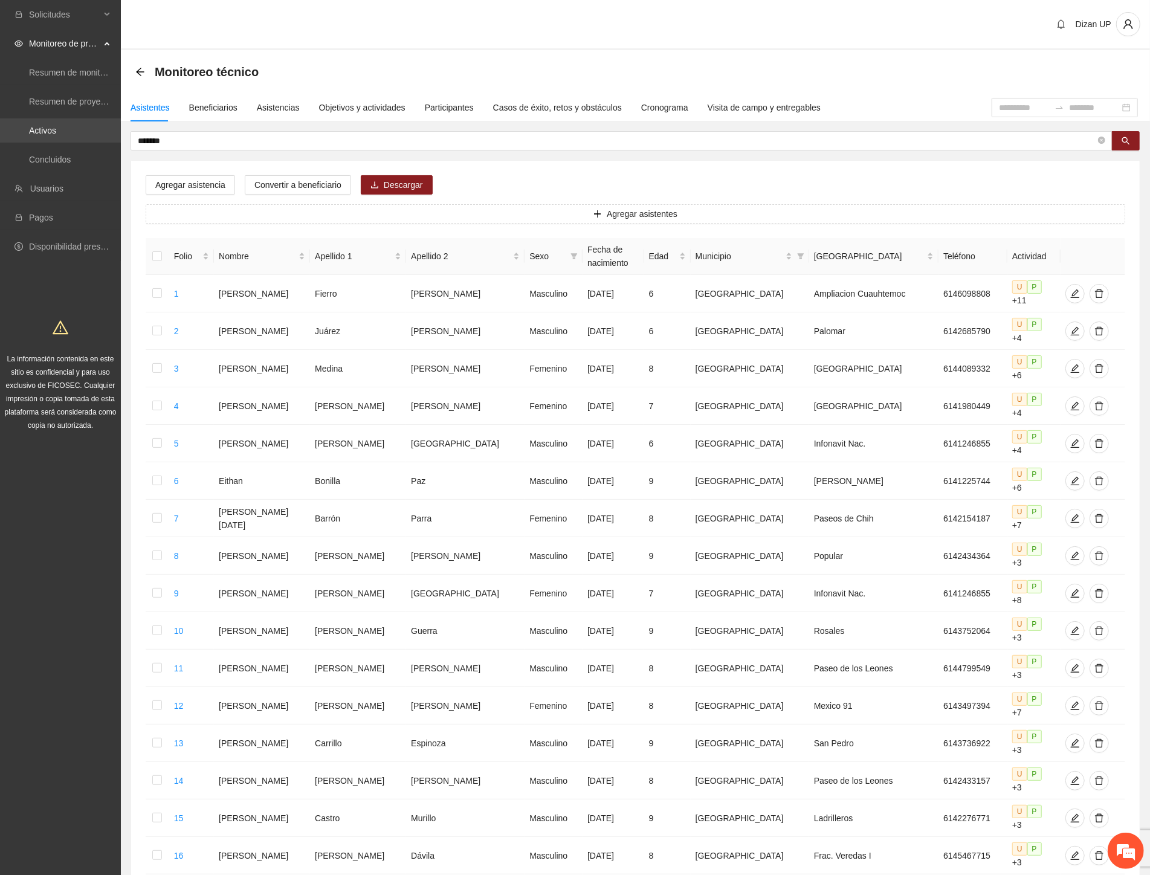
drag, startPoint x: 178, startPoint y: 137, endPoint x: 45, endPoint y: 136, distance: 132.9
click at [51, 140] on section "Solicitudes Monitoreo de proyectos Resumen de monitoreo Resumen de proyectos ap…" at bounding box center [575, 572] width 1150 height 1145
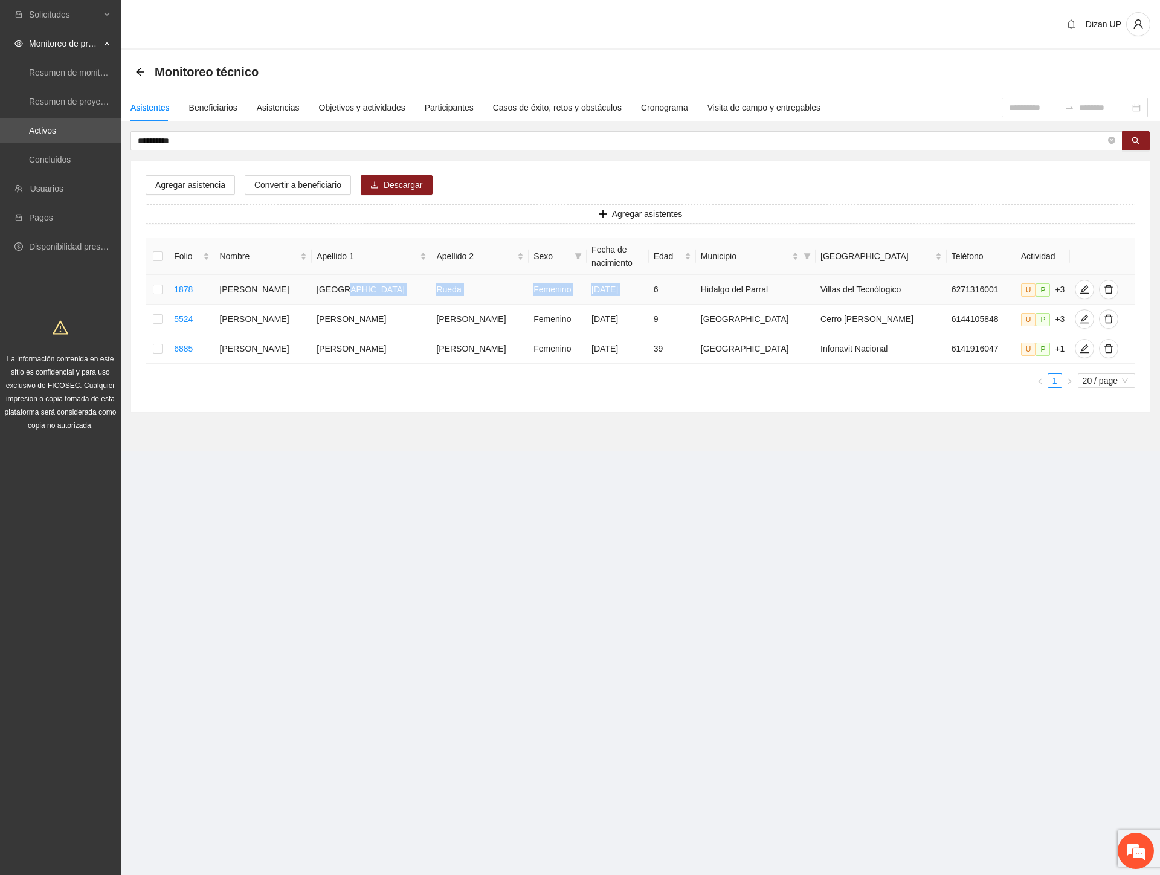
drag, startPoint x: 344, startPoint y: 290, endPoint x: 638, endPoint y: 285, distance: 293.6
click at [638, 285] on tr "1878 [PERSON_NAME] [DATE] 6 [PERSON_NAME] del Parral [GEOGRAPHIC_DATA] 62713160…" at bounding box center [641, 290] width 990 height 30
click at [1080, 292] on icon "edit" at bounding box center [1085, 290] width 10 height 10
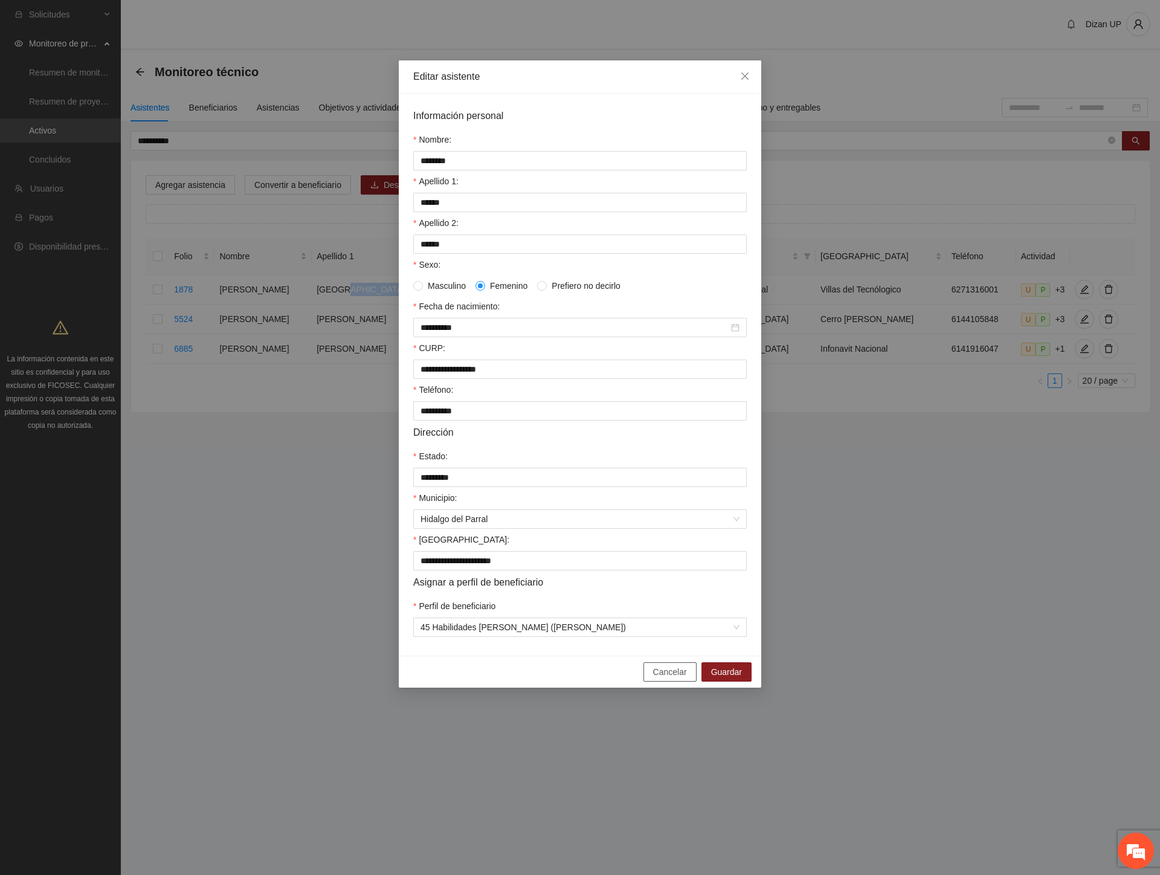
click at [669, 678] on span "Cancelar" at bounding box center [670, 671] width 34 height 13
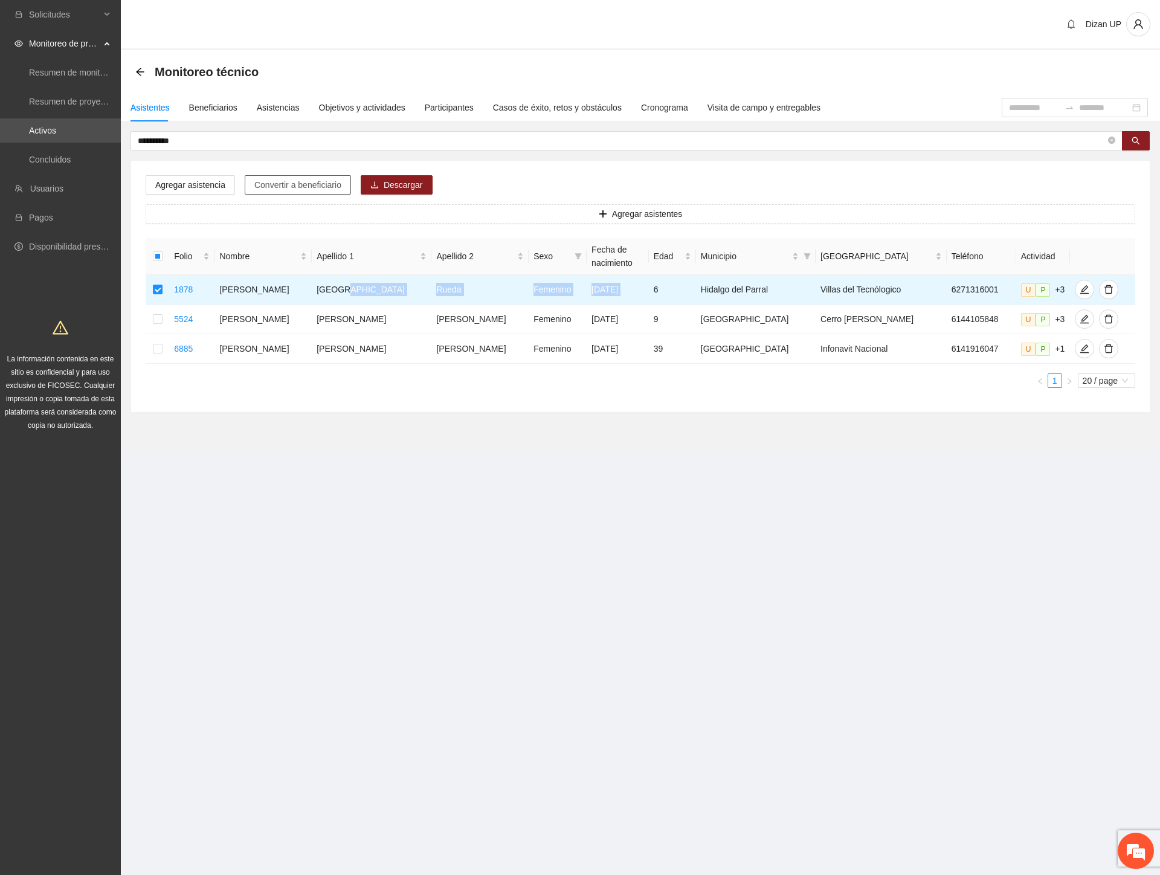
click at [263, 183] on span "Convertir a beneficiario" at bounding box center [297, 184] width 87 height 13
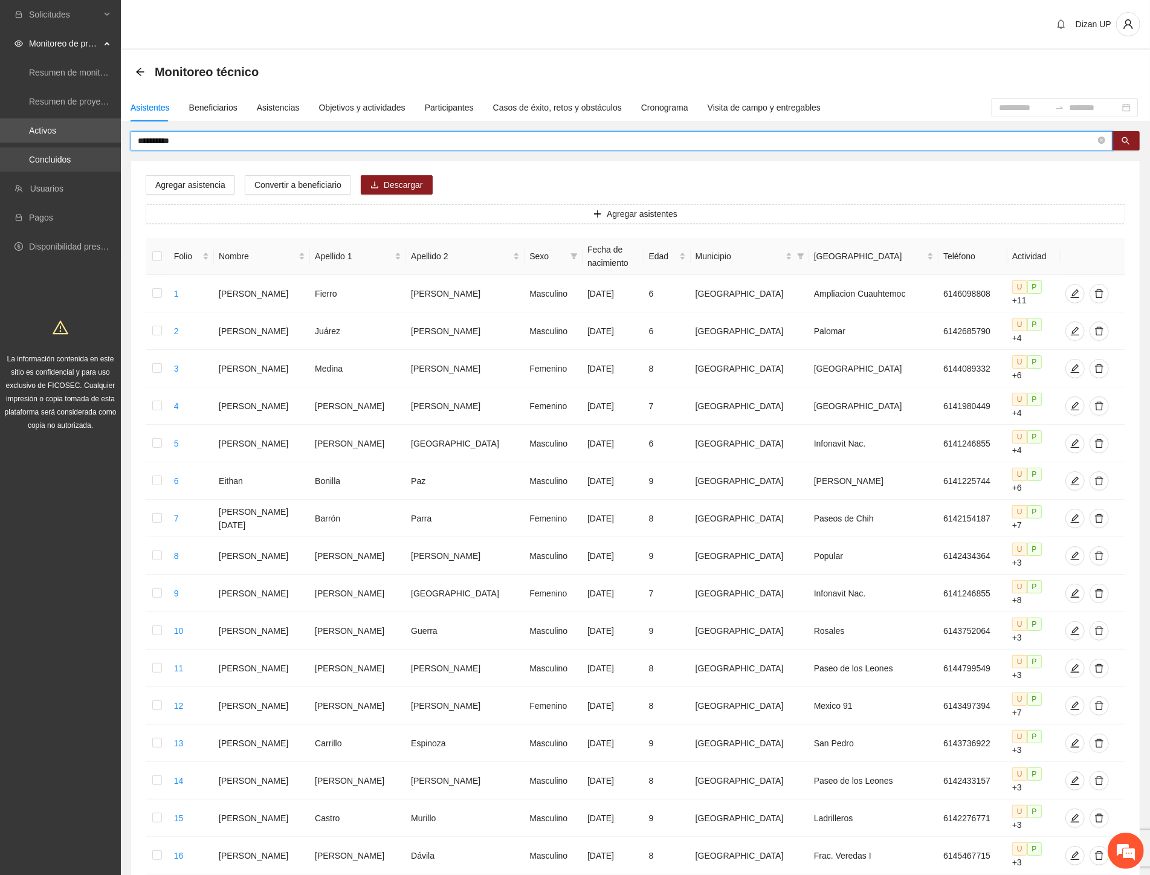
drag, startPoint x: 195, startPoint y: 142, endPoint x: 10, endPoint y: 156, distance: 185.4
click at [10, 156] on section "**********" at bounding box center [575, 572] width 1150 height 1145
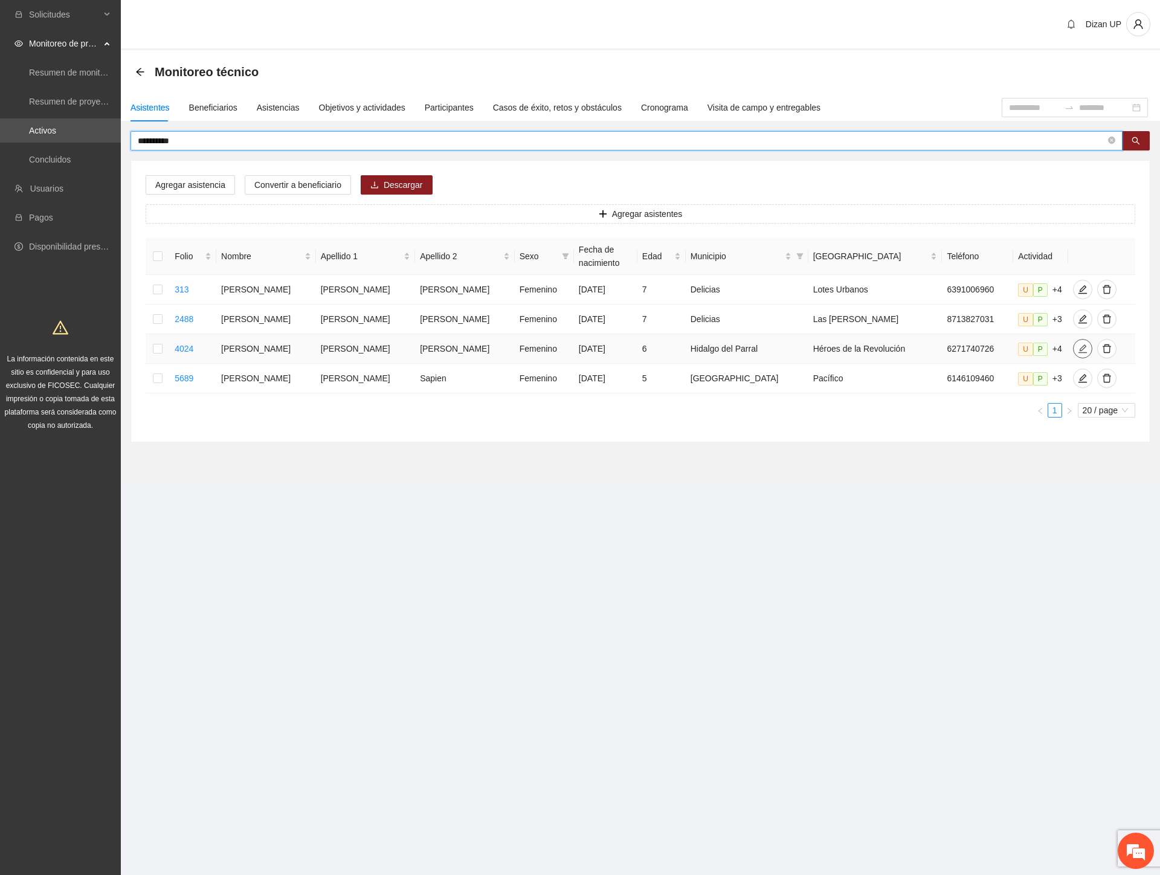
click at [1078, 352] on icon "edit" at bounding box center [1083, 349] width 10 height 10
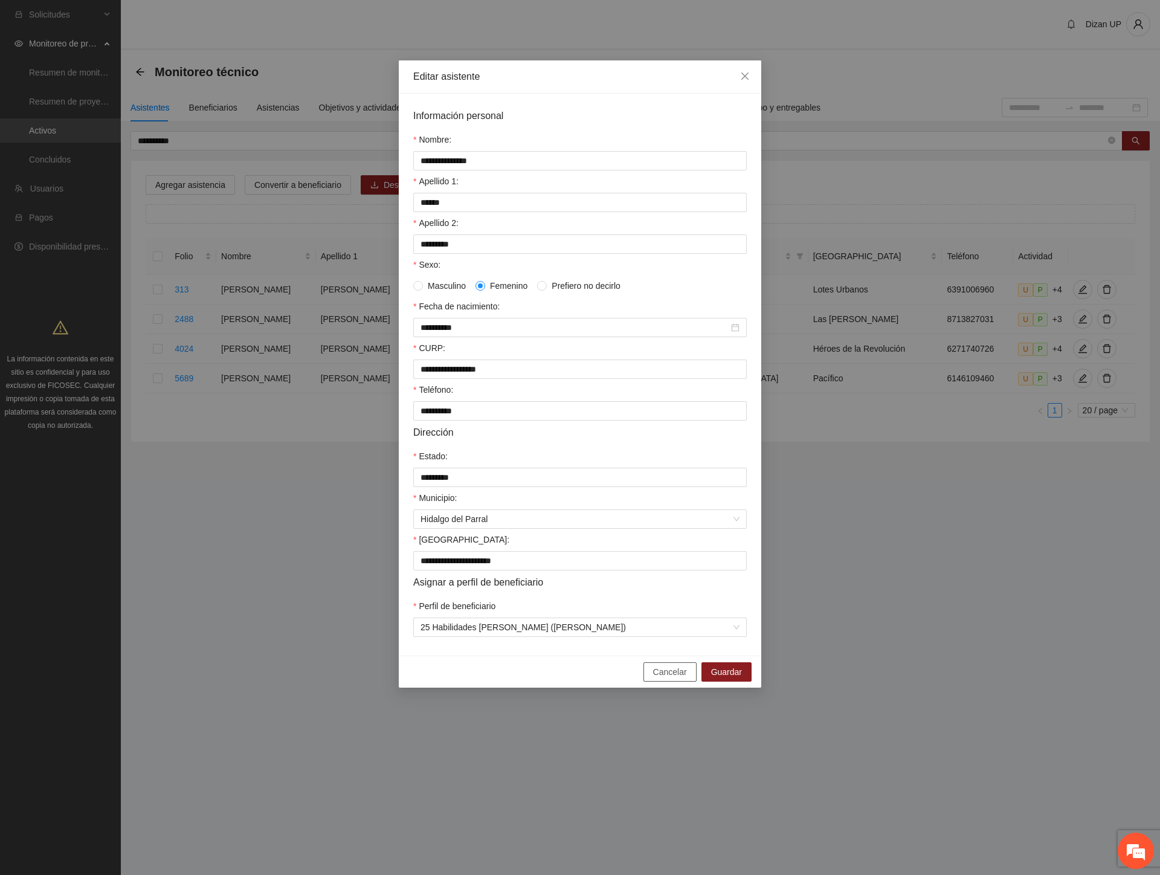
click at [658, 678] on span "Cancelar" at bounding box center [670, 671] width 34 height 13
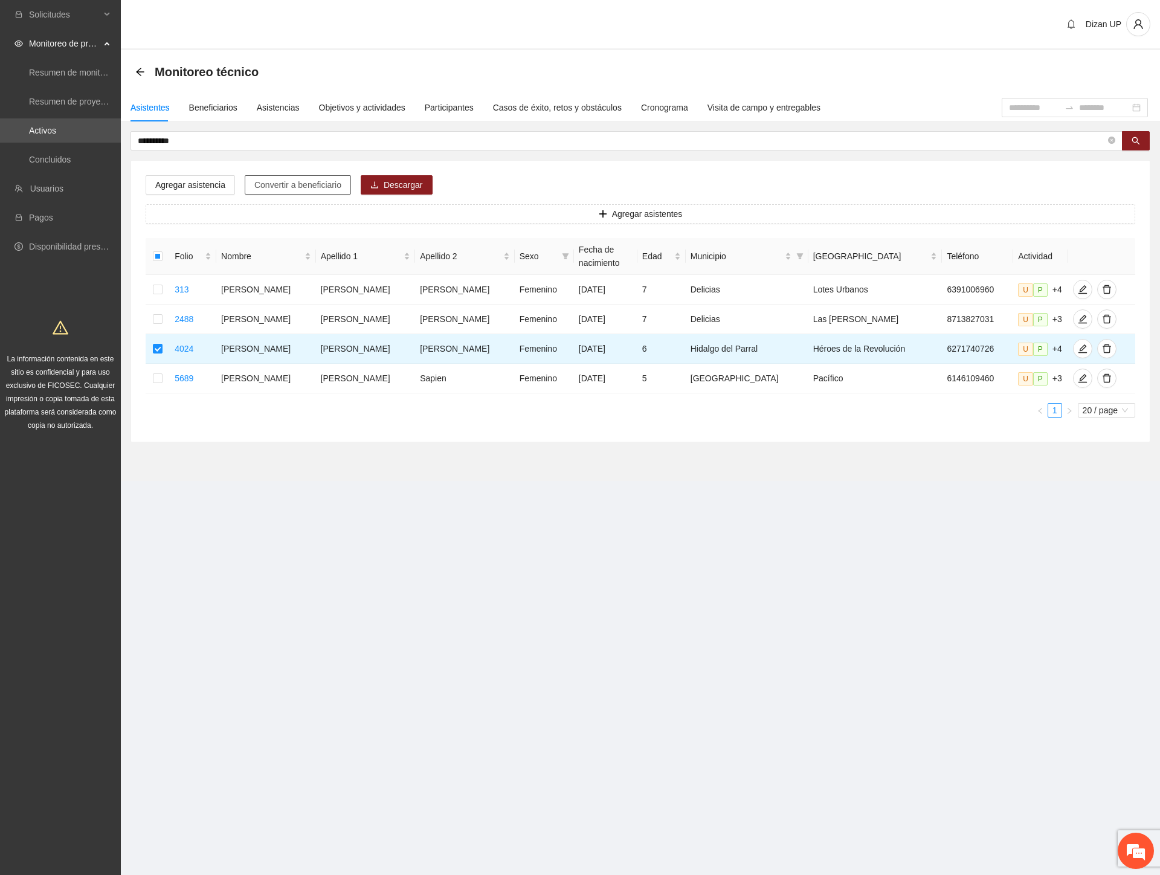
click at [290, 190] on span "Convertir a beneficiario" at bounding box center [297, 184] width 87 height 13
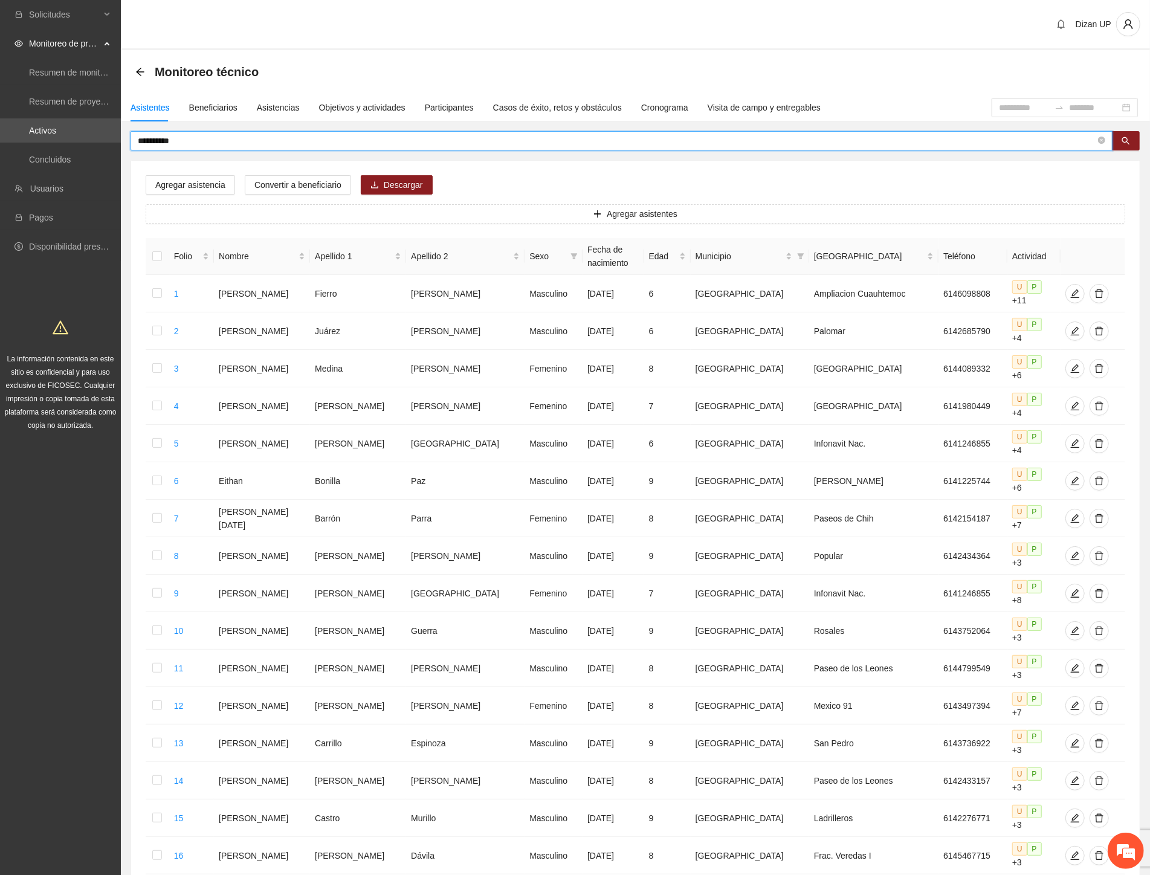
drag, startPoint x: 179, startPoint y: 140, endPoint x: 70, endPoint y: 145, distance: 109.5
click at [79, 147] on section "**********" at bounding box center [575, 572] width 1150 height 1145
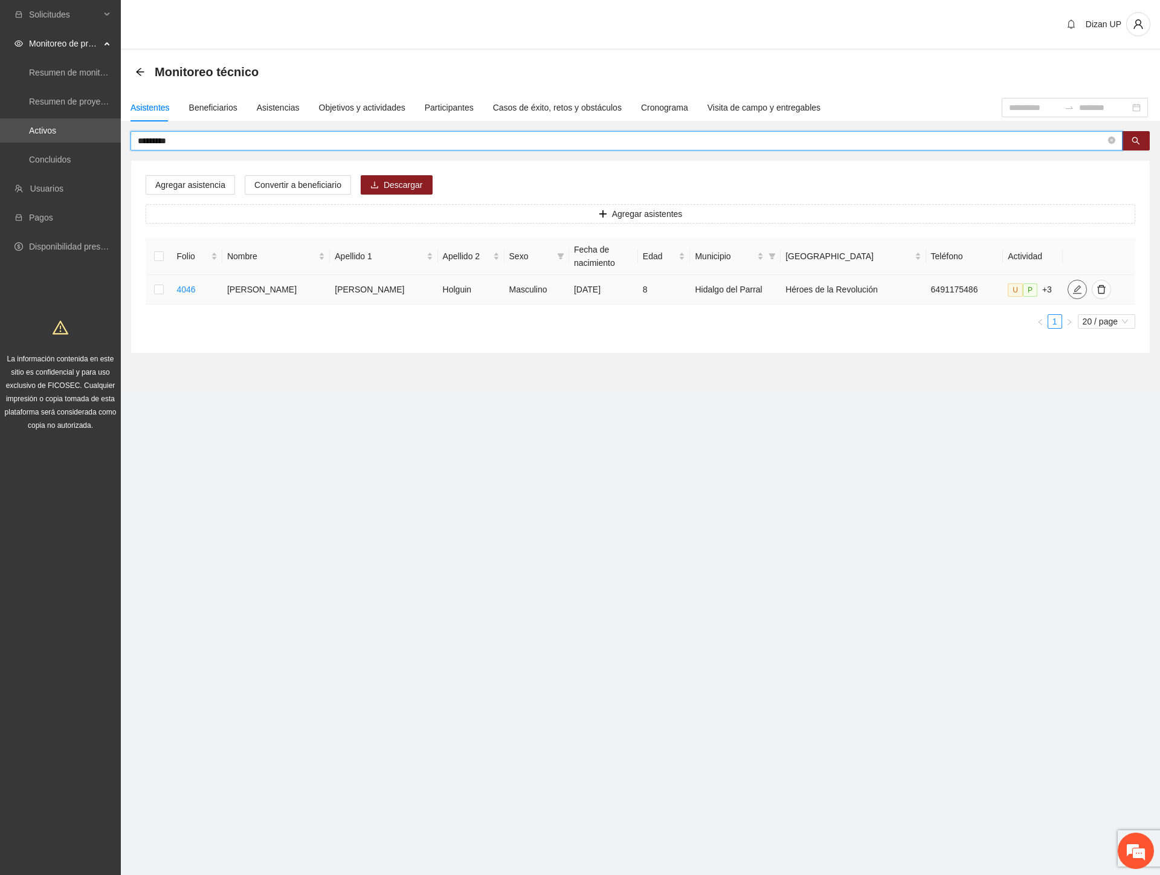
click at [1073, 294] on icon "edit" at bounding box center [1077, 289] width 8 height 8
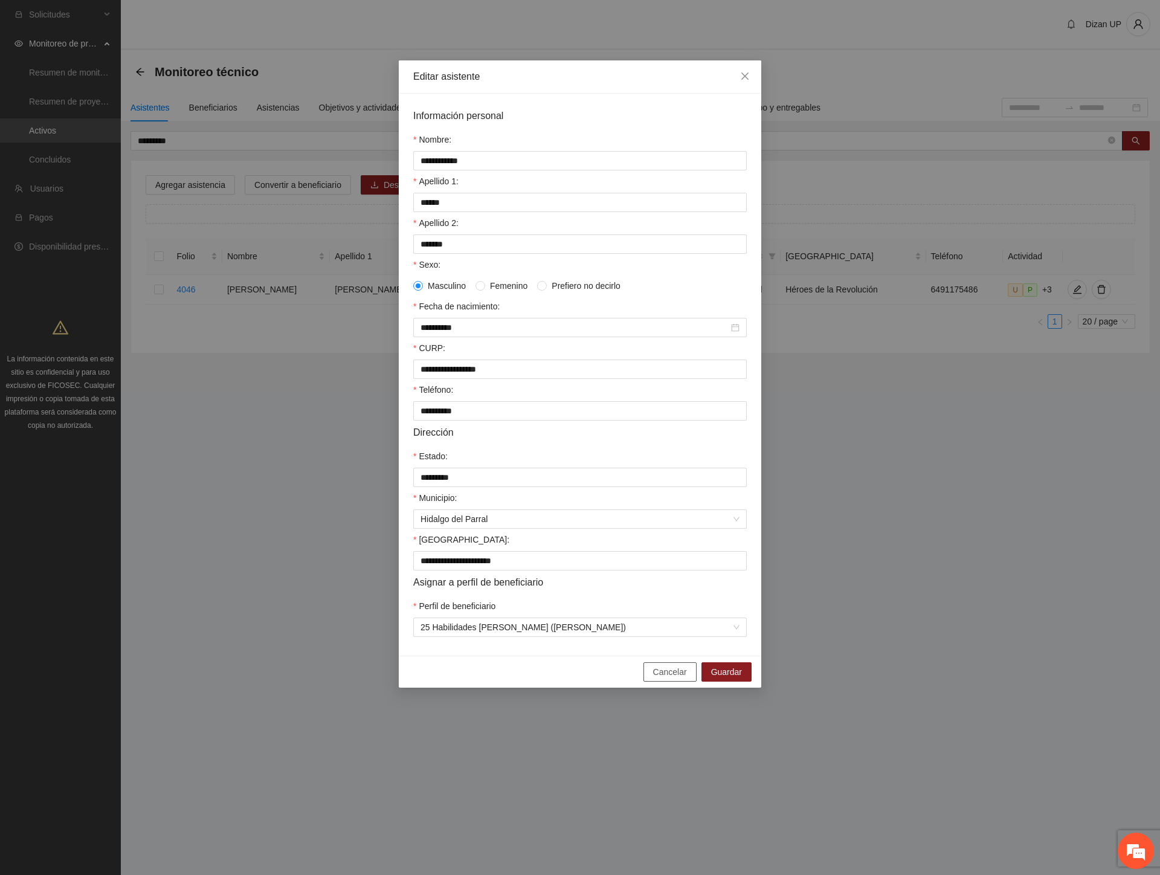
click at [669, 678] on span "Cancelar" at bounding box center [670, 671] width 34 height 13
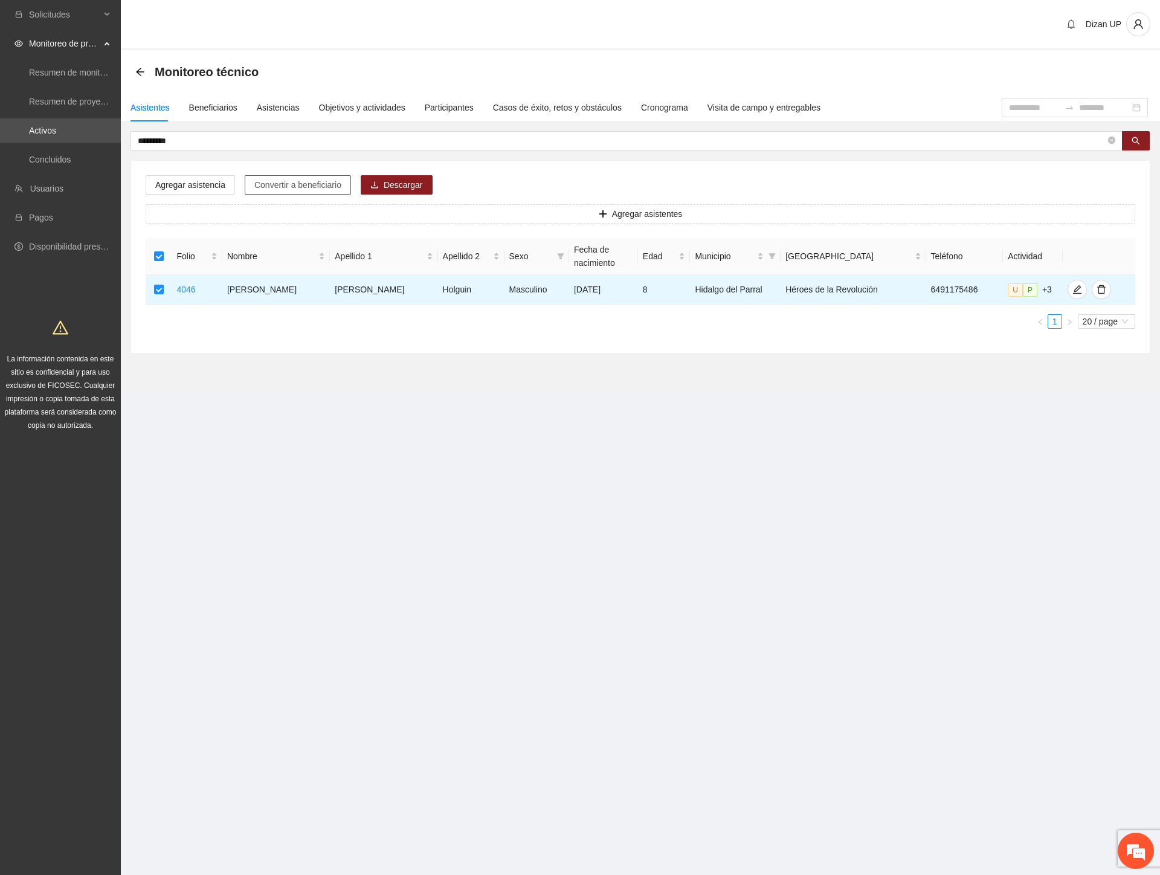
click at [272, 185] on span "Convertir a beneficiario" at bounding box center [297, 184] width 87 height 13
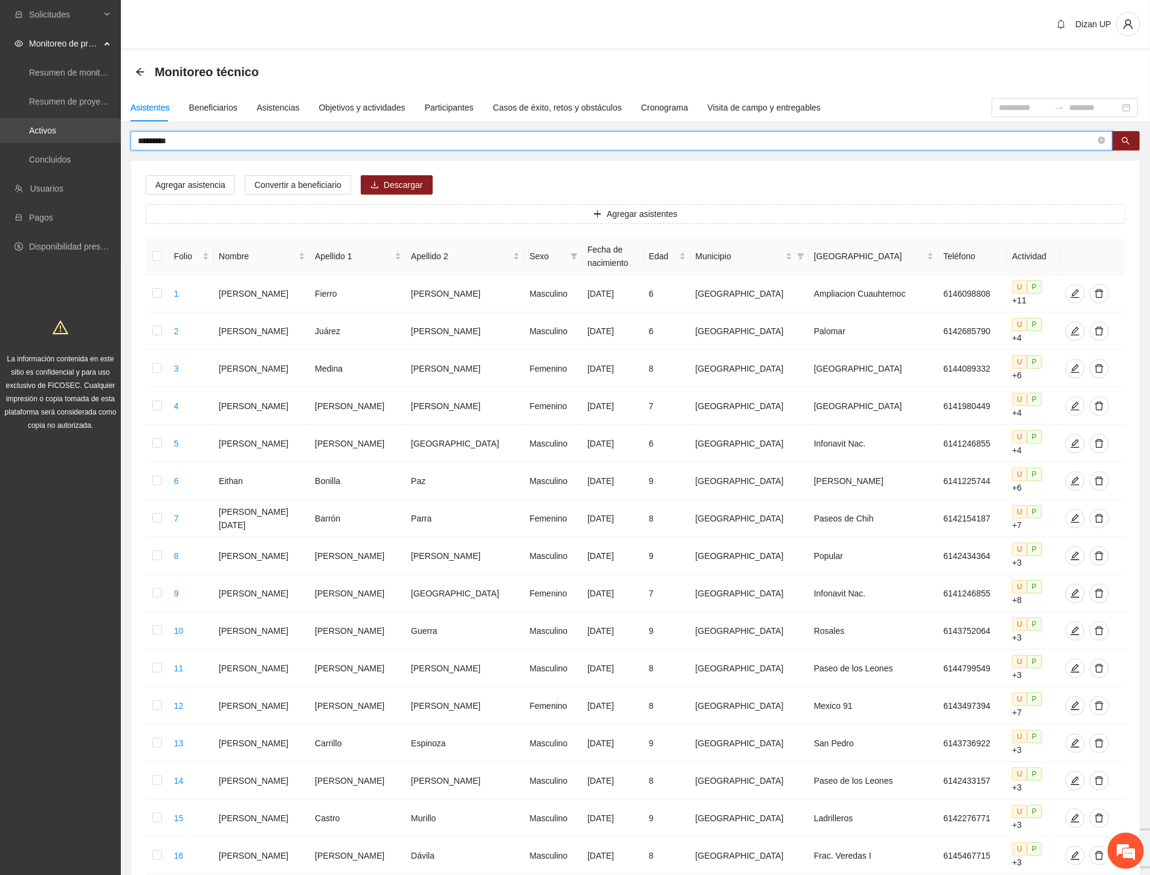
drag, startPoint x: 192, startPoint y: 142, endPoint x: 9, endPoint y: 135, distance: 183.2
click at [13, 137] on section "Solicitudes Monitoreo de proyectos Resumen de monitoreo Resumen de proyectos ap…" at bounding box center [575, 572] width 1150 height 1145
type input "**********"
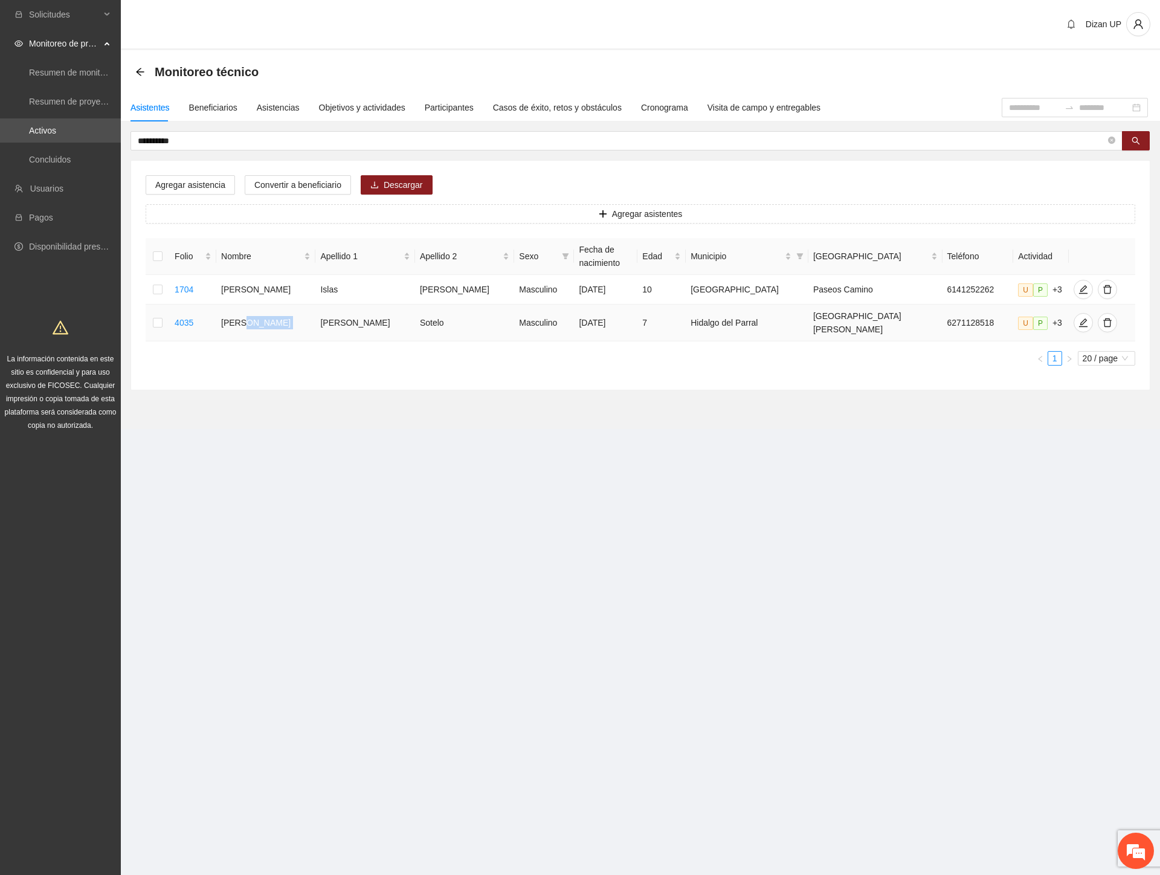
drag, startPoint x: 262, startPoint y: 317, endPoint x: 321, endPoint y: 318, distance: 58.6
click at [321, 318] on tr "4035 [PERSON_NAME] [PERSON_NAME] Masculino [DATE] 7 [PERSON_NAME] del Parral Sa…" at bounding box center [641, 322] width 990 height 37
click at [1078, 318] on icon "edit" at bounding box center [1083, 323] width 10 height 10
type input "**********"
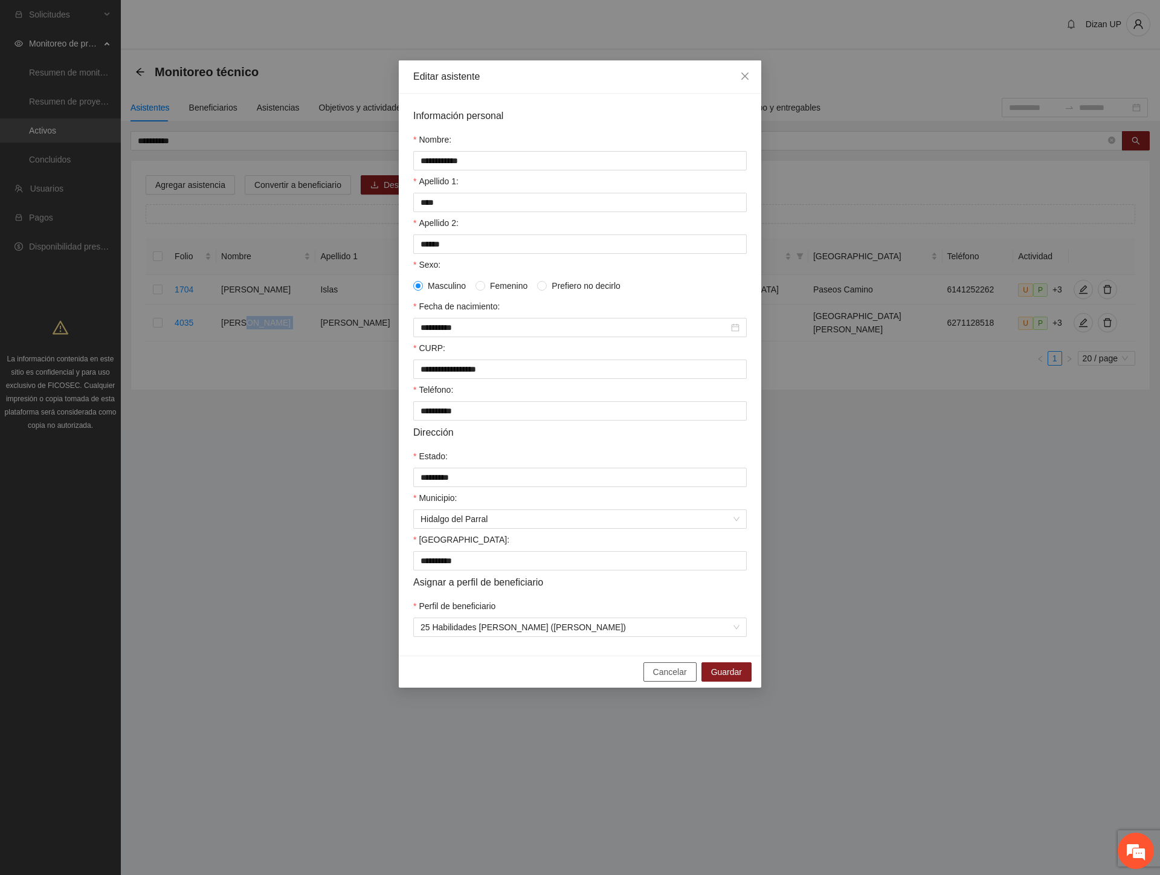
drag, startPoint x: 669, startPoint y: 683, endPoint x: 660, endPoint y: 686, distance: 9.0
click at [668, 678] on span "Cancelar" at bounding box center [670, 671] width 34 height 13
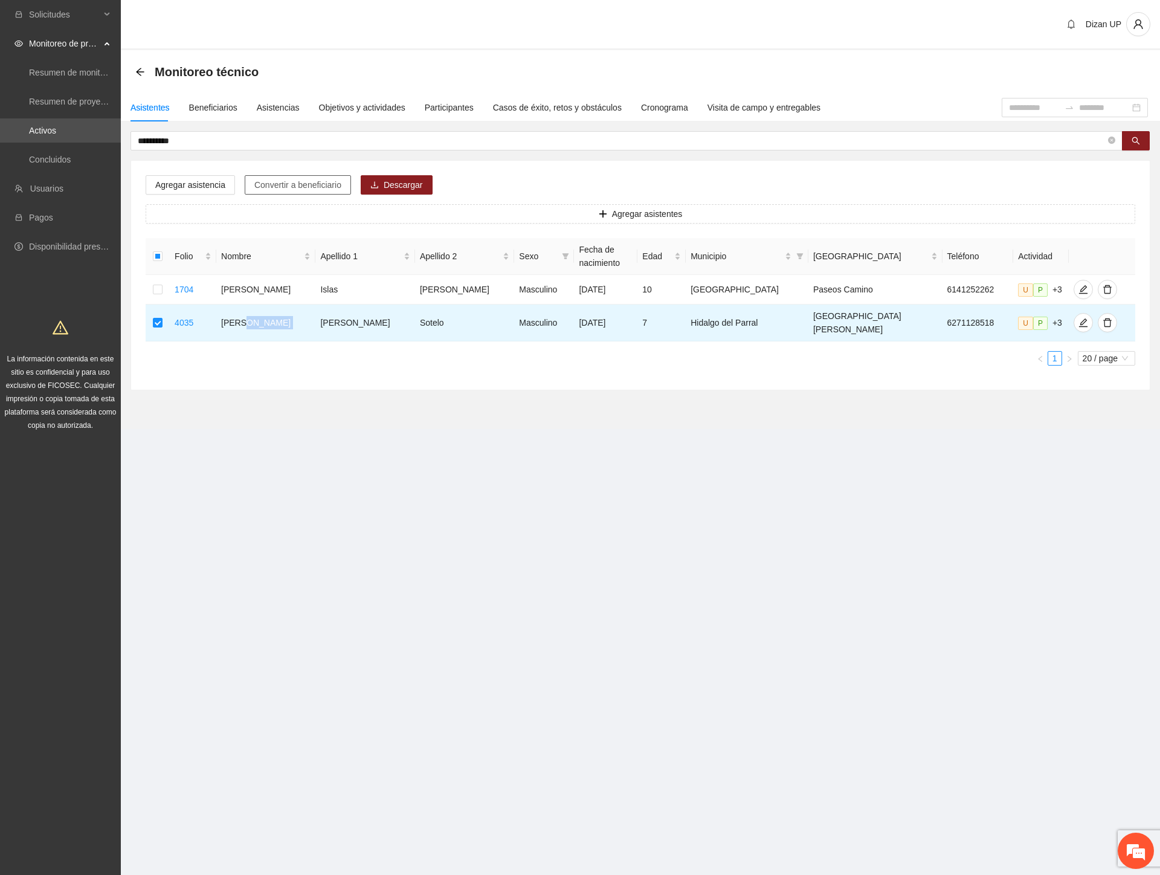
click at [298, 180] on span "Convertir a beneficiario" at bounding box center [297, 184] width 87 height 13
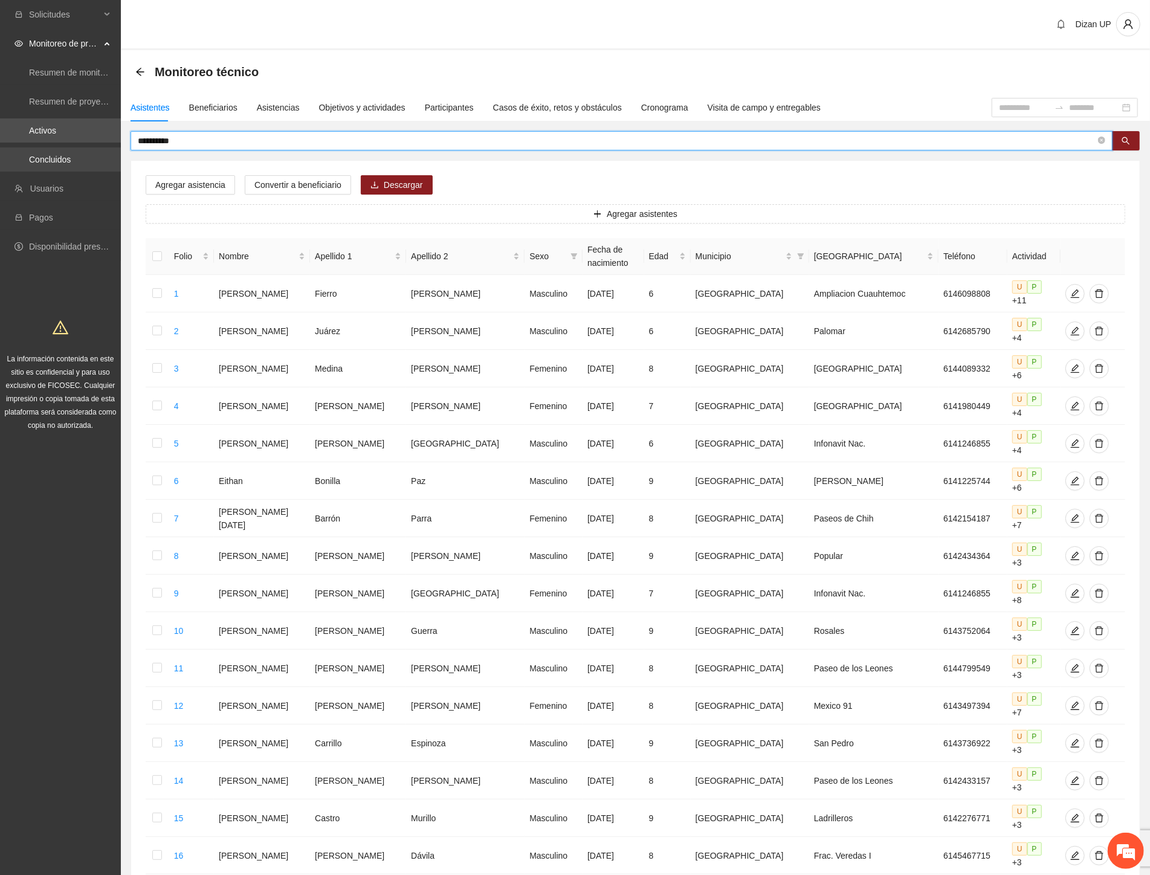
drag, startPoint x: 185, startPoint y: 143, endPoint x: 59, endPoint y: 149, distance: 126.4
click at [59, 148] on section "**********" at bounding box center [575, 572] width 1150 height 1145
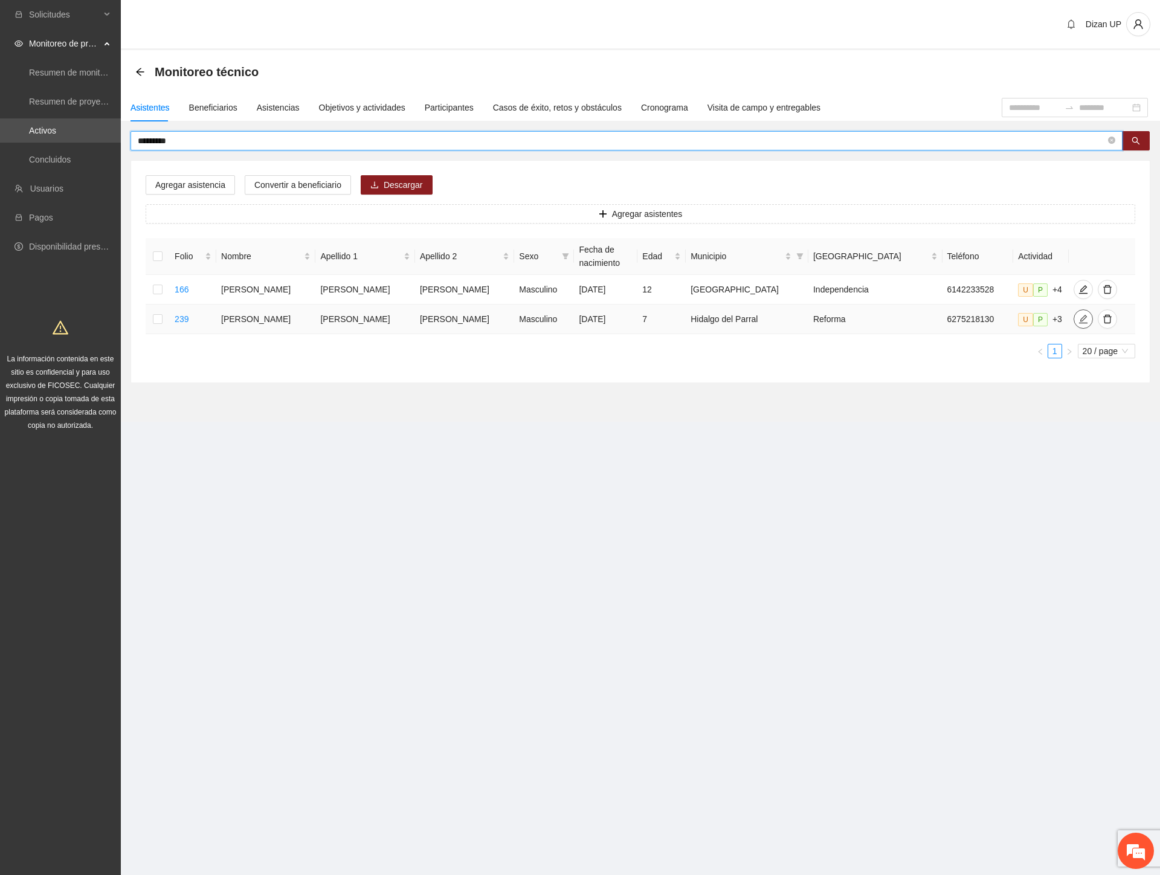
click at [1078, 318] on icon "edit" at bounding box center [1083, 319] width 10 height 10
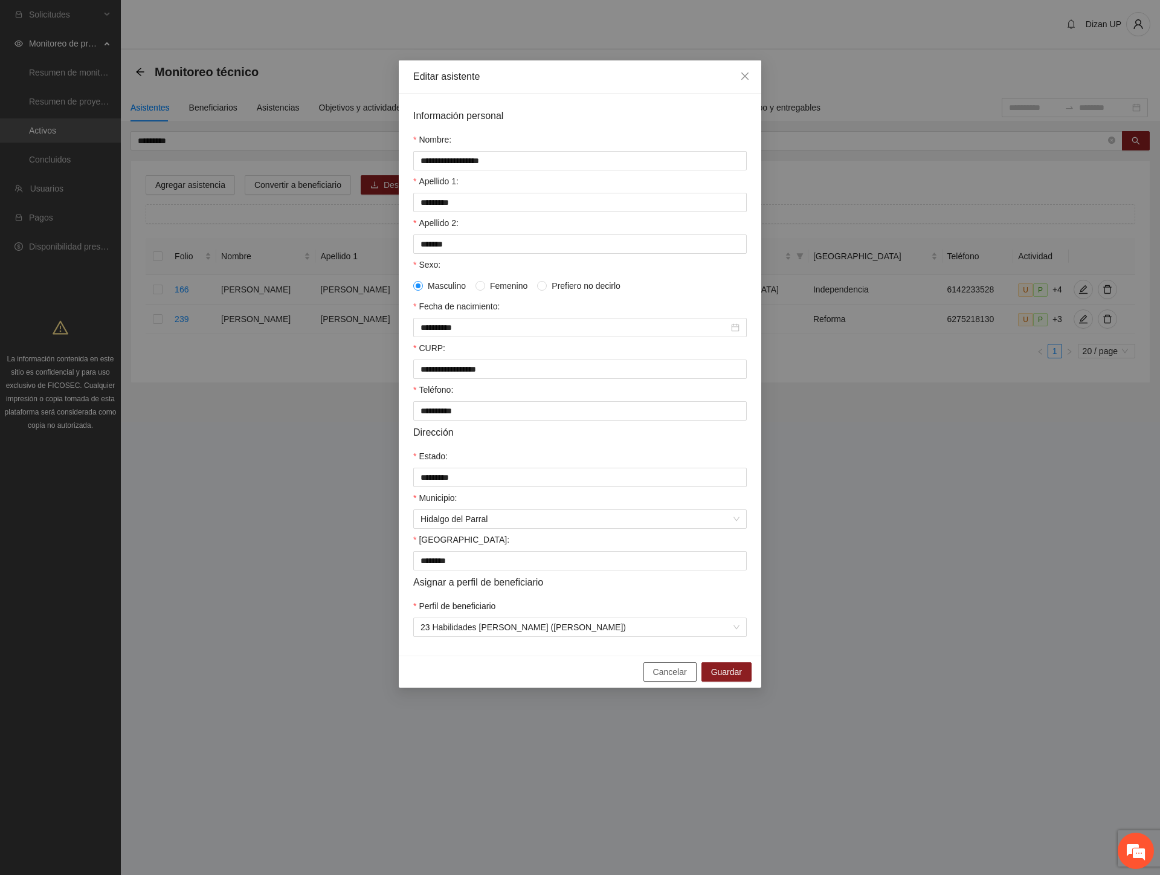
drag, startPoint x: 683, startPoint y: 675, endPoint x: 647, endPoint y: 654, distance: 42.0
click at [680, 677] on button "Cancelar" at bounding box center [669, 671] width 53 height 19
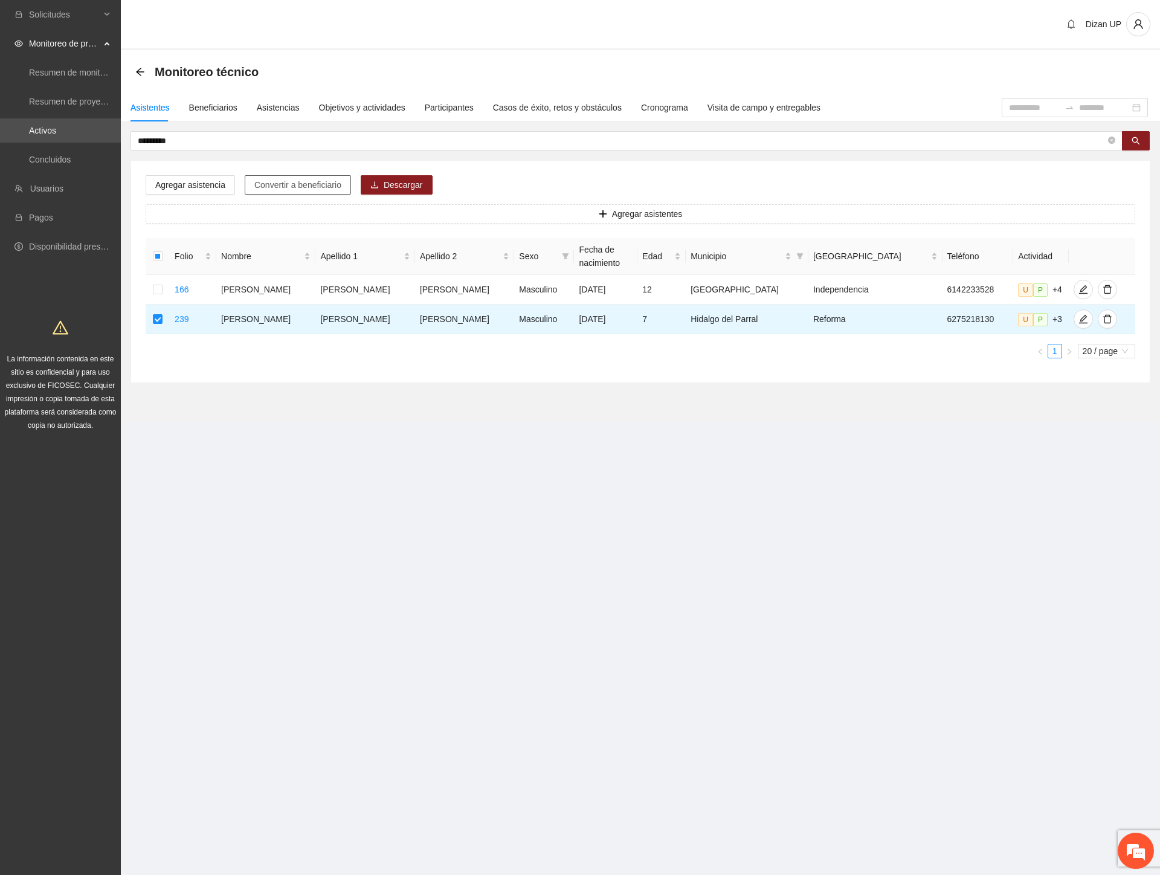
click at [278, 183] on span "Convertir a beneficiario" at bounding box center [297, 184] width 87 height 13
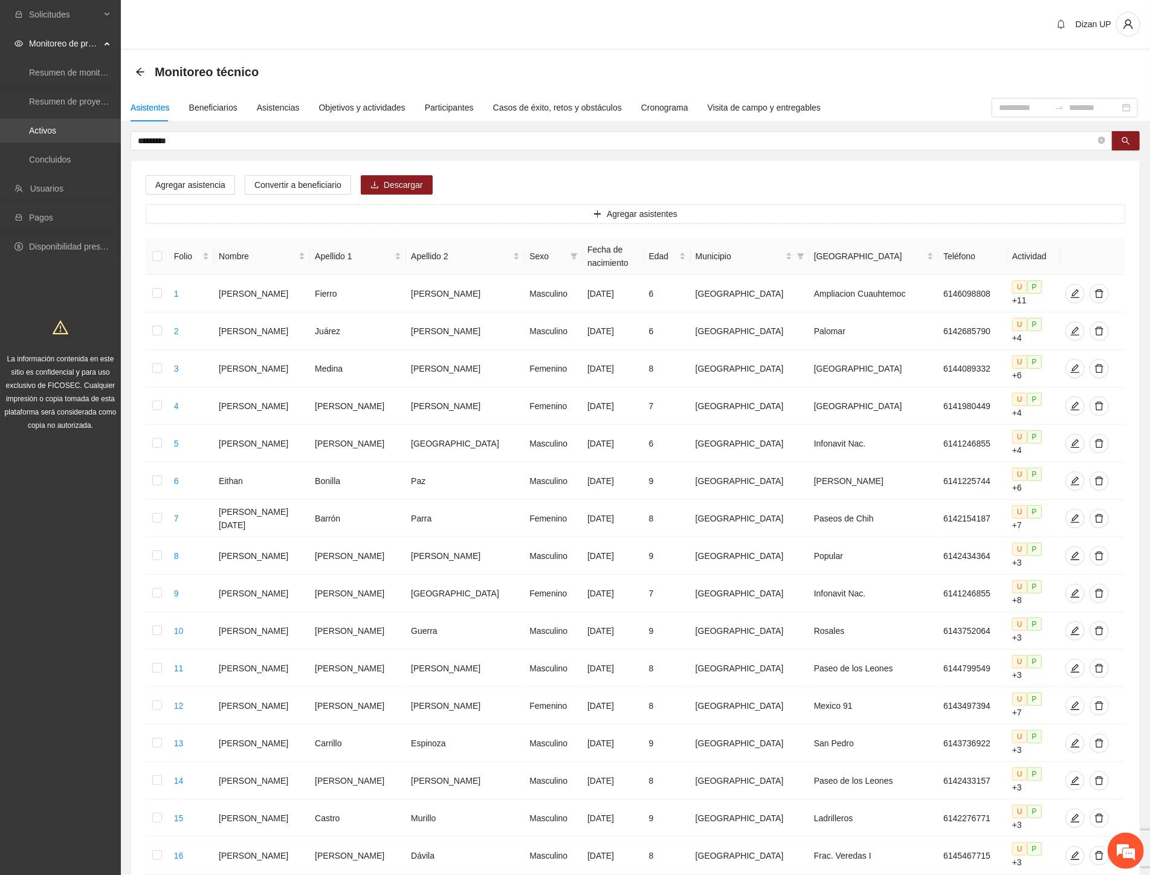
drag, startPoint x: 195, startPoint y: 142, endPoint x: 24, endPoint y: 135, distance: 171.1
click at [25, 135] on section "Solicitudes Monitoreo de proyectos Resumen de monitoreo Resumen de proyectos ap…" at bounding box center [575, 572] width 1150 height 1145
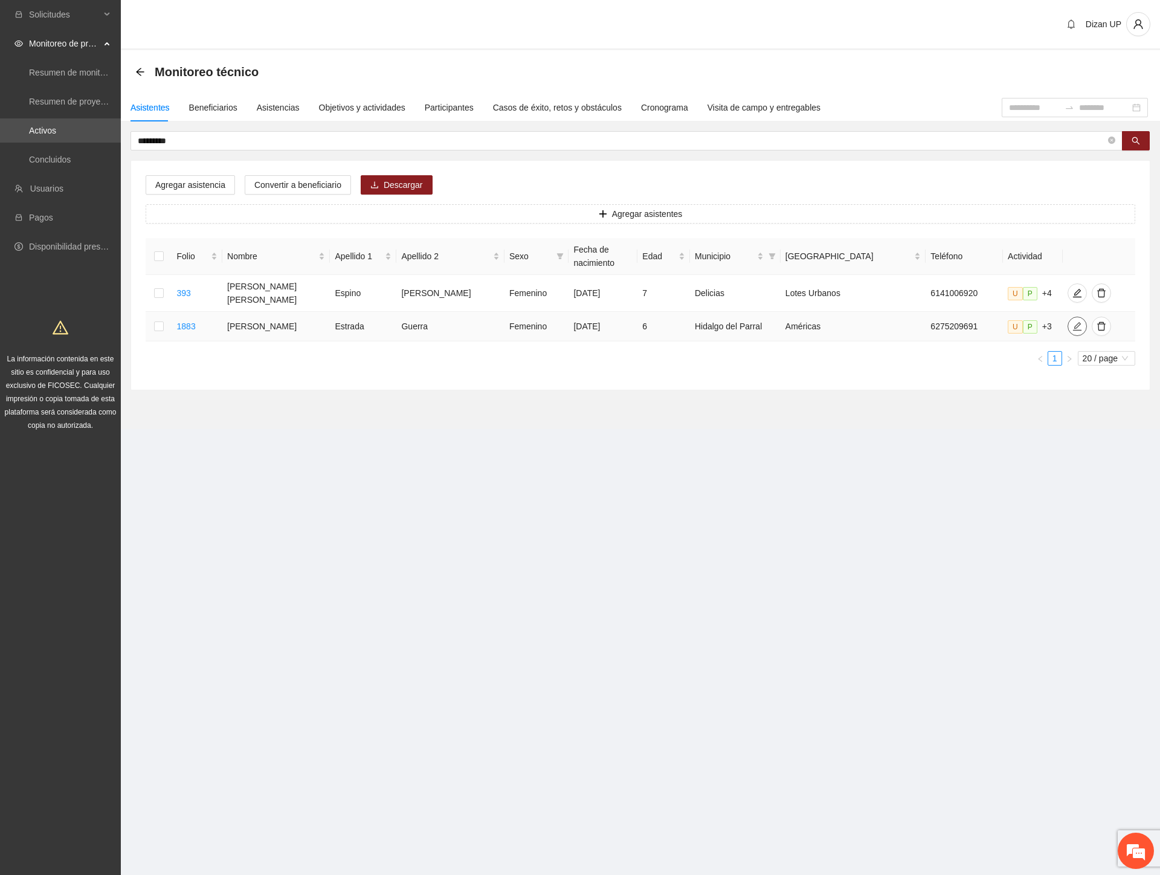
click at [1072, 321] on icon "edit" at bounding box center [1077, 326] width 10 height 10
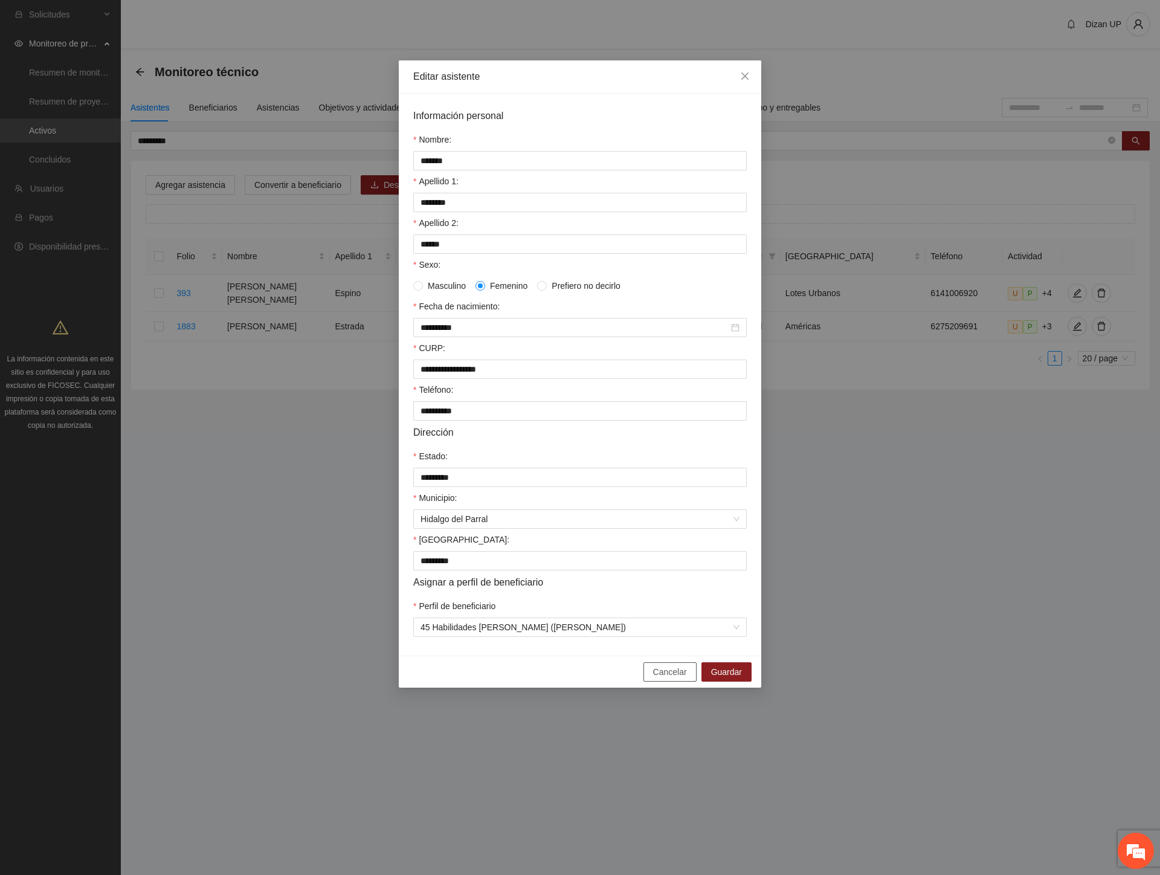
drag, startPoint x: 668, startPoint y: 687, endPoint x: 624, endPoint y: 655, distance: 54.0
click at [667, 678] on span "Cancelar" at bounding box center [670, 671] width 34 height 13
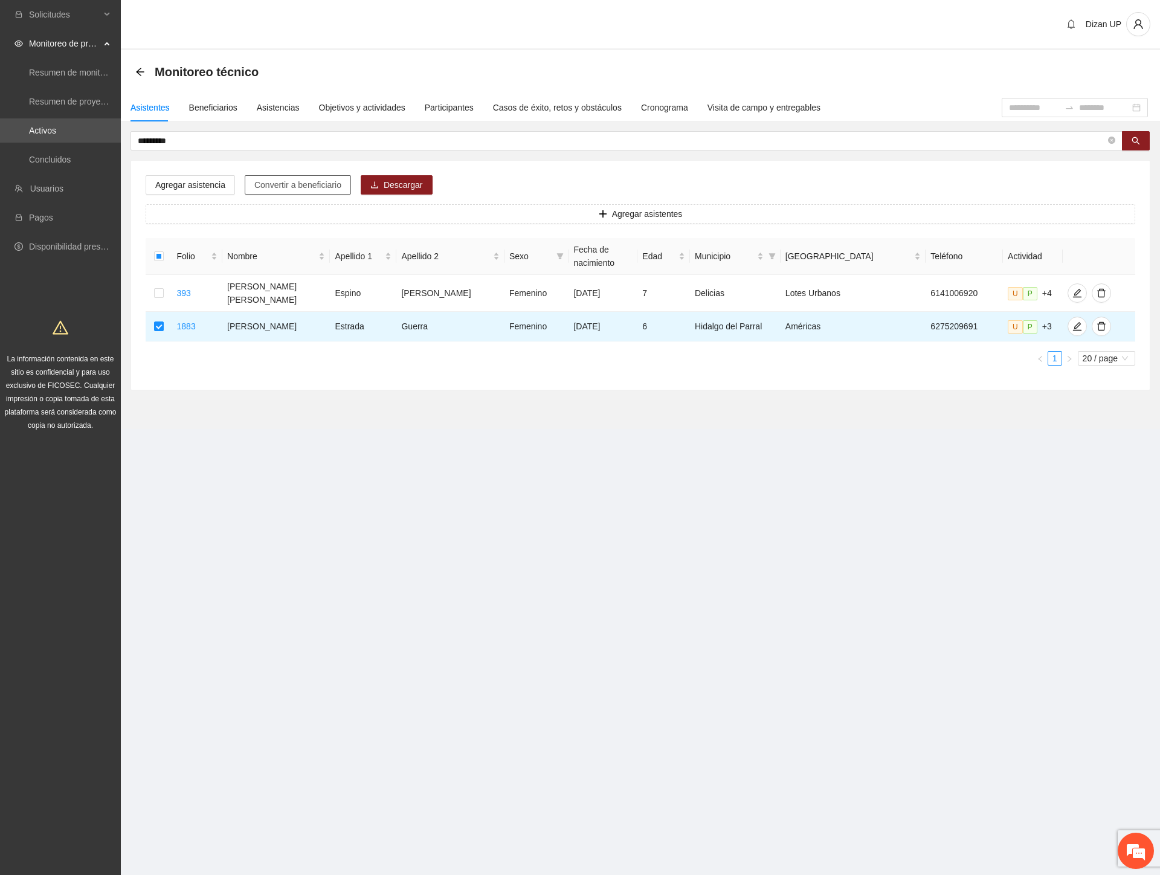
click at [268, 182] on span "Convertir a beneficiario" at bounding box center [297, 184] width 87 height 13
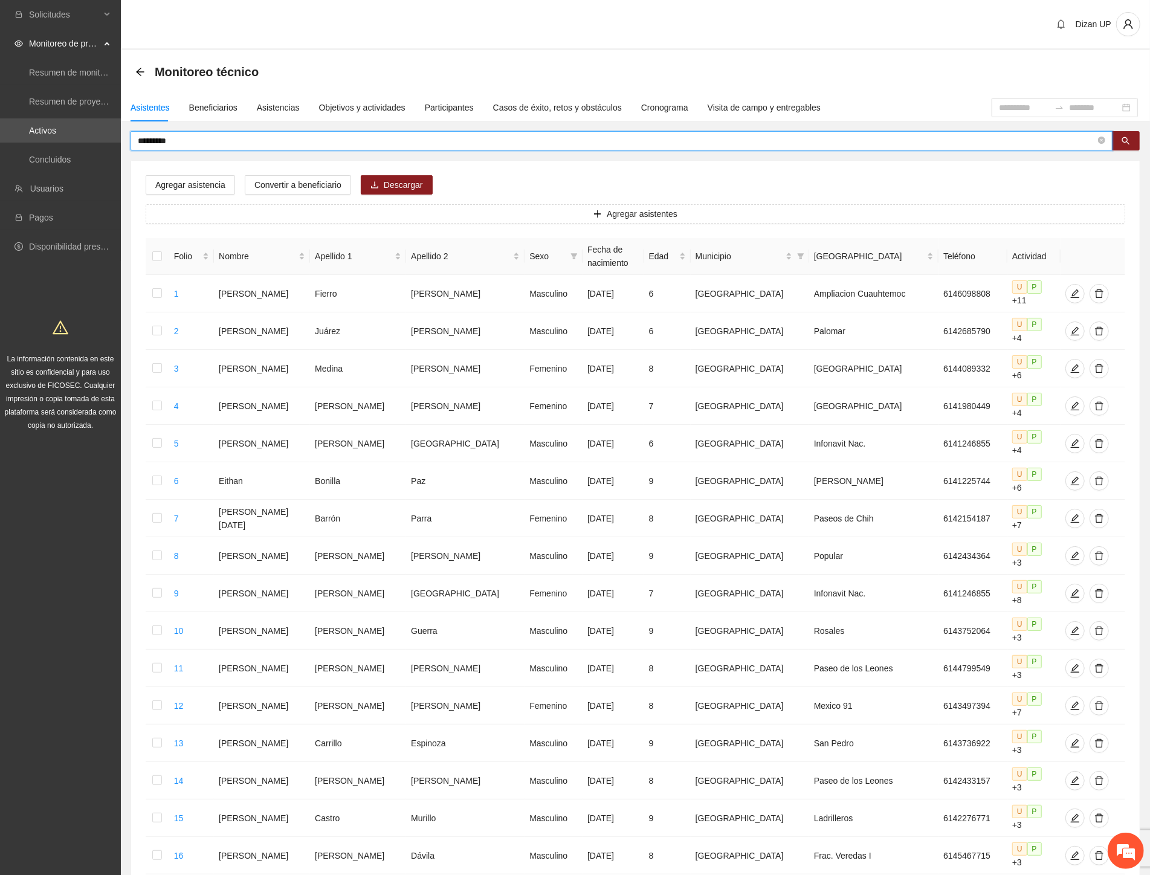
drag, startPoint x: 175, startPoint y: 142, endPoint x: -1, endPoint y: 141, distance: 176.4
click at [0, 141] on html "Solicitudes Monitoreo de proyectos Resumen de monitoreo Resumen de proyectos ap…" at bounding box center [575, 437] width 1150 height 875
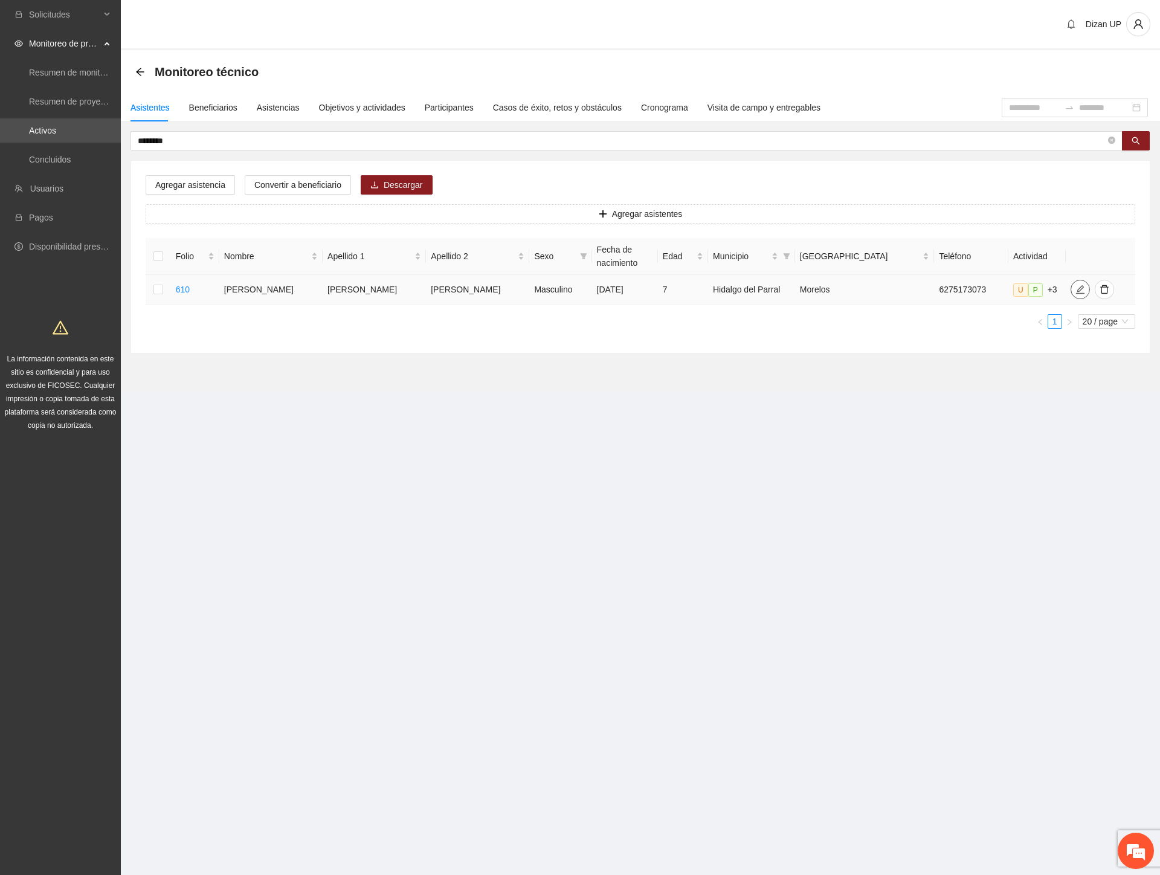
click at [1075, 292] on icon "edit" at bounding box center [1080, 290] width 10 height 10
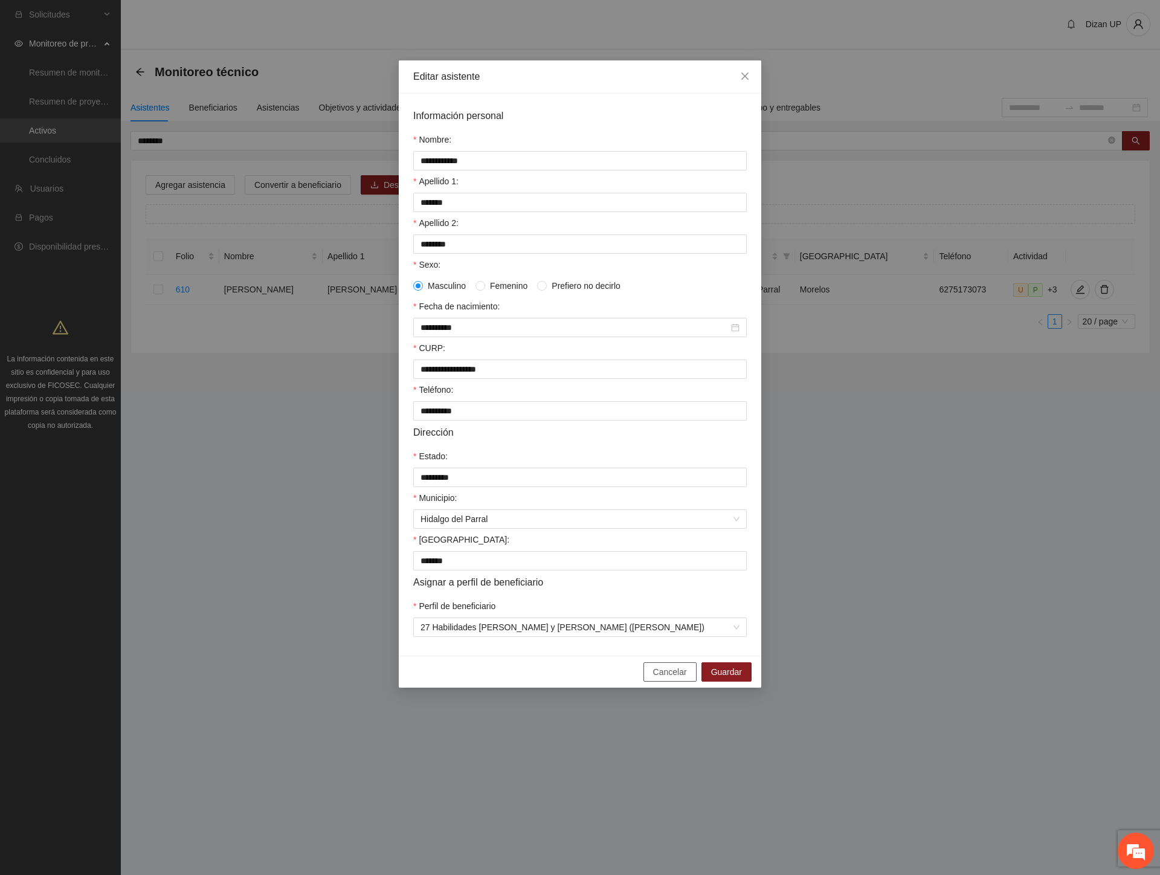
click at [659, 678] on span "Cancelar" at bounding box center [670, 671] width 34 height 13
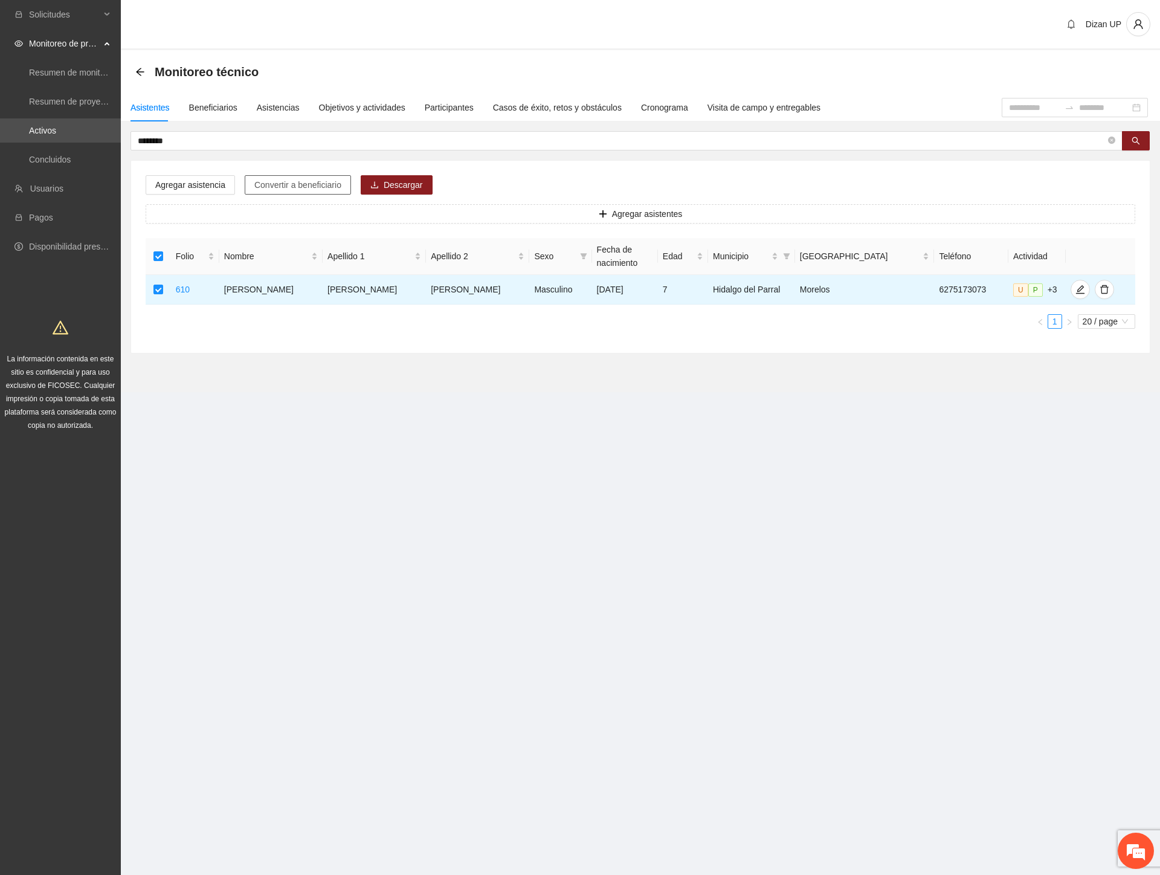
click at [272, 185] on span "Convertir a beneficiario" at bounding box center [297, 184] width 87 height 13
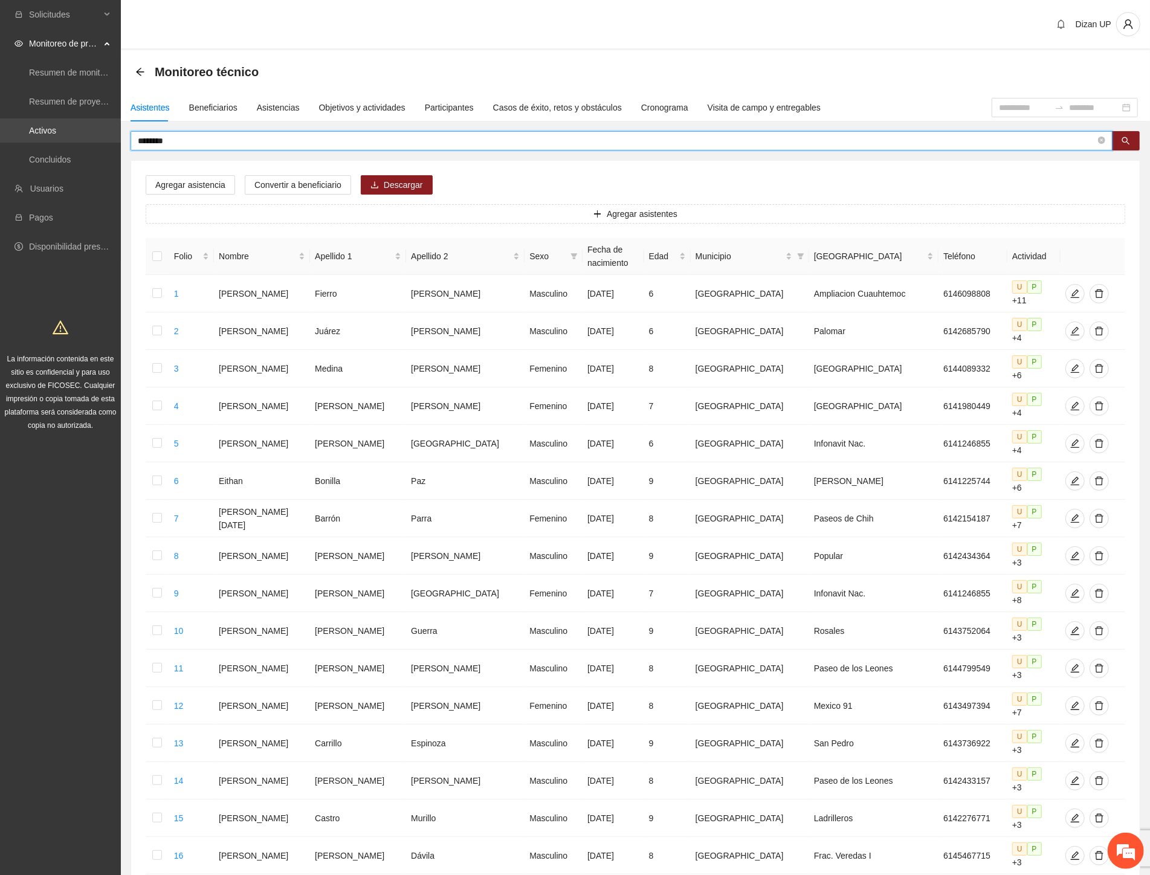
drag, startPoint x: 179, startPoint y: 139, endPoint x: 7, endPoint y: 128, distance: 173.1
click at [19, 135] on section "Solicitudes Monitoreo de proyectos Resumen de monitoreo Resumen de proyectos ap…" at bounding box center [575, 572] width 1150 height 1145
type input "**********"
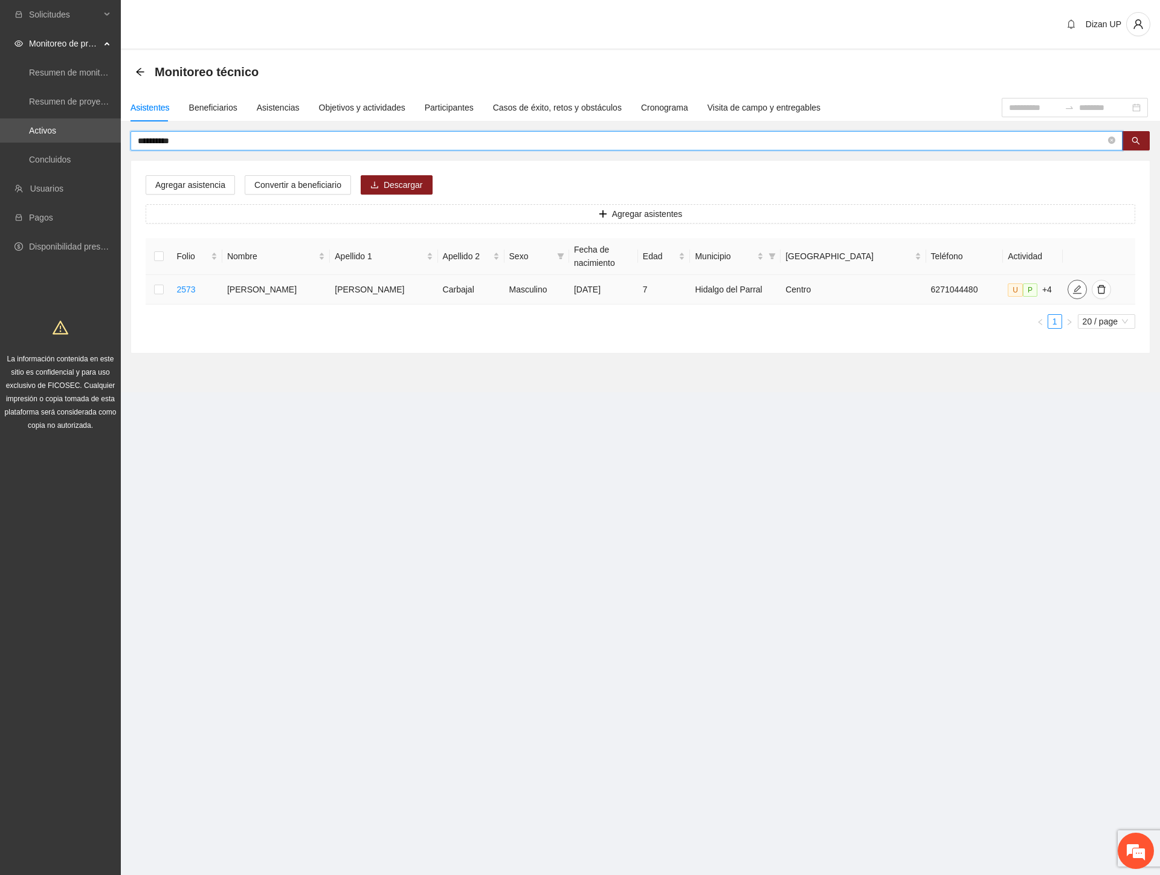
click at [1073, 288] on icon "edit" at bounding box center [1077, 289] width 8 height 8
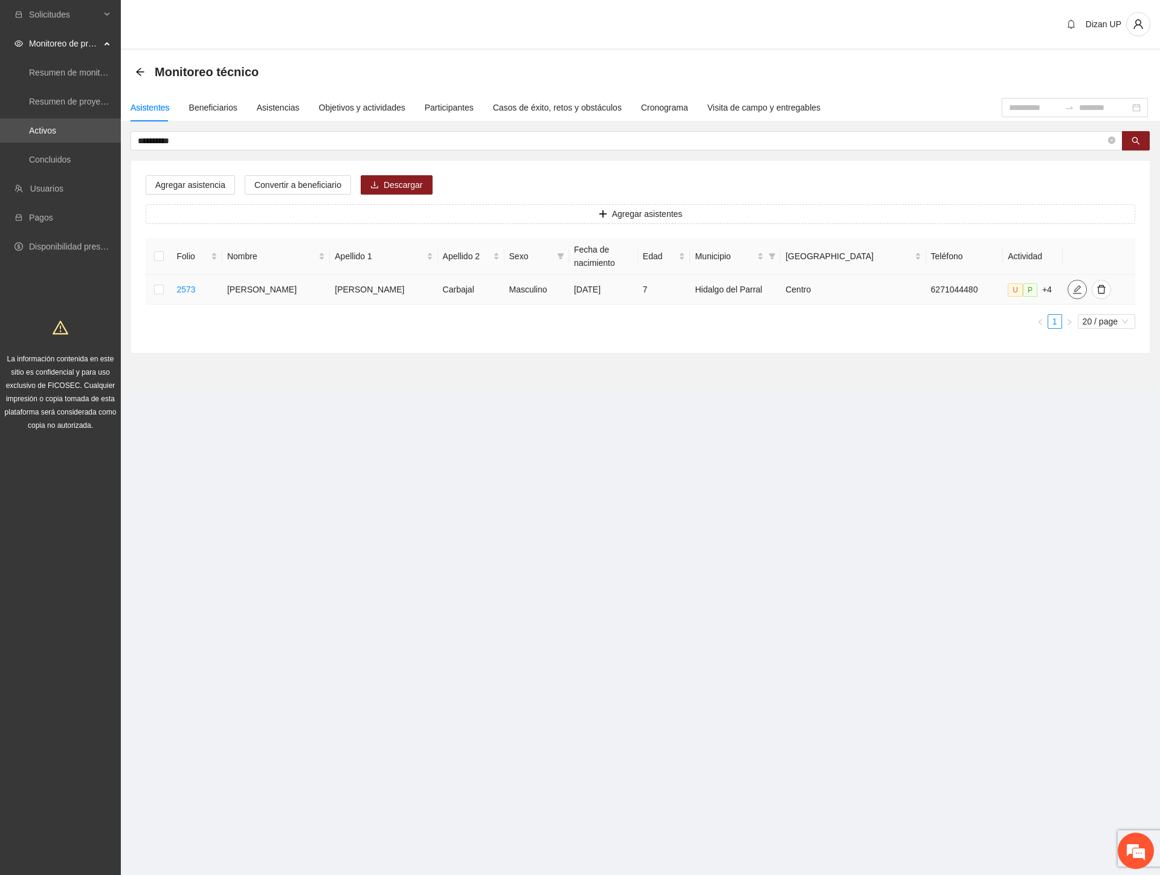
type input "**********"
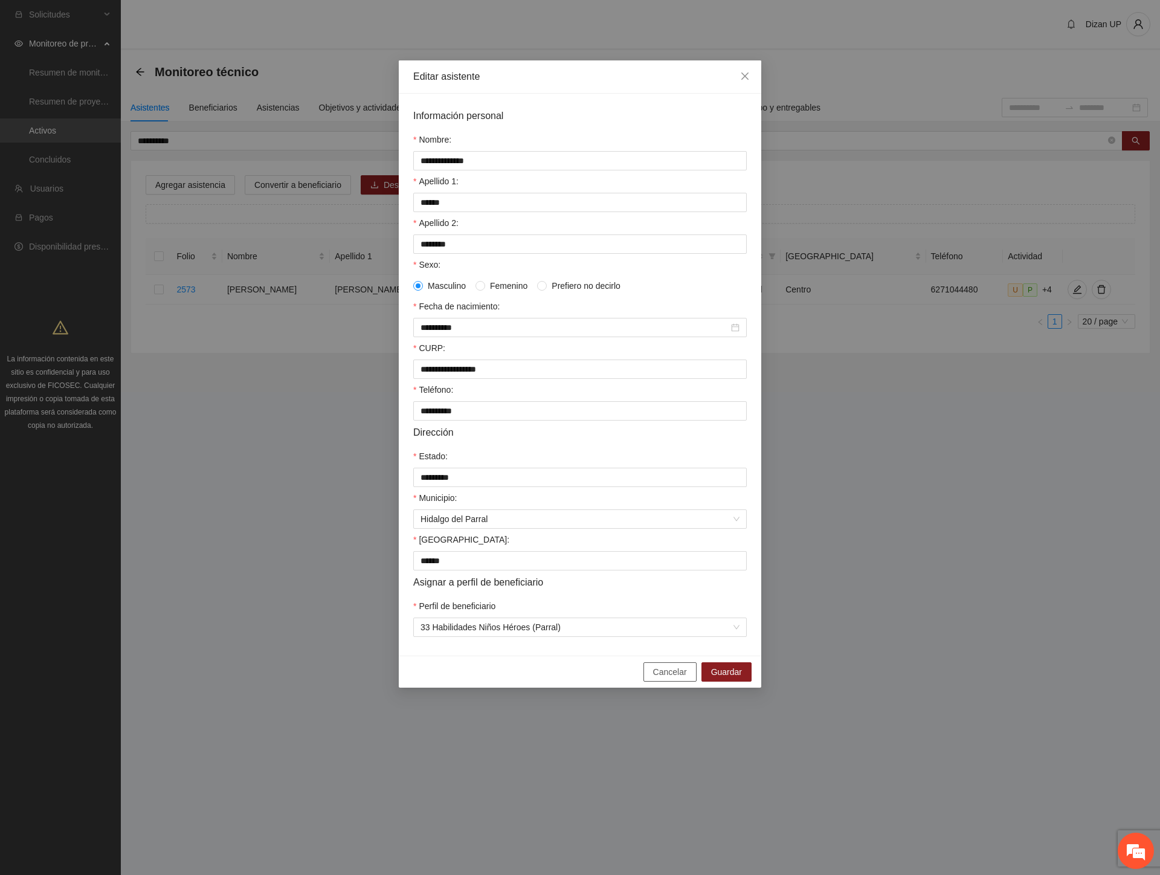
click at [686, 678] on span "Cancelar" at bounding box center [670, 671] width 34 height 13
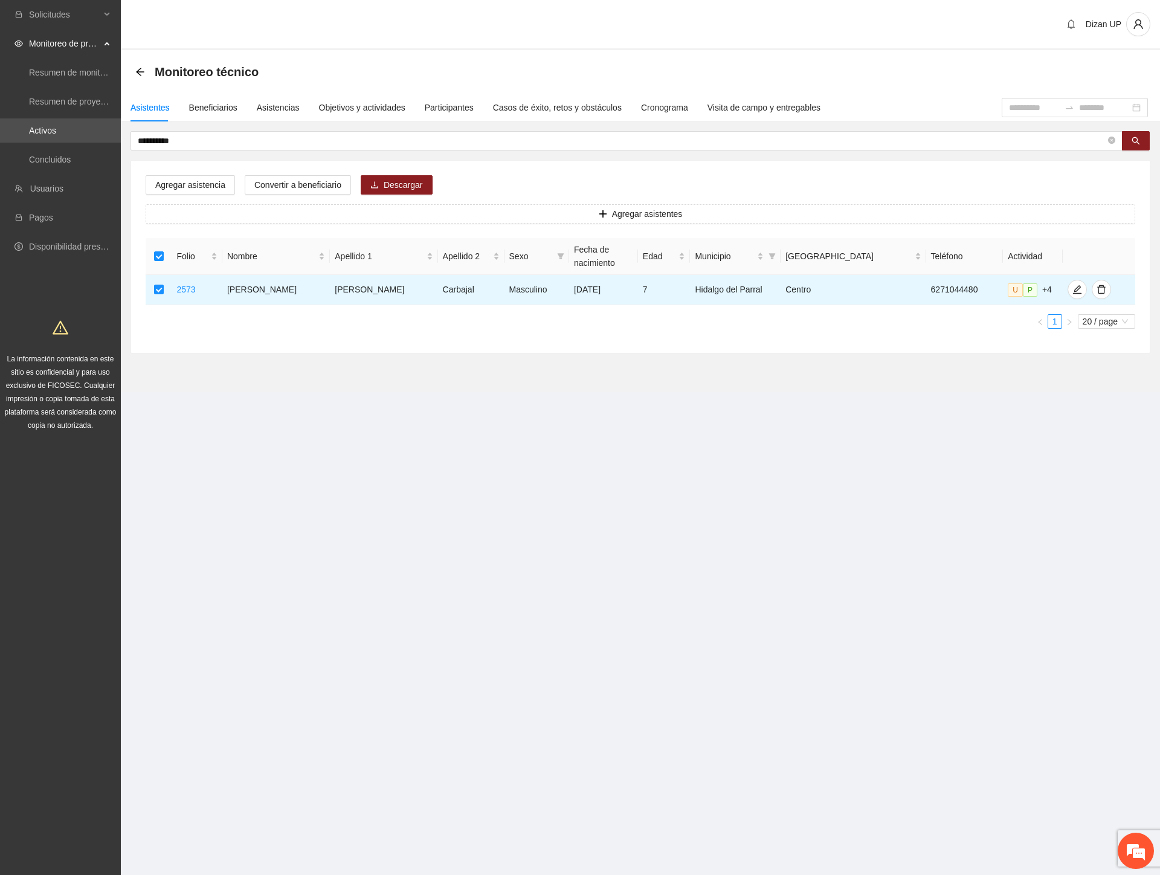
click at [305, 173] on div "Agregar asistencia Convertir a beneficiario Descargar Agregar asistentes Folio …" at bounding box center [640, 257] width 1019 height 192
click at [296, 184] on span "Convertir a beneficiario" at bounding box center [297, 184] width 87 height 13
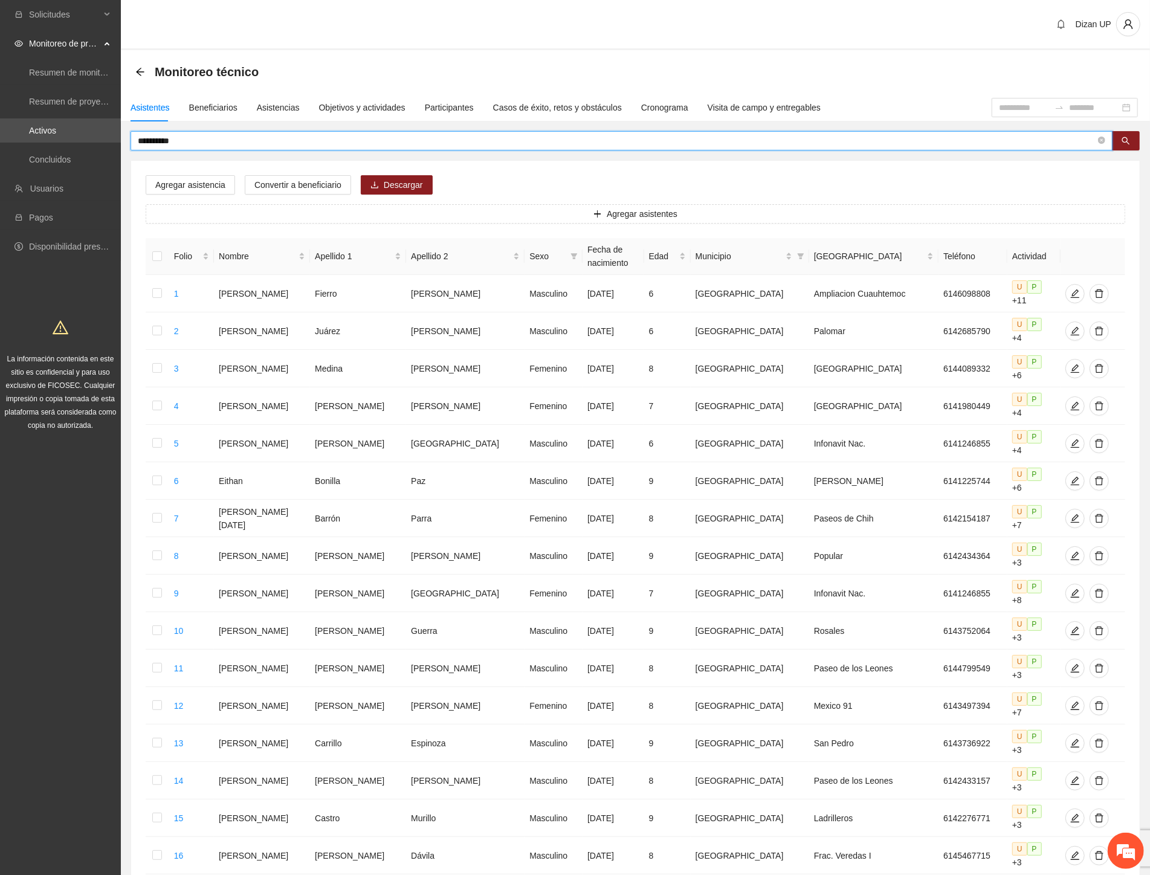
drag, startPoint x: 132, startPoint y: 141, endPoint x: -1, endPoint y: 146, distance: 133.0
click at [0, 146] on html "**********" at bounding box center [575, 437] width 1150 height 875
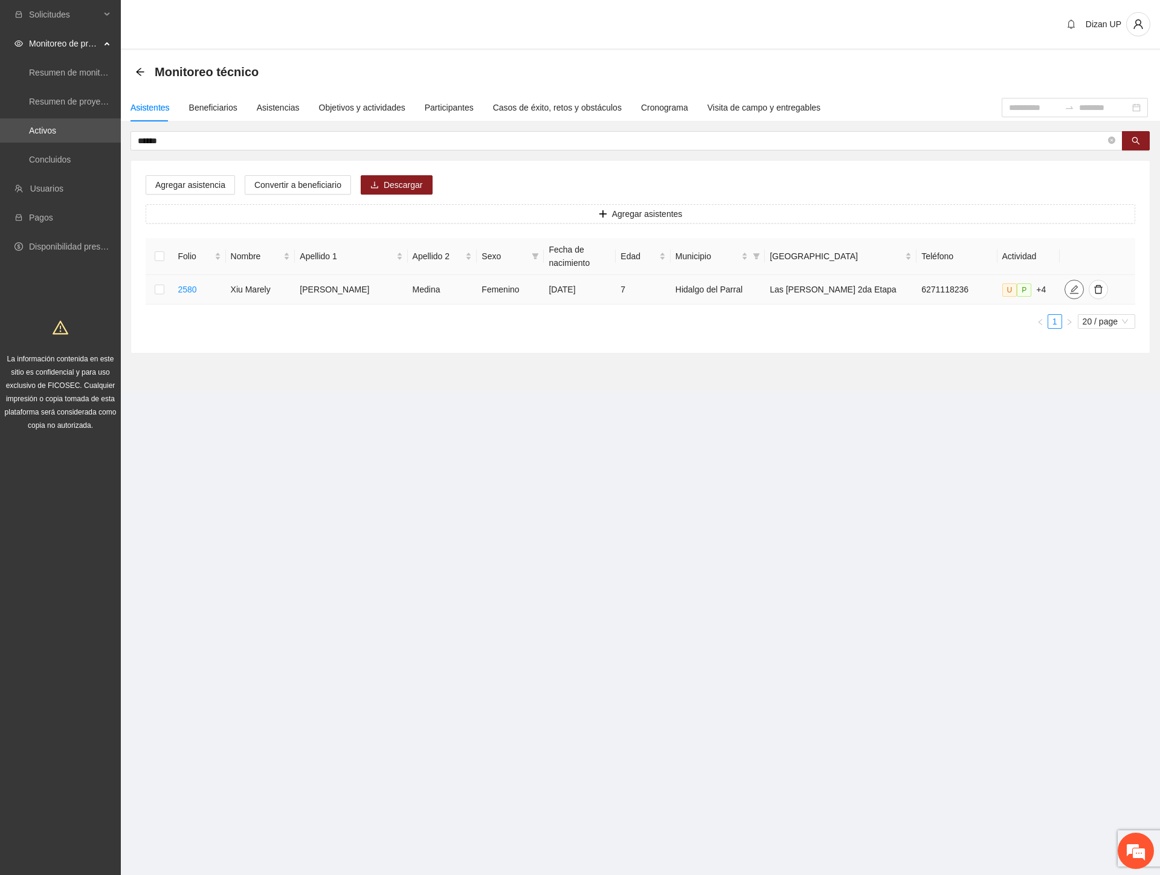
click at [1070, 292] on icon "edit" at bounding box center [1074, 289] width 8 height 8
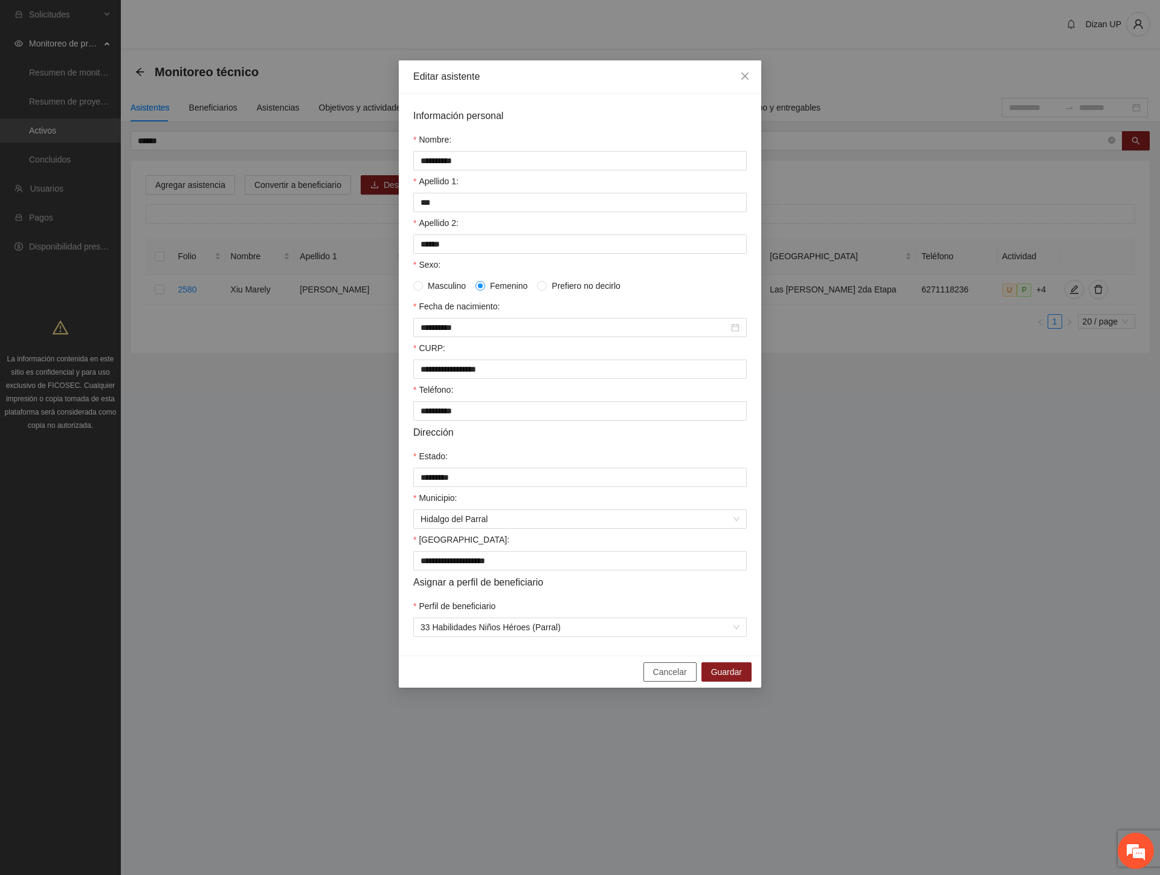
drag, startPoint x: 657, startPoint y: 684, endPoint x: 643, endPoint y: 665, distance: 23.3
click at [655, 678] on span "Cancelar" at bounding box center [670, 671] width 34 height 13
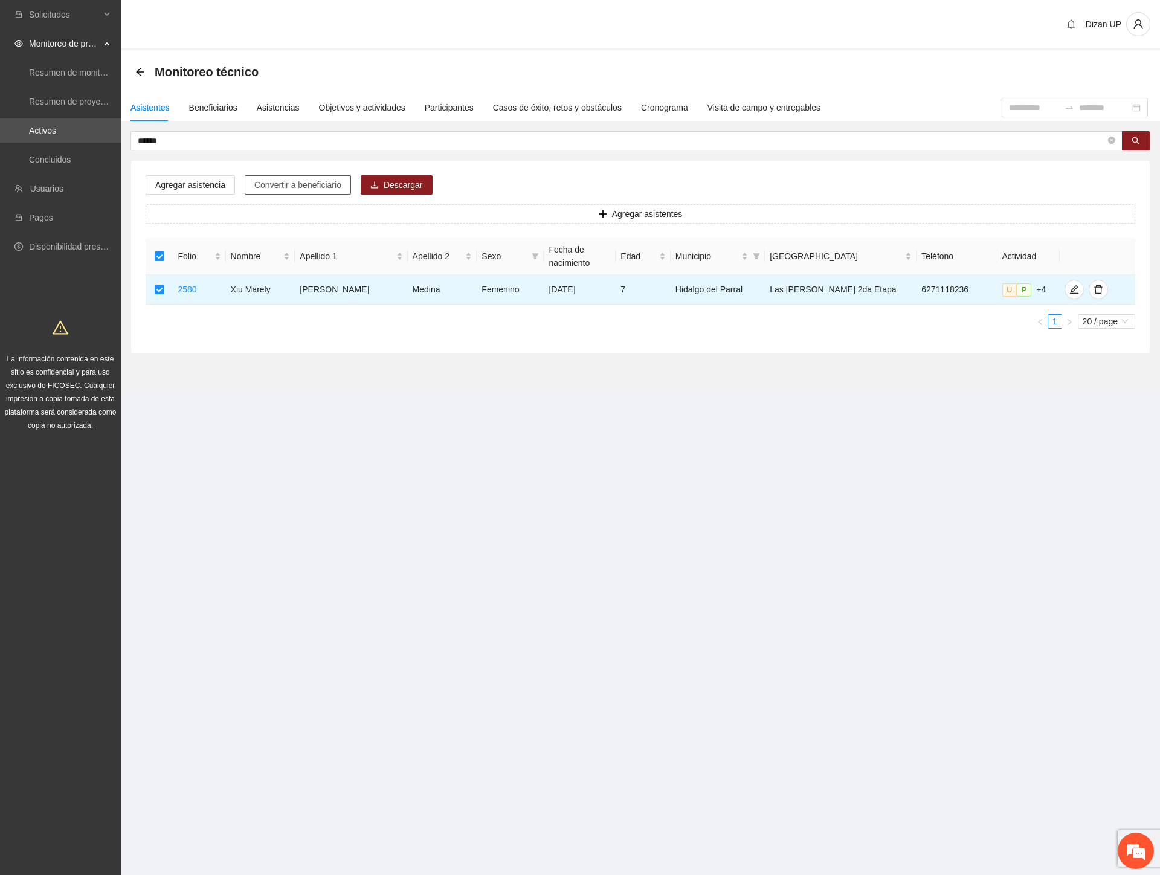
click at [272, 183] on span "Convertir a beneficiario" at bounding box center [297, 184] width 87 height 13
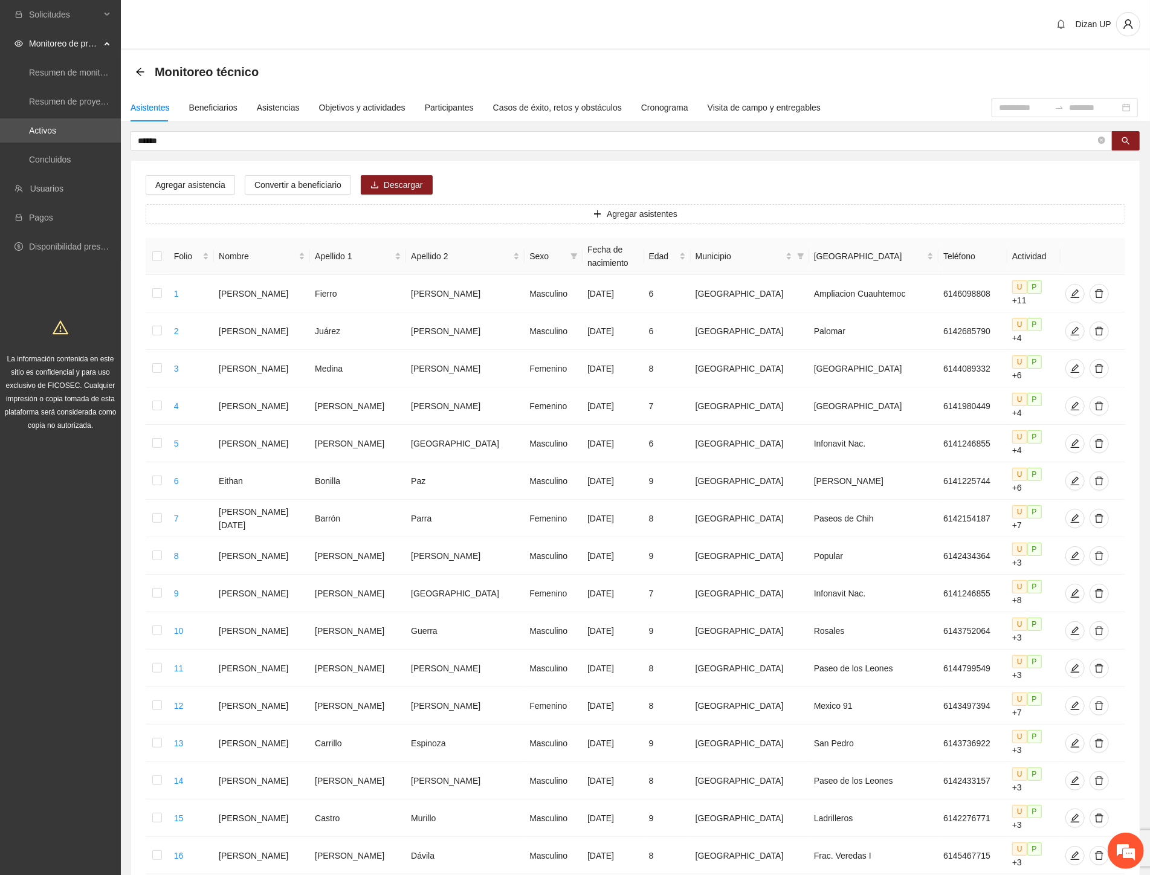
drag, startPoint x: 173, startPoint y: 143, endPoint x: 3, endPoint y: 146, distance: 170.4
click at [5, 146] on section "Solicitudes Monitoreo de proyectos Resumen de monitoreo Resumen de proyectos ap…" at bounding box center [575, 572] width 1150 height 1145
type input "*******"
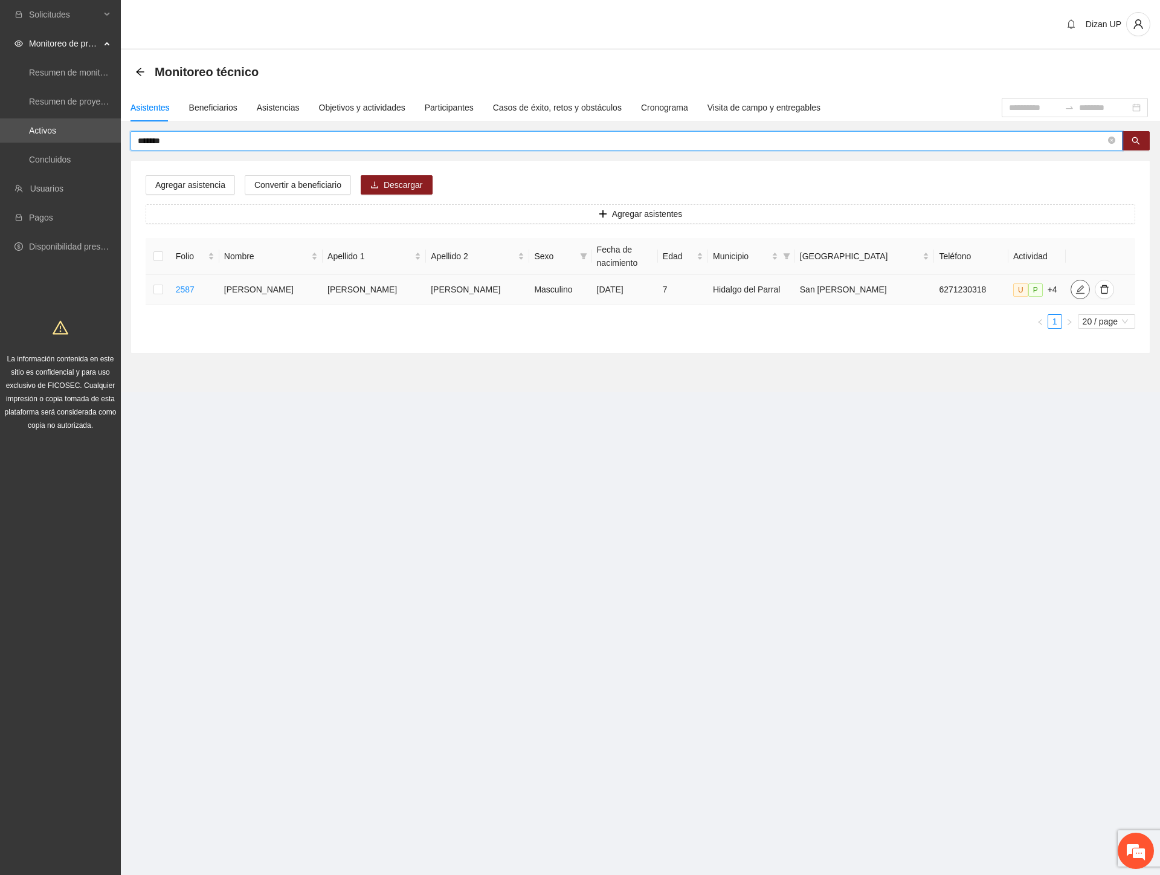
click at [1075, 292] on icon "edit" at bounding box center [1080, 290] width 10 height 10
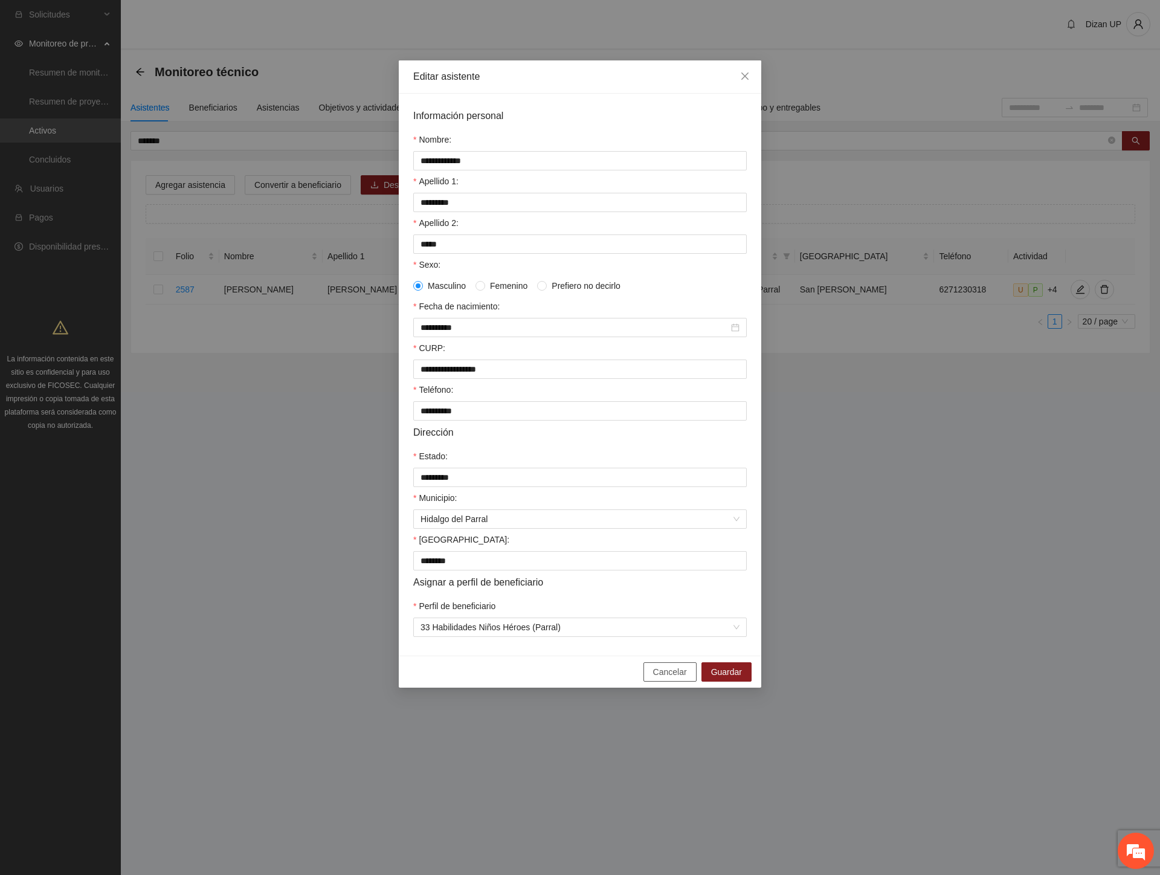
click at [654, 681] on button "Cancelar" at bounding box center [669, 671] width 53 height 19
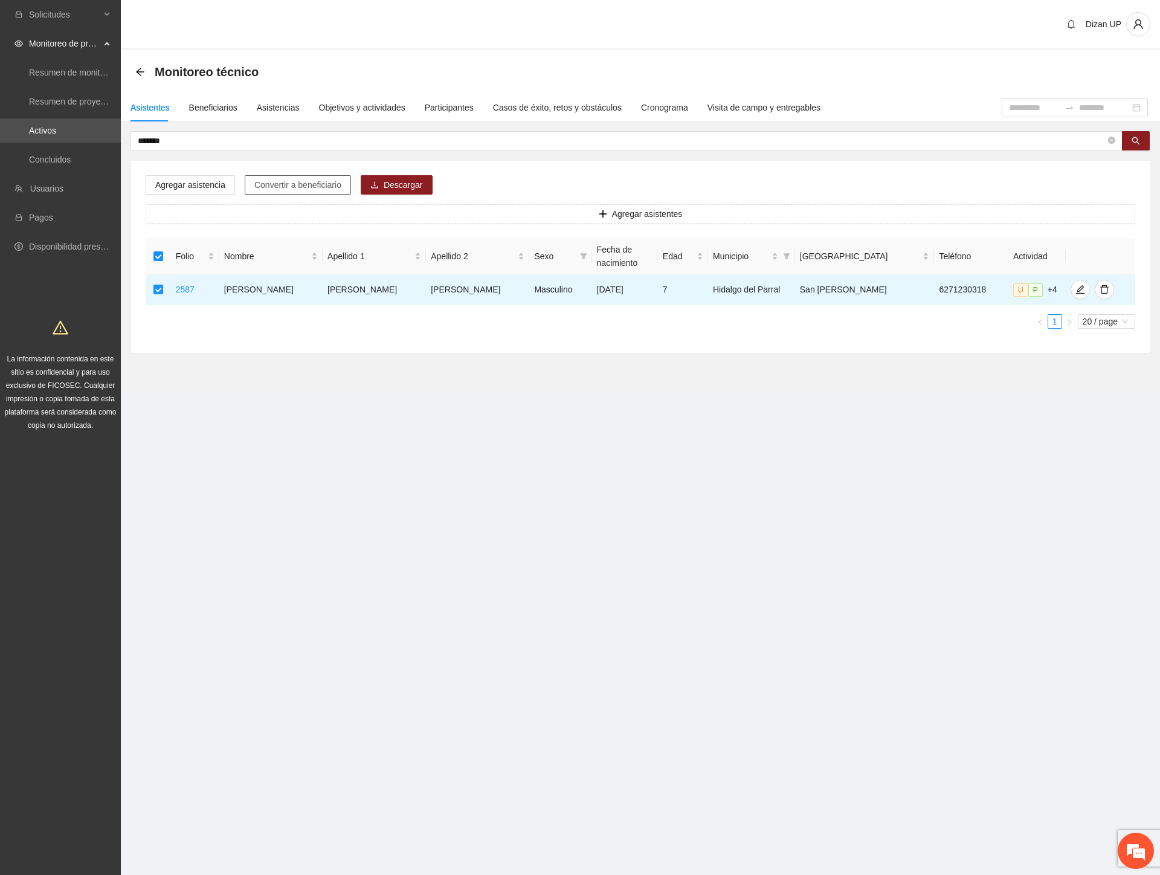
click at [296, 185] on span "Convertir a beneficiario" at bounding box center [297, 184] width 87 height 13
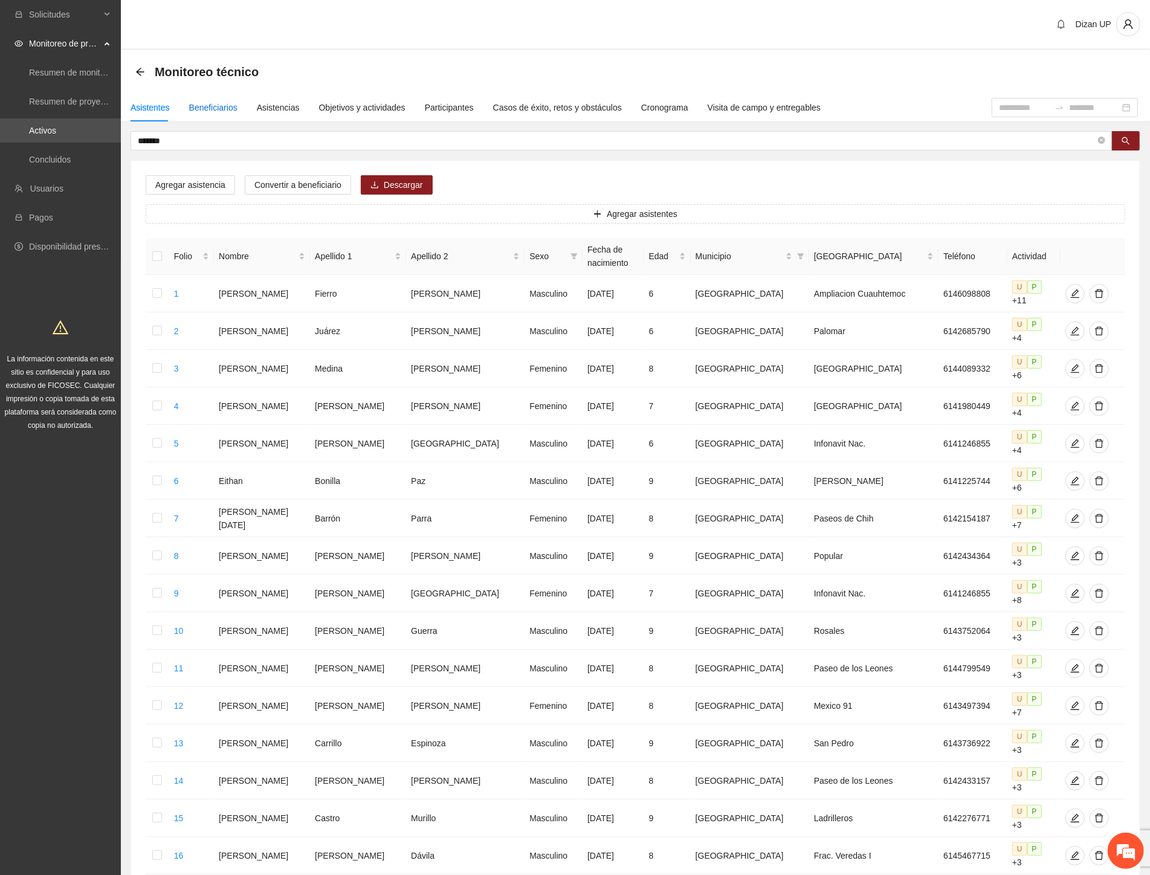
click at [210, 112] on div "Beneficiarios" at bounding box center [213, 107] width 48 height 13
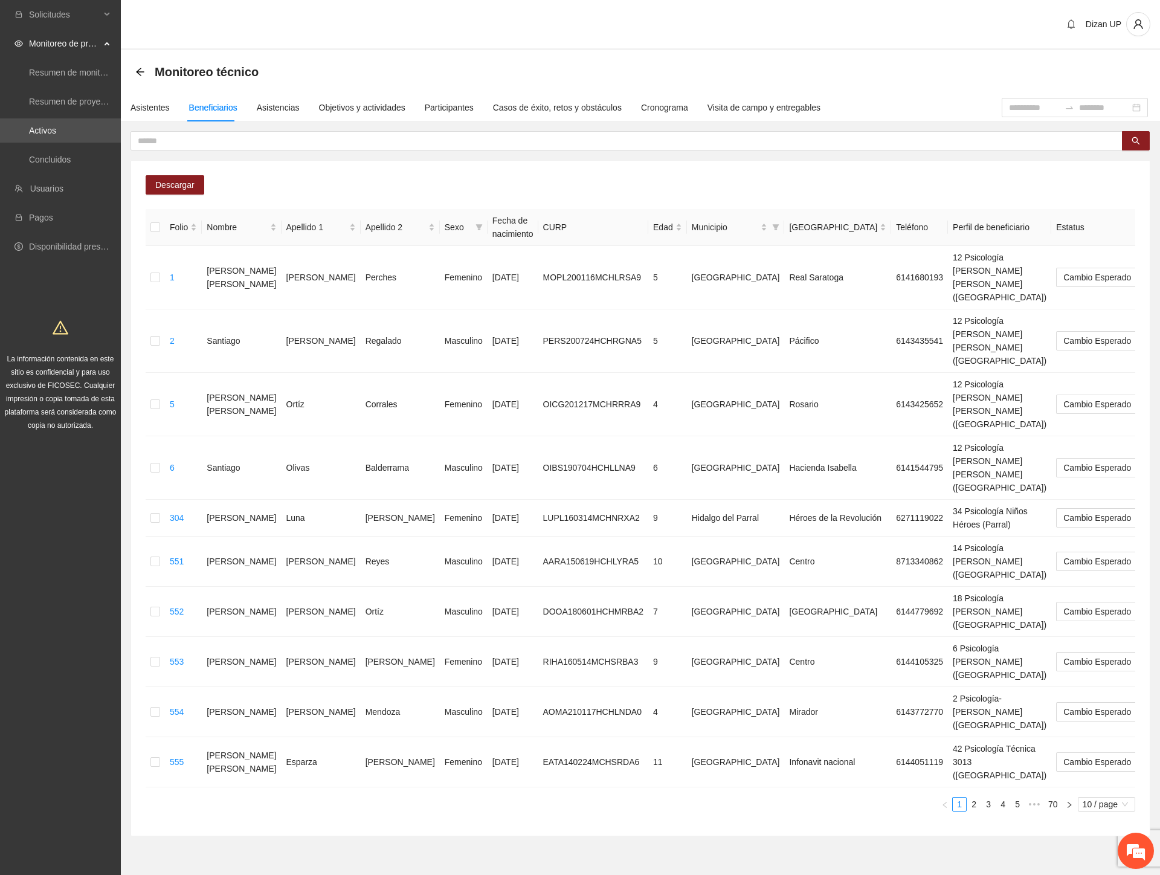
click at [532, 178] on div "Descargar Folio Nombre Apellido 1 Apellido 2 Sexo Fecha de nacimiento CURP Edad…" at bounding box center [640, 498] width 1019 height 675
click at [161, 183] on span "Descargar" at bounding box center [174, 184] width 39 height 13
drag, startPoint x: 146, startPoint y: 674, endPoint x: 143, endPoint y: 680, distance: 6.5
click at [144, 678] on section "Monitoreo técnico Asistentes Beneficiarios Asistencias Objetivos y actividades …" at bounding box center [640, 462] width 1039 height 825
drag, startPoint x: 134, startPoint y: 107, endPoint x: 201, endPoint y: 129, distance: 70.1
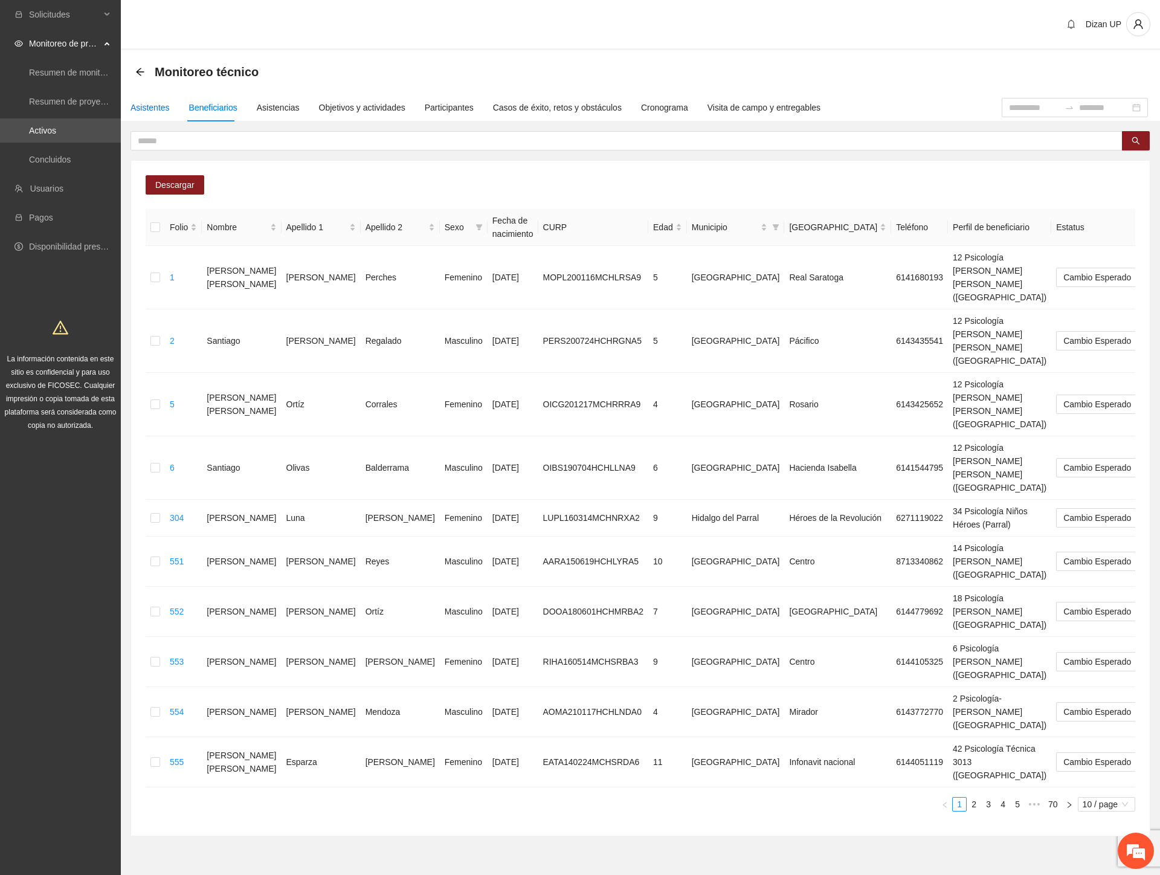
click at [134, 107] on div "Asistentes" at bounding box center [149, 107] width 39 height 13
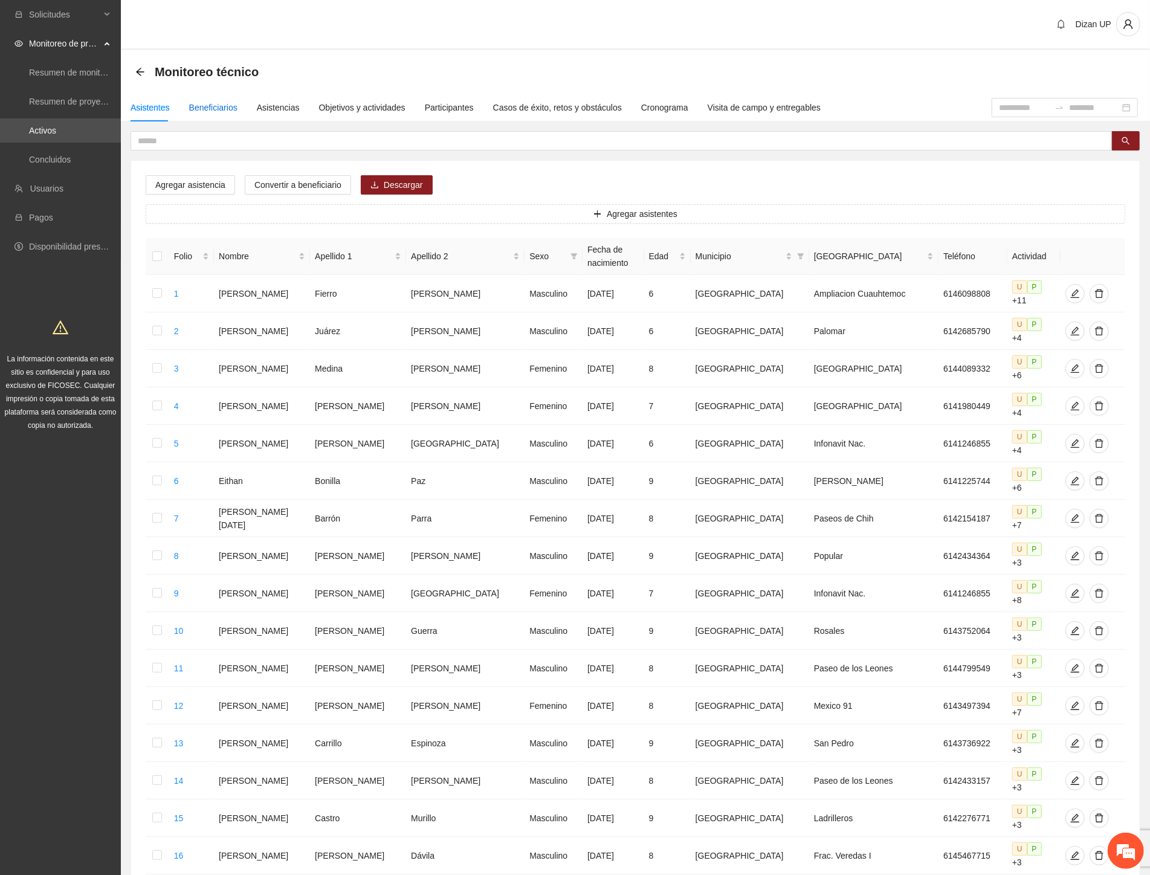
click at [198, 111] on div "Beneficiarios" at bounding box center [213, 107] width 48 height 13
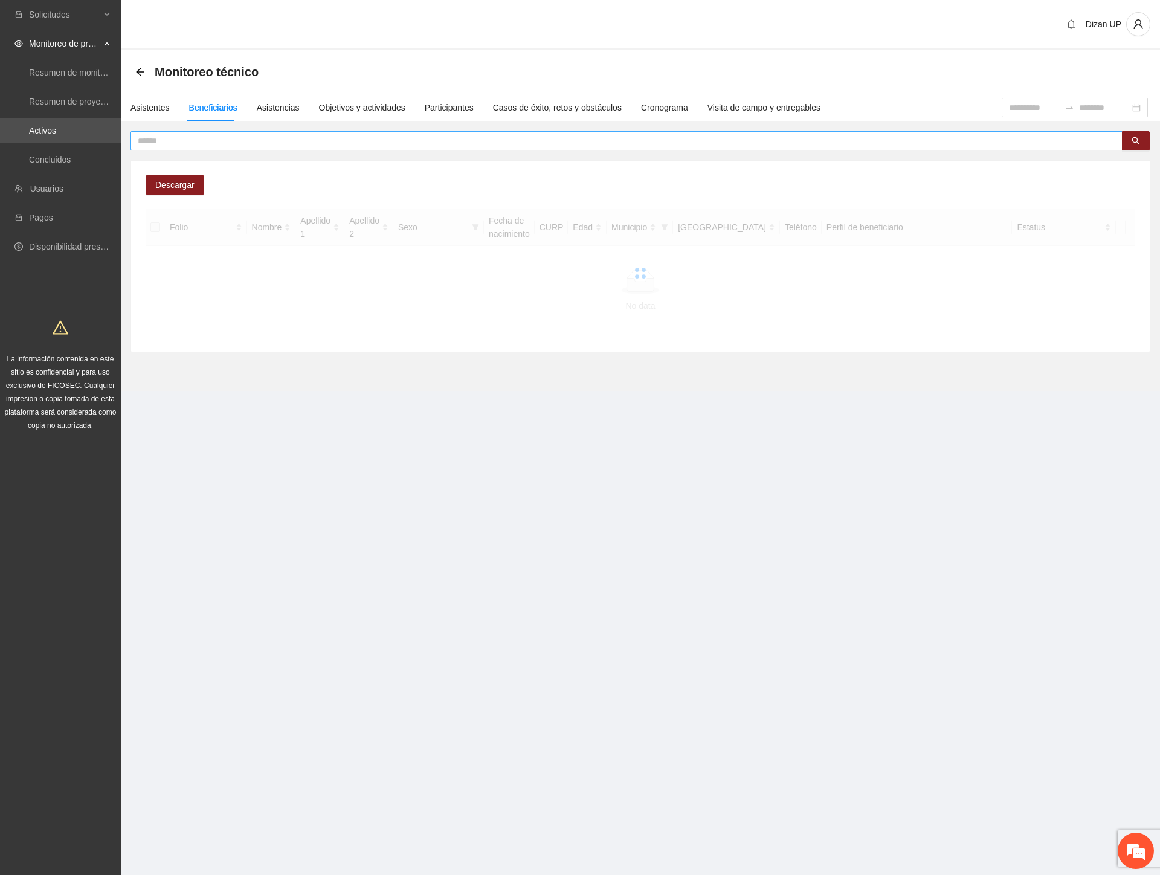
click at [373, 140] on input "text" at bounding box center [622, 140] width 968 height 13
click at [397, 131] on span at bounding box center [626, 140] width 992 height 19
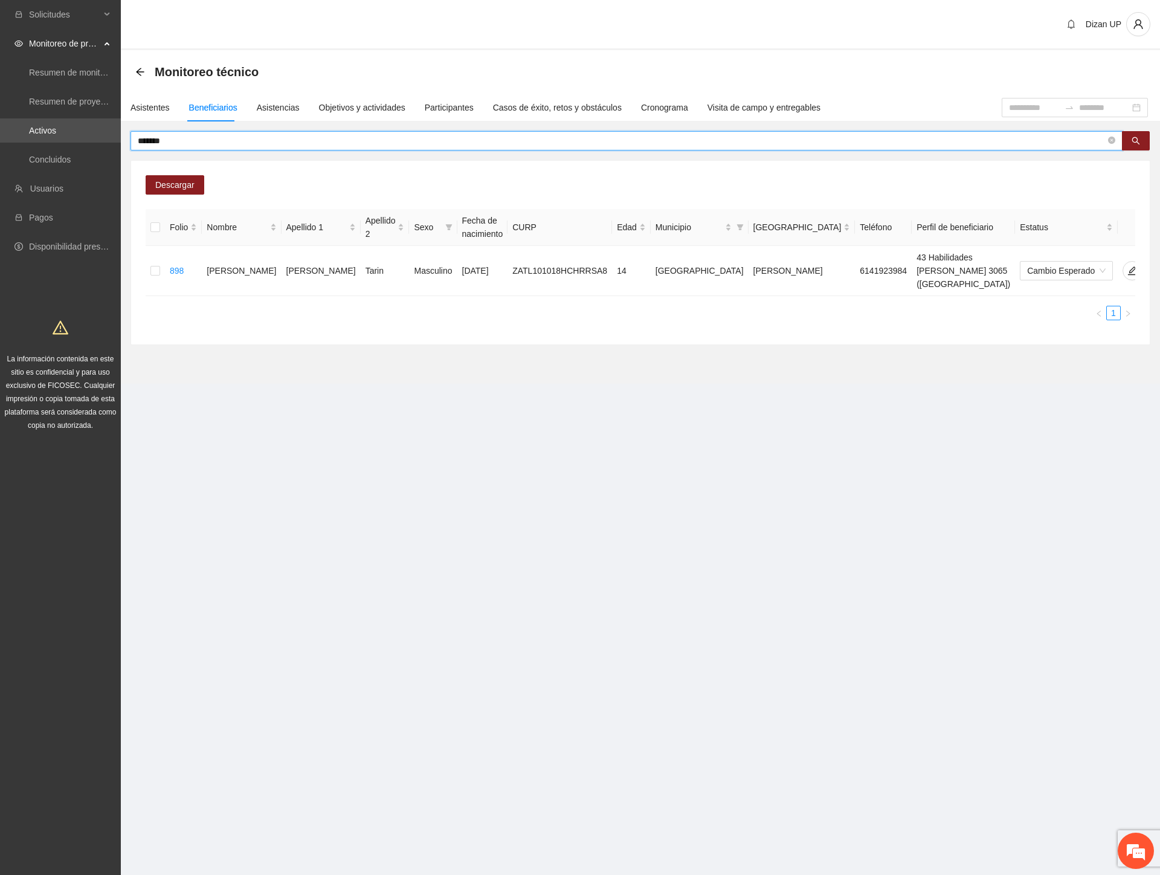
click at [156, 141] on input "*******" at bounding box center [622, 140] width 968 height 13
type input "*******"
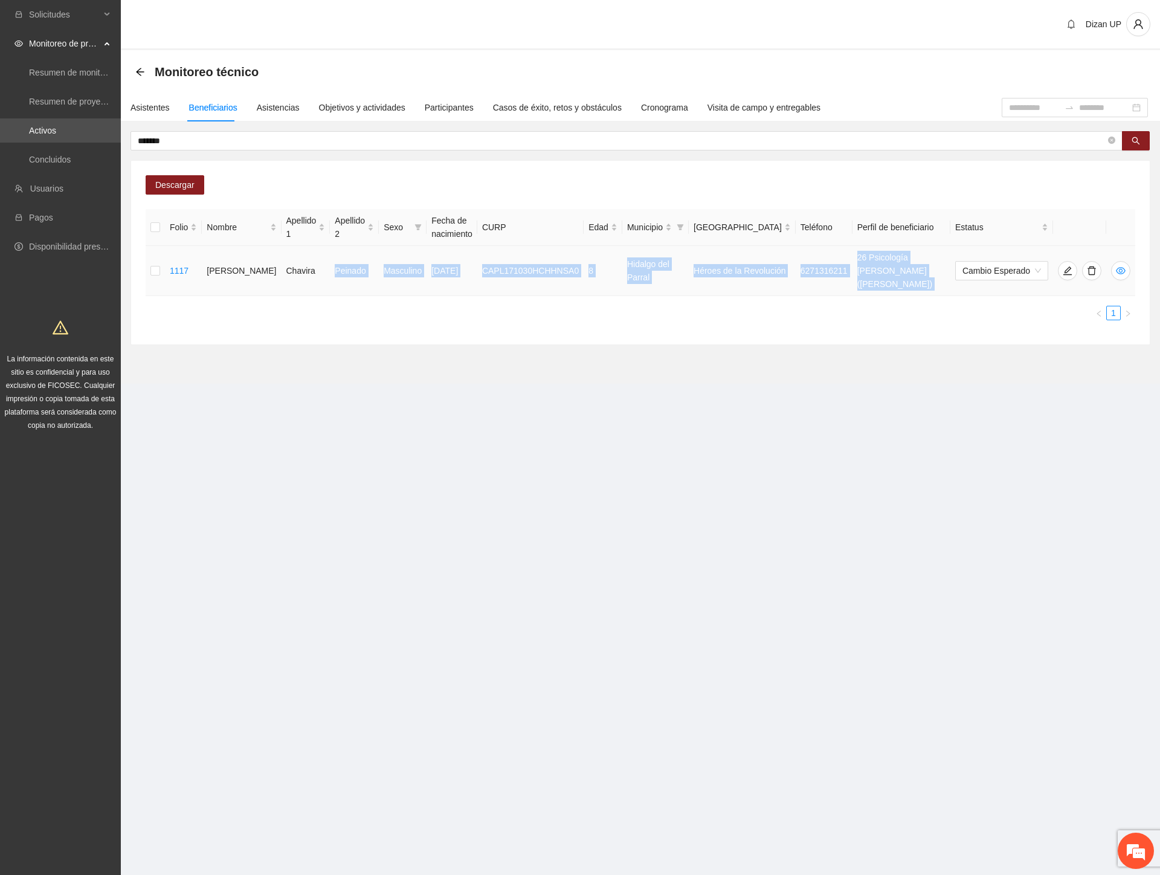
drag, startPoint x: 297, startPoint y: 272, endPoint x: 884, endPoint y: 290, distance: 587.5
click at [925, 298] on div "Folio Nombre Apellido 1 Apellido 2 Sexo Fecha de nacimiento CURP Edad Municipio…" at bounding box center [641, 264] width 990 height 111
click at [736, 309] on ul "1" at bounding box center [641, 313] width 990 height 14
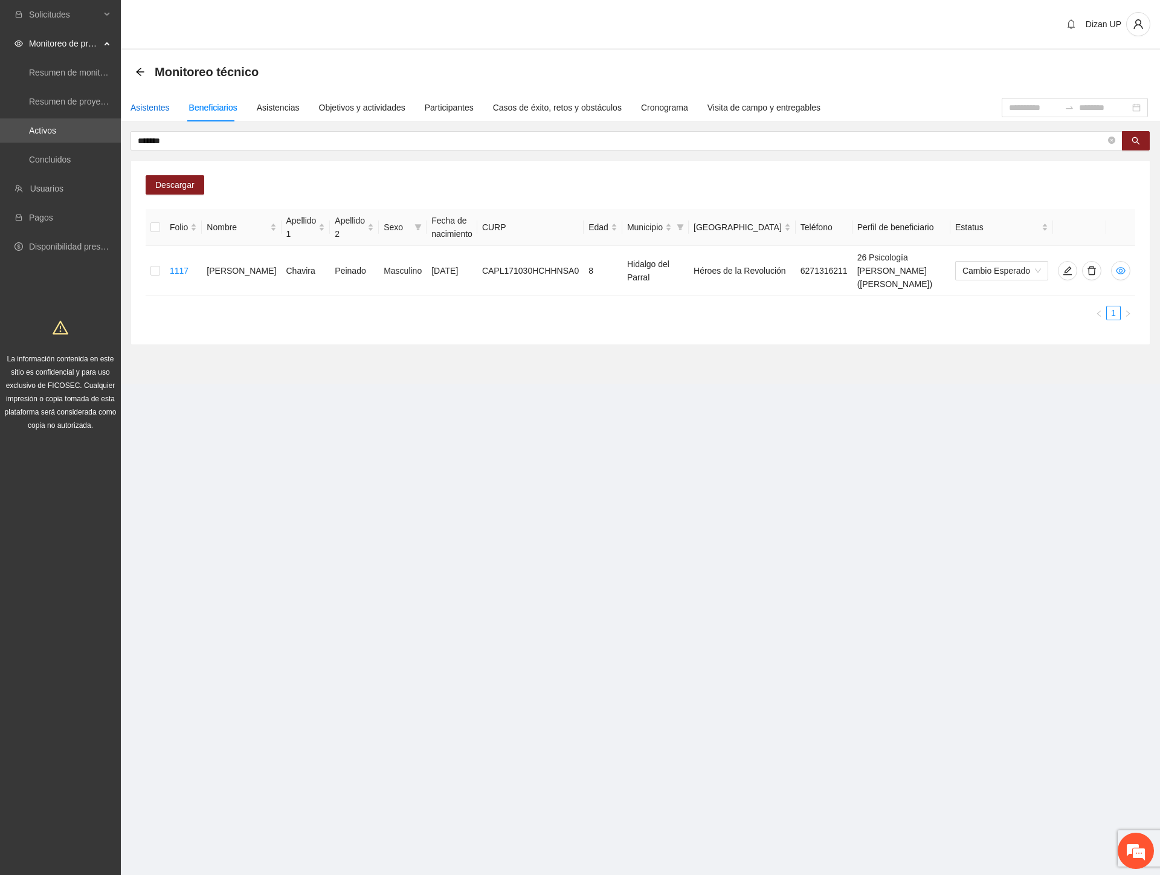
click at [151, 105] on div "Asistentes" at bounding box center [149, 107] width 39 height 13
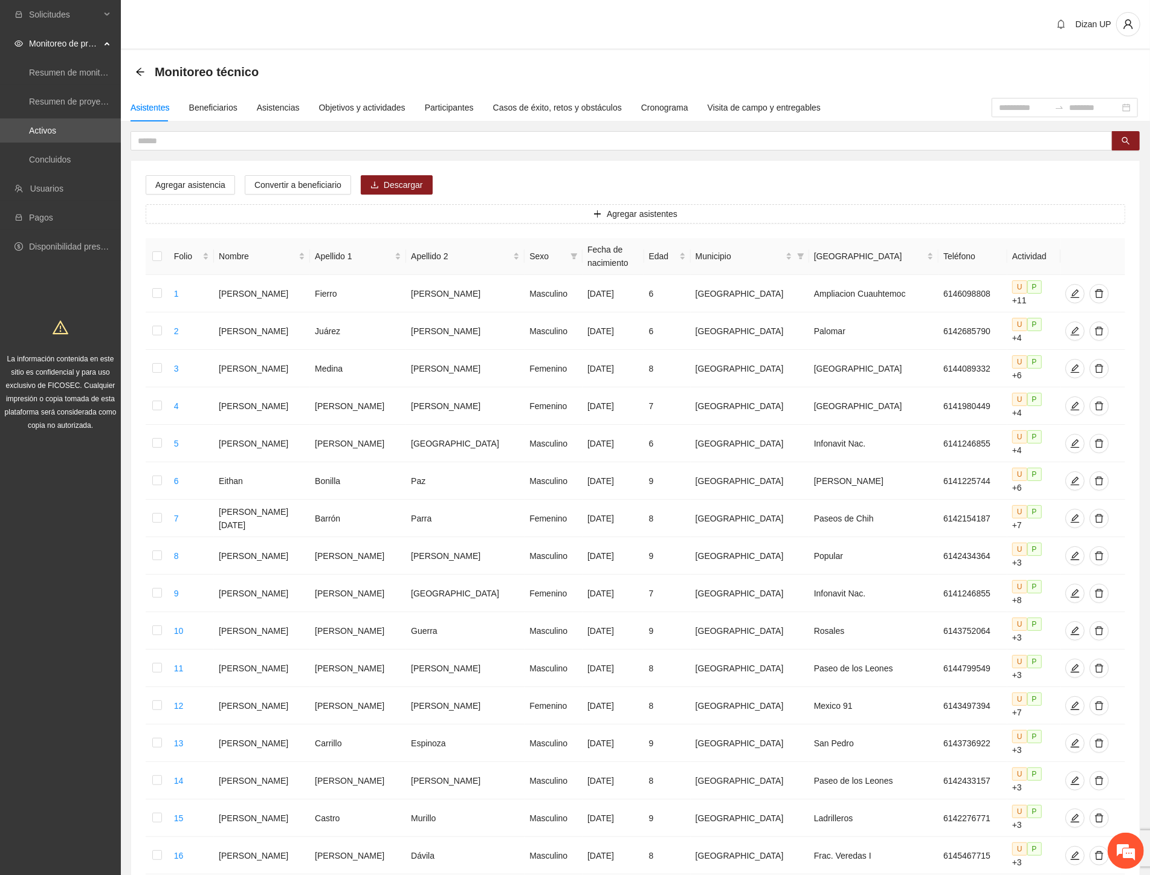
drag, startPoint x: 41, startPoint y: 574, endPoint x: 112, endPoint y: 474, distance: 122.7
click at [48, 567] on div "Solicitudes Monitoreo de proyectos Resumen de monitoreo Resumen de proyectos ap…" at bounding box center [60, 572] width 121 height 1145
click at [273, 110] on div "Asistencias" at bounding box center [278, 107] width 43 height 13
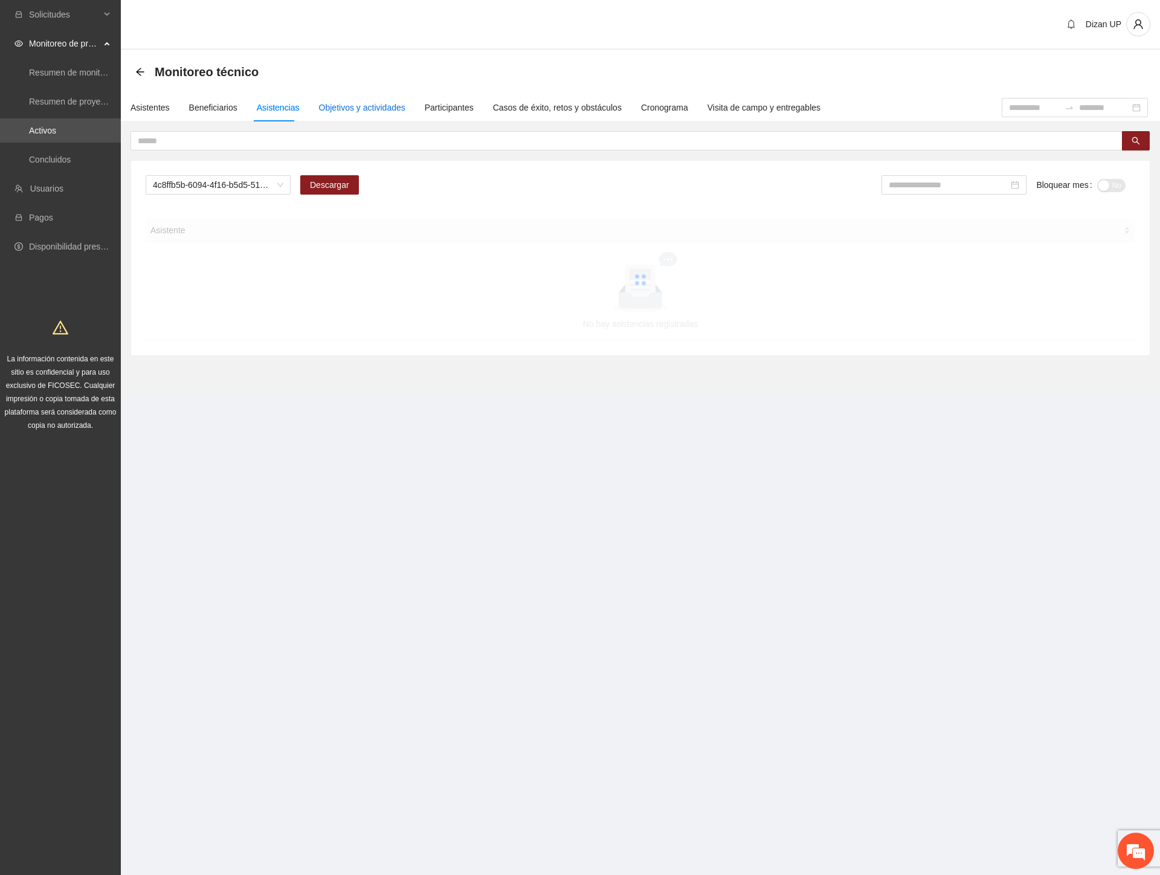
click at [376, 111] on div "Objetivos y actividades" at bounding box center [362, 107] width 86 height 13
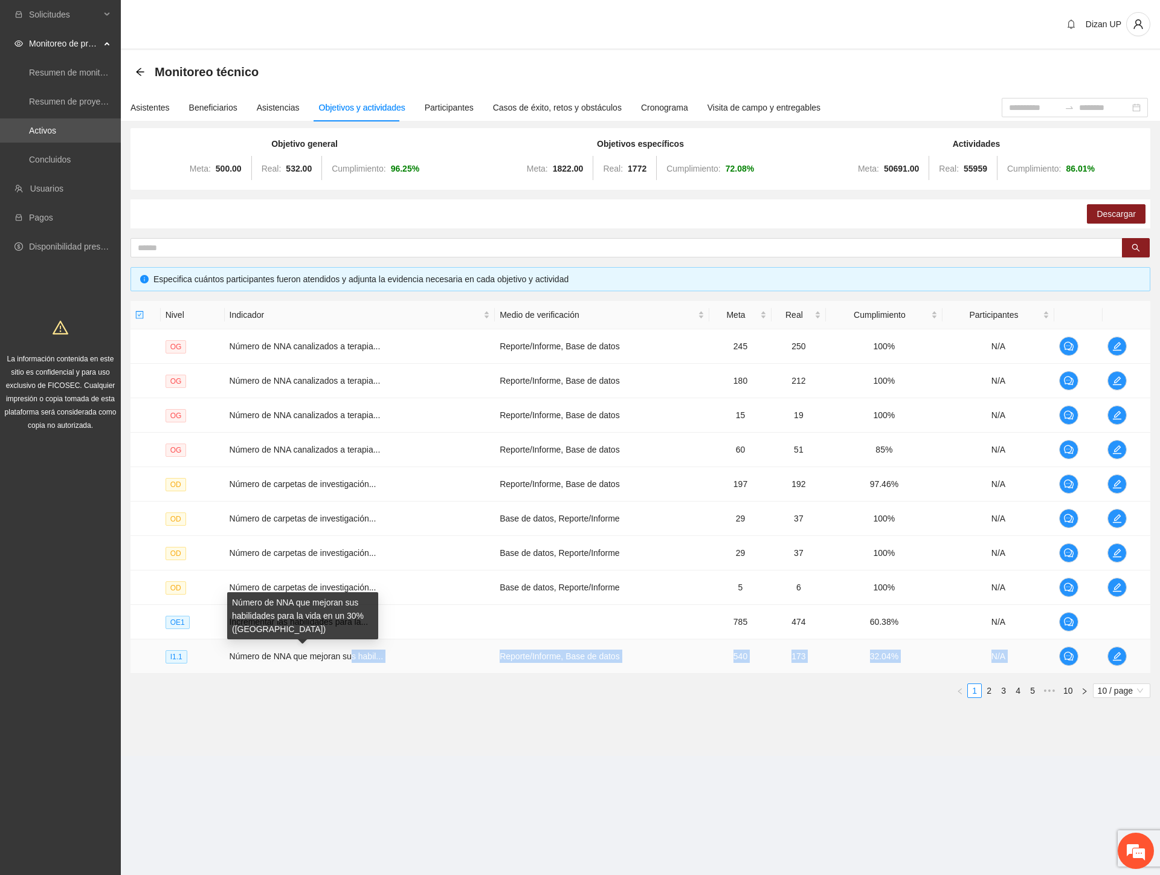
drag, startPoint x: 587, startPoint y: 650, endPoint x: 1036, endPoint y: 679, distance: 450.4
click at [1036, 679] on div "Nivel Indicador Medio de verificación Meta Real Cumplimiento Participantes OG N…" at bounding box center [640, 499] width 1020 height 397
click at [842, 651] on td "32.04%" at bounding box center [884, 656] width 117 height 34
click at [1112, 654] on icon "edit" at bounding box center [1117, 656] width 10 height 10
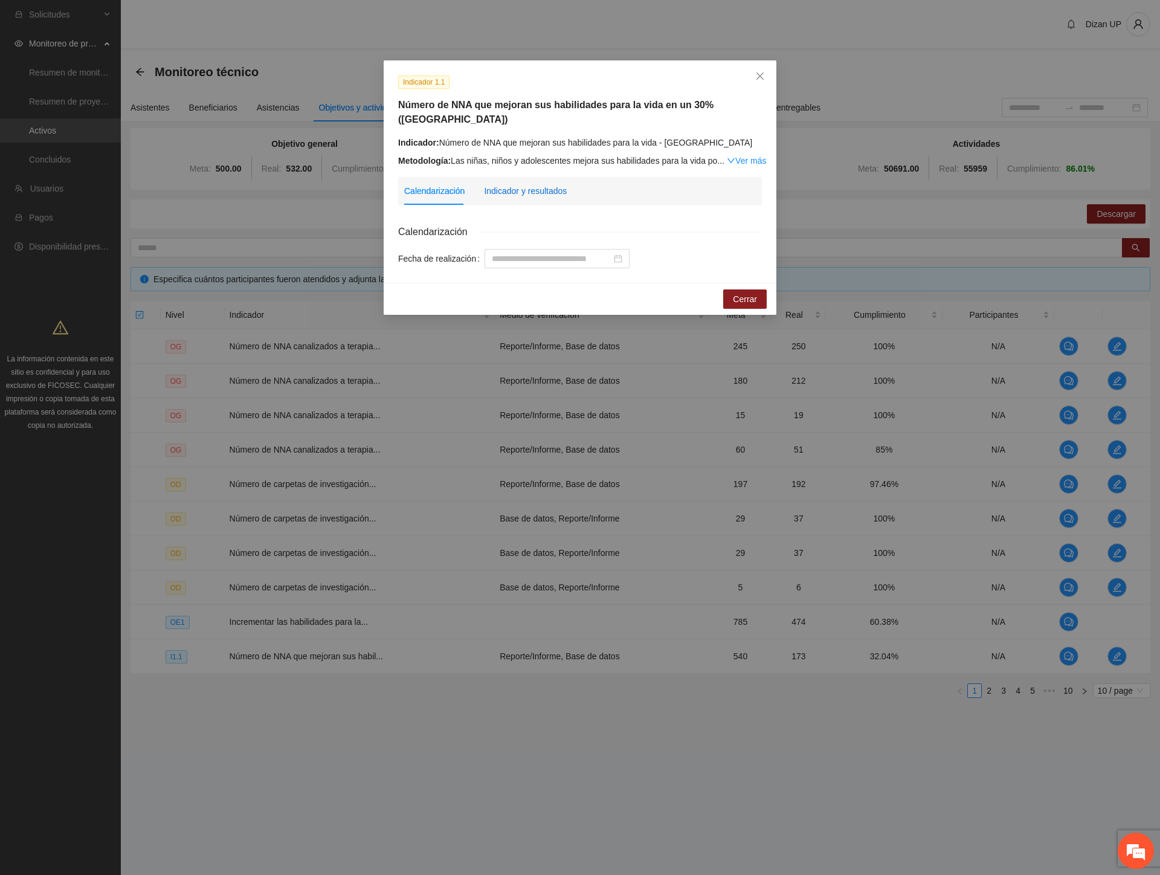
click at [500, 184] on div "Indicador y resultados" at bounding box center [525, 190] width 83 height 13
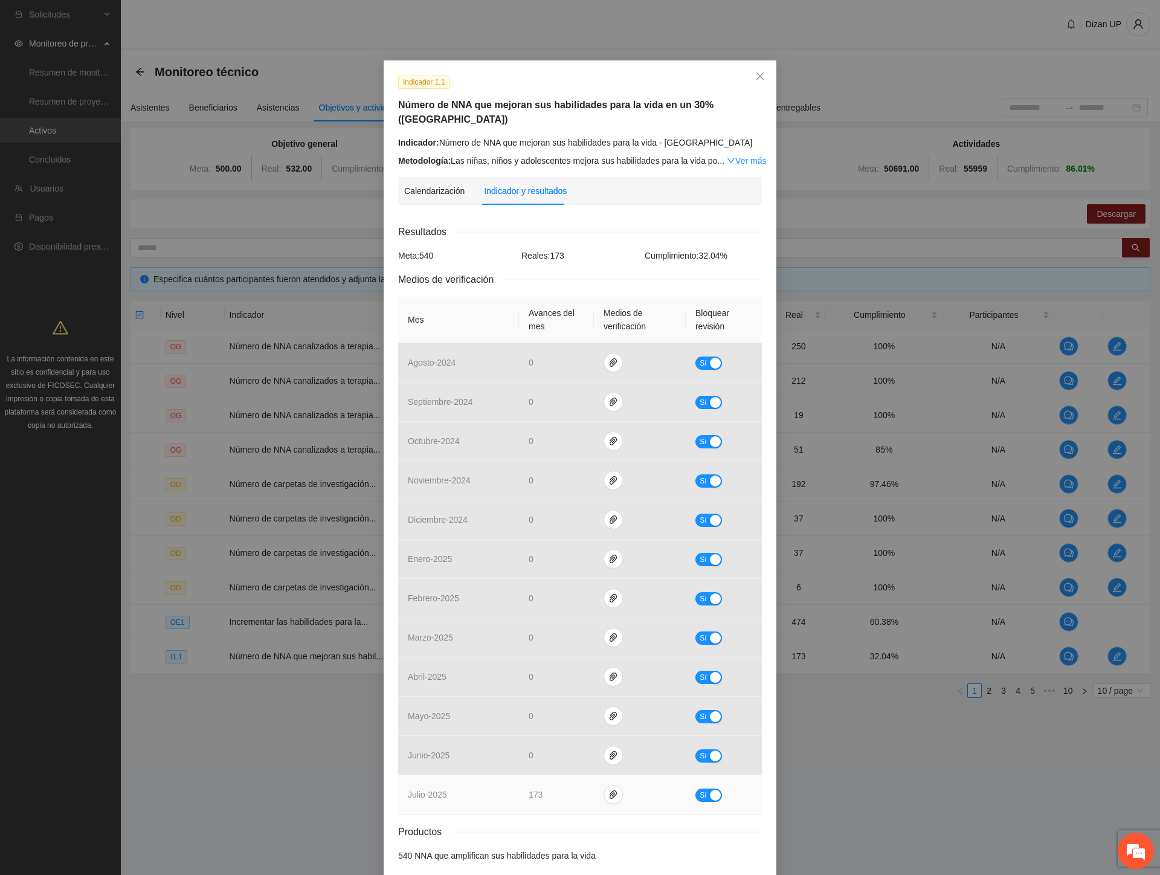
click at [710, 790] on div "button" at bounding box center [715, 795] width 11 height 11
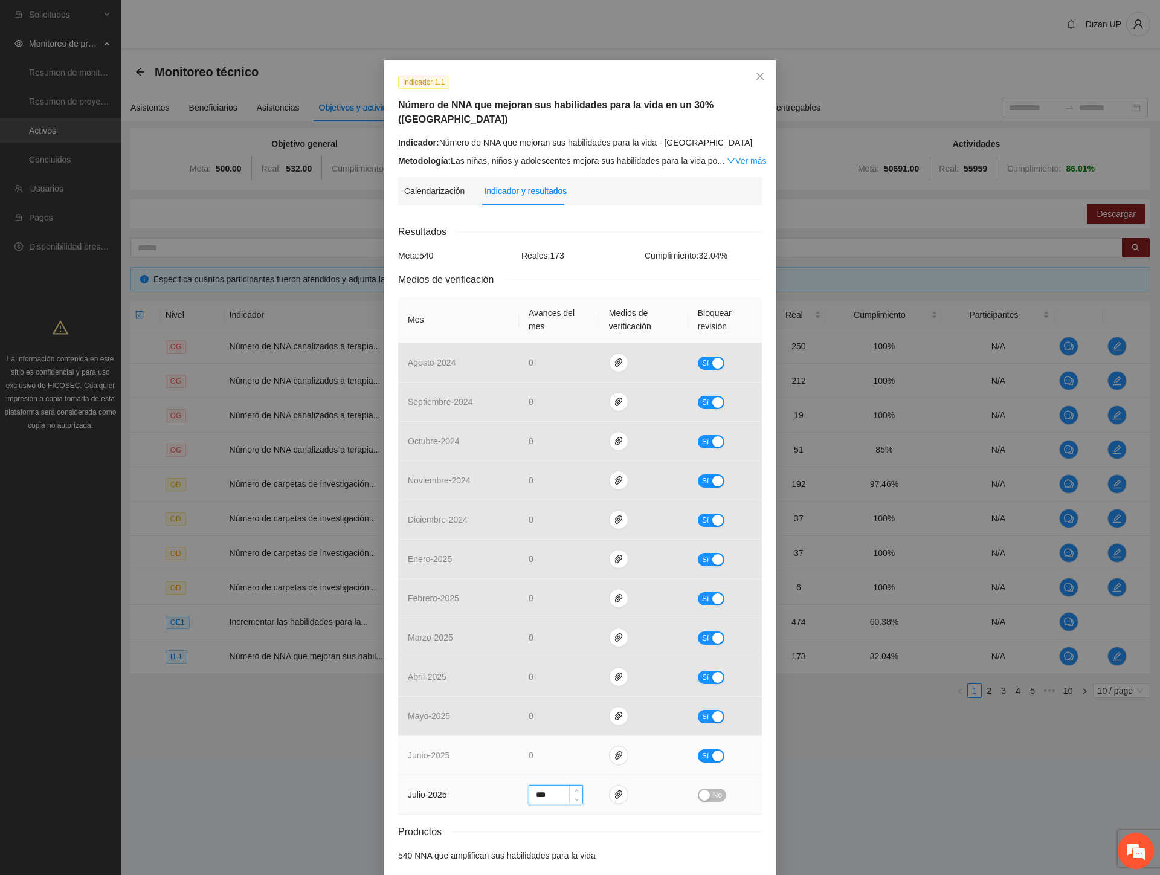
drag, startPoint x: 554, startPoint y: 785, endPoint x: 441, endPoint y: 751, distance: 117.9
click at [455, 775] on tr "[PERSON_NAME] - 2025 *** No" at bounding box center [580, 794] width 364 height 39
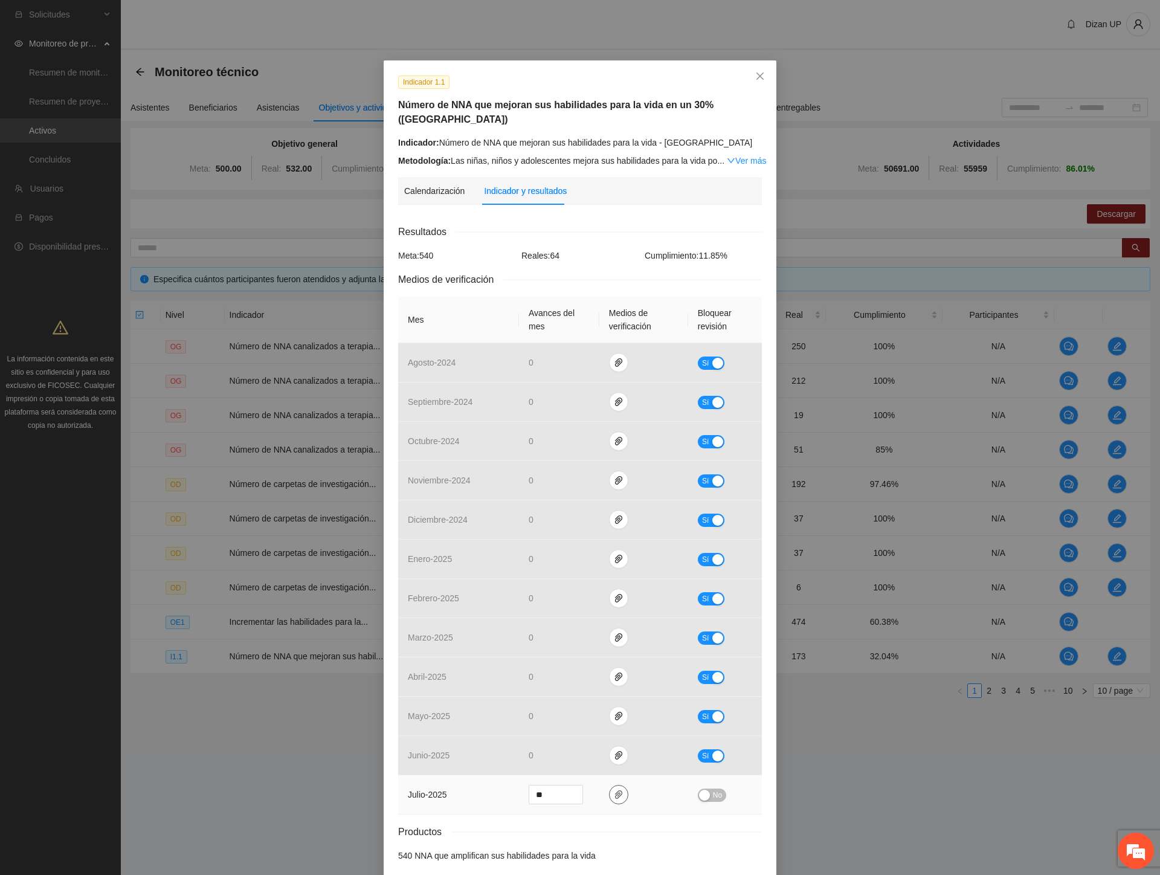
click at [615, 790] on icon "paper-clip" at bounding box center [618, 794] width 7 height 8
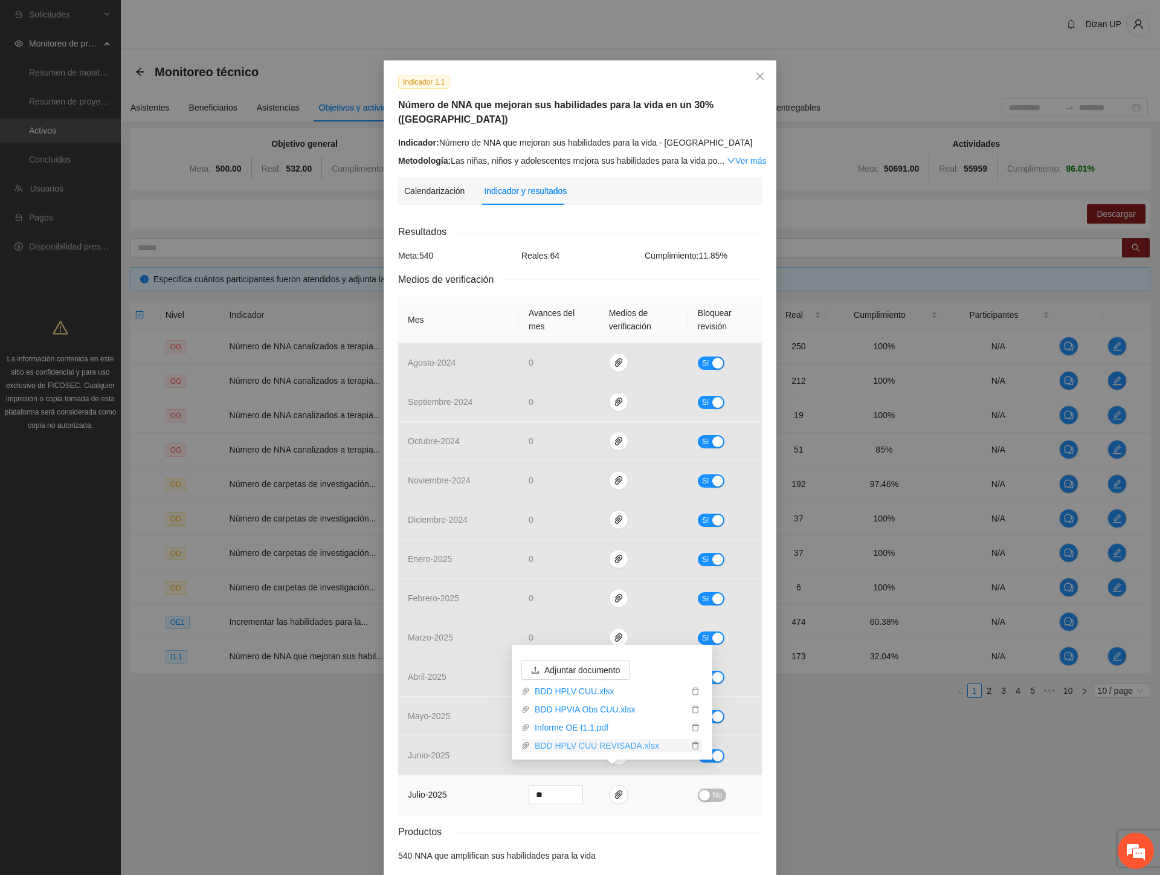
click at [614, 746] on link "BDD HPLV CUU REVISADA.xlsx" at bounding box center [609, 745] width 158 height 13
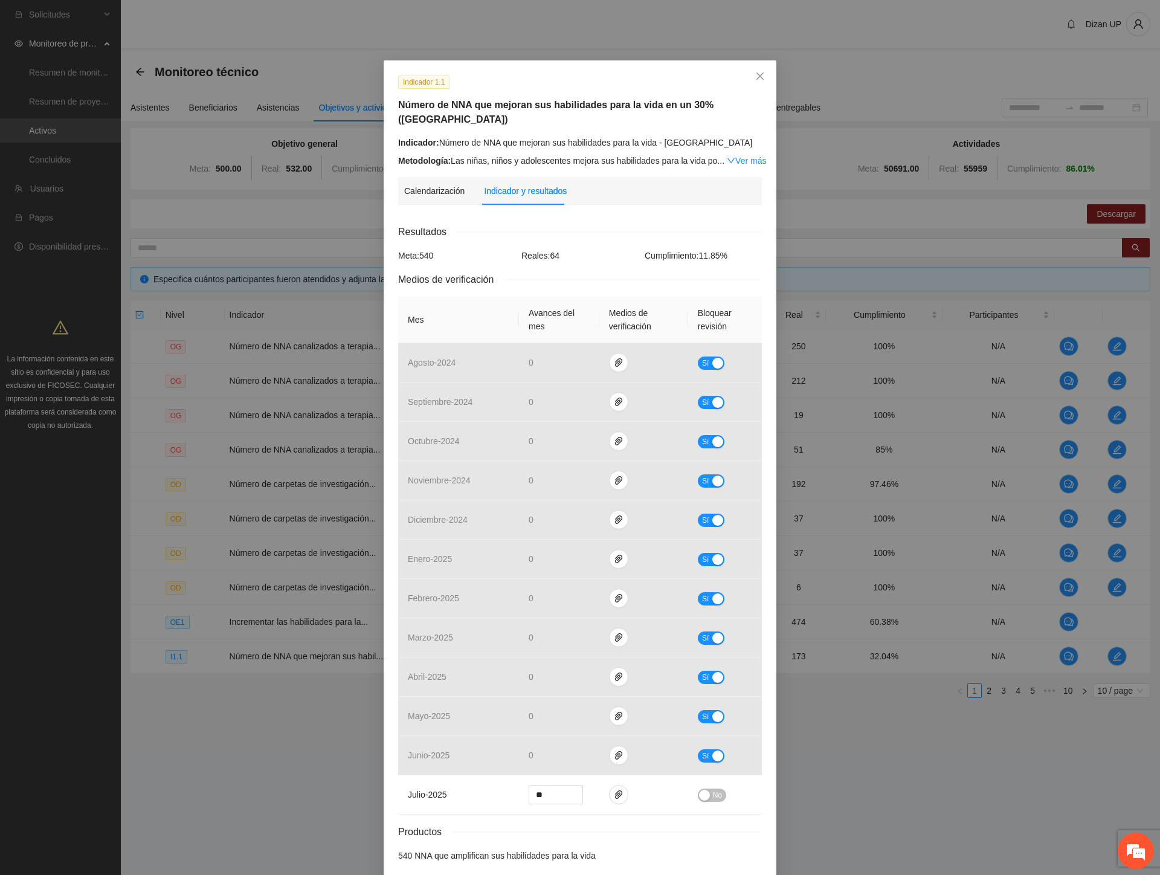
click at [538, 154] on div "Metodología: Las niñas, niños y adolescentes mejora sus habilidades para la vid…" at bounding box center [580, 160] width 364 height 13
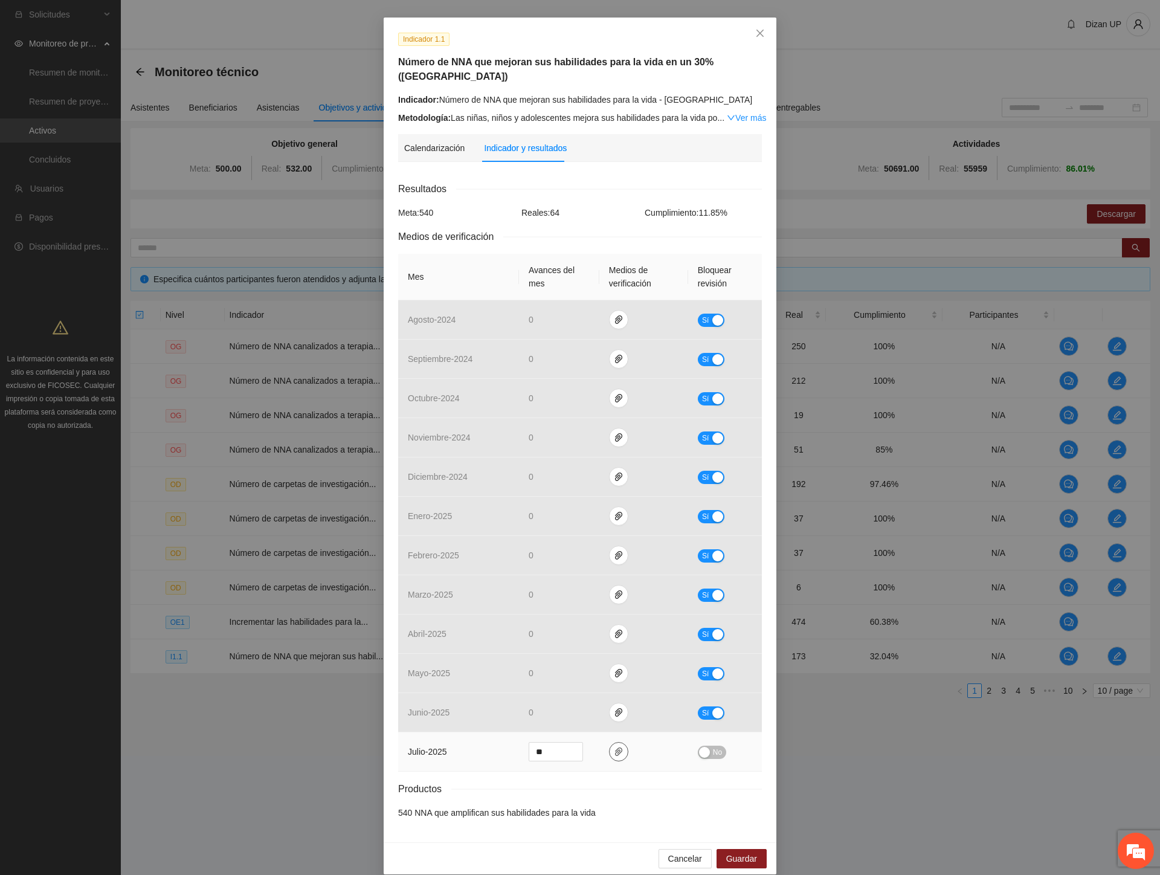
click at [610, 747] on span "paper-clip" at bounding box center [619, 752] width 18 height 10
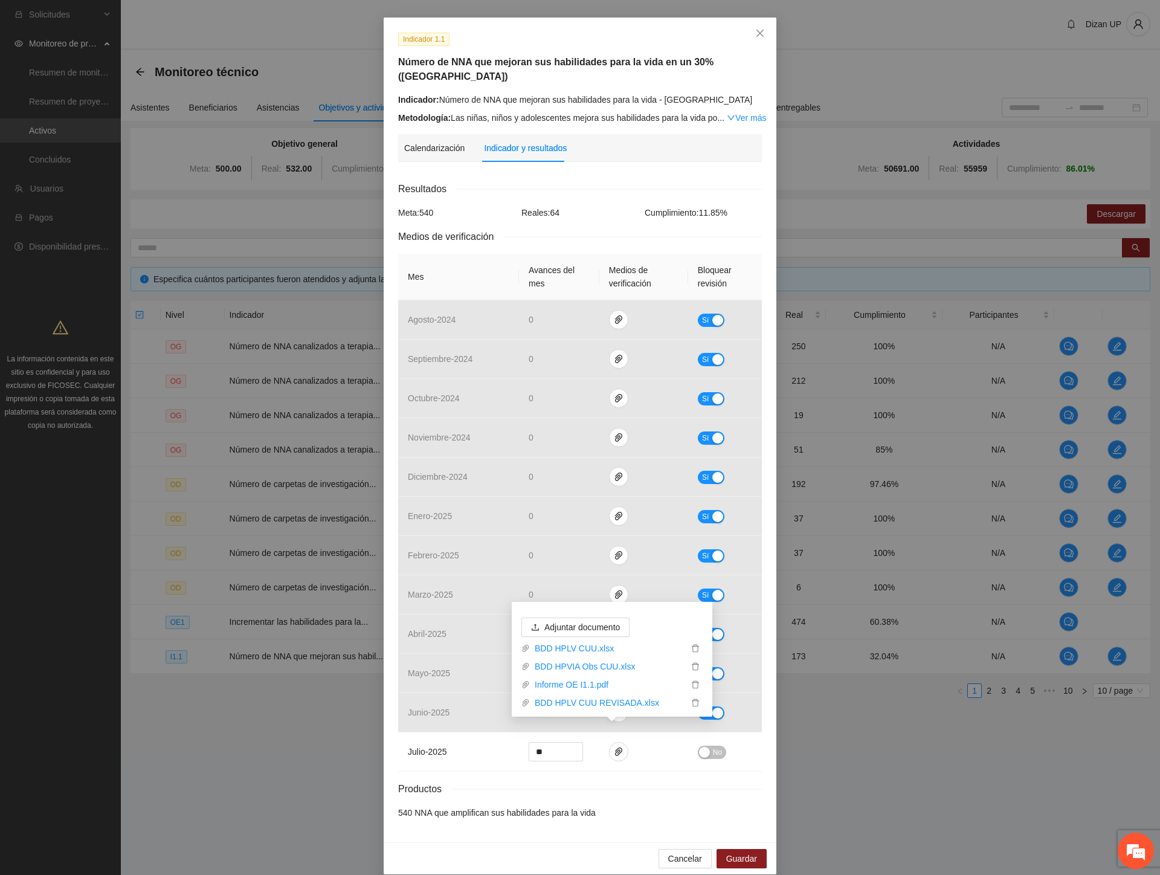
click at [544, 254] on th "Avances del mes" at bounding box center [559, 277] width 80 height 47
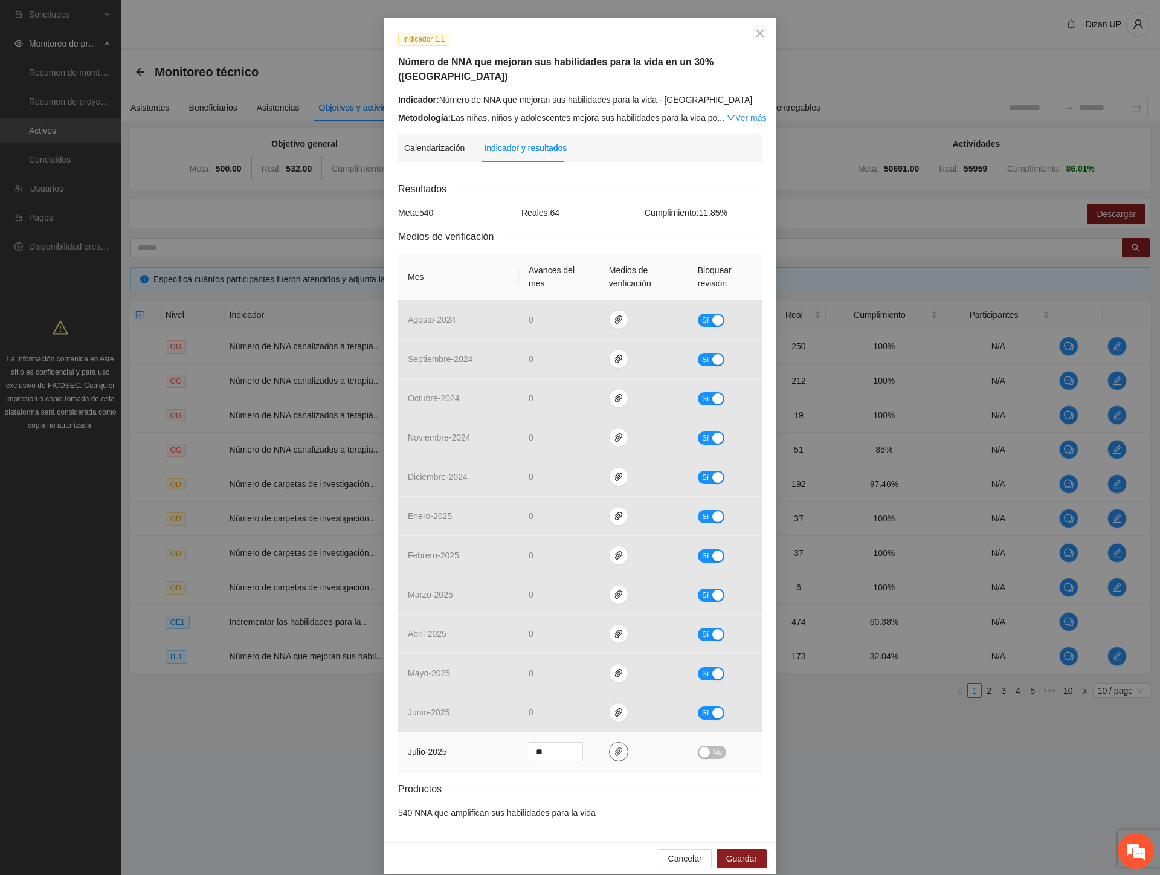
click at [617, 747] on icon "paper-clip" at bounding box center [619, 752] width 10 height 10
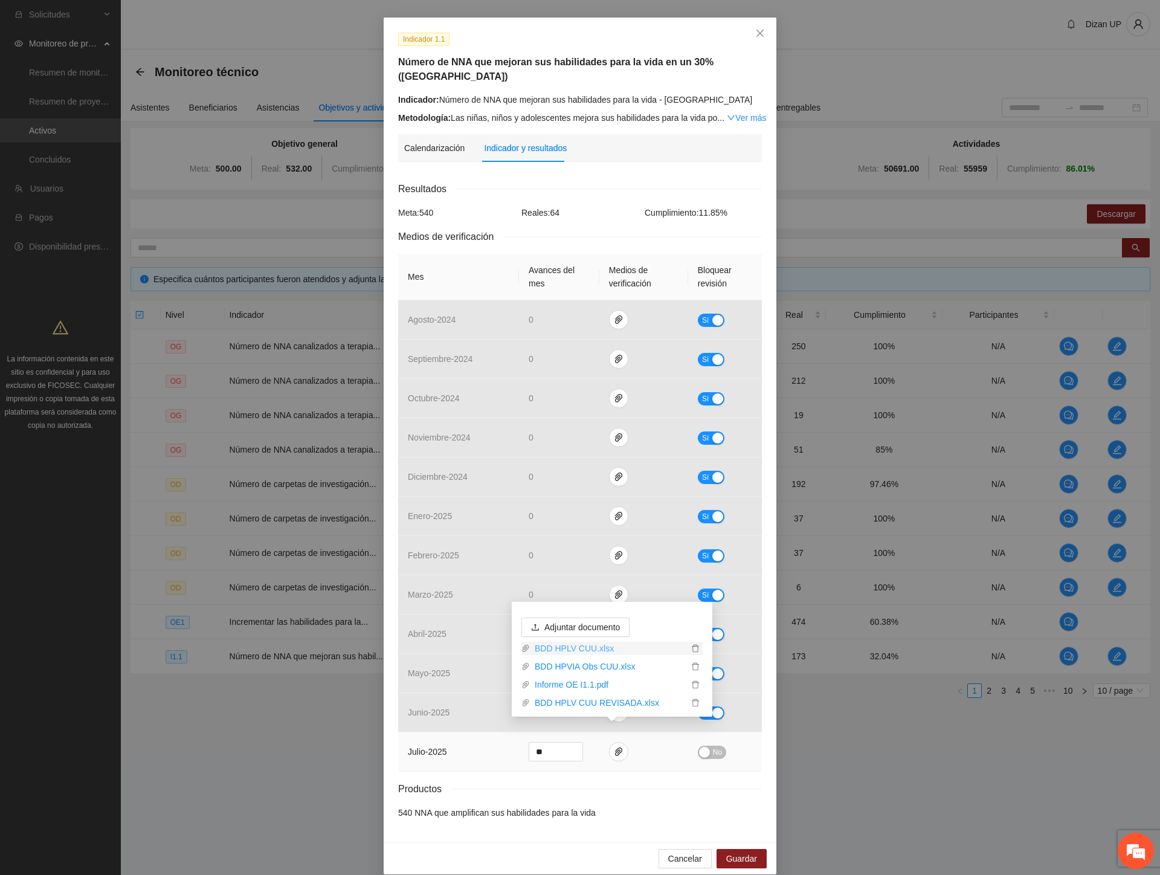
click at [589, 645] on link "BDD HPLV CUU.xlsx" at bounding box center [609, 648] width 158 height 13
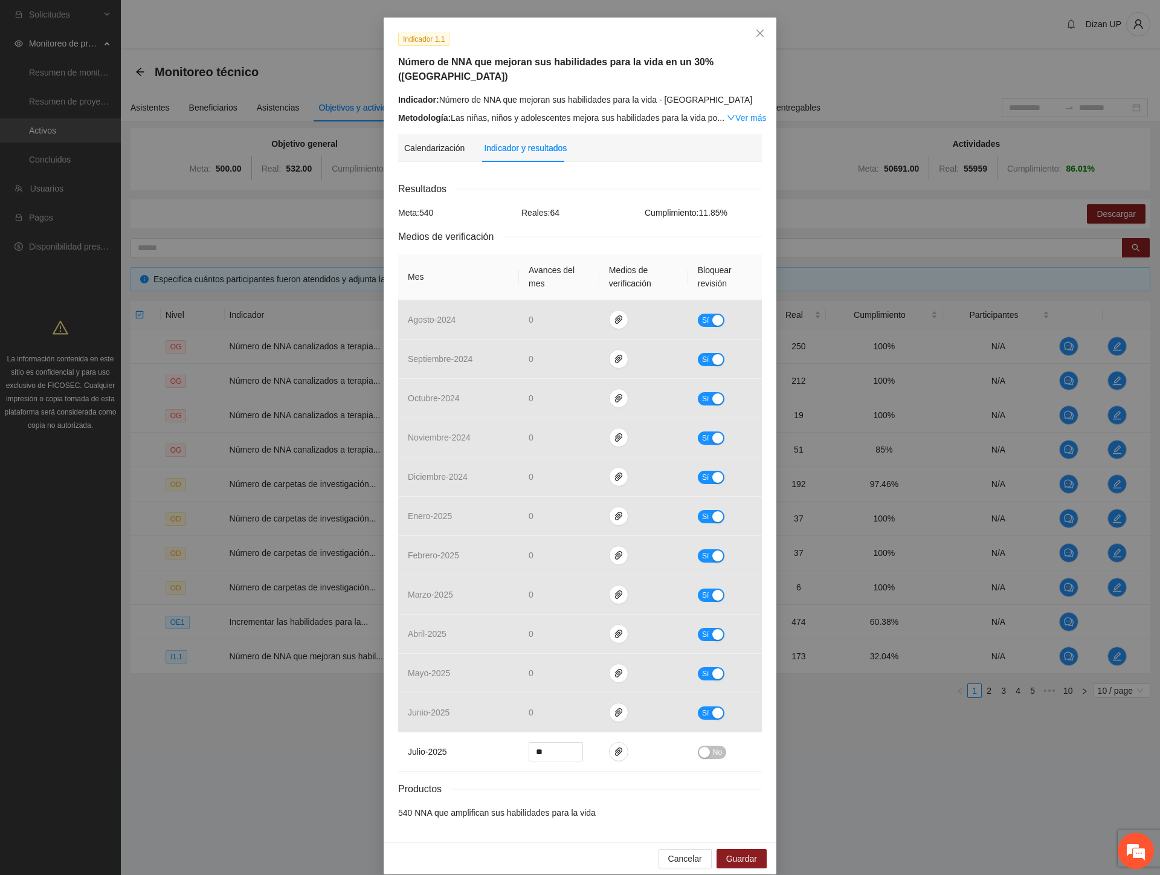
click at [481, 817] on div "Indicador 1.1 Número de NNA que mejoran sus habilidades para la vida en un 30% …" at bounding box center [580, 430] width 393 height 825
click at [614, 747] on icon "paper-clip" at bounding box center [619, 752] width 10 height 10
click at [538, 134] on div "Indicador y resultados" at bounding box center [525, 148] width 83 height 28
type input "***"
drag, startPoint x: 680, startPoint y: 846, endPoint x: 660, endPoint y: 822, distance: 32.2
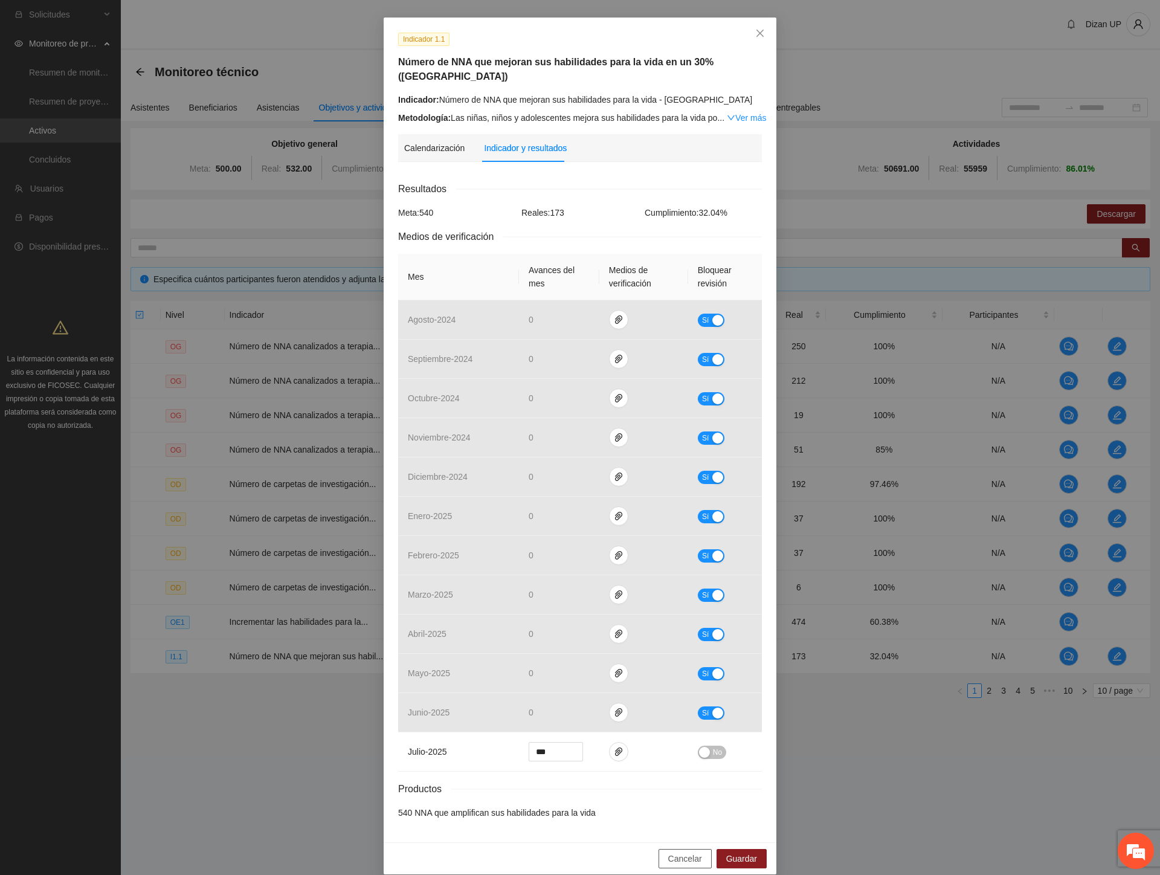
click at [680, 852] on span "Cancelar" at bounding box center [685, 858] width 34 height 13
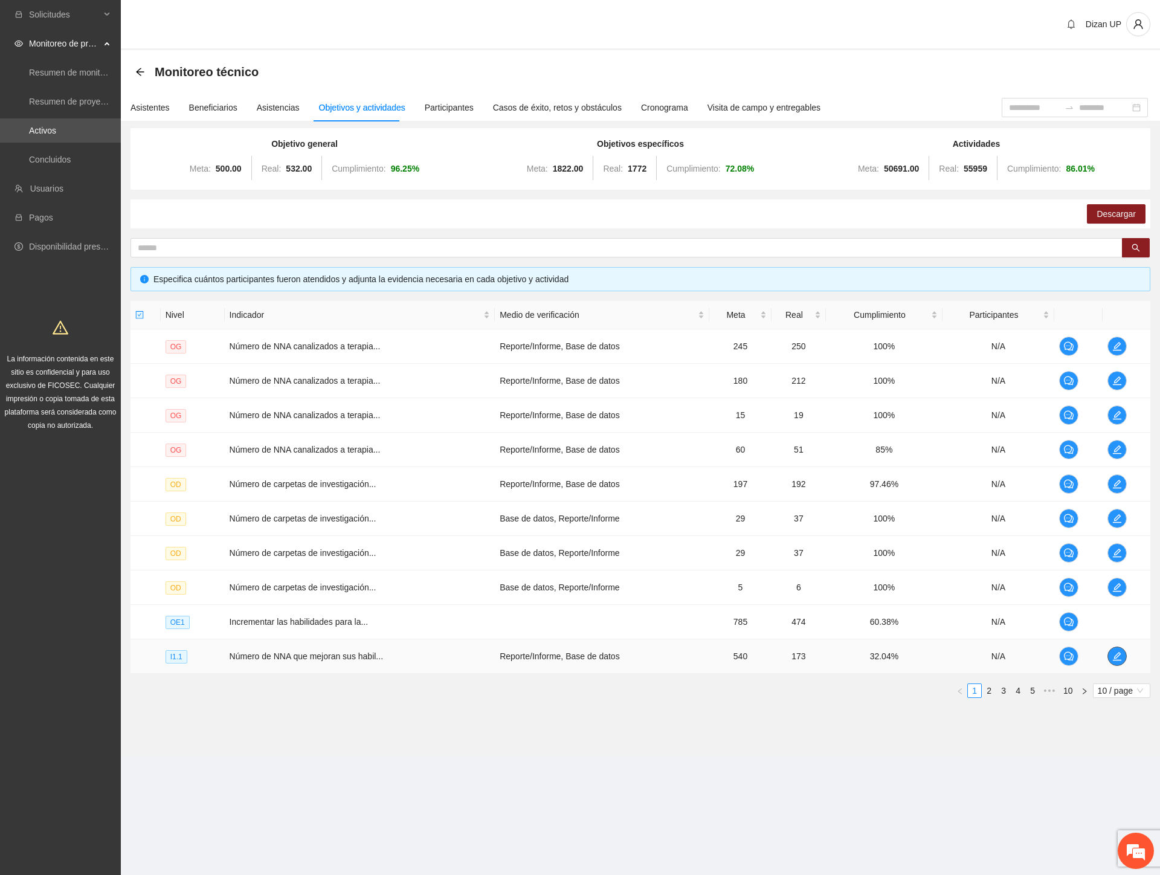
click at [1115, 655] on icon "edit" at bounding box center [1116, 656] width 8 height 8
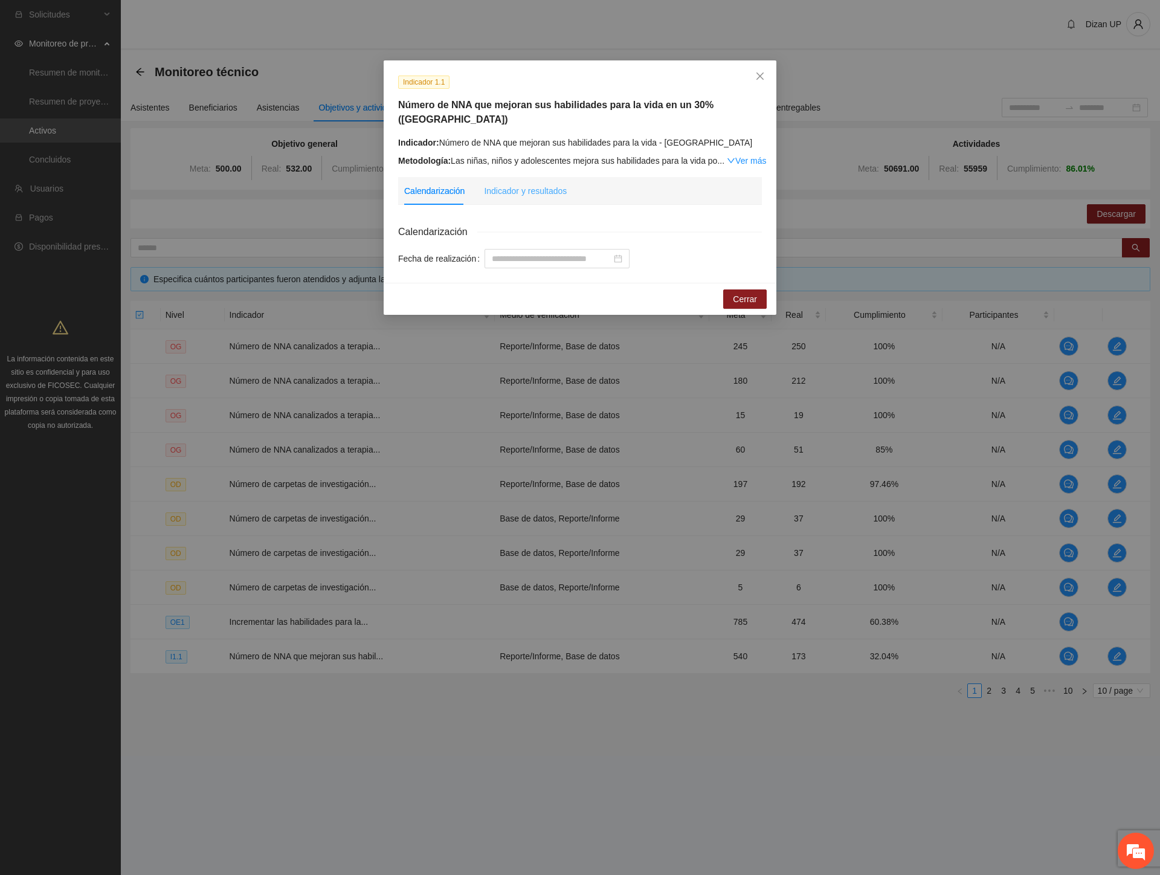
click at [516, 177] on div "Indicador y resultados" at bounding box center [525, 191] width 83 height 28
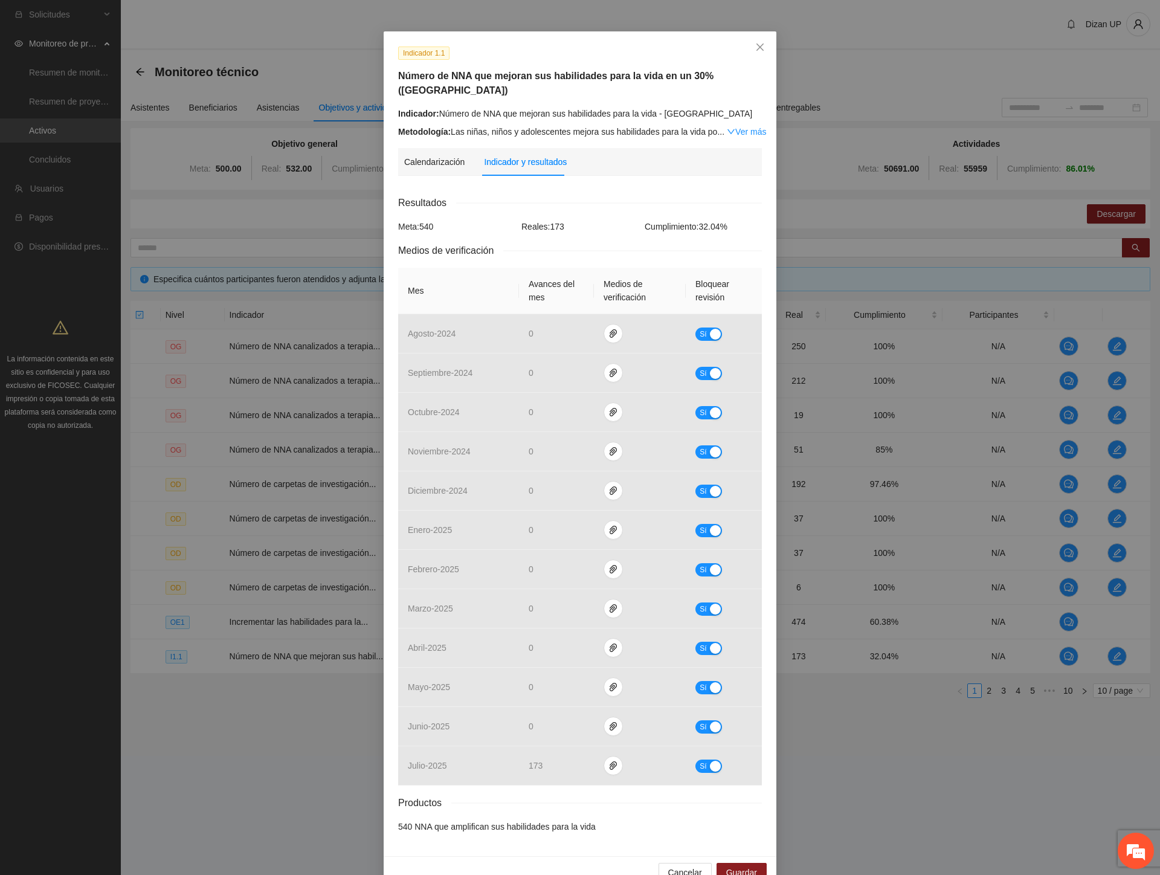
scroll to position [43, 0]
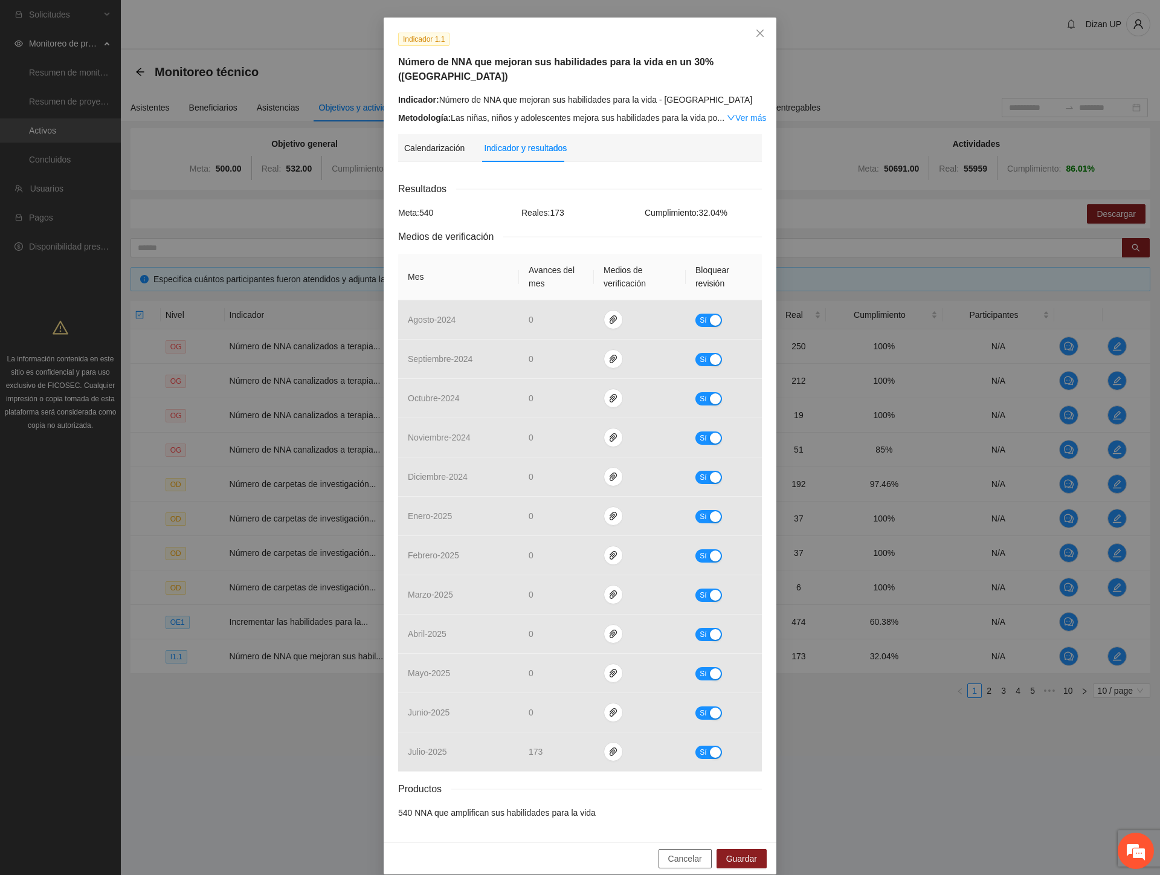
drag, startPoint x: 687, startPoint y: 841, endPoint x: 796, endPoint y: 777, distance: 125.9
click at [689, 852] on span "Cancelar" at bounding box center [685, 858] width 34 height 13
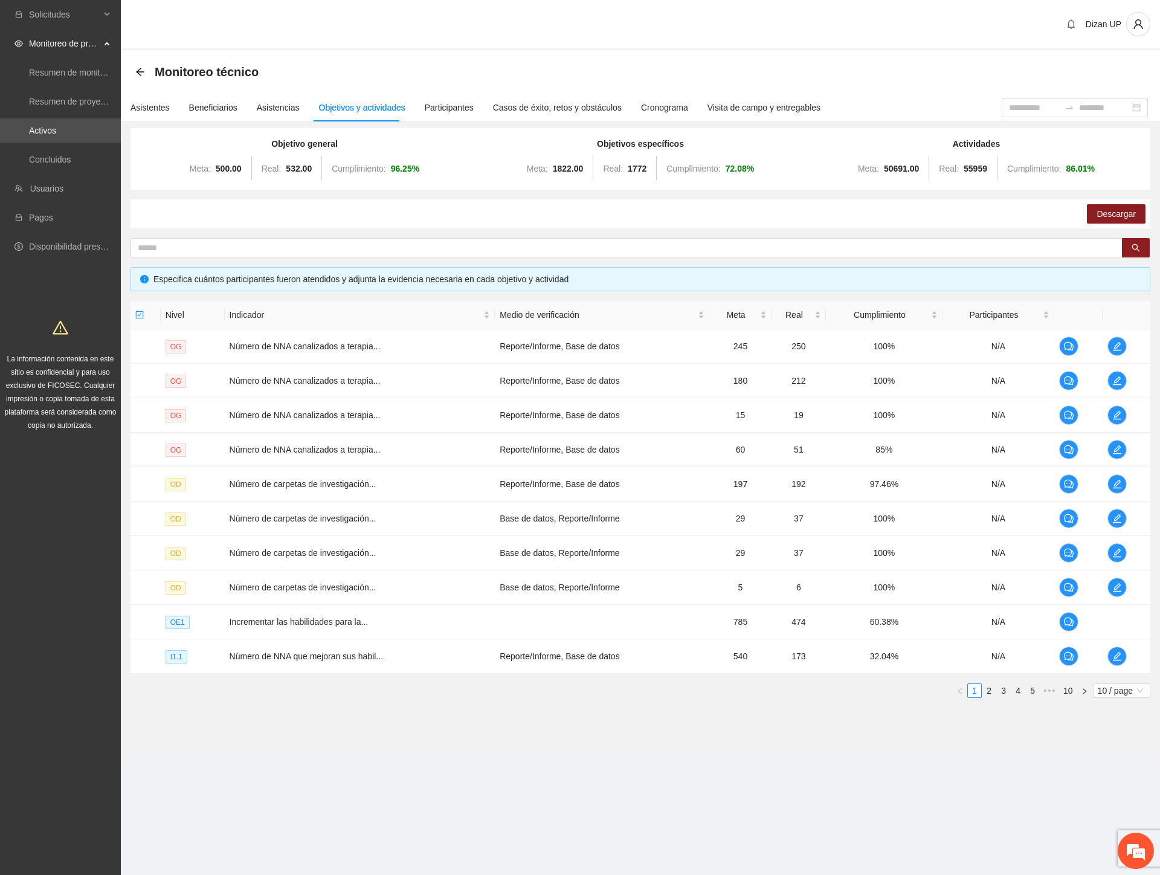
scroll to position [0, 0]
click at [986, 690] on link "2" at bounding box center [988, 690] width 13 height 13
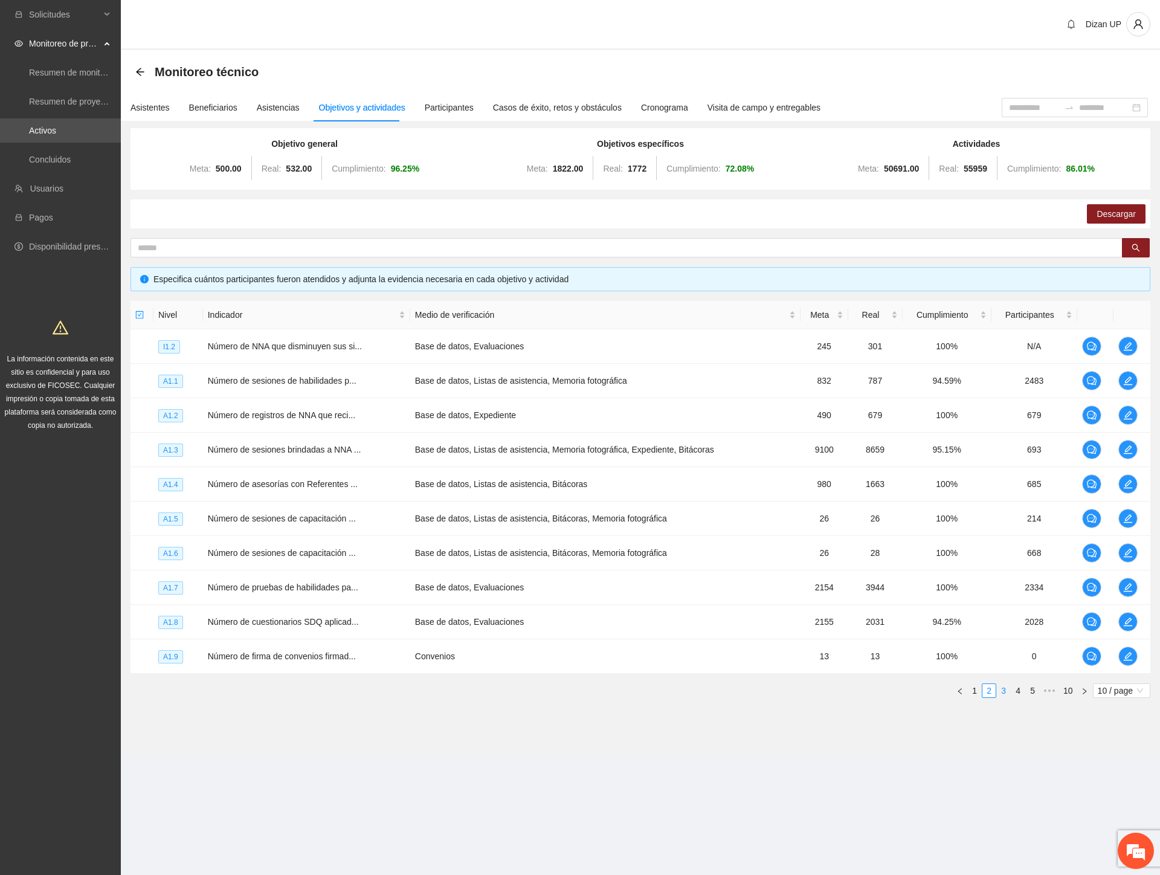
click at [1001, 687] on link "3" at bounding box center [1003, 690] width 13 height 13
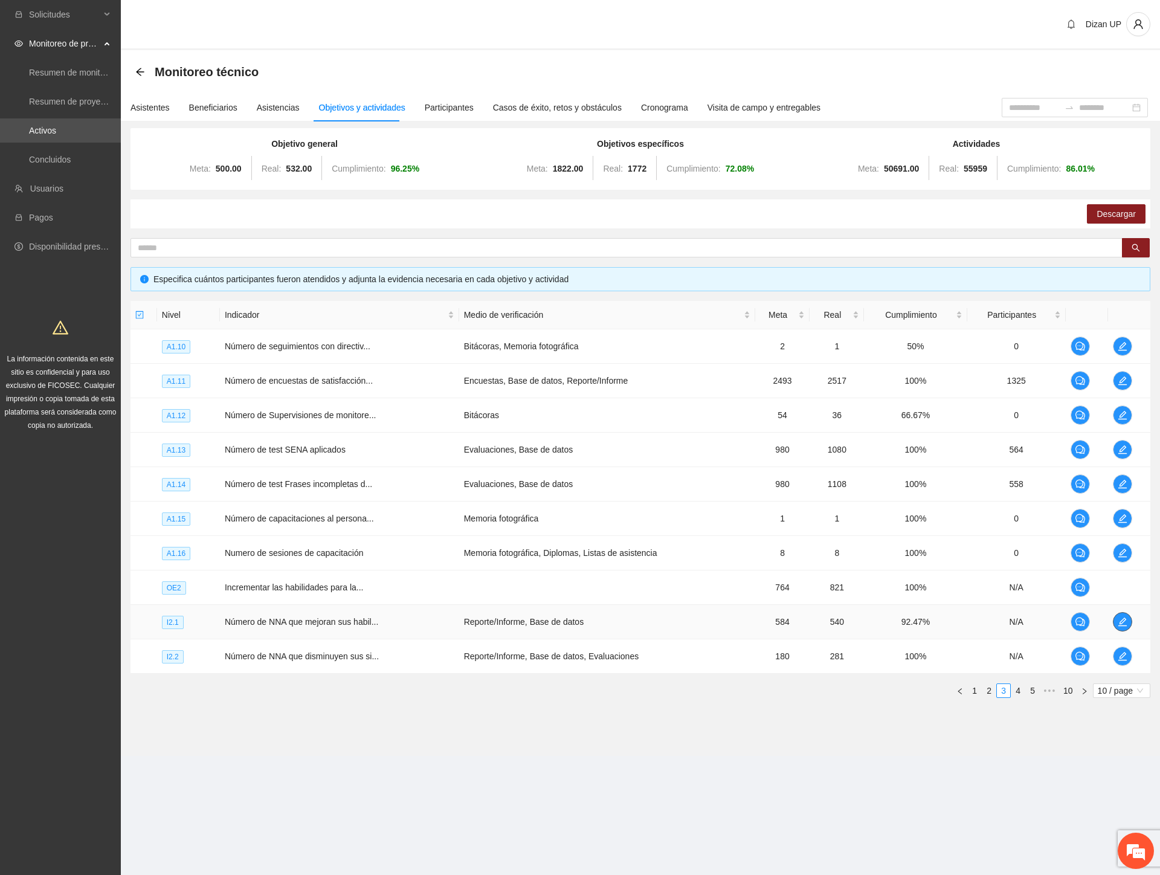
click at [1118, 619] on icon "edit" at bounding box center [1123, 622] width 10 height 10
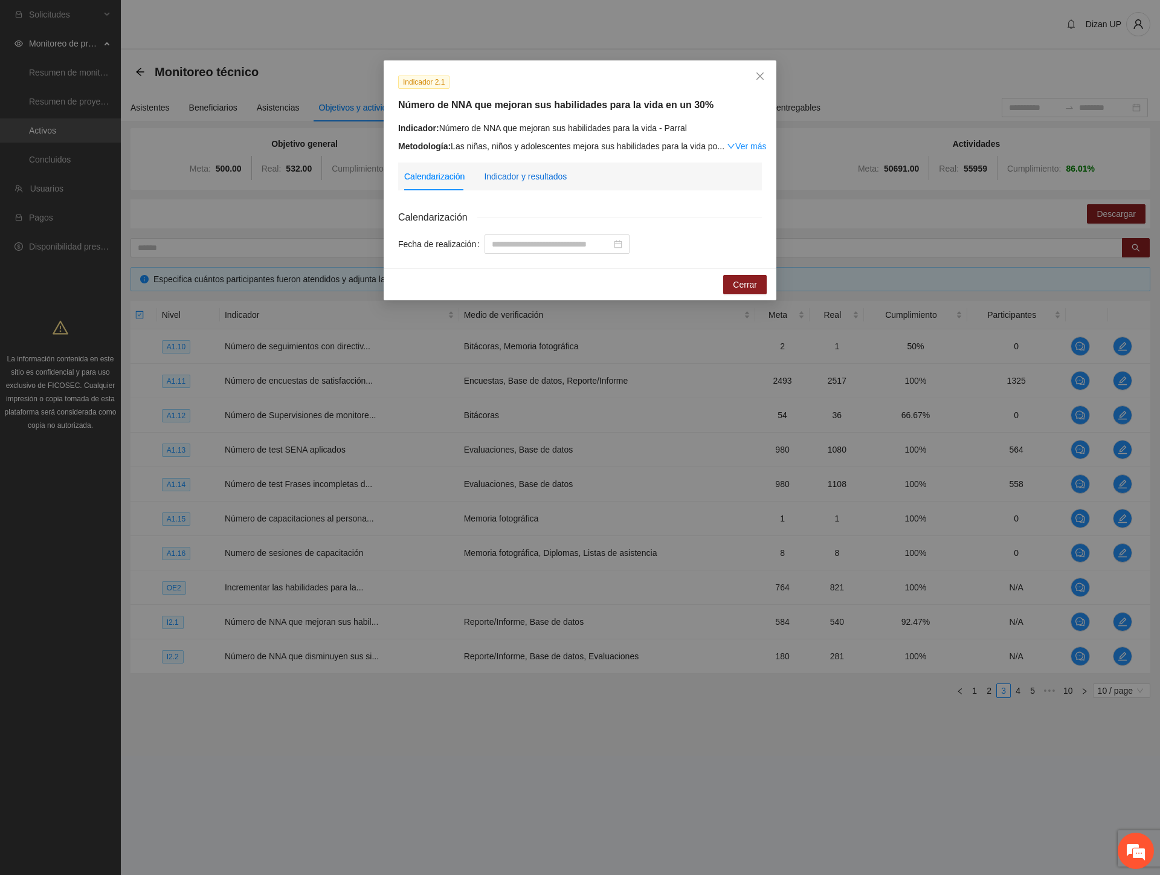
click at [524, 175] on div "Indicador y resultados" at bounding box center [525, 176] width 83 height 13
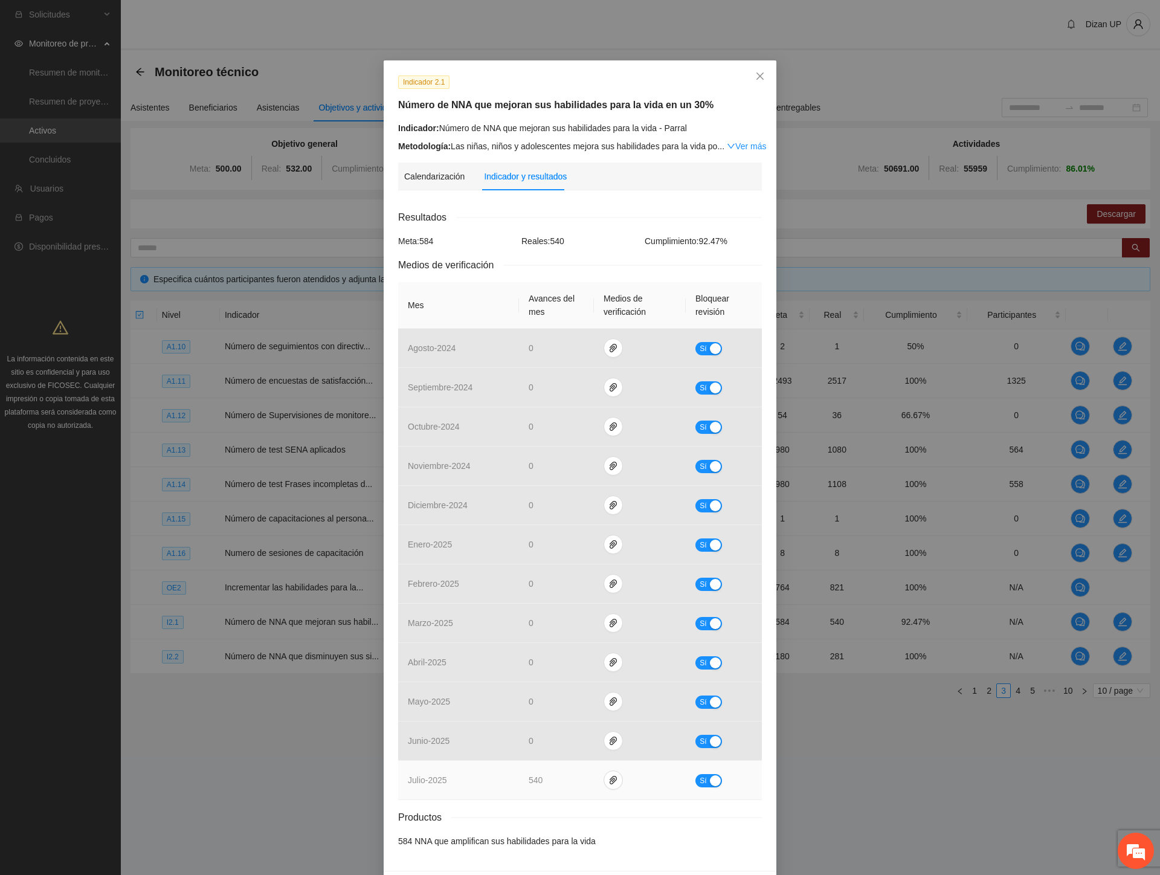
drag, startPoint x: 704, startPoint y: 781, endPoint x: 619, endPoint y: 796, distance: 85.9
click at [701, 782] on button "Sí" at bounding box center [708, 780] width 27 height 13
click at [614, 784] on icon "paper-clip" at bounding box center [619, 780] width 10 height 10
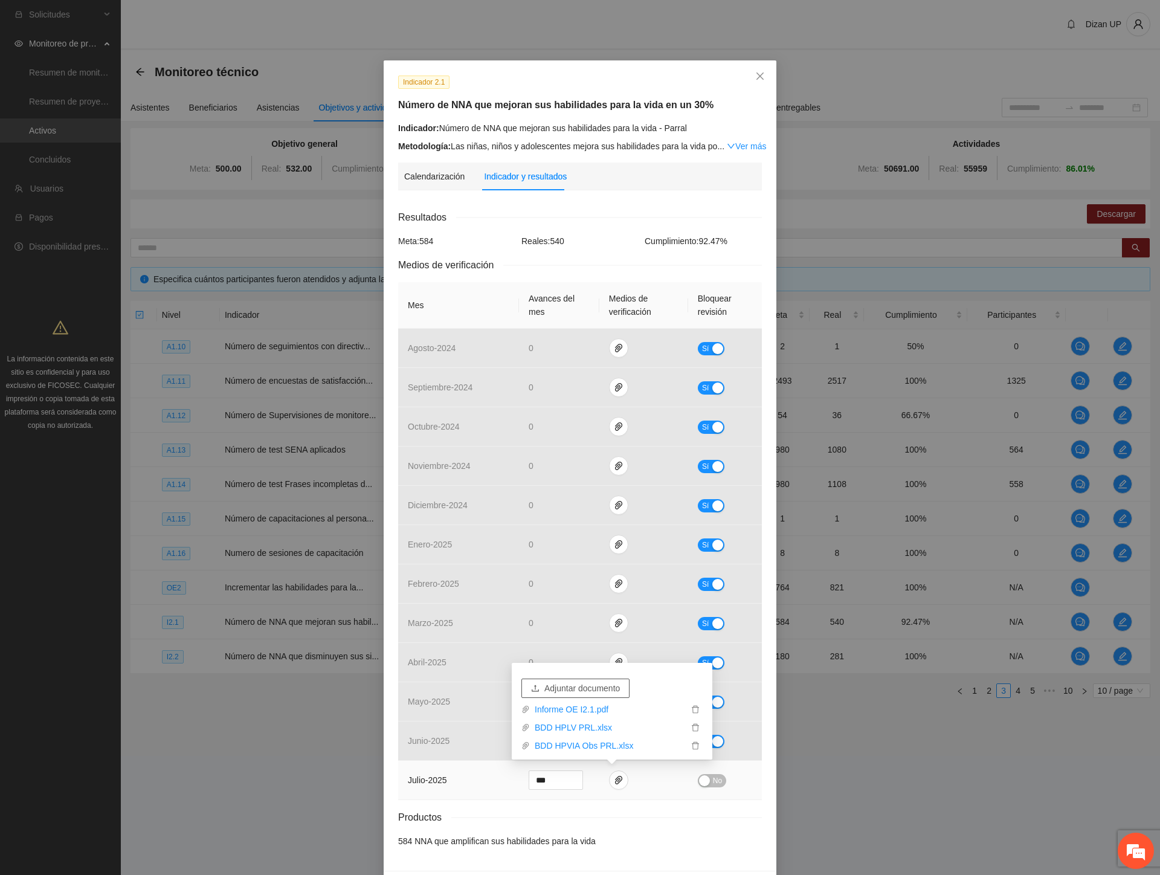
click at [569, 687] on span "Adjuntar documento" at bounding box center [582, 687] width 76 height 13
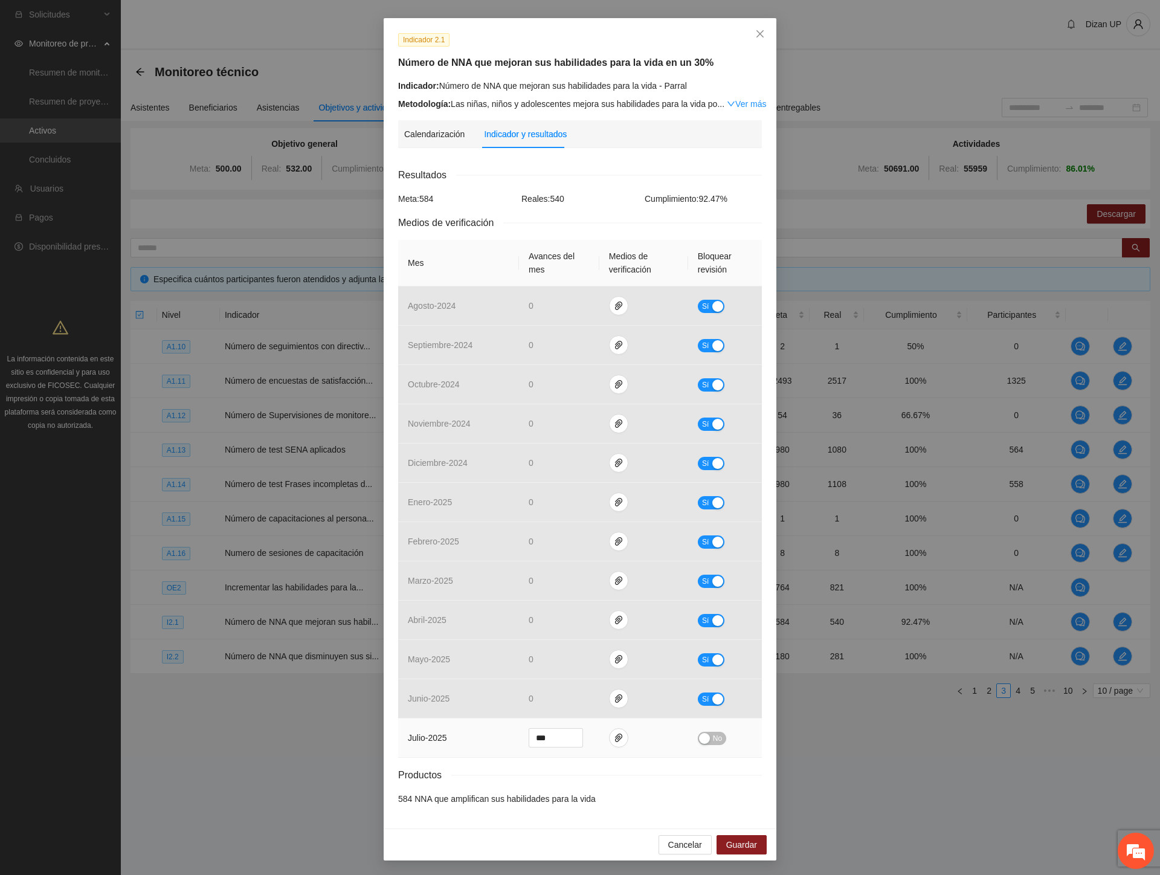
click at [442, 747] on td "julio - 2025" at bounding box center [458, 737] width 121 height 39
drag, startPoint x: 522, startPoint y: 735, endPoint x: 494, endPoint y: 731, distance: 28.6
click at [500, 732] on tr "[PERSON_NAME] - 2025 *** No" at bounding box center [580, 737] width 364 height 39
type input "**"
click at [707, 737] on button "No" at bounding box center [712, 738] width 28 height 13
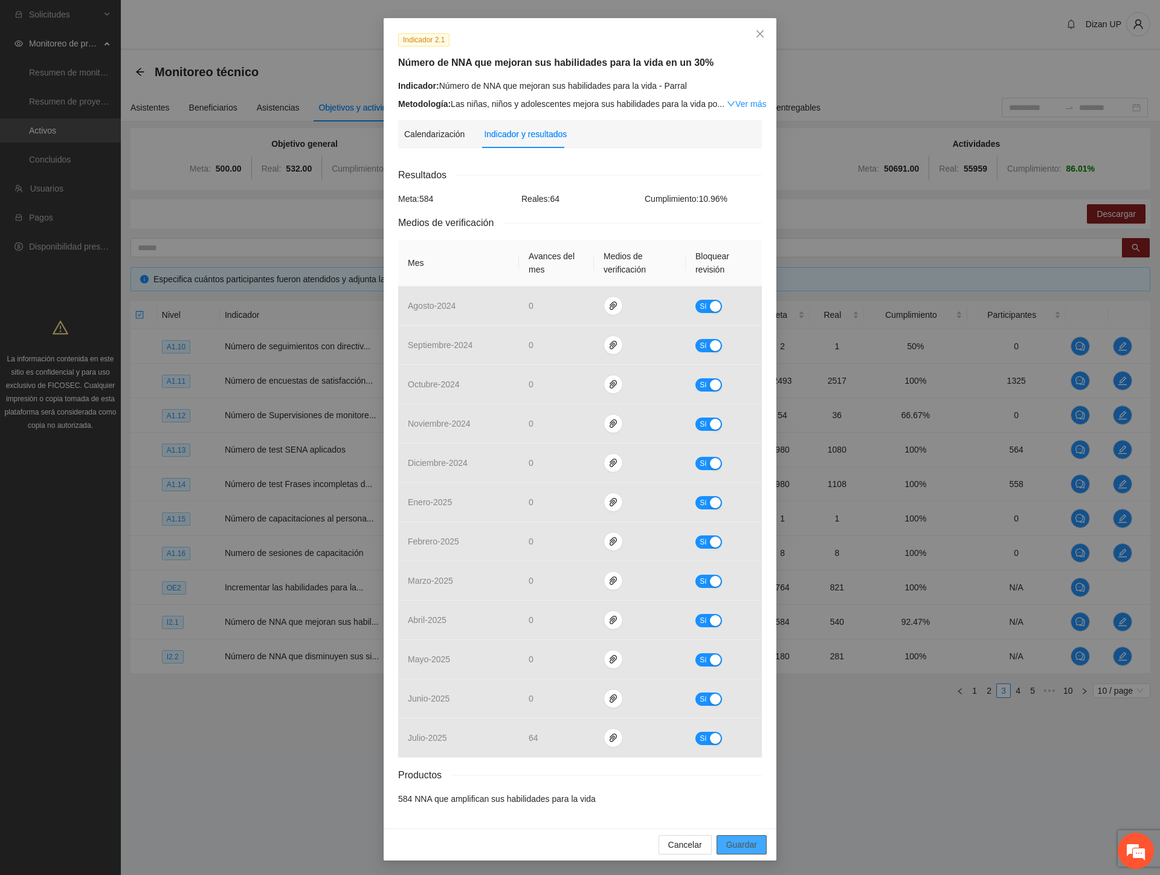
drag, startPoint x: 739, startPoint y: 843, endPoint x: 729, endPoint y: 845, distance: 10.3
click at [739, 844] on span "Guardar" at bounding box center [741, 844] width 31 height 13
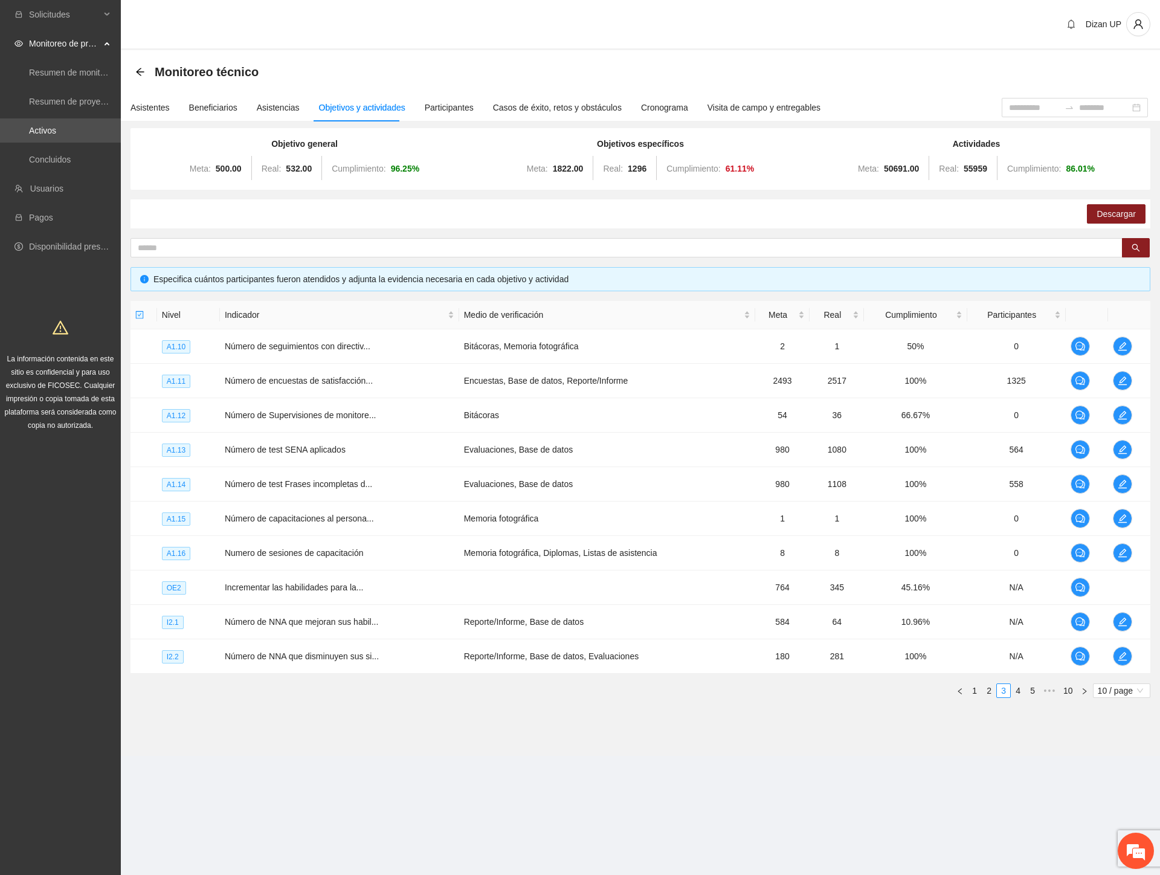
scroll to position [0, 0]
click at [639, 234] on div "Objetivo general Meta: 500.00 Real: 532.00 Cumplimiento: 96.25 % Objetivos espe…" at bounding box center [640, 417] width 1020 height 579
click at [1119, 614] on button "button" at bounding box center [1122, 621] width 19 height 19
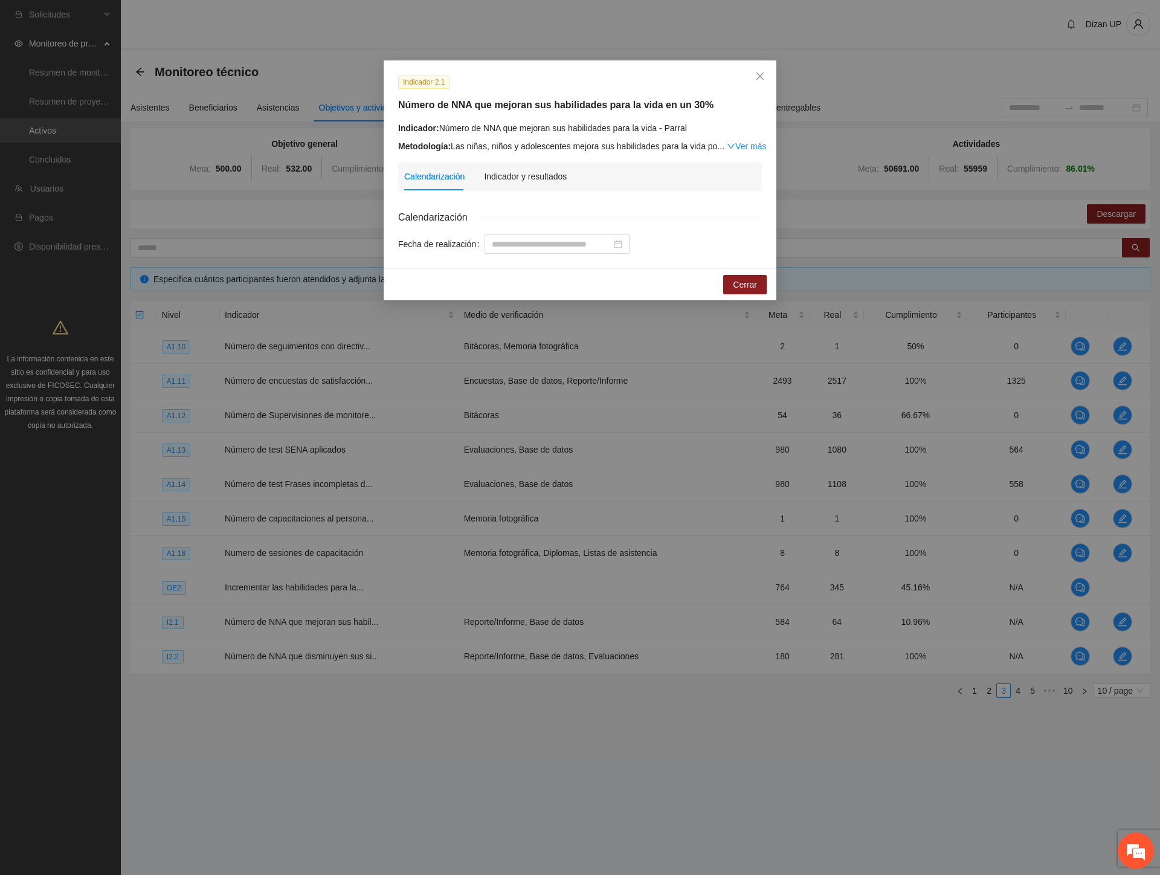
drag, startPoint x: 438, startPoint y: 129, endPoint x: 691, endPoint y: 115, distance: 253.5
click at [691, 115] on div "Indicador 2.1 Número de NNA que mejoran sus habilidades para la vida en un 30% …" at bounding box center [580, 114] width 373 height 78
drag, startPoint x: 684, startPoint y: 132, endPoint x: 439, endPoint y: 127, distance: 244.7
click at [439, 127] on div "Indicador: Número de NNA que mejoran sus habilidades para la vida - Parral" at bounding box center [580, 127] width 364 height 13
copy div "Número de NNA que mejoran sus habilidades para la vida - Parral"
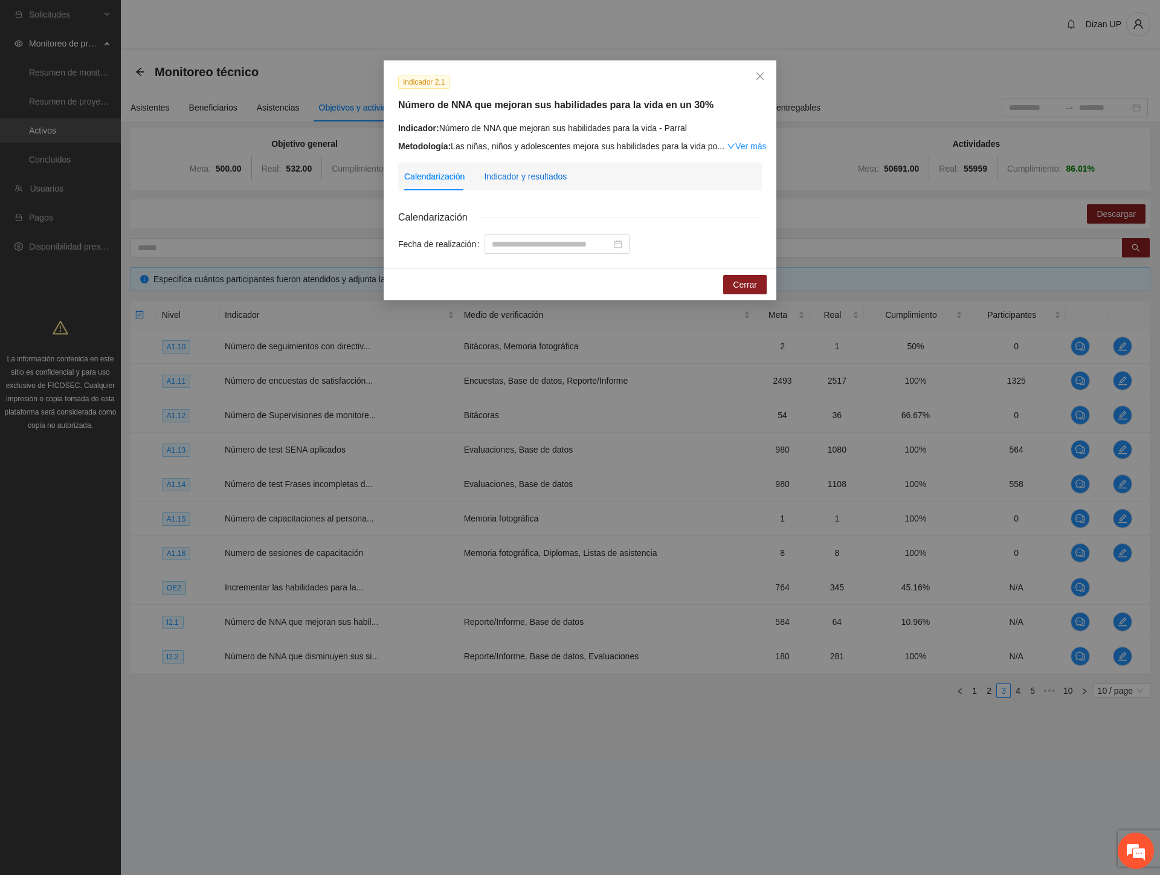
click at [501, 173] on div "Indicador y resultados" at bounding box center [525, 176] width 83 height 13
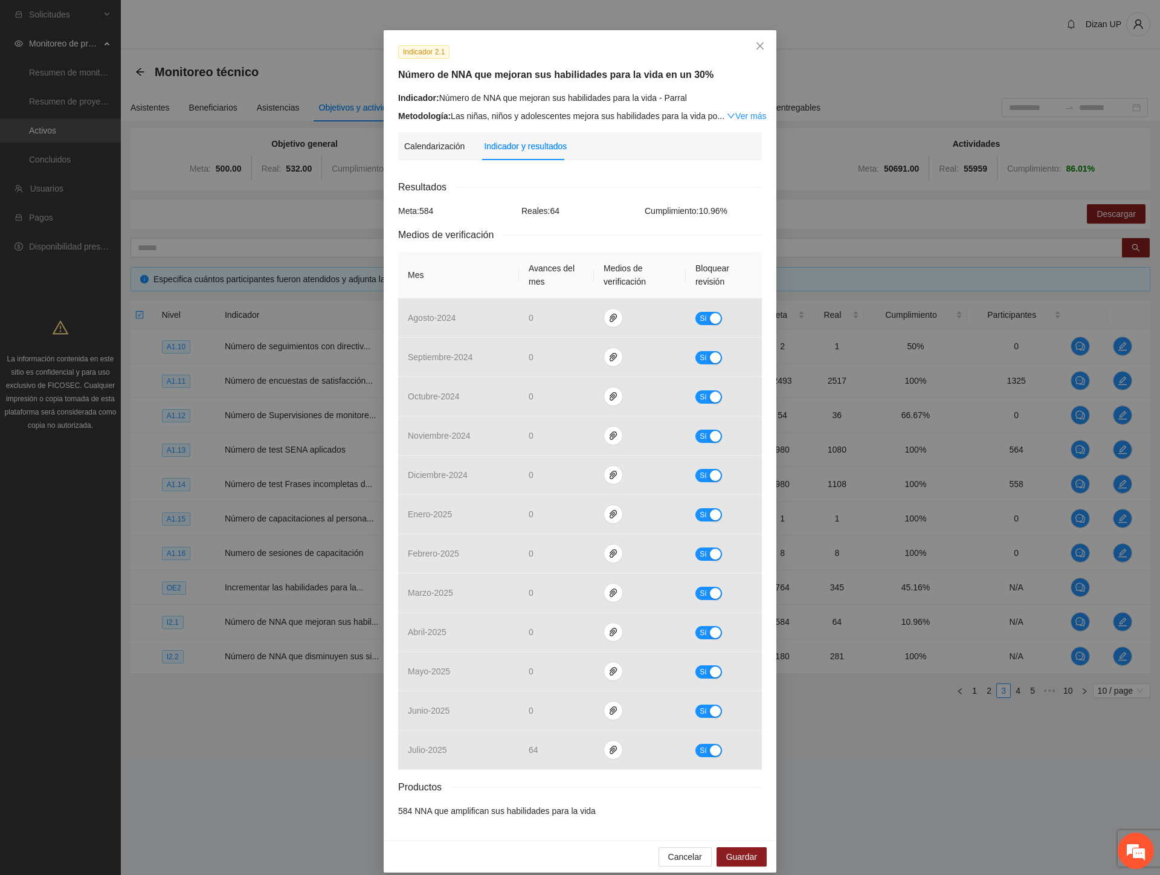
scroll to position [43, 0]
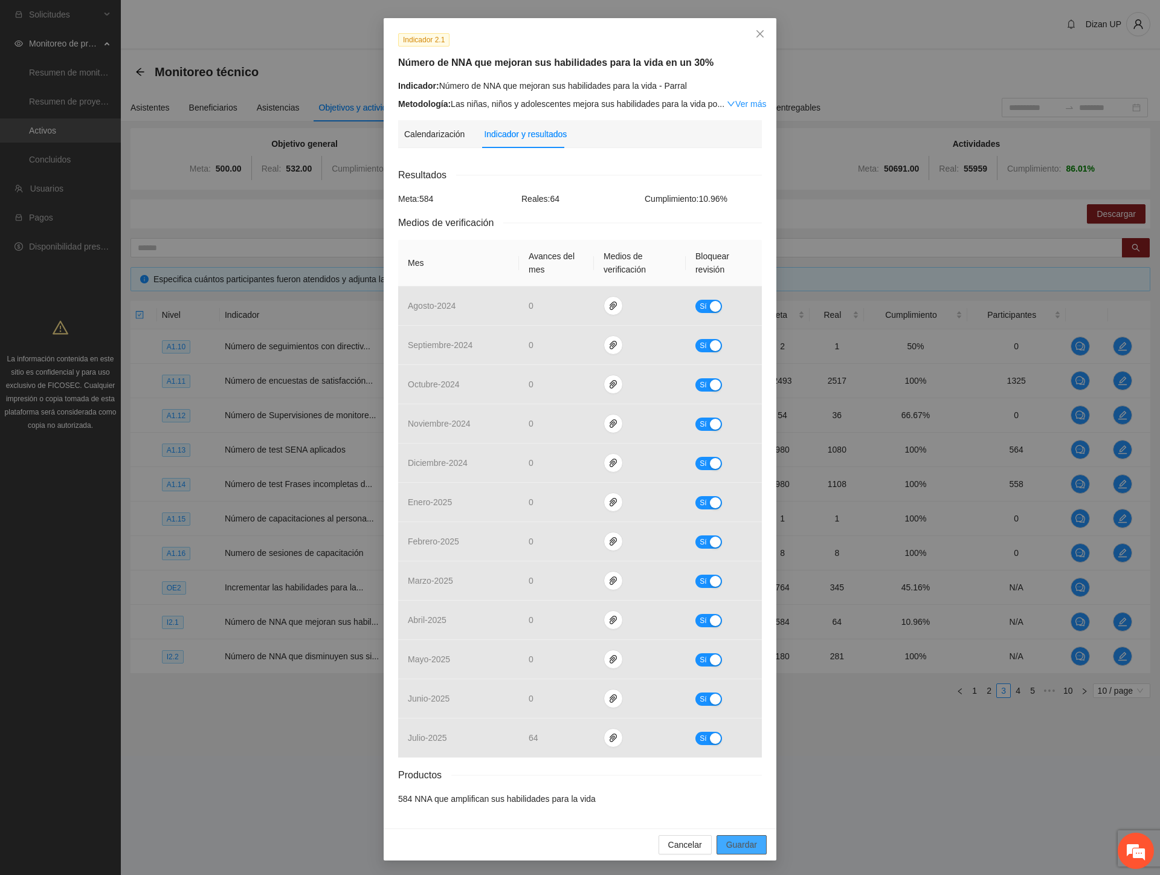
click at [735, 838] on span "Guardar" at bounding box center [741, 844] width 31 height 13
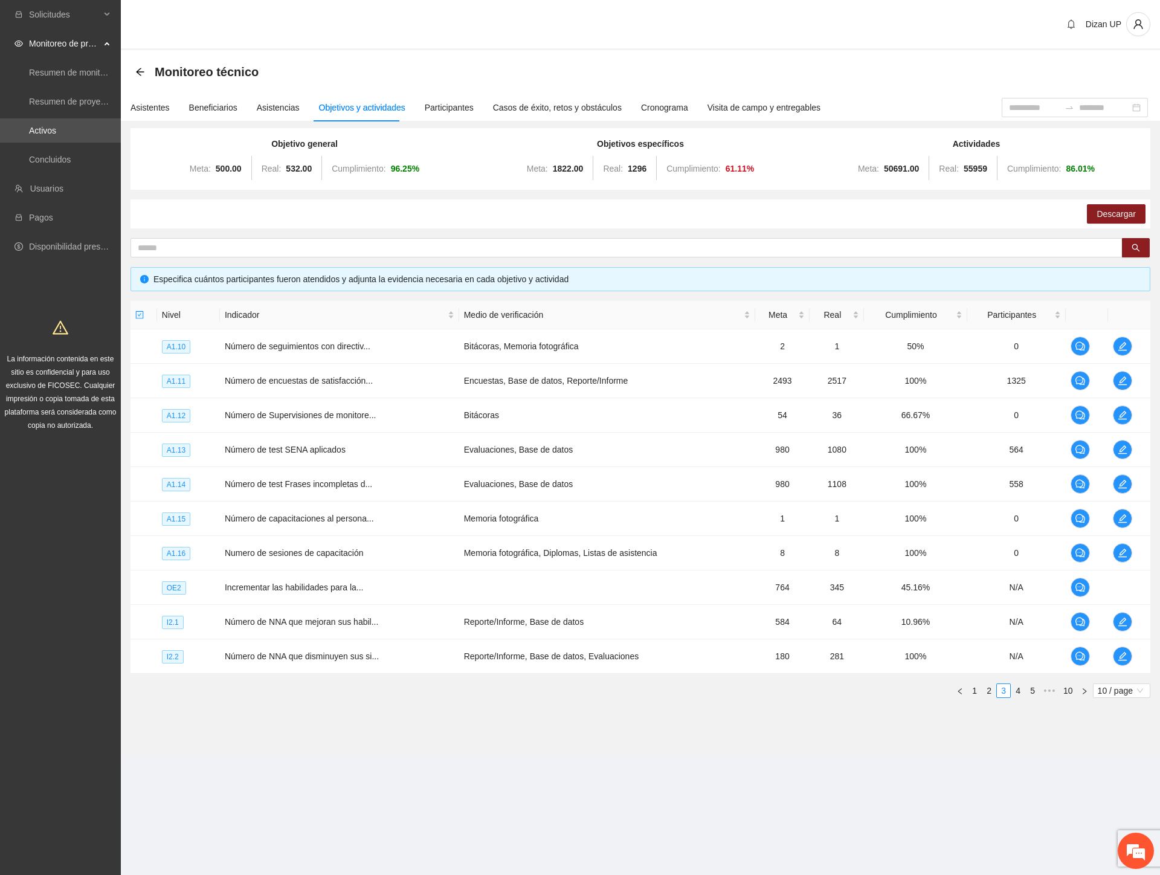
scroll to position [0, 0]
click at [321, 219] on div "Descargar" at bounding box center [640, 213] width 1020 height 29
drag, startPoint x: 292, startPoint y: 656, endPoint x: 536, endPoint y: 644, distance: 243.7
click at [302, 656] on span "Número de NNA que disminuyen sus si..." at bounding box center [302, 656] width 154 height 10
click at [1121, 659] on icon "edit" at bounding box center [1123, 656] width 10 height 10
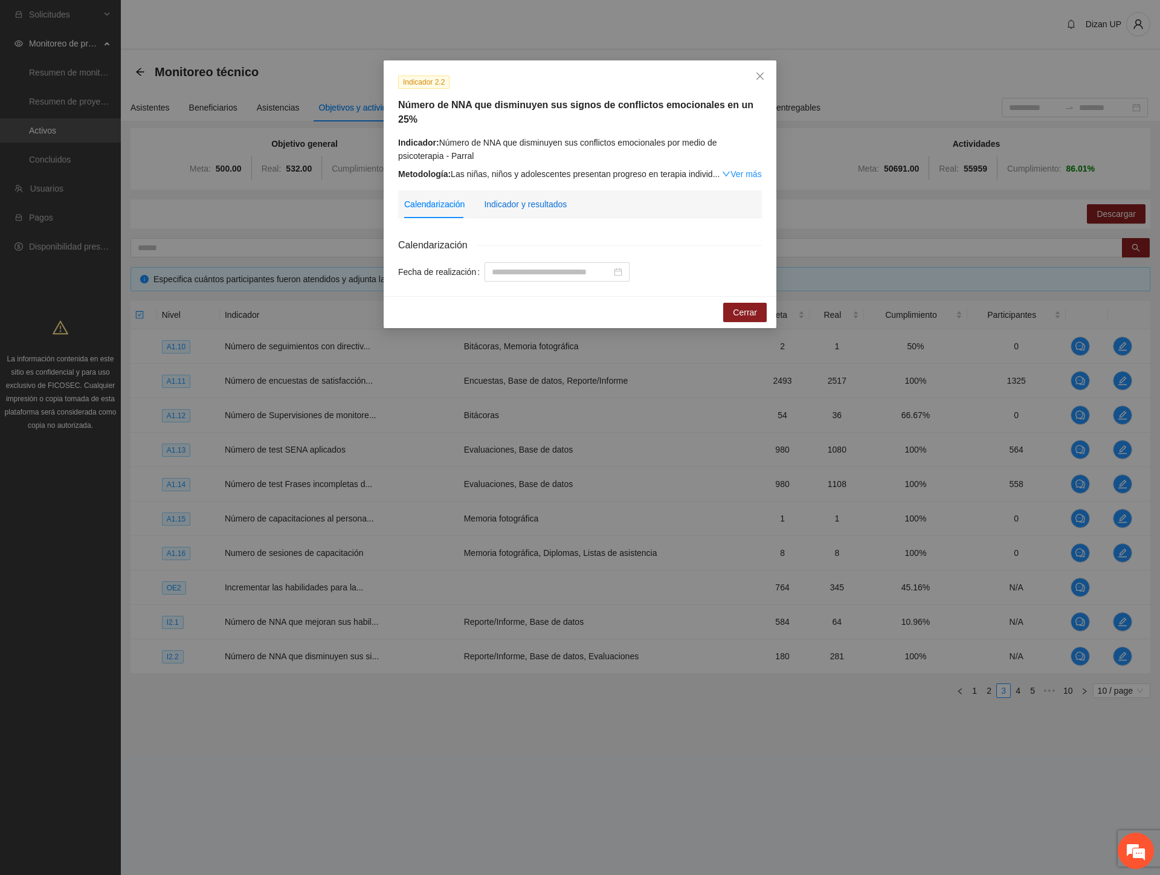
click at [527, 198] on div "Indicador y resultados" at bounding box center [525, 204] width 83 height 13
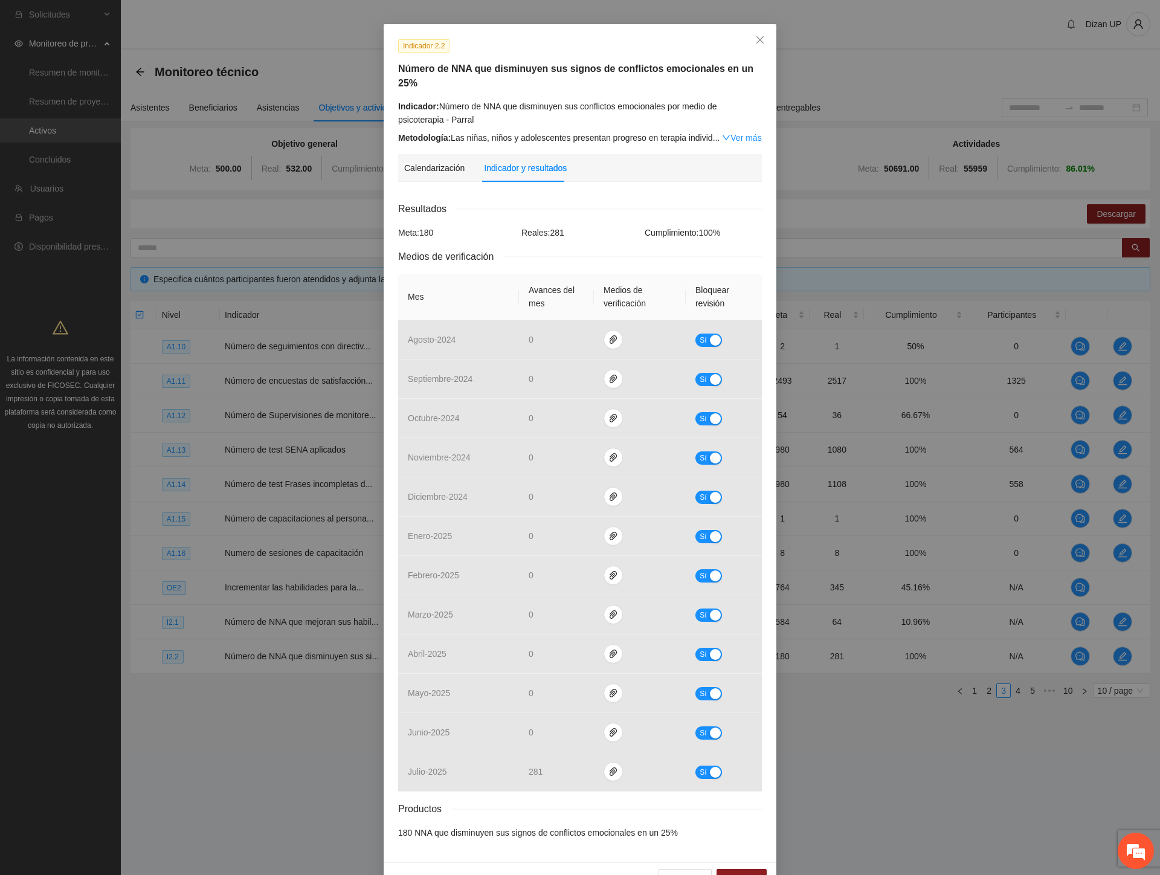
scroll to position [56, 0]
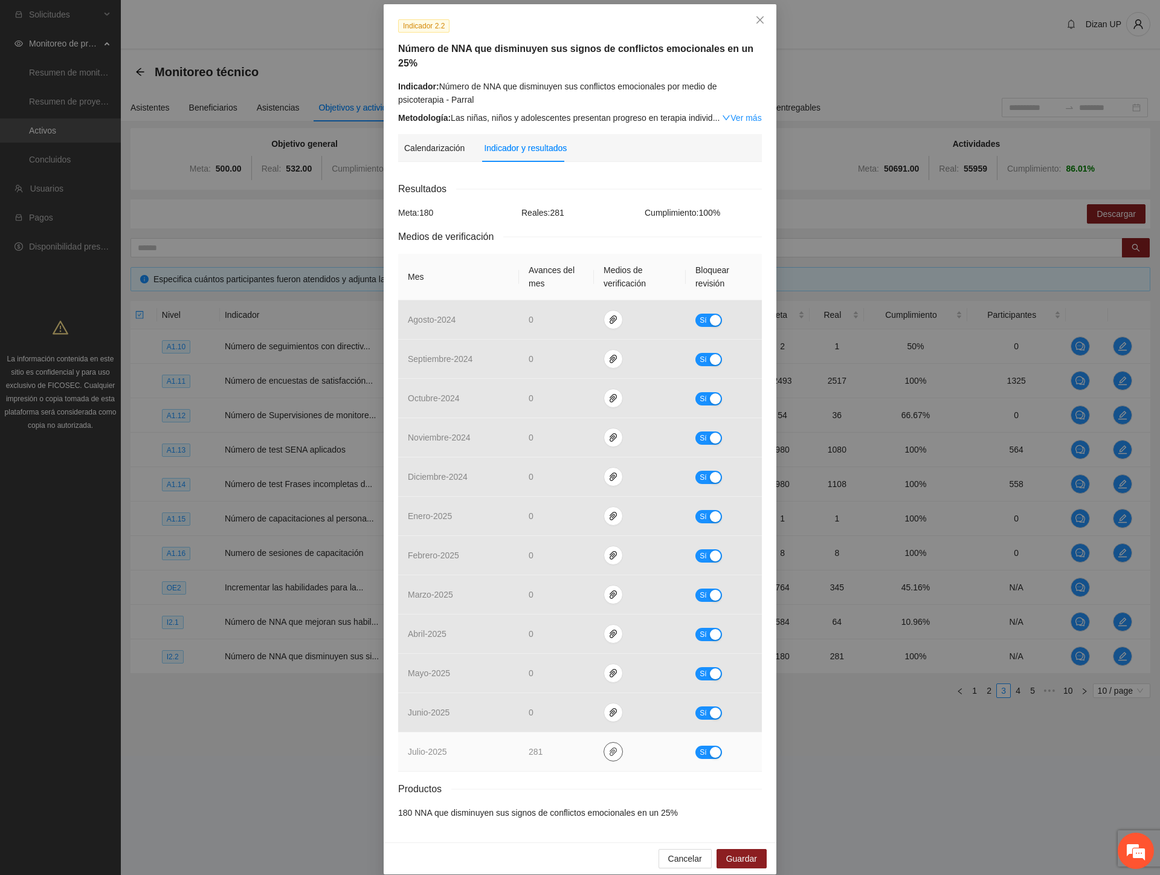
click at [604, 747] on span "paper-clip" at bounding box center [613, 752] width 18 height 10
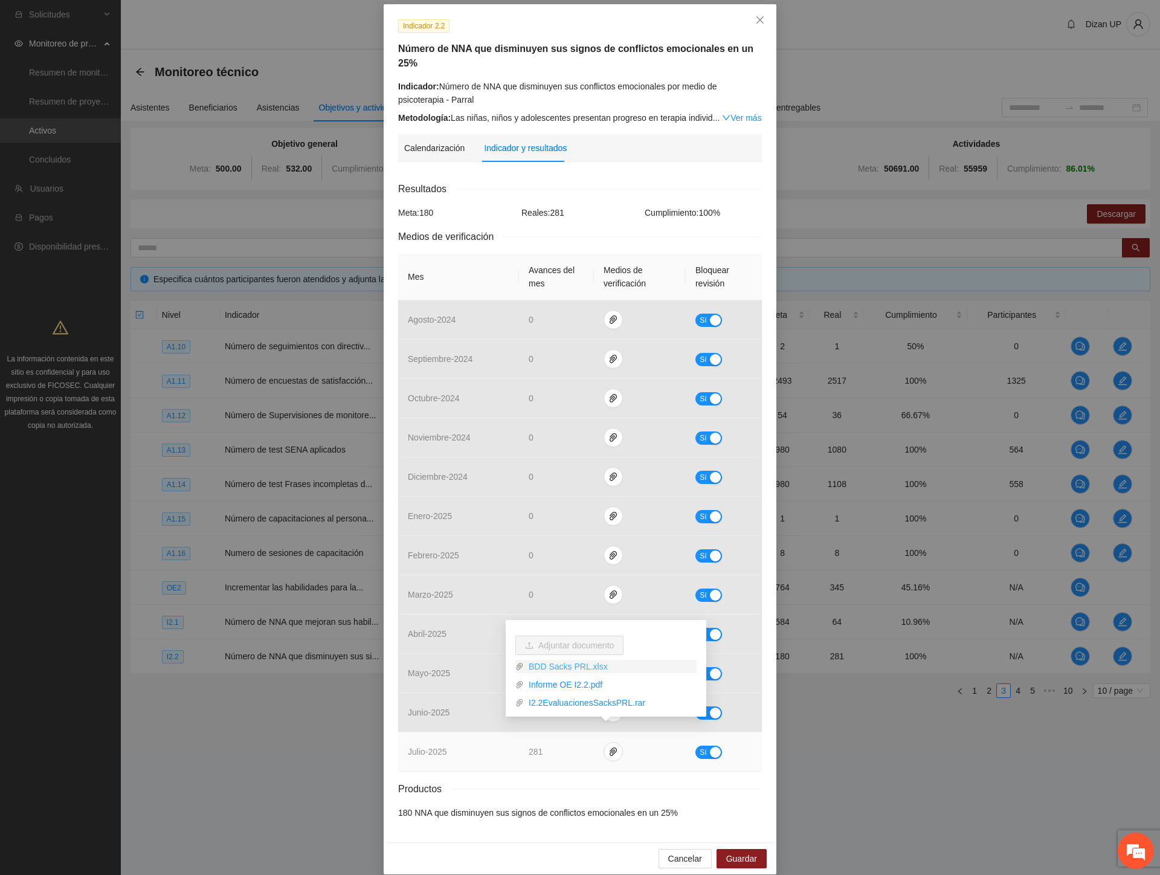
click at [547, 665] on link "BDD Sacks PRL.xlsx" at bounding box center [610, 666] width 173 height 13
click at [555, 683] on link "Informe OE I2.2.pdf" at bounding box center [610, 684] width 173 height 13
click at [587, 699] on link "I2.2EvaluacionesSacksPRL.rar" at bounding box center [610, 702] width 173 height 13
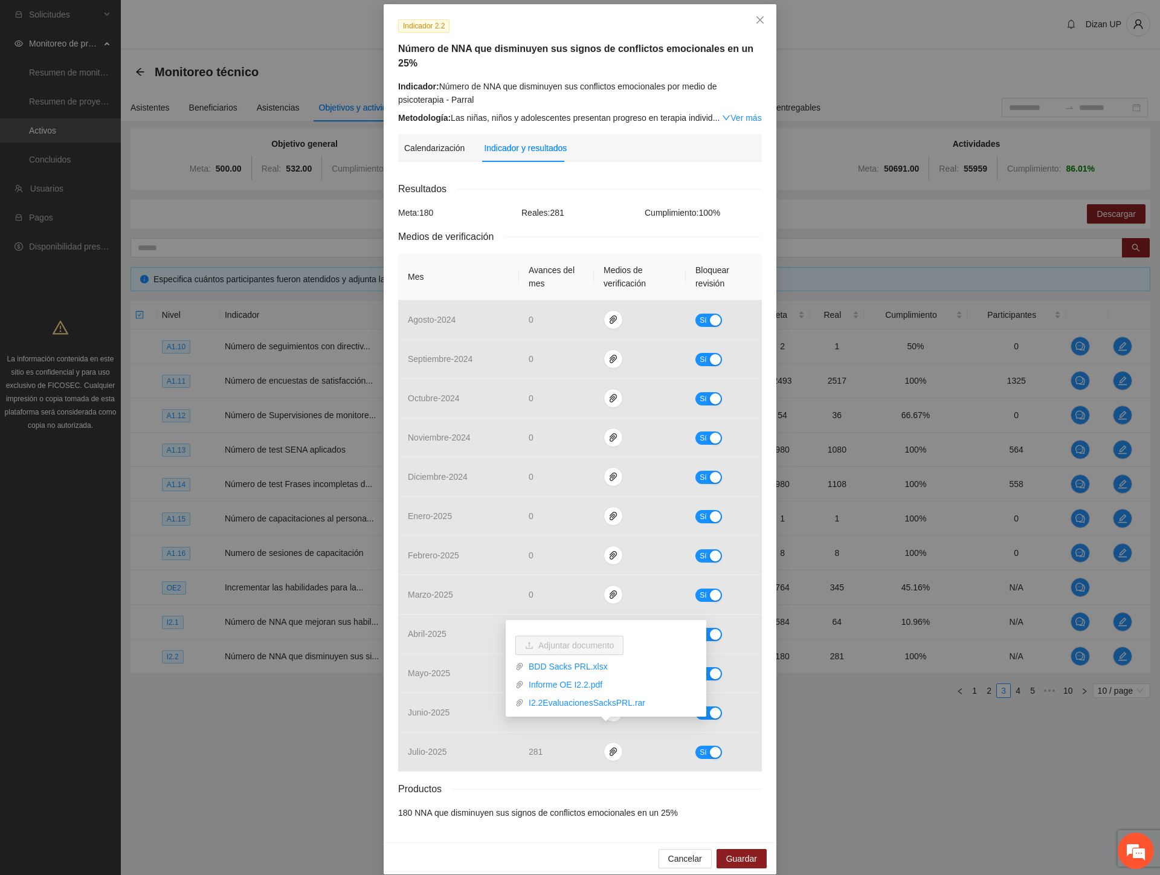
drag, startPoint x: 574, startPoint y: 233, endPoint x: 595, endPoint y: 245, distance: 24.1
click at [574, 233] on div "Resultados Meta: 180 Reales: 281 Cumplimiento: 100 % Medios de verificación Mes…" at bounding box center [580, 500] width 364 height 638
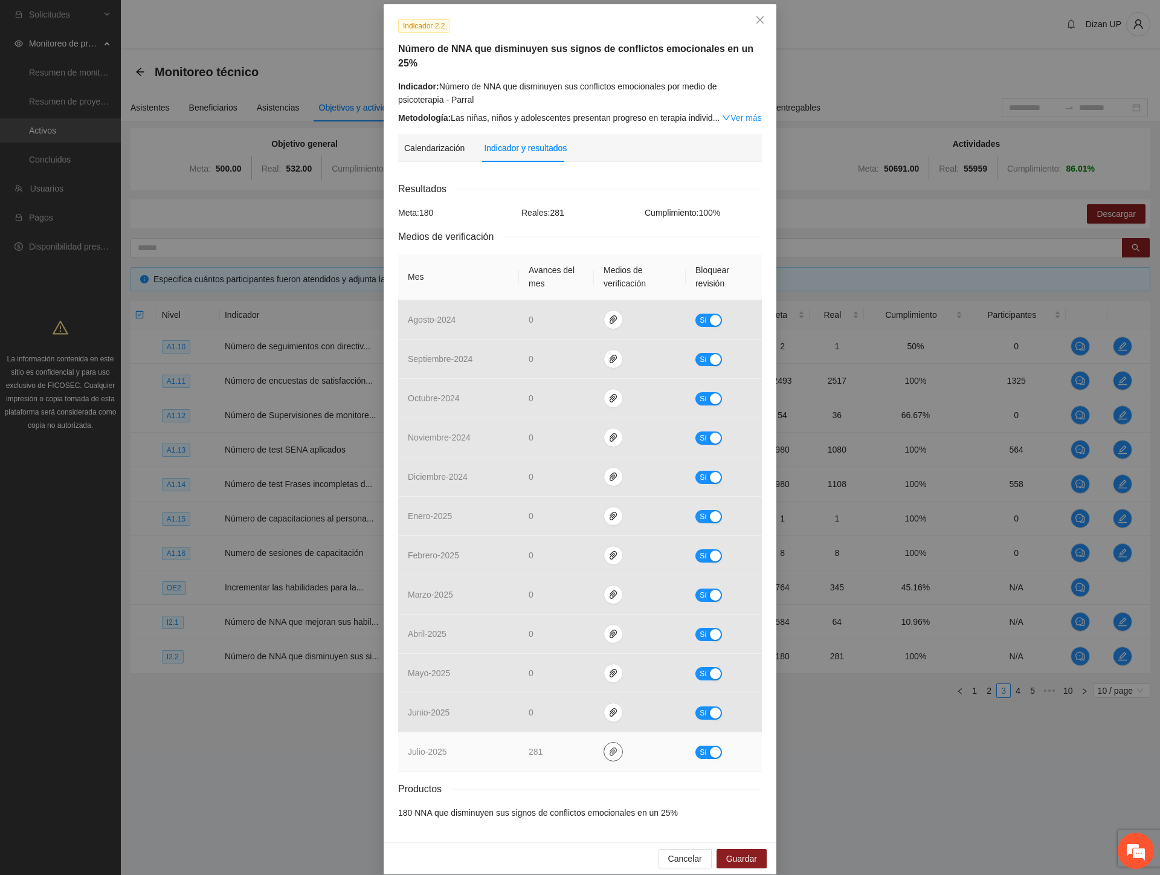
click at [610, 747] on icon "paper-clip" at bounding box center [613, 752] width 10 height 10
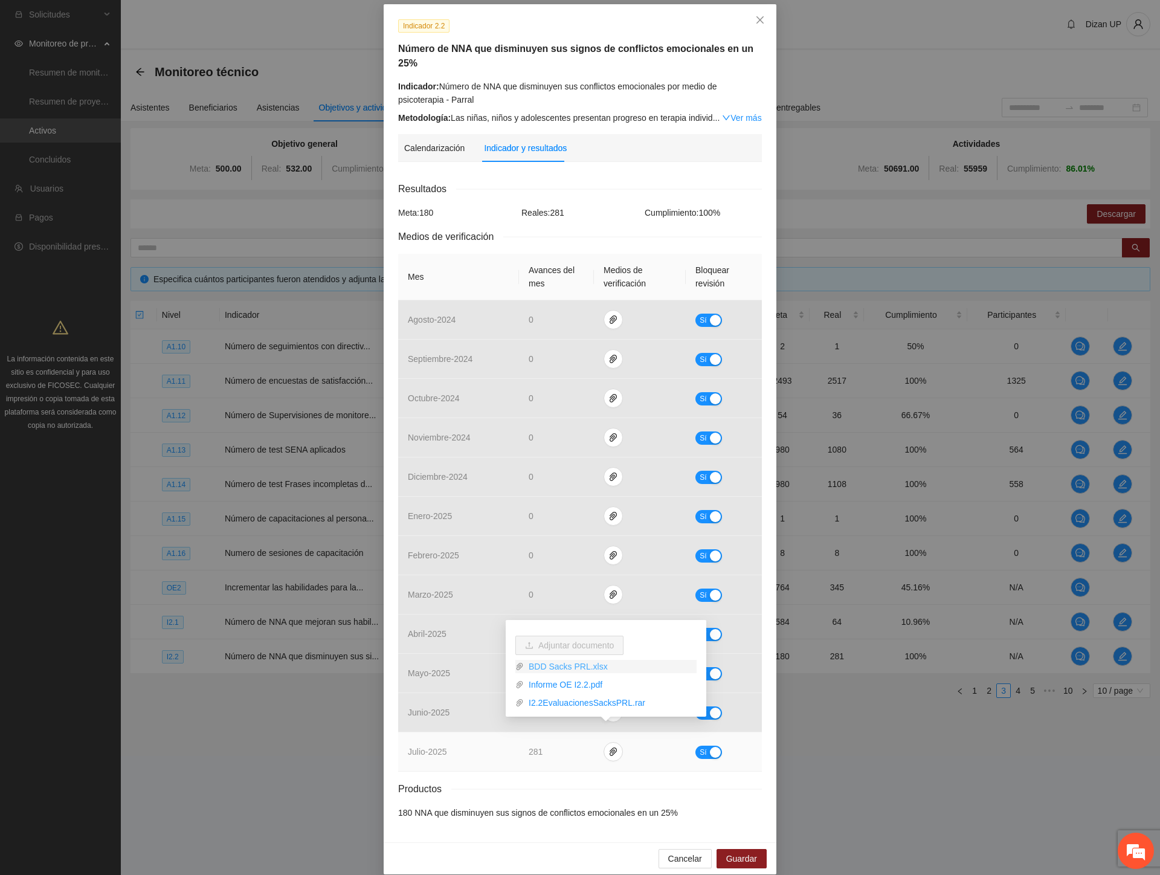
click at [588, 665] on link "BDD Sacks PRL.xlsx" at bounding box center [610, 666] width 173 height 13
click at [571, 683] on link "Informe OE I2.2.pdf" at bounding box center [610, 684] width 173 height 13
click at [588, 699] on link "I2.2EvaluacionesSacksPRL.rar" at bounding box center [610, 702] width 173 height 13
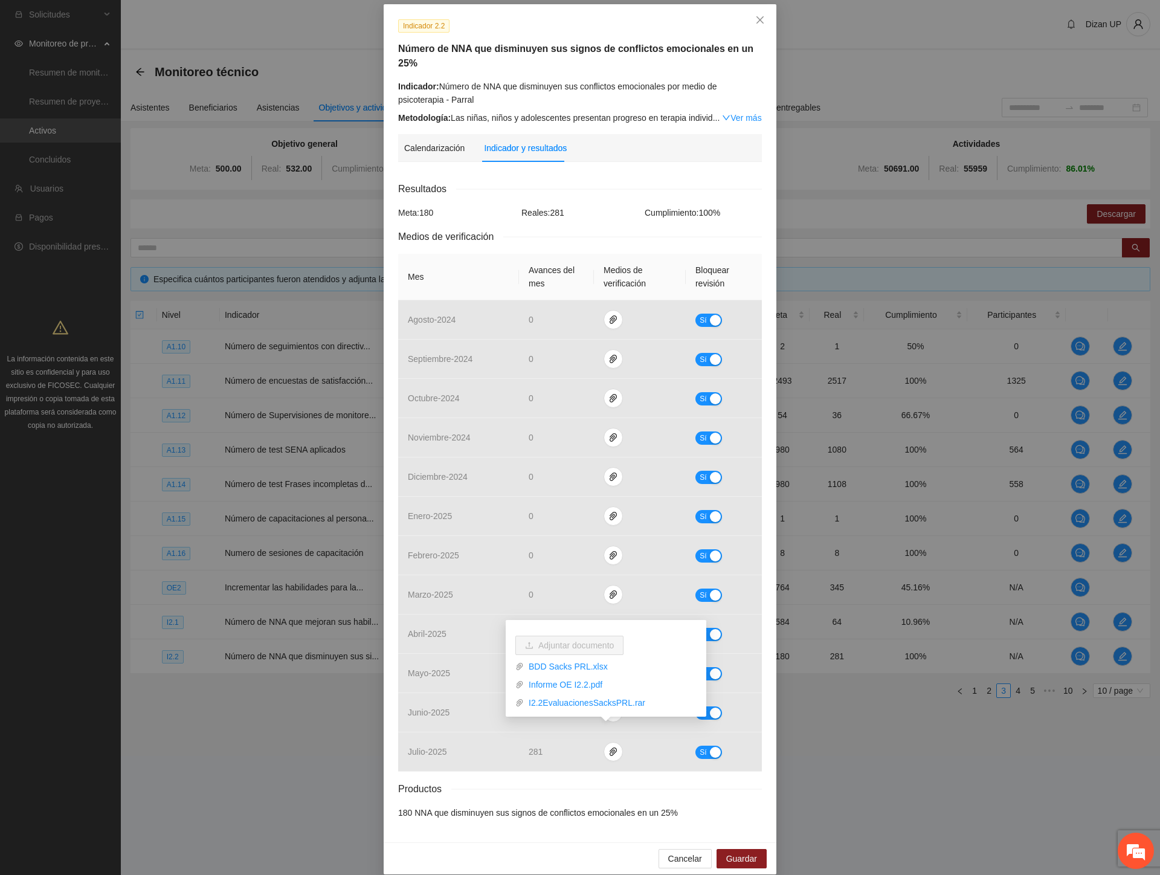
click at [617, 149] on div "Calendarización Indicador y resultados Calendarización Fecha de realización Res…" at bounding box center [580, 480] width 364 height 693
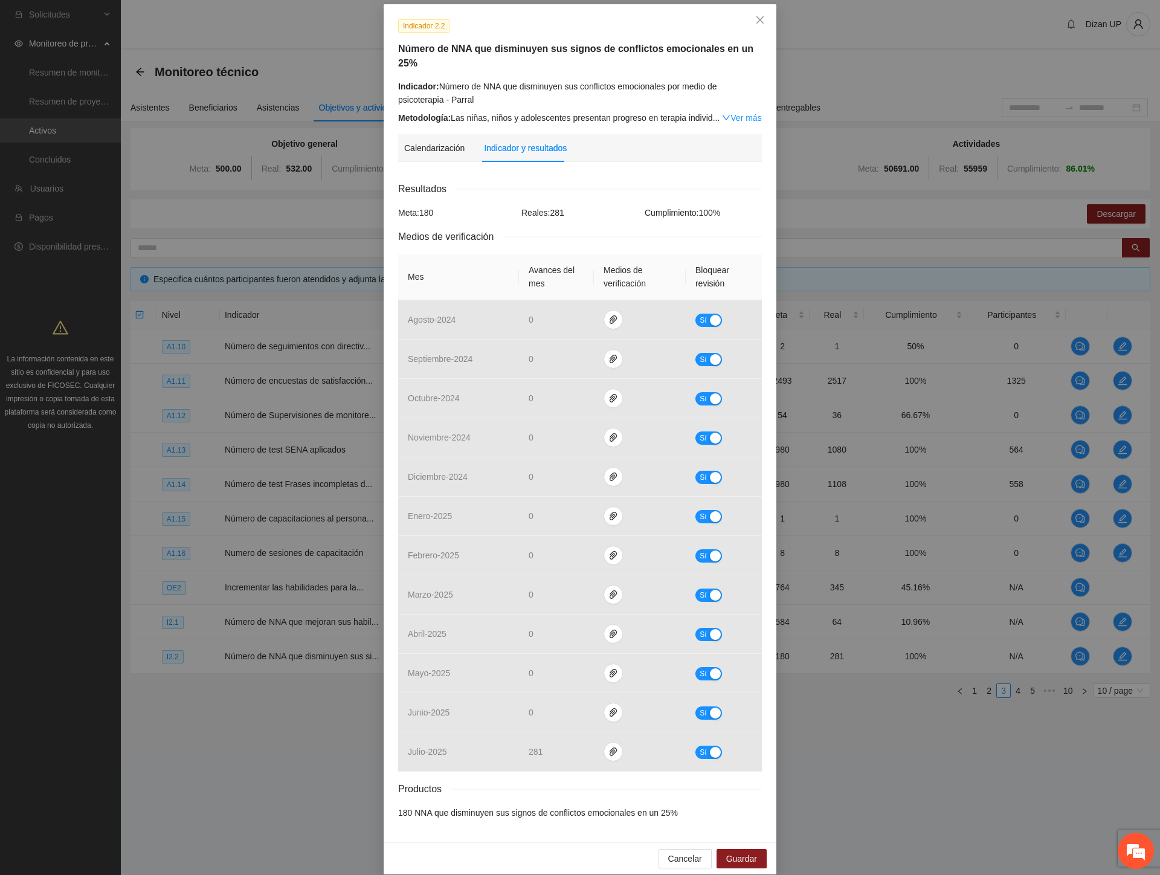
click at [256, 714] on div "Indicador 2.2 Número de NNA que disminuyen sus signos de conflictos emocionales…" at bounding box center [580, 437] width 1160 height 875
drag, startPoint x: 579, startPoint y: 180, endPoint x: 613, endPoint y: 174, distance: 34.4
click at [579, 181] on div "Resultados" at bounding box center [580, 188] width 364 height 15
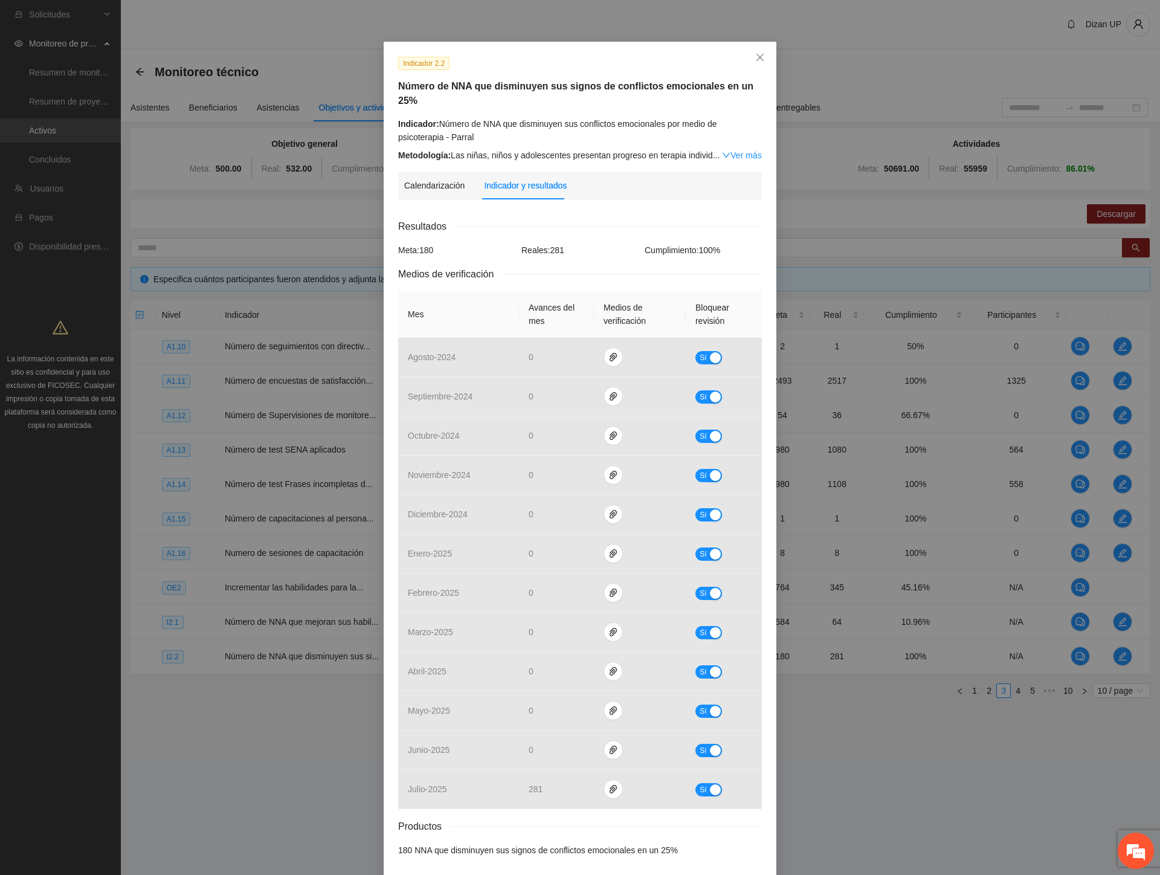
scroll to position [0, 0]
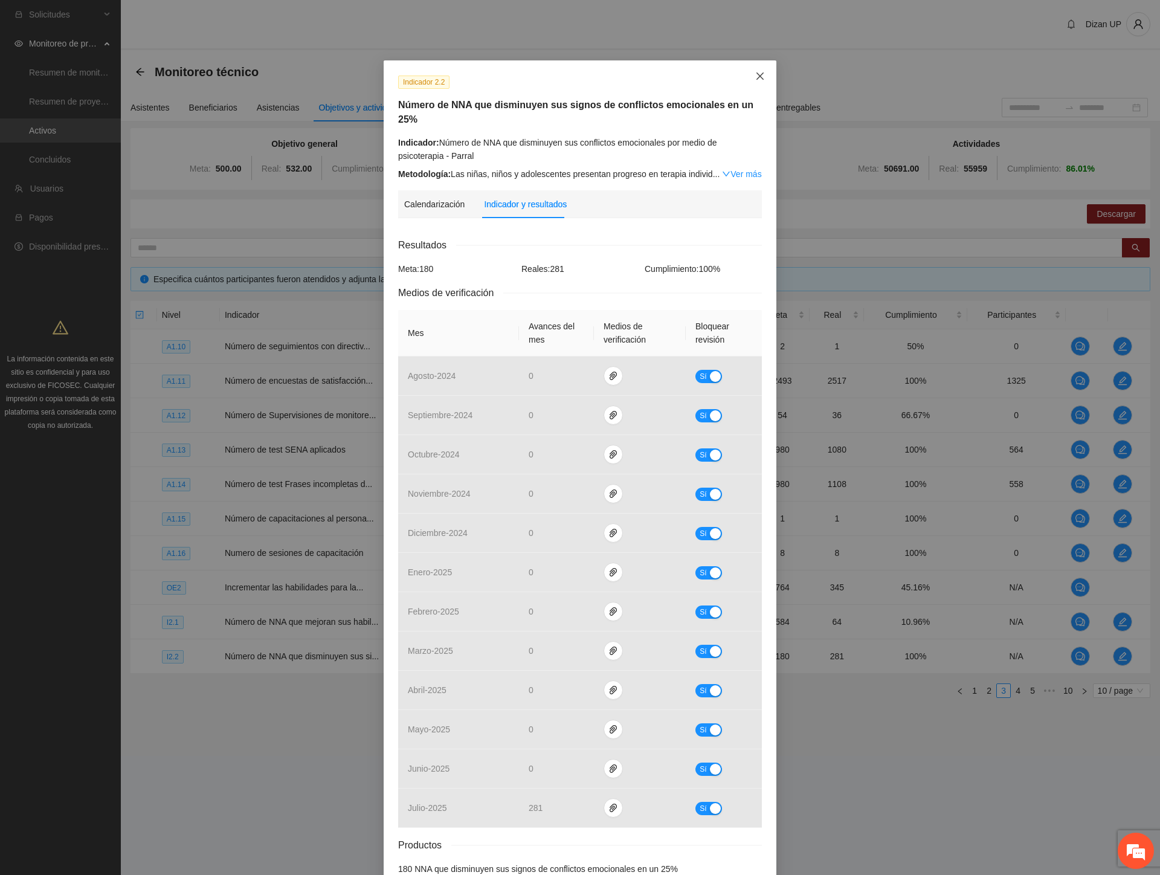
click at [759, 76] on icon "close" at bounding box center [760, 76] width 10 height 10
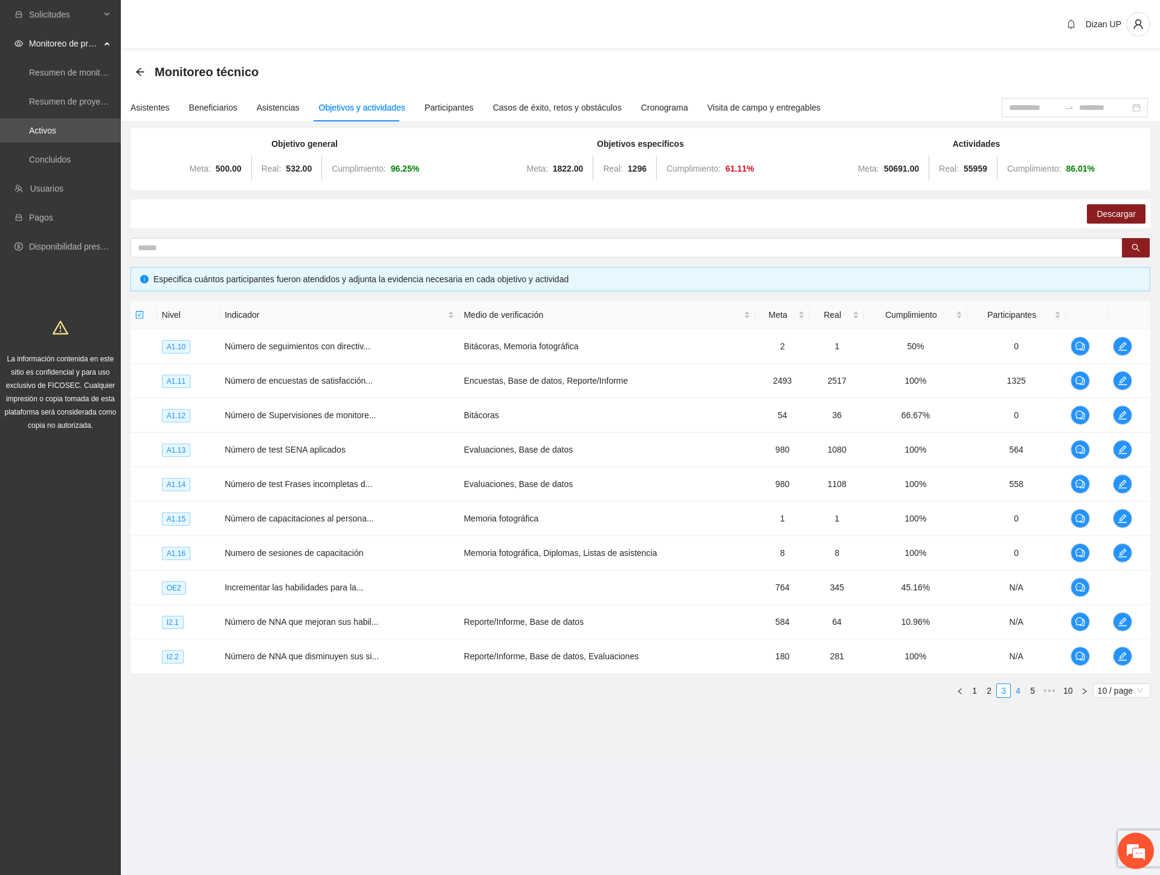
click at [1019, 692] on link "4" at bounding box center [1017, 690] width 13 height 13
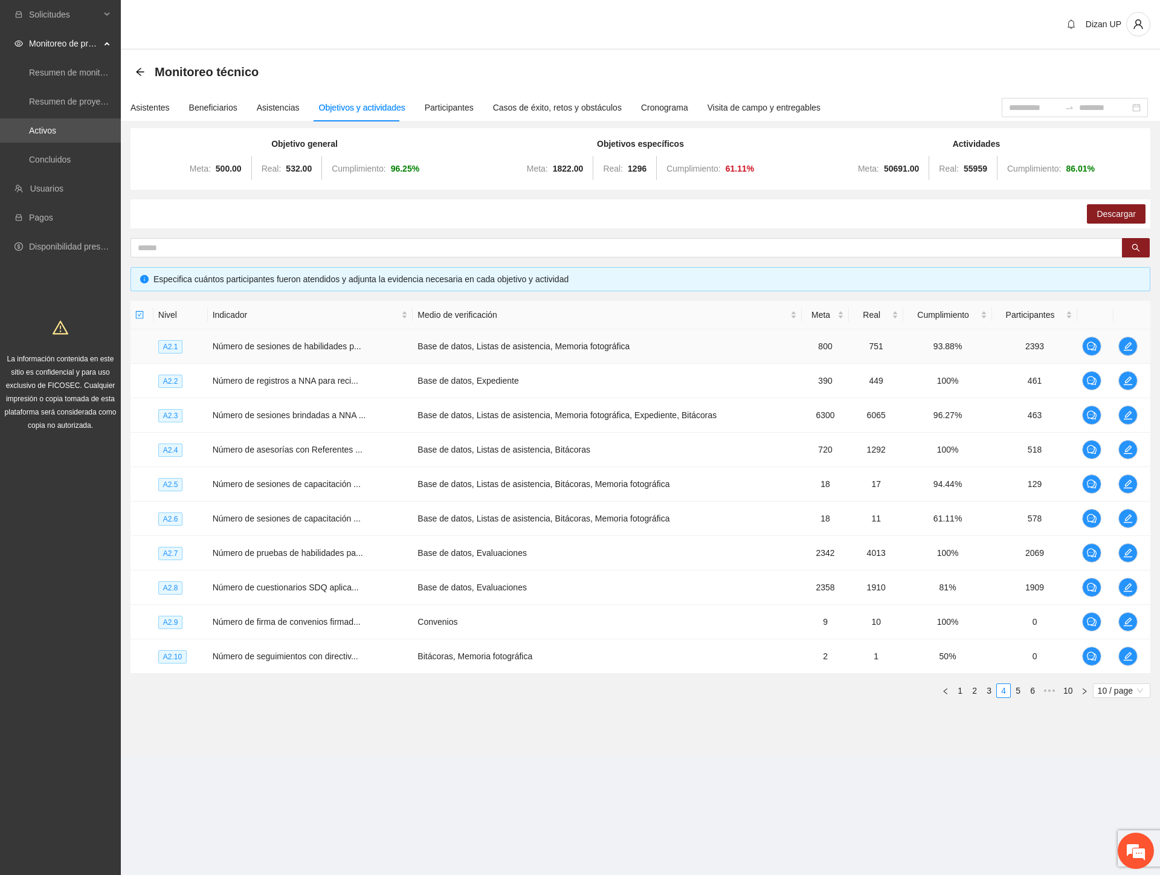
drag, startPoint x: 195, startPoint y: 343, endPoint x: 287, endPoint y: 348, distance: 92.0
click at [201, 347] on td "A2.1" at bounding box center [180, 346] width 54 height 34
drag, startPoint x: 291, startPoint y: 349, endPoint x: 675, endPoint y: 361, distance: 383.8
click at [675, 361] on tr "A2.1 Número de sesiones de habilidades p... Base de datos, Listas de asistencia…" at bounding box center [640, 346] width 1020 height 34
click at [1128, 345] on icon "edit" at bounding box center [1128, 346] width 10 height 10
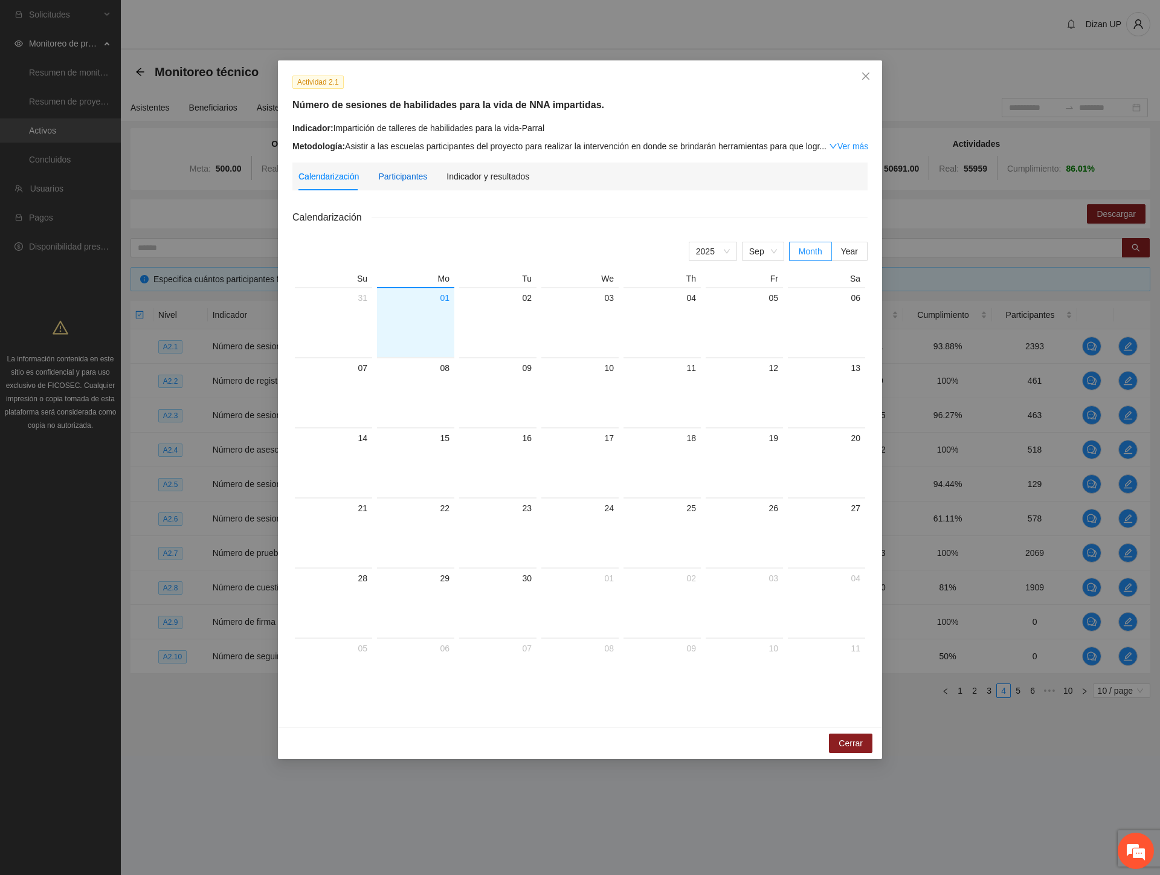
drag, startPoint x: 401, startPoint y: 182, endPoint x: 1053, endPoint y: 203, distance: 652.7
click at [429, 173] on div "Calendarización Participantes Indicador y resultados" at bounding box center [413, 177] width 231 height 28
click at [466, 178] on div "Indicador y resultados" at bounding box center [487, 176] width 83 height 13
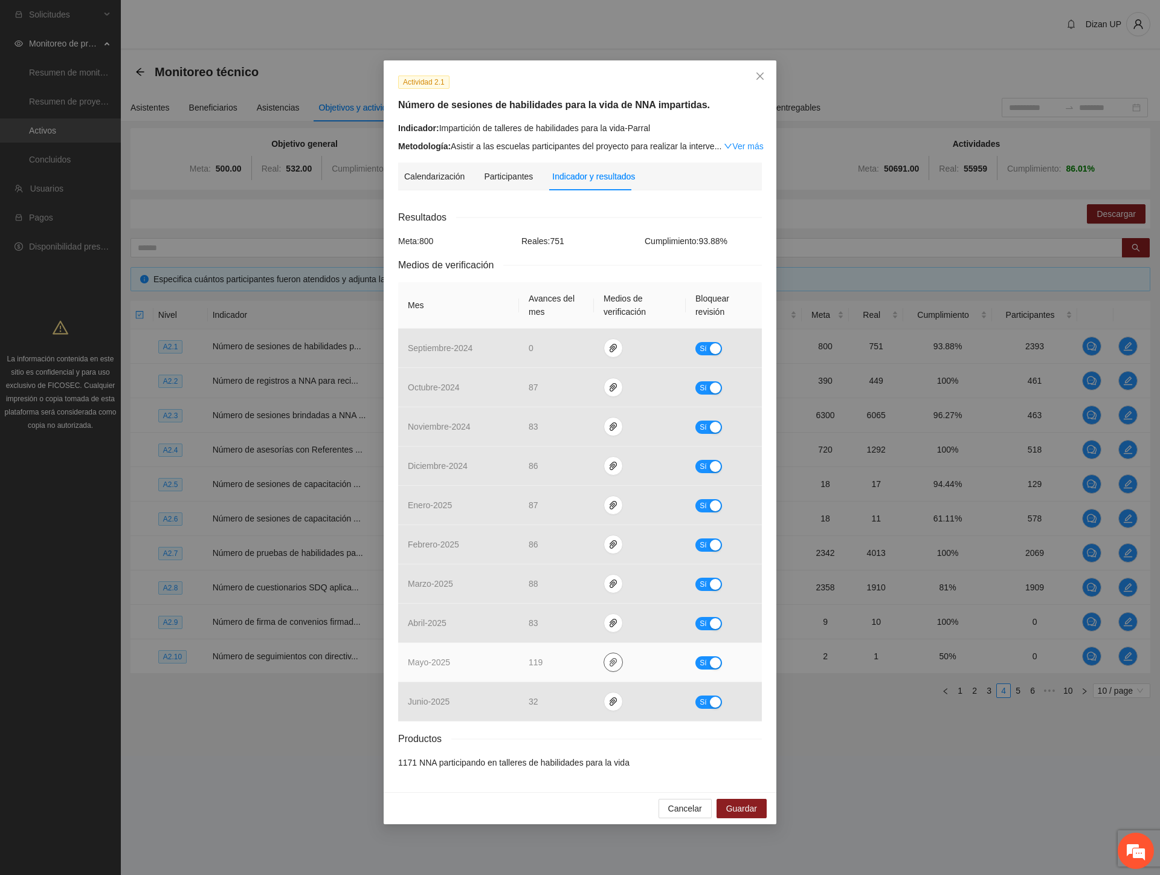
click at [614, 663] on icon "paper-clip" at bounding box center [613, 662] width 7 height 8
click at [565, 627] on link "Mayo_2.1.rar" at bounding box center [615, 627] width 173 height 13
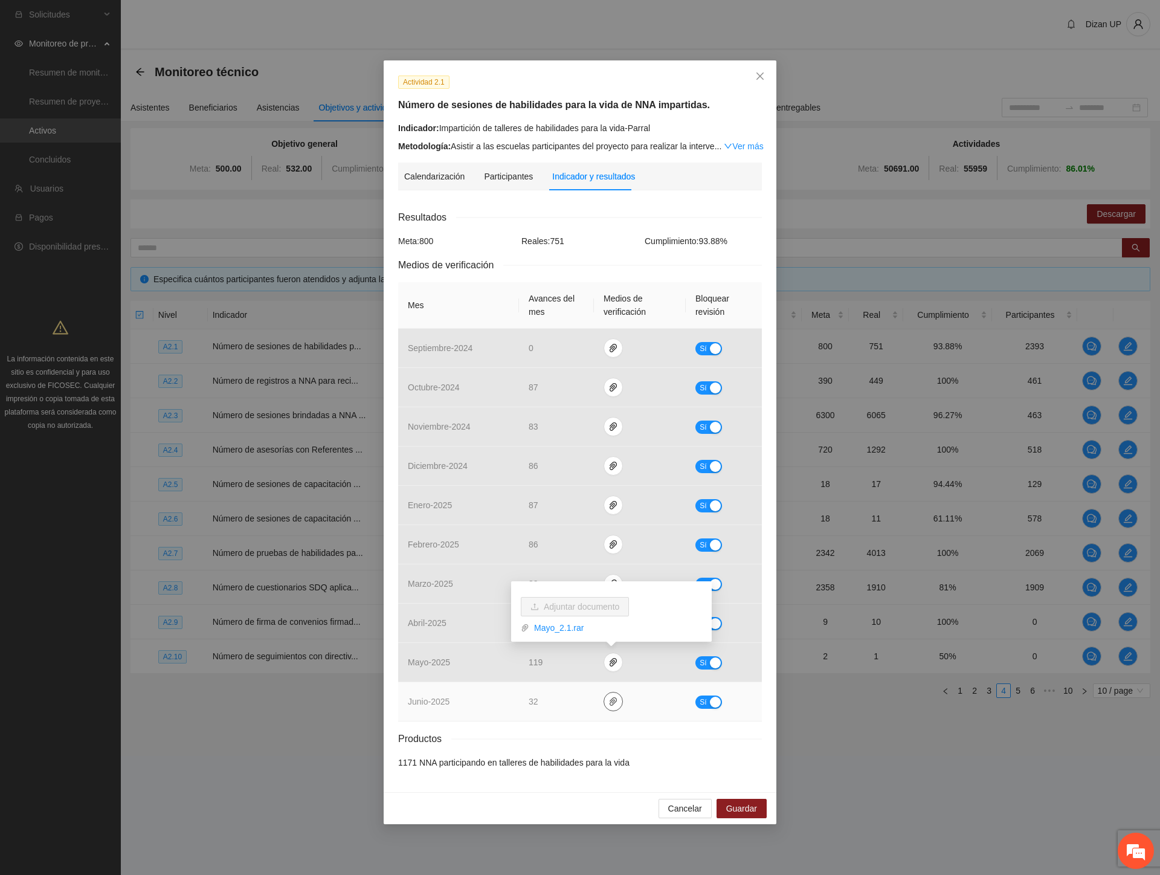
click at [608, 705] on icon "paper-clip" at bounding box center [613, 702] width 10 height 10
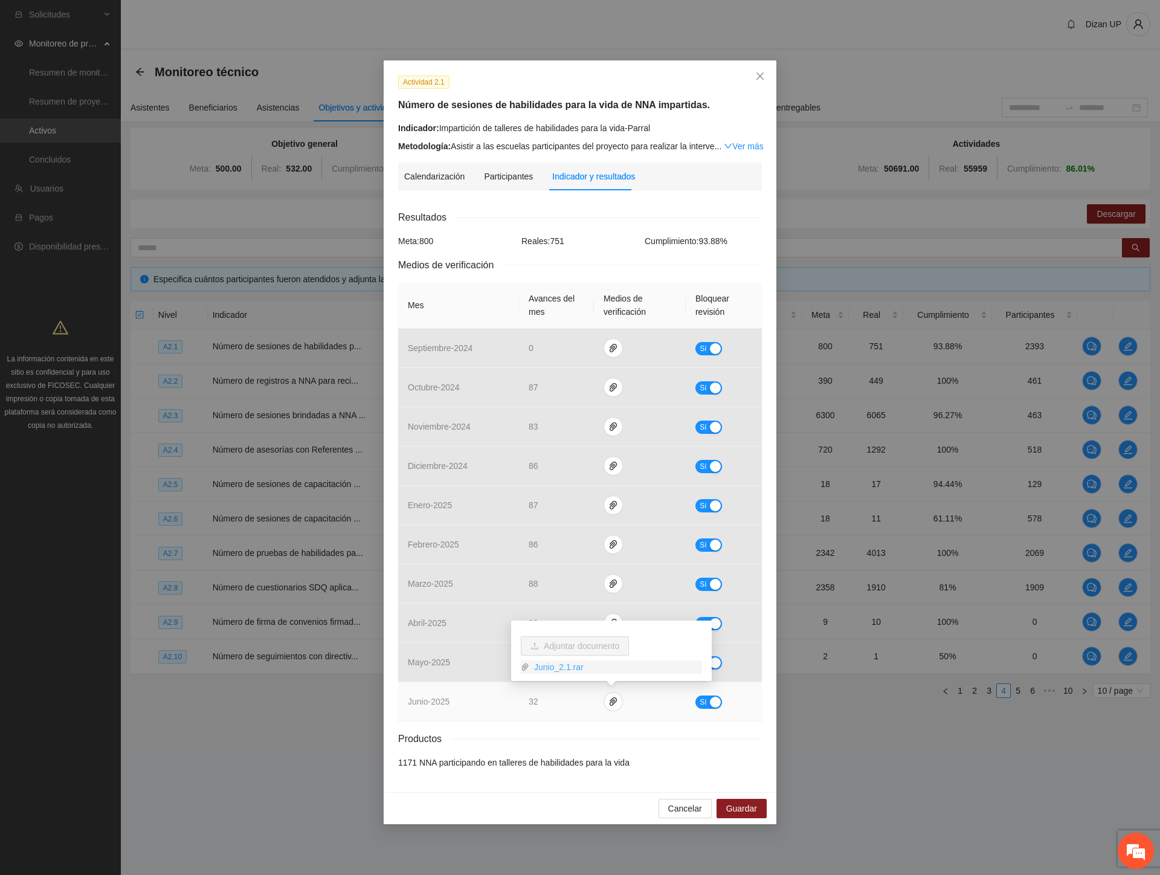
click at [539, 668] on link "Junio_2.1.rar" at bounding box center [615, 666] width 173 height 13
click at [444, 728] on div "Resultados Meta: 800 Reales: 751 Cumplimiento: 93.88 % Medios de verificación M…" at bounding box center [580, 489] width 364 height 559
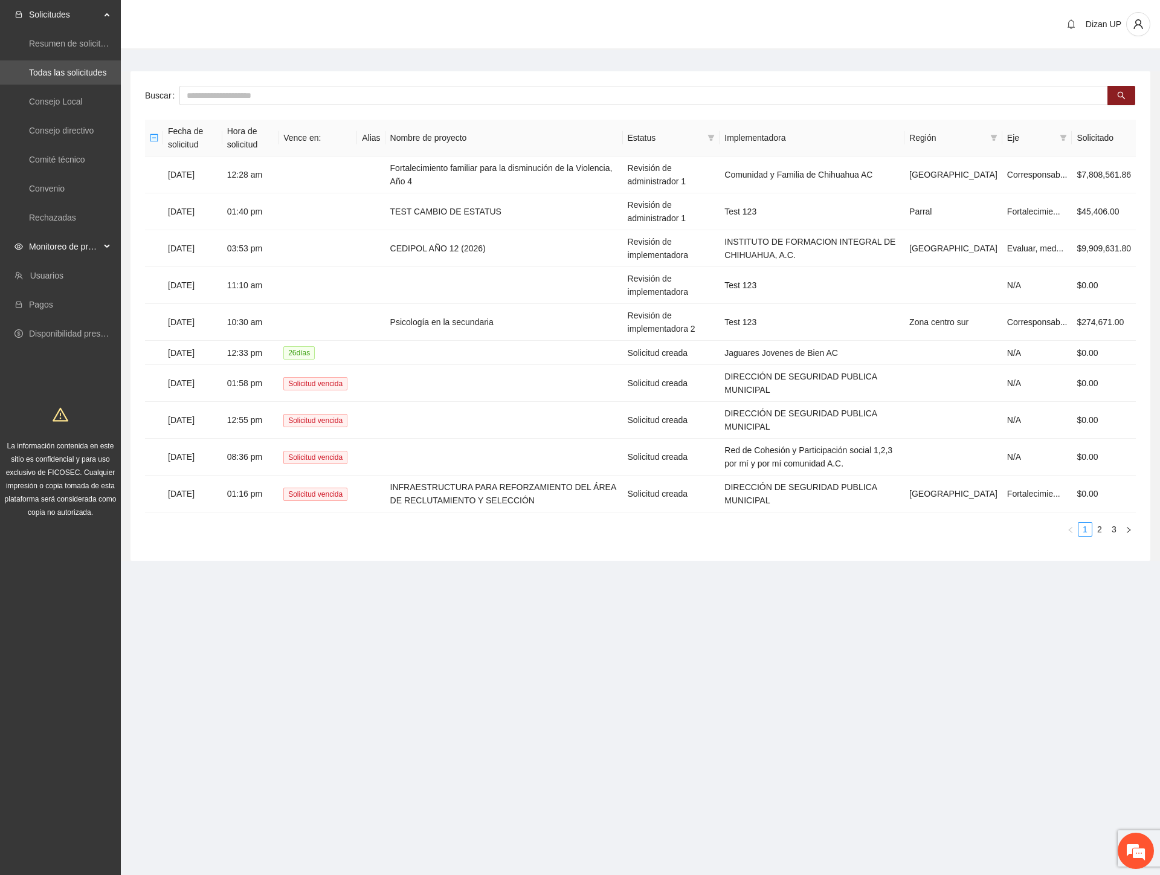
click at [59, 246] on span "Monitoreo de proyectos" at bounding box center [64, 246] width 71 height 24
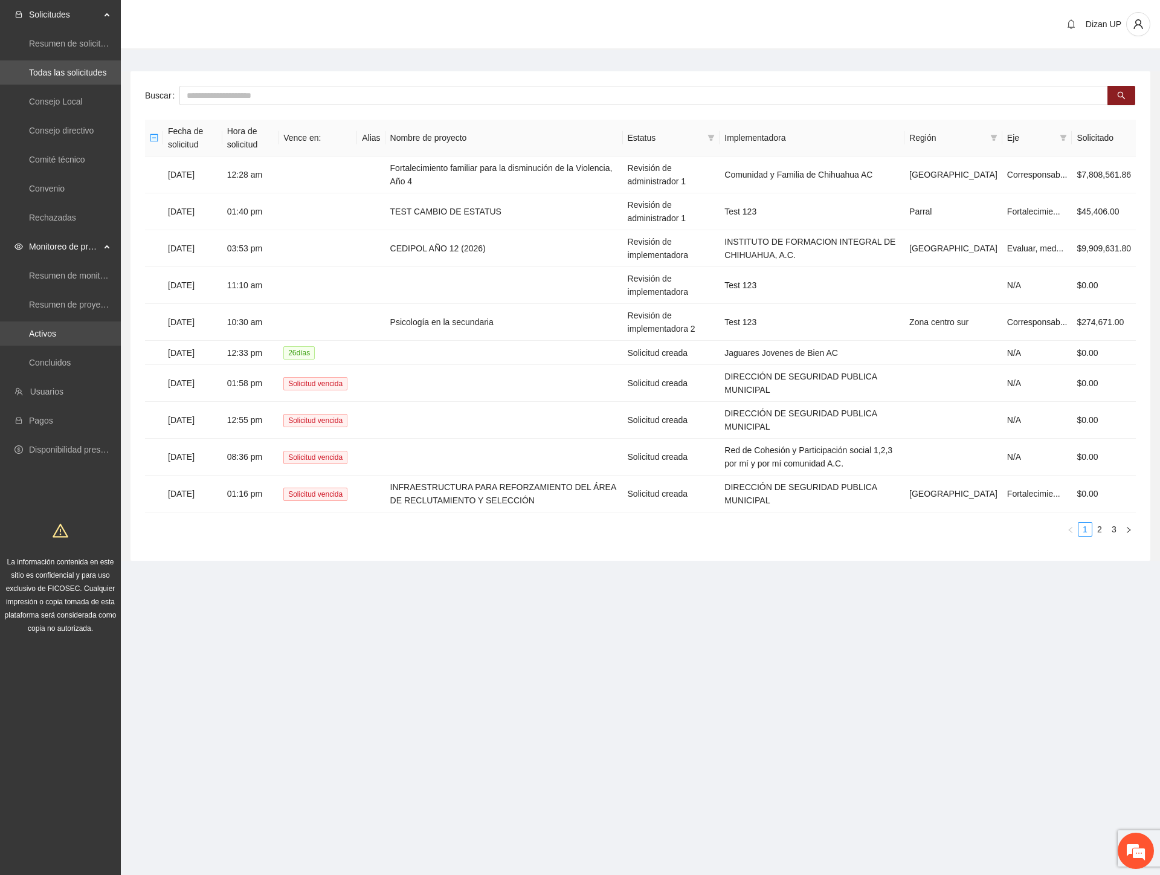
click at [52, 332] on link "Activos" at bounding box center [42, 334] width 27 height 10
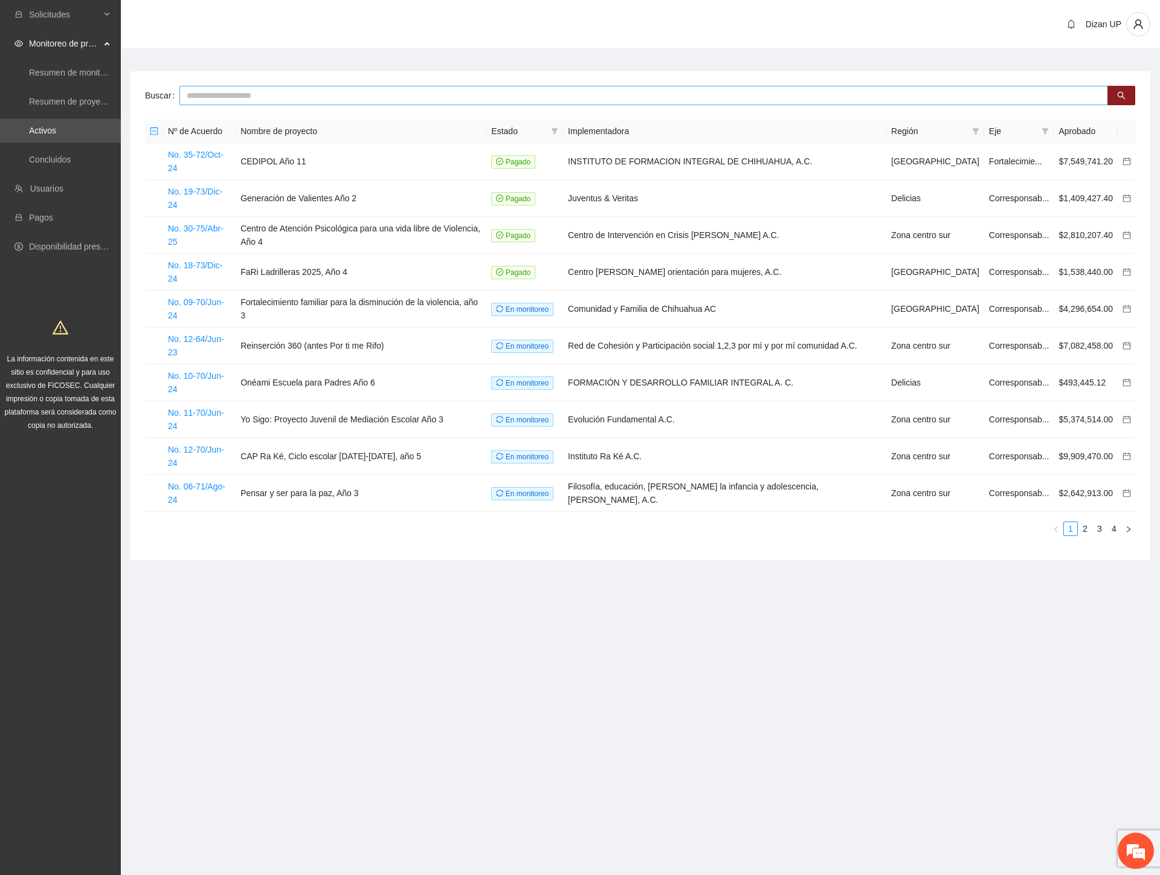
click at [254, 94] on input "text" at bounding box center [643, 95] width 928 height 19
type input "****"
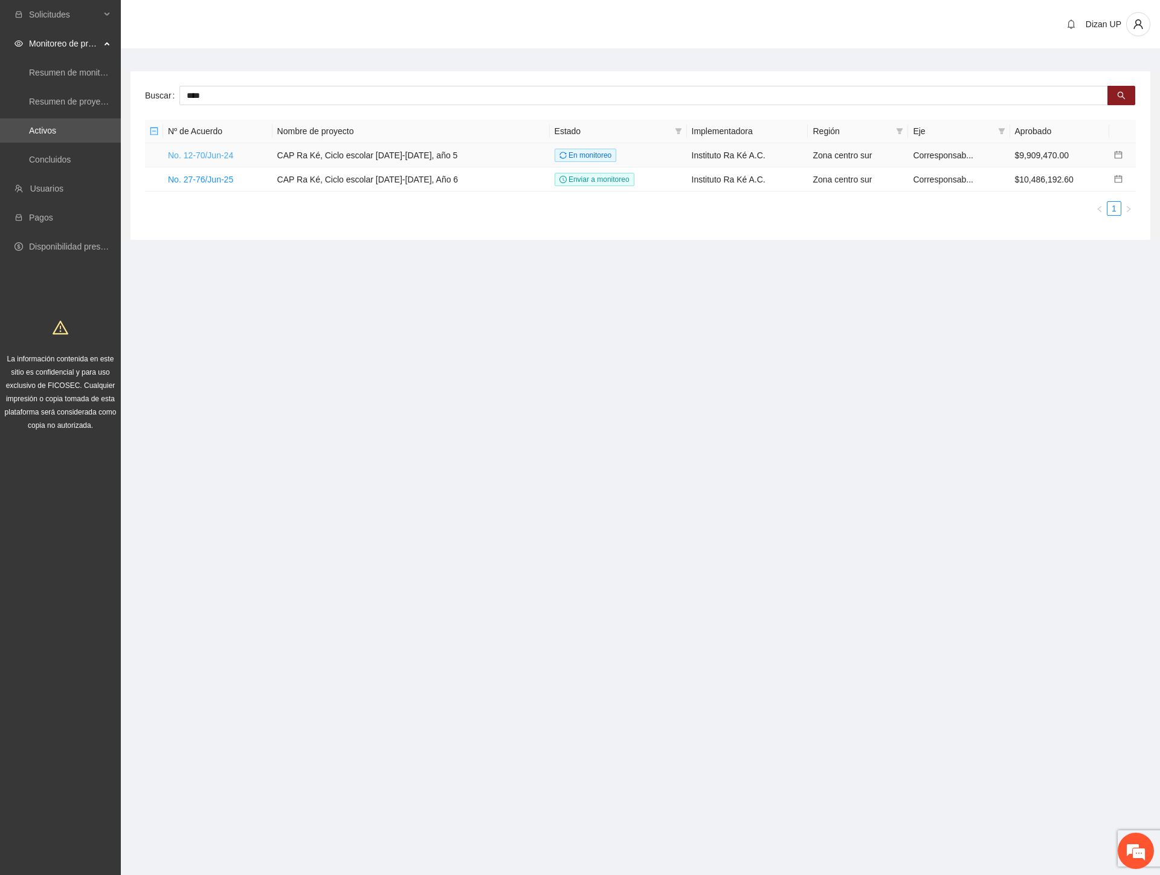
click at [211, 153] on link "No. 12-70/Jun-24" at bounding box center [200, 155] width 65 height 10
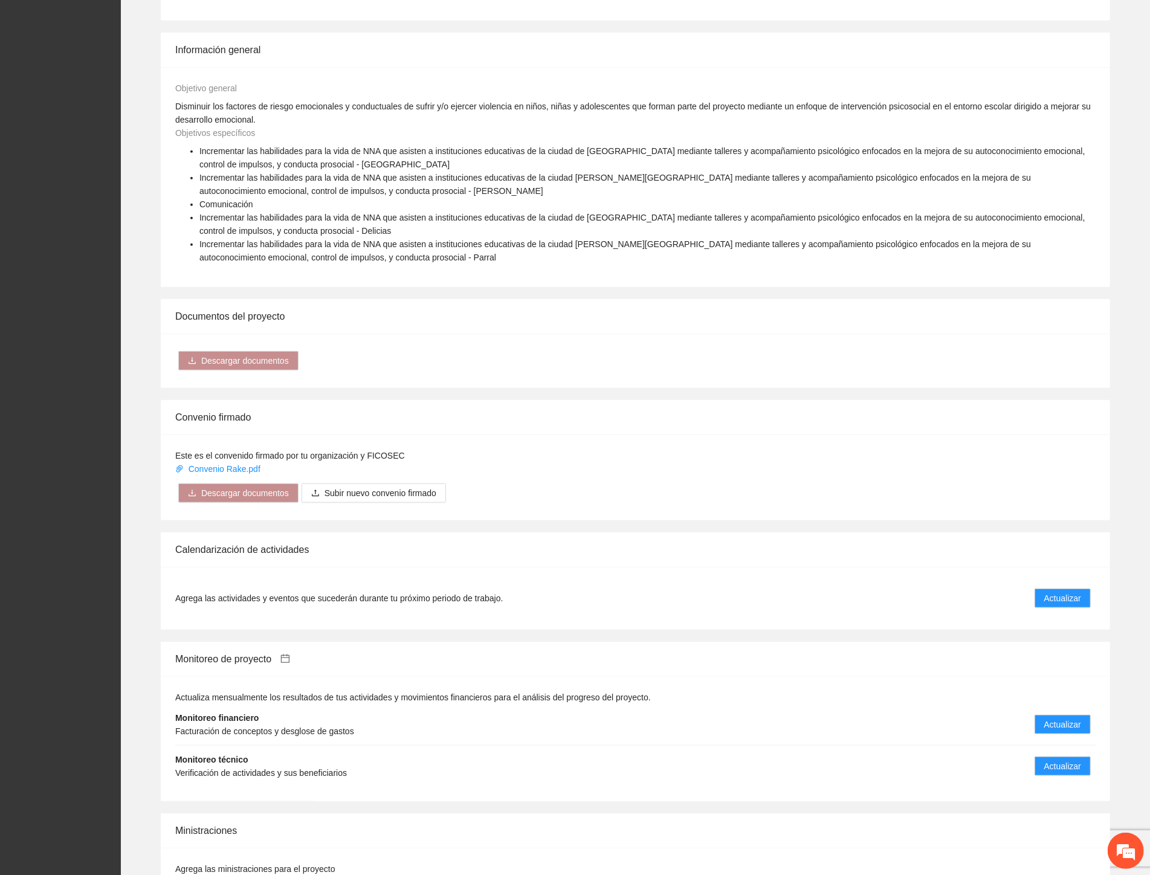
scroll to position [738, 0]
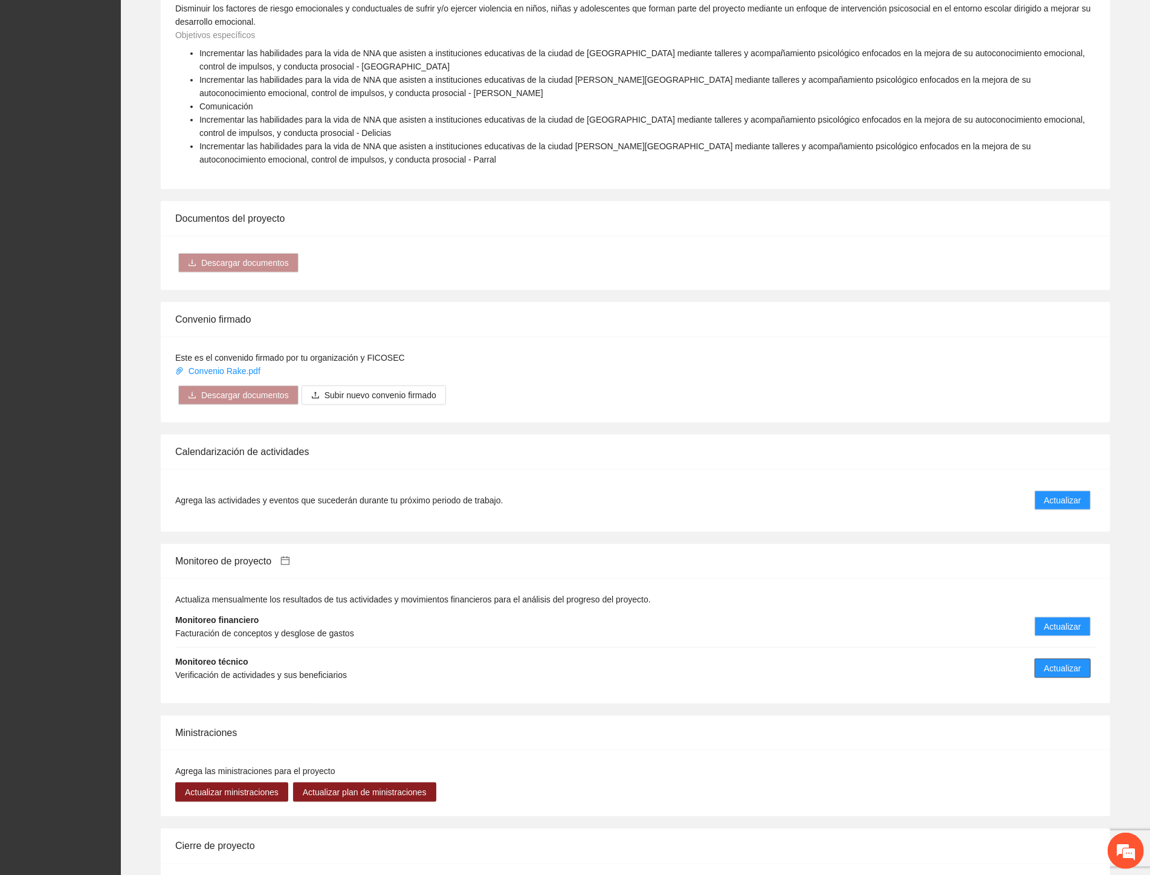
click at [1055, 663] on span "Actualizar" at bounding box center [1062, 667] width 37 height 13
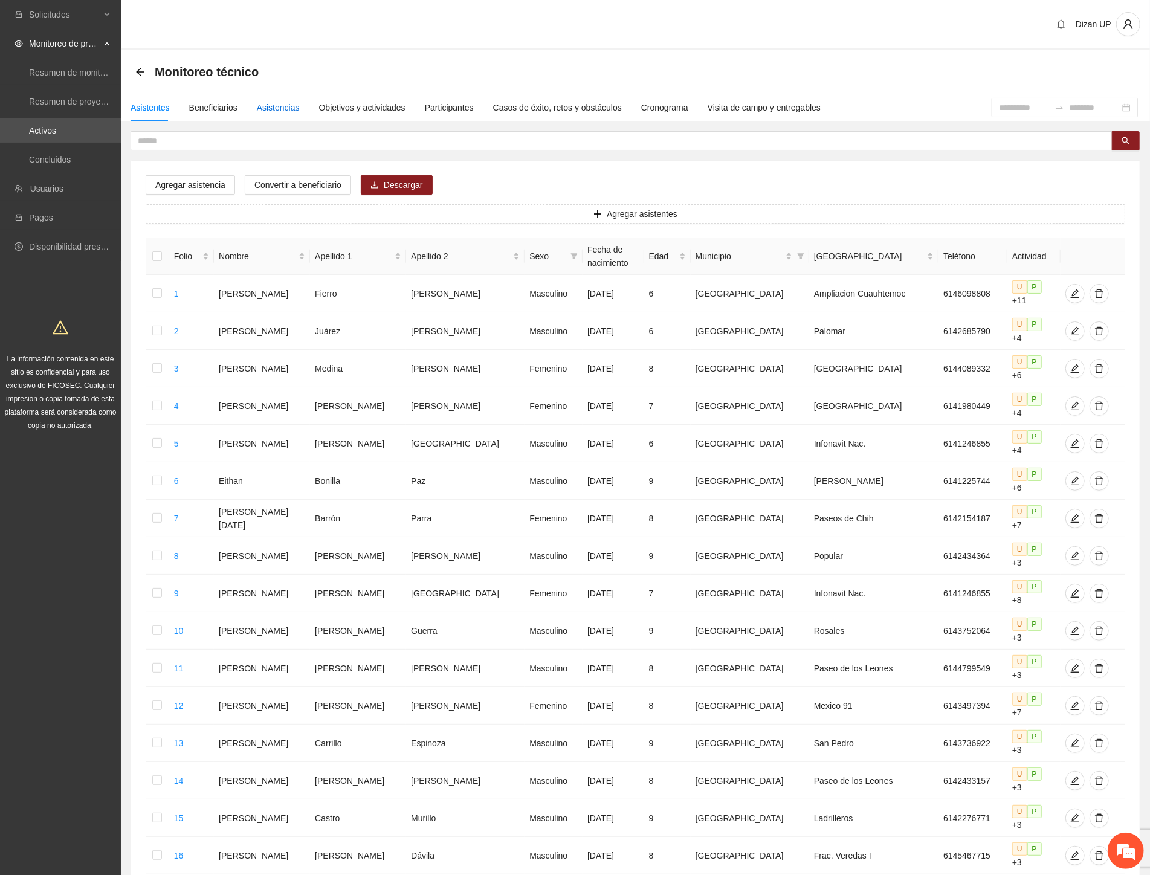
click at [270, 108] on div "Asistencias" at bounding box center [278, 107] width 43 height 13
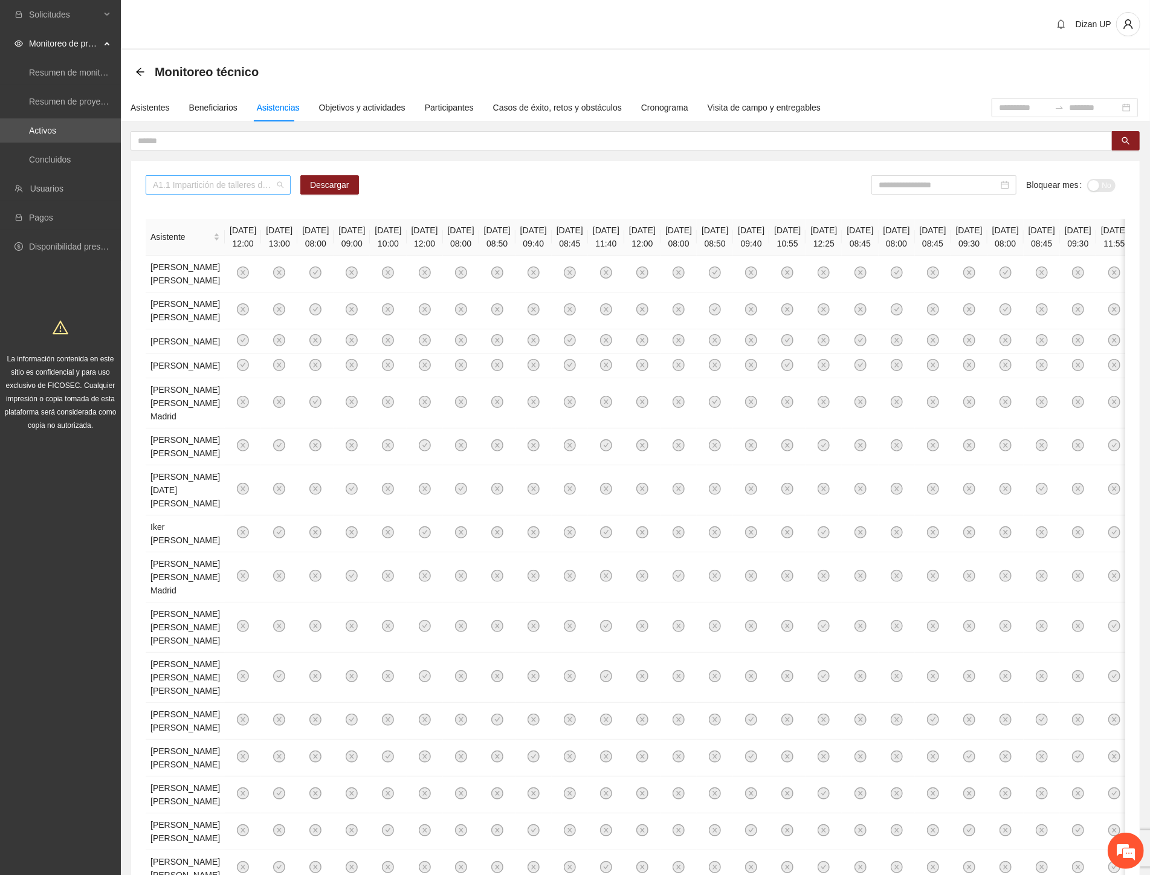
click at [277, 185] on span "A1.1 Impartición de talleres de habilidades para la vida-Chihuahua" at bounding box center [218, 185] width 130 height 18
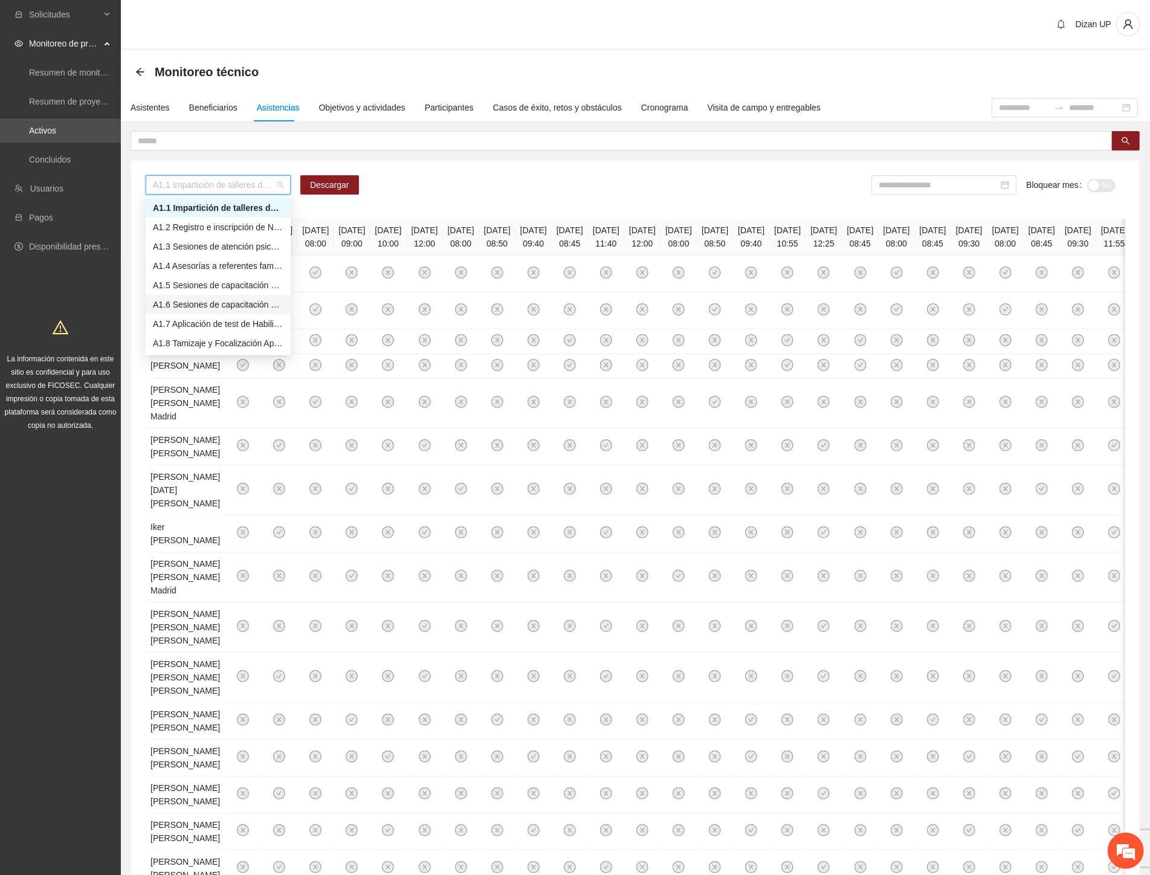
scroll to position [201, 0]
click at [167, 314] on div "A2.1 Impartición de talleres de habilidades para la vida-Parral" at bounding box center [218, 315] width 130 height 13
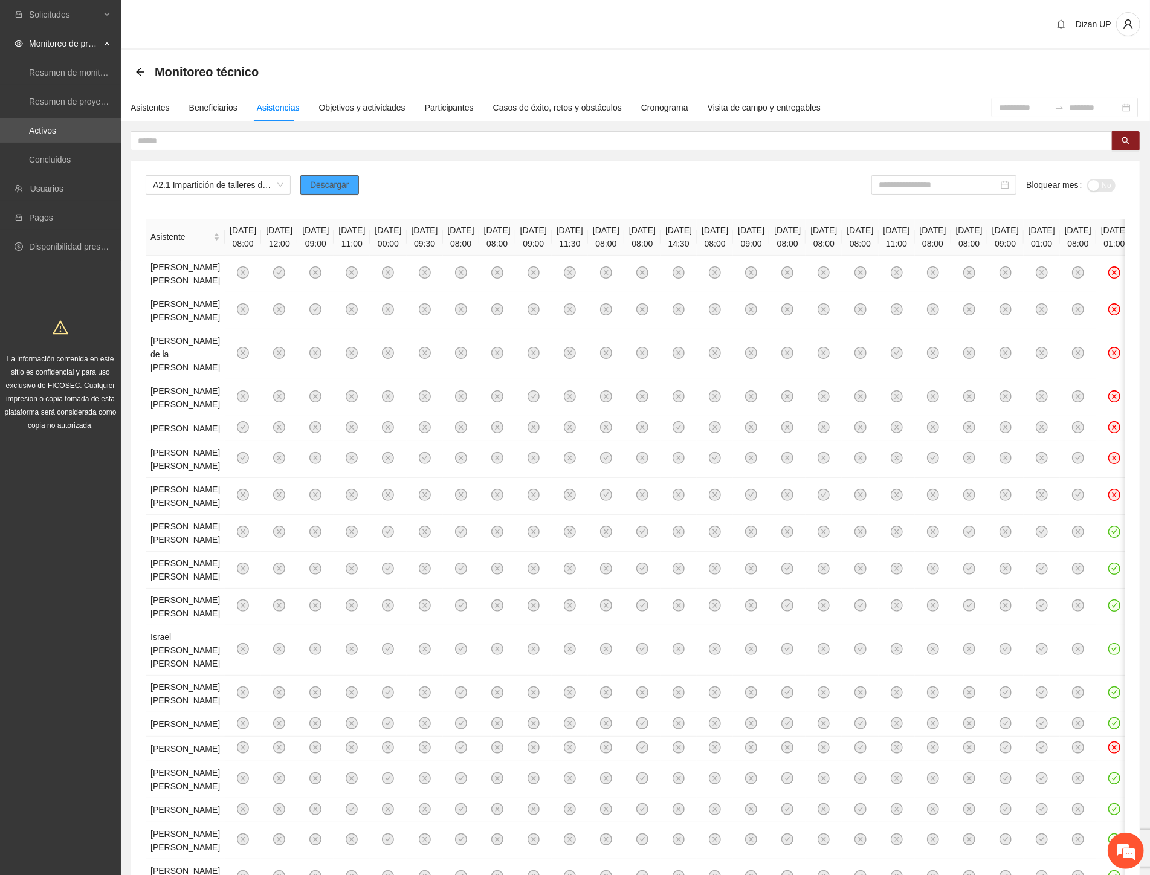
click at [339, 185] on span "Descargar" at bounding box center [329, 184] width 39 height 13
click at [22, 462] on div "Solicitudes Monitoreo de proyectos Resumen de monitoreo Resumen de proyectos ap…" at bounding box center [60, 546] width 121 height 1092
click at [947, 190] on div at bounding box center [943, 184] width 145 height 19
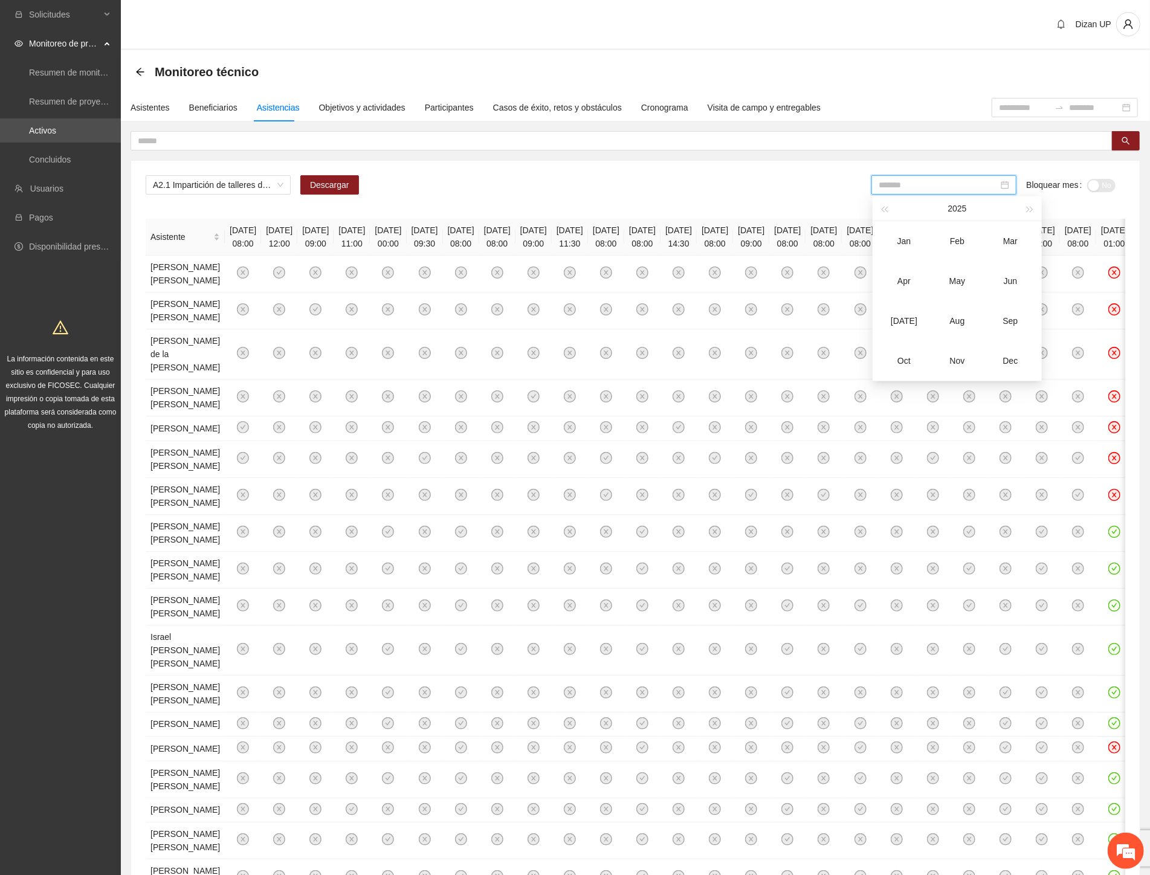
drag, startPoint x: 958, startPoint y: 281, endPoint x: 1031, endPoint y: 236, distance: 85.2
click at [958, 280] on div "May" at bounding box center [957, 281] width 36 height 14
click at [1105, 182] on span "No" at bounding box center [1106, 185] width 9 height 13
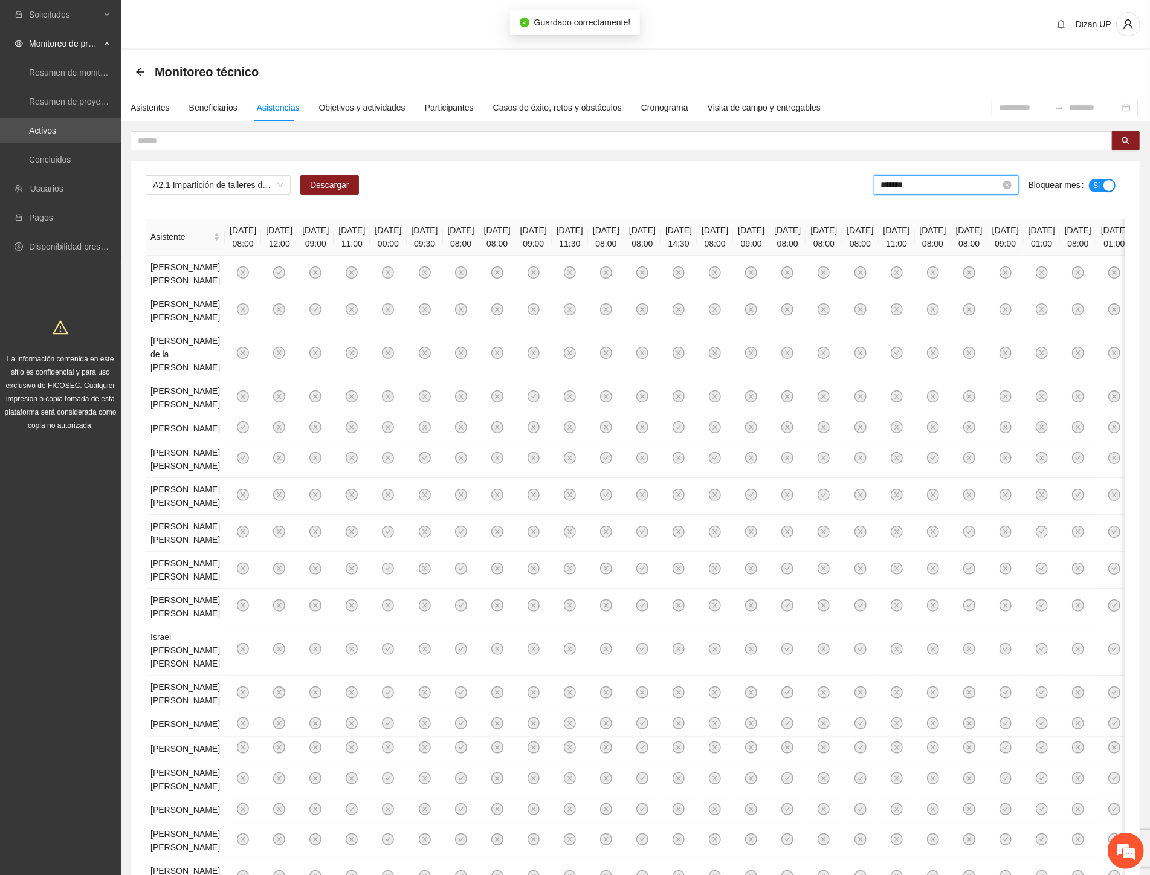
click at [926, 187] on input "*******" at bounding box center [941, 184] width 120 height 13
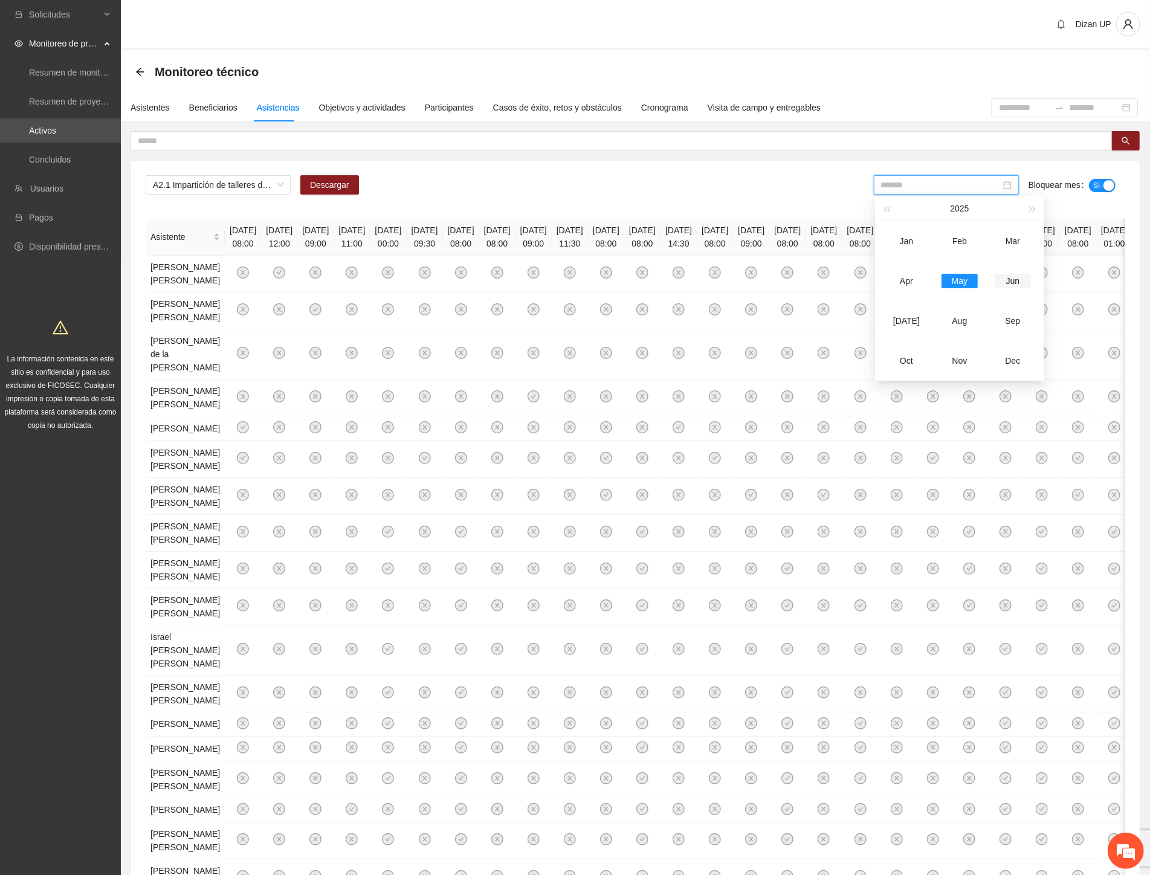
click at [1006, 280] on div "Jun" at bounding box center [1012, 281] width 36 height 14
type input "*******"
click at [1096, 184] on div "button" at bounding box center [1093, 185] width 11 height 11
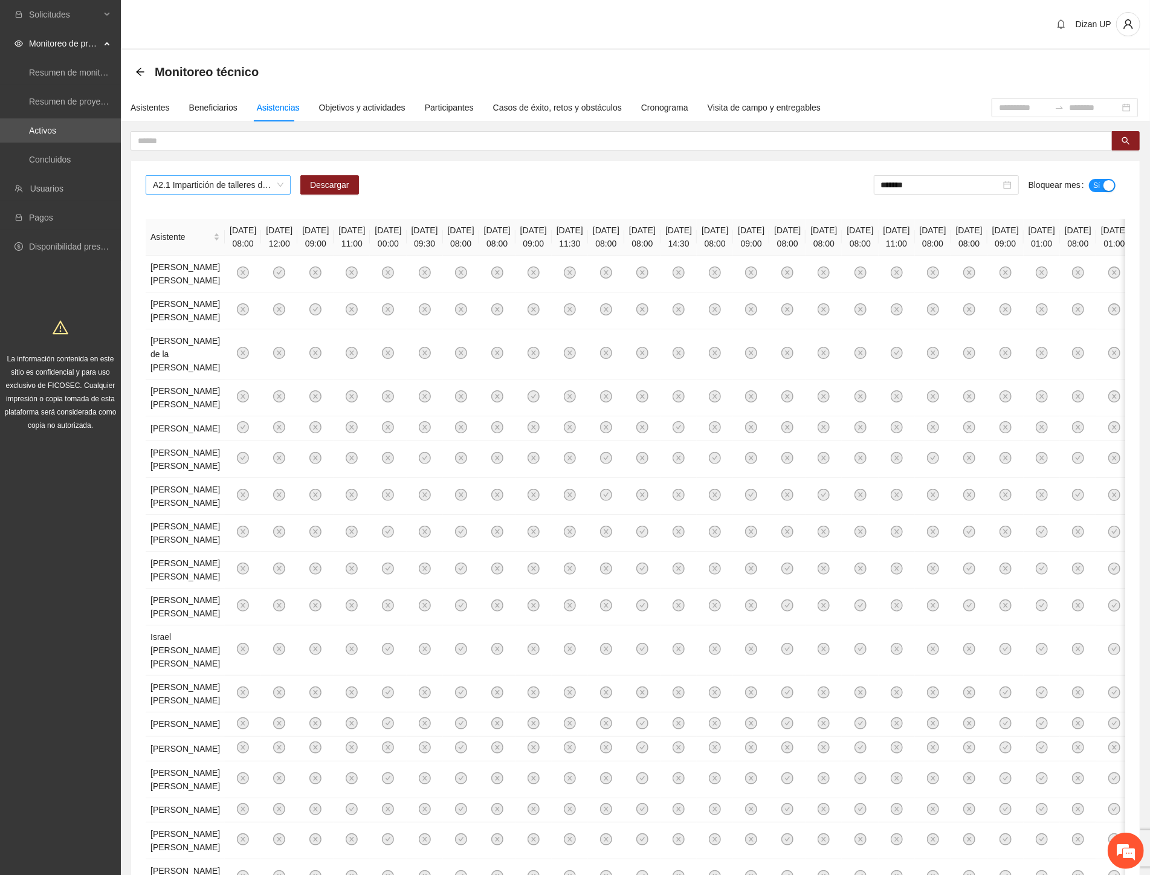
click at [252, 184] on span "A2.1 Impartición de talleres de habilidades para la vida-Parral" at bounding box center [218, 185] width 130 height 18
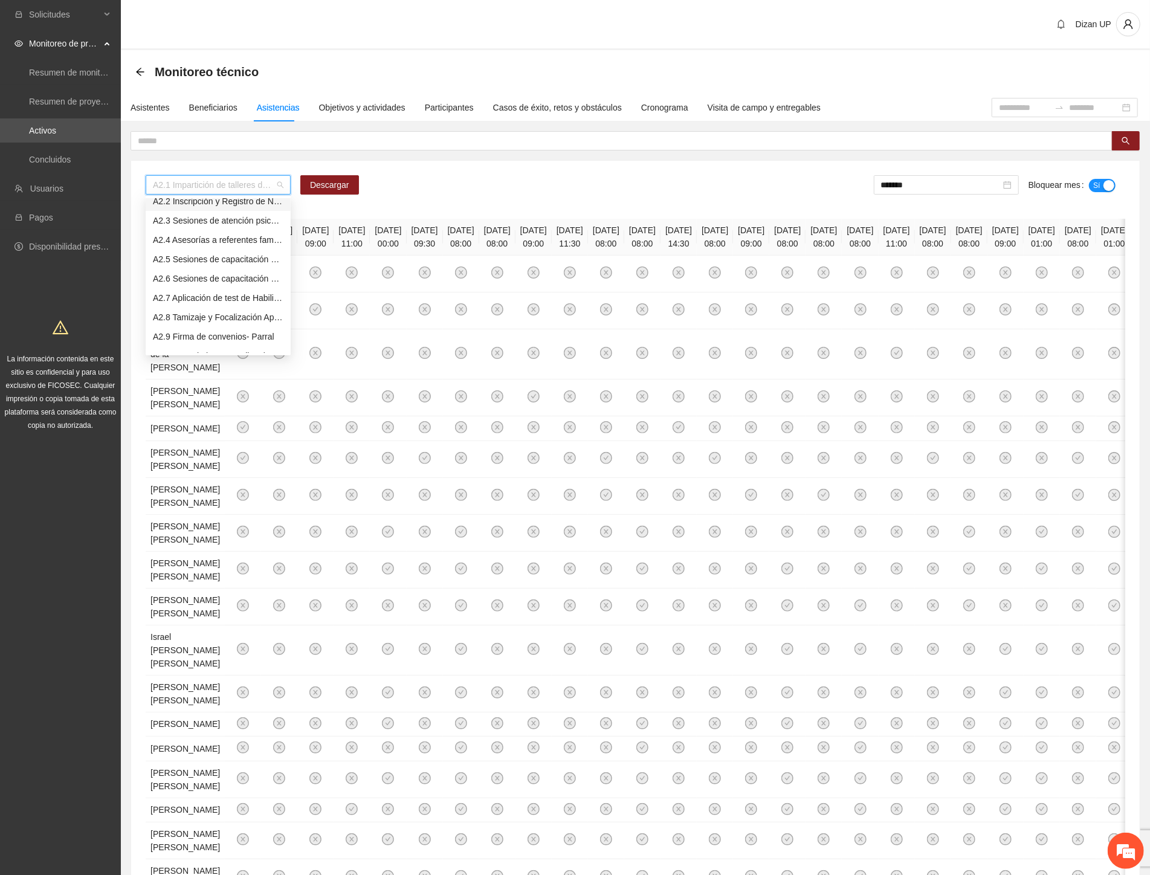
click at [188, 204] on div "A2.2 Inscripción y Registro de NNA detectados con factores de riesgo -Parral" at bounding box center [218, 201] width 130 height 13
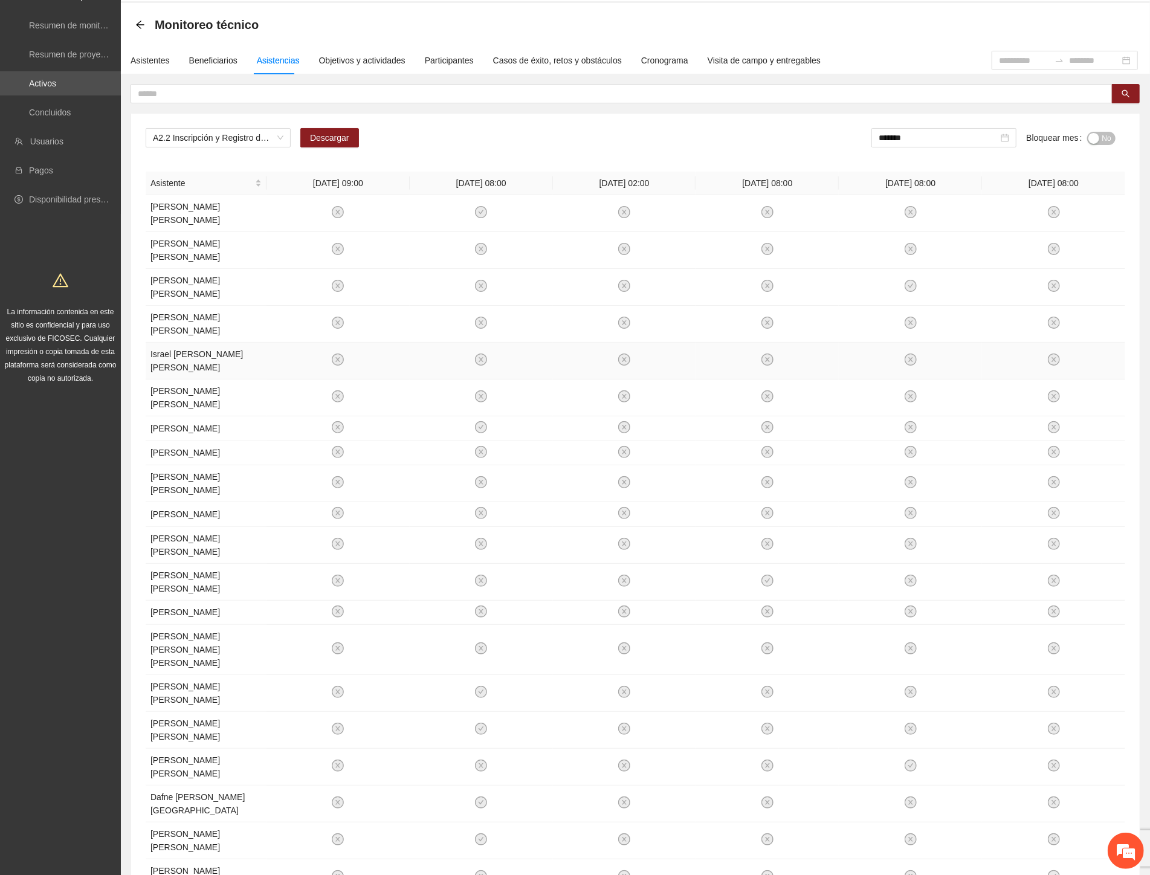
scroll to position [85, 0]
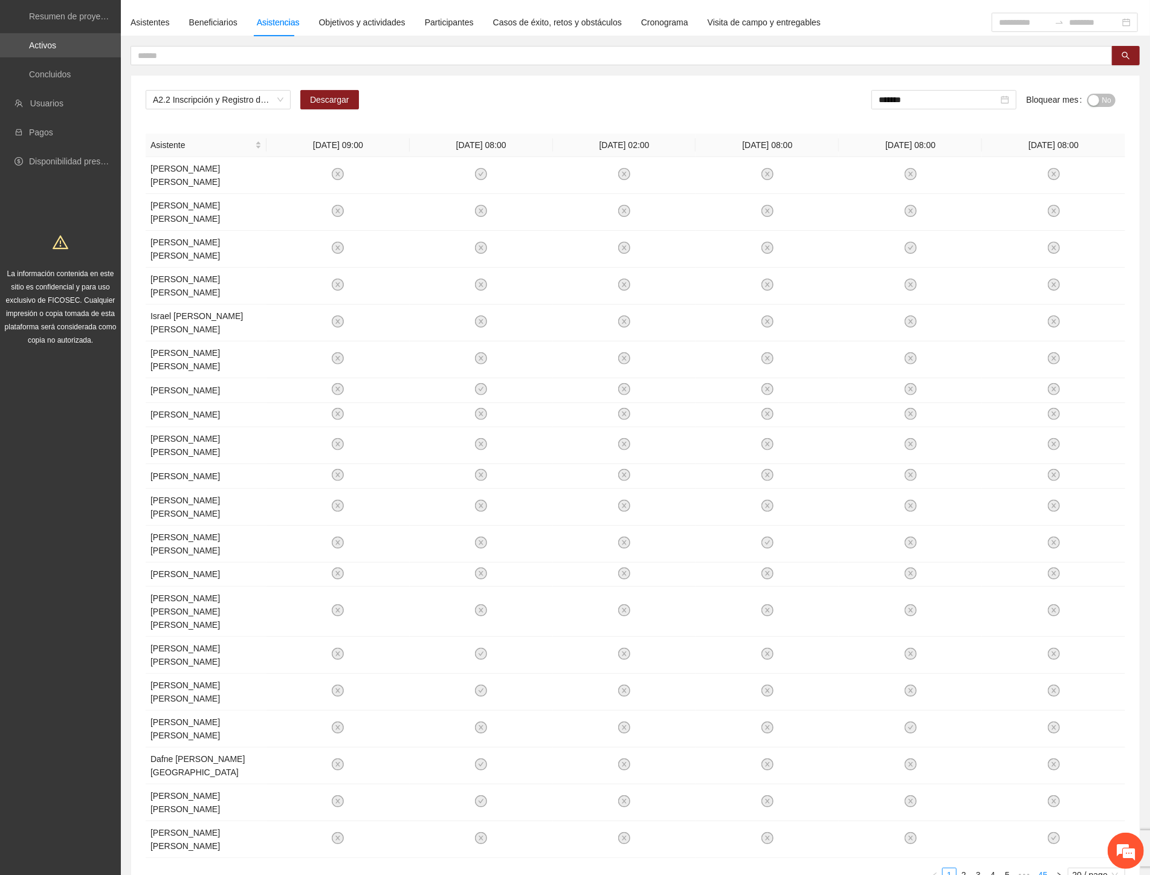
click at [1041, 868] on link "45" at bounding box center [1042, 874] width 17 height 13
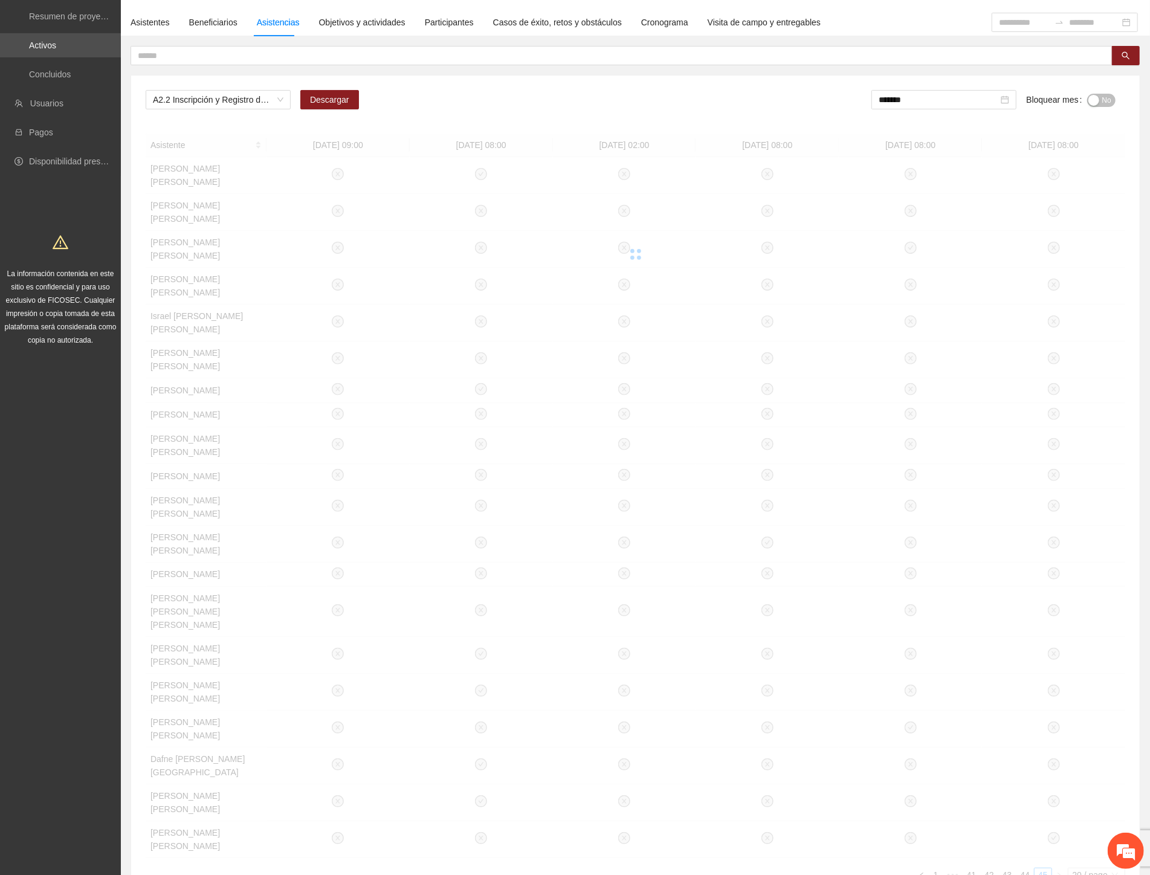
scroll to position [0, 0]
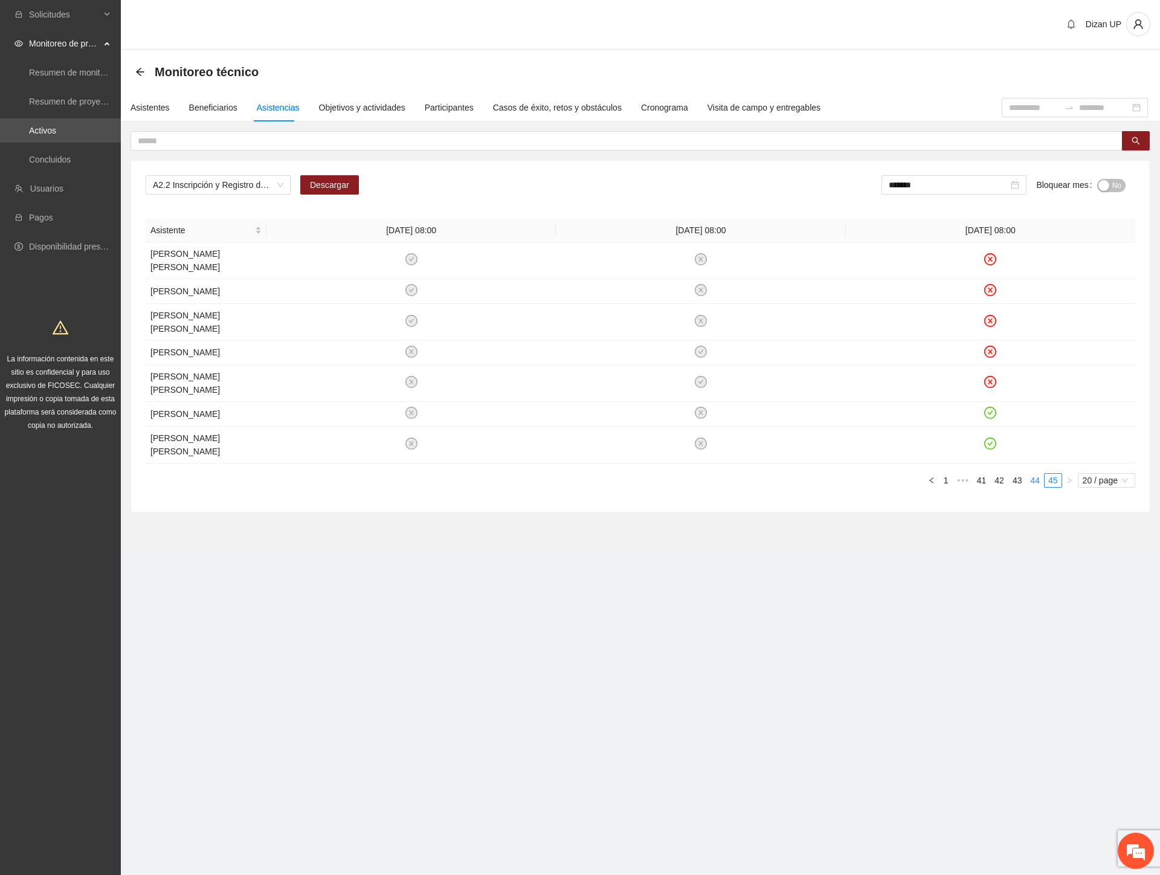
click at [1031, 480] on link "44" at bounding box center [1034, 480] width 17 height 13
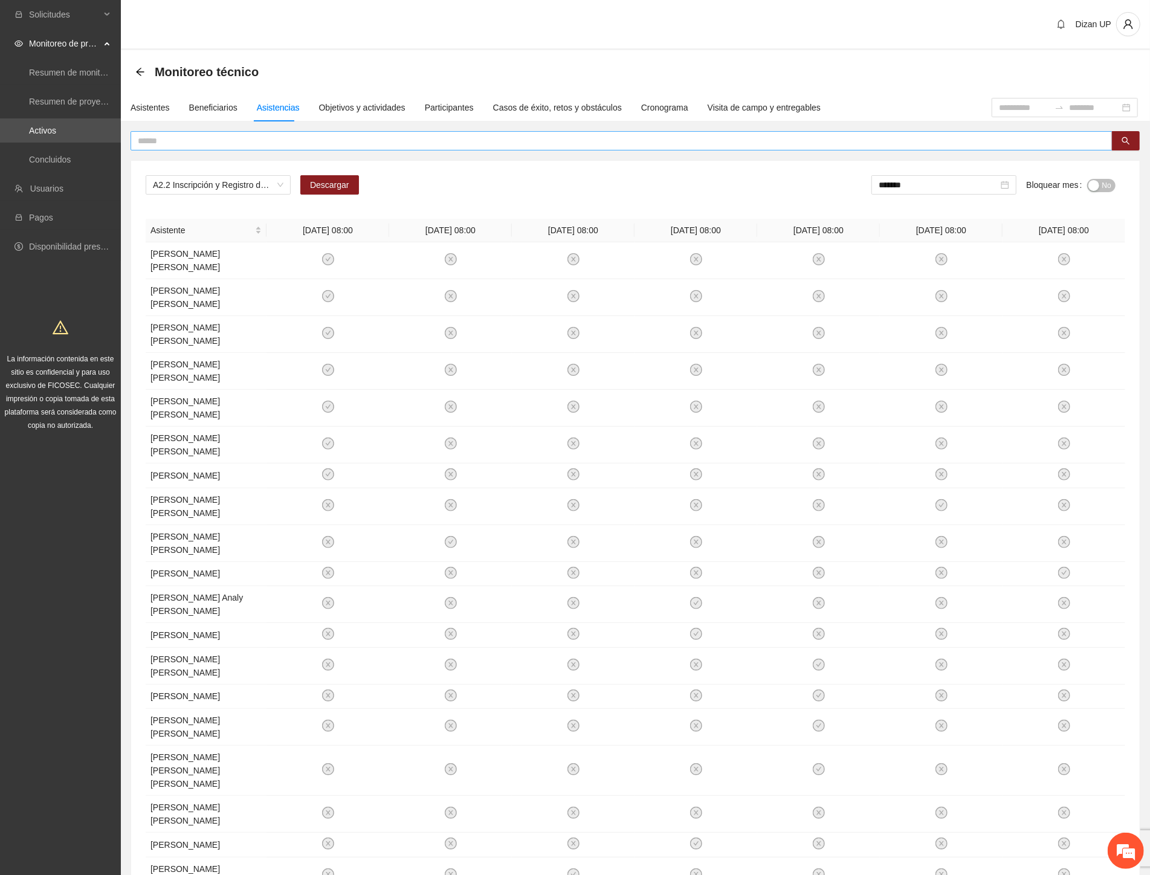
click at [159, 138] on input "text" at bounding box center [616, 140] width 957 height 13
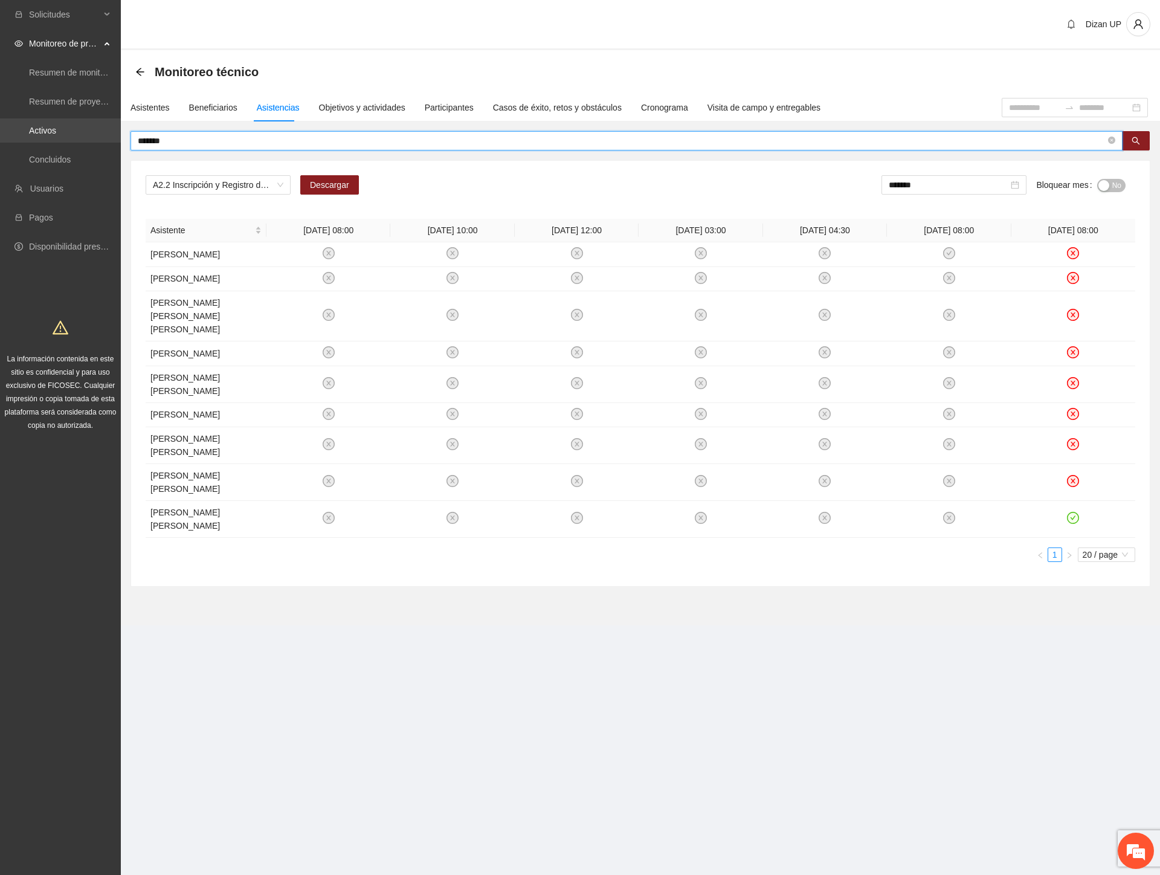
drag, startPoint x: 175, startPoint y: 142, endPoint x: 24, endPoint y: 132, distance: 151.4
click at [33, 137] on section "Solicitudes Monitoreo de proyectos Resumen de monitoreo Resumen de proyectos ap…" at bounding box center [580, 437] width 1160 height 875
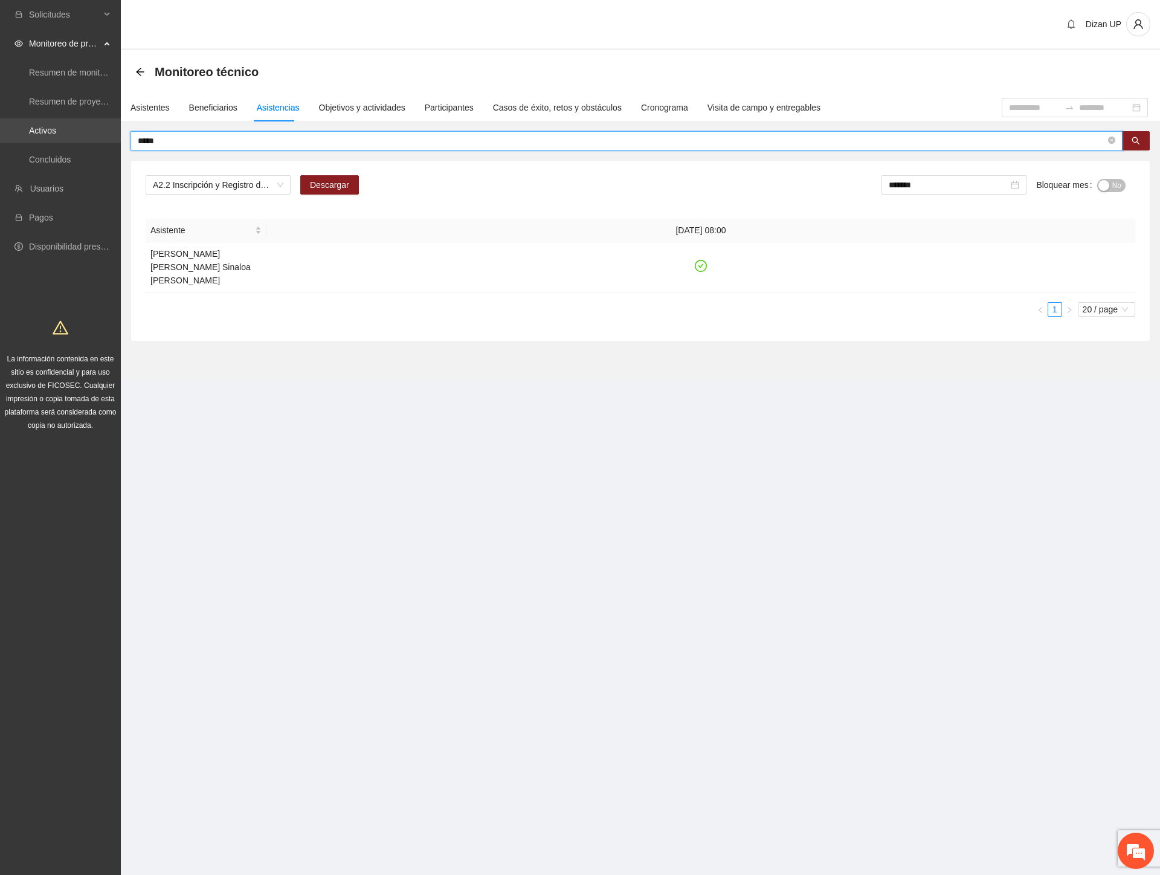
drag, startPoint x: 139, startPoint y: 138, endPoint x: 69, endPoint y: 135, distance: 70.1
click at [69, 135] on section "Solicitudes Monitoreo de proyectos Resumen de monitoreo Resumen de proyectos ap…" at bounding box center [580, 437] width 1160 height 875
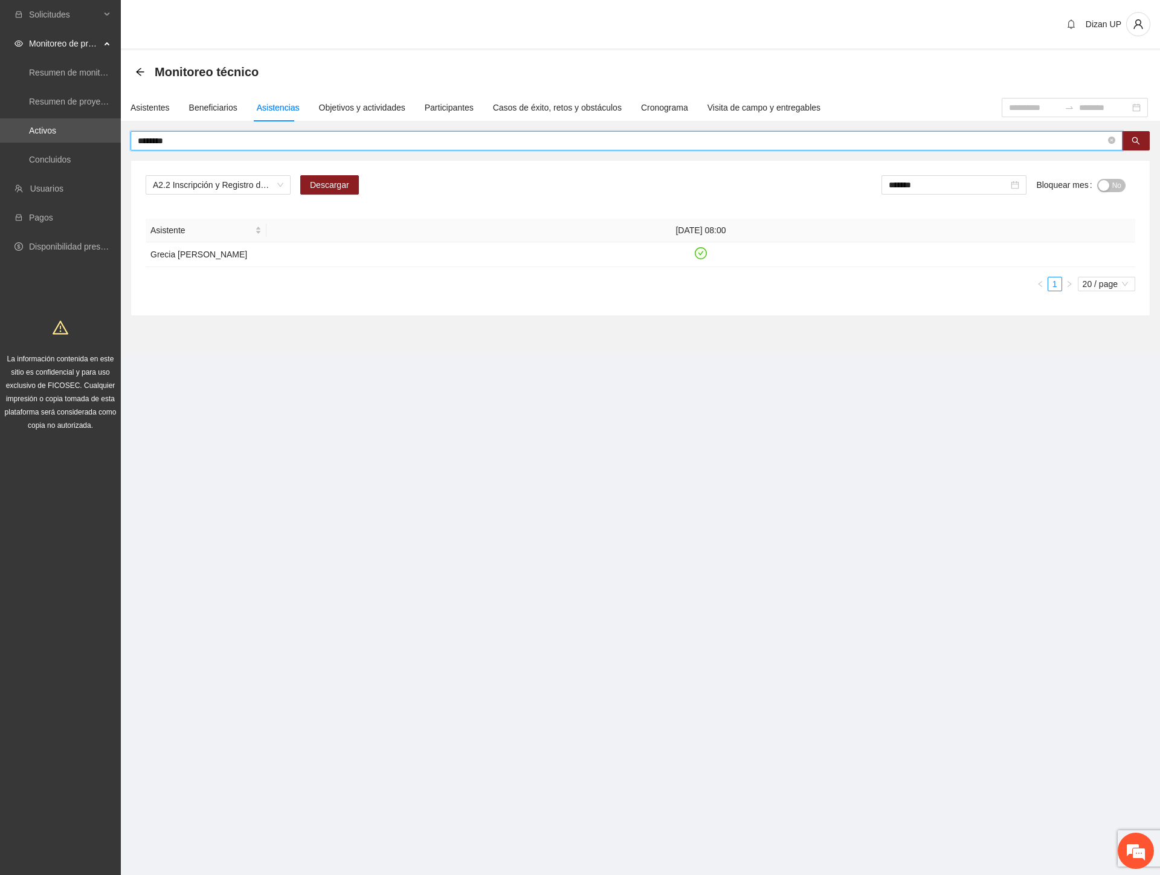
drag, startPoint x: 56, startPoint y: 138, endPoint x: -1, endPoint y: 140, distance: 56.8
click at [0, 140] on html "Solicitudes Monitoreo de proyectos Resumen de monitoreo Resumen de proyectos ap…" at bounding box center [580, 437] width 1160 height 875
type input "*********"
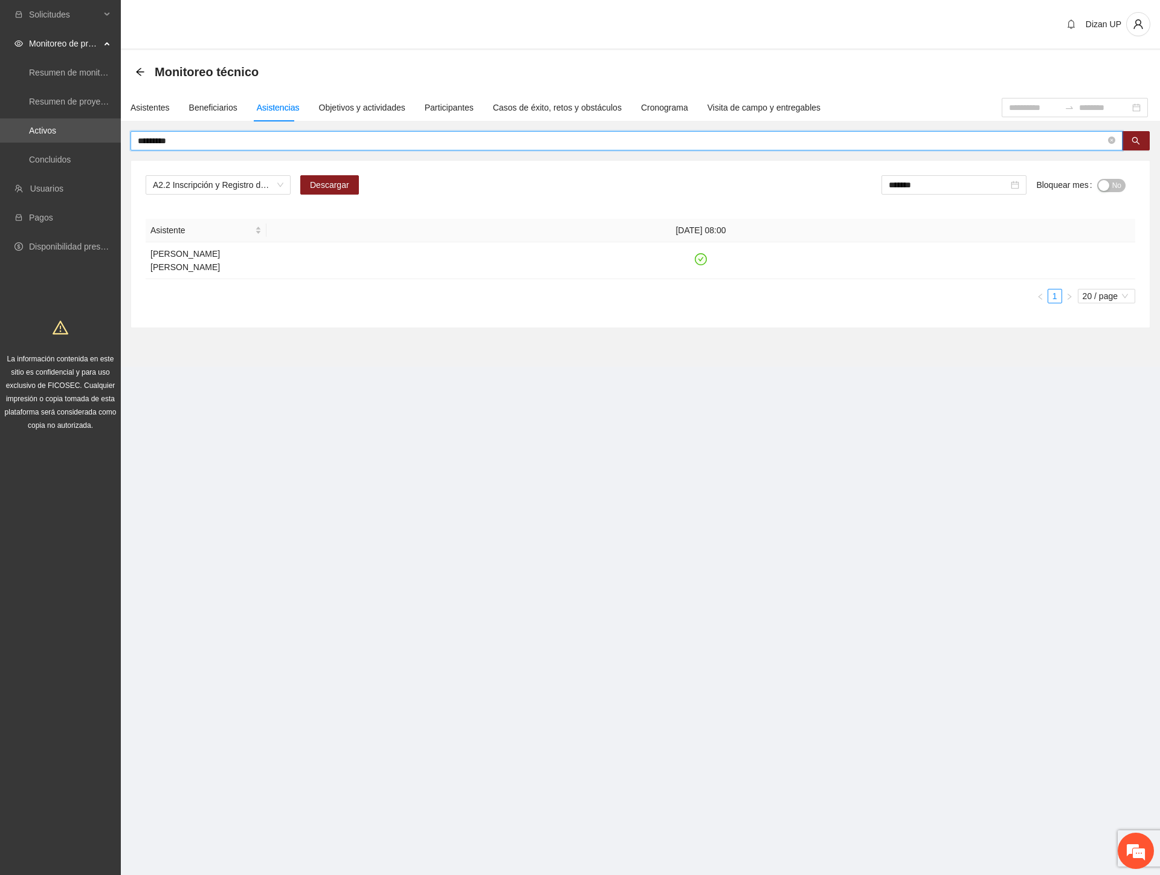
drag, startPoint x: 173, startPoint y: 140, endPoint x: -1, endPoint y: 143, distance: 174.0
click at [0, 143] on html "Solicitudes Monitoreo de proyectos Resumen de monitoreo Resumen de proyectos ap…" at bounding box center [580, 437] width 1160 height 875
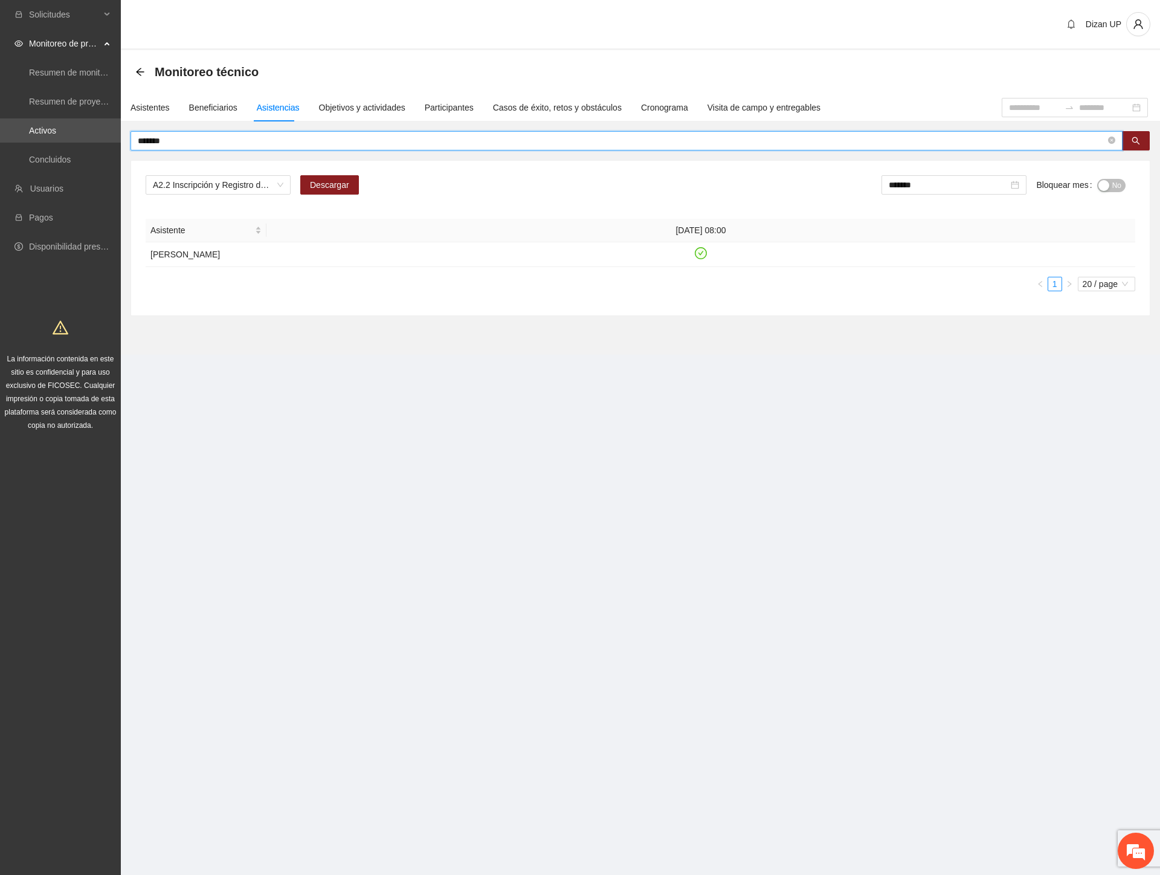
drag, startPoint x: 177, startPoint y: 140, endPoint x: -1, endPoint y: 146, distance: 178.3
click at [0, 146] on html "Solicitudes Monitoreo de proyectos Resumen de monitoreo Resumen de proyectos ap…" at bounding box center [580, 437] width 1160 height 875
drag, startPoint x: 178, startPoint y: 141, endPoint x: -1, endPoint y: 141, distance: 178.8
click at [0, 141] on html "Solicitudes Monitoreo de proyectos Resumen de monitoreo Resumen de proyectos ap…" at bounding box center [580, 437] width 1160 height 875
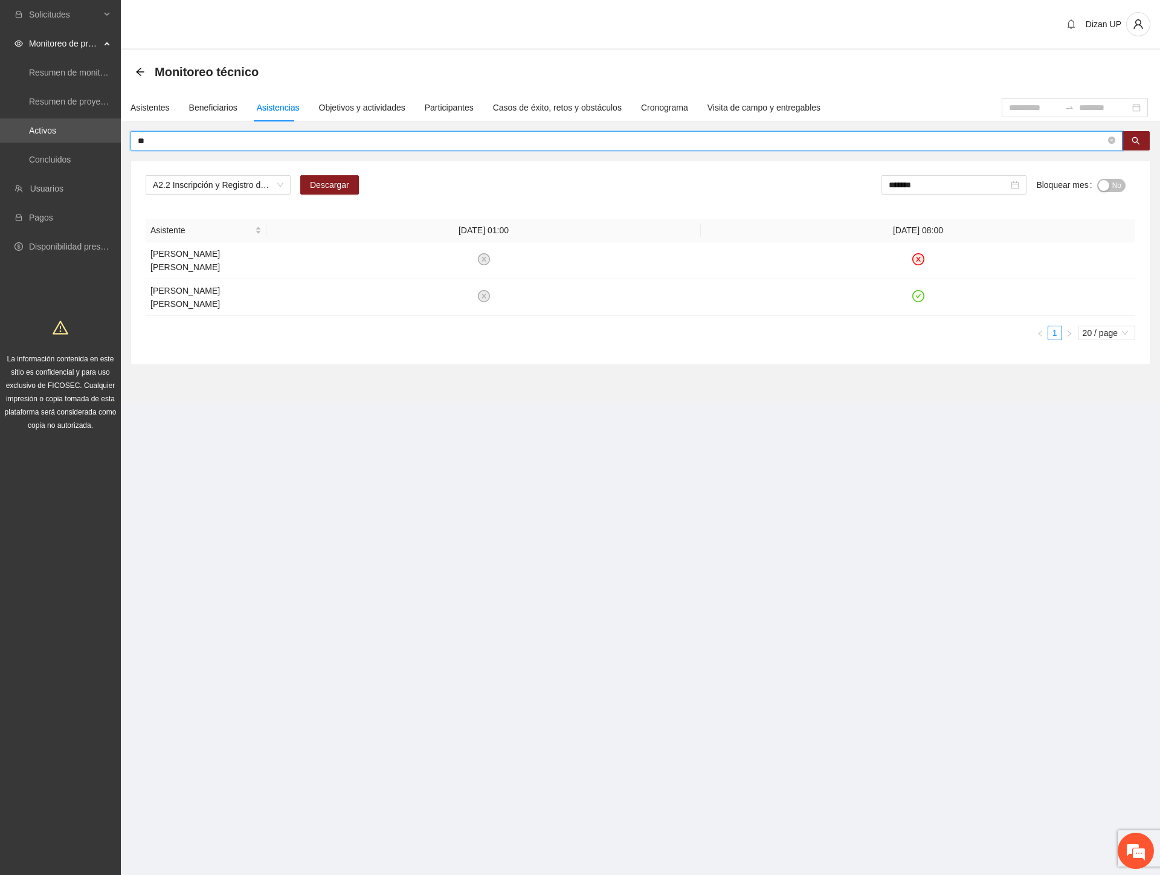
type input "*"
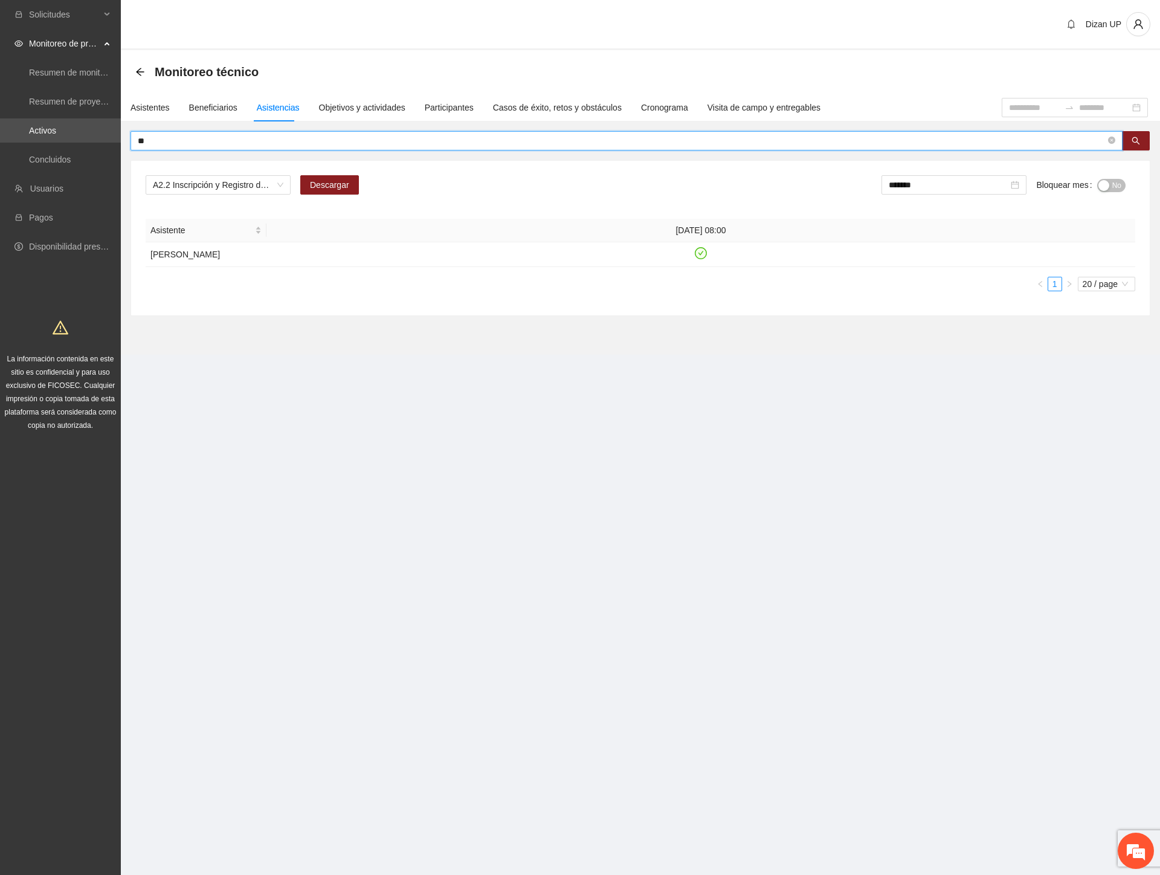
type input "*"
type input "*****"
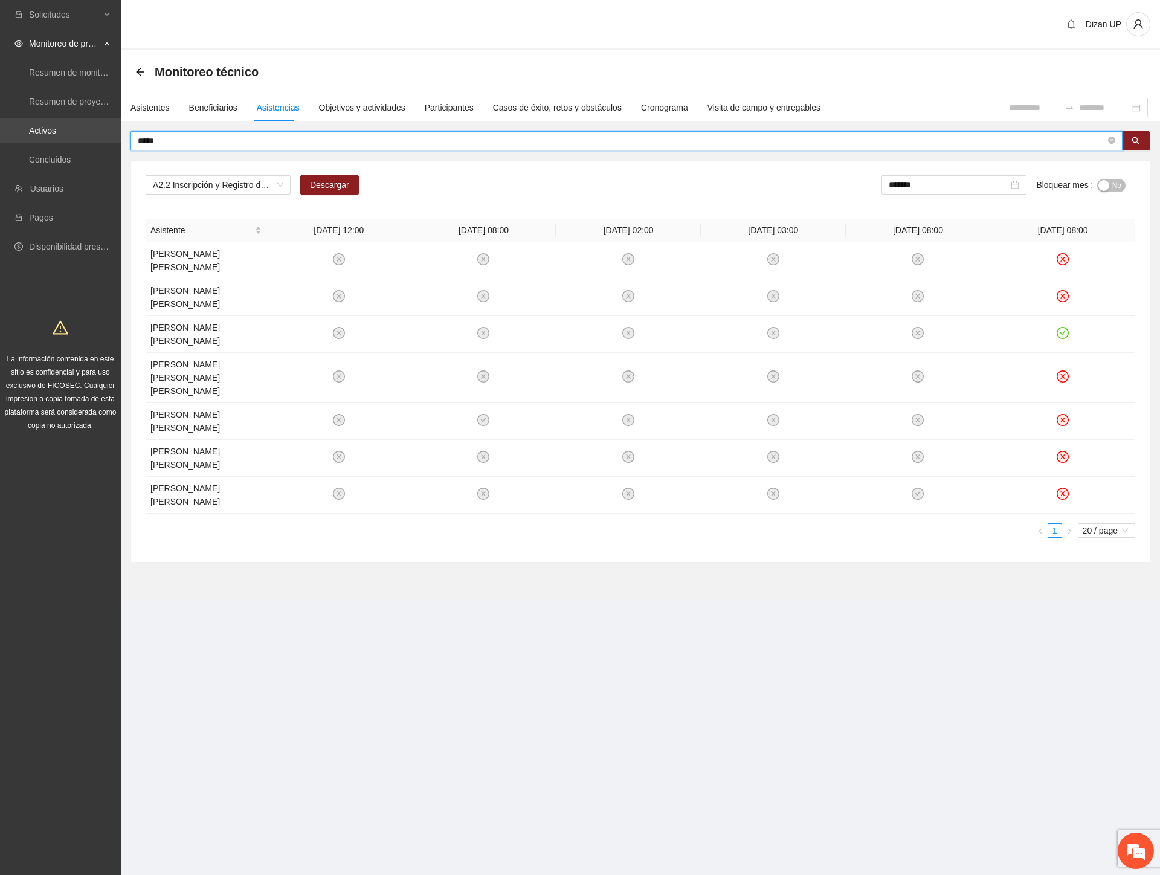
drag, startPoint x: 164, startPoint y: 138, endPoint x: 13, endPoint y: 126, distance: 152.1
click at [19, 129] on section "Solicitudes Monitoreo de proyectos Resumen de monitoreo Resumen de proyectos ap…" at bounding box center [580, 437] width 1160 height 875
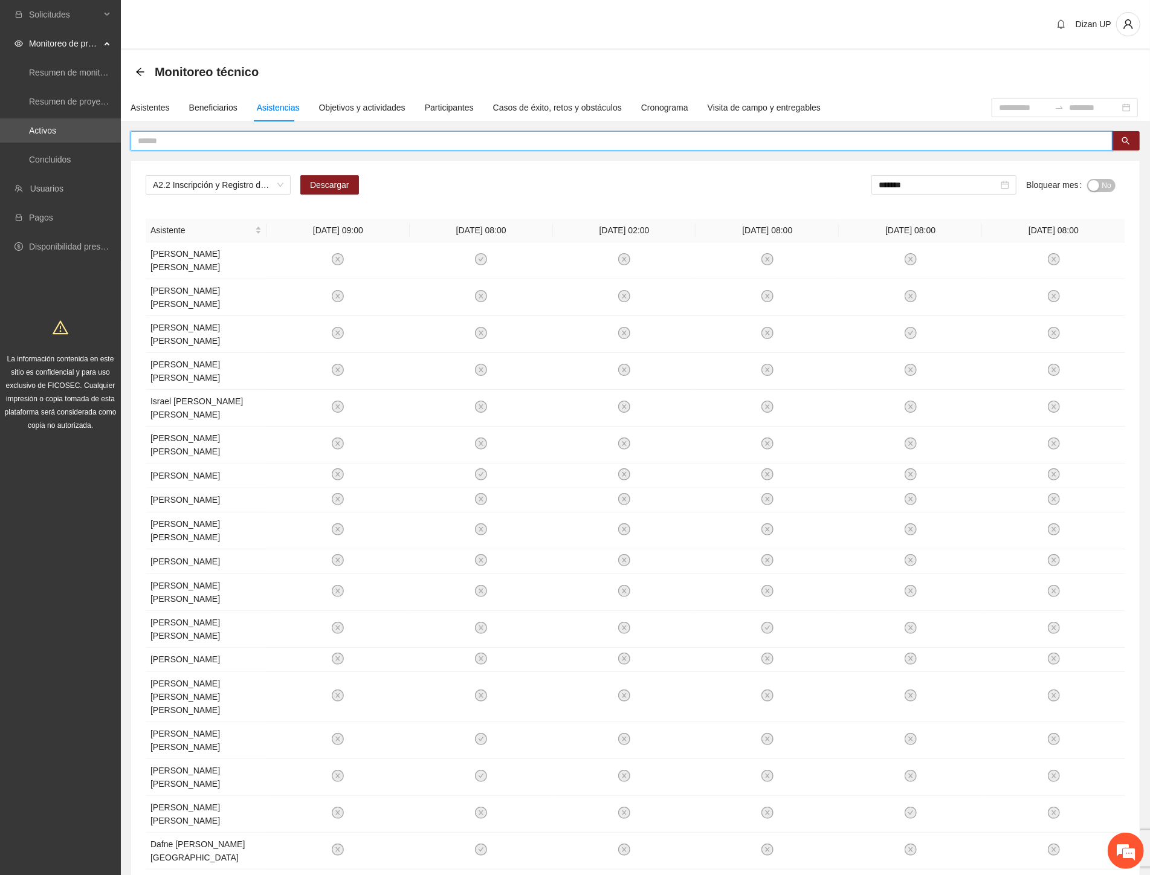
click at [1092, 184] on div "button" at bounding box center [1093, 185] width 11 height 11
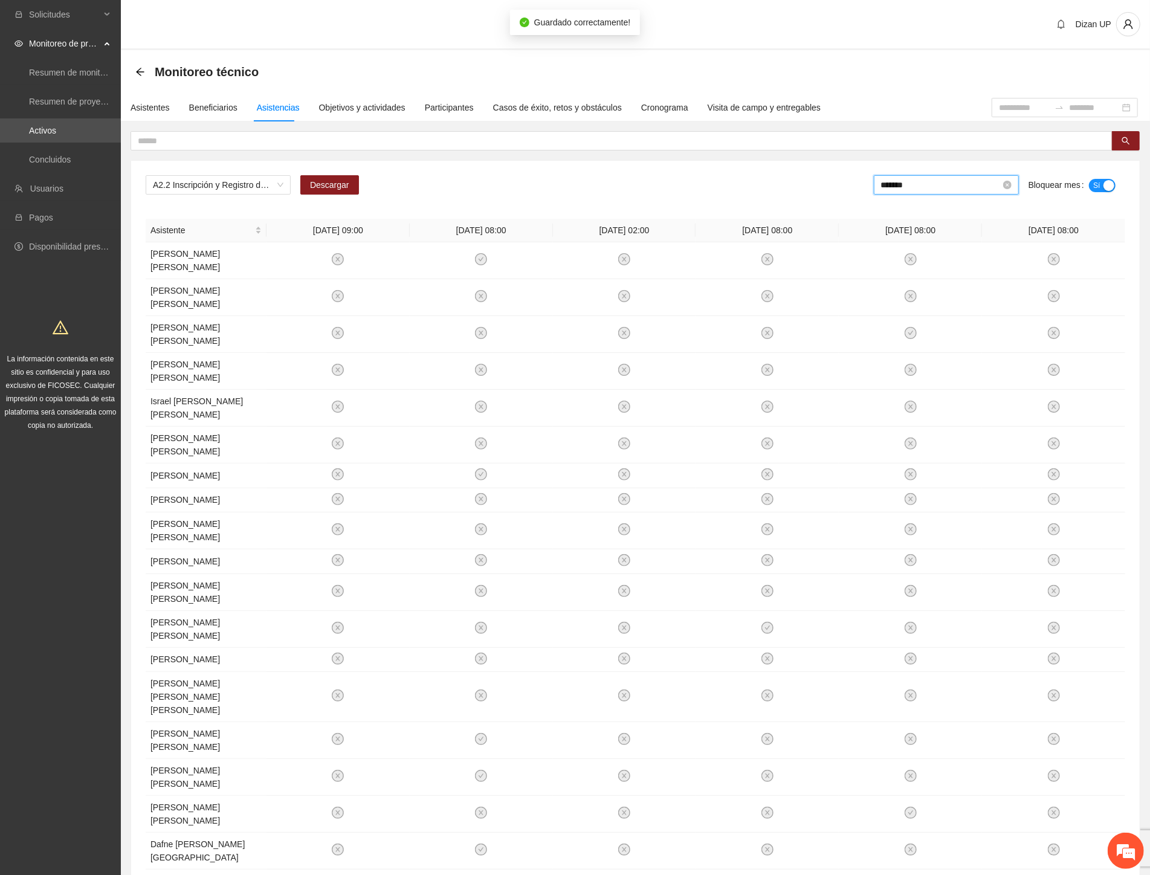
click at [942, 188] on input "*******" at bounding box center [941, 184] width 120 height 13
click at [947, 279] on div "May" at bounding box center [959, 281] width 36 height 14
click at [1097, 191] on div "No" at bounding box center [1101, 184] width 28 height 19
click at [1098, 185] on div "button" at bounding box center [1093, 185] width 11 height 11
click at [914, 182] on input "*******" at bounding box center [941, 184] width 120 height 13
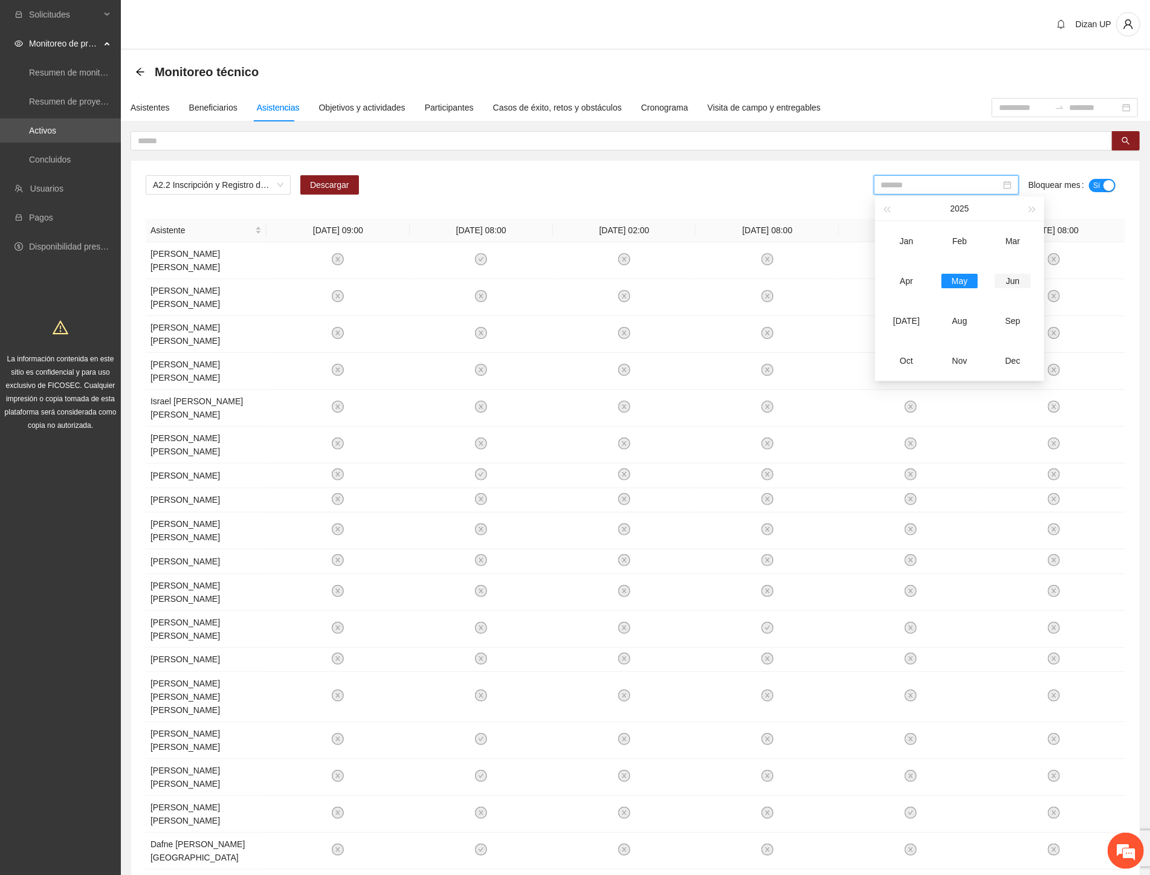
click at [1009, 281] on div "Jun" at bounding box center [1012, 281] width 36 height 14
type input "*******"
click at [245, 184] on span "A2.2 Inscripción y Registro de NNA detectados con factores de riesgo -Parral" at bounding box center [218, 185] width 130 height 18
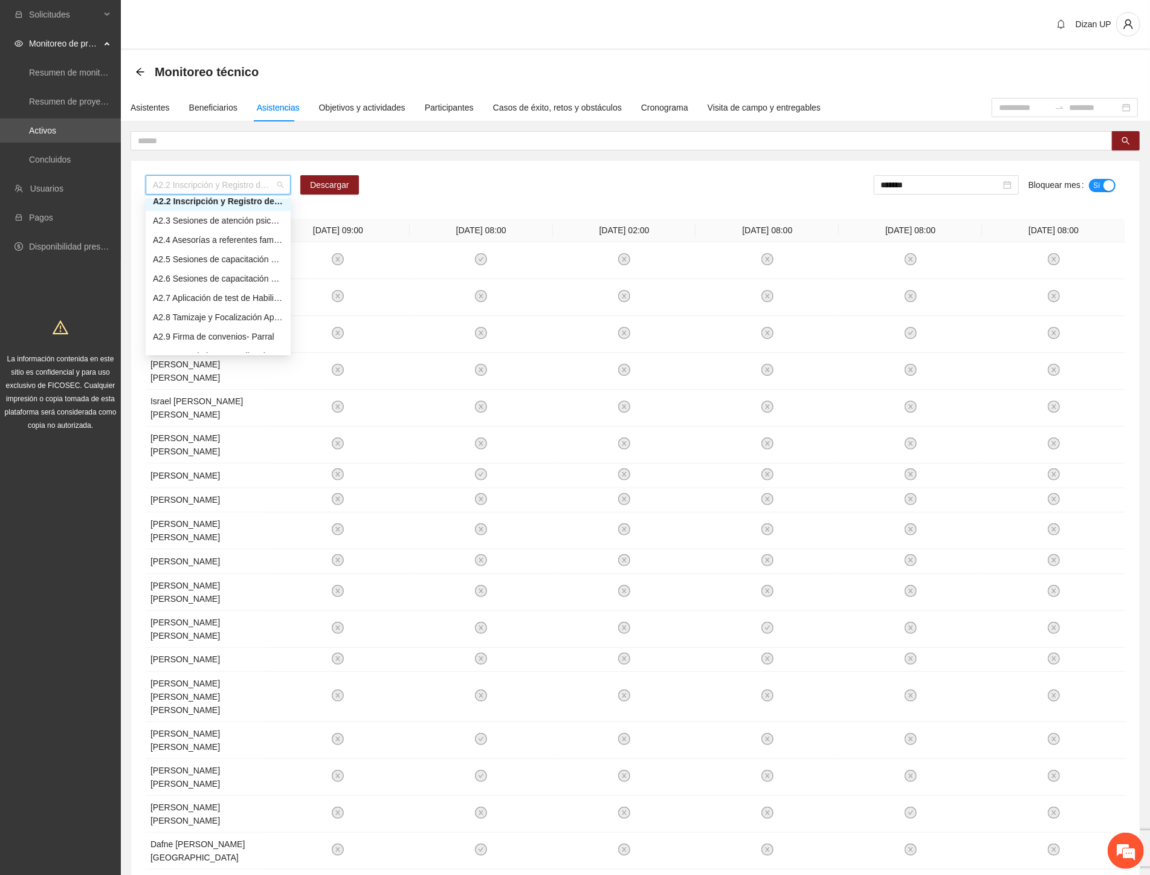
scroll to position [329, 0]
click at [176, 227] on div "A2.3 Sesiones de atención psicológica a NNA detectados con factores de riesgo -…" at bounding box center [218, 226] width 130 height 13
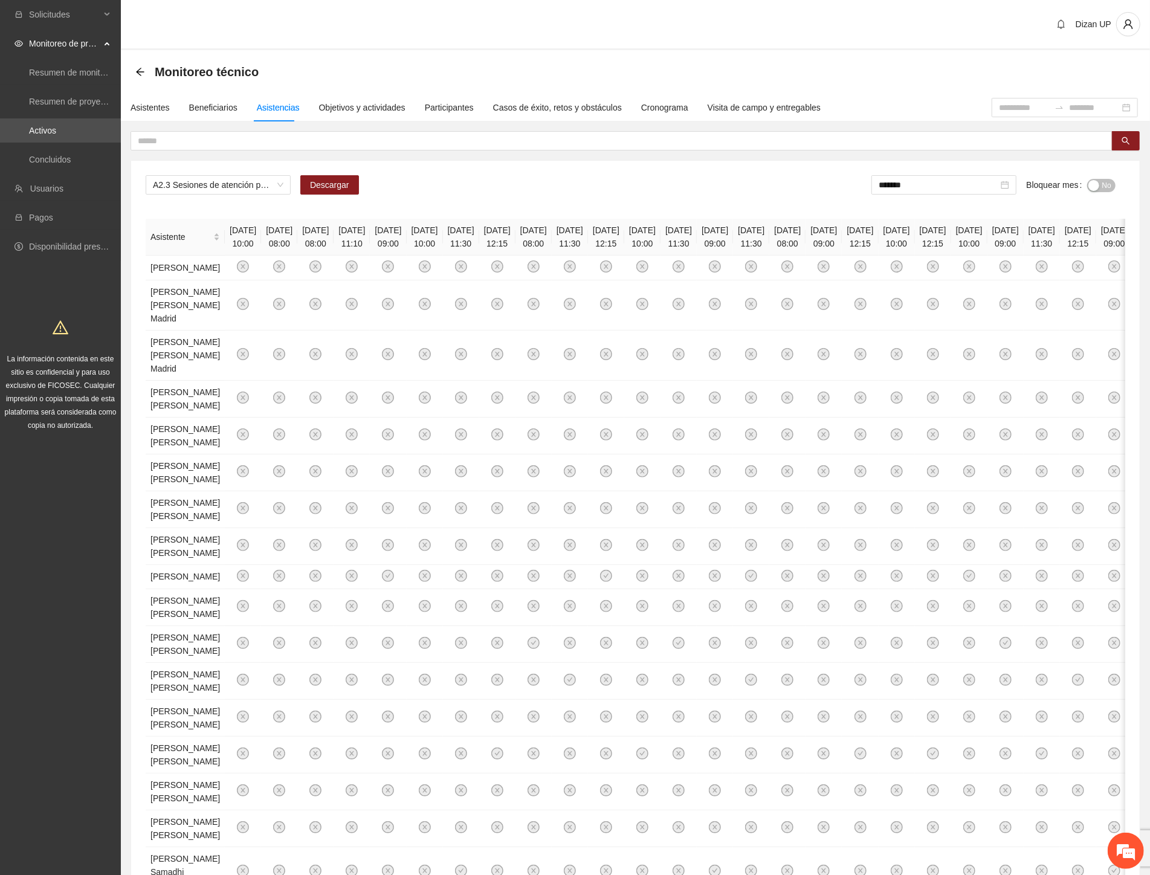
drag, startPoint x: 166, startPoint y: 155, endPoint x: 243, endPoint y: 159, distance: 78.0
click at [243, 159] on div "A2.3 Sesiones de atención psicológica a NNA detectados con factores de riesgo -…" at bounding box center [635, 593] width 1029 height 925
click at [317, 184] on span "Descargar" at bounding box center [329, 184] width 39 height 13
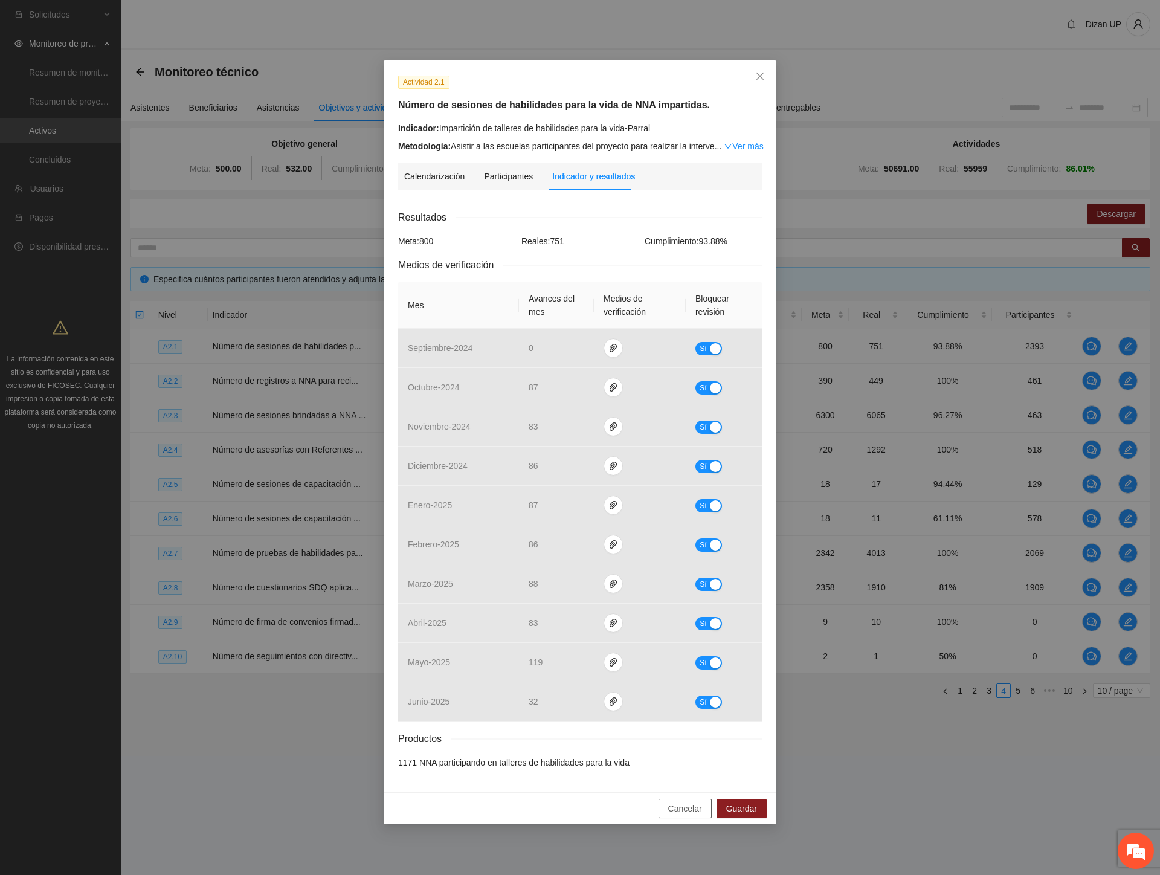
drag, startPoint x: 674, startPoint y: 813, endPoint x: 877, endPoint y: 737, distance: 216.0
click at [675, 813] on span "Cancelar" at bounding box center [685, 808] width 34 height 13
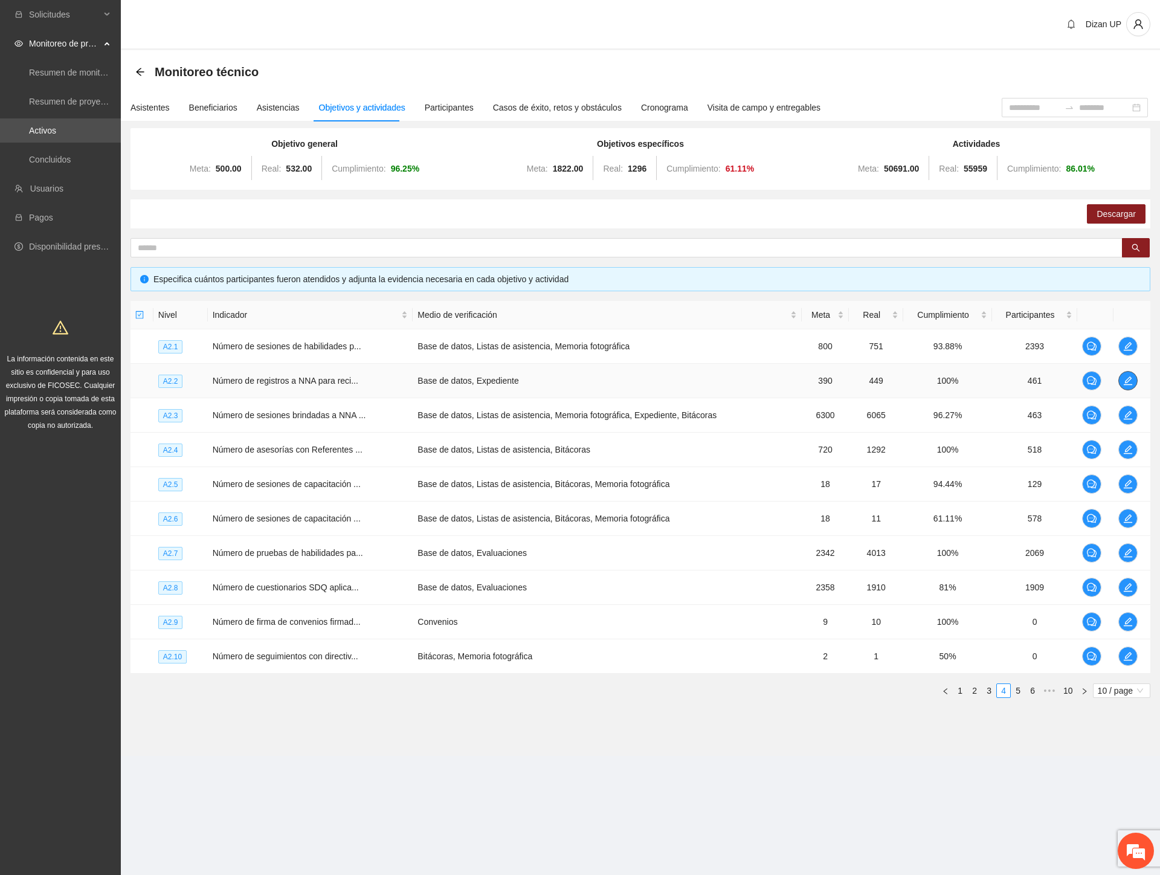
click at [1127, 379] on icon "edit" at bounding box center [1128, 381] width 10 height 10
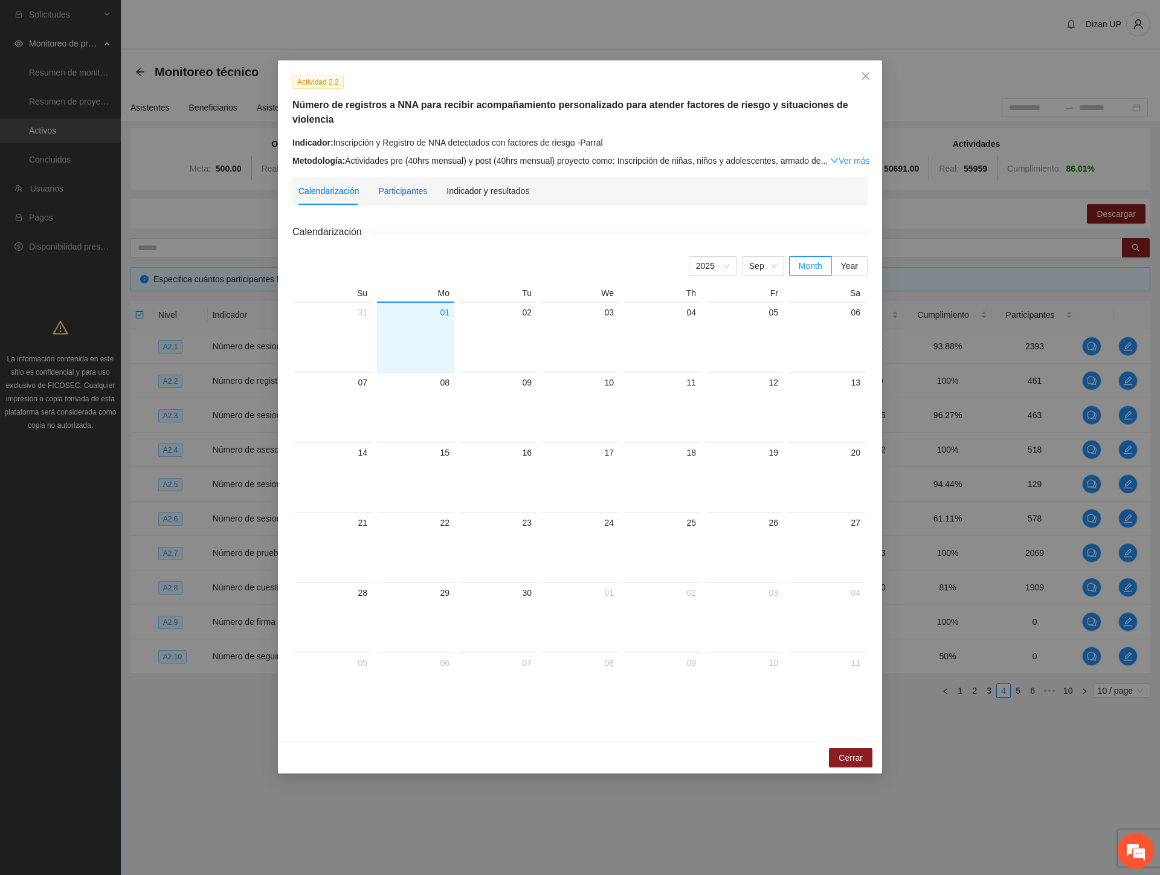
click at [388, 184] on div "Participantes" at bounding box center [402, 190] width 49 height 13
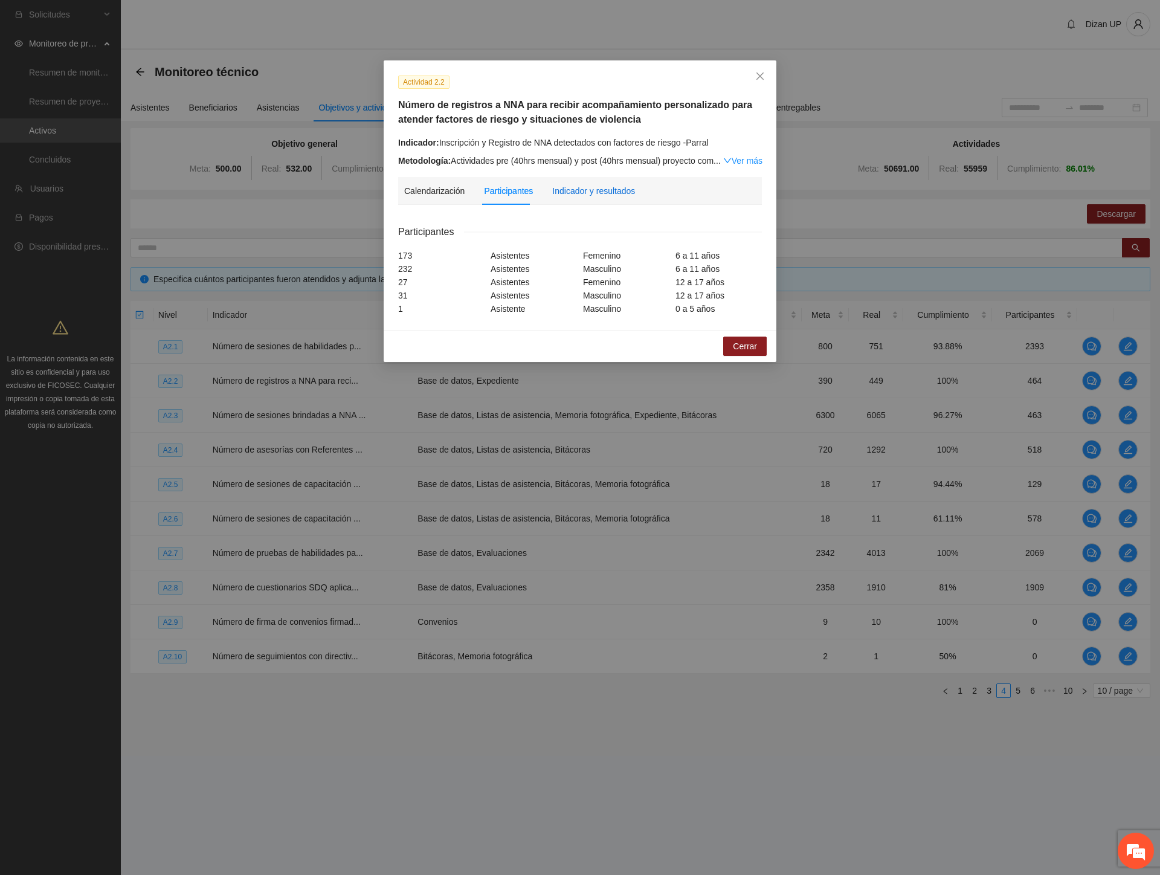
click at [580, 191] on div "Indicador y resultados" at bounding box center [593, 190] width 83 height 13
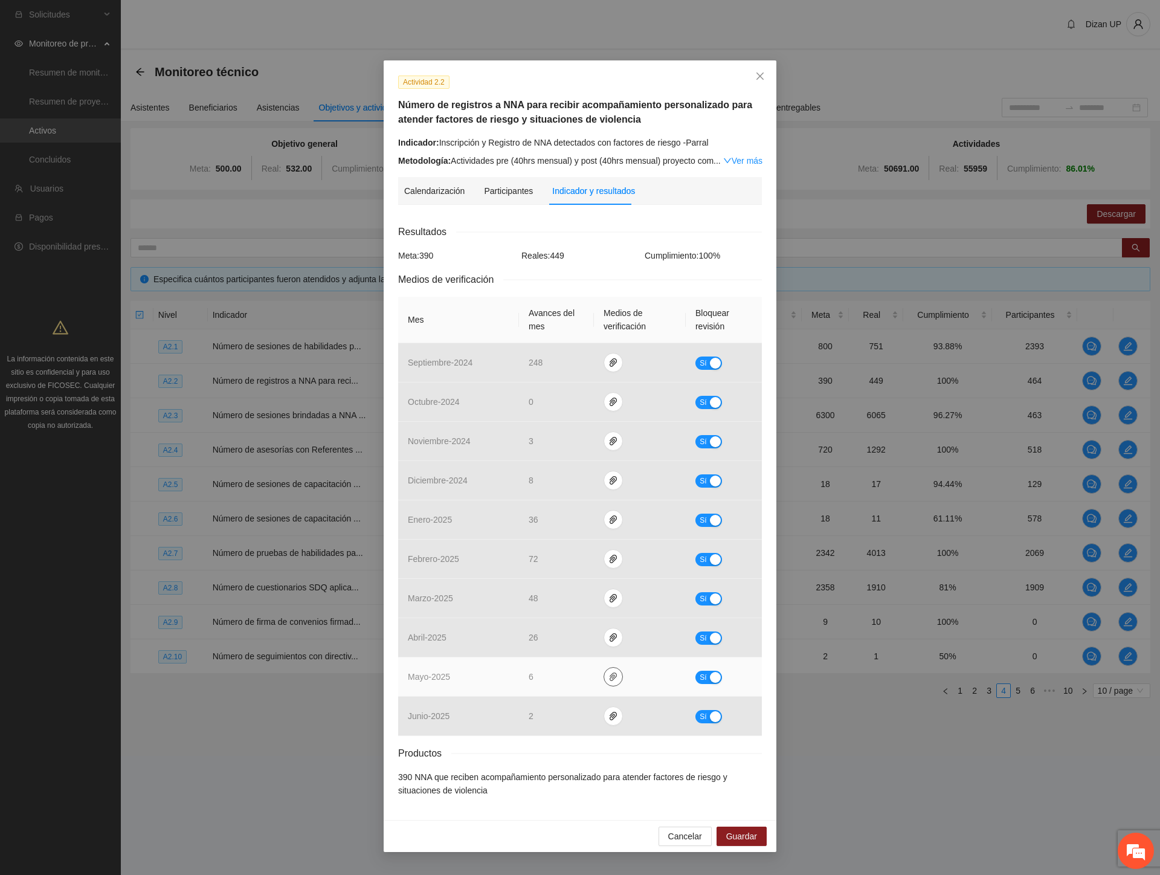
click at [615, 679] on icon "paper-clip" at bounding box center [613, 677] width 10 height 10
drag, startPoint x: 559, startPoint y: 641, endPoint x: 569, endPoint y: 643, distance: 10.4
click at [559, 641] on link "Mayo_2.2.rar" at bounding box center [615, 642] width 173 height 13
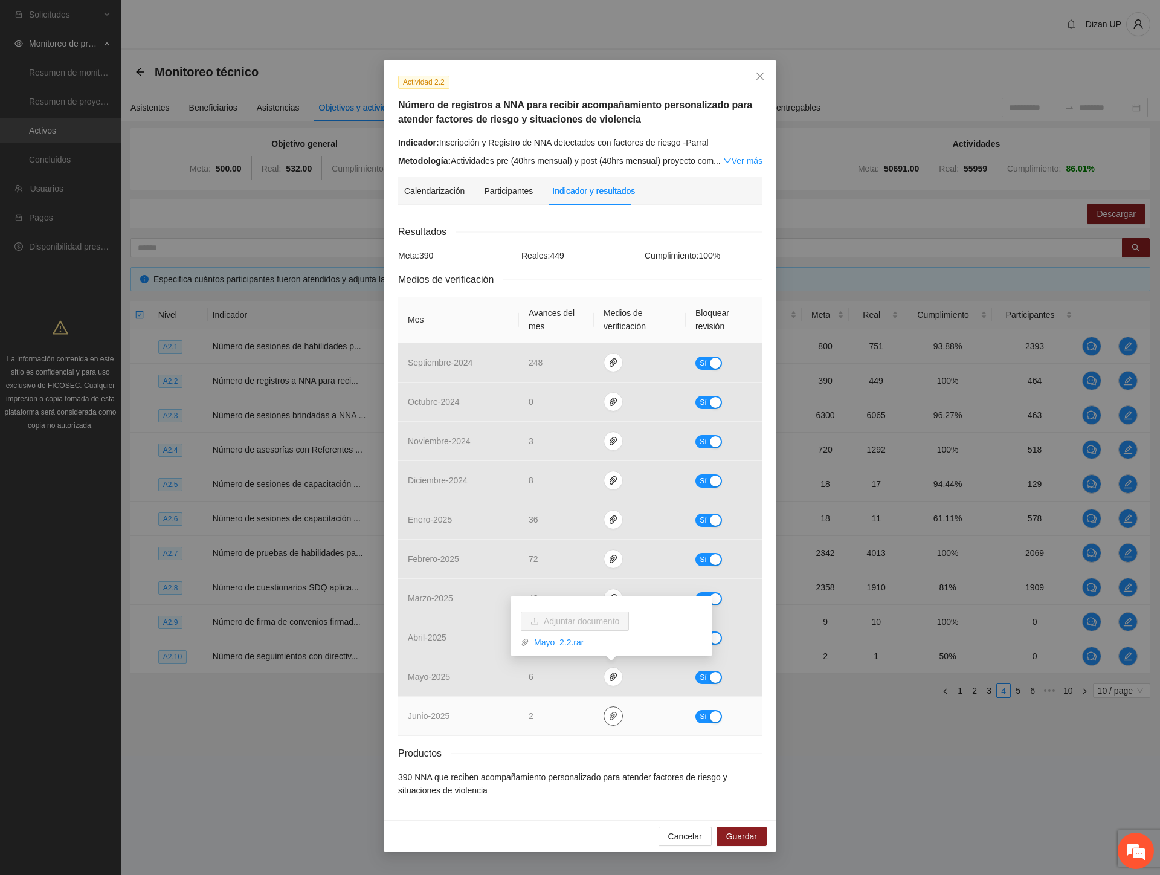
click at [611, 720] on icon "paper-clip" at bounding box center [613, 716] width 10 height 10
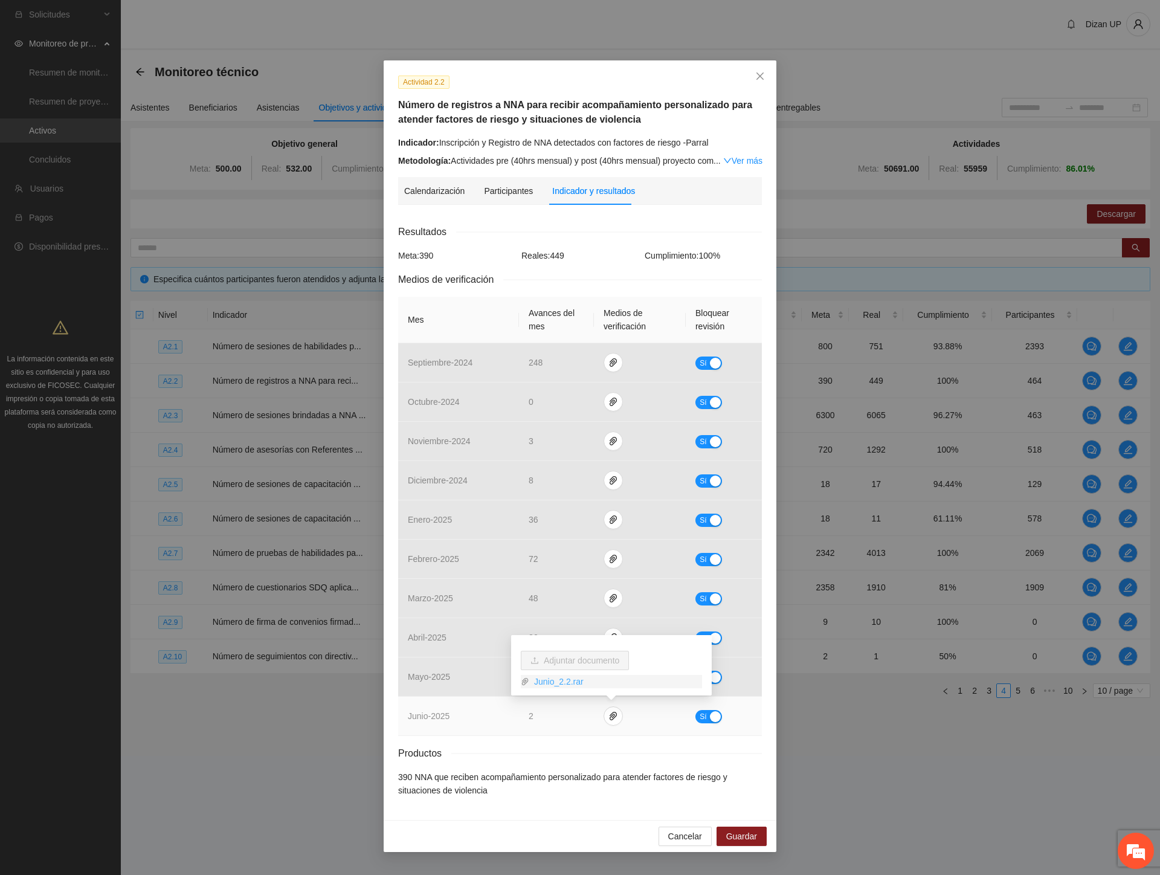
click at [566, 675] on link "Junio_2.2.rar" at bounding box center [615, 681] width 173 height 13
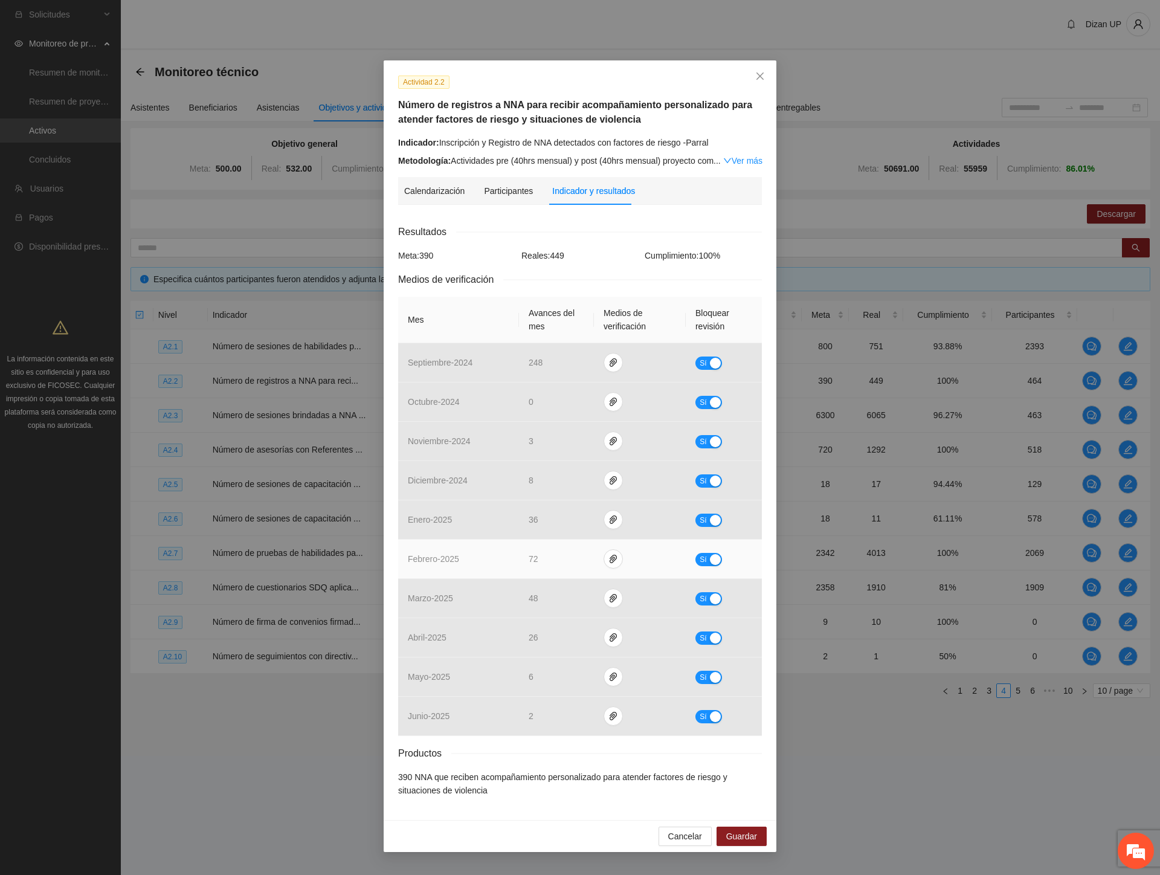
click at [467, 570] on td "febrero - 2025" at bounding box center [458, 558] width 121 height 39
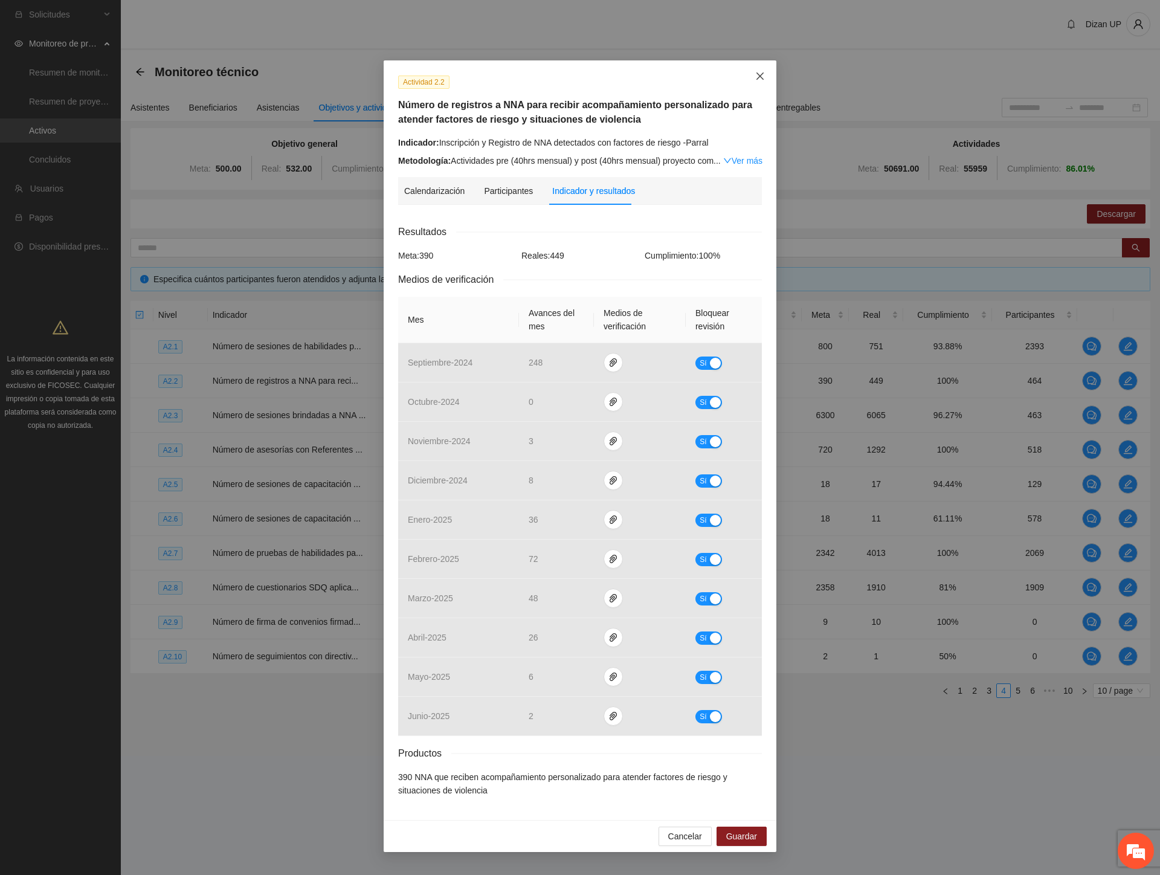
click at [755, 77] on icon "close" at bounding box center [760, 76] width 10 height 10
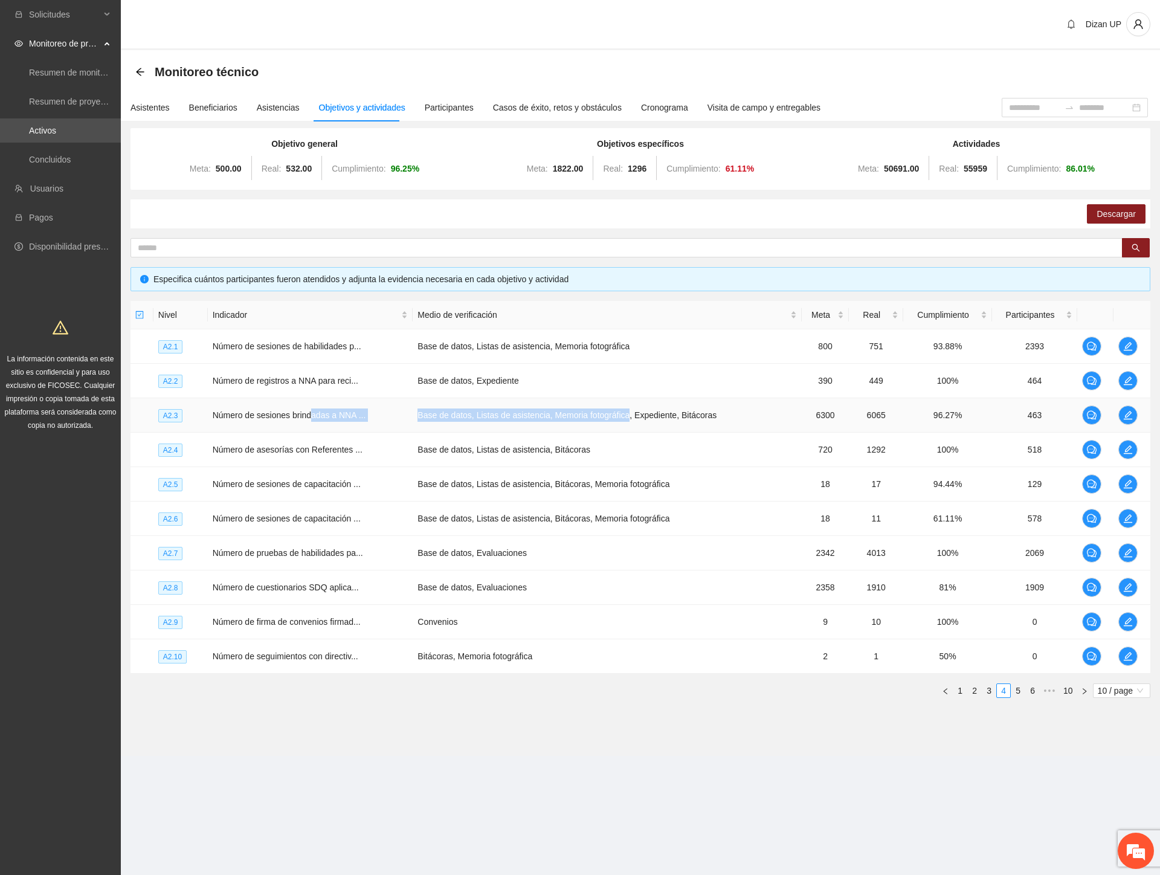
drag, startPoint x: 315, startPoint y: 416, endPoint x: 790, endPoint y: 407, distance: 475.5
click at [625, 411] on tr "A2.3 Número de sesiones brindadas a NNA ... Base de datos, Listas de asistencia…" at bounding box center [640, 415] width 1020 height 34
click at [1128, 411] on icon "edit" at bounding box center [1128, 415] width 10 height 10
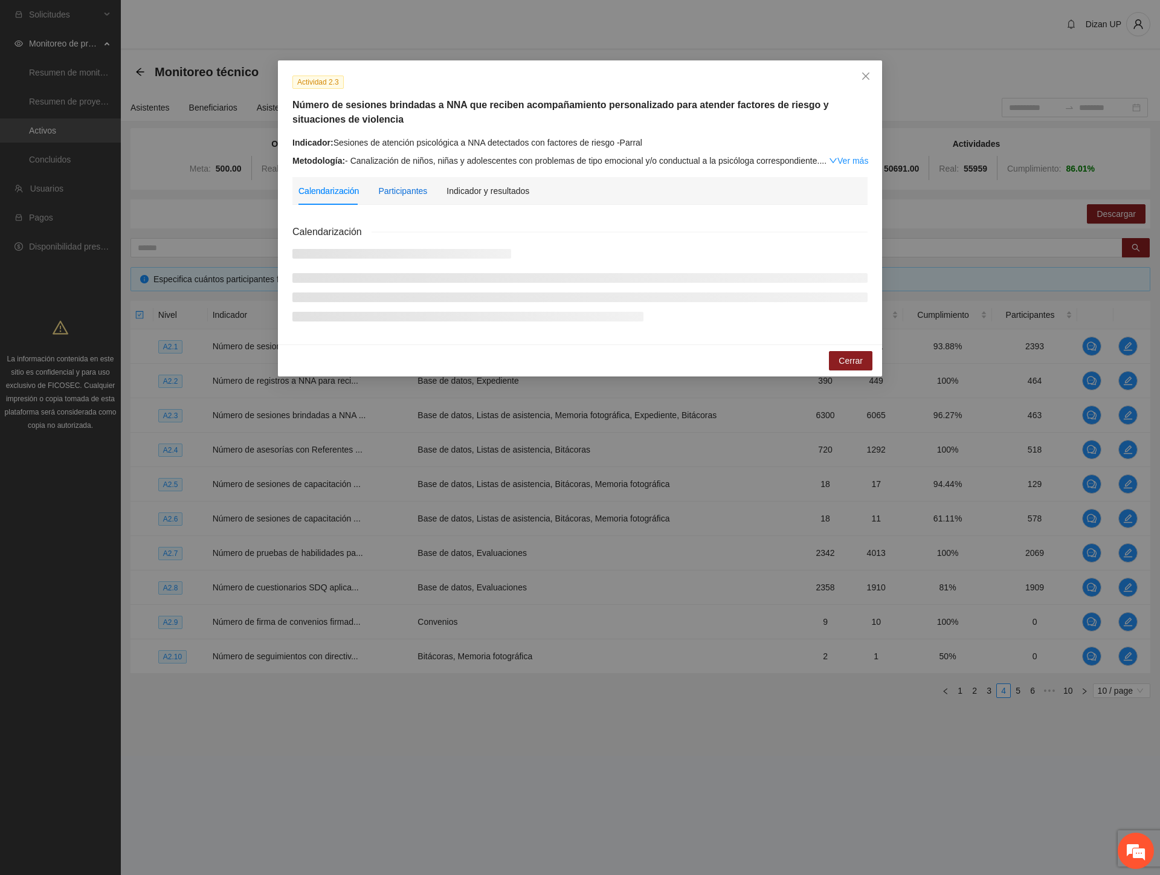
click at [399, 190] on div "Participantes" at bounding box center [402, 190] width 49 height 13
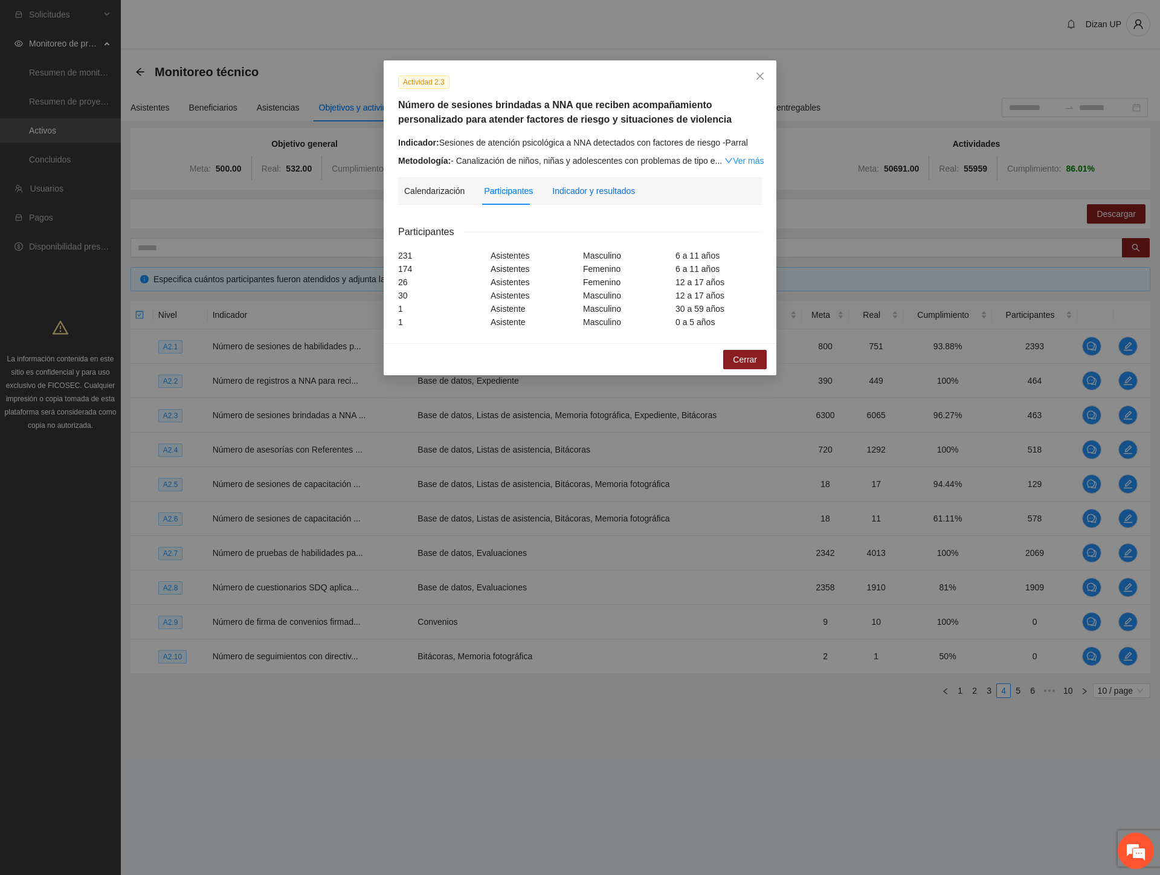
click at [604, 191] on div "Indicador y resultados" at bounding box center [593, 190] width 83 height 13
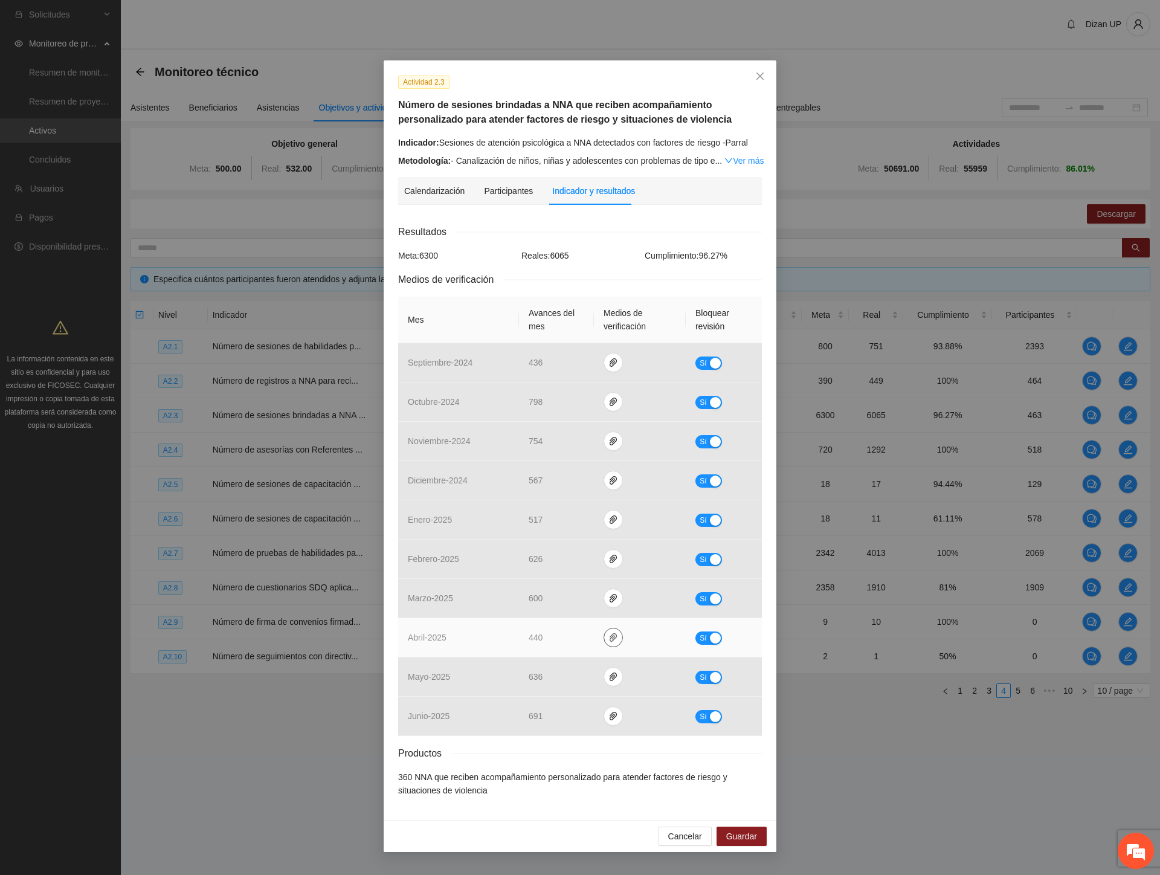
click at [610, 639] on icon "paper-clip" at bounding box center [613, 637] width 10 height 10
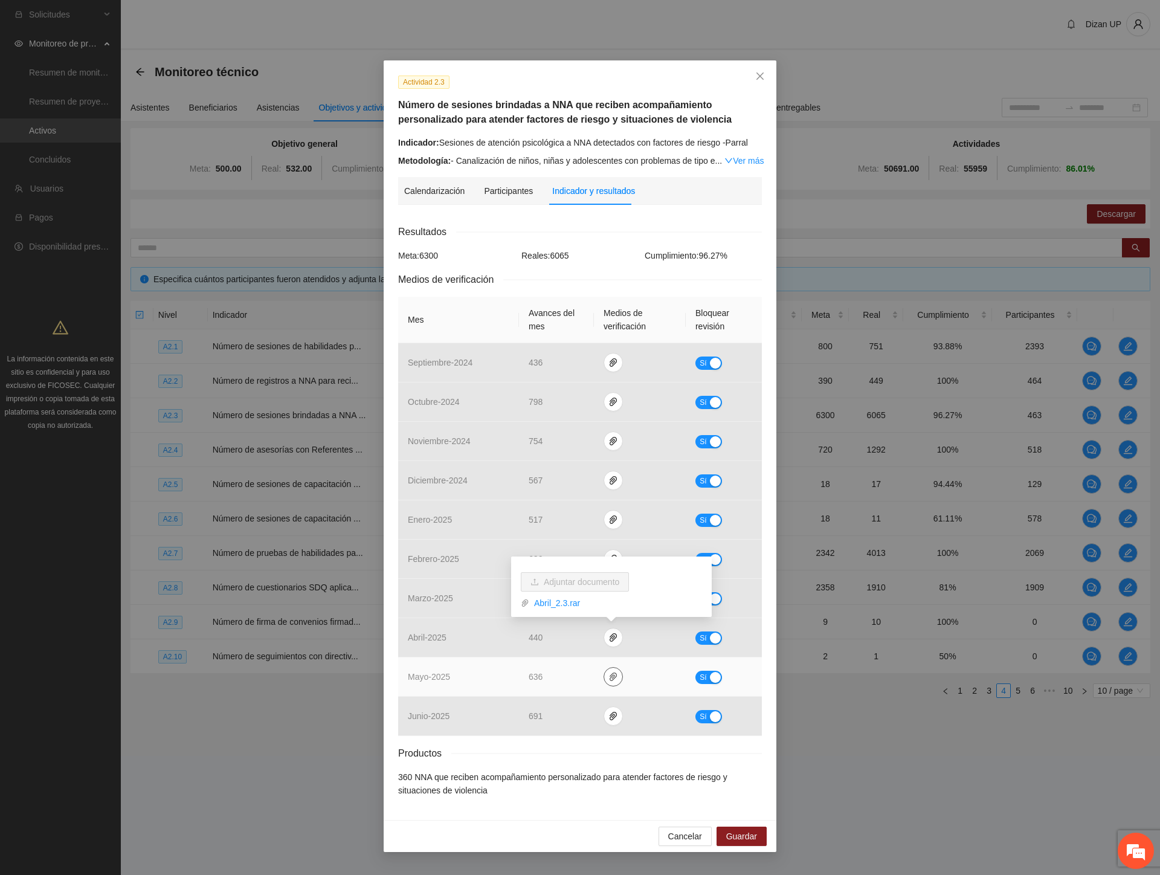
click at [611, 678] on icon "paper-clip" at bounding box center [613, 677] width 10 height 10
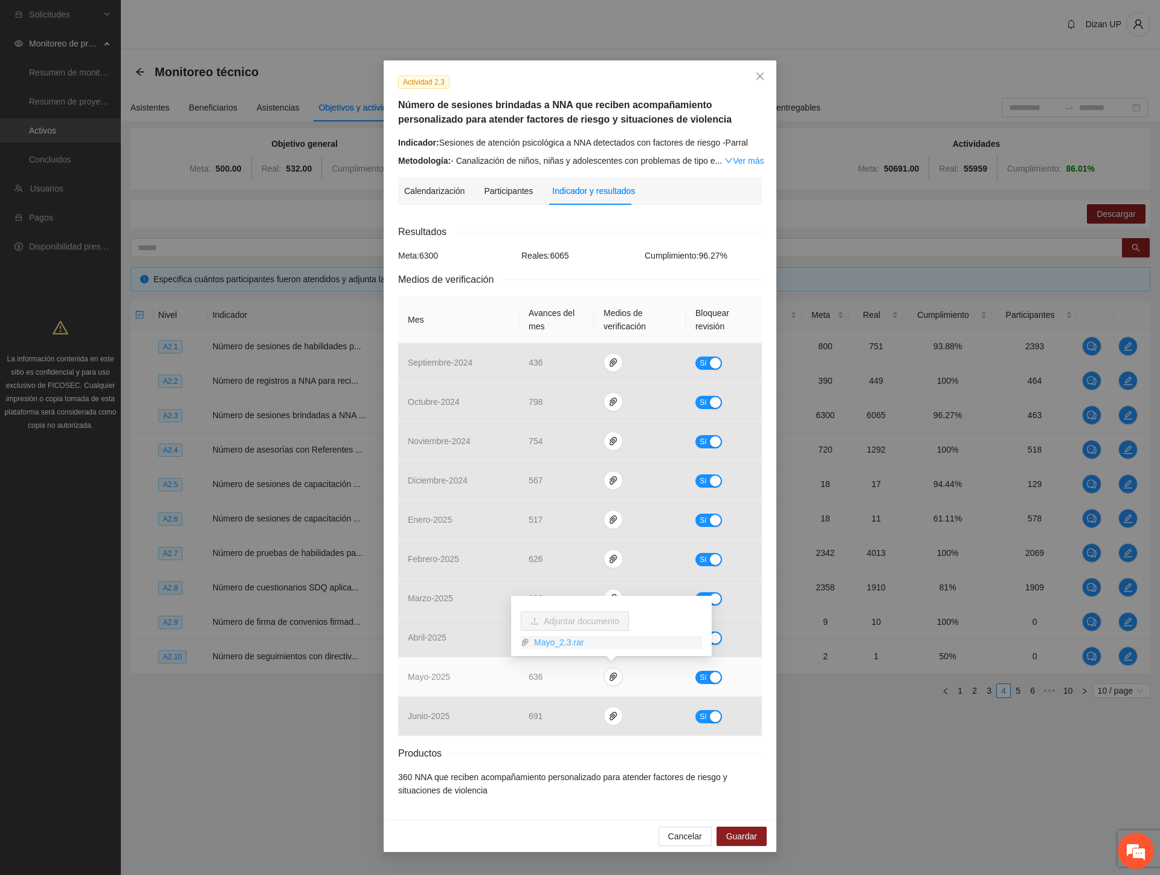
click at [545, 642] on link "Mayo_2.3.rar" at bounding box center [615, 642] width 173 height 13
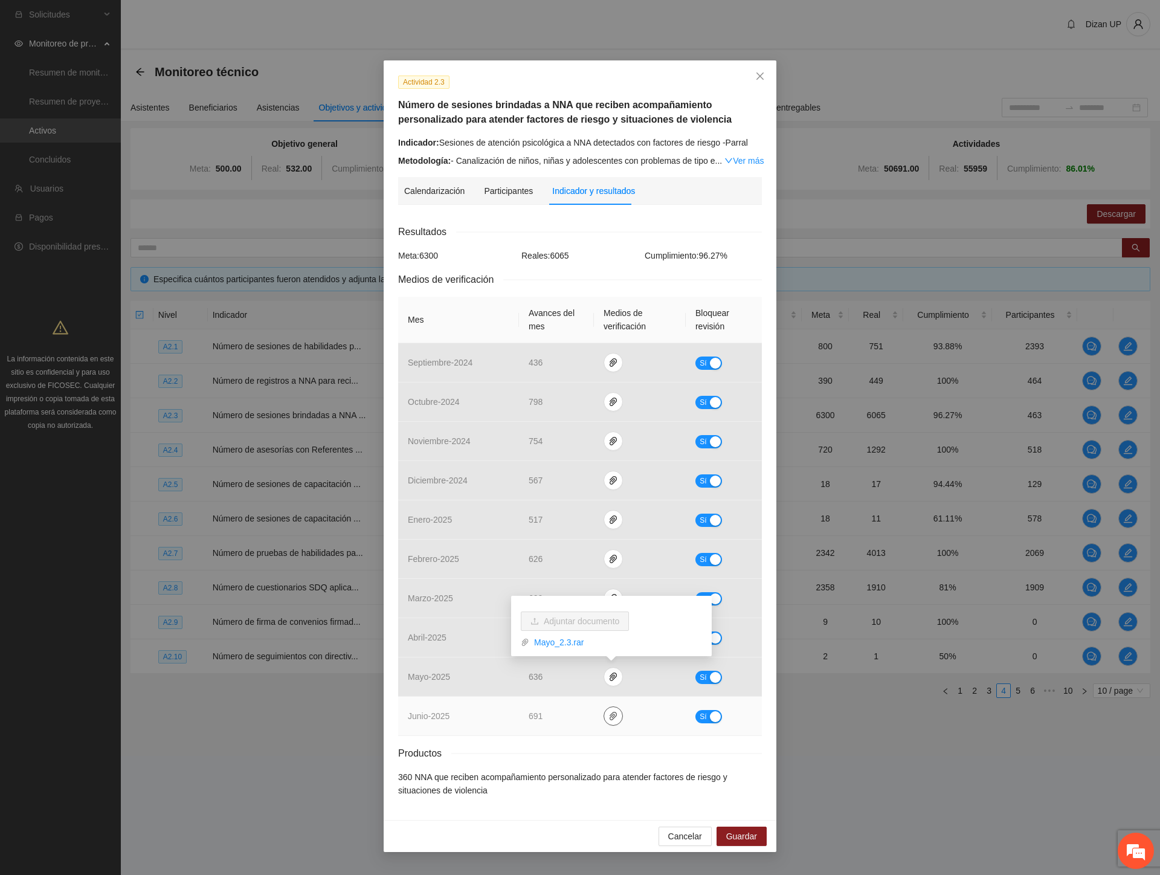
click at [613, 720] on icon "paper-clip" at bounding box center [613, 716] width 10 height 10
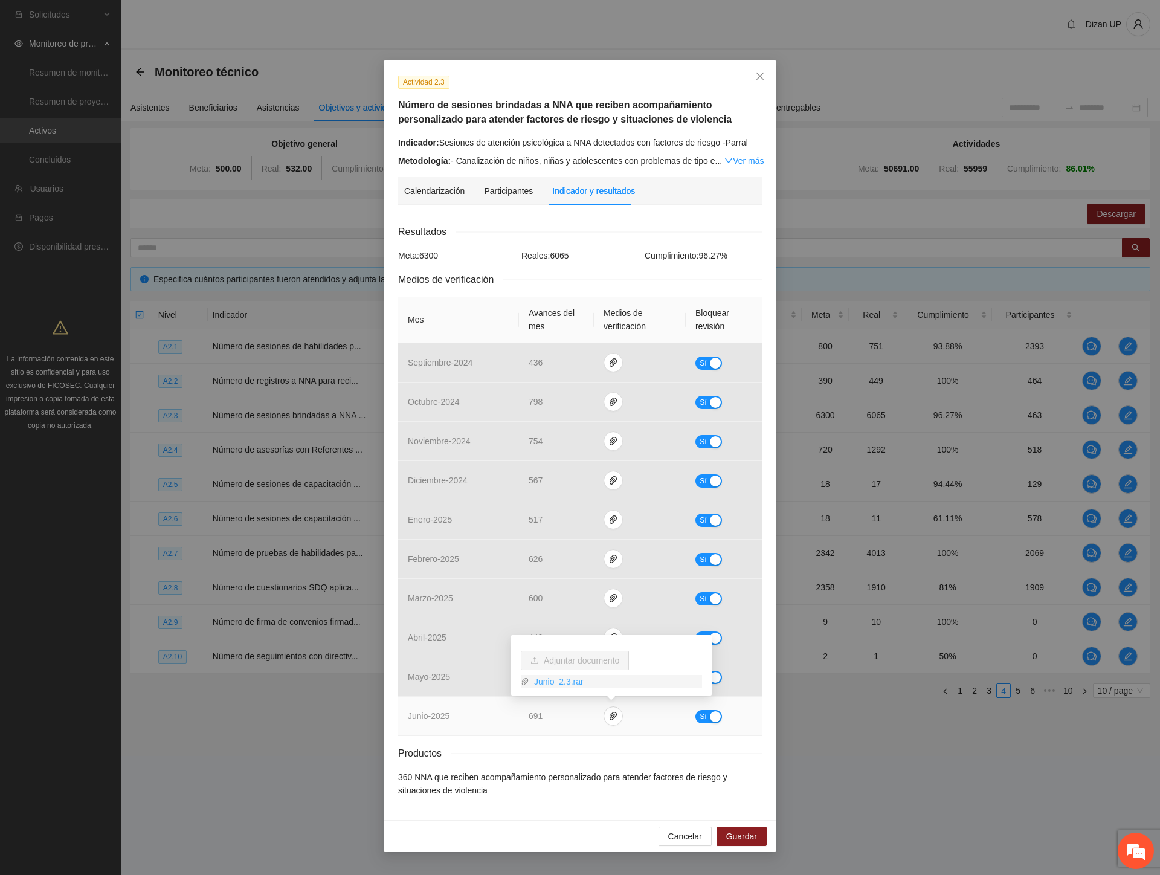
click at [546, 680] on link "Junio_2.3.rar" at bounding box center [615, 681] width 173 height 13
